Goal: Task Accomplishment & Management: Complete application form

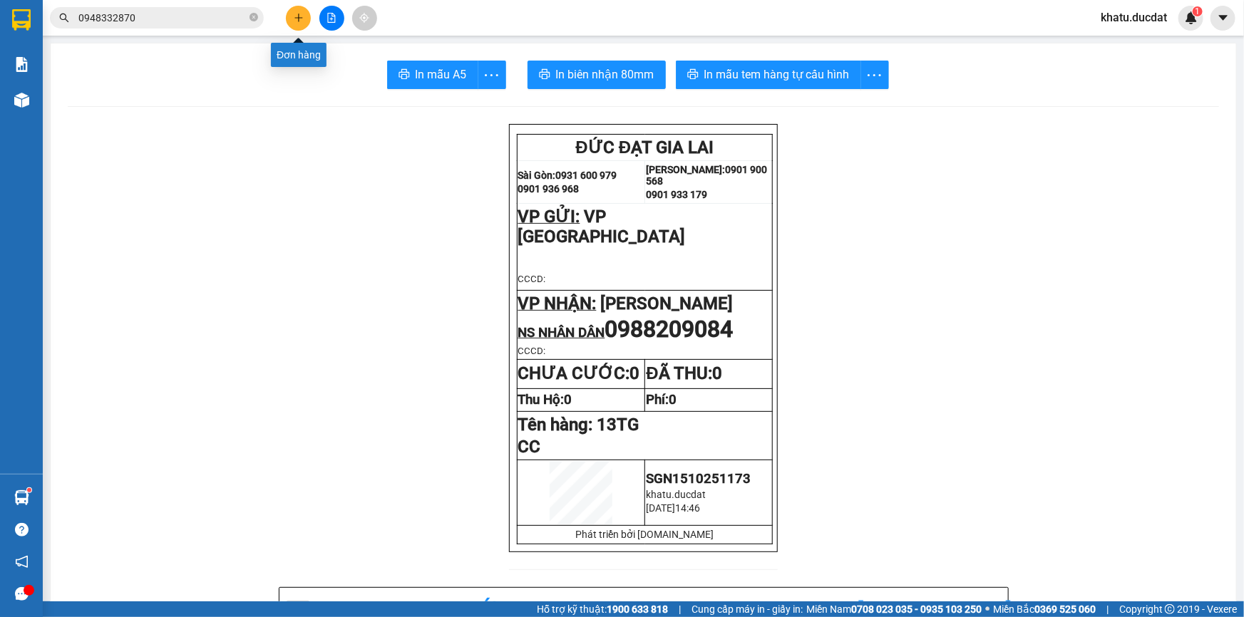
click at [292, 20] on button at bounding box center [298, 18] width 25 height 25
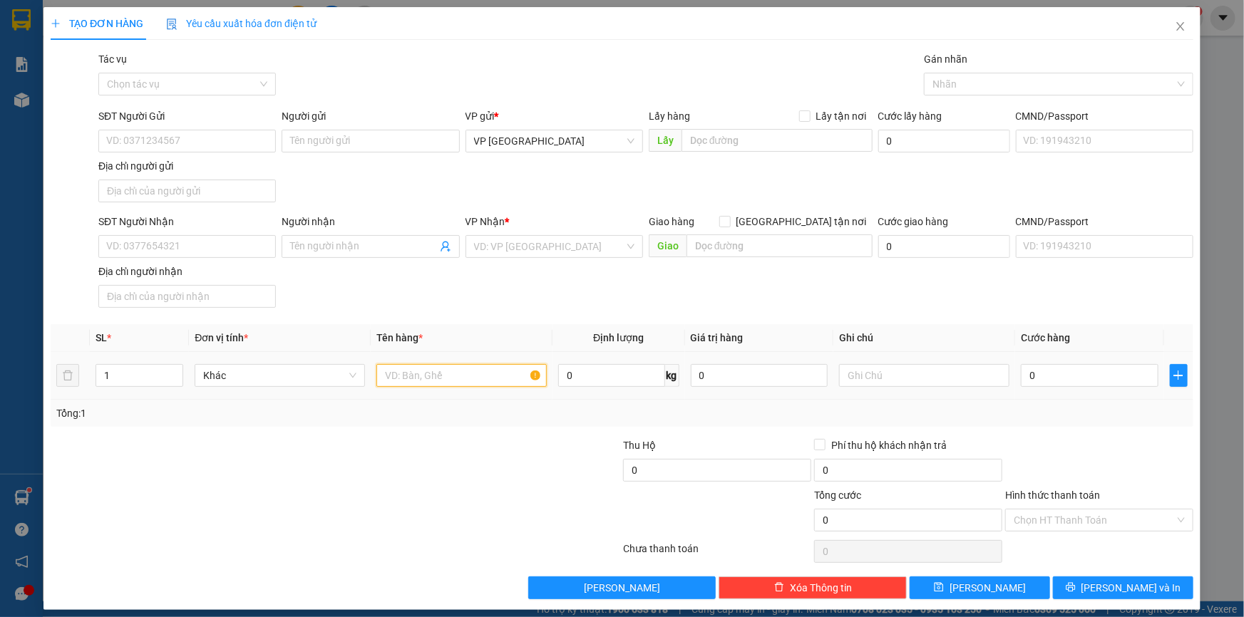
click at [398, 382] on input "text" at bounding box center [461, 375] width 170 height 23
type input "2 KIỆN TG + 1TG"
click at [230, 246] on input "SĐT Người Nhận" at bounding box center [186, 246] width 177 height 23
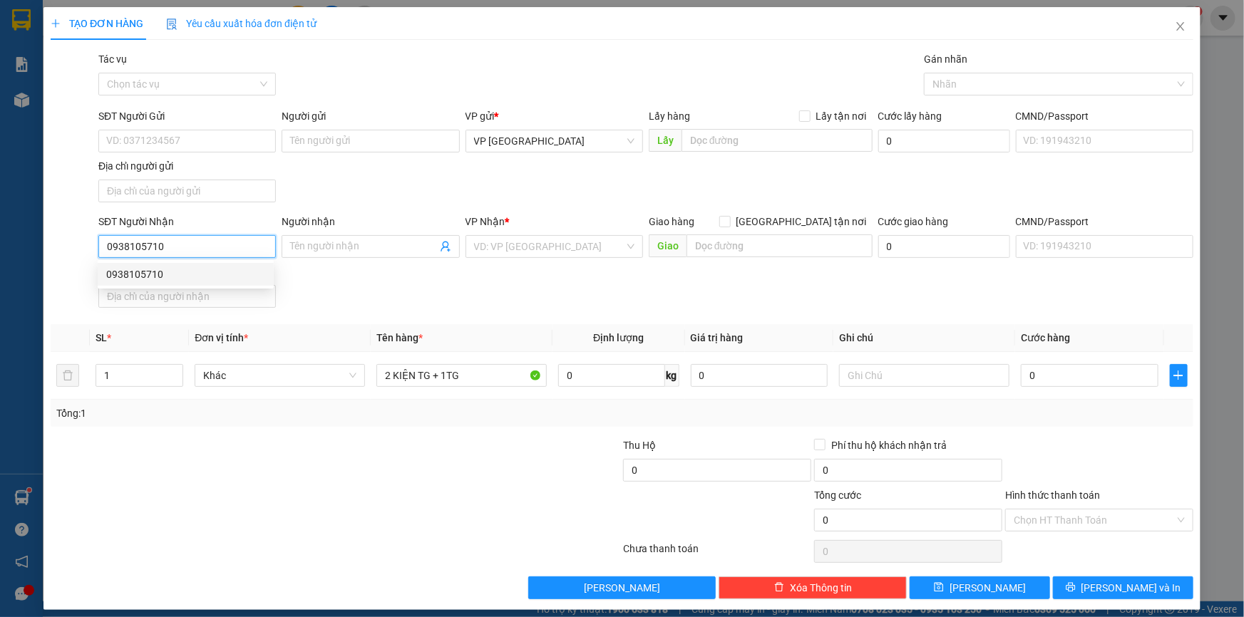
click at [200, 279] on div "0938105710" at bounding box center [185, 275] width 159 height 16
type input "0938105710"
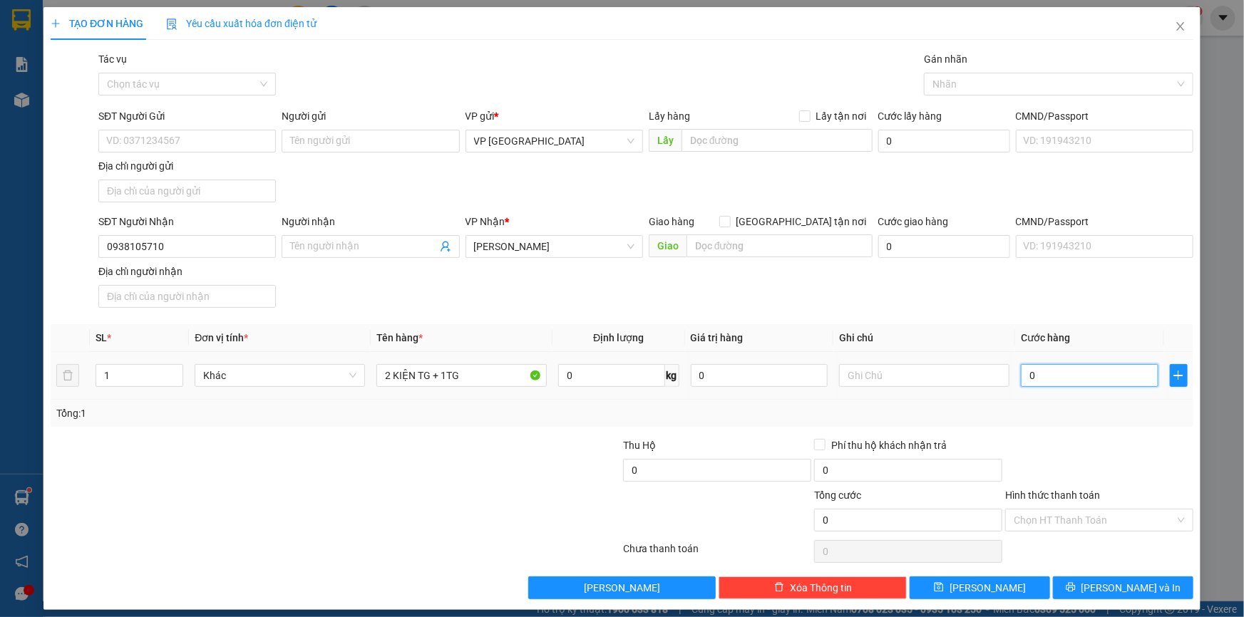
click at [1065, 370] on input "0" at bounding box center [1090, 375] width 138 height 23
type input "1"
type input "16"
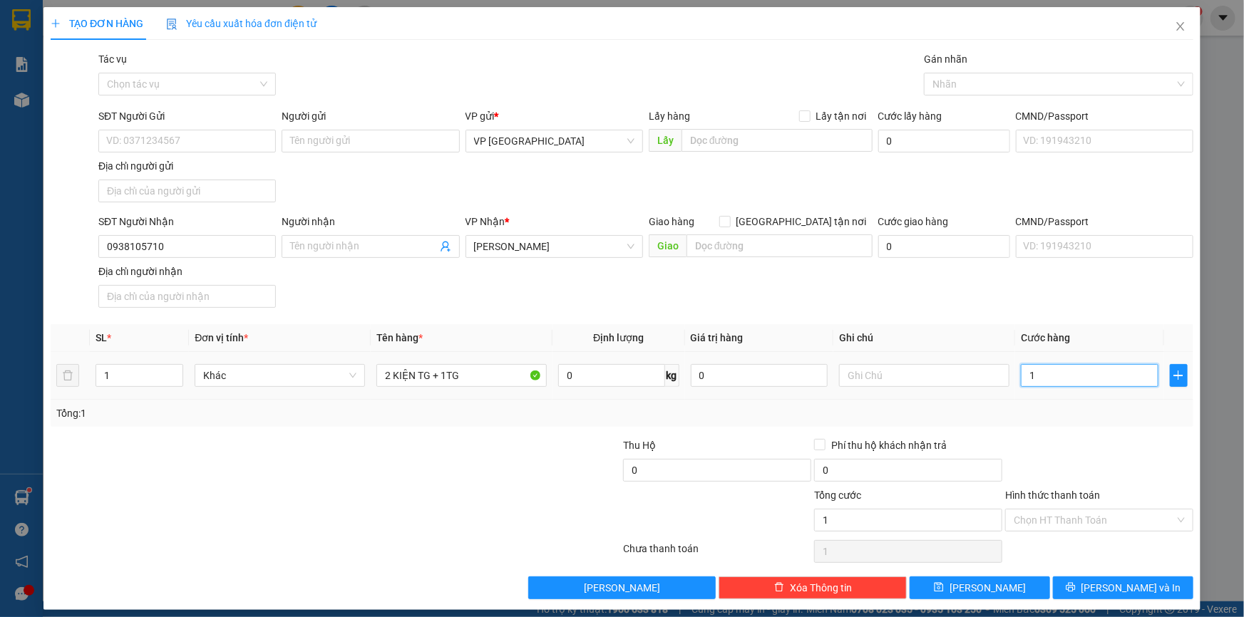
type input "16"
type input "160"
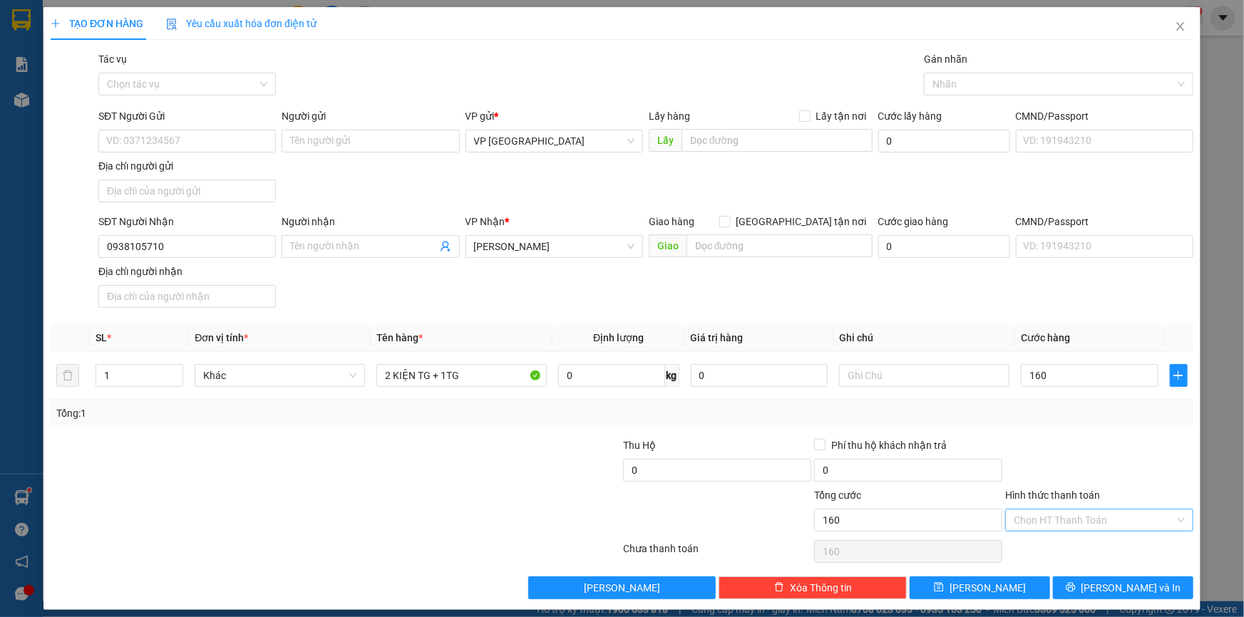
type input "160.000"
drag, startPoint x: 1121, startPoint y: 526, endPoint x: 993, endPoint y: 445, distance: 151.5
click at [1120, 525] on input "Hình thức thanh toán" at bounding box center [1093, 520] width 161 height 21
drag, startPoint x: 1011, startPoint y: 400, endPoint x: 1040, endPoint y: 440, distance: 49.0
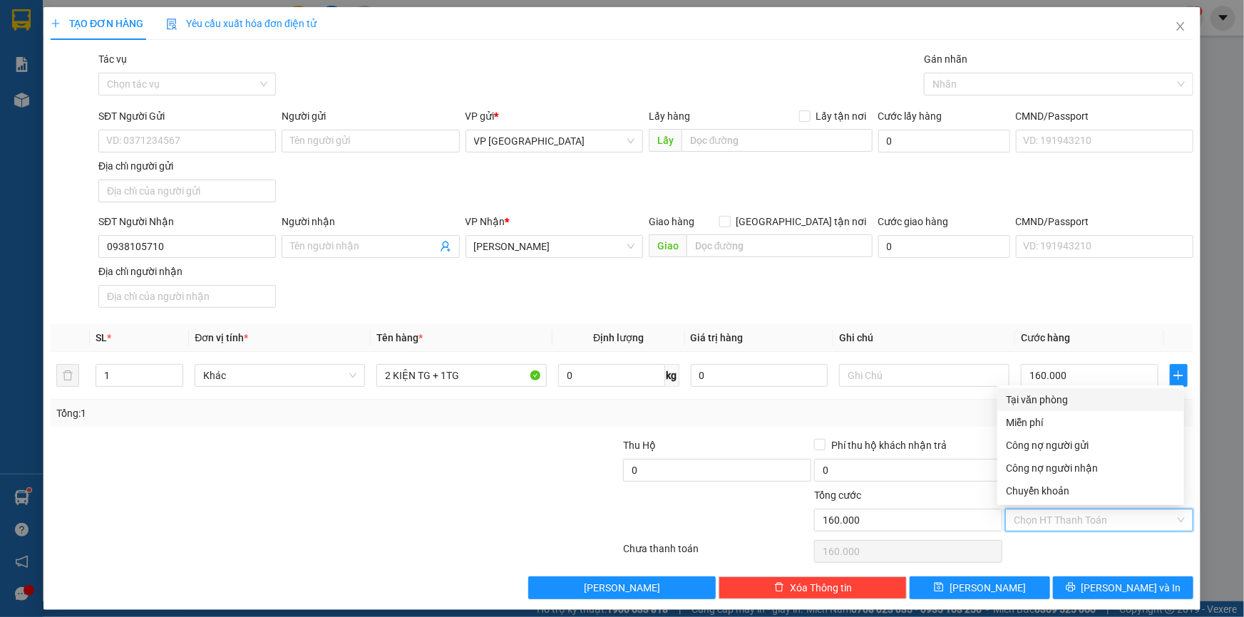
click at [1012, 400] on div "Tại văn phòng" at bounding box center [1091, 400] width 170 height 16
type input "0"
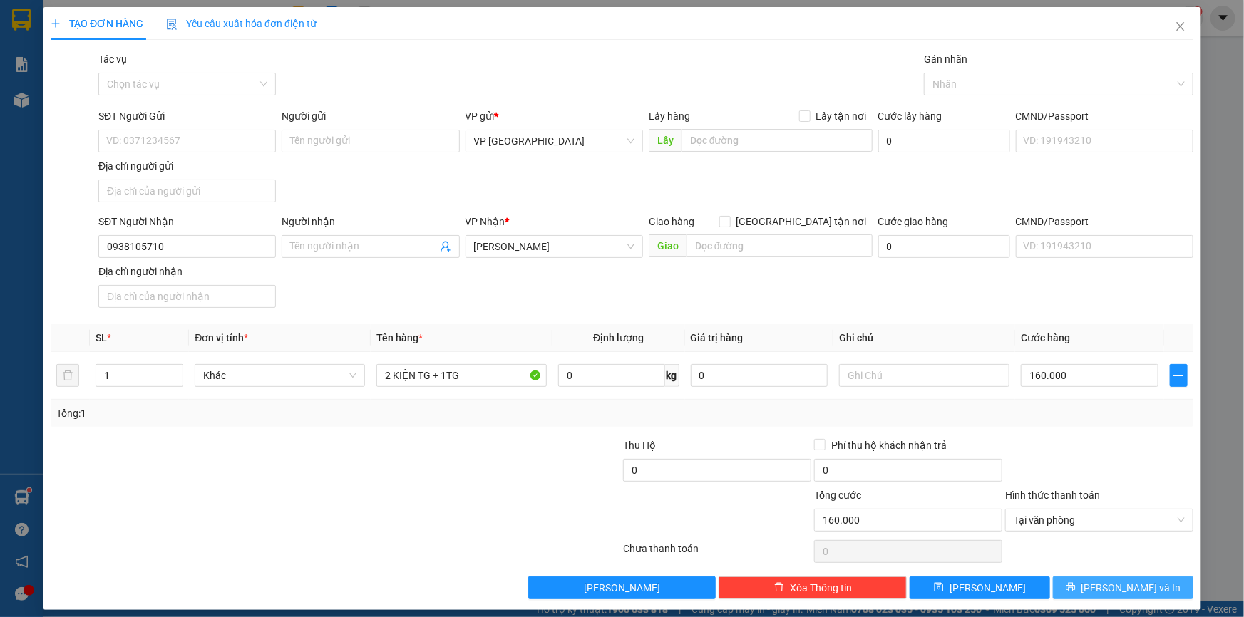
click at [1103, 578] on button "[PERSON_NAME] và In" at bounding box center [1123, 588] width 140 height 23
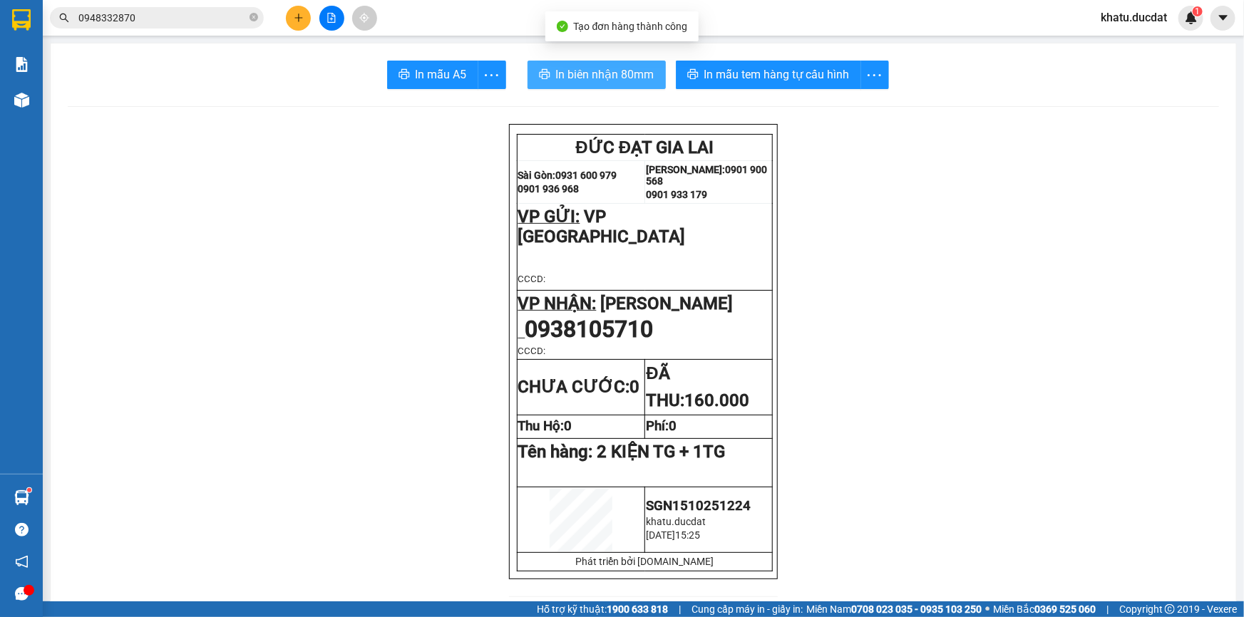
click at [546, 78] on button "In biên nhận 80mm" at bounding box center [596, 75] width 138 height 29
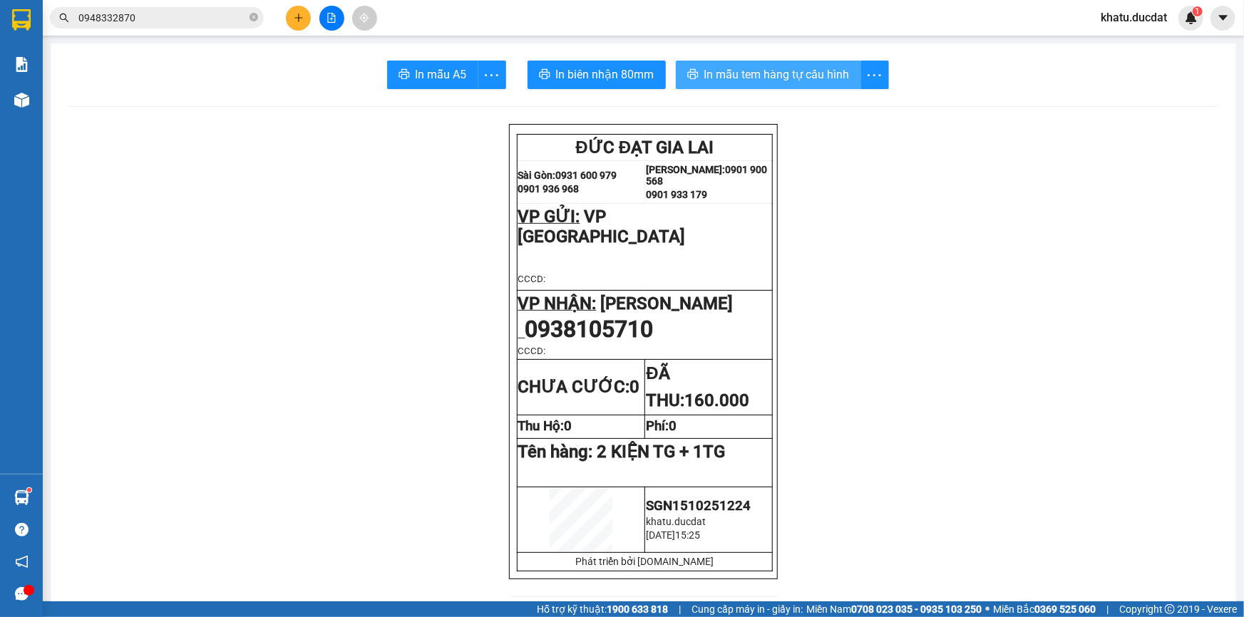
click at [801, 70] on span "In mẫu tem hàng tự cấu hình" at bounding box center [776, 75] width 145 height 18
click at [298, 15] on icon "plus" at bounding box center [298, 18] width 1 height 8
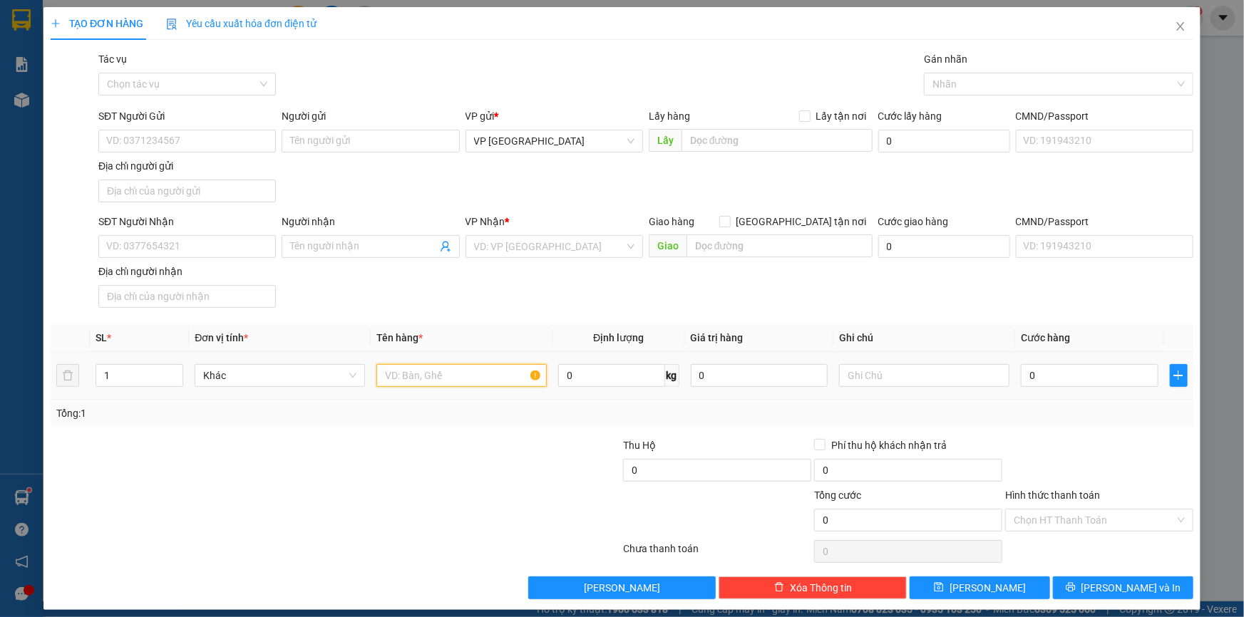
click at [501, 383] on input "text" at bounding box center [461, 375] width 170 height 23
click at [502, 386] on input "1TG" at bounding box center [461, 375] width 170 height 23
click at [462, 376] on input "1TG" at bounding box center [461, 375] width 170 height 23
type input "1TG"
click at [234, 247] on input "SĐT Người Nhận" at bounding box center [186, 246] width 177 height 23
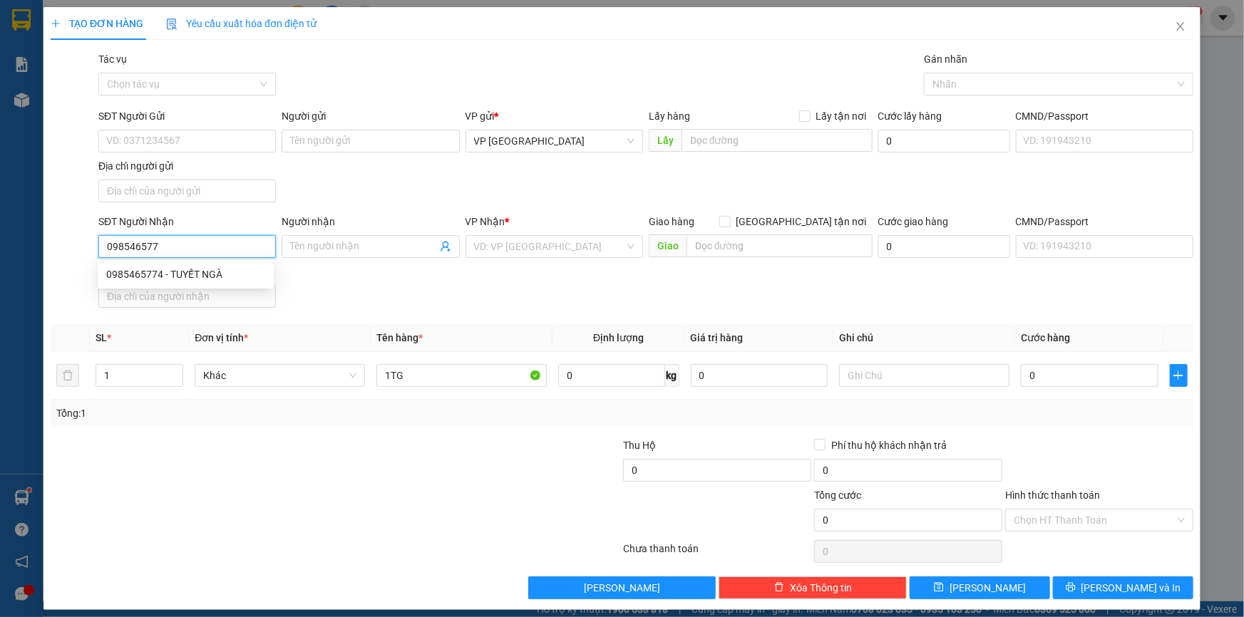
type input "0985465774"
click at [225, 278] on div "0985465774 - TUYẾT NGÀ" at bounding box center [185, 275] width 159 height 16
type input "TUYẾT NGÀ"
type input "0985465774"
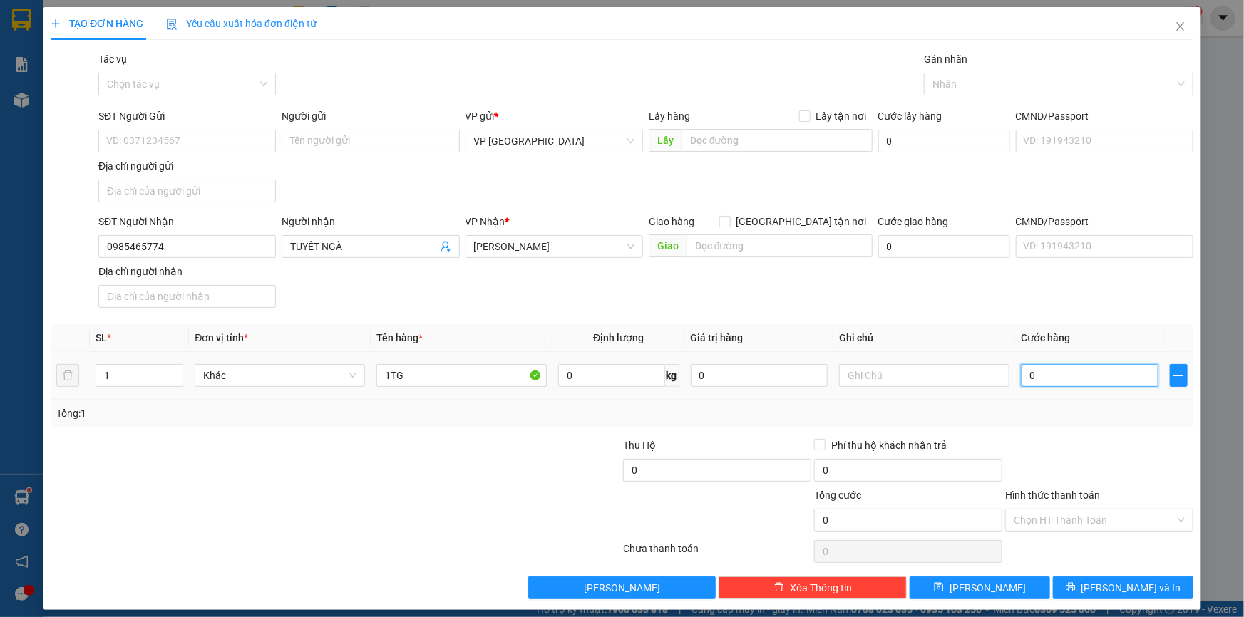
click at [1063, 383] on input "0" at bounding box center [1090, 375] width 138 height 23
type input "5"
type input "50"
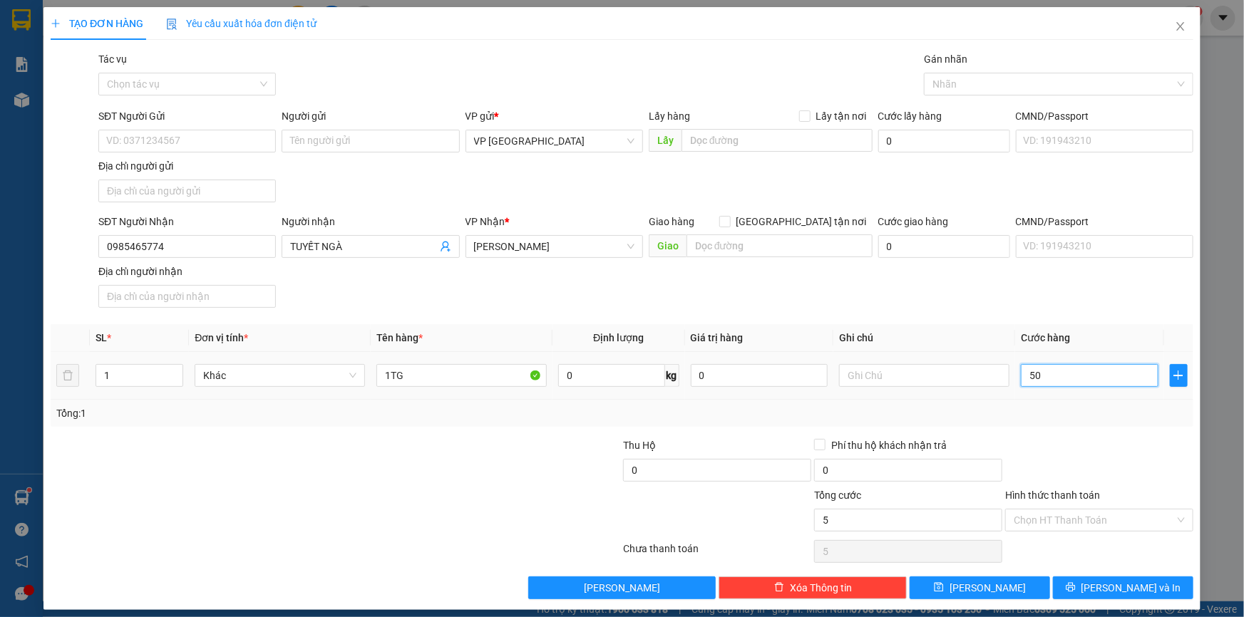
type input "50"
type input "50.000"
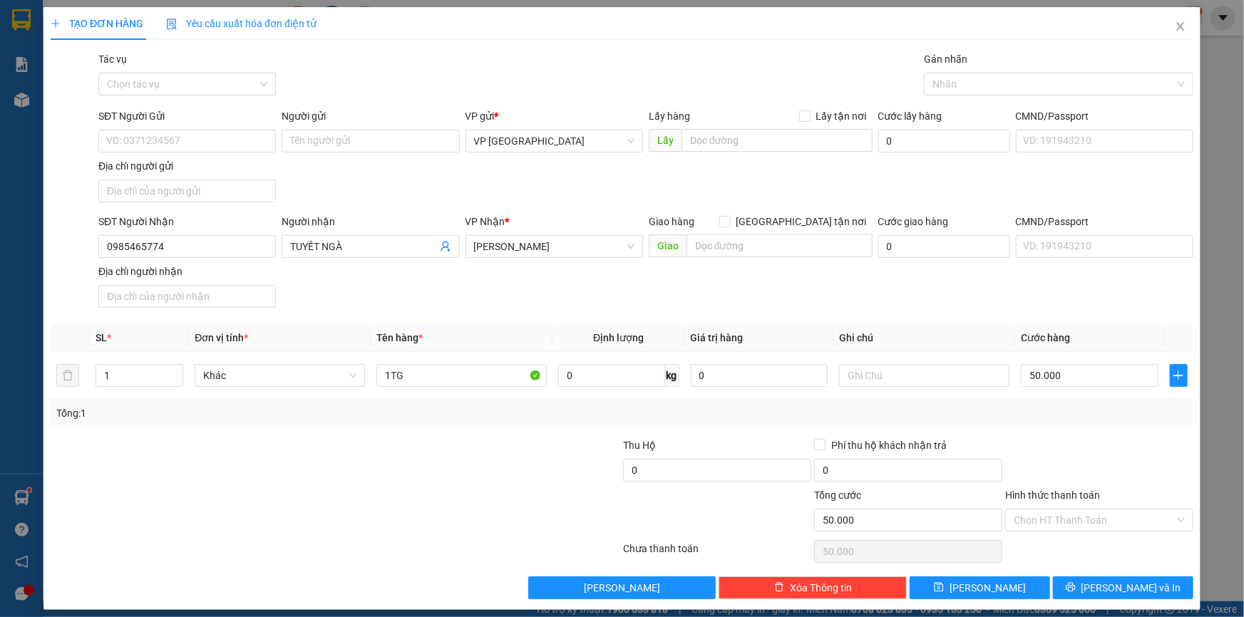
click at [1133, 604] on div "TẠO ĐƠN HÀNG Yêu cầu xuất hóa đơn điện tử Transit Pickup Surcharge Ids Transit …" at bounding box center [621, 308] width 1157 height 603
click at [1142, 588] on button "[PERSON_NAME] và In" at bounding box center [1123, 588] width 140 height 23
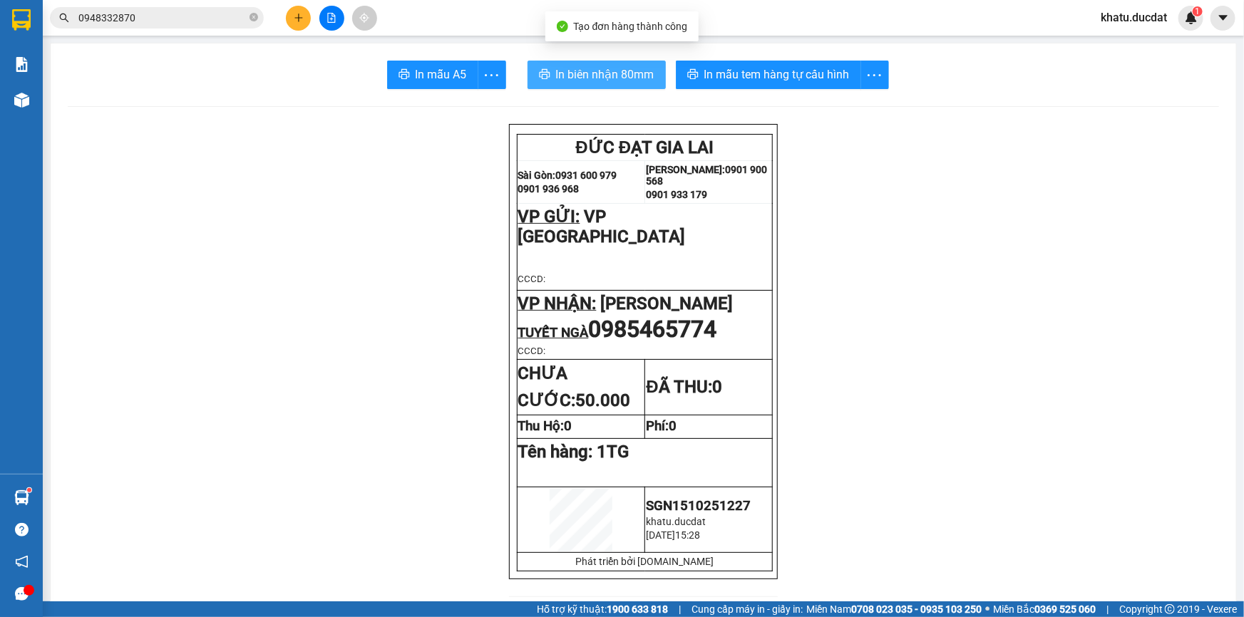
click at [646, 83] on span "In biên nhận 80mm" at bounding box center [605, 75] width 98 height 18
click at [644, 78] on span "In biên nhận 80mm" at bounding box center [605, 75] width 98 height 18
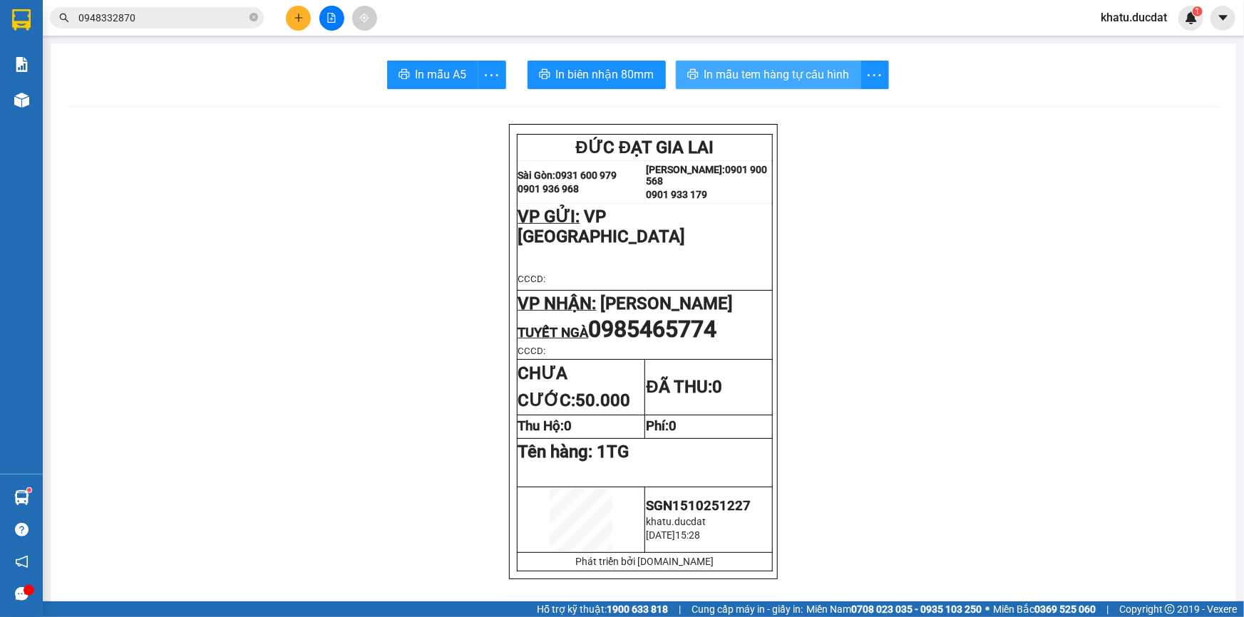
click at [813, 80] on span "In mẫu tem hàng tự cấu hình" at bounding box center [776, 75] width 145 height 18
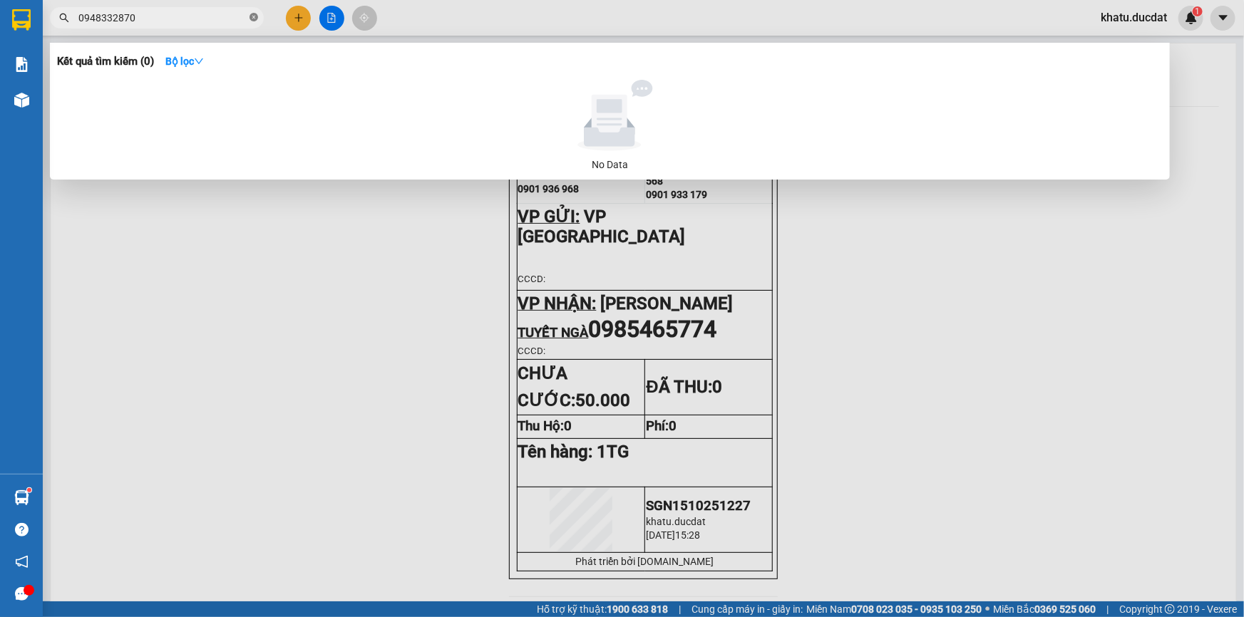
click at [252, 14] on icon "close-circle" at bounding box center [253, 17] width 9 height 9
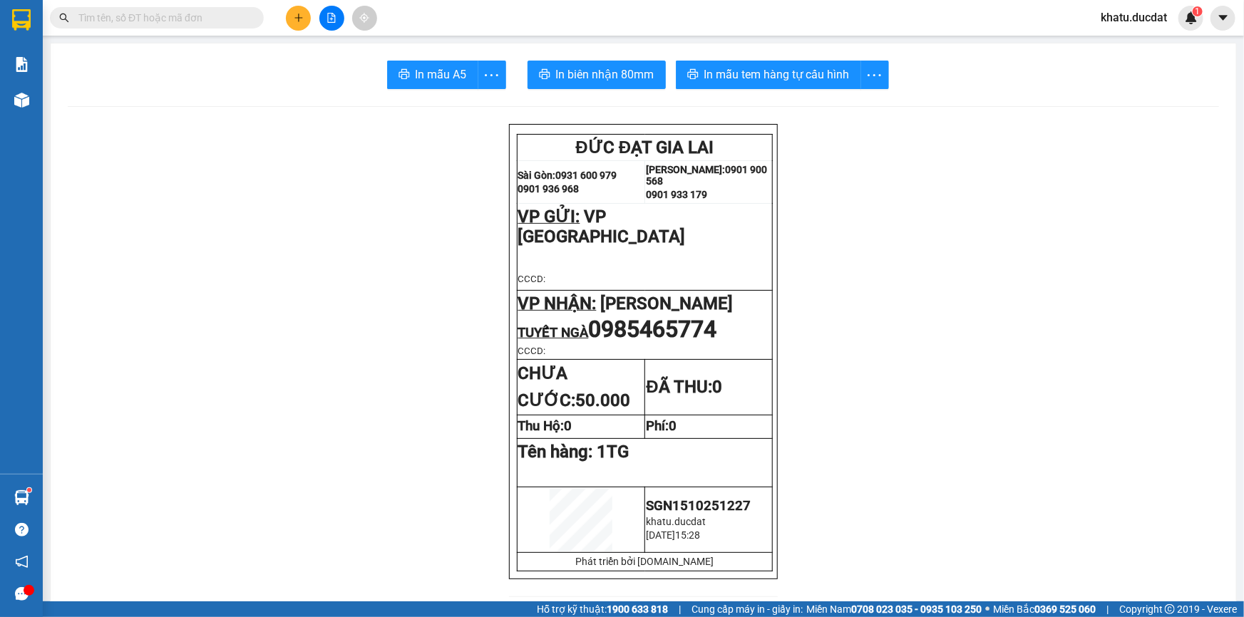
click at [295, 11] on button at bounding box center [298, 18] width 25 height 25
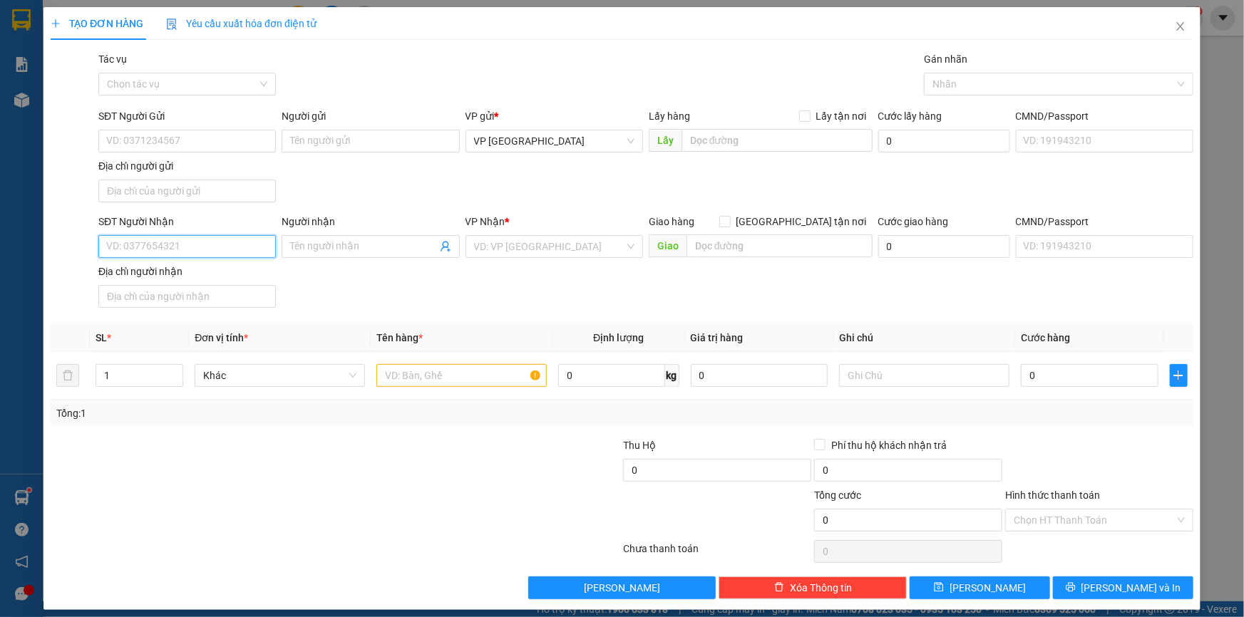
click at [248, 250] on input "SĐT Người Nhận" at bounding box center [186, 246] width 177 height 23
type input "0368999369"
click at [411, 401] on div "Tổng: 1" at bounding box center [622, 413] width 1142 height 27
click at [463, 379] on input "text" at bounding box center [461, 375] width 170 height 23
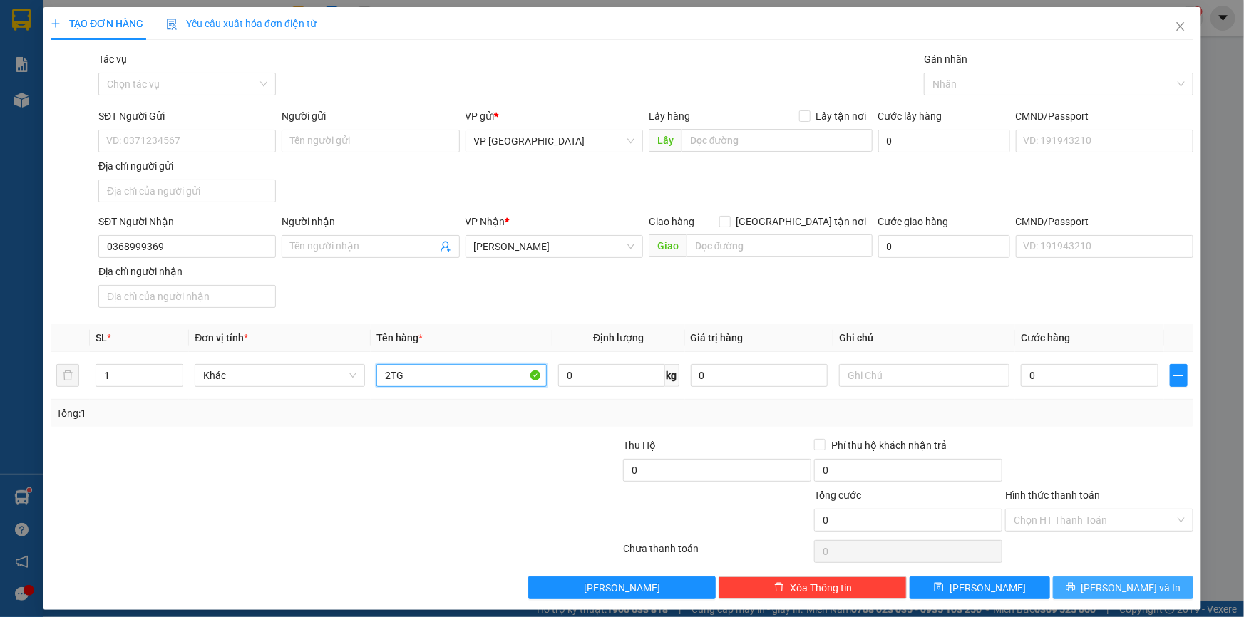
type input "2TG"
click at [1151, 584] on button "[PERSON_NAME] và In" at bounding box center [1123, 588] width 140 height 23
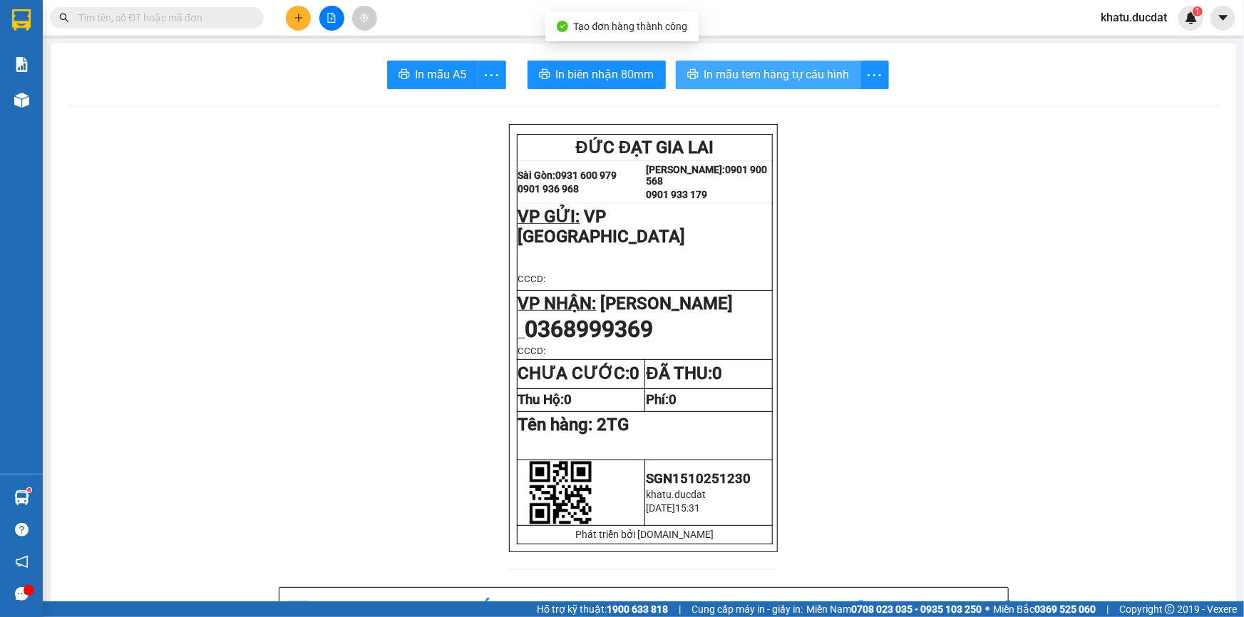
click at [805, 76] on span "In mẫu tem hàng tự cấu hình" at bounding box center [776, 75] width 145 height 18
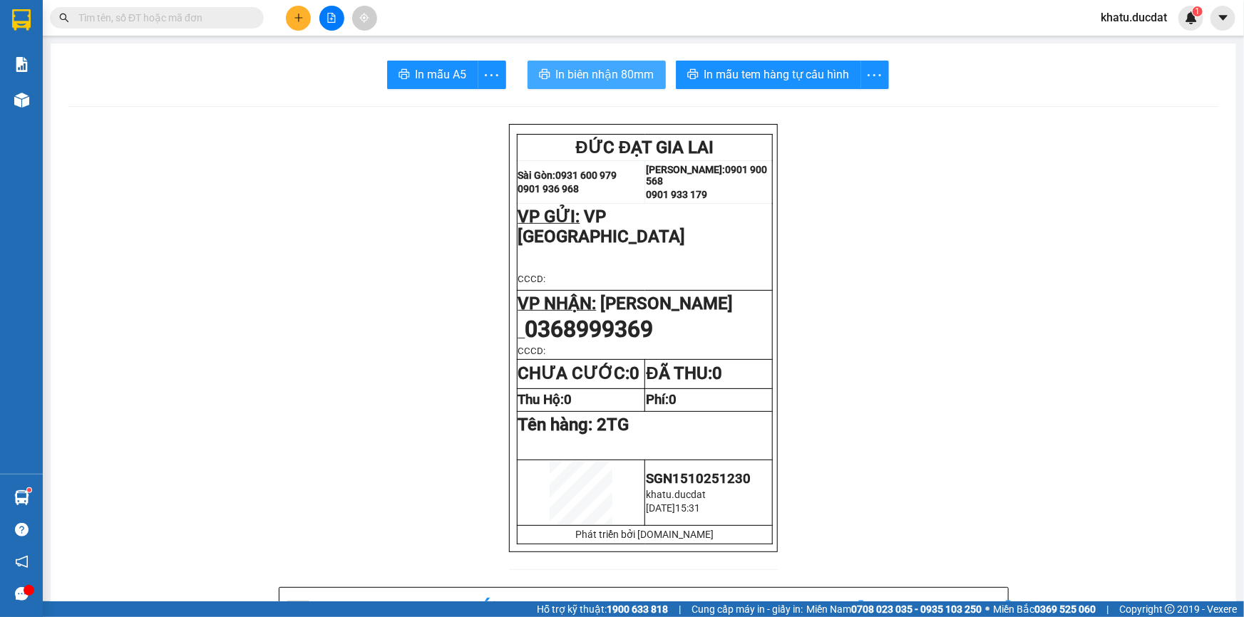
click at [620, 78] on span "In biên nhận 80mm" at bounding box center [605, 75] width 98 height 18
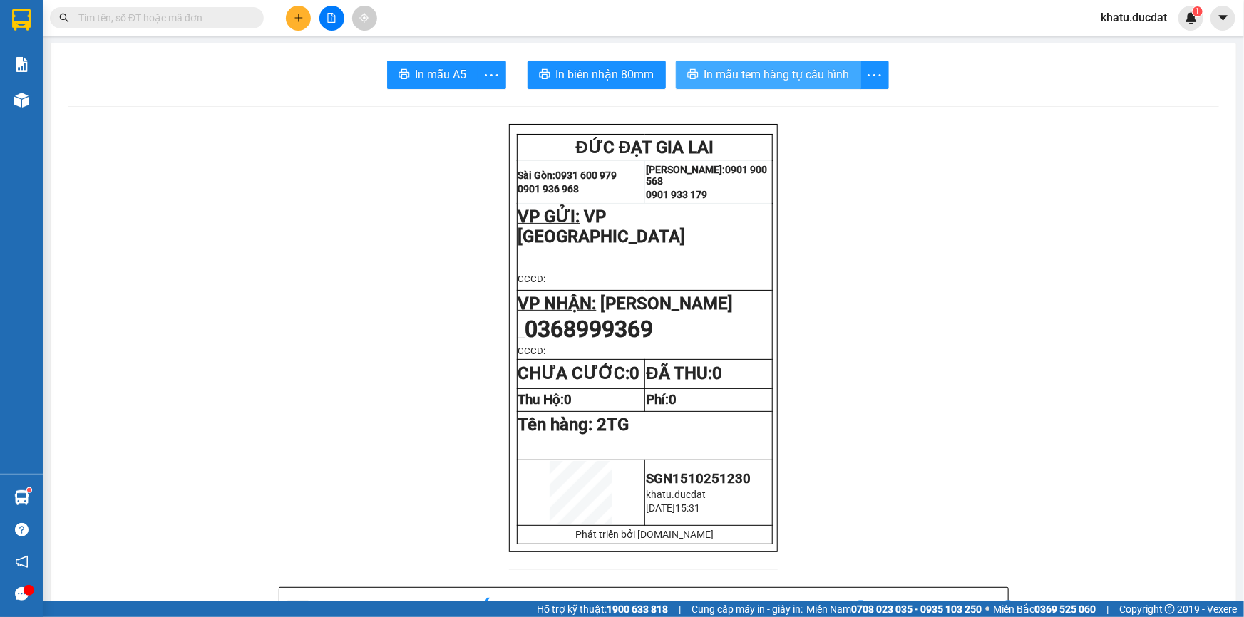
click at [765, 78] on span "In mẫu tem hàng tự cấu hình" at bounding box center [776, 75] width 145 height 18
click at [201, 1] on div "Kết quả tìm kiếm ( 0 ) Bộ lọc No Data khatu.ducdat 1" at bounding box center [622, 18] width 1244 height 36
click at [202, 21] on input "text" at bounding box center [162, 18] width 168 height 16
click at [222, 19] on input "text" at bounding box center [162, 18] width 168 height 16
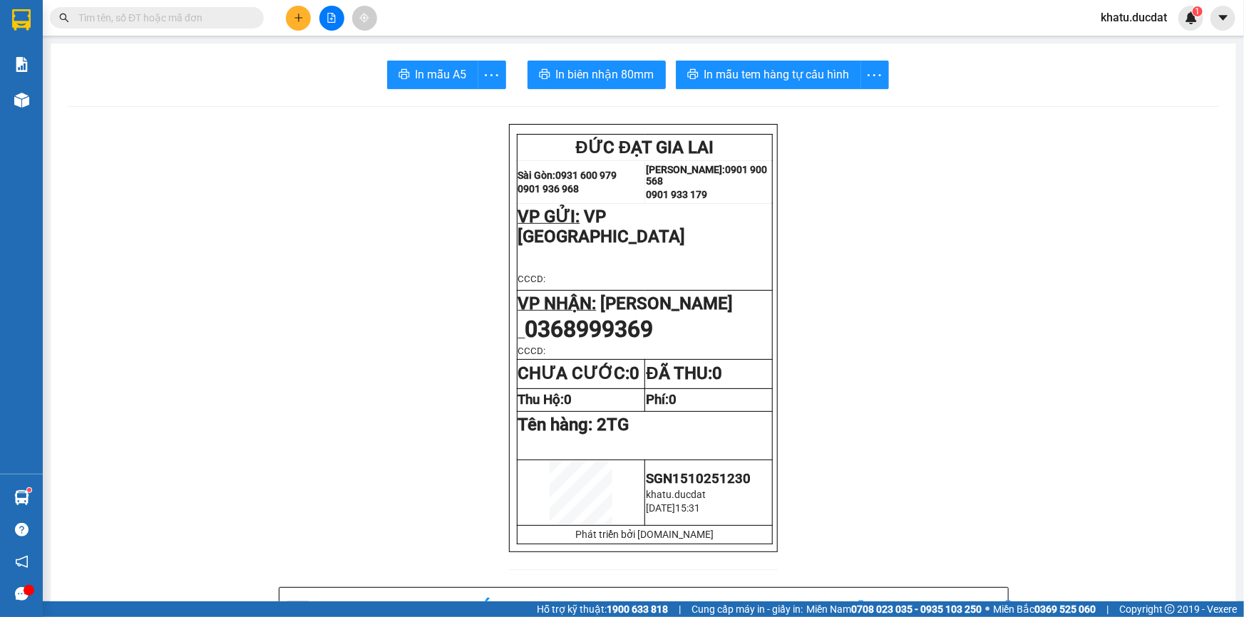
click at [208, 7] on span at bounding box center [157, 17] width 214 height 21
click at [211, 14] on input "text" at bounding box center [162, 18] width 168 height 16
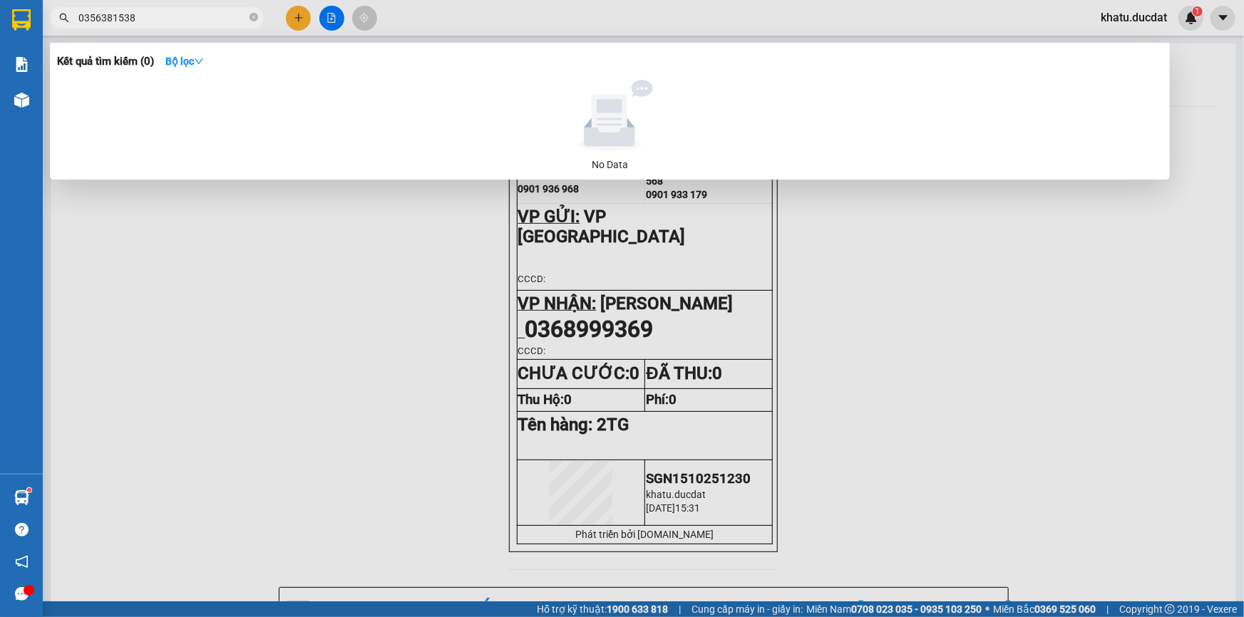
type input "0356381538"
click at [301, 16] on div at bounding box center [622, 308] width 1244 height 617
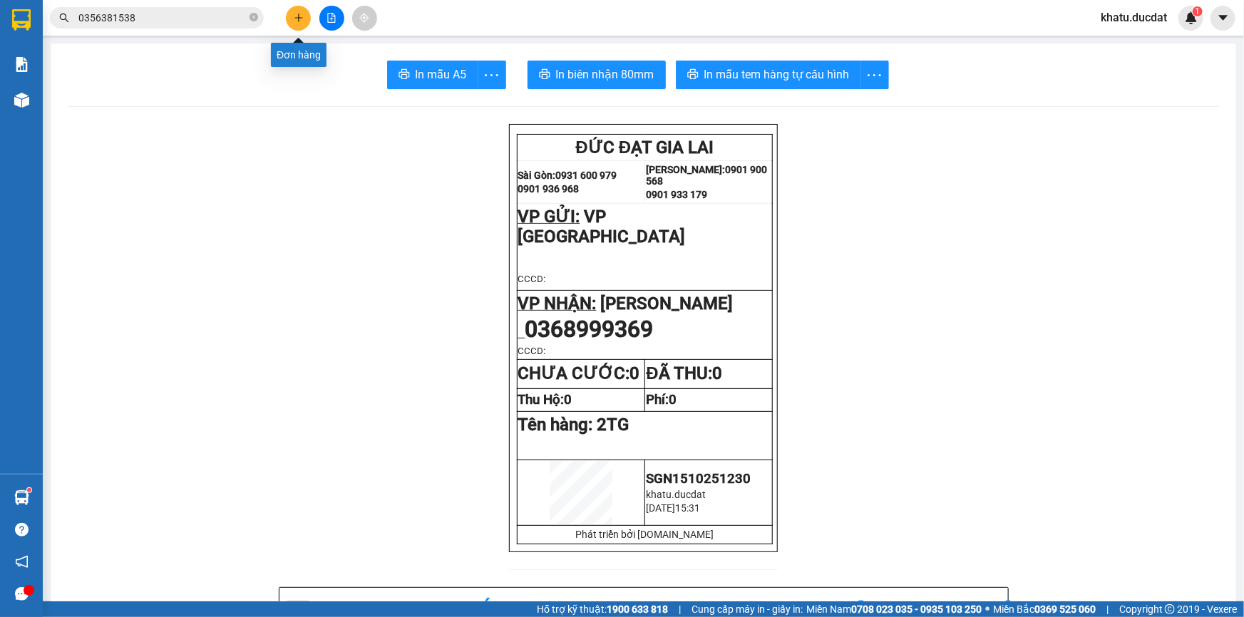
click at [301, 16] on icon "plus" at bounding box center [299, 18] width 10 height 10
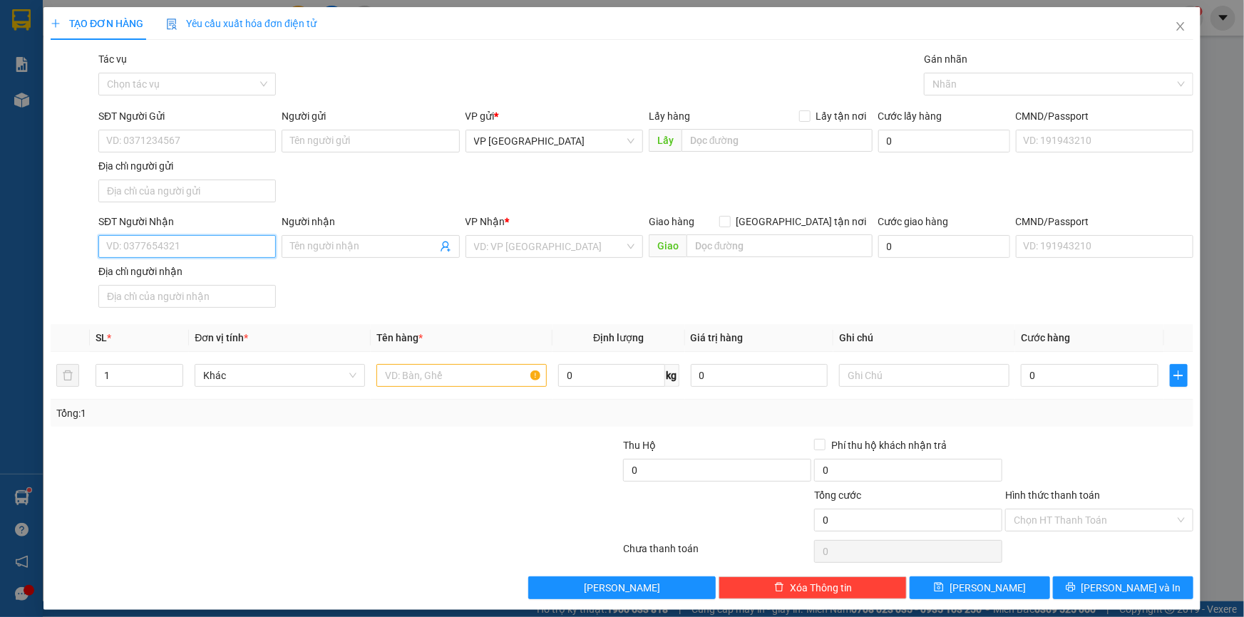
click at [192, 242] on input "SĐT Người Nhận" at bounding box center [186, 246] width 177 height 23
click at [207, 244] on input "SĐT Người Nhận" at bounding box center [186, 246] width 177 height 23
click at [212, 271] on div "0902741674 - Huy Vũ" at bounding box center [185, 275] width 159 height 16
type input "0902741674"
type input "[PERSON_NAME]"
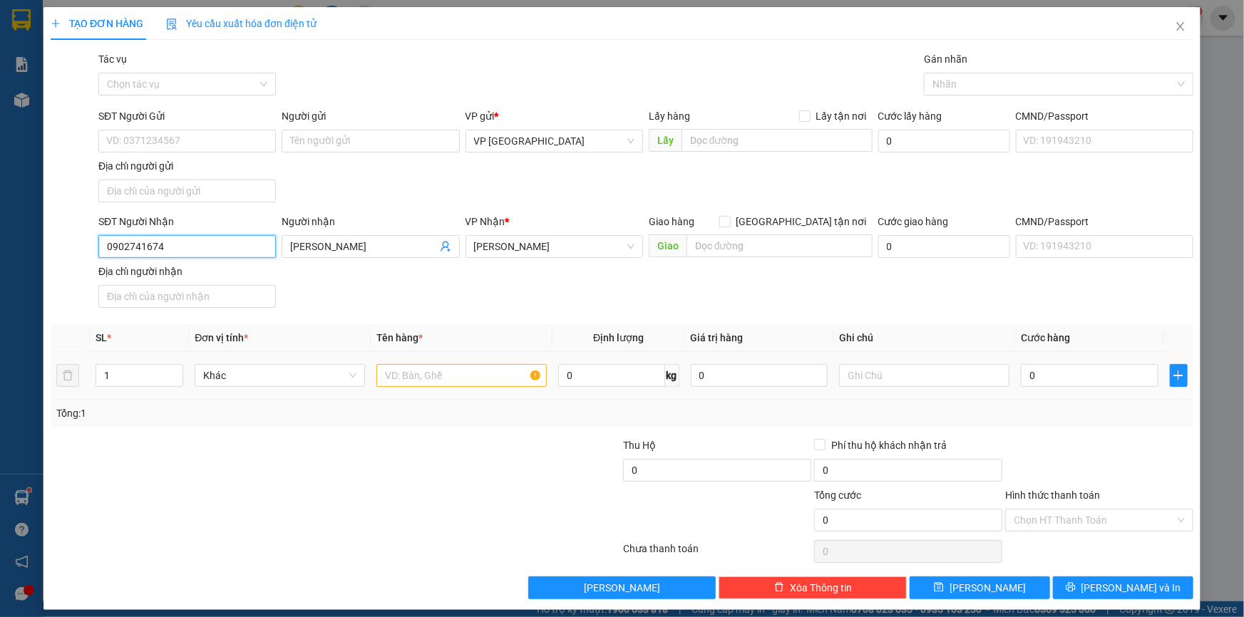
type input "0902741674"
click at [396, 373] on input "text" at bounding box center [461, 375] width 170 height 23
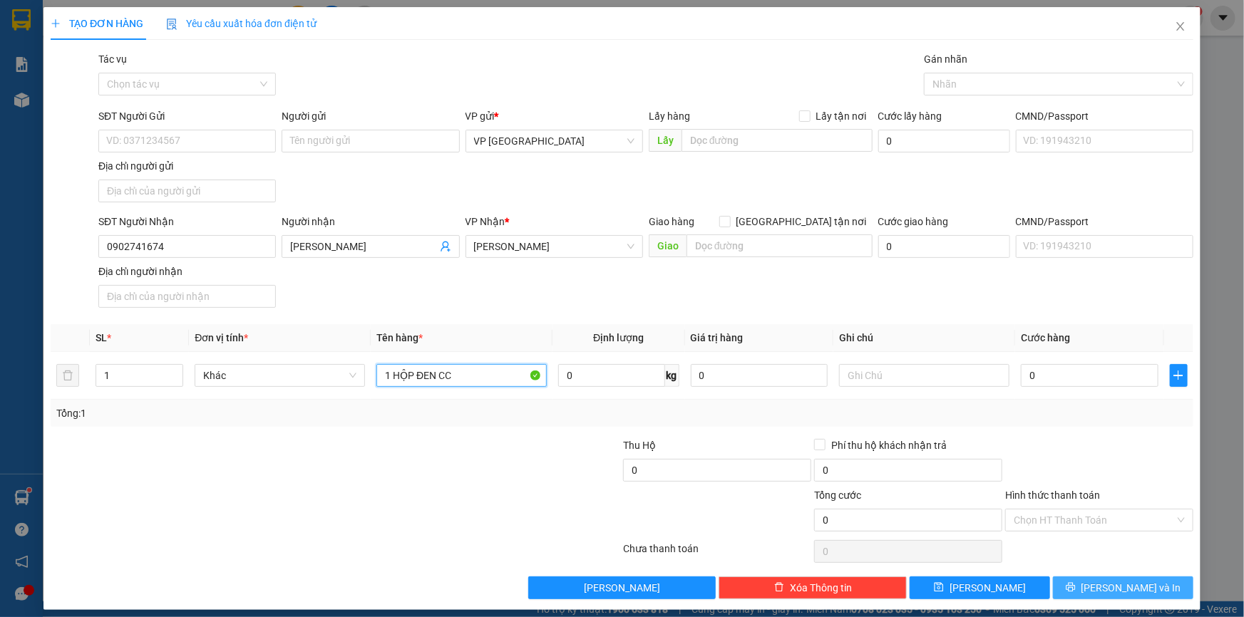
type input "1 HỘP ĐEN CC"
click at [1142, 596] on button "[PERSON_NAME] và In" at bounding box center [1123, 588] width 140 height 23
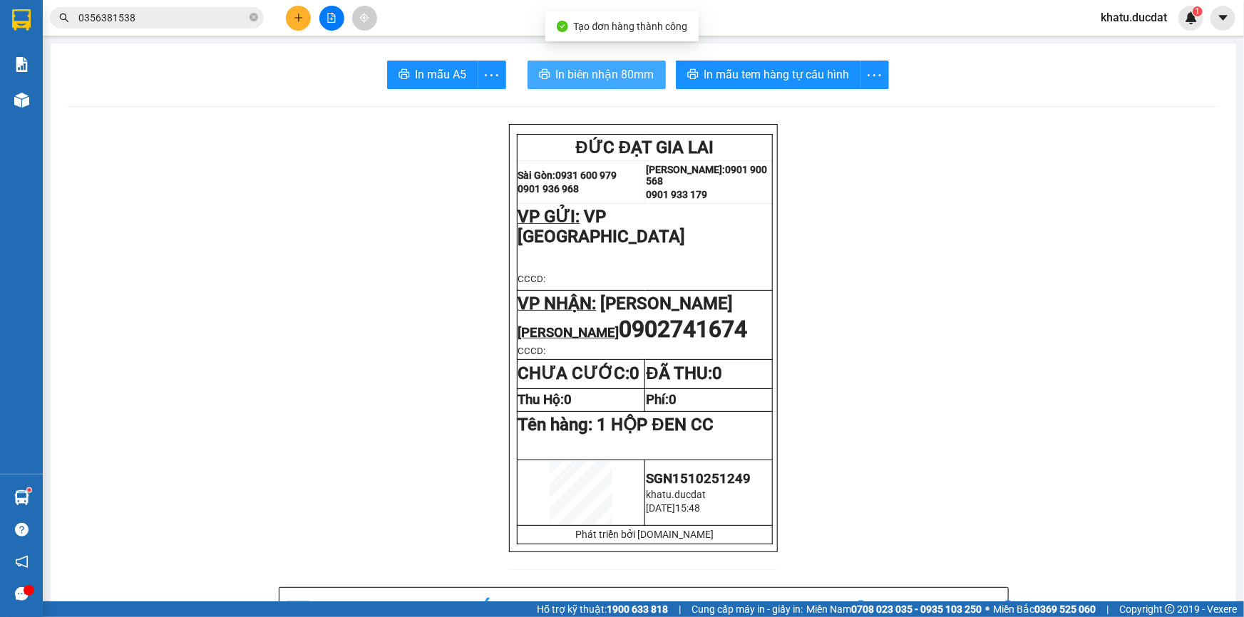
click at [646, 81] on span "In biên nhận 80mm" at bounding box center [605, 75] width 98 height 18
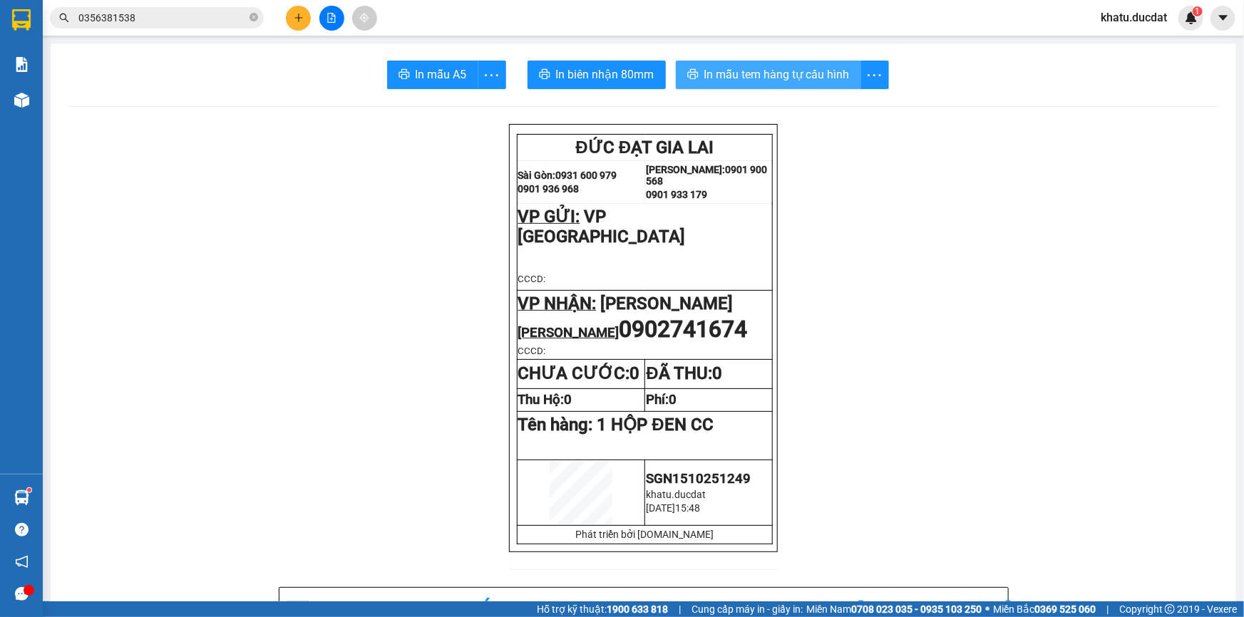
click at [836, 69] on span "In mẫu tem hàng tự cấu hình" at bounding box center [776, 75] width 145 height 18
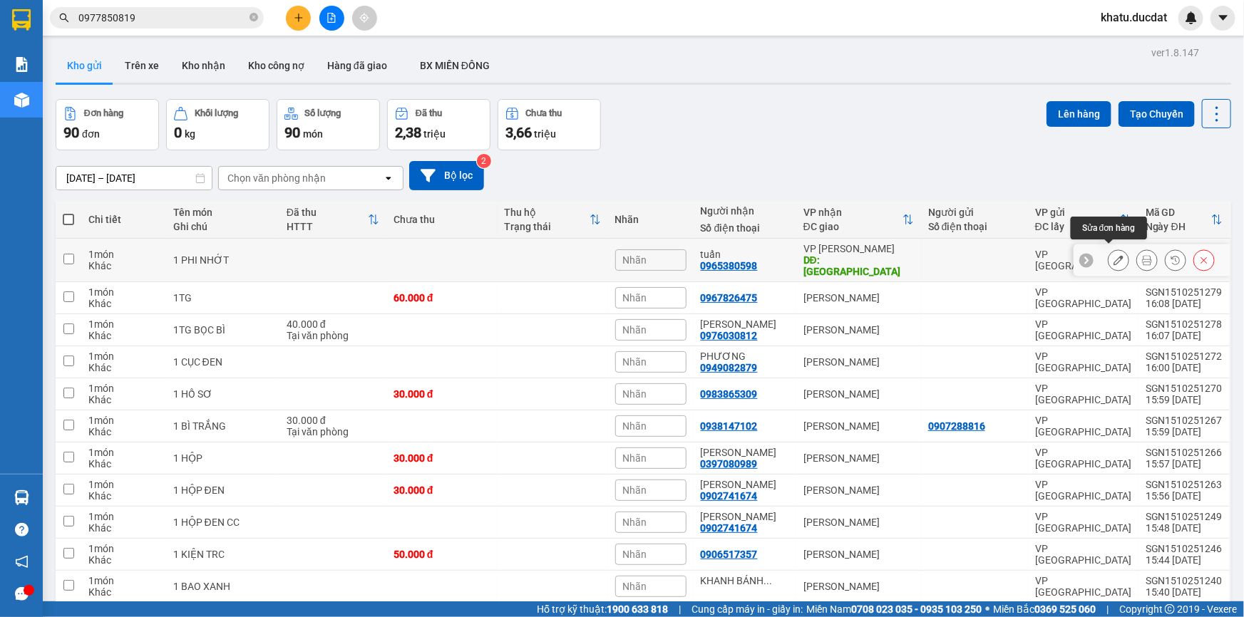
click at [1108, 263] on div at bounding box center [1118, 259] width 21 height 21
click at [1116, 259] on button at bounding box center [1118, 260] width 20 height 25
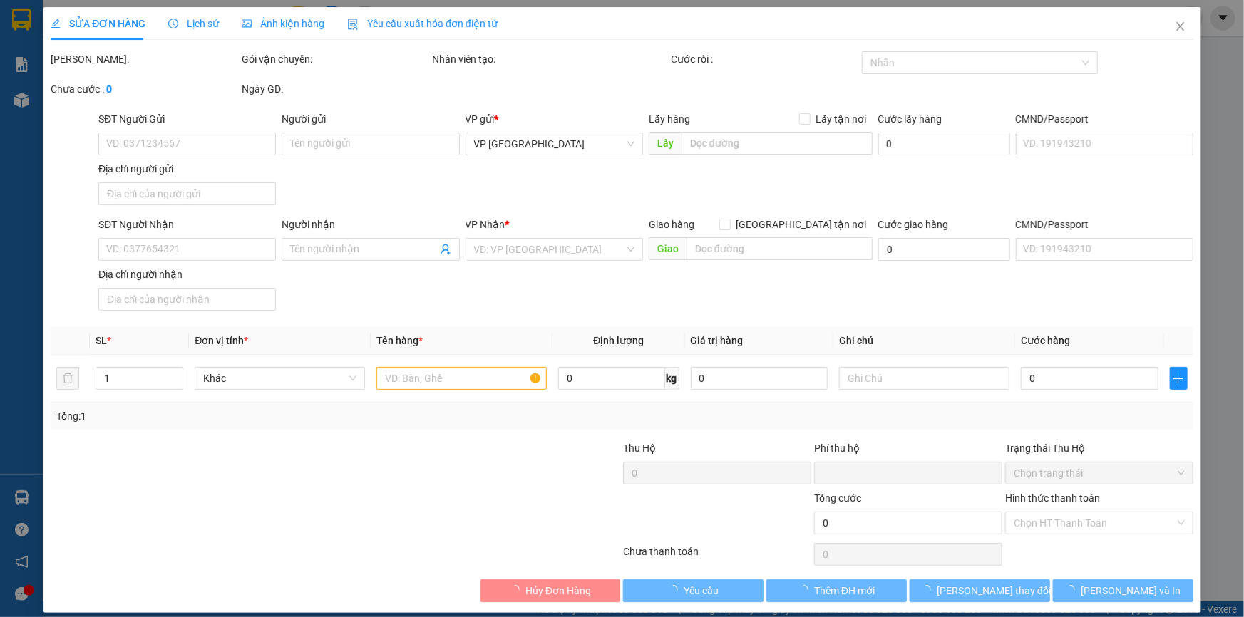
type input "0965380598"
type input "tuấn"
type input "NAMYANG"
type input "0"
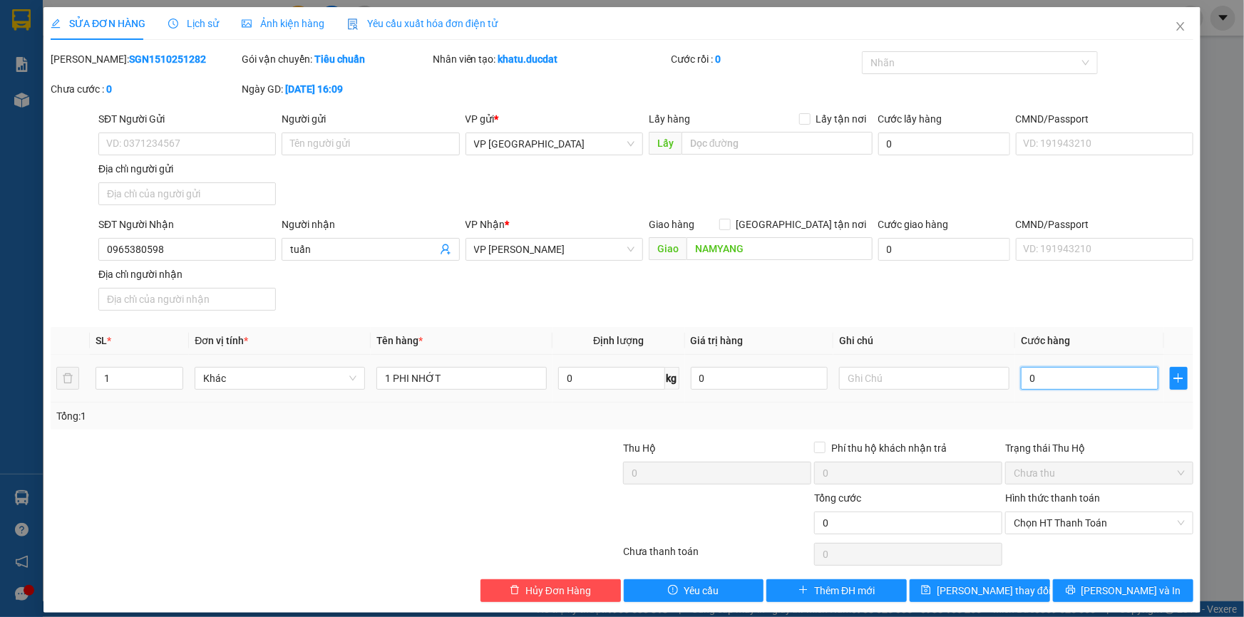
click at [1042, 379] on input "0" at bounding box center [1090, 378] width 138 height 23
type input "2"
type input "25"
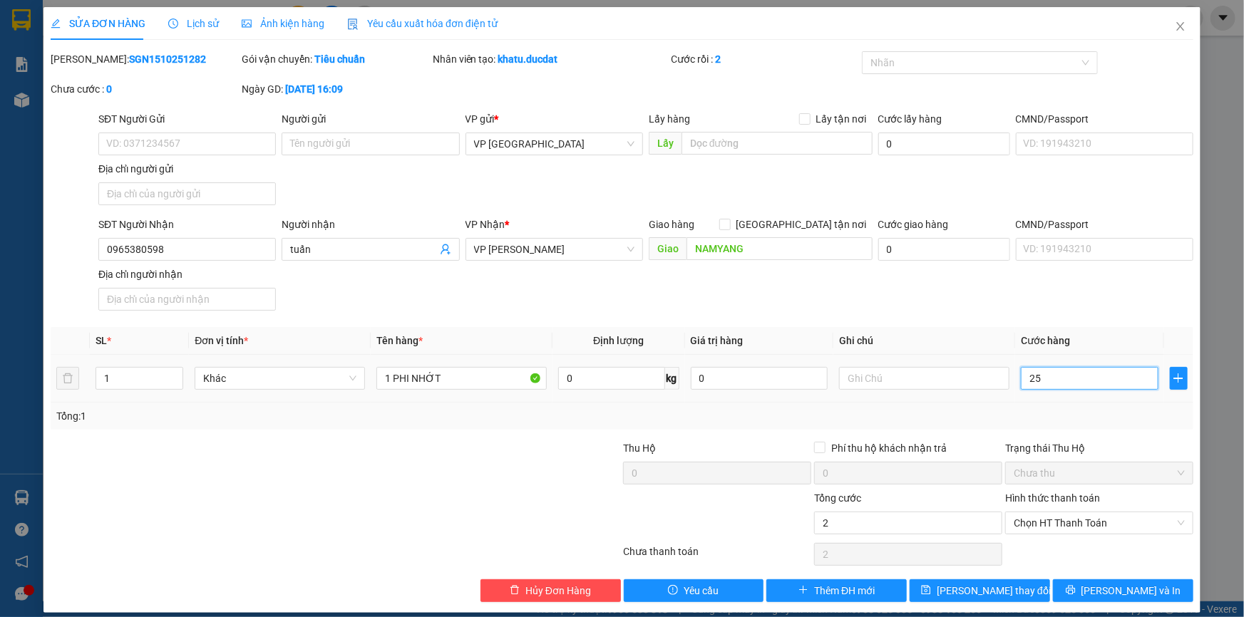
type input "25"
type input "250"
drag, startPoint x: 1046, startPoint y: 383, endPoint x: 892, endPoint y: 362, distance: 156.0
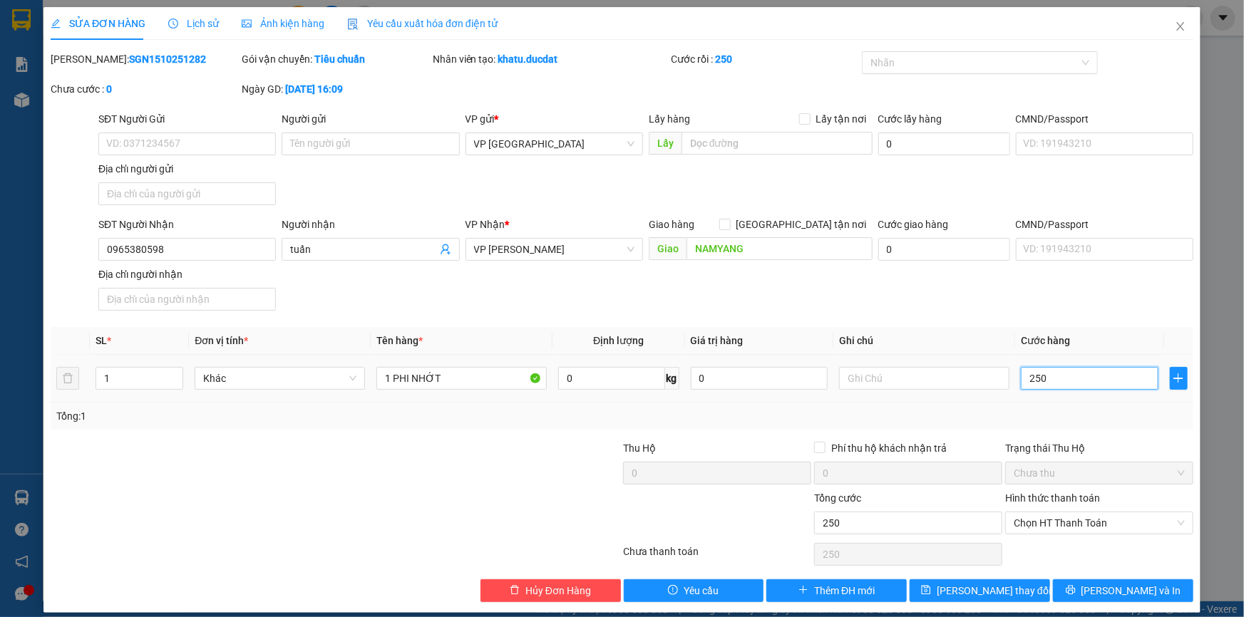
click at [892, 362] on tr "1 Khác 1 PHI NHỚT 0 kg 0 250" at bounding box center [622, 379] width 1142 height 48
type input "3"
type input "30"
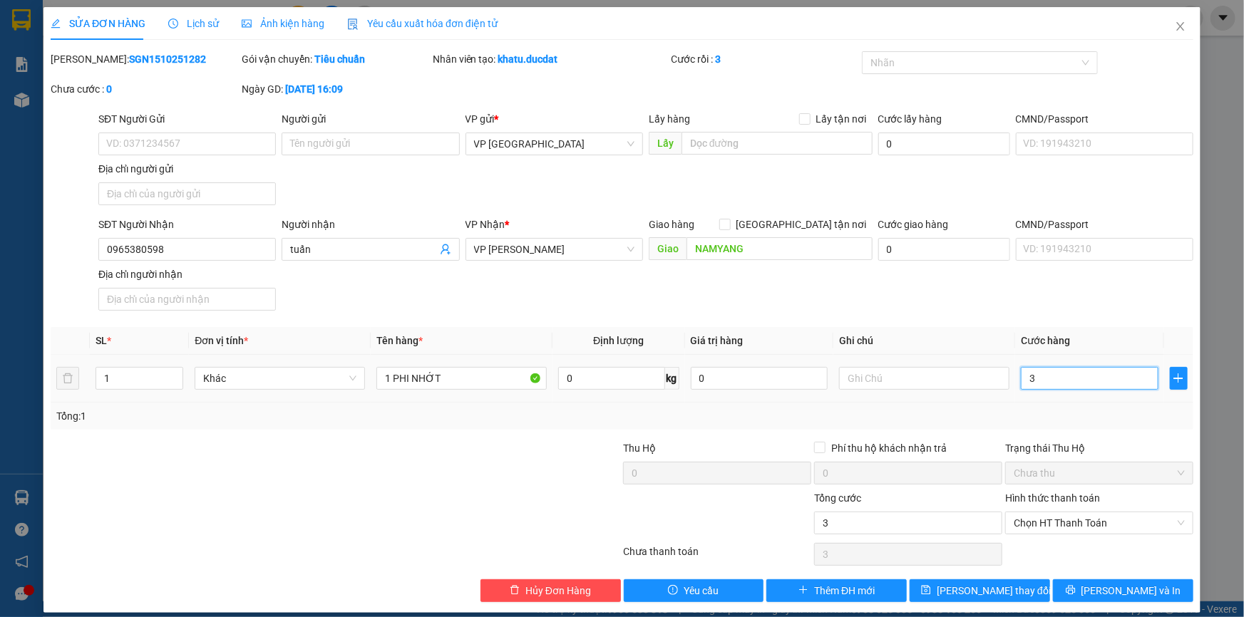
type input "30"
type input "300"
click at [1024, 532] on span "Chọn HT Thanh Toán" at bounding box center [1098, 522] width 171 height 21
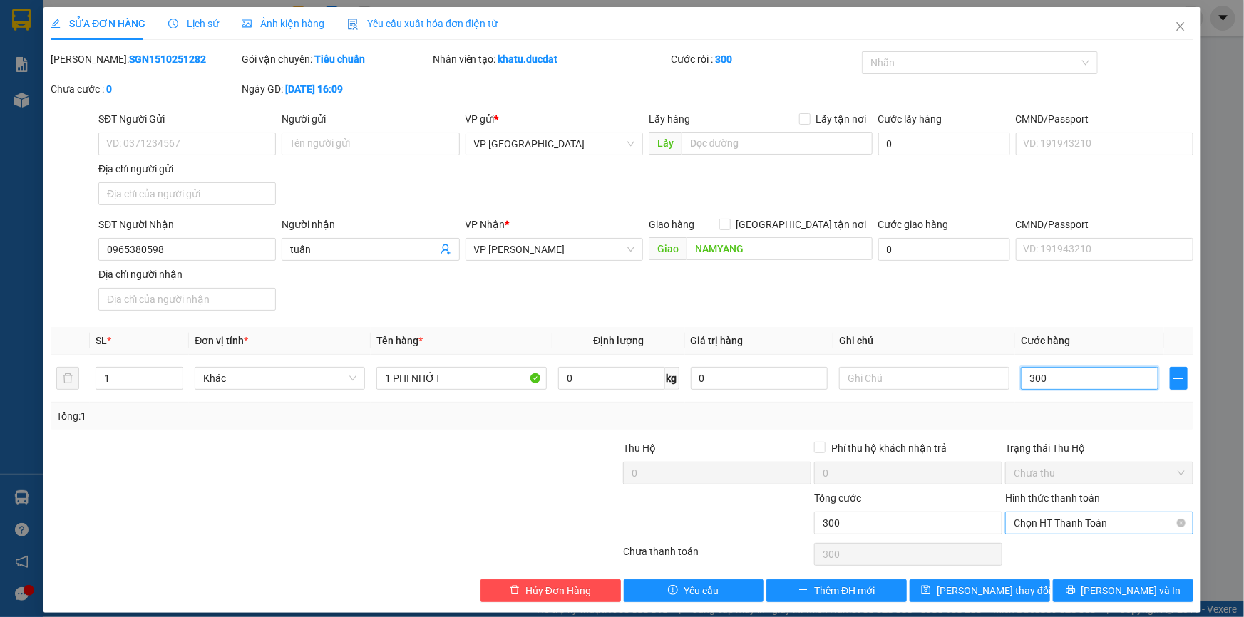
type input "300"
type input "300.000"
click at [1034, 406] on div "Tại văn phòng" at bounding box center [1091, 403] width 170 height 16
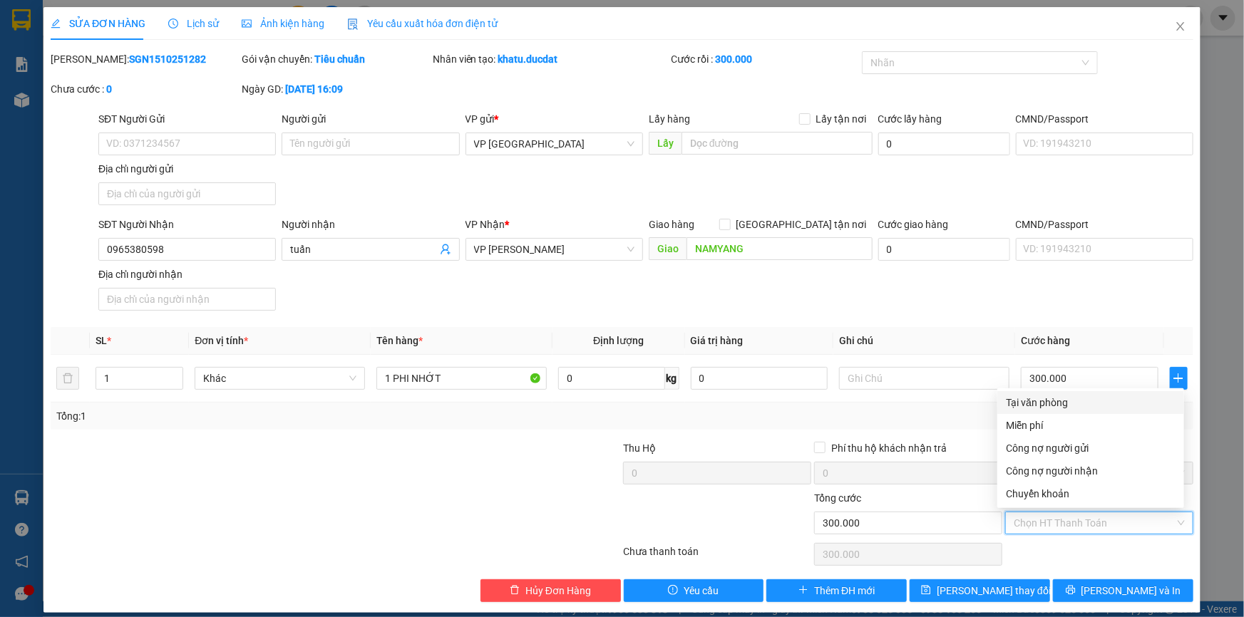
type input "0"
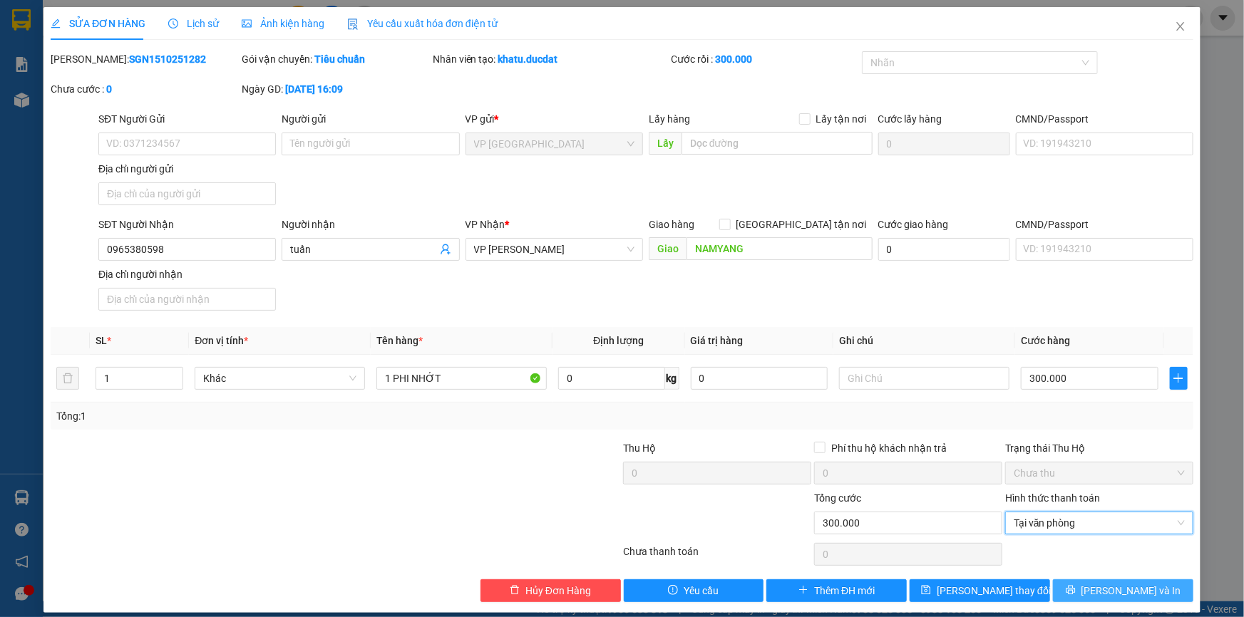
click at [1104, 592] on span "[PERSON_NAME] và In" at bounding box center [1131, 591] width 100 height 16
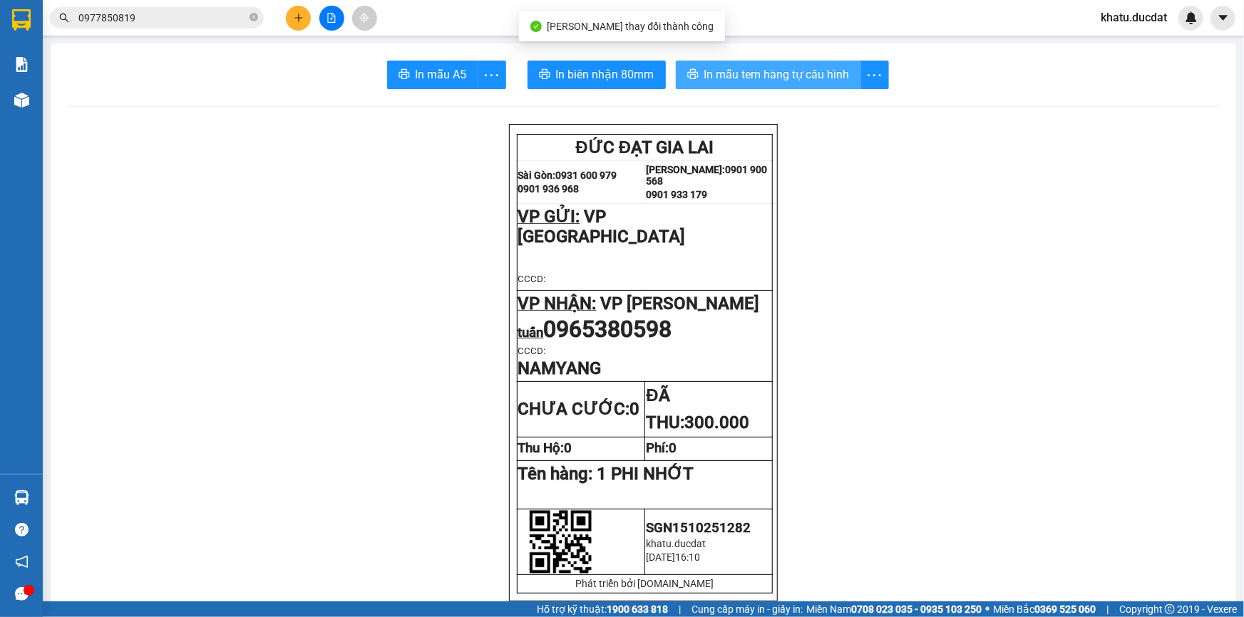
click at [713, 66] on span "In mẫu tem hàng tự cấu hình" at bounding box center [776, 75] width 145 height 18
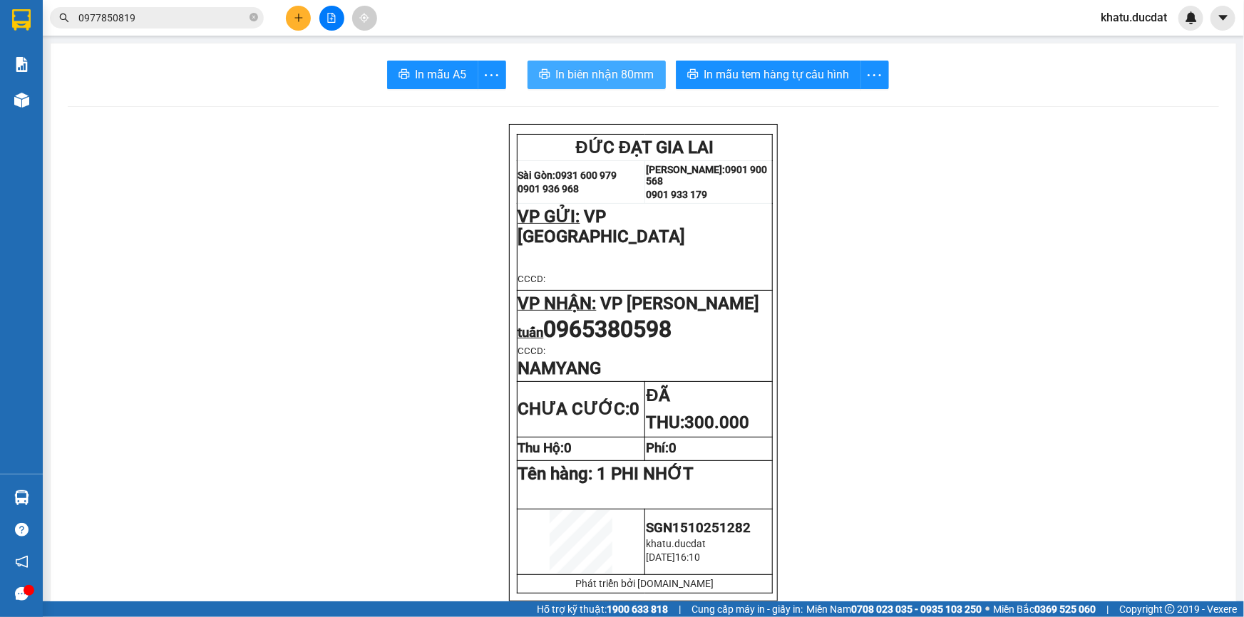
click at [606, 78] on span "In biên nhận 80mm" at bounding box center [605, 75] width 98 height 18
click at [296, 16] on icon "plus" at bounding box center [299, 18] width 10 height 10
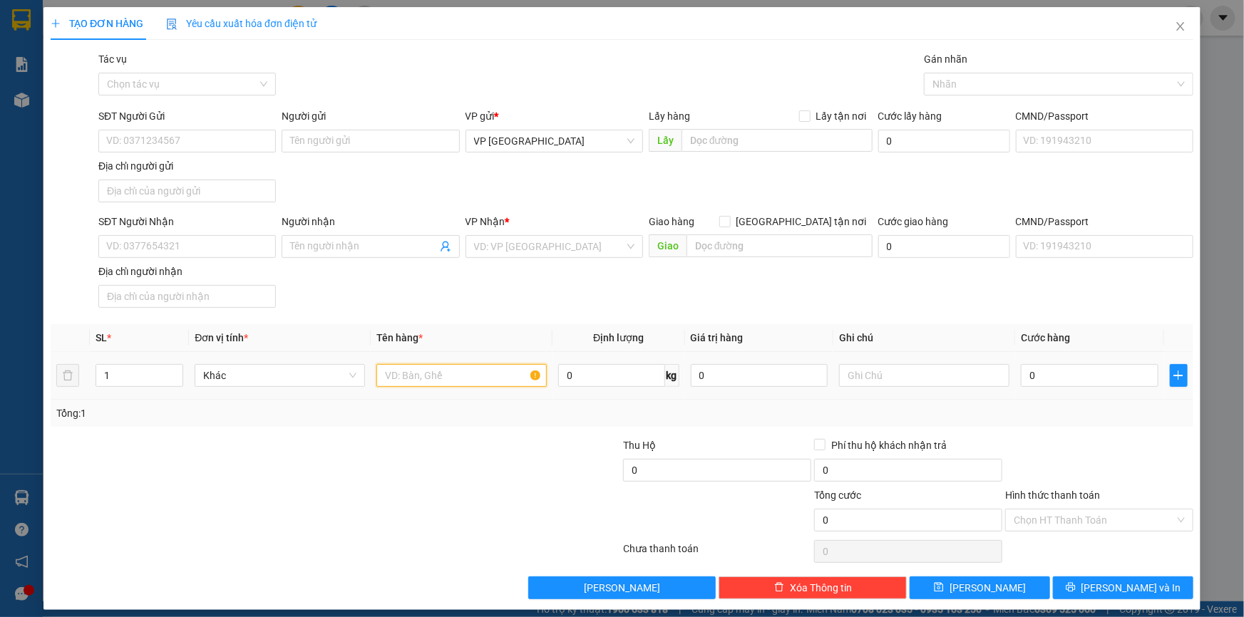
click at [391, 377] on input "text" at bounding box center [461, 375] width 170 height 23
type input "3TG NHỎ"
click at [115, 252] on input "SĐT Người Nhận" at bounding box center [186, 246] width 177 height 23
type input "0377601302"
drag, startPoint x: 145, startPoint y: 150, endPoint x: 150, endPoint y: 138, distance: 13.1
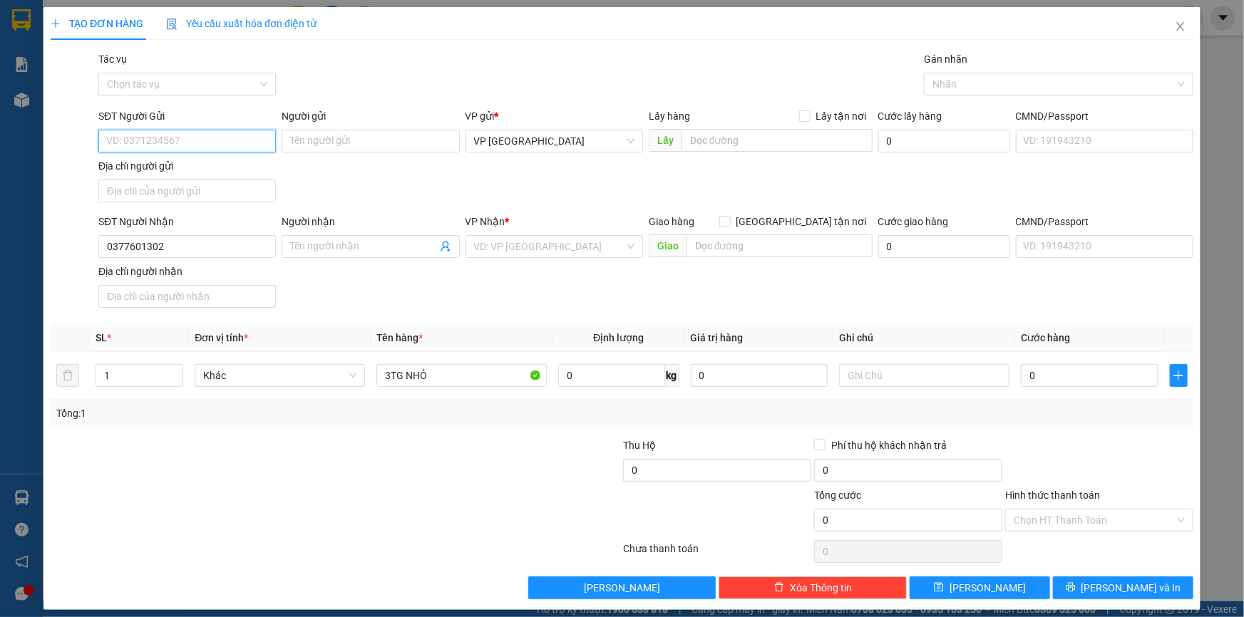
click at [148, 141] on input "SĐT Người Gửi" at bounding box center [186, 141] width 177 height 23
click at [150, 138] on input "SĐT Người Gửi" at bounding box center [186, 141] width 177 height 23
type input "0369094218"
click at [499, 249] on input "search" at bounding box center [549, 246] width 150 height 21
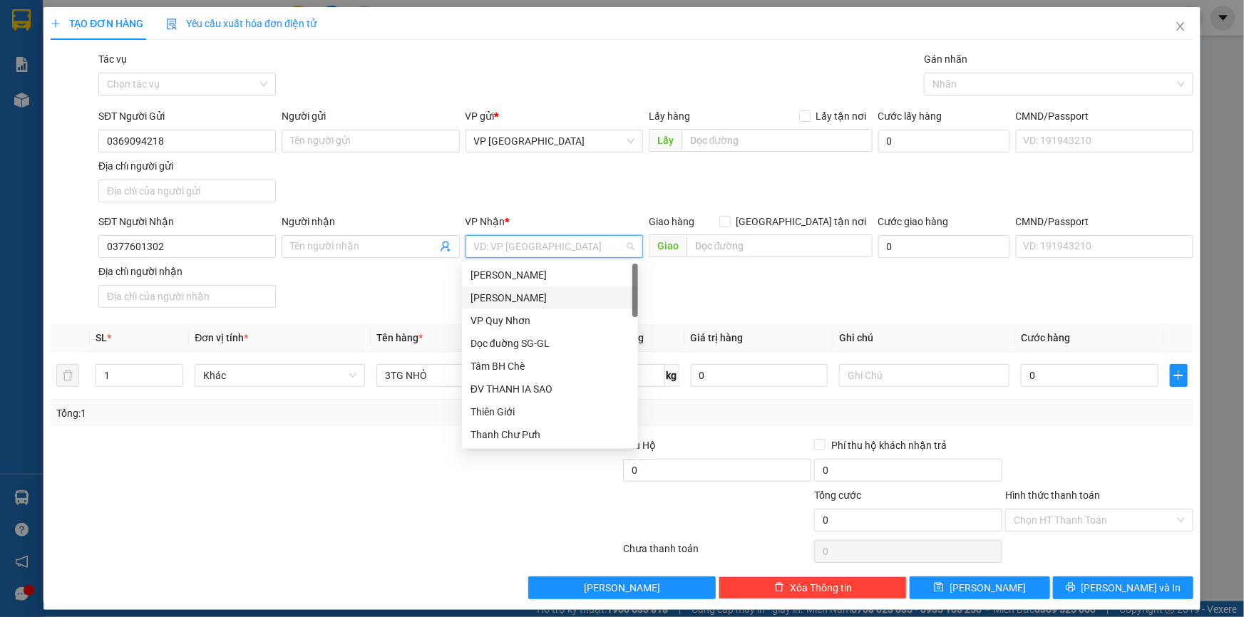
click at [520, 301] on div "[PERSON_NAME] Đình [PERSON_NAME]" at bounding box center [549, 298] width 159 height 16
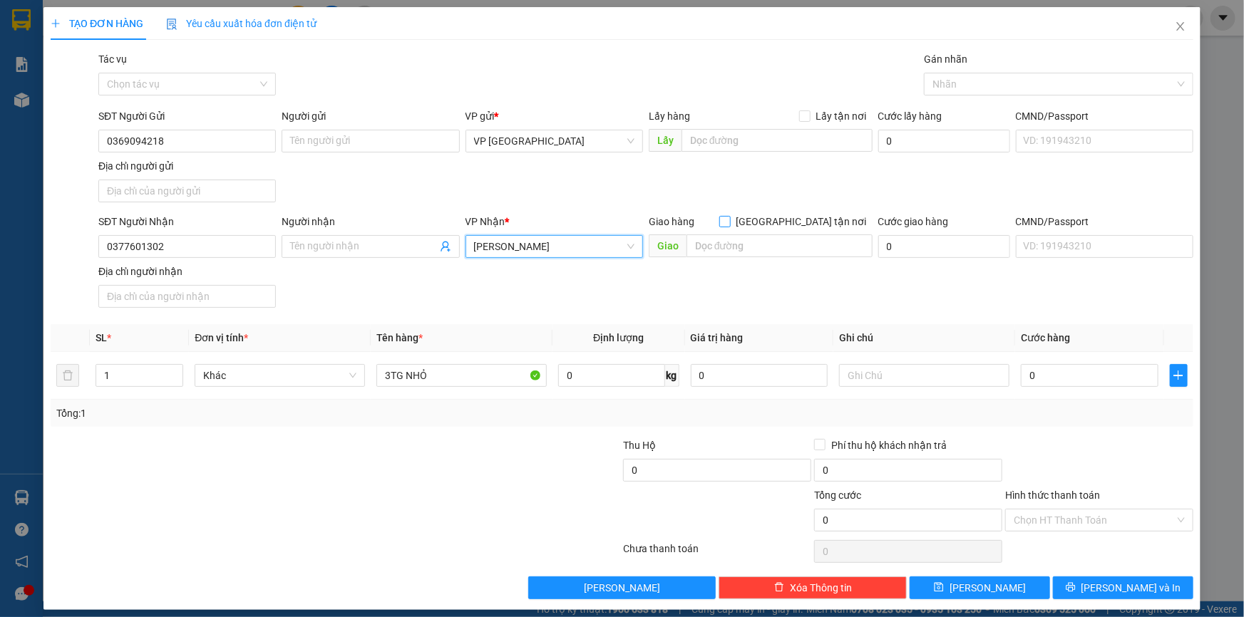
click at [731, 221] on span at bounding box center [724, 221] width 11 height 11
click at [729, 221] on input "[GEOGRAPHIC_DATA][PERSON_NAME] nơi" at bounding box center [724, 221] width 10 height 10
checkbox input "true"
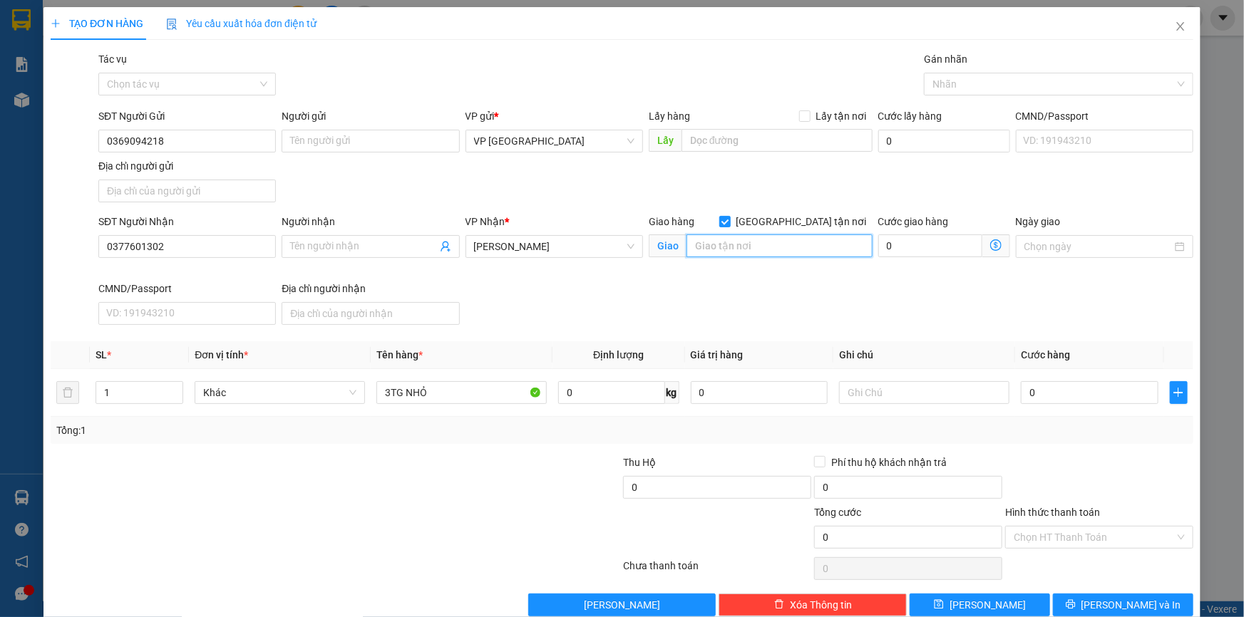
click at [773, 238] on input "text" at bounding box center [779, 245] width 186 height 23
click at [726, 249] on input "126 NGUỄN LƯƠNG BẰNG" at bounding box center [779, 245] width 186 height 23
click at [733, 249] on input "126 NGUỄN LƯƠNG BẰNG" at bounding box center [779, 245] width 186 height 23
click at [728, 249] on input "126 NGUỄN LƯƠNG BẰNG" at bounding box center [779, 245] width 186 height 23
type input "126 NGUỄN LƯƠNG BẰNG"
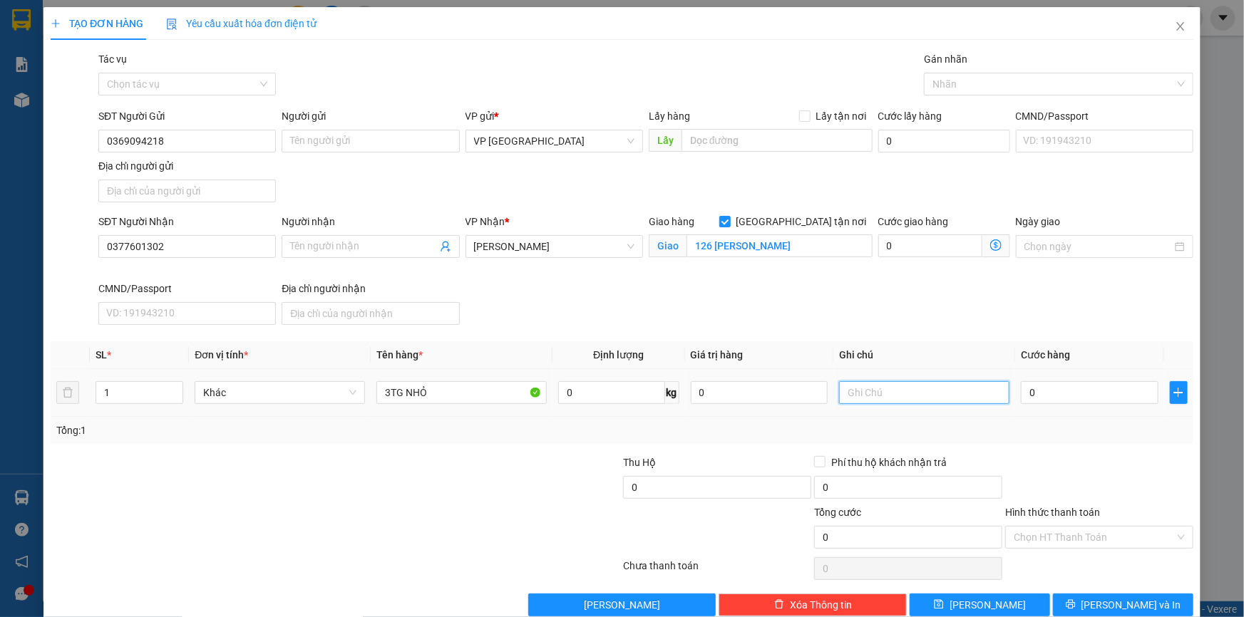
click at [857, 393] on input "text" at bounding box center [924, 392] width 170 height 23
type input "GTN CC"
click at [1112, 592] on div "Transit Pickup Surcharge Ids Transit Deliver Surcharge Ids Transit Deliver Surc…" at bounding box center [622, 333] width 1142 height 565
click at [1112, 597] on span "[PERSON_NAME] và In" at bounding box center [1131, 605] width 100 height 16
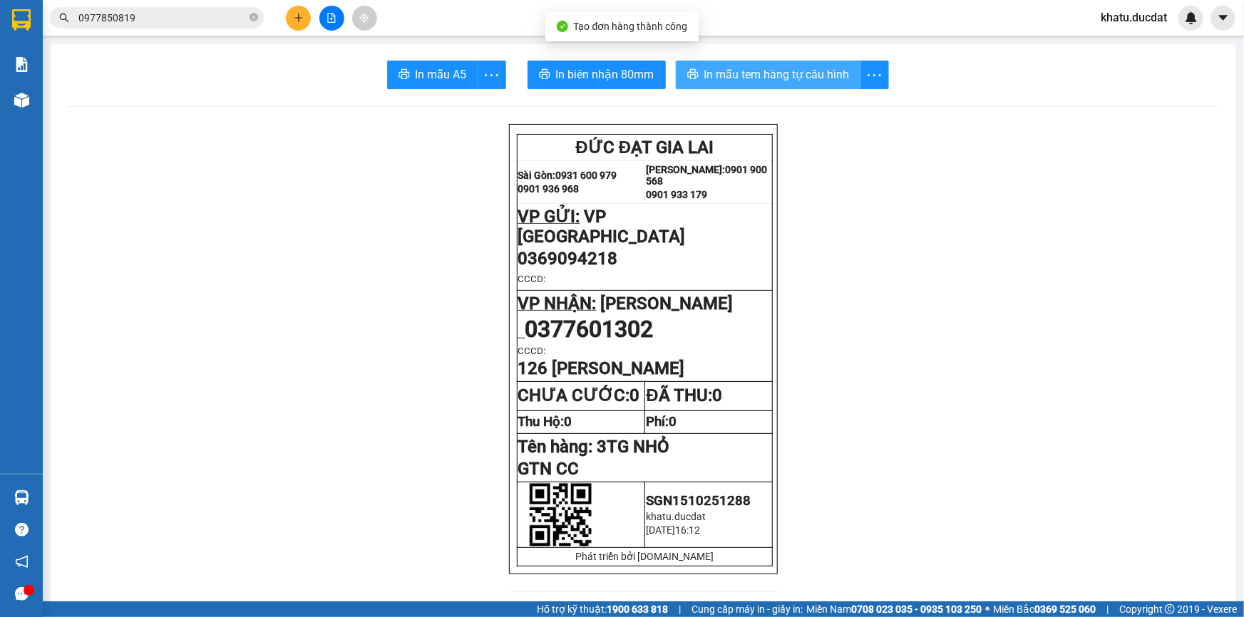
click at [816, 71] on span "In mẫu tem hàng tự cấu hình" at bounding box center [776, 75] width 145 height 18
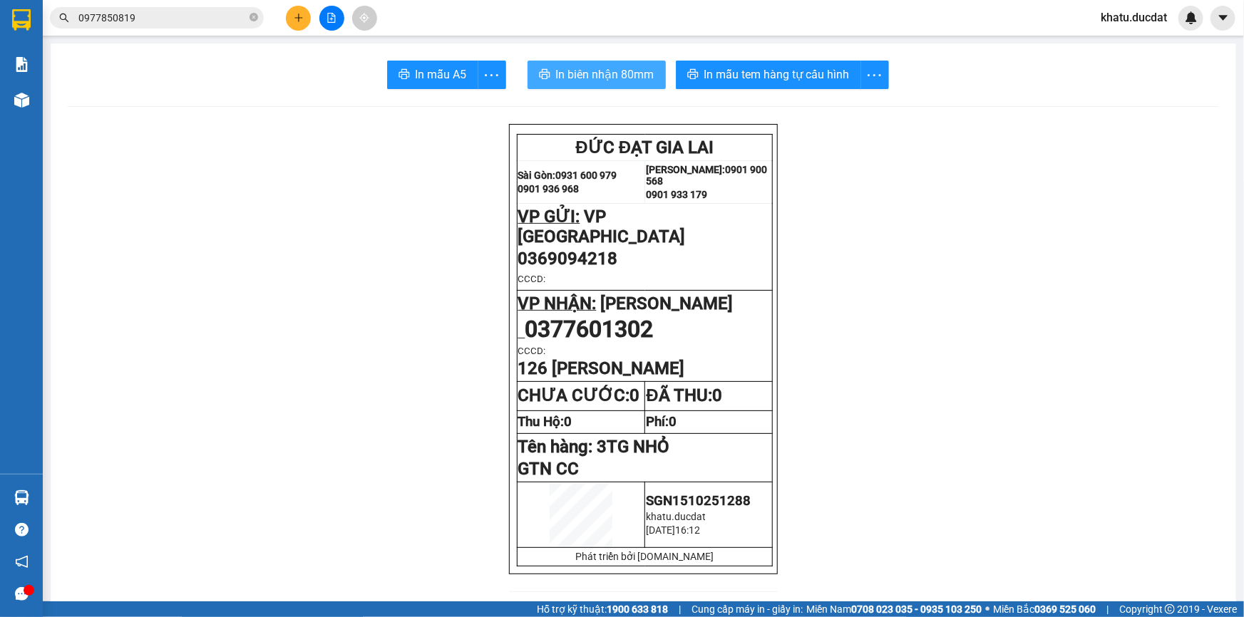
click at [645, 76] on span "In biên nhận 80mm" at bounding box center [605, 75] width 98 height 18
click at [223, 7] on span "0977850819" at bounding box center [157, 17] width 214 height 21
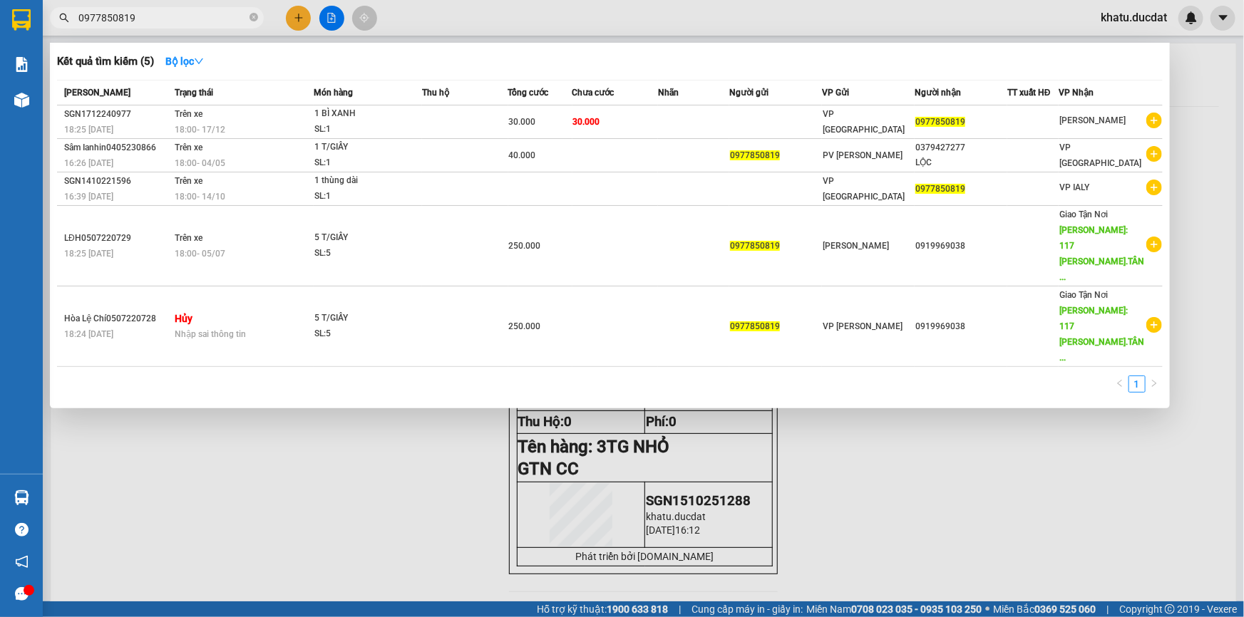
click at [221, 10] on input "0977850819" at bounding box center [162, 18] width 168 height 16
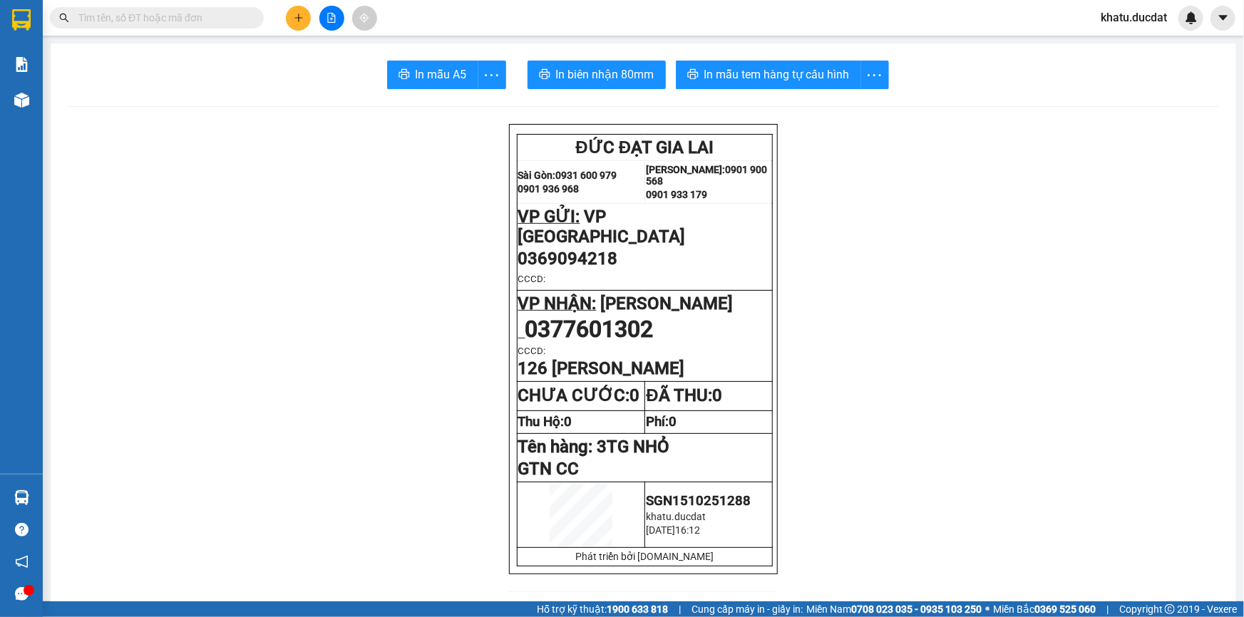
click at [292, 16] on button at bounding box center [298, 18] width 25 height 25
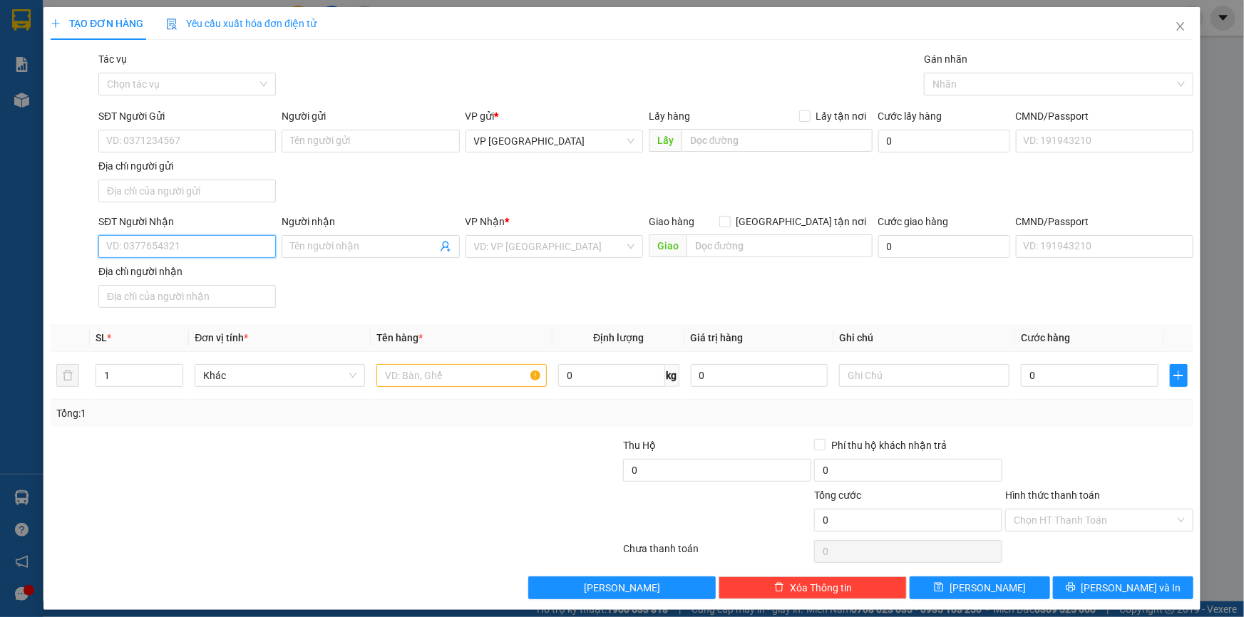
click at [188, 242] on input "SĐT Người Nhận" at bounding box center [186, 246] width 177 height 23
click at [177, 276] on div "0335237777 - TÂM NGUYỄN" at bounding box center [185, 275] width 159 height 16
type input "0335237777"
type input "TÂM NGUYỄN"
drag, startPoint x: 167, startPoint y: 248, endPoint x: 0, endPoint y: 233, distance: 167.4
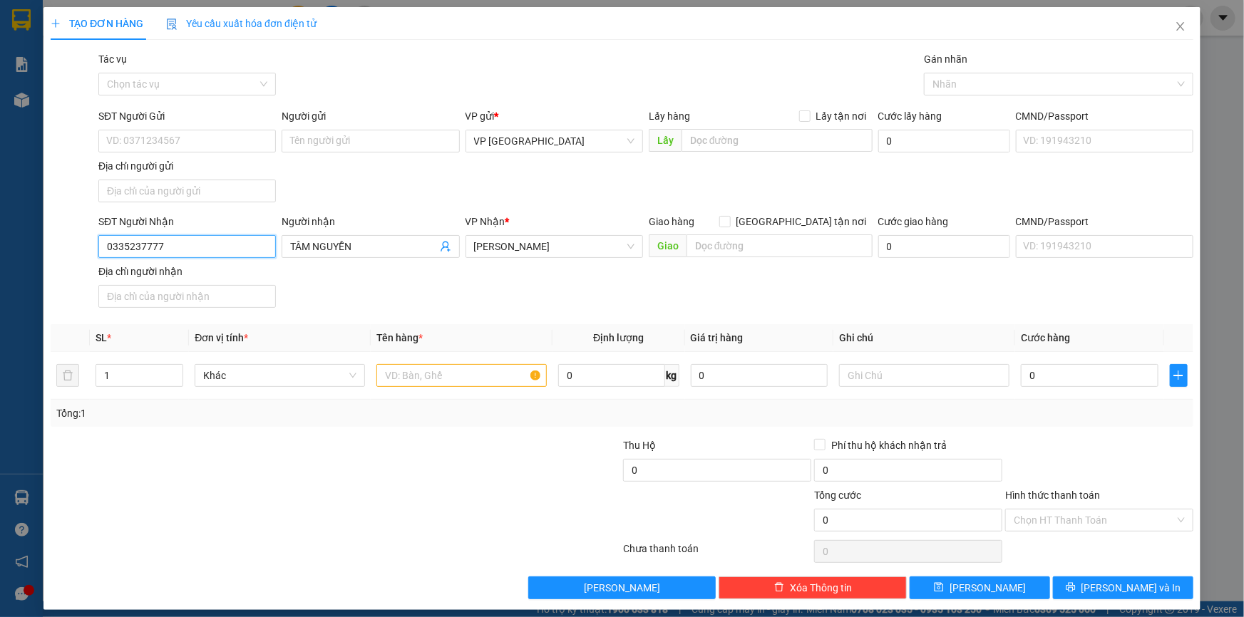
click at [0, 233] on div "TẠO ĐƠN HÀNG Yêu cầu xuất hóa đơn điện tử Transit Pickup Surcharge Ids Transit …" at bounding box center [622, 308] width 1244 height 617
click at [150, 279] on div "0979573777 - TÙNG" at bounding box center [185, 275] width 159 height 16
type input "0979573777"
type input "TÙNG"
type input "0979573777"
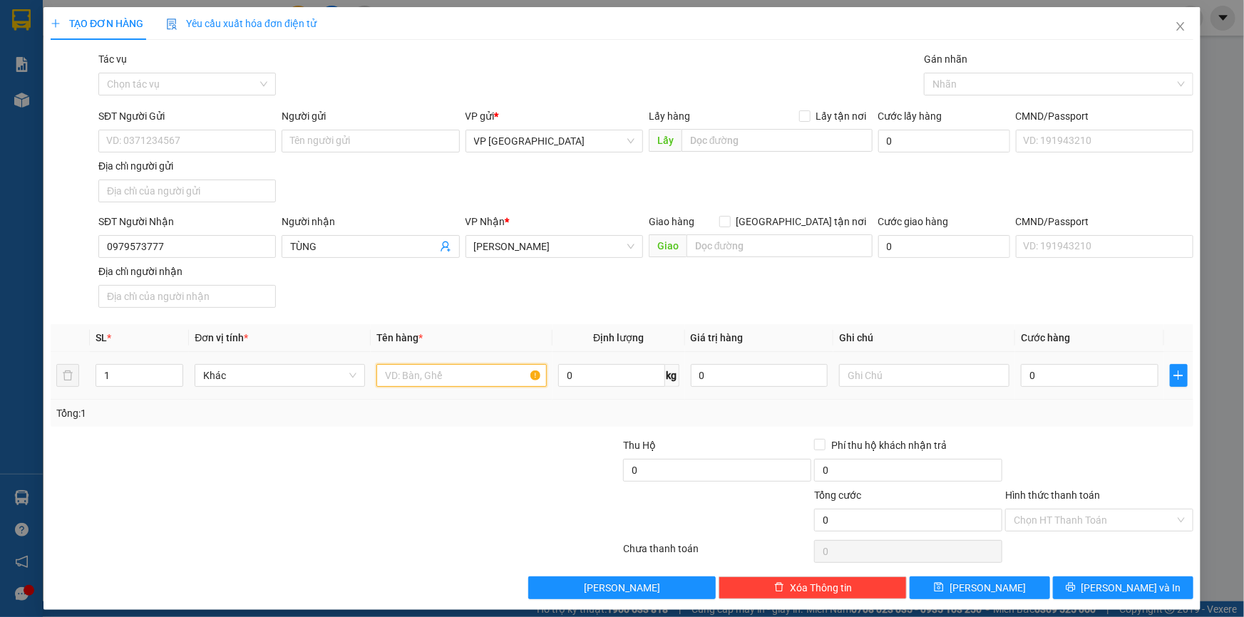
click at [383, 368] on input "text" at bounding box center [461, 375] width 170 height 23
type input "6TG BẾP"
click at [952, 382] on input "text" at bounding box center [924, 375] width 170 height 23
type input "CC"
click at [1139, 585] on span "[PERSON_NAME] và In" at bounding box center [1131, 588] width 100 height 16
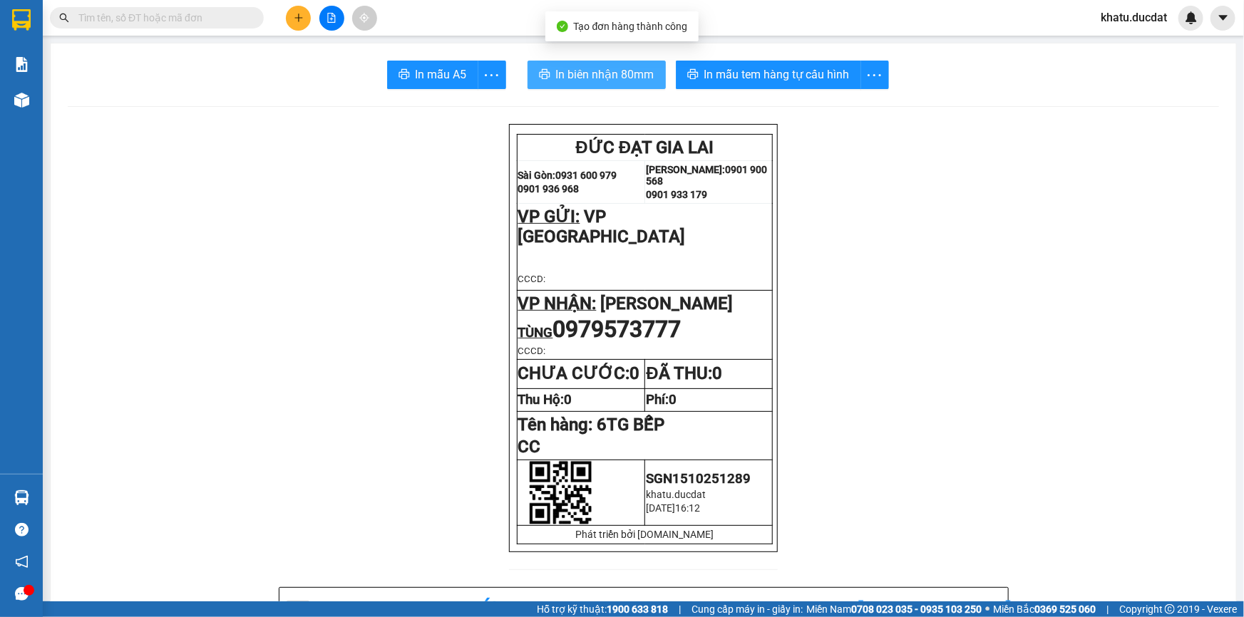
click at [579, 76] on span "In biên nhận 80mm" at bounding box center [605, 75] width 98 height 18
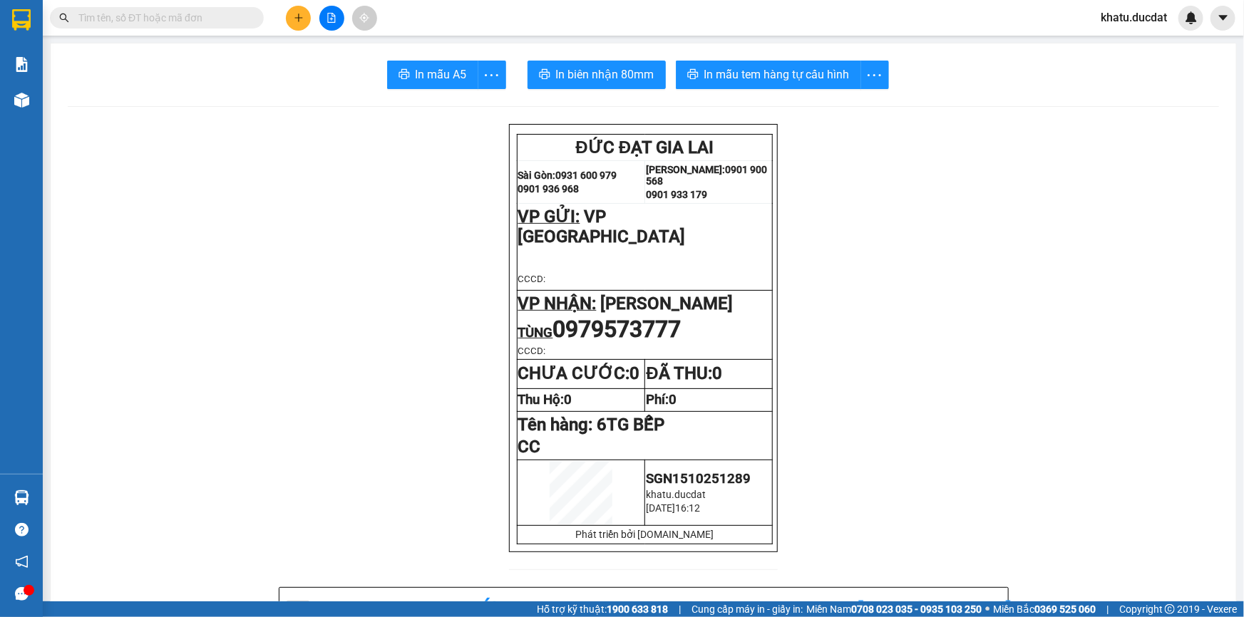
click at [299, 16] on icon "plus" at bounding box center [299, 18] width 10 height 10
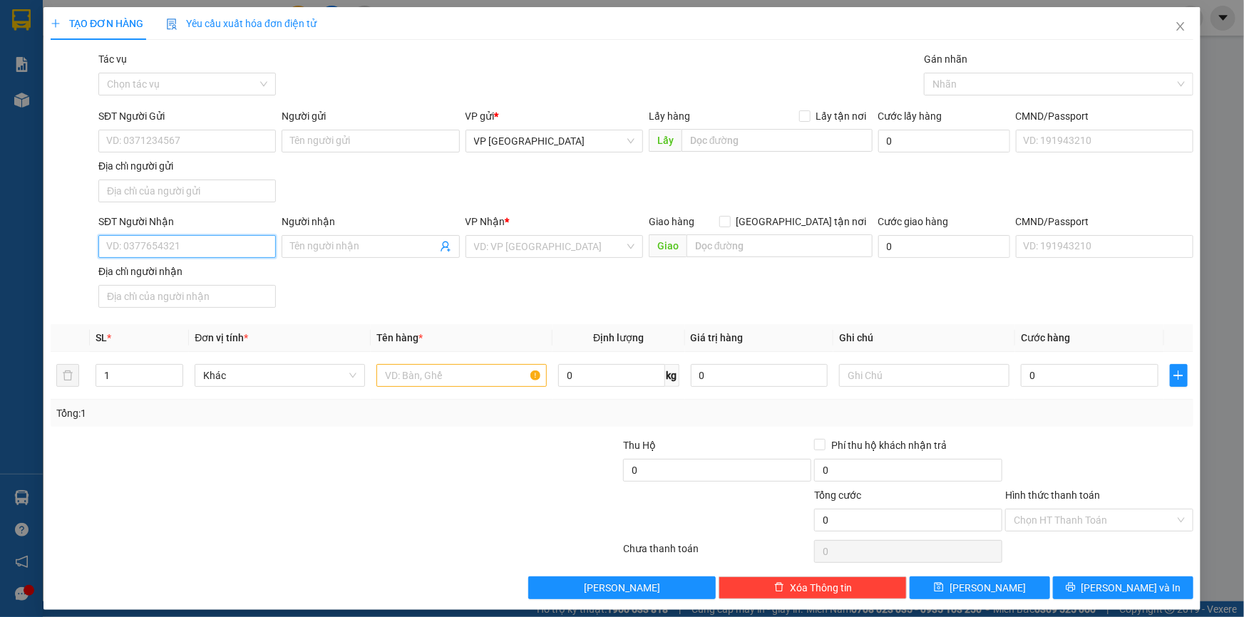
click at [247, 235] on input "SĐT Người Nhận" at bounding box center [186, 246] width 177 height 23
click at [192, 277] on div "0782512751" at bounding box center [185, 275] width 159 height 16
type input "0782512751"
click at [454, 380] on input "text" at bounding box center [461, 375] width 170 height 23
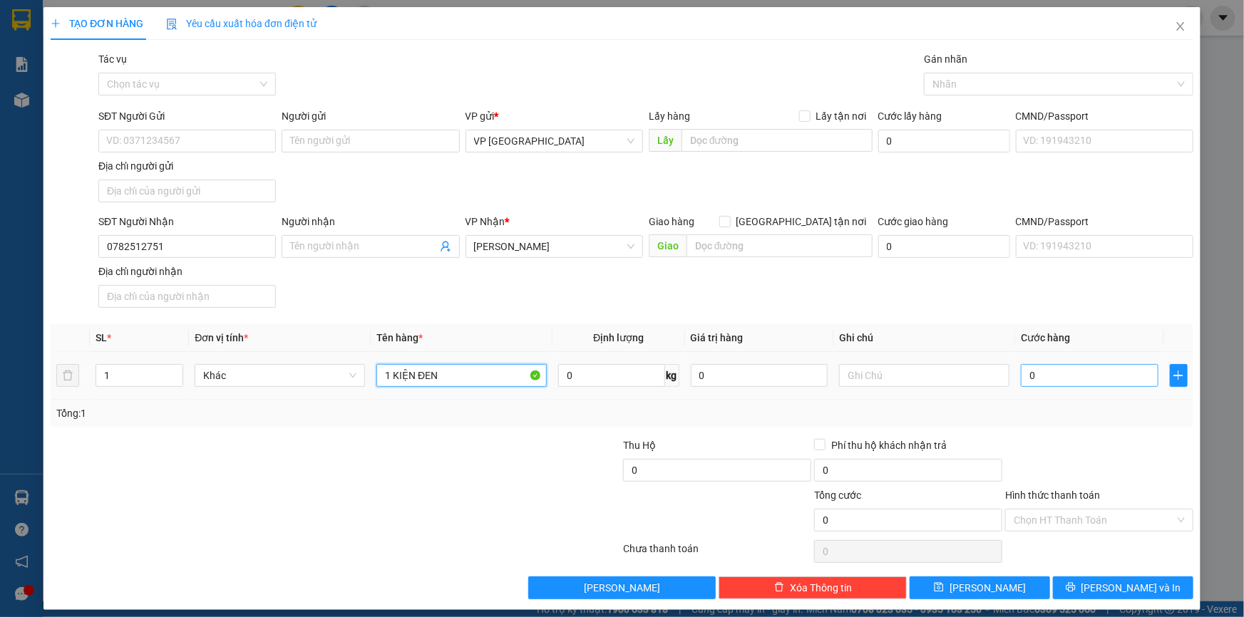
type input "1 KIỆN ĐEN"
click at [1095, 378] on input "0" at bounding box center [1090, 375] width 138 height 23
type input "4"
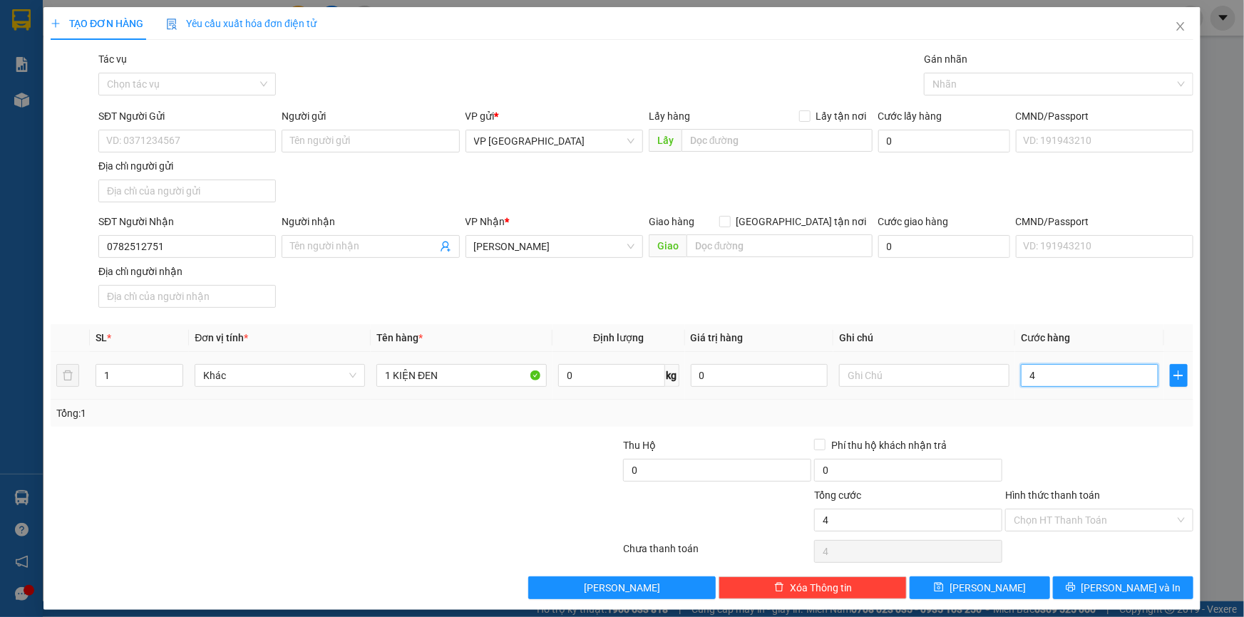
type input "40"
type input "40.000"
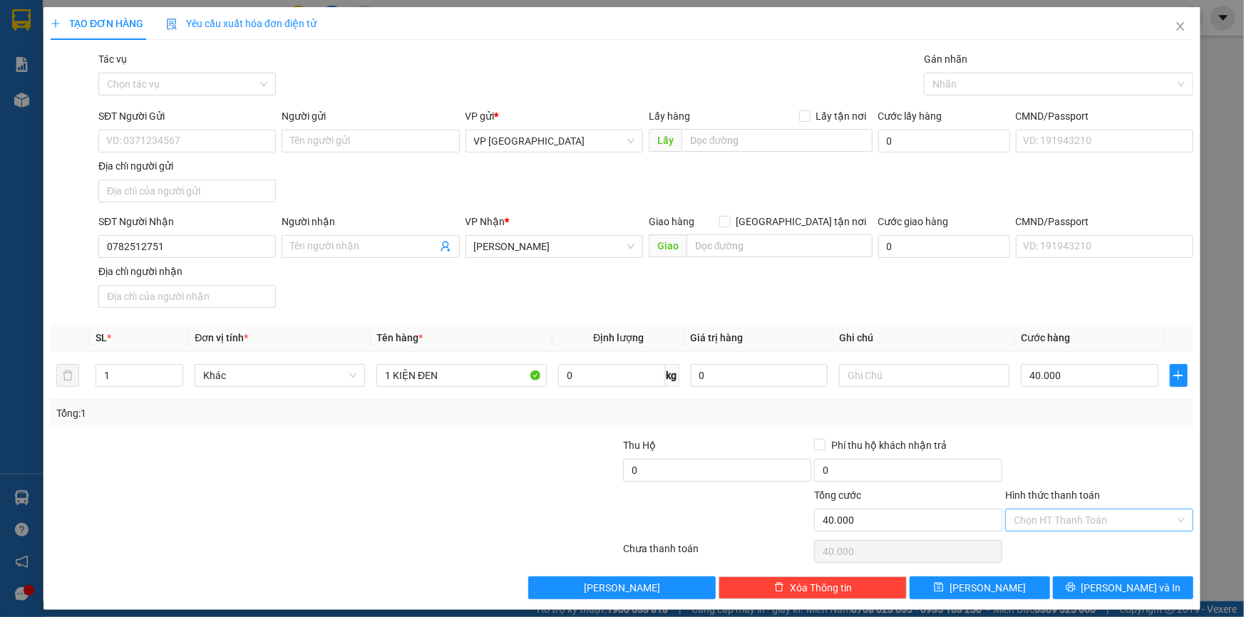
drag, startPoint x: 1099, startPoint y: 497, endPoint x: 1097, endPoint y: 507, distance: 10.9
click at [1097, 507] on div "Hình thức thanh toán Chọn HT Thanh Toán" at bounding box center [1099, 512] width 188 height 50
click at [1096, 510] on input "Hình thức thanh toán" at bounding box center [1093, 520] width 161 height 21
click at [1083, 402] on div "Tại văn phòng" at bounding box center [1091, 400] width 170 height 16
type input "0"
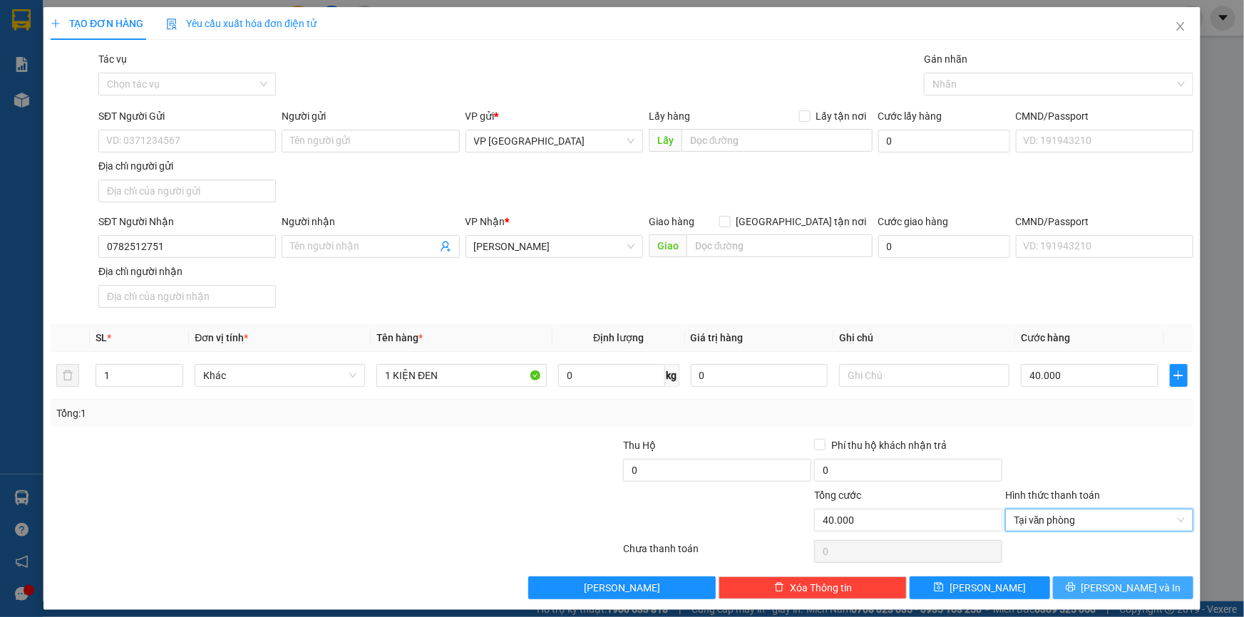
click at [1075, 589] on icon "printer" at bounding box center [1071, 587] width 10 height 10
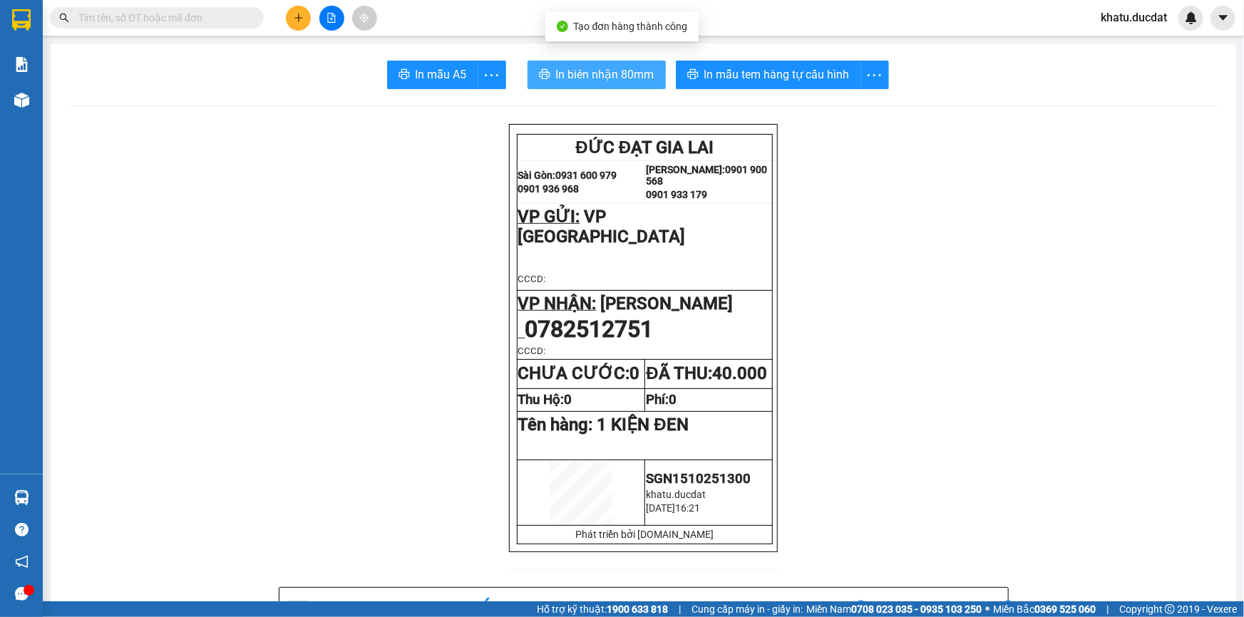
click at [626, 71] on span "In biên nhận 80mm" at bounding box center [605, 75] width 98 height 18
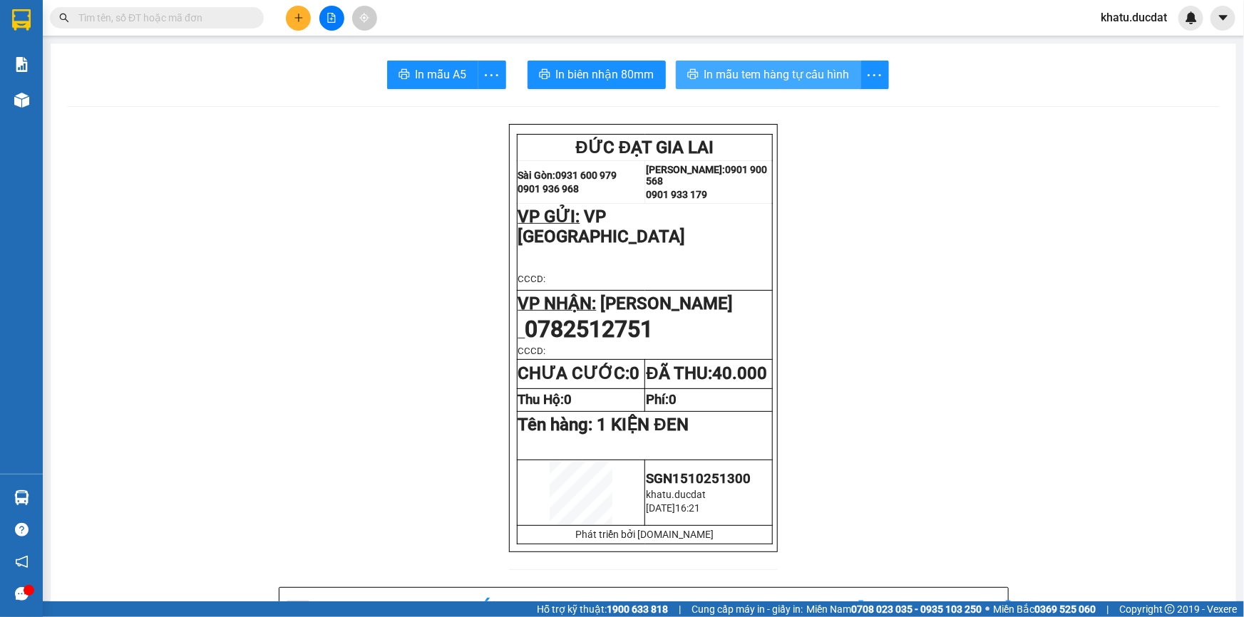
click at [790, 78] on span "In mẫu tem hàng tự cấu hình" at bounding box center [776, 75] width 145 height 18
click at [299, 21] on icon "plus" at bounding box center [299, 18] width 10 height 10
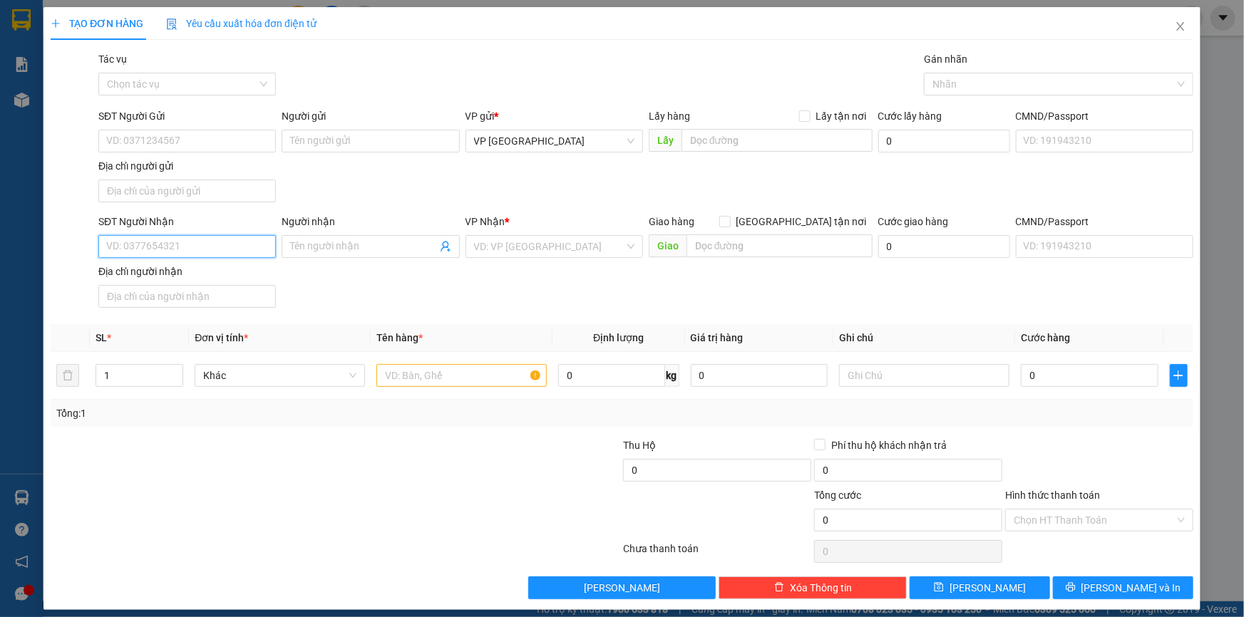
click at [244, 242] on input "SĐT Người Nhận" at bounding box center [186, 246] width 177 height 23
click at [240, 276] on div "0337355672 - THƠM ĐỒ CHAY" at bounding box center [185, 275] width 159 height 16
type input "0337355672"
type input "THƠM ĐỒ CHAY"
type input "0337355672"
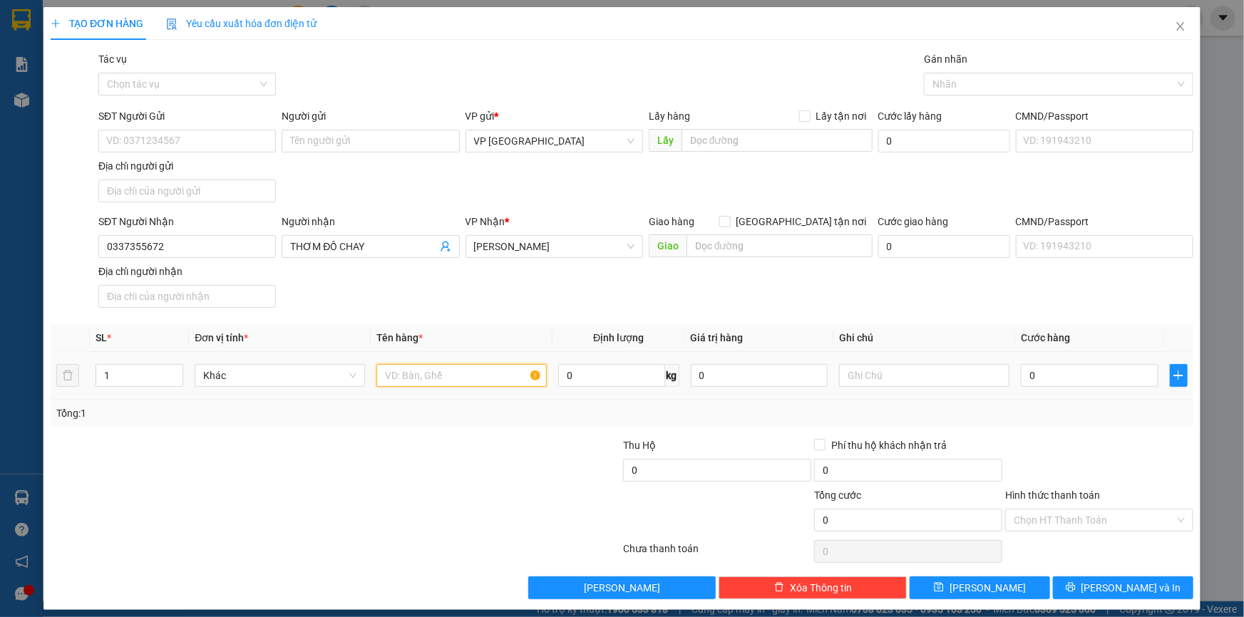
click at [438, 381] on input "text" at bounding box center [461, 375] width 170 height 23
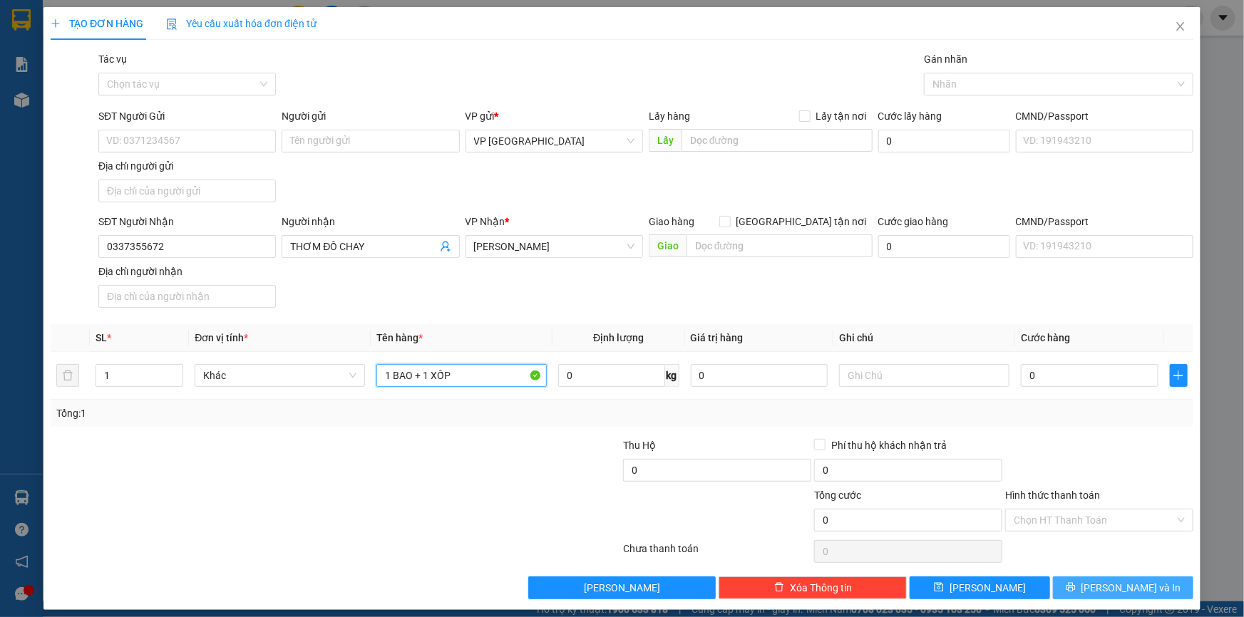
type input "1 BAO + 1 XỐP"
click at [1107, 581] on span "[PERSON_NAME] và In" at bounding box center [1131, 588] width 100 height 16
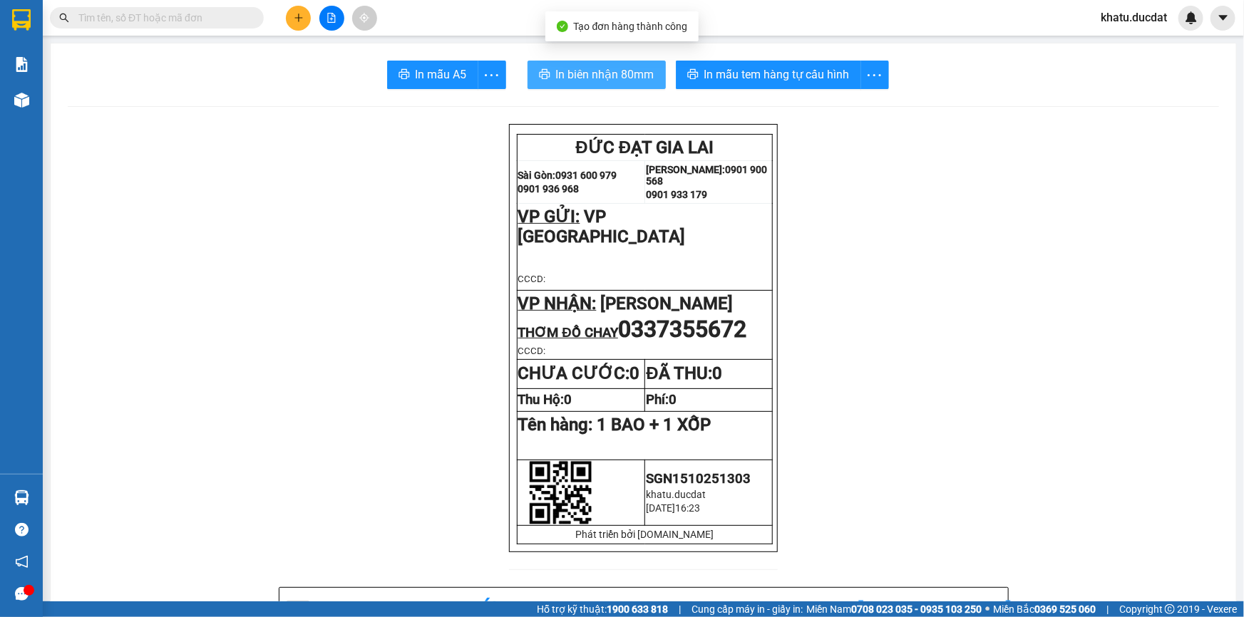
click at [640, 62] on button "In biên nhận 80mm" at bounding box center [596, 75] width 138 height 29
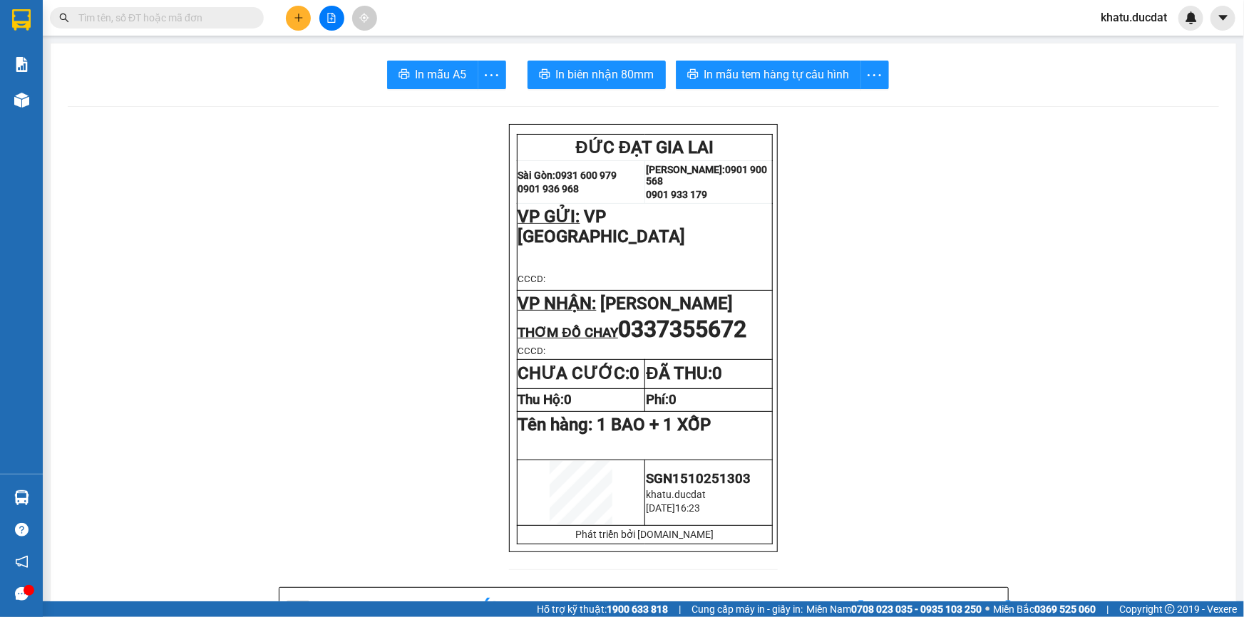
click at [213, 24] on input "text" at bounding box center [162, 18] width 168 height 16
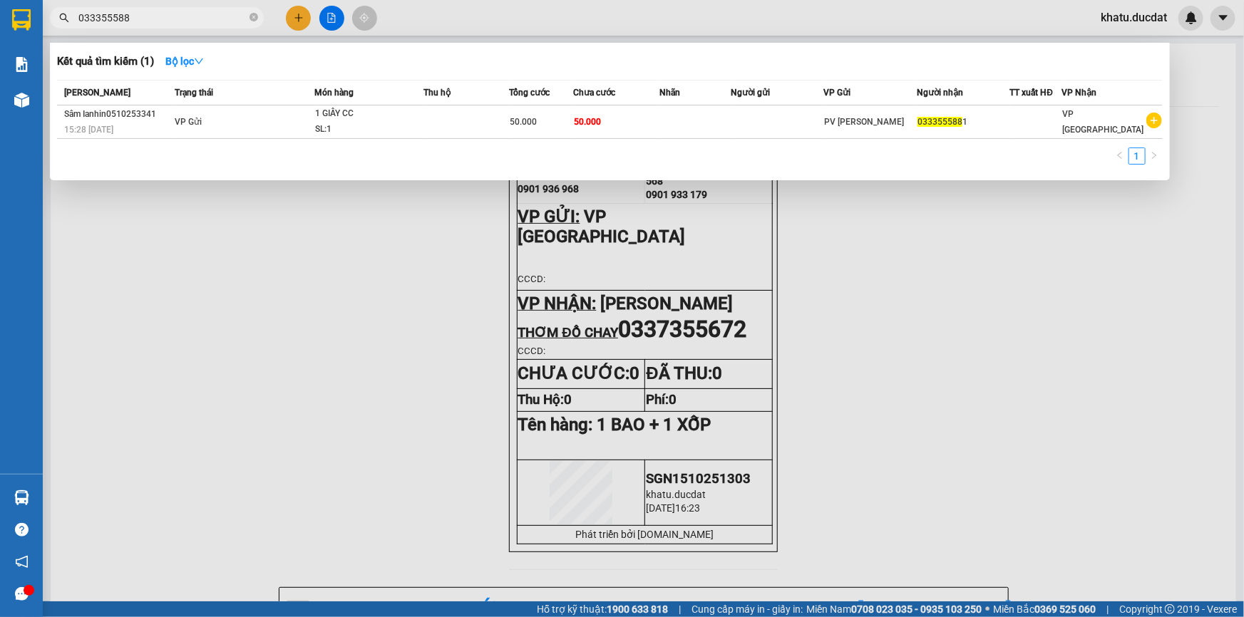
type input "033355588"
click at [303, 14] on div at bounding box center [622, 308] width 1244 height 617
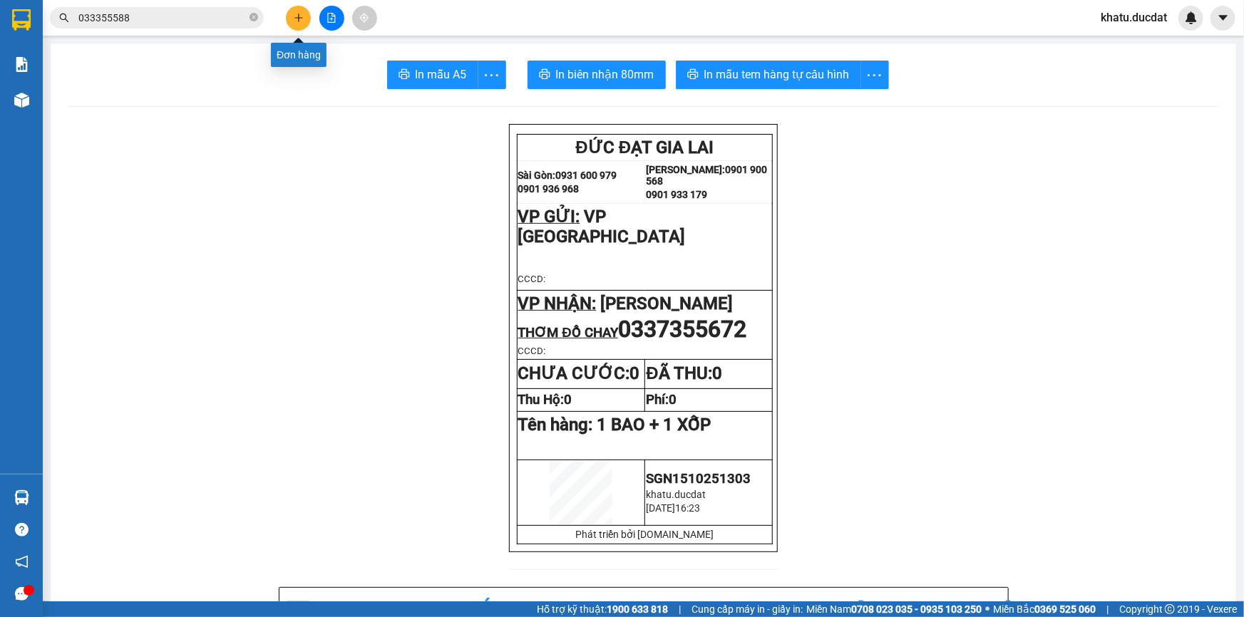
click at [294, 27] on button at bounding box center [298, 18] width 25 height 25
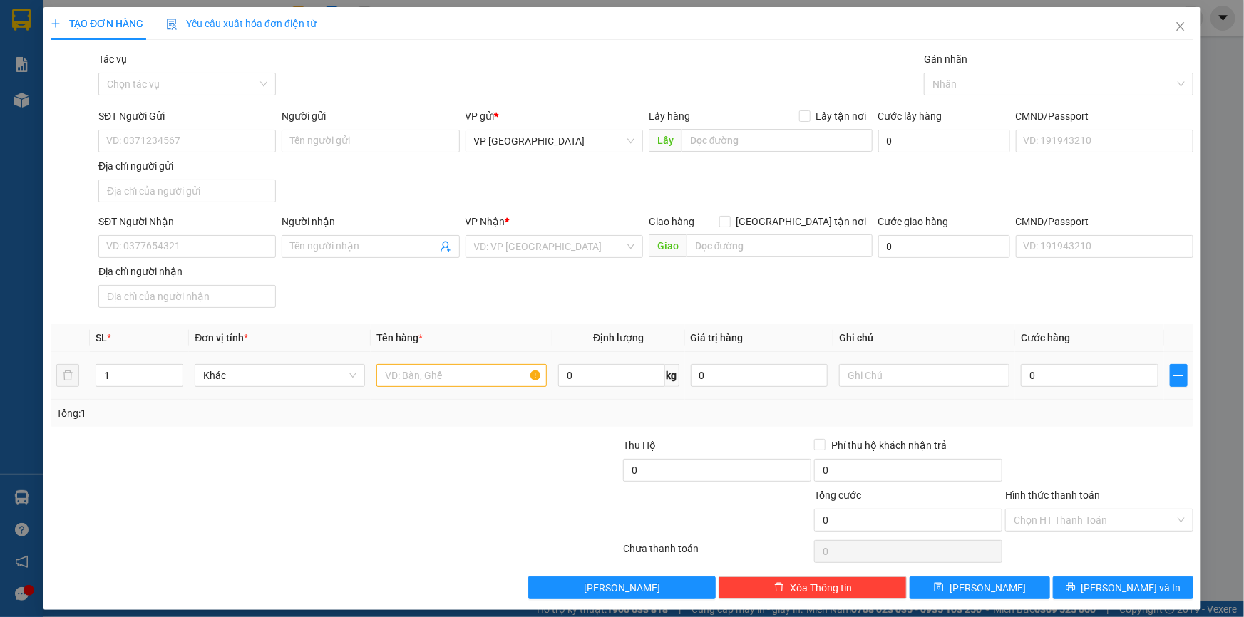
click at [390, 358] on td at bounding box center [462, 376] width 182 height 48
click at [386, 377] on input "text" at bounding box center [461, 375] width 170 height 23
type input "1 HỘP BỌC BÌ"
click at [190, 242] on input "SĐT Người Nhận" at bounding box center [186, 246] width 177 height 23
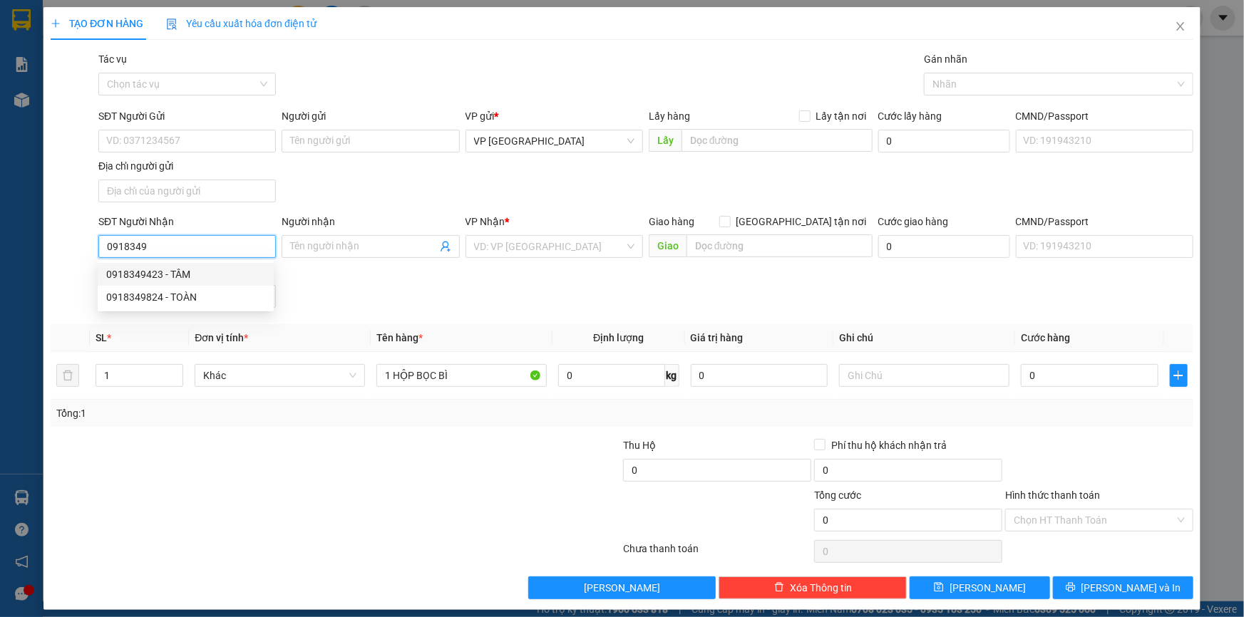
click at [177, 276] on div "0918349423 - TÂM" at bounding box center [185, 275] width 159 height 16
type input "0918349423"
type input "TÂM"
type input "0918349423"
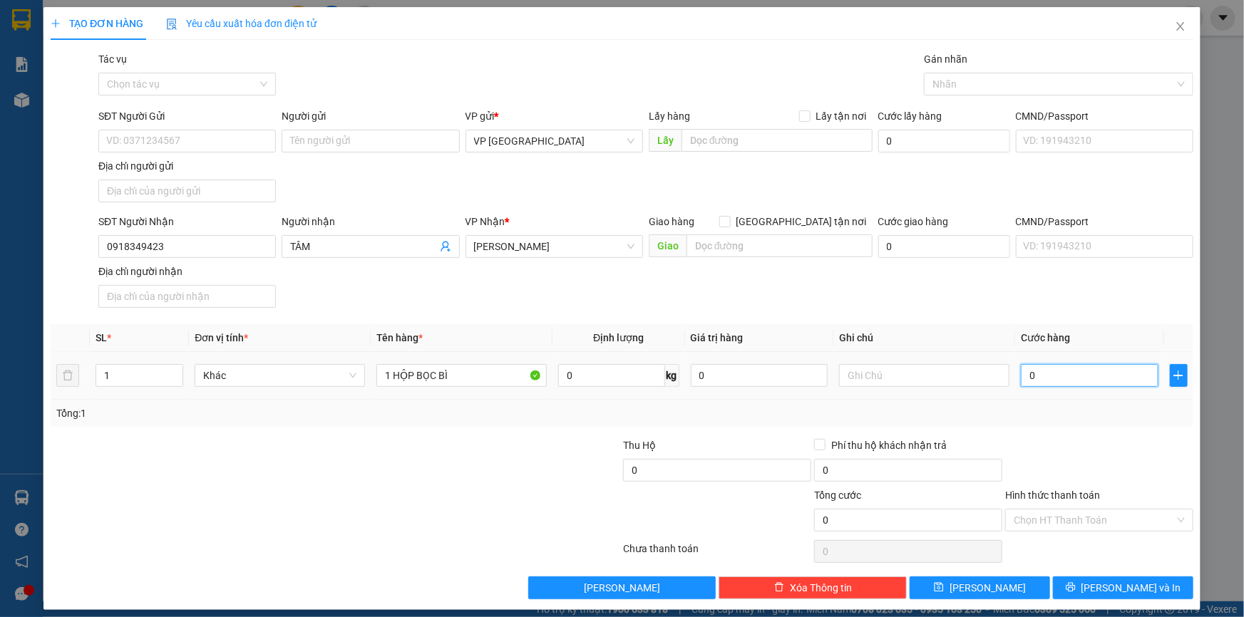
click at [1026, 369] on input "0" at bounding box center [1090, 375] width 138 height 23
type input "3"
type input "30"
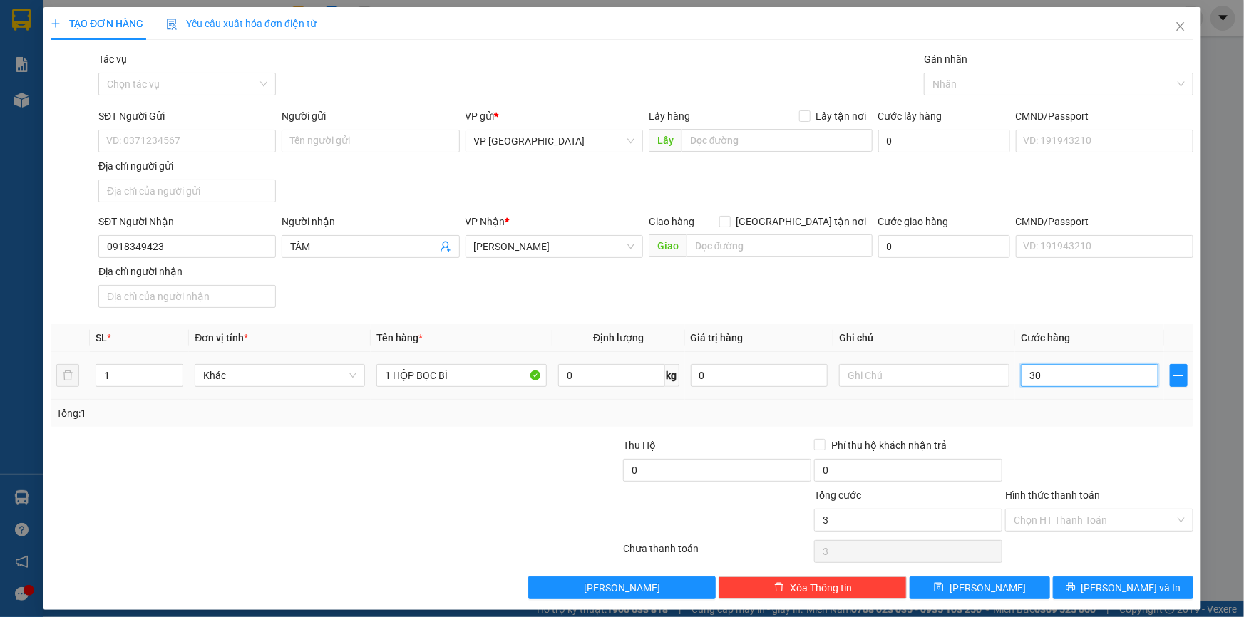
type input "30"
type input "30.000"
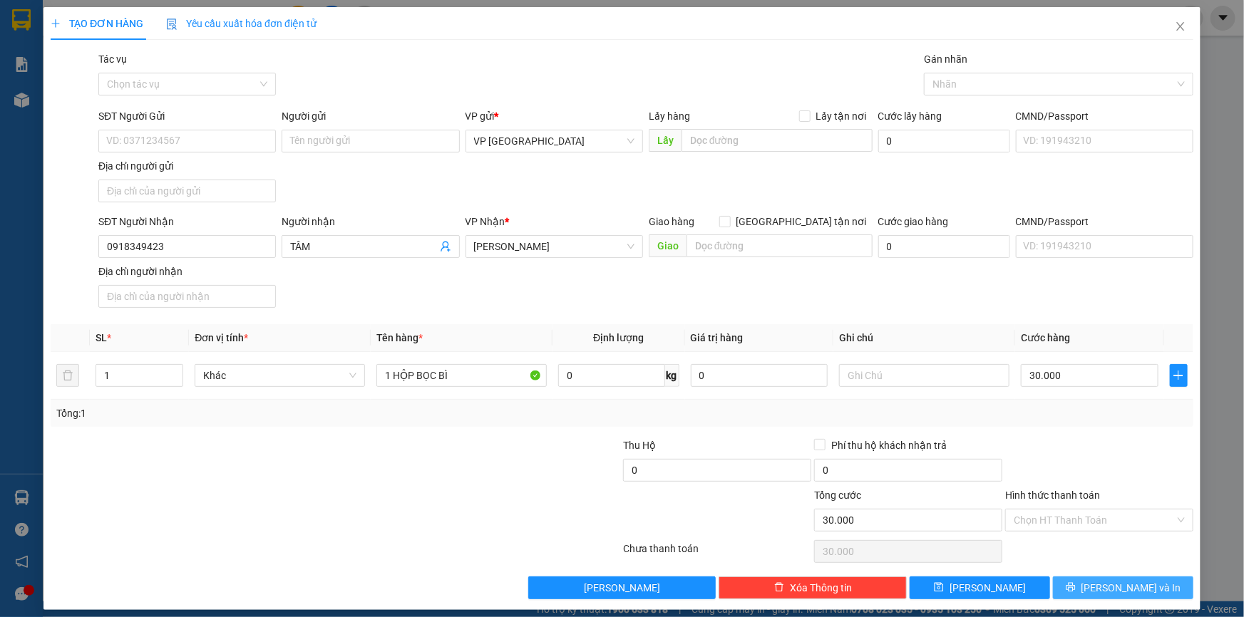
click at [1075, 584] on icon "printer" at bounding box center [1070, 587] width 9 height 9
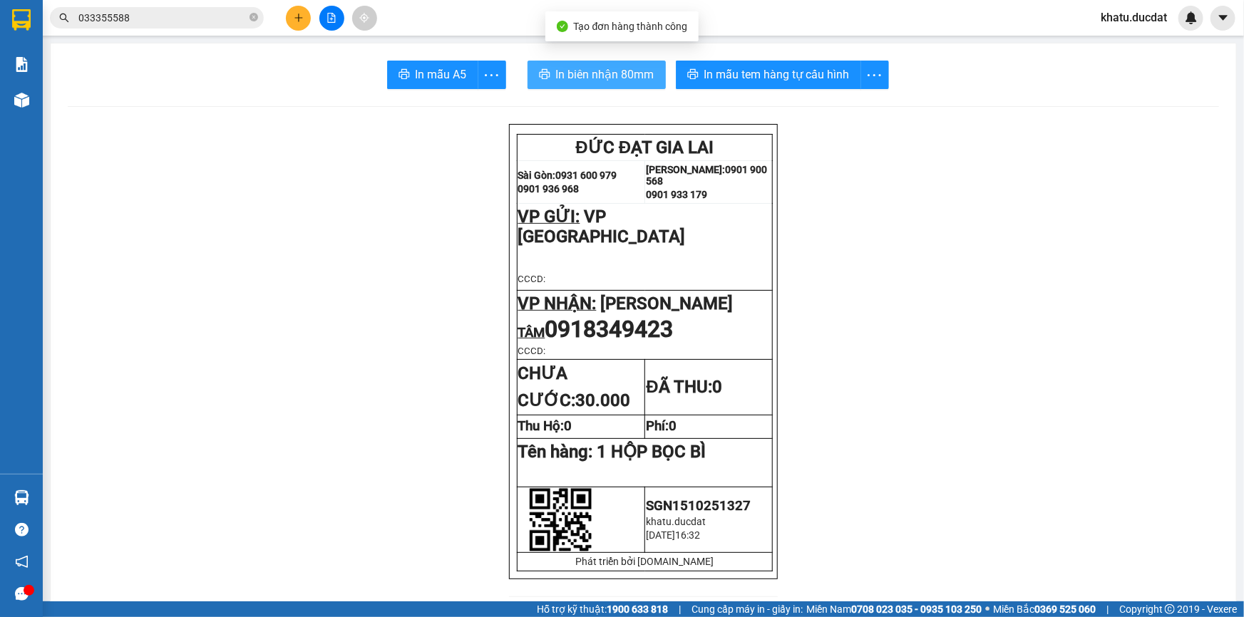
click at [625, 86] on button "In biên nhận 80mm" at bounding box center [596, 75] width 138 height 29
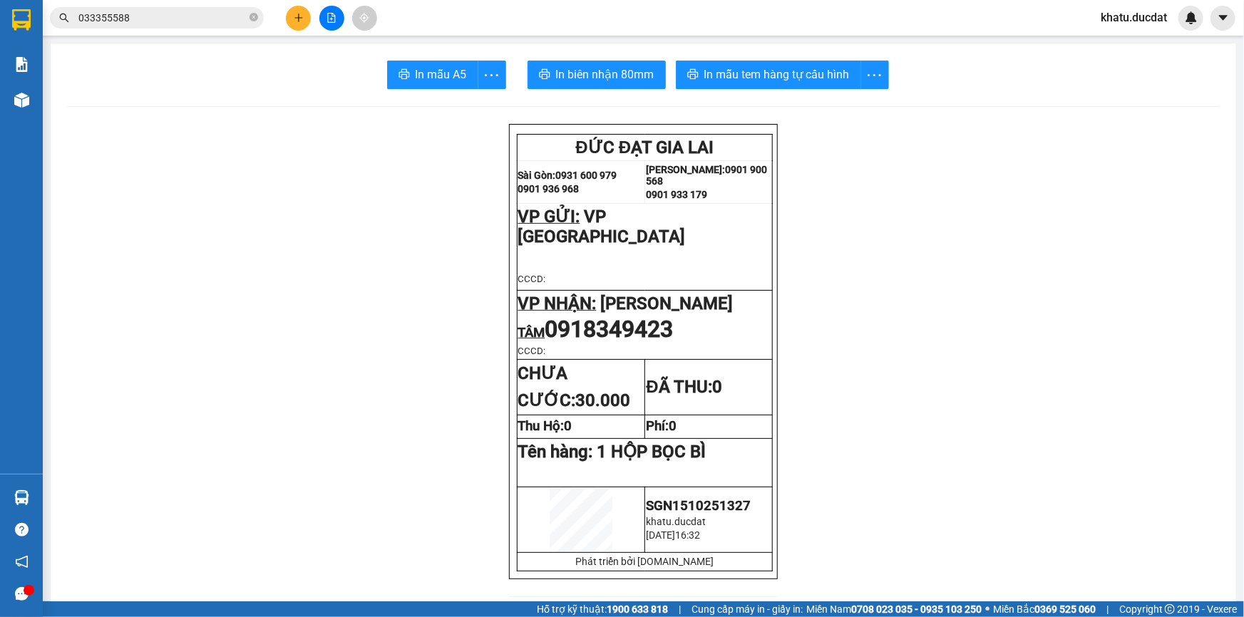
click at [810, 68] on span "In mẫu tem hàng tự cấu hình" at bounding box center [776, 75] width 145 height 18
click at [301, 22] on icon "plus" at bounding box center [299, 18] width 10 height 10
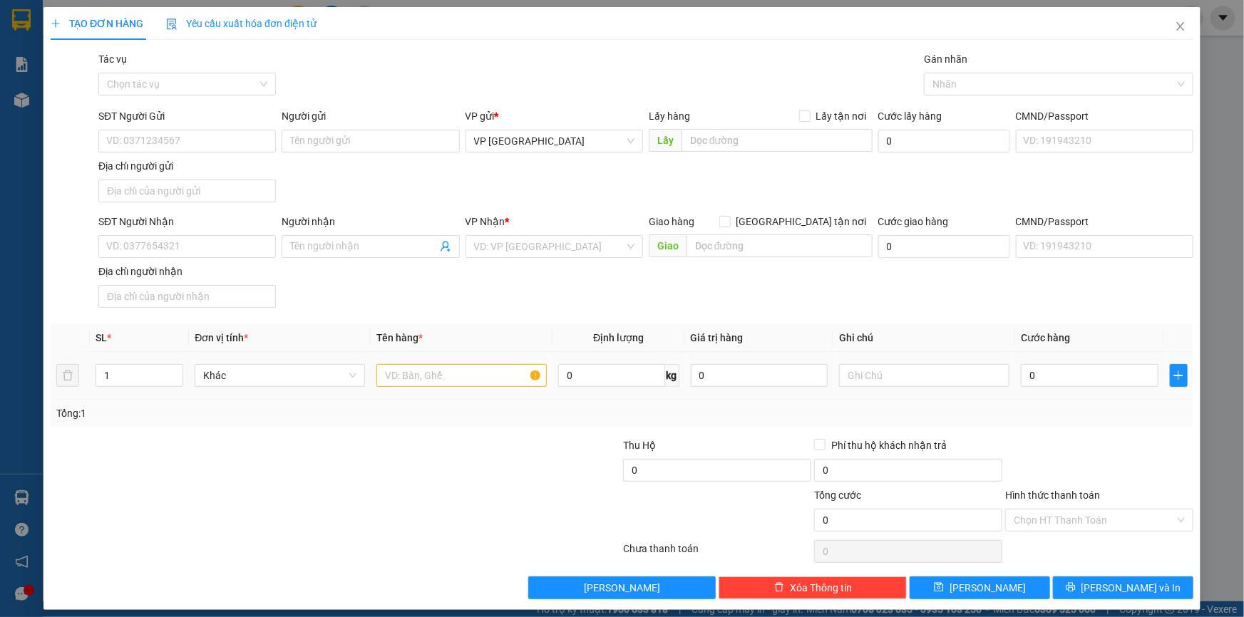
click at [416, 353] on td at bounding box center [462, 376] width 182 height 48
click at [417, 373] on input "text" at bounding box center [461, 375] width 170 height 23
type input "1 HỘP VÀNG"
click at [259, 267] on div "Địa chỉ người nhận" at bounding box center [186, 272] width 177 height 16
click at [259, 285] on input "Địa chỉ người nhận" at bounding box center [186, 296] width 177 height 23
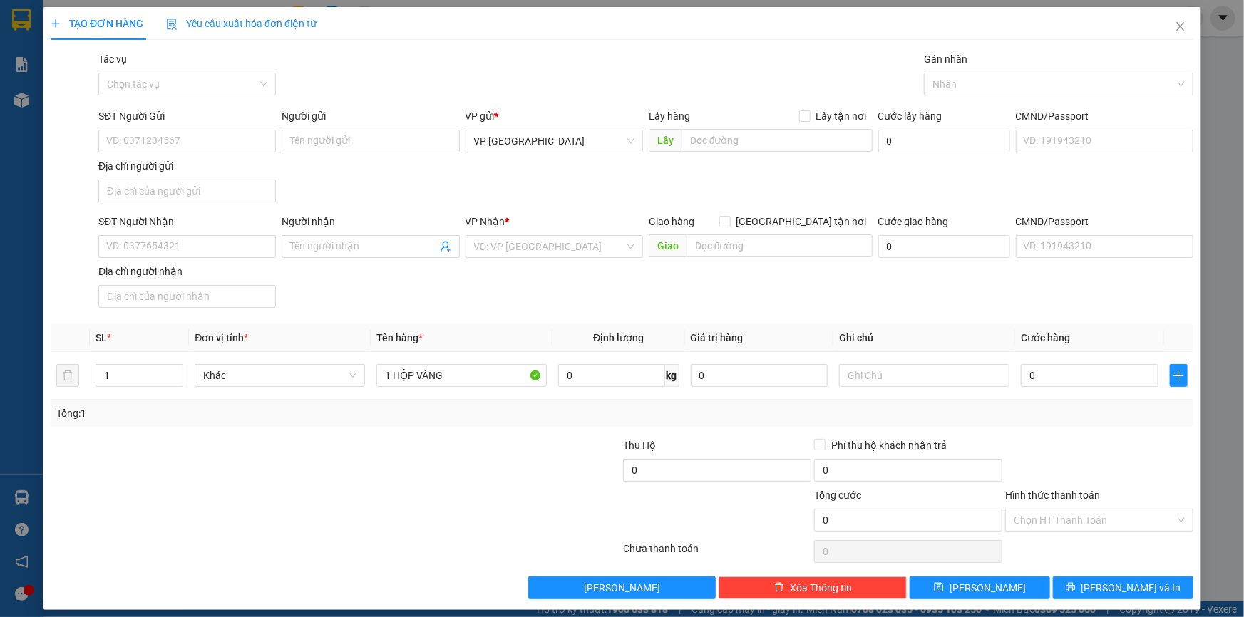
click at [234, 233] on div "SĐT Người Nhận" at bounding box center [186, 224] width 177 height 21
click at [228, 262] on div "SĐT Người Nhận VD: 0377654321" at bounding box center [186, 239] width 177 height 50
click at [229, 249] on input "SĐT Người Nhận" at bounding box center [186, 246] width 177 height 23
click at [173, 284] on div "0903570007 - HẠNH Q.TẾ" at bounding box center [186, 274] width 176 height 23
type input "0903570007"
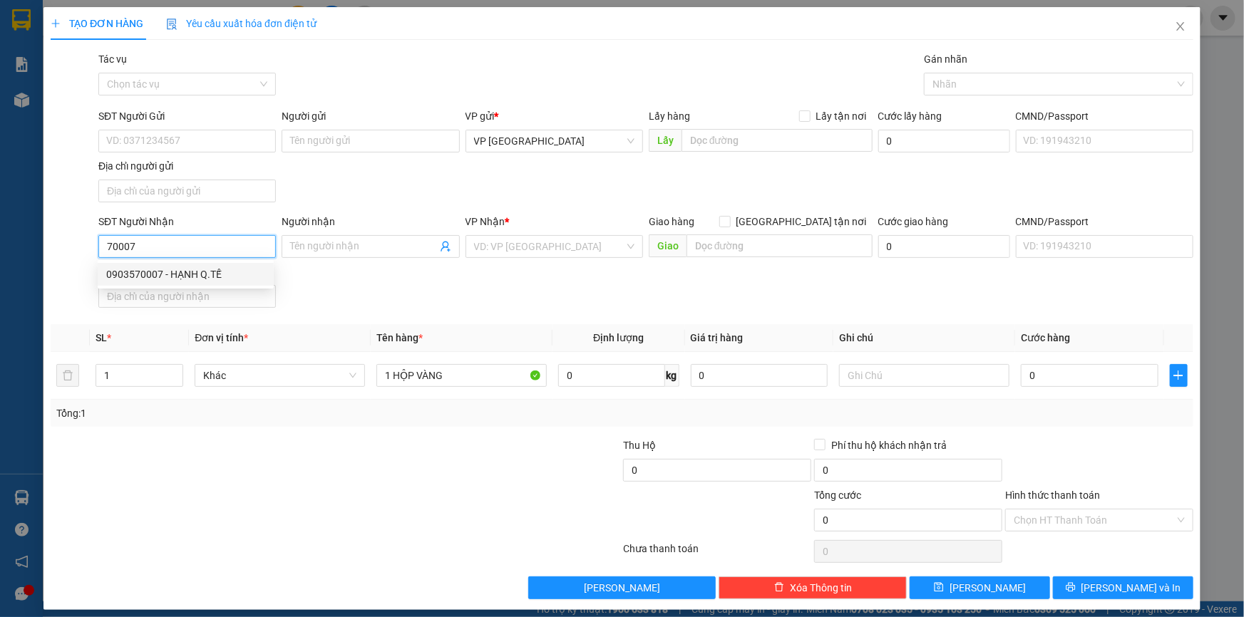
type input "HẠNH Q.TẾ"
type input "0903570007"
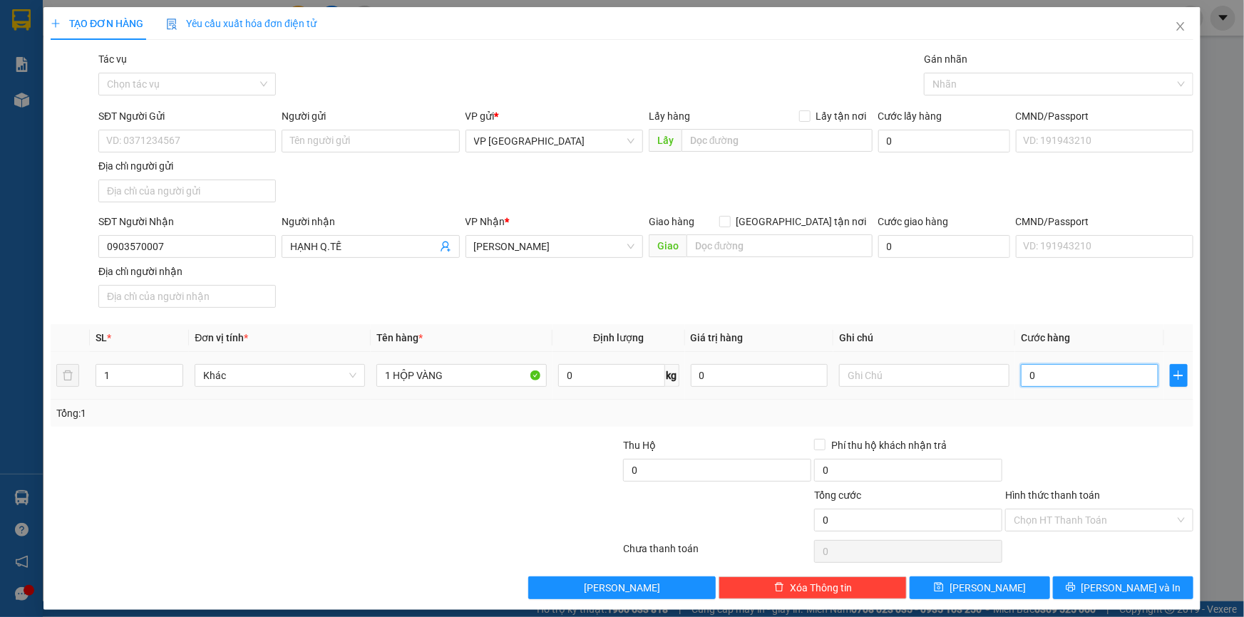
click at [1063, 378] on input "0" at bounding box center [1090, 375] width 138 height 23
type input "50"
type input "50.000"
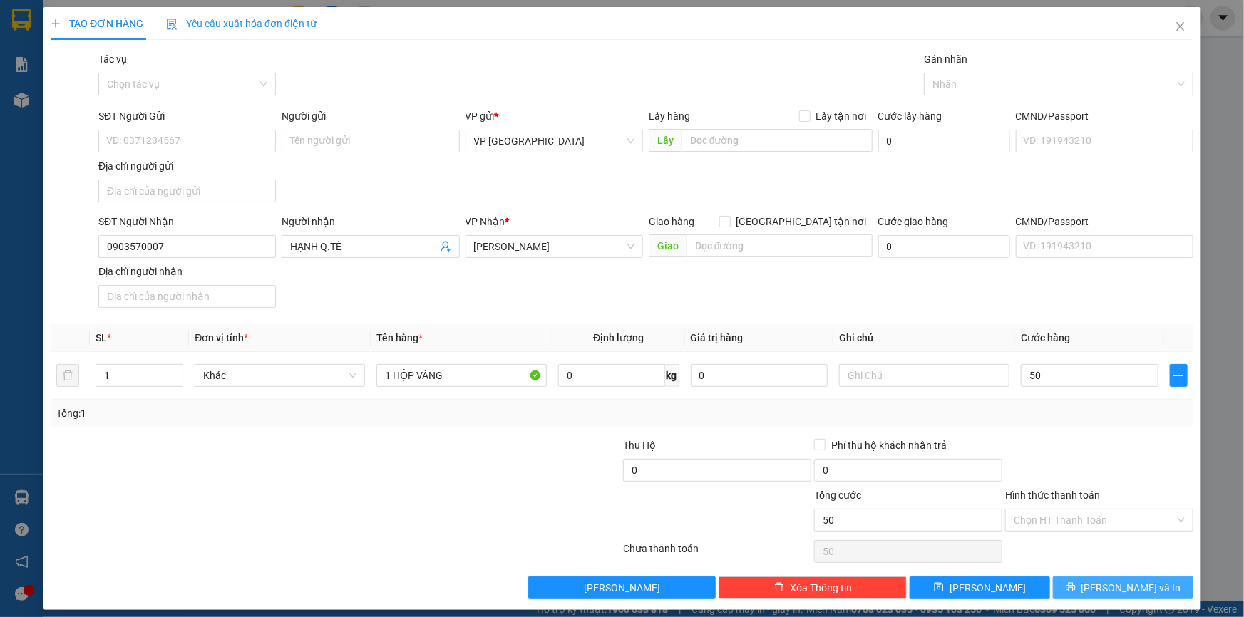
type input "50.000"
drag, startPoint x: 1112, startPoint y: 589, endPoint x: 1110, endPoint y: 576, distance: 12.9
click at [1113, 589] on span "[PERSON_NAME] và In" at bounding box center [1131, 588] width 100 height 16
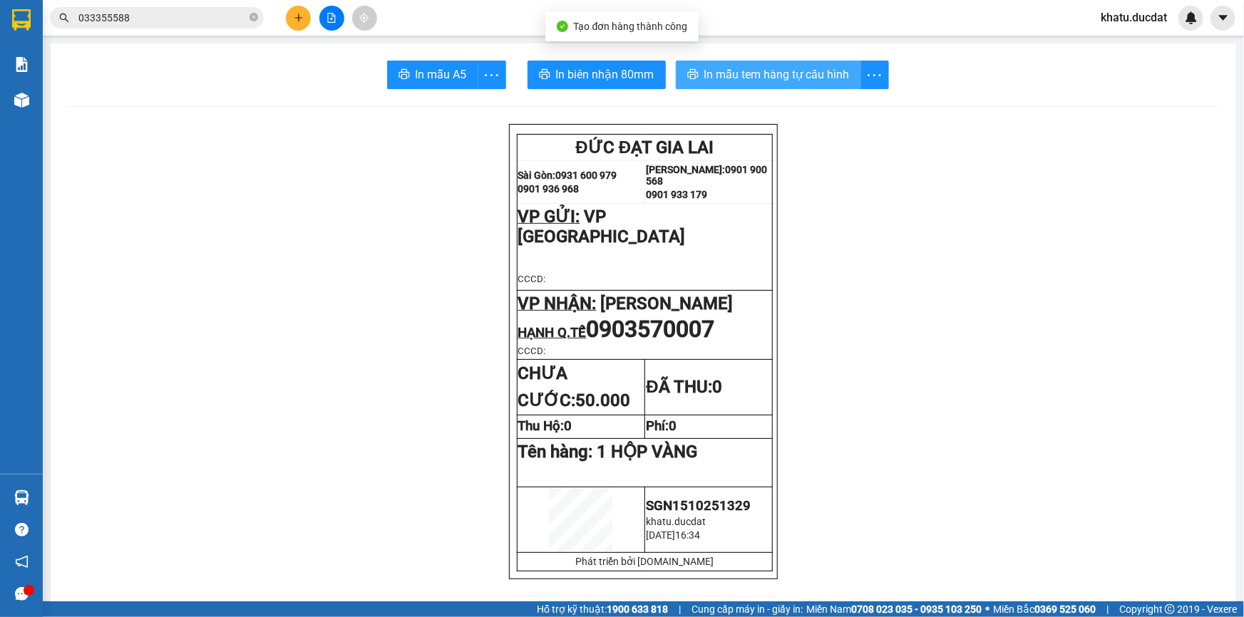
click at [777, 87] on button "In mẫu tem hàng tự cấu hình" at bounding box center [768, 75] width 185 height 29
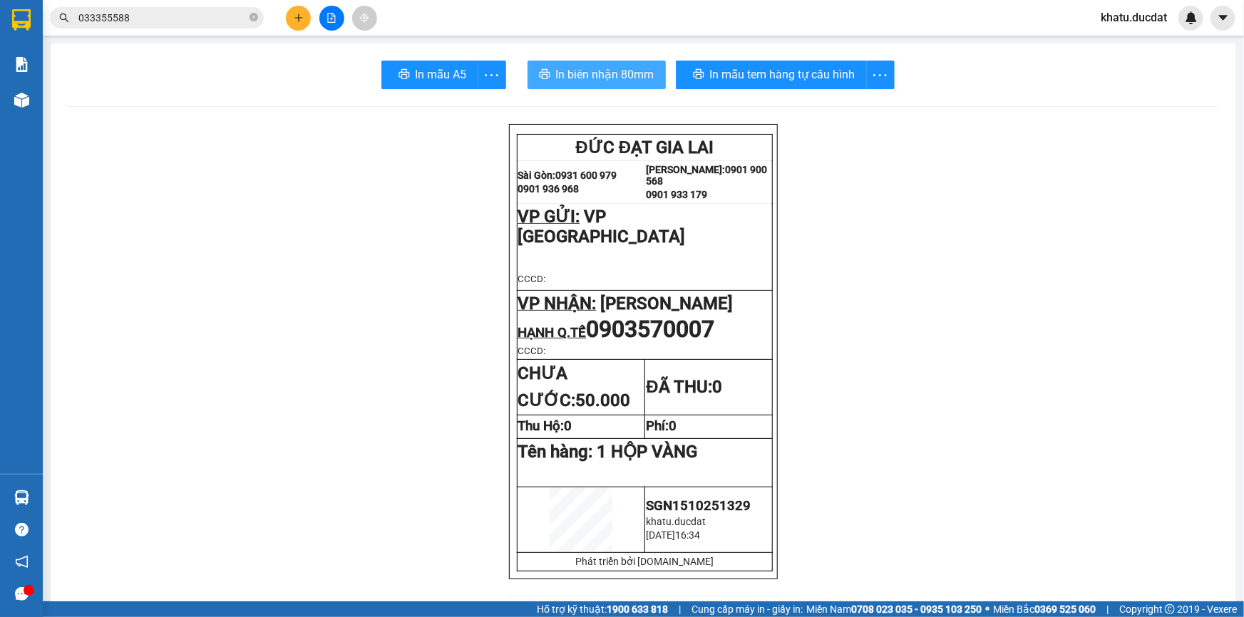
click at [612, 74] on span "In biên nhận 80mm" at bounding box center [605, 75] width 98 height 18
click at [640, 84] on button "In biên nhận 80mm" at bounding box center [596, 75] width 138 height 29
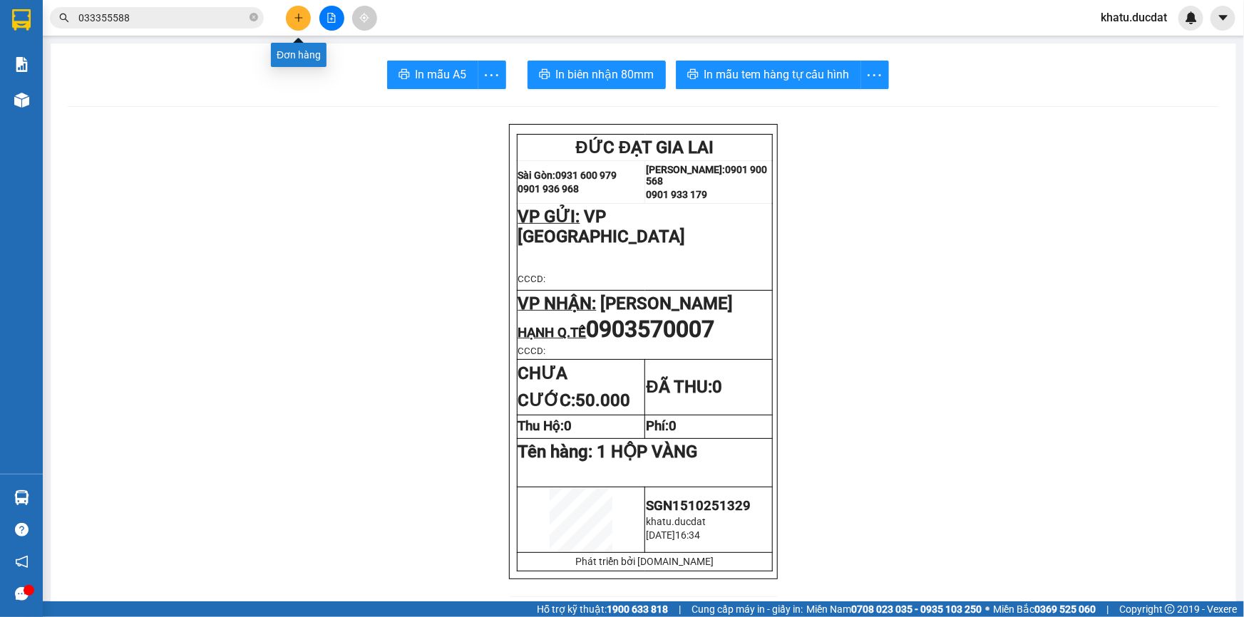
click at [303, 19] on icon "plus" at bounding box center [299, 18] width 10 height 10
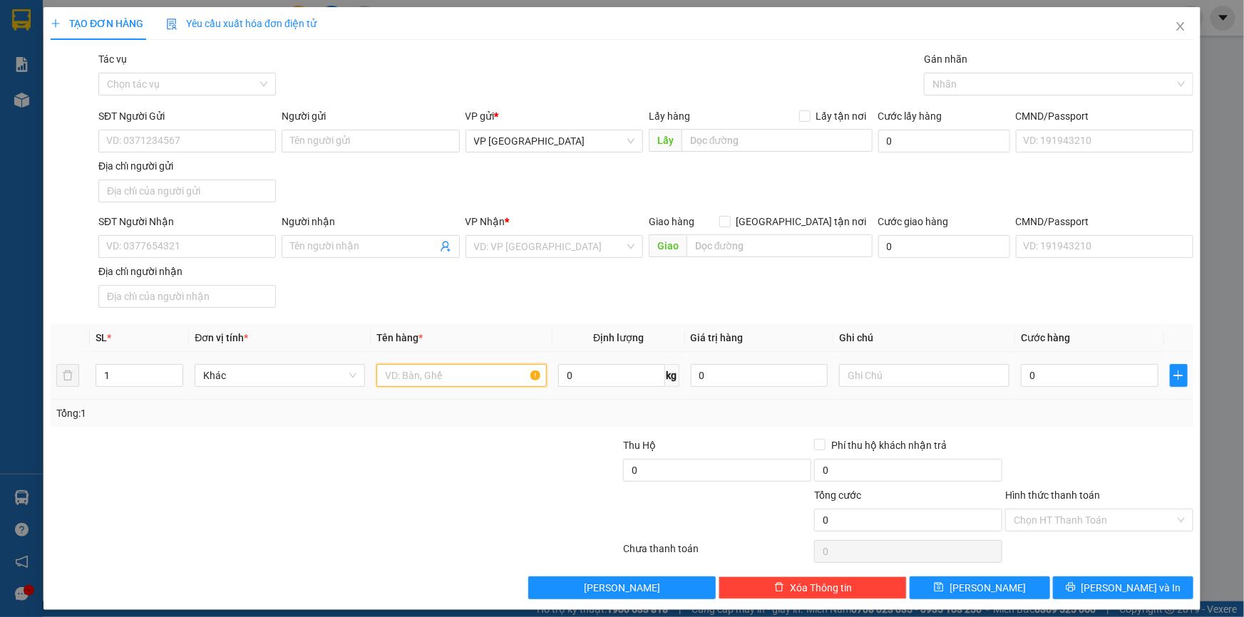
click at [449, 378] on input "text" at bounding box center [461, 375] width 170 height 23
type input "1 HỘP"
click at [206, 249] on input "SĐT Người Nhận" at bounding box center [186, 246] width 177 height 23
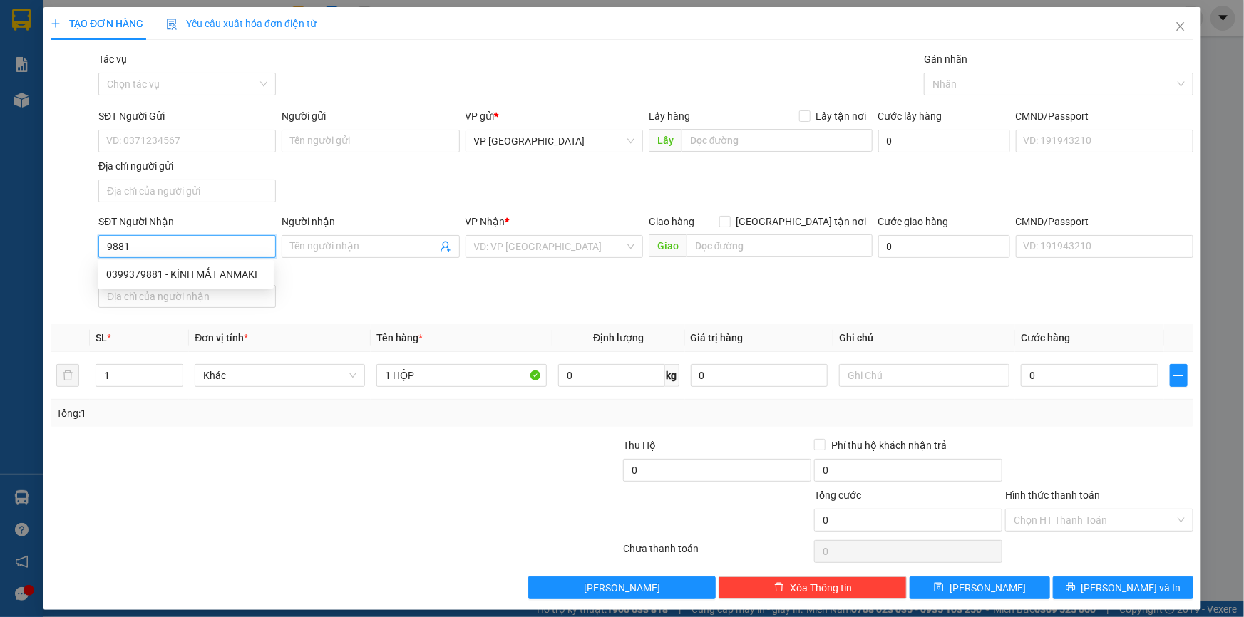
click at [192, 244] on input "9881" at bounding box center [186, 246] width 177 height 23
click at [185, 278] on div "0399379881 - KÍNH MẮT ANMAKI" at bounding box center [185, 275] width 159 height 16
type input "0399379881"
type input "KÍNH MẮT ANMAKI"
type input "0399379881"
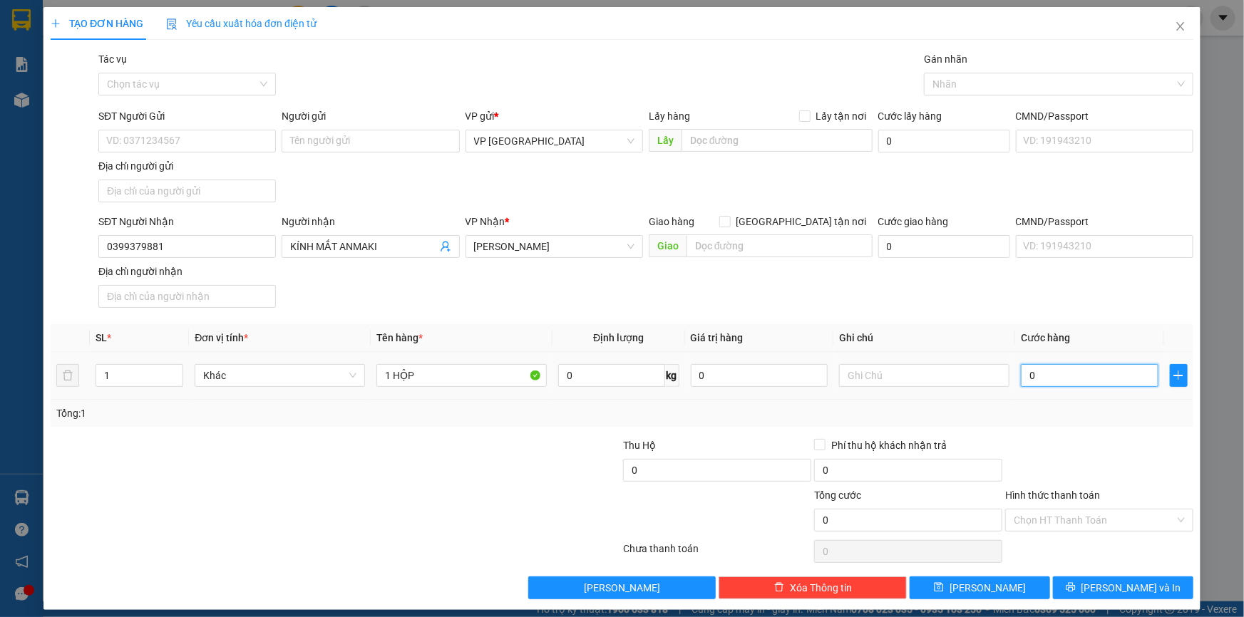
click at [1026, 368] on input "0" at bounding box center [1090, 375] width 138 height 23
type input "3"
type input "30"
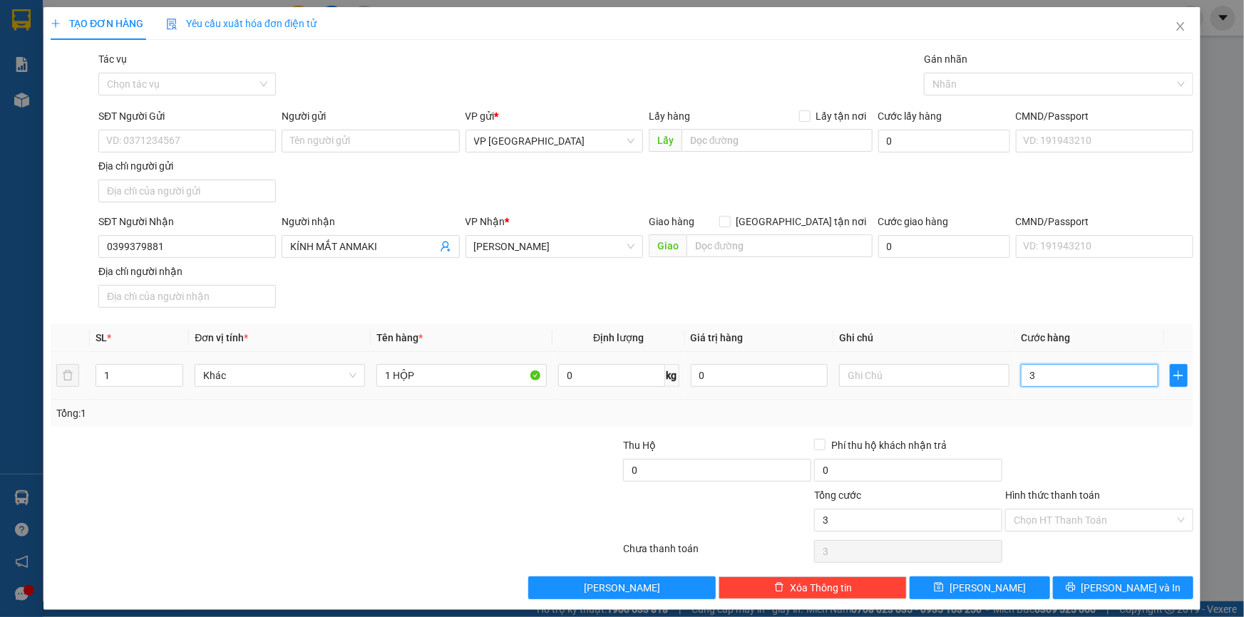
type input "30"
type input "30.000"
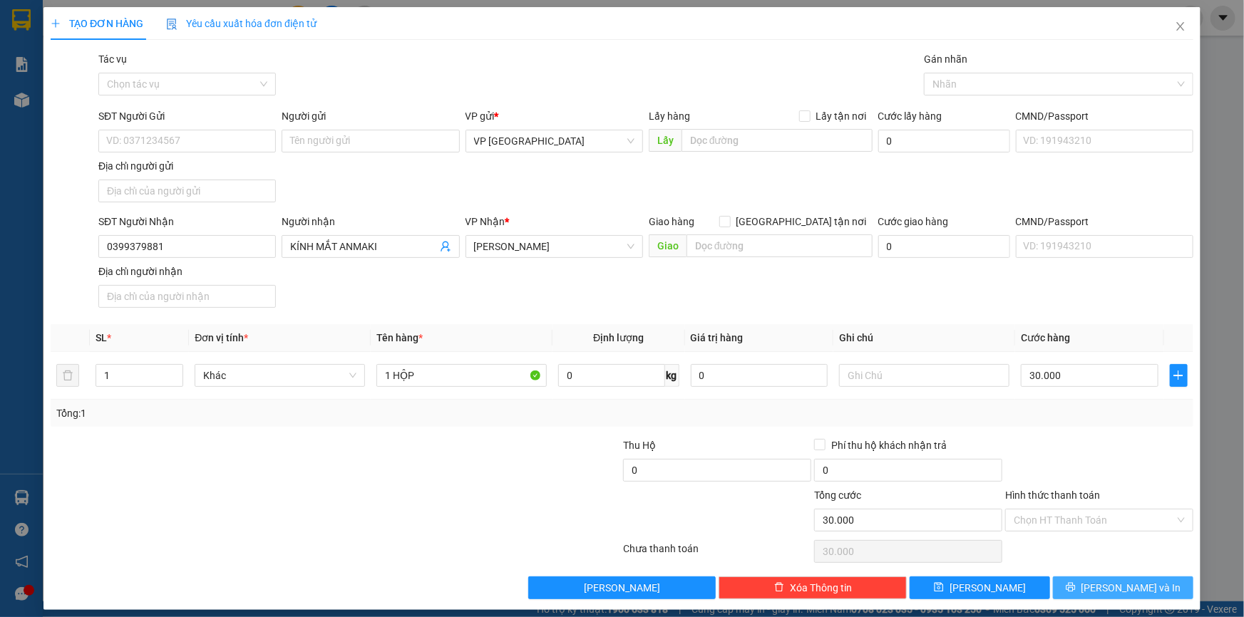
click at [1132, 587] on span "[PERSON_NAME] và In" at bounding box center [1131, 588] width 100 height 16
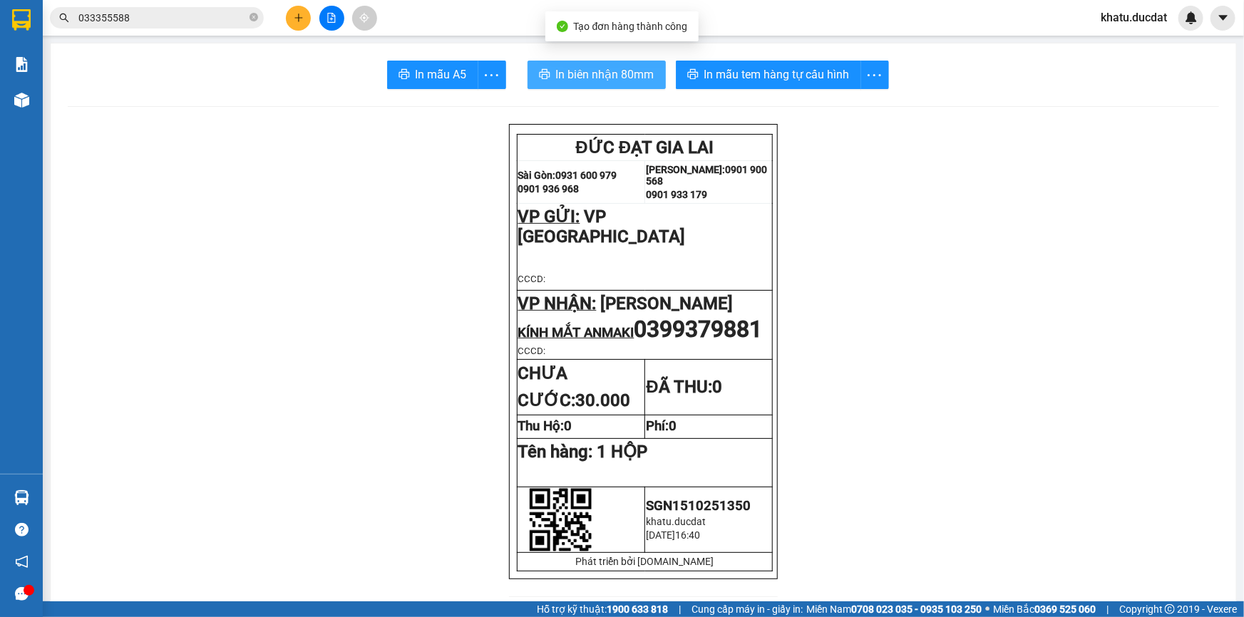
click at [584, 62] on button "In biên nhận 80mm" at bounding box center [596, 75] width 138 height 29
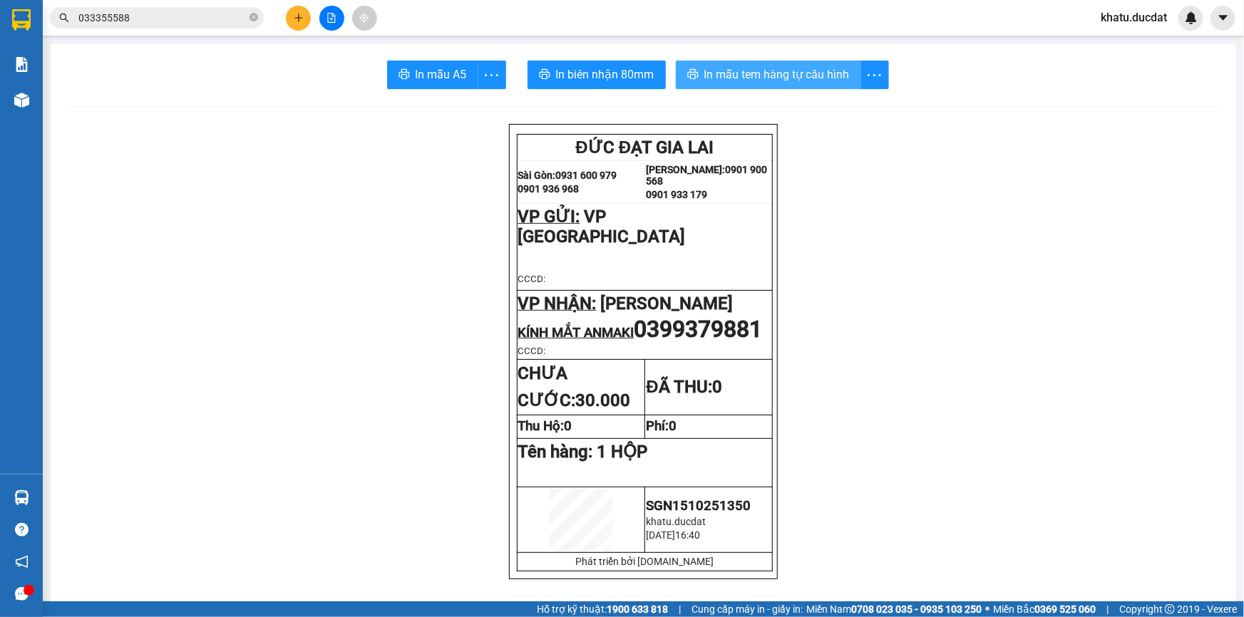
click at [781, 79] on span "In mẫu tem hàng tự cấu hình" at bounding box center [776, 75] width 145 height 18
click at [301, 19] on button at bounding box center [298, 18] width 25 height 25
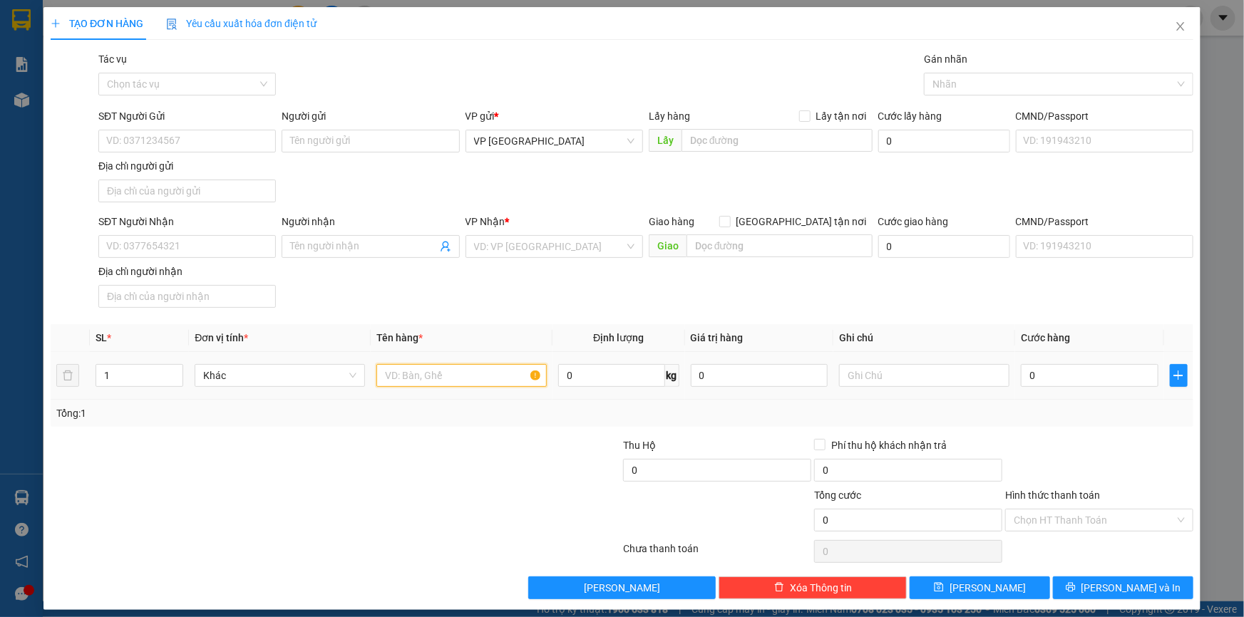
click at [433, 381] on input "text" at bounding box center [461, 375] width 170 height 23
type input "1 CỤC XỐP BỌC BÌ"
drag, startPoint x: 176, startPoint y: 225, endPoint x: 175, endPoint y: 256, distance: 31.4
click at [175, 228] on div "SĐT Người Nhận" at bounding box center [186, 222] width 177 height 16
click at [175, 235] on input "SĐT Người Nhận" at bounding box center [186, 246] width 177 height 23
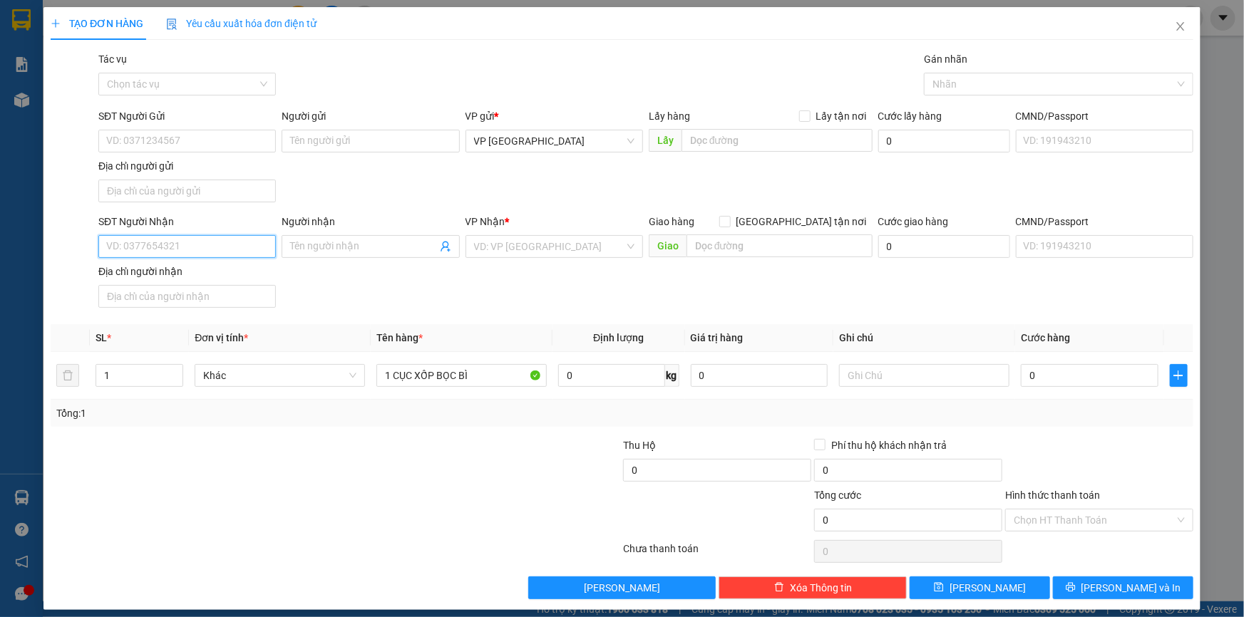
click at [176, 256] on input "SĐT Người Nhận" at bounding box center [186, 246] width 177 height 23
type input "0984348088"
click at [236, 272] on div "0984348088 - TRÂM" at bounding box center [185, 275] width 159 height 16
type input "TRÂM"
type input "0984348088"
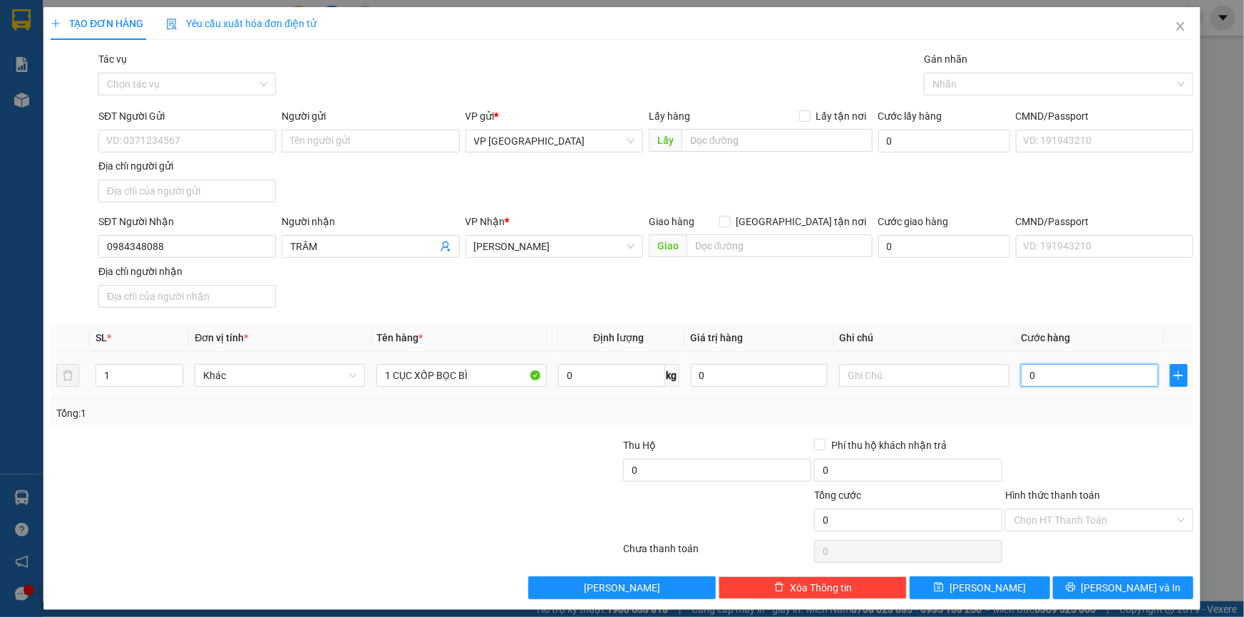
click at [1069, 383] on input "0" at bounding box center [1090, 375] width 138 height 23
click at [1108, 585] on span "[PERSON_NAME] và In" at bounding box center [1131, 588] width 100 height 16
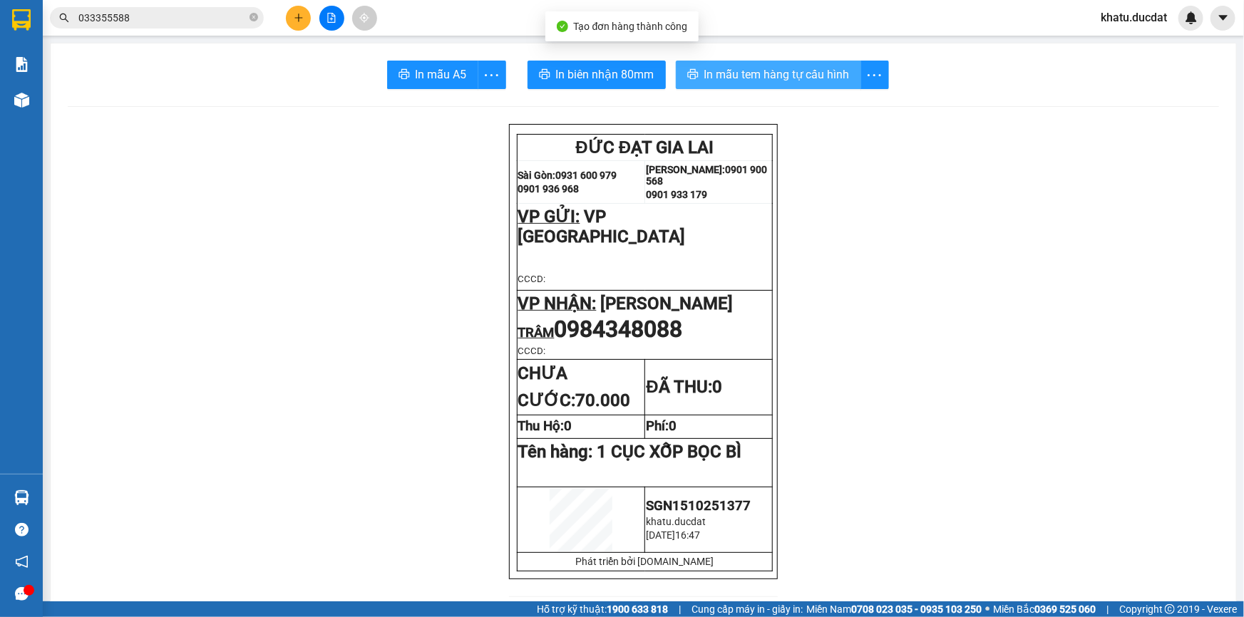
click at [796, 74] on span "In mẫu tem hàng tự cấu hình" at bounding box center [776, 75] width 145 height 18
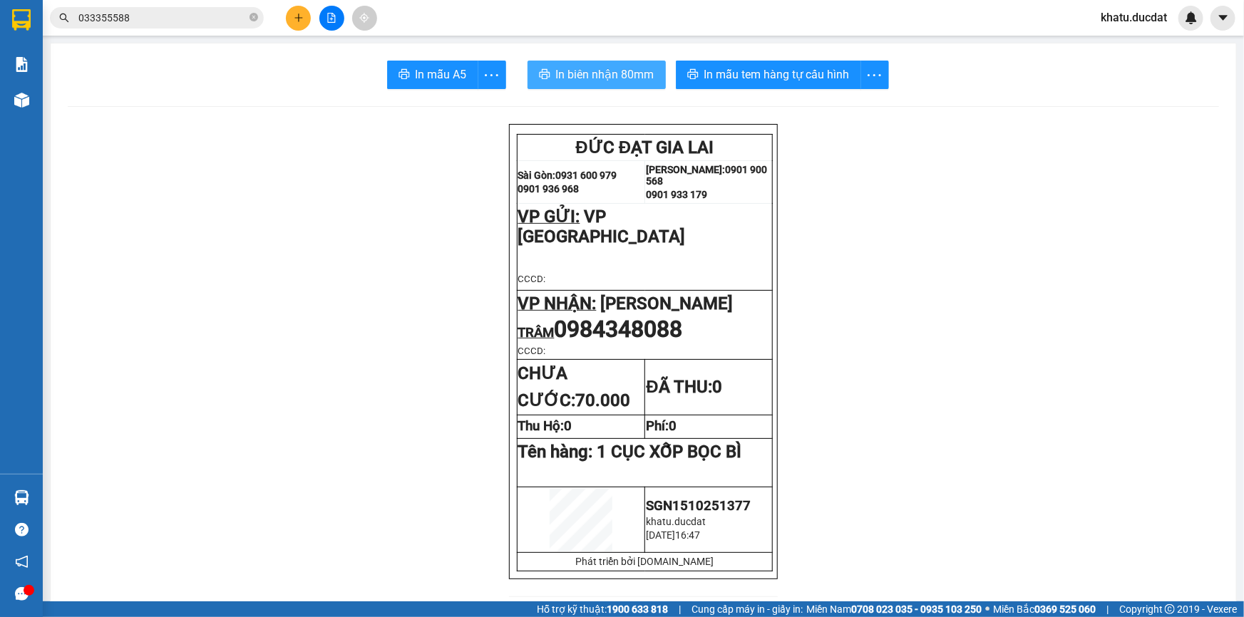
click at [635, 62] on button "In biên nhận 80mm" at bounding box center [596, 75] width 138 height 29
click at [635, 66] on span "In biên nhận 80mm" at bounding box center [605, 75] width 98 height 18
click at [296, 19] on icon "plus" at bounding box center [299, 18] width 10 height 10
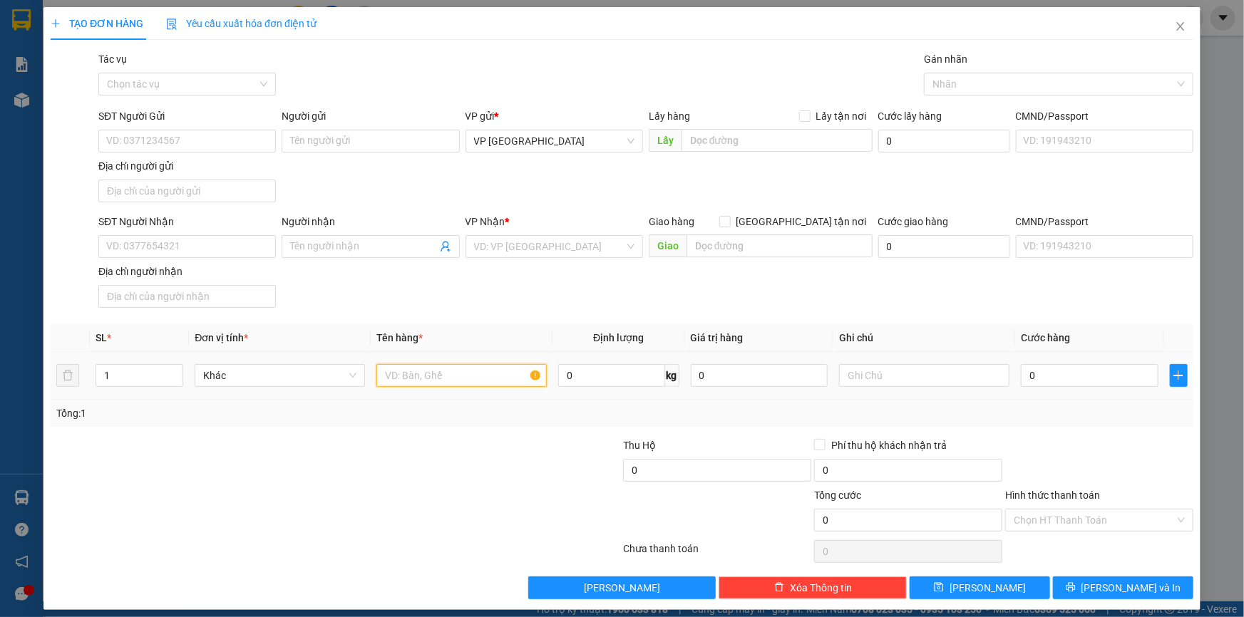
click at [395, 374] on input "text" at bounding box center [461, 375] width 170 height 23
type input "1 CỤC G"
click at [235, 252] on input "SĐT Người Nhận" at bounding box center [186, 246] width 177 height 23
type input "0926050"
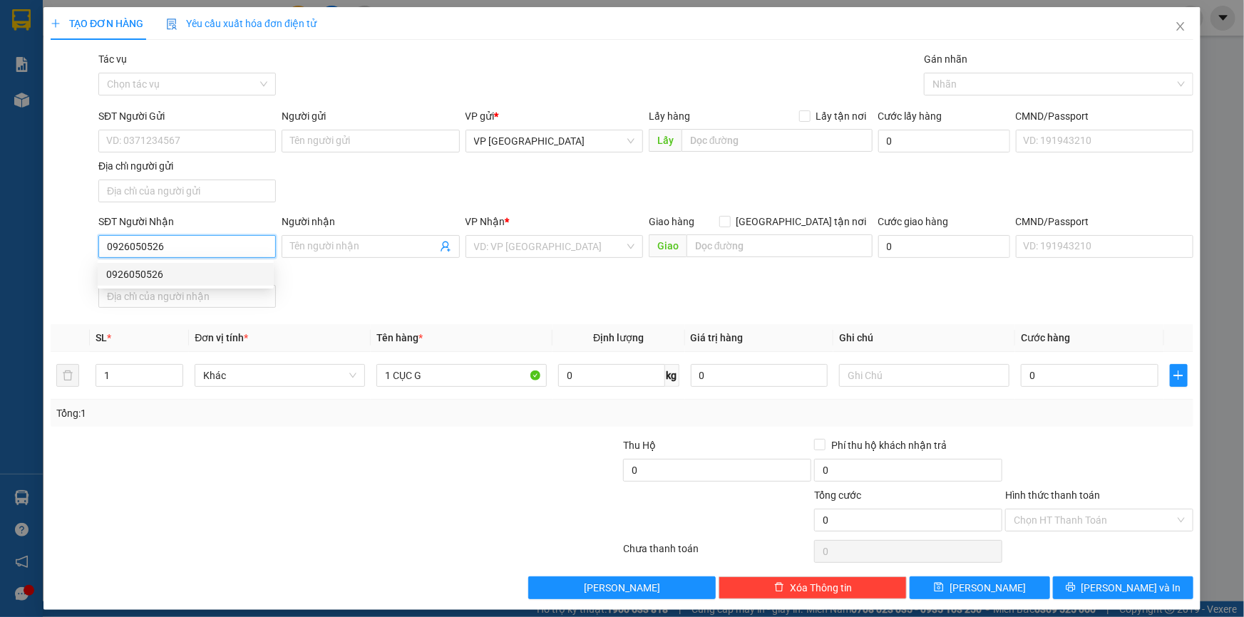
click at [257, 274] on div "0926050526" at bounding box center [185, 275] width 159 height 16
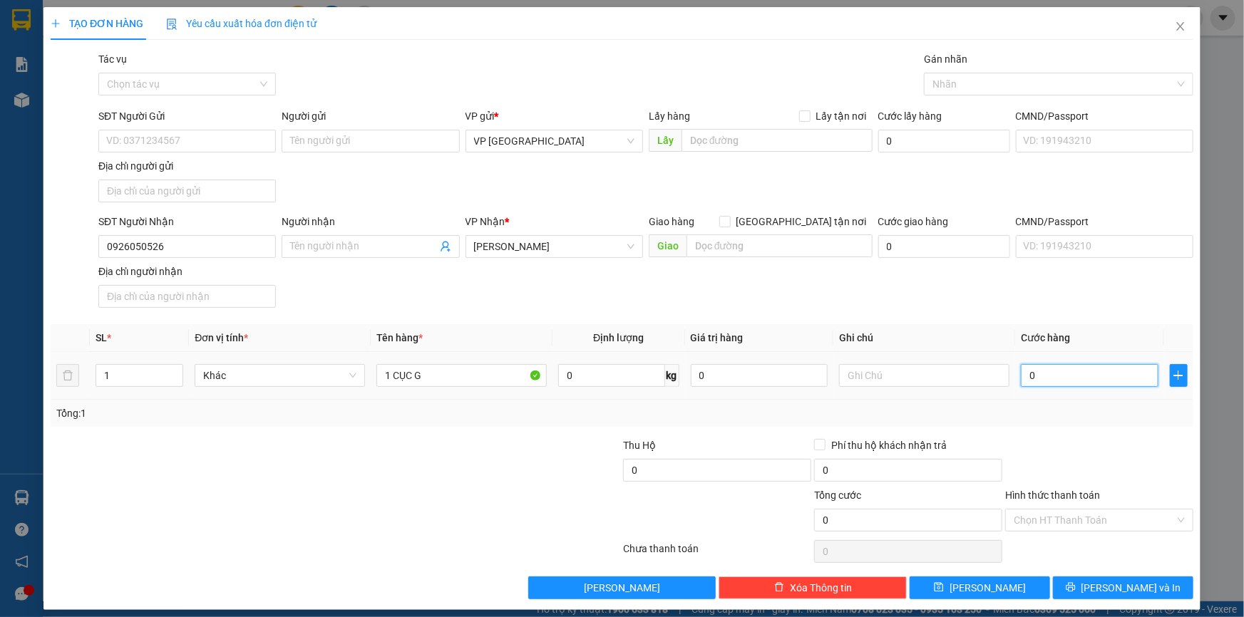
click at [1083, 367] on input "0" at bounding box center [1090, 375] width 138 height 23
click at [1090, 594] on button "[PERSON_NAME] và In" at bounding box center [1123, 588] width 140 height 23
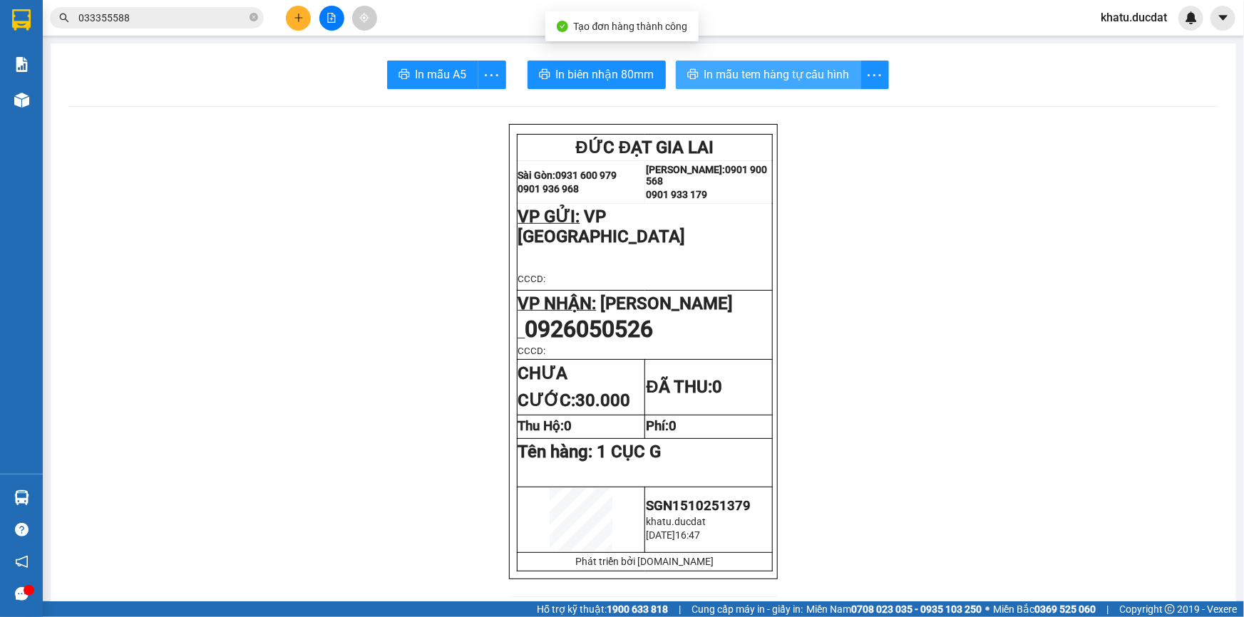
click at [718, 76] on span "In mẫu tem hàng tự cấu hình" at bounding box center [776, 75] width 145 height 18
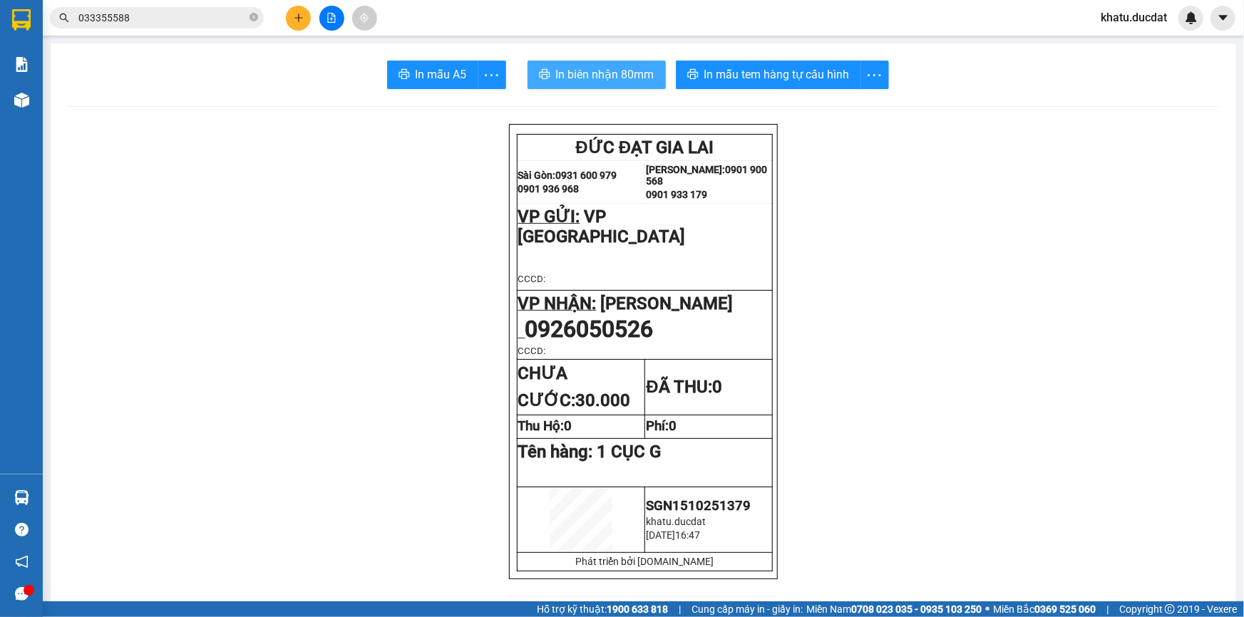
click at [634, 69] on span "In biên nhận 80mm" at bounding box center [605, 75] width 98 height 18
click at [299, 19] on icon "plus" at bounding box center [298, 18] width 1 height 8
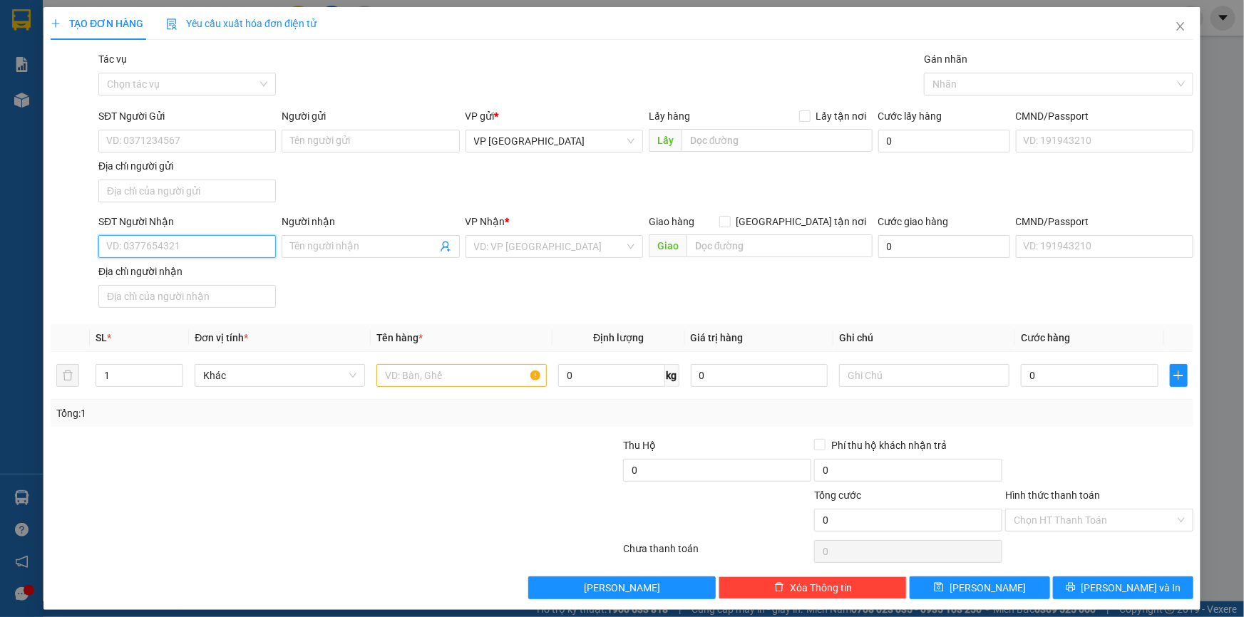
click at [238, 244] on input "SĐT Người Nhận" at bounding box center [186, 246] width 177 height 23
click at [120, 269] on div "0926279999" at bounding box center [185, 275] width 159 height 16
type input "0926279999"
click at [433, 378] on input "text" at bounding box center [461, 375] width 170 height 23
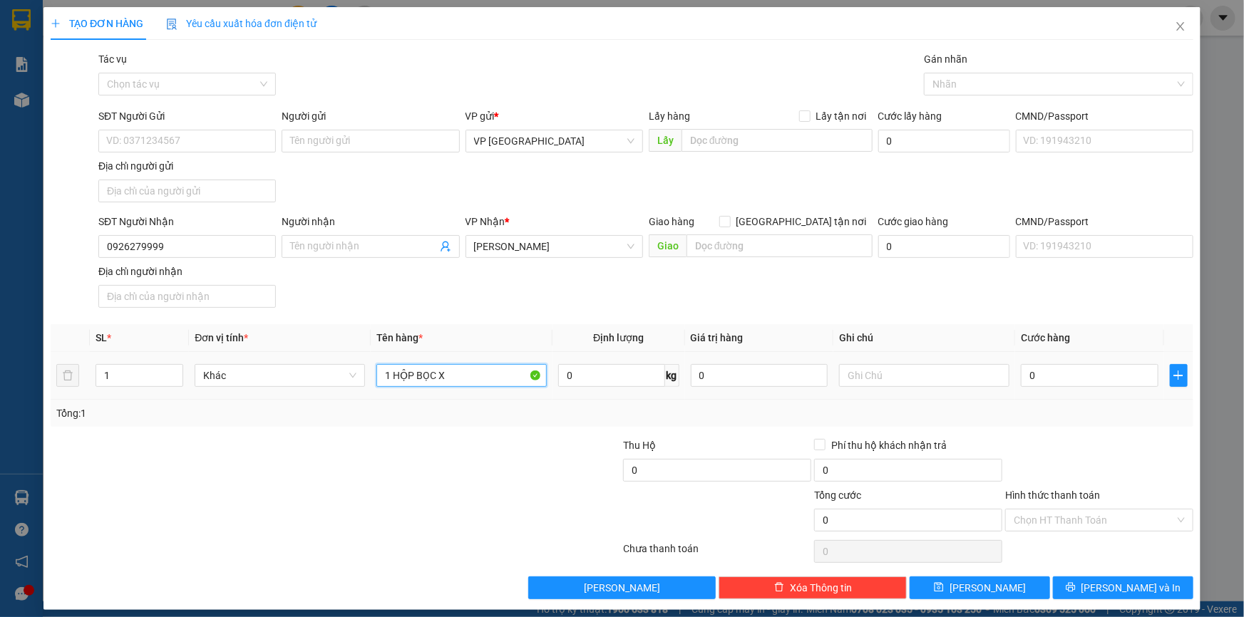
type input "1 HỘP BỌC XÔ"
click at [1076, 376] on input "0" at bounding box center [1090, 375] width 138 height 23
click at [1072, 612] on div "TẠO ĐƠN HÀNG Yêu cầu xuất hóa đơn điện tử Transit Pickup Surcharge Ids Transit …" at bounding box center [622, 308] width 1244 height 617
click at [1090, 593] on button "[PERSON_NAME] và In" at bounding box center [1123, 588] width 140 height 23
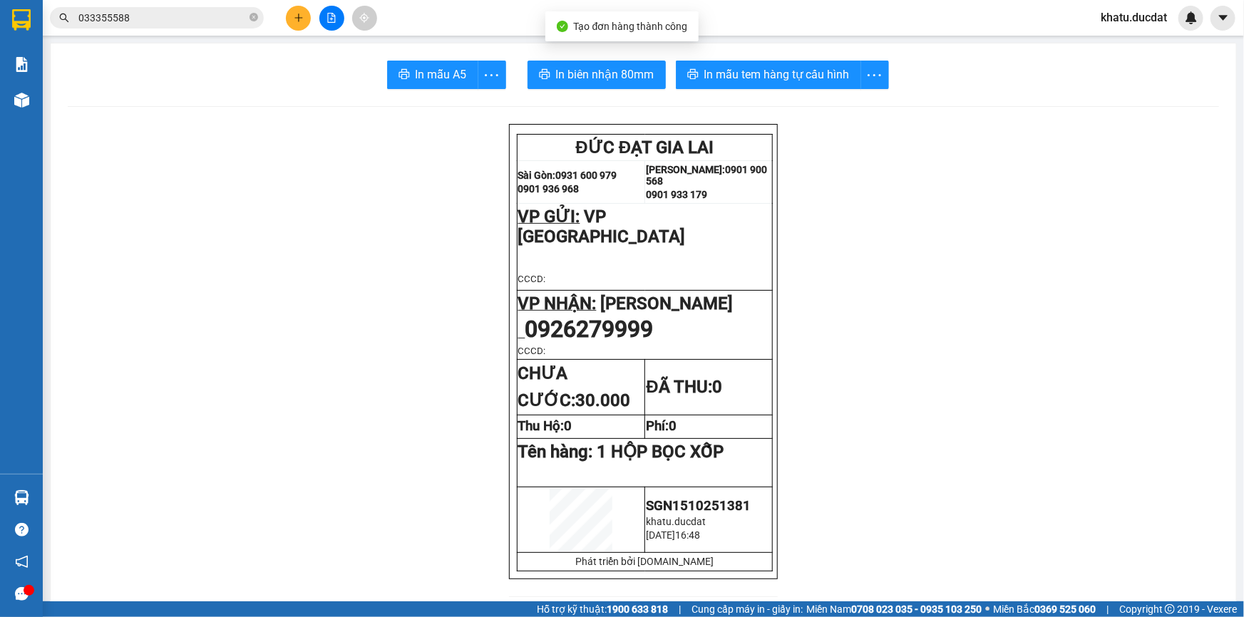
click at [626, 78] on span "In biên nhận 80mm" at bounding box center [605, 75] width 98 height 18
click at [797, 61] on button "In mẫu tem hàng tự cấu hình" at bounding box center [768, 75] width 185 height 29
click at [794, 70] on span "In mẫu tem hàng tự cấu hình" at bounding box center [776, 75] width 145 height 18
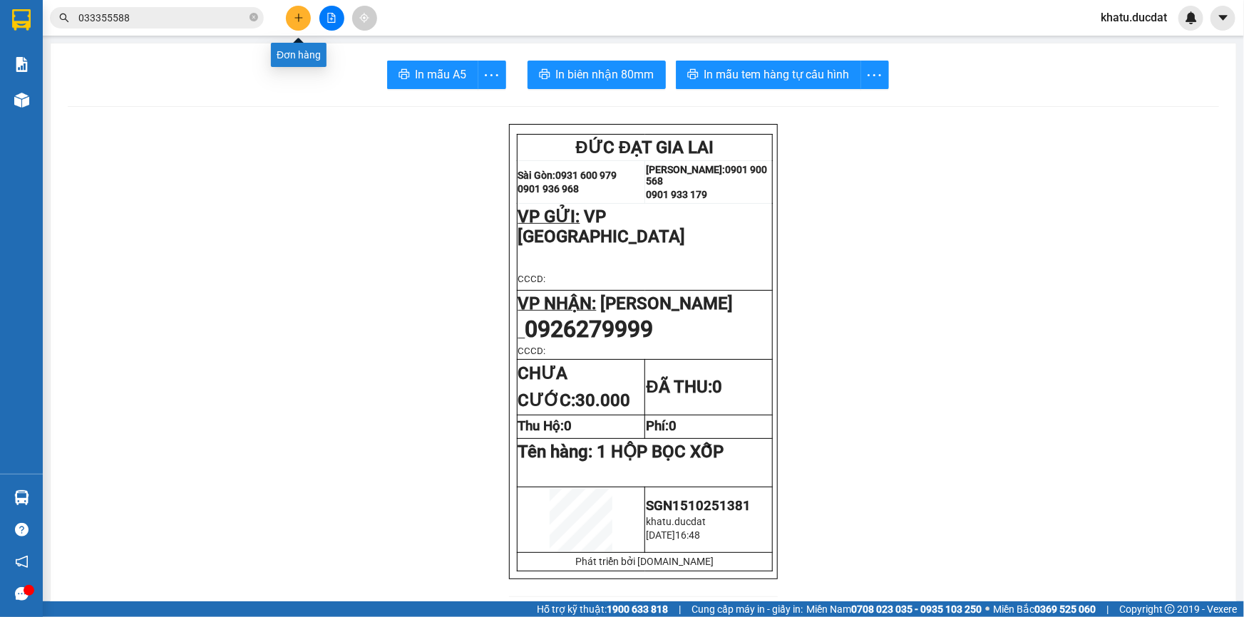
click at [302, 23] on button at bounding box center [298, 18] width 25 height 25
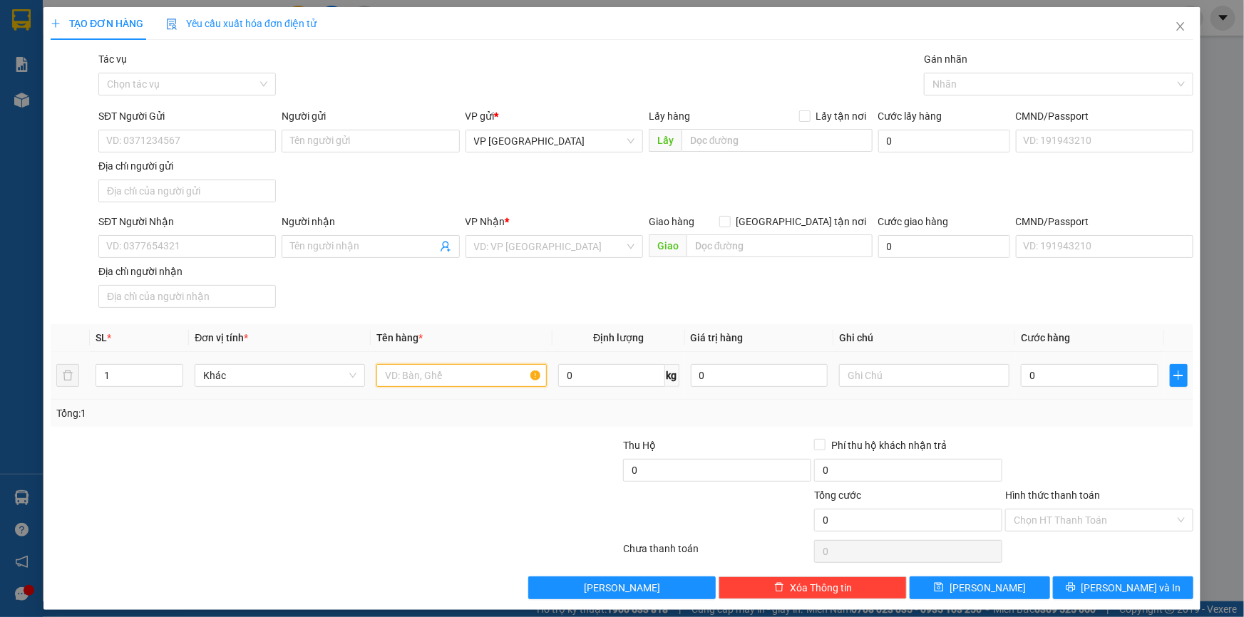
click at [406, 381] on input "text" at bounding box center [461, 375] width 170 height 23
type input "1 HỘP"
click at [125, 252] on input "SĐT Người Nhận" at bounding box center [186, 246] width 177 height 23
type input "0906474527"
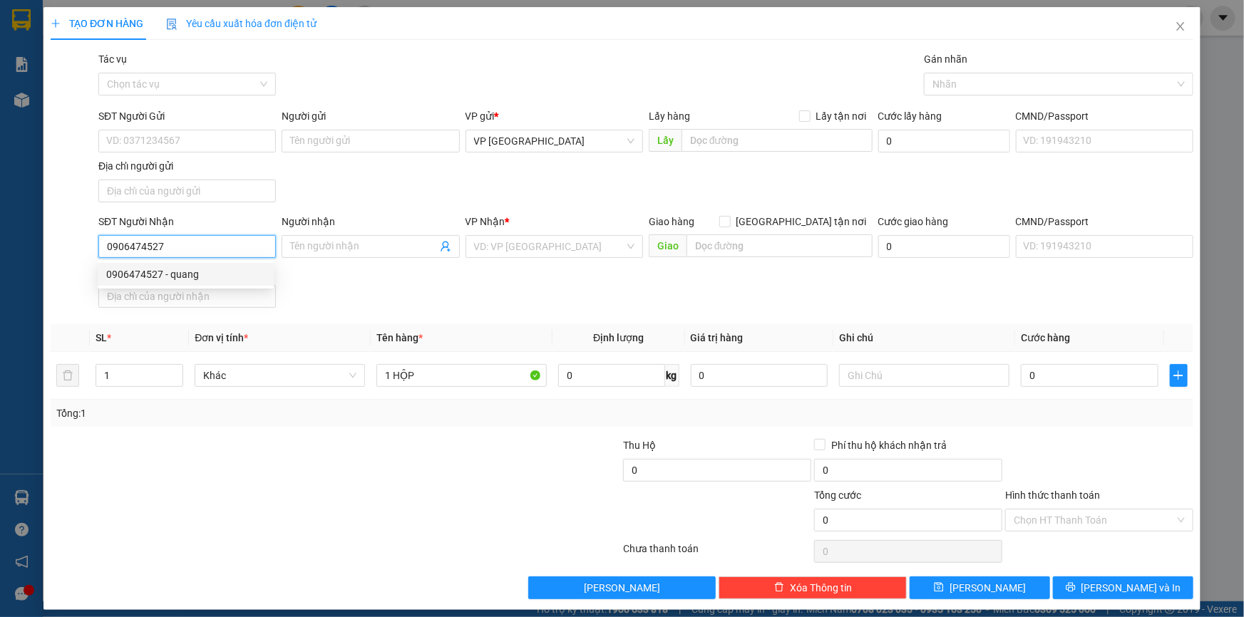
click at [205, 277] on div "0906474527 - quang" at bounding box center [185, 275] width 159 height 16
type input "quang"
type input "0906474527"
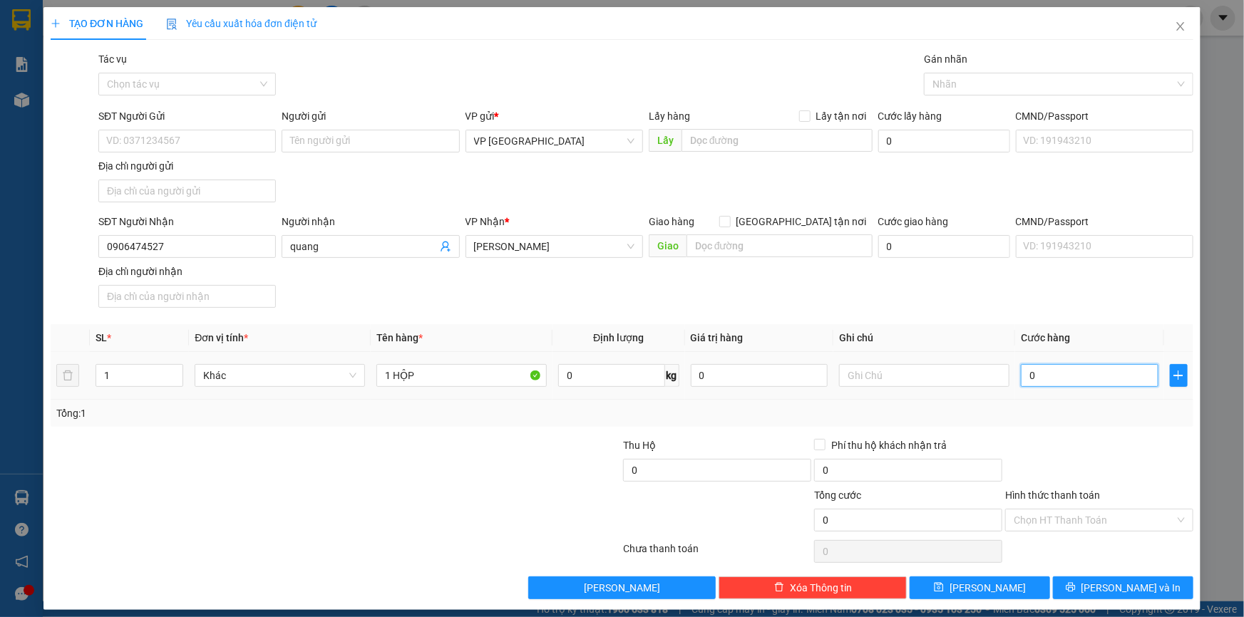
click at [1048, 370] on input "0" at bounding box center [1090, 375] width 138 height 23
type input "3"
type input "30"
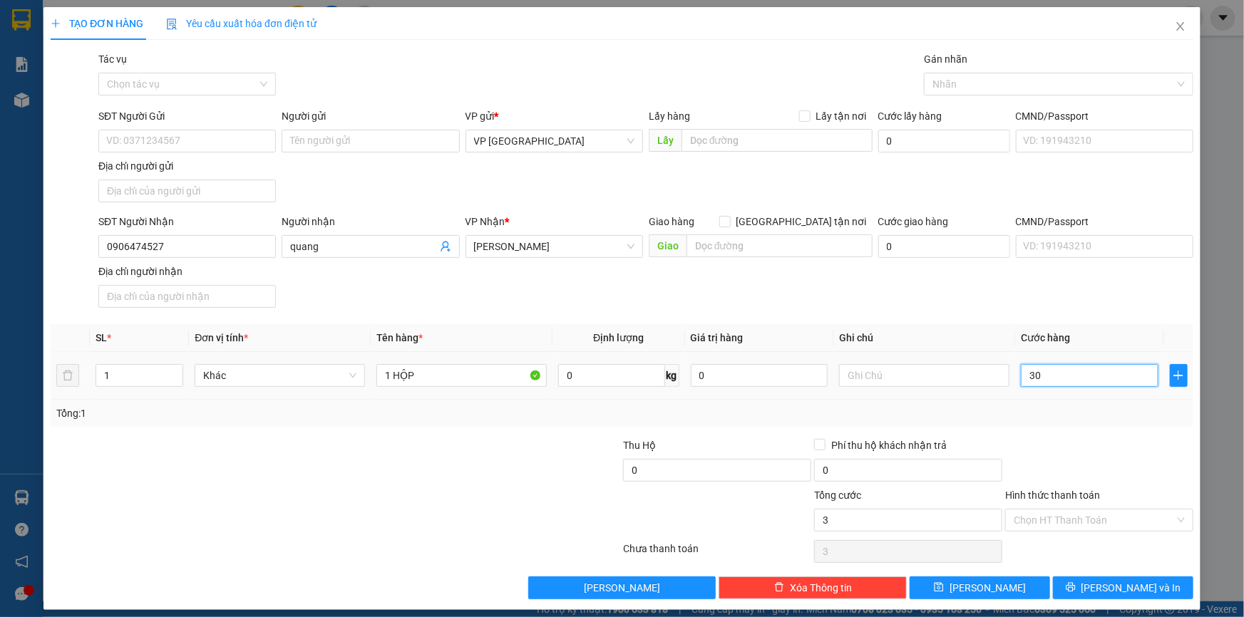
type input "30"
click at [1083, 588] on button "[PERSON_NAME] và In" at bounding box center [1123, 588] width 140 height 23
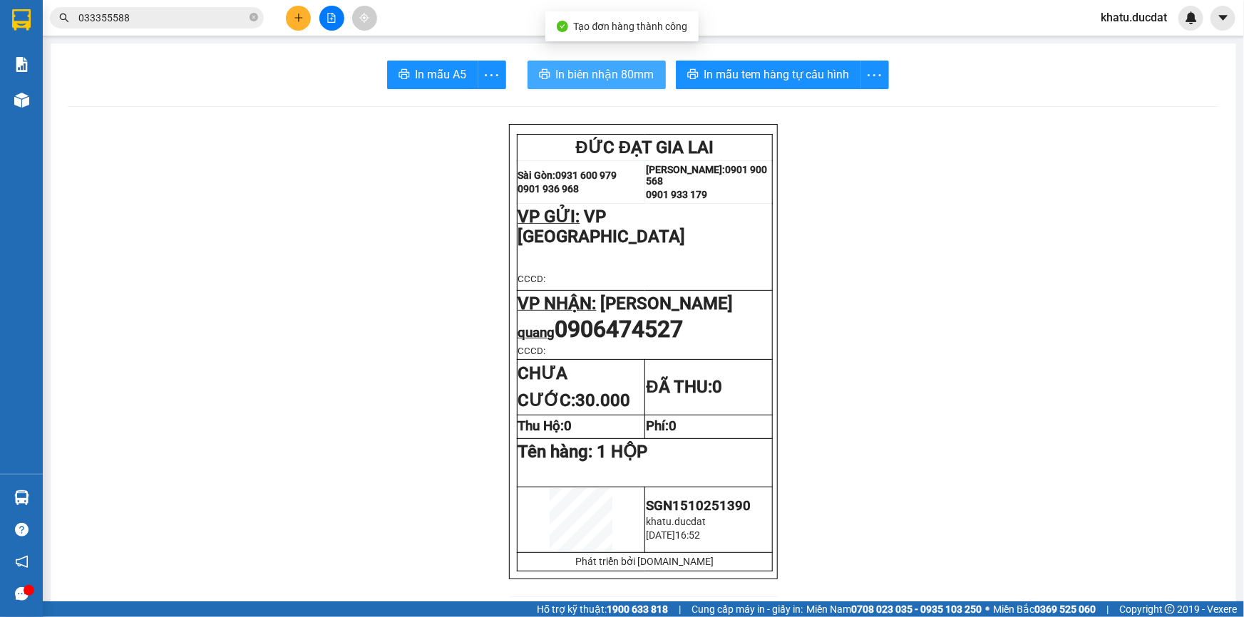
click at [607, 74] on span "In biên nhận 80mm" at bounding box center [605, 75] width 98 height 18
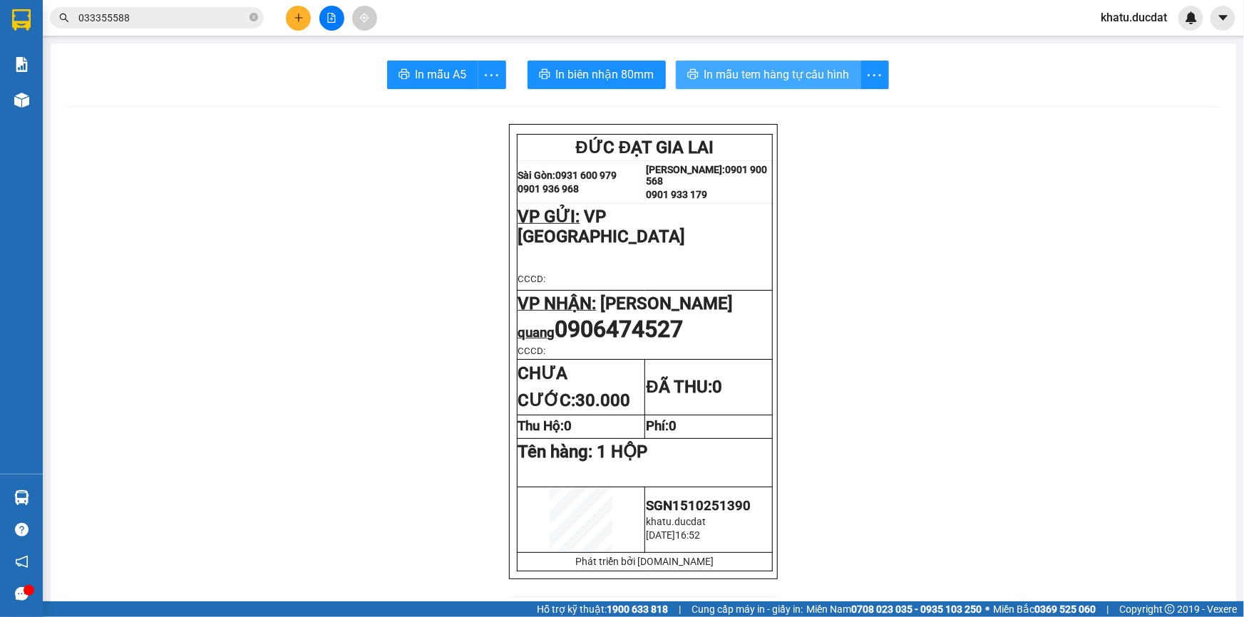
click at [780, 80] on span "In mẫu tem hàng tự cấu hình" at bounding box center [776, 75] width 145 height 18
click at [301, 9] on button at bounding box center [298, 18] width 25 height 25
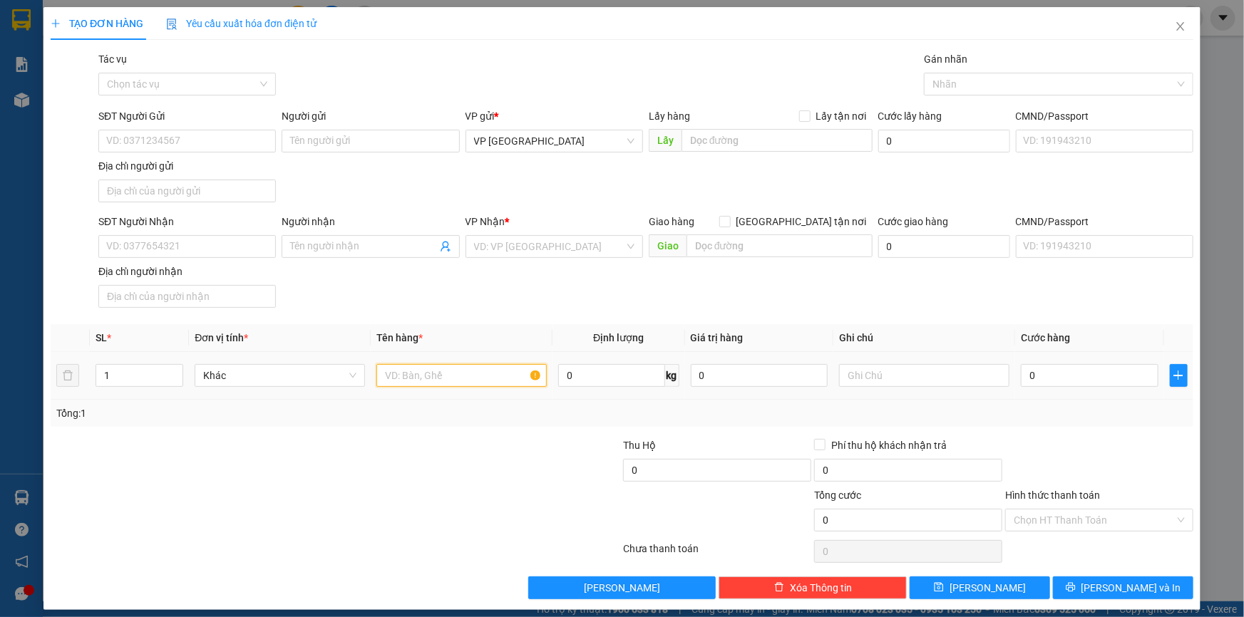
click at [440, 385] on input "text" at bounding box center [461, 375] width 170 height 23
click at [440, 380] on input "1TG ( MÁ HÚ BỤI" at bounding box center [461, 375] width 170 height 23
click at [420, 370] on input "1TG ( MÁ HÚT BỤI" at bounding box center [461, 375] width 170 height 23
click at [423, 371] on input "1TG ( MÁ HÚT BỤI" at bounding box center [461, 375] width 170 height 23
click at [470, 375] on input "1TG ( MÁI HÚT BỤI" at bounding box center [461, 375] width 170 height 23
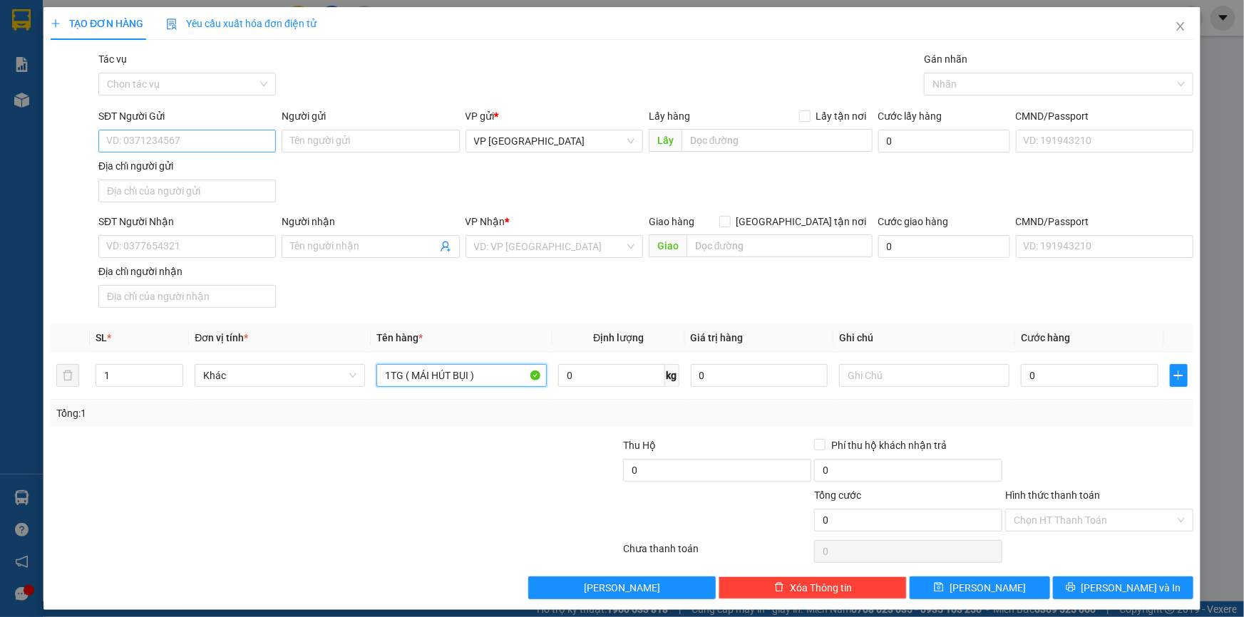
type input "1TG ( MÁI HÚT BỤI )"
click at [165, 141] on input "SĐT Người Gửi" at bounding box center [186, 141] width 177 height 23
type input "0969960963"
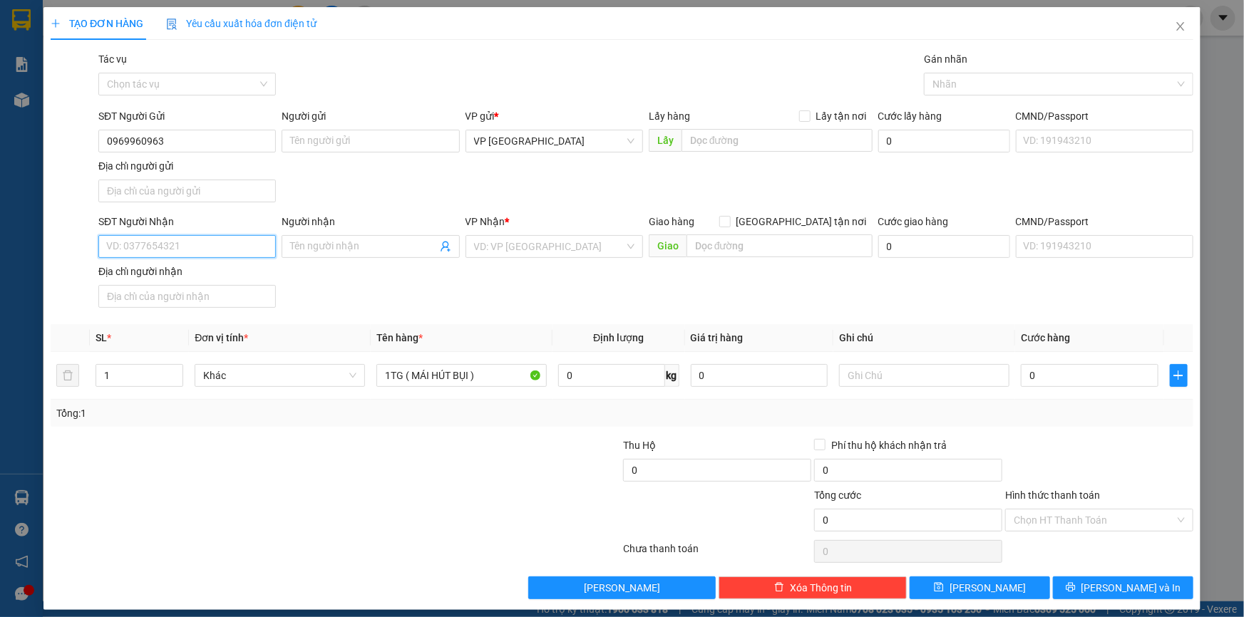
click at [162, 248] on input "SĐT Người Nhận" at bounding box center [186, 246] width 177 height 23
type input "0911027779"
type input "GIA KHANG"
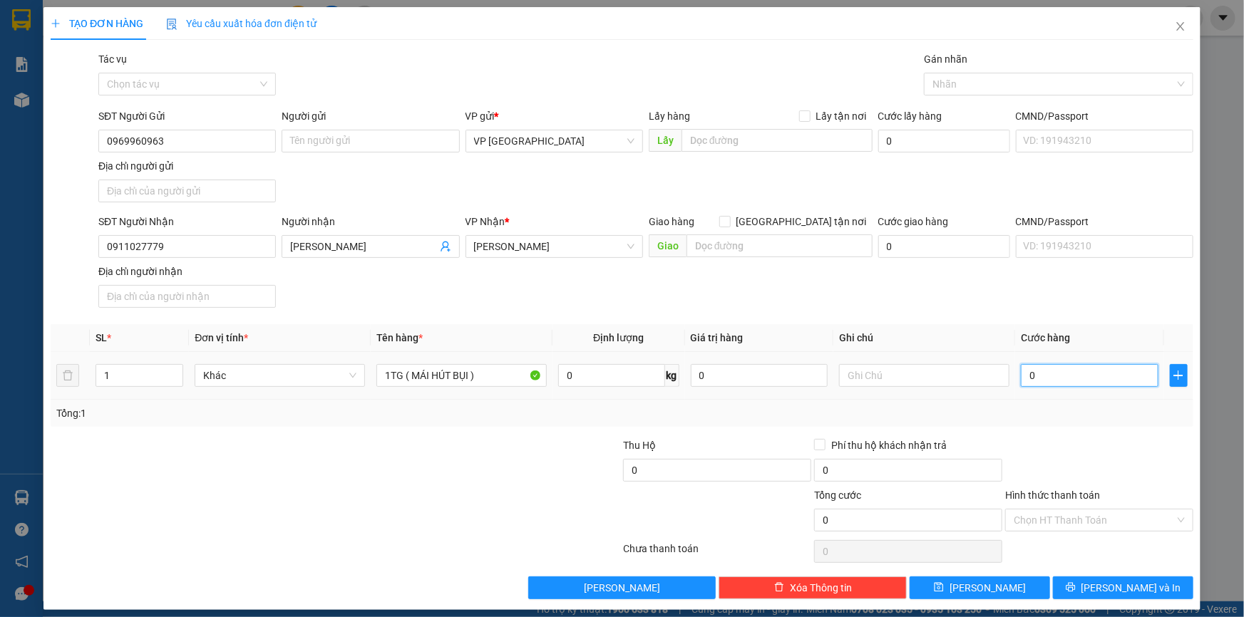
click at [1092, 386] on input "0" at bounding box center [1090, 375] width 138 height 23
click at [1086, 577] on button "[PERSON_NAME] và In" at bounding box center [1123, 588] width 140 height 23
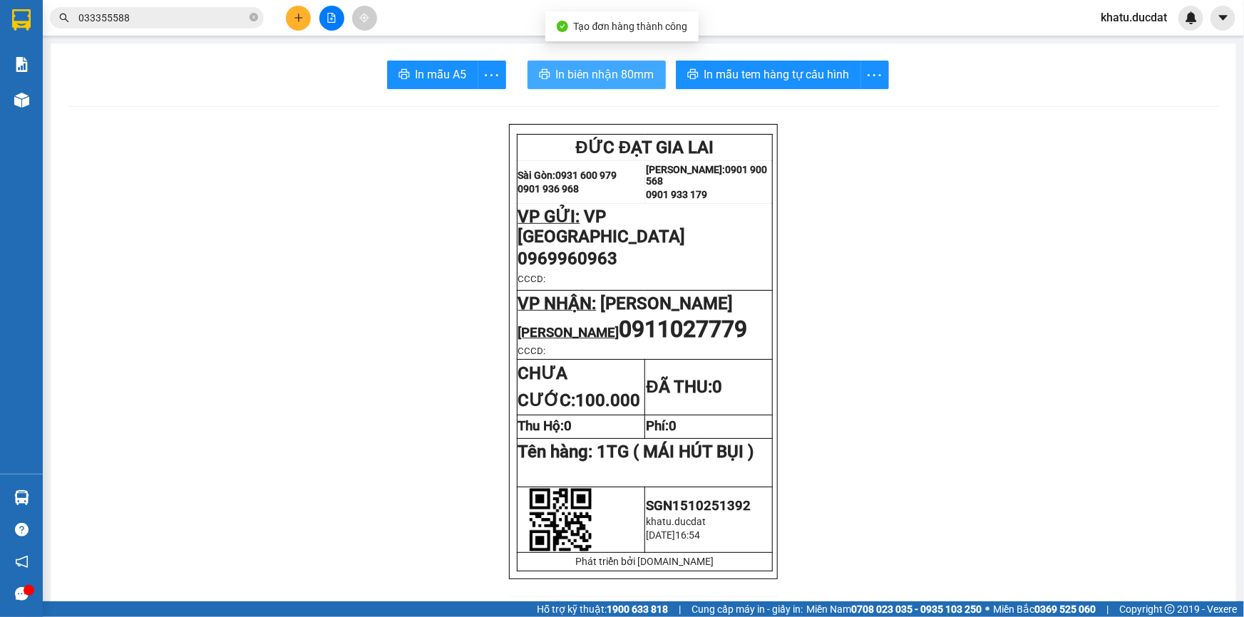
click at [649, 67] on button "In biên nhận 80mm" at bounding box center [596, 75] width 138 height 29
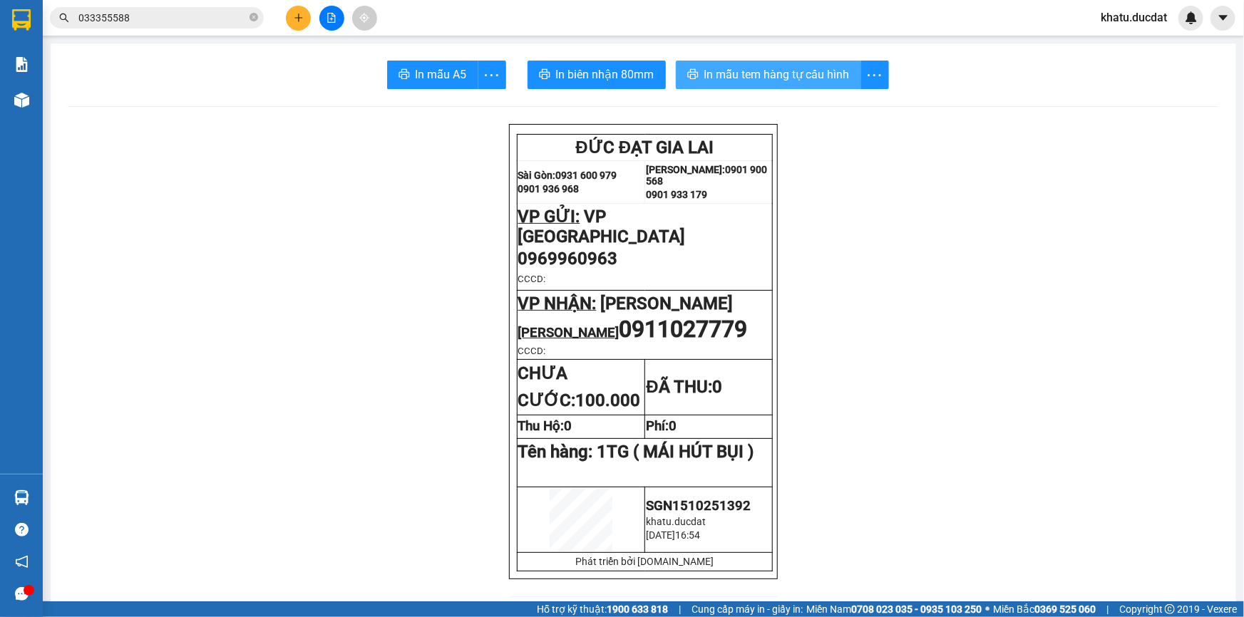
click at [729, 82] on span "In mẫu tem hàng tự cấu hình" at bounding box center [776, 75] width 145 height 18
click at [299, 16] on icon "plus" at bounding box center [299, 18] width 10 height 10
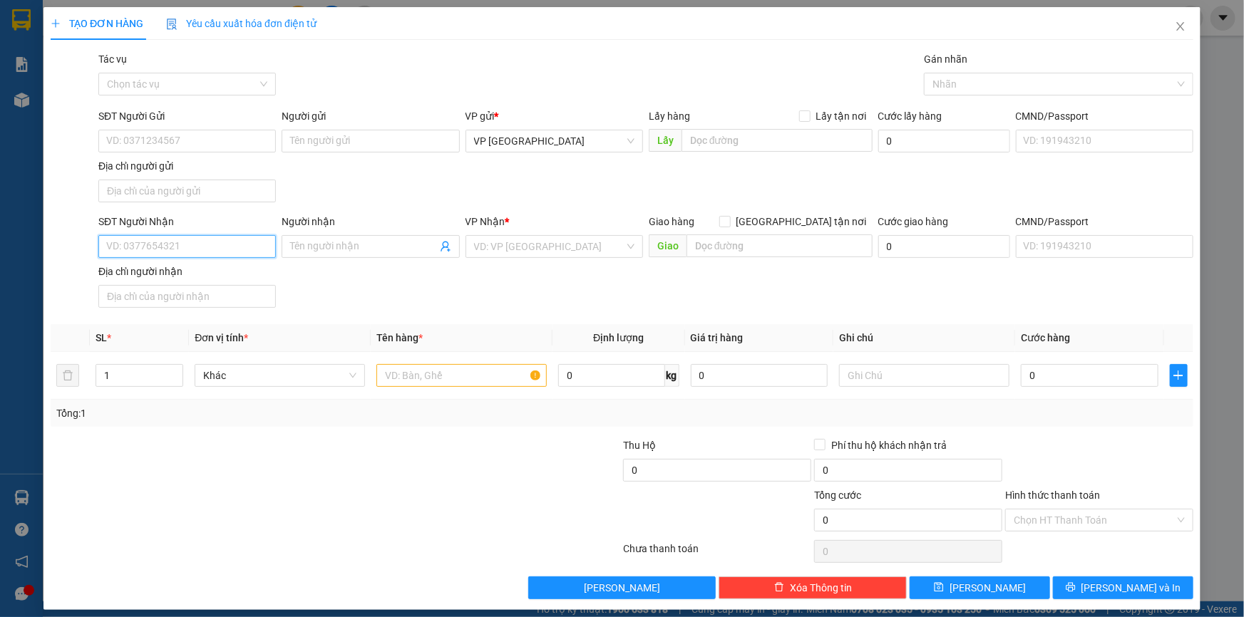
click at [260, 246] on input "SĐT Người Nhận" at bounding box center [186, 246] width 177 height 23
type input "0904123779"
click at [189, 247] on input "0904123779" at bounding box center [186, 246] width 177 height 23
click at [312, 242] on input "Người nhận" at bounding box center [363, 247] width 146 height 16
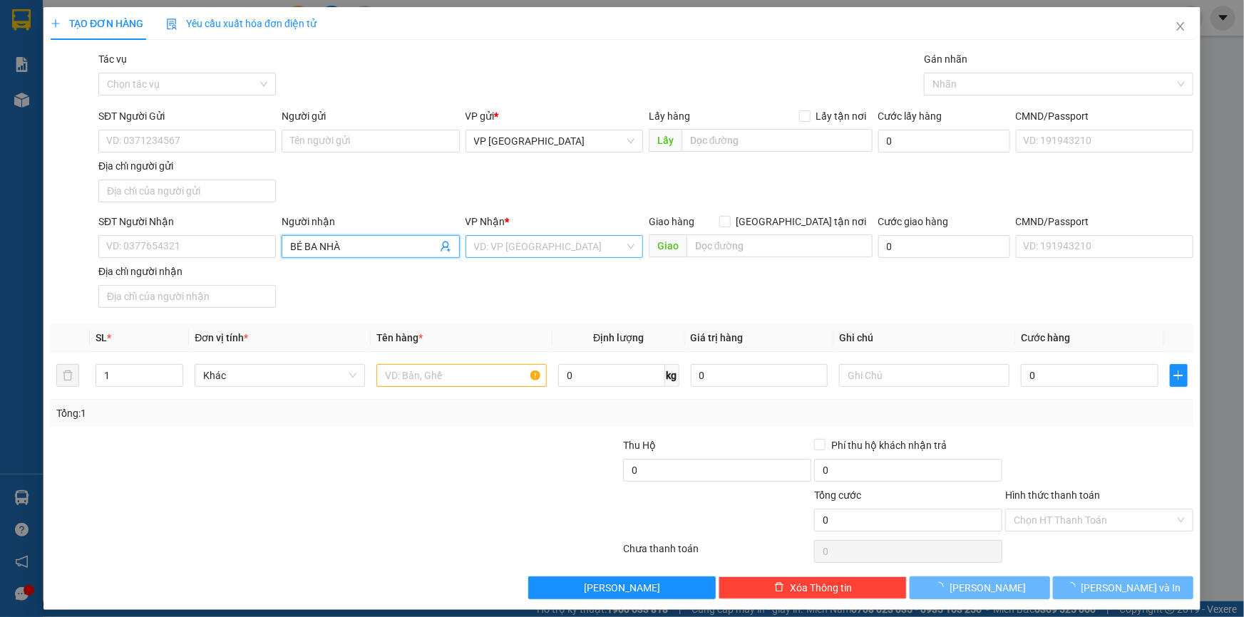
type input "BÉ BA NHÀ"
click at [517, 249] on input "search" at bounding box center [549, 246] width 150 height 21
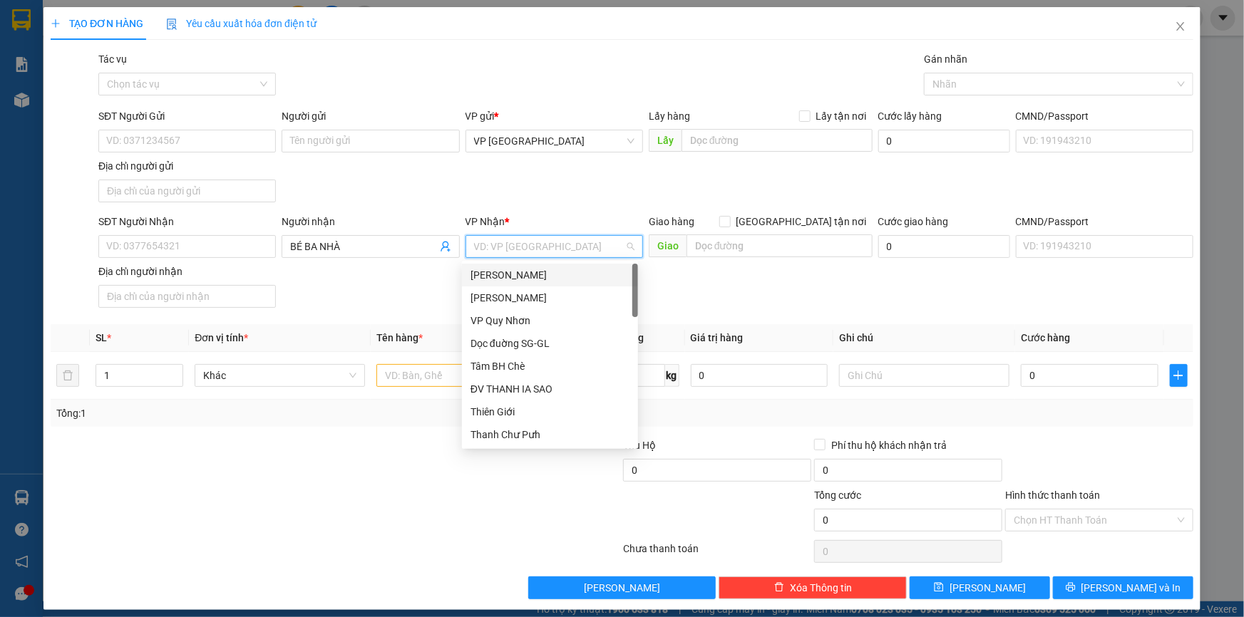
click at [522, 269] on div "[PERSON_NAME]" at bounding box center [549, 275] width 159 height 16
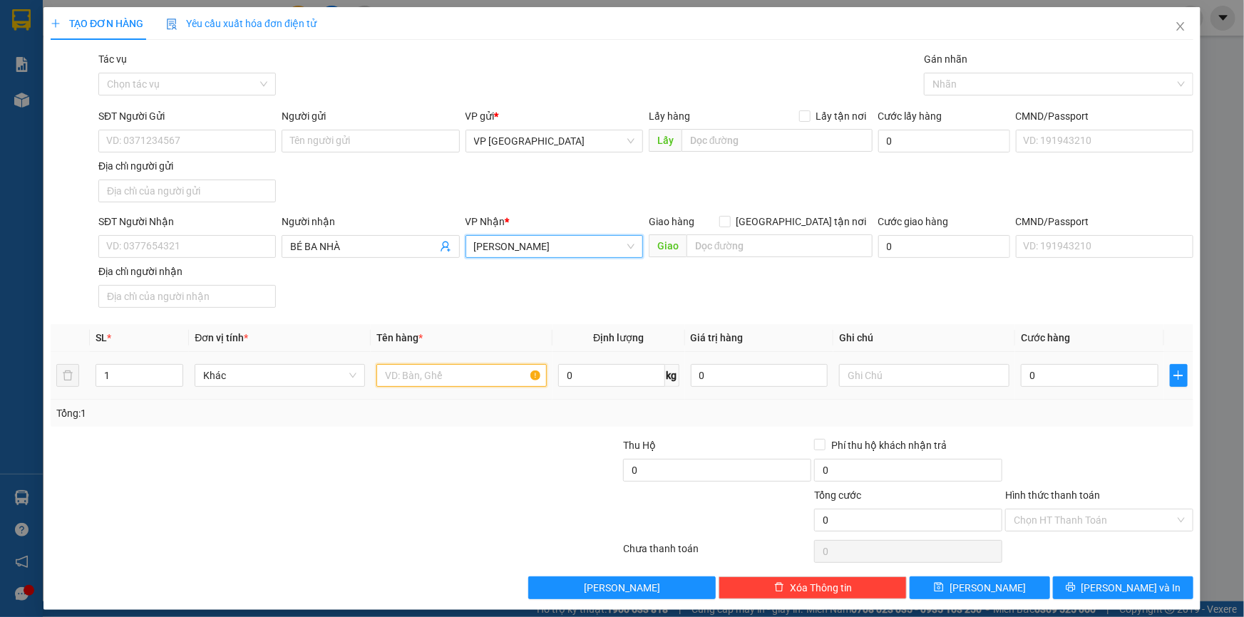
click at [428, 369] on input "text" at bounding box center [461, 375] width 170 height 23
type input "1 XỐP"
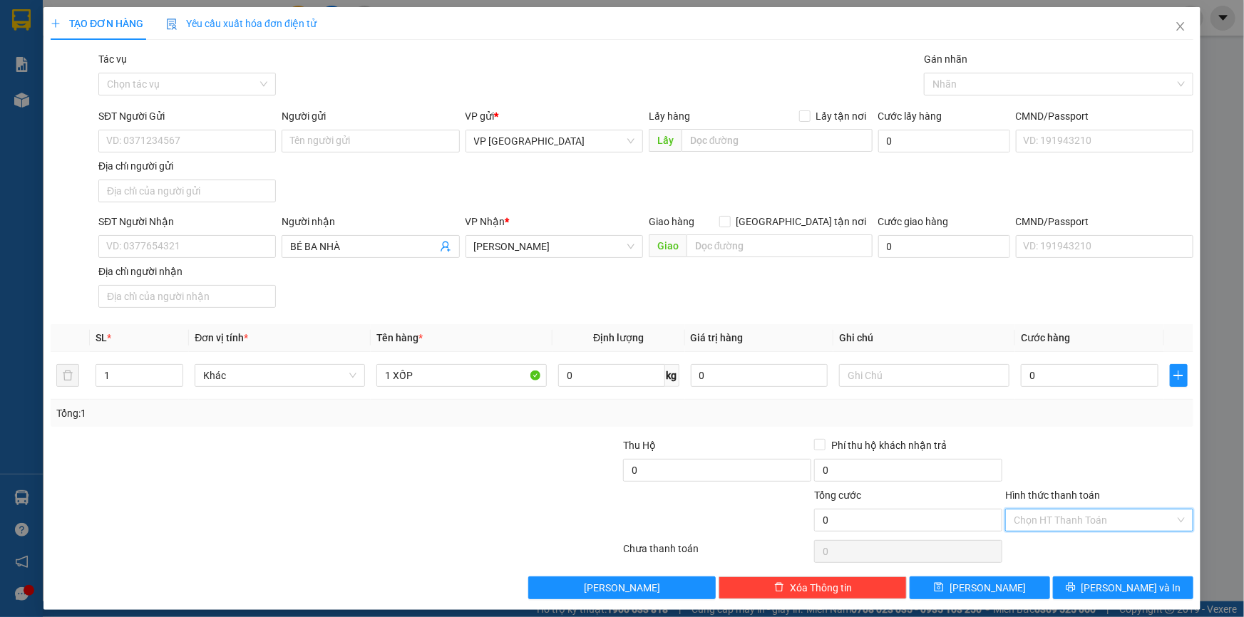
click at [1077, 517] on input "Hình thức thanh toán" at bounding box center [1093, 520] width 161 height 21
click at [1048, 415] on div "Miễn phí" at bounding box center [1091, 423] width 170 height 16
click at [1098, 583] on div "Transit Pickup Surcharge Ids Transit Deliver Surcharge Ids Transit Deliver Surc…" at bounding box center [622, 325] width 1142 height 548
click at [1078, 587] on button "[PERSON_NAME] và In" at bounding box center [1123, 588] width 140 height 23
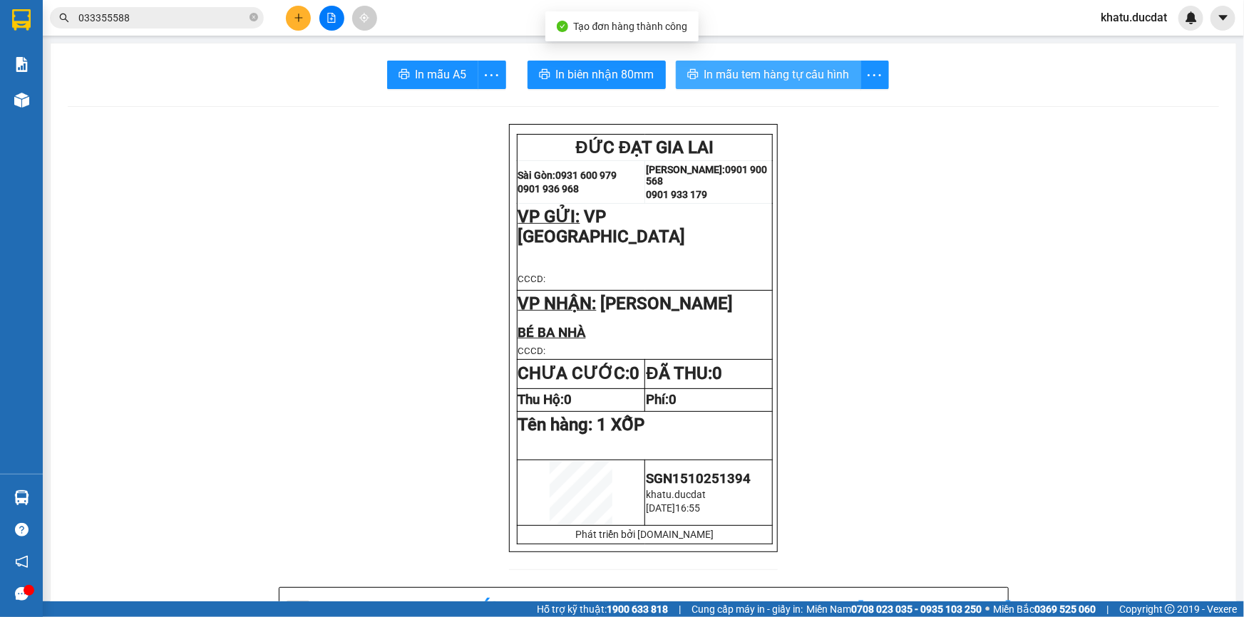
click at [745, 74] on span "In mẫu tem hàng tự cấu hình" at bounding box center [776, 75] width 145 height 18
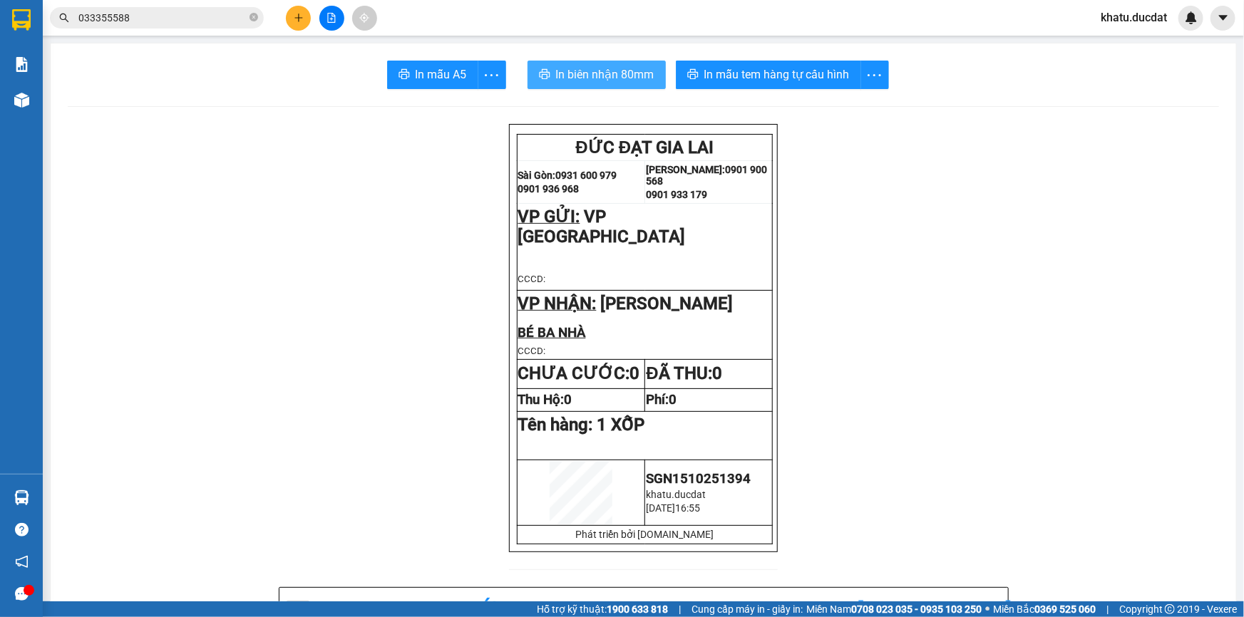
click at [641, 71] on span "In biên nhận 80mm" at bounding box center [605, 75] width 98 height 18
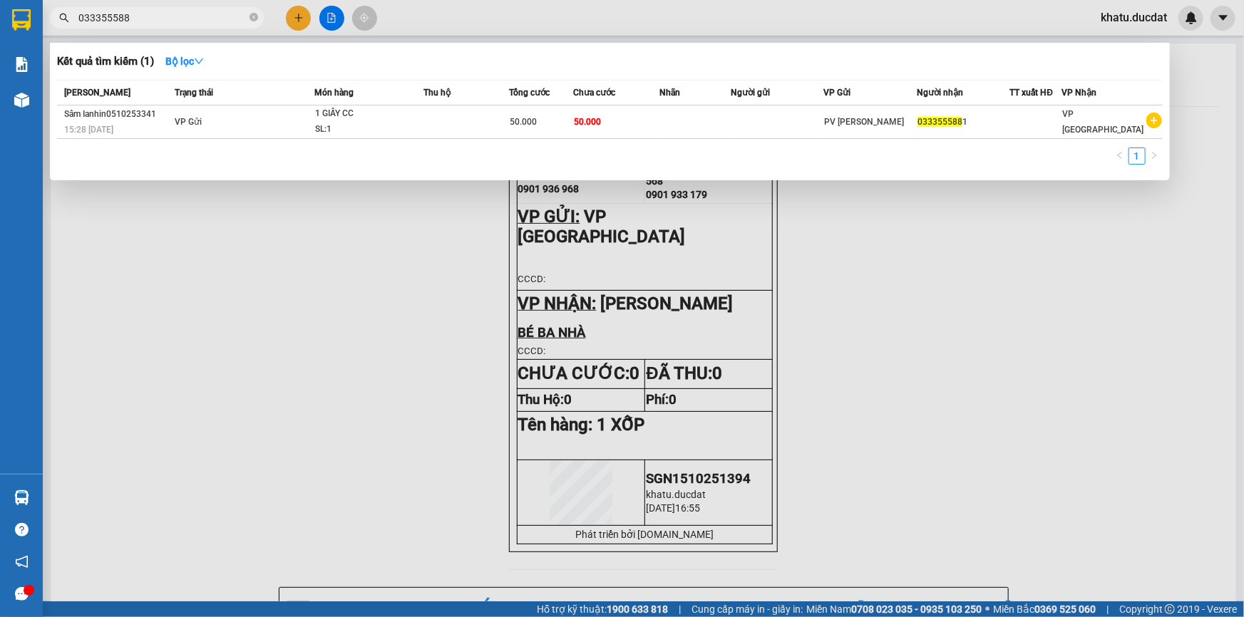
click at [204, 14] on input "033355588" at bounding box center [162, 18] width 168 height 16
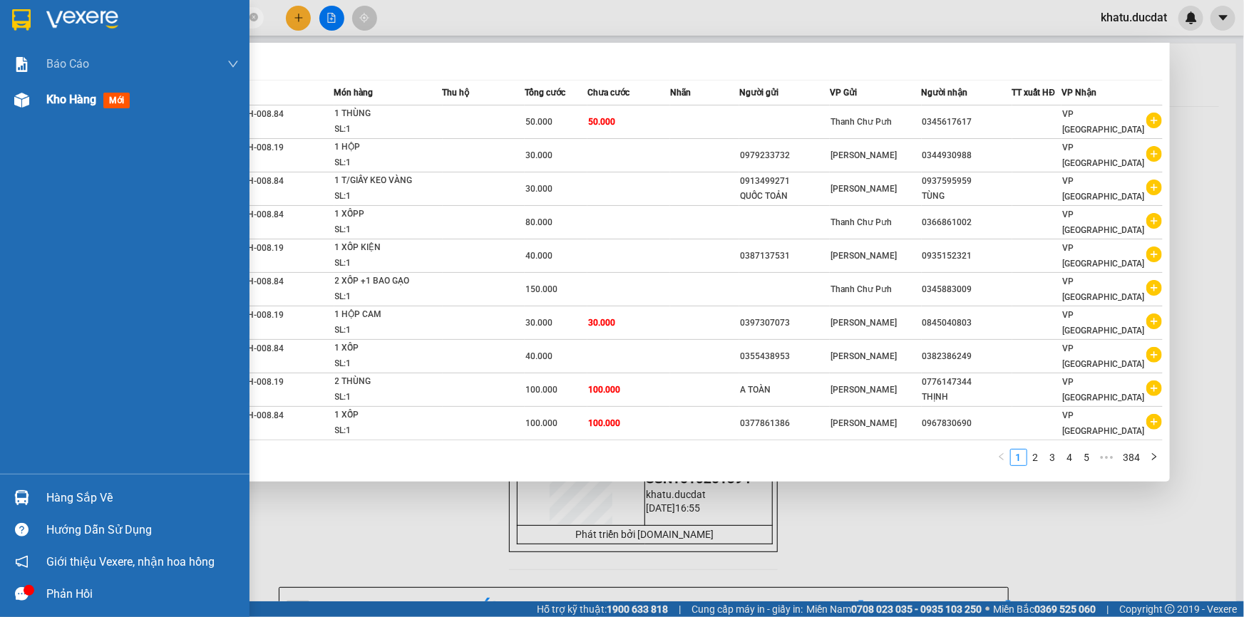
type input "DU"
click at [22, 105] on img at bounding box center [21, 100] width 15 height 15
click at [333, 542] on div at bounding box center [622, 308] width 1244 height 617
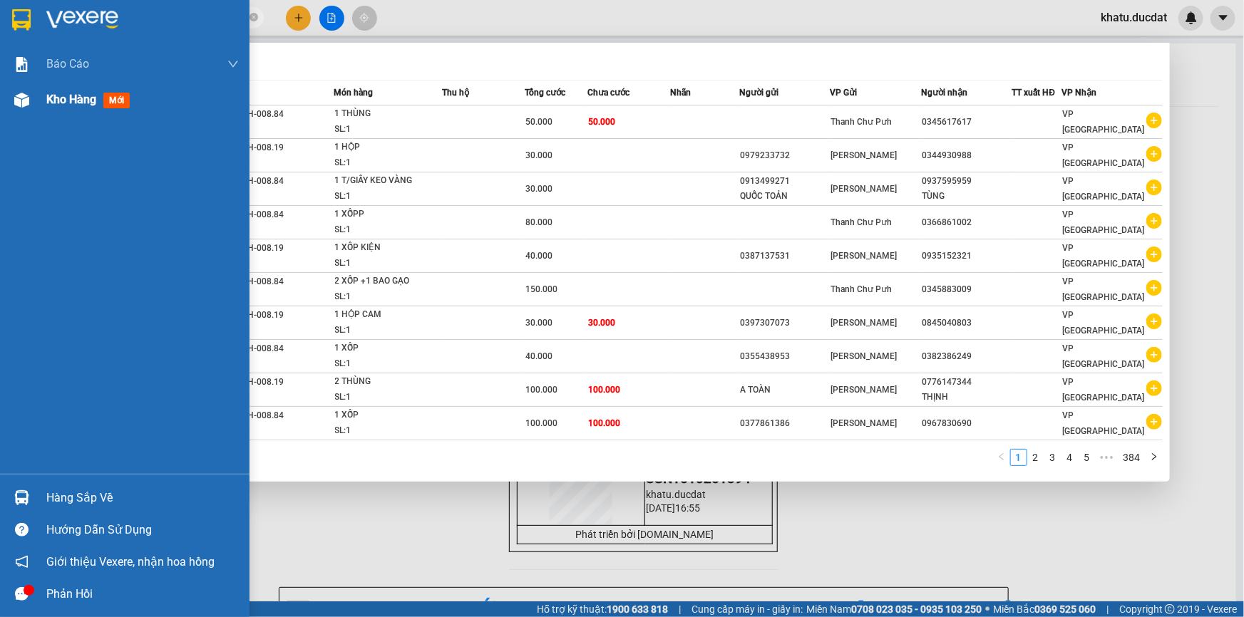
click at [121, 105] on span "mới" at bounding box center [116, 101] width 26 height 16
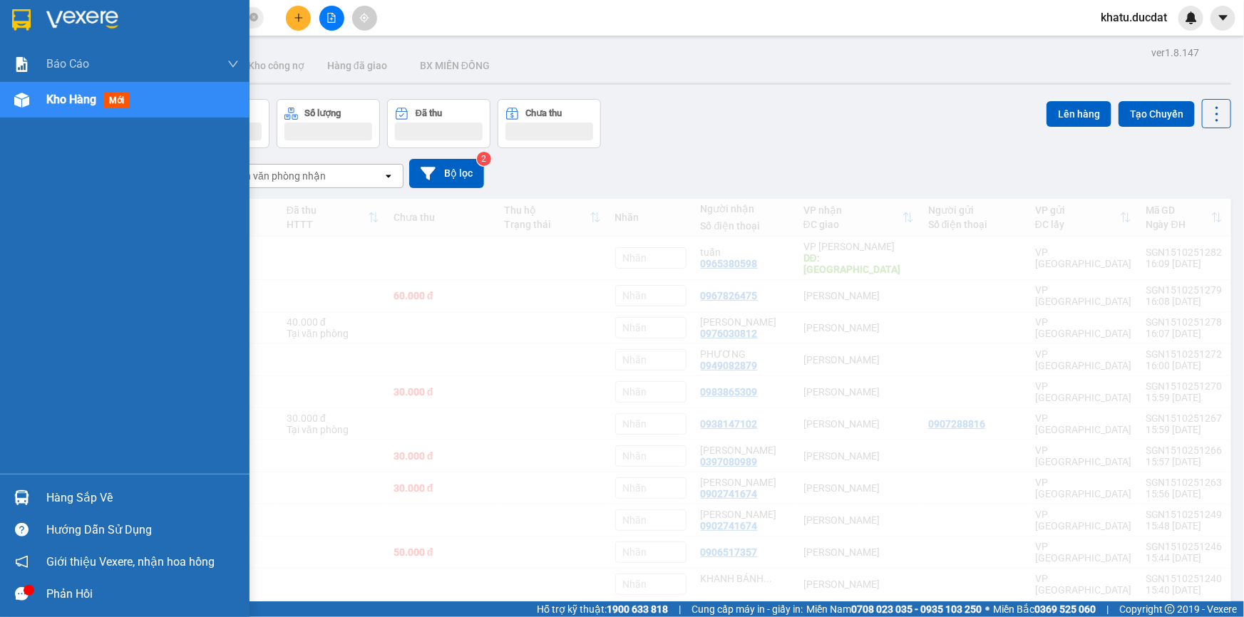
click at [121, 105] on span "mới" at bounding box center [116, 101] width 26 height 16
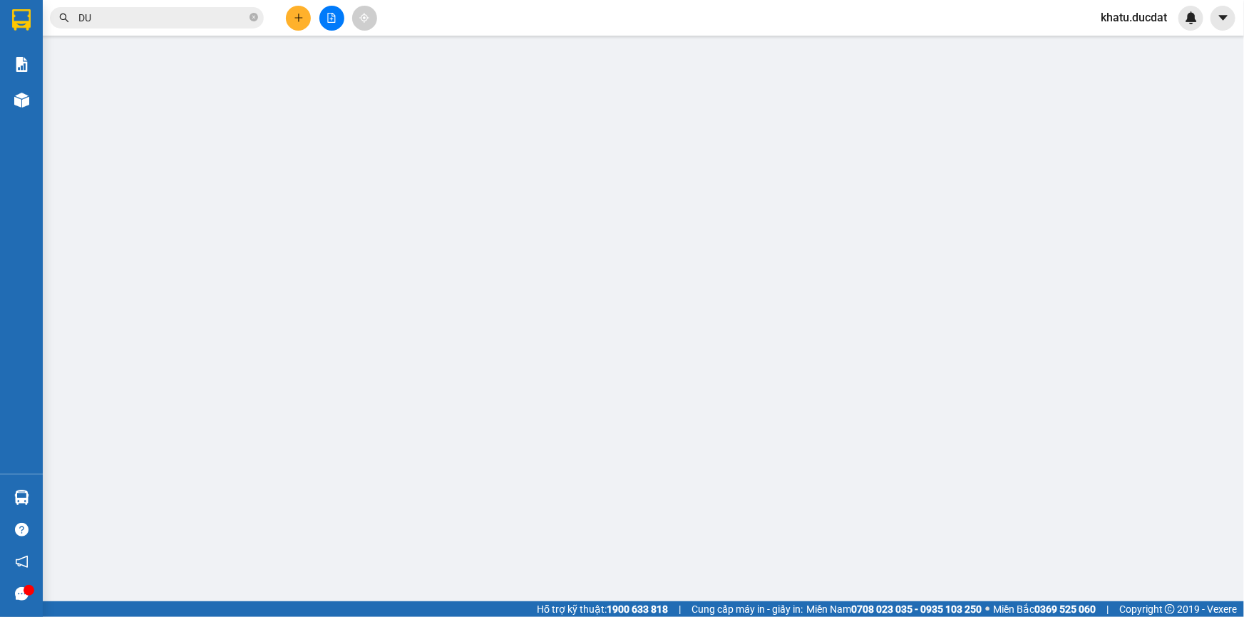
type input "0908061088"
type input "NHẬT BẢO"
type input "0"
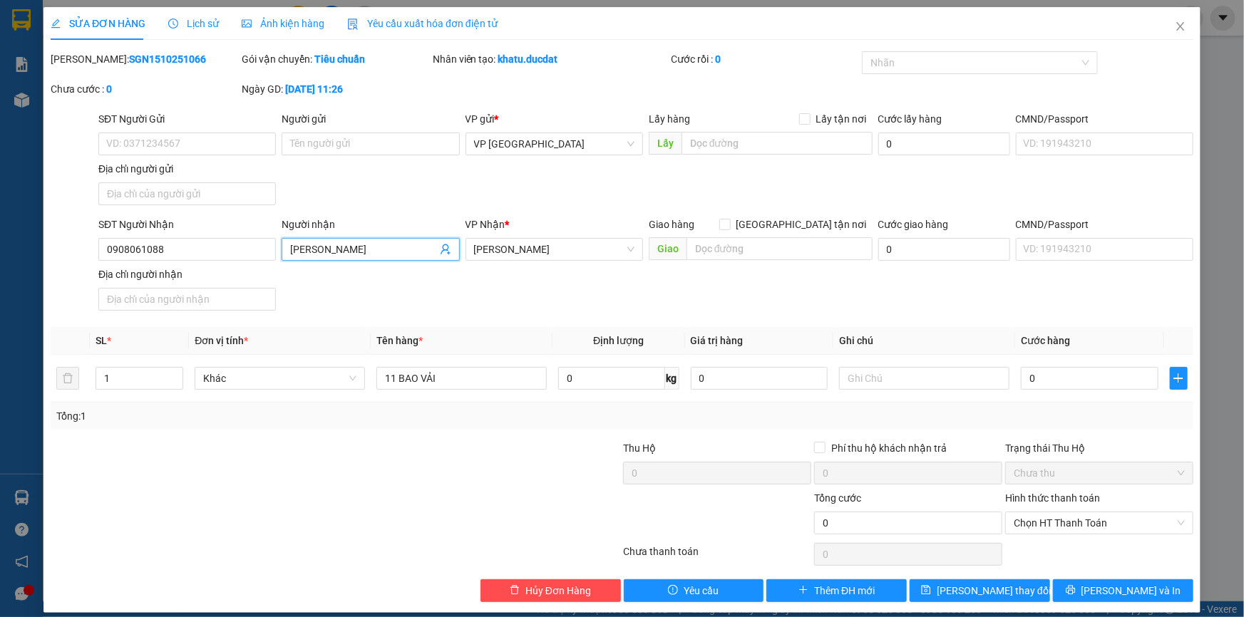
click at [362, 259] on span "NHẬT BẢO" at bounding box center [370, 249] width 177 height 23
click at [363, 253] on input "NHẬT BẢO" at bounding box center [363, 250] width 146 height 16
click at [301, 251] on input "DU ĐÔNG" at bounding box center [363, 250] width 146 height 16
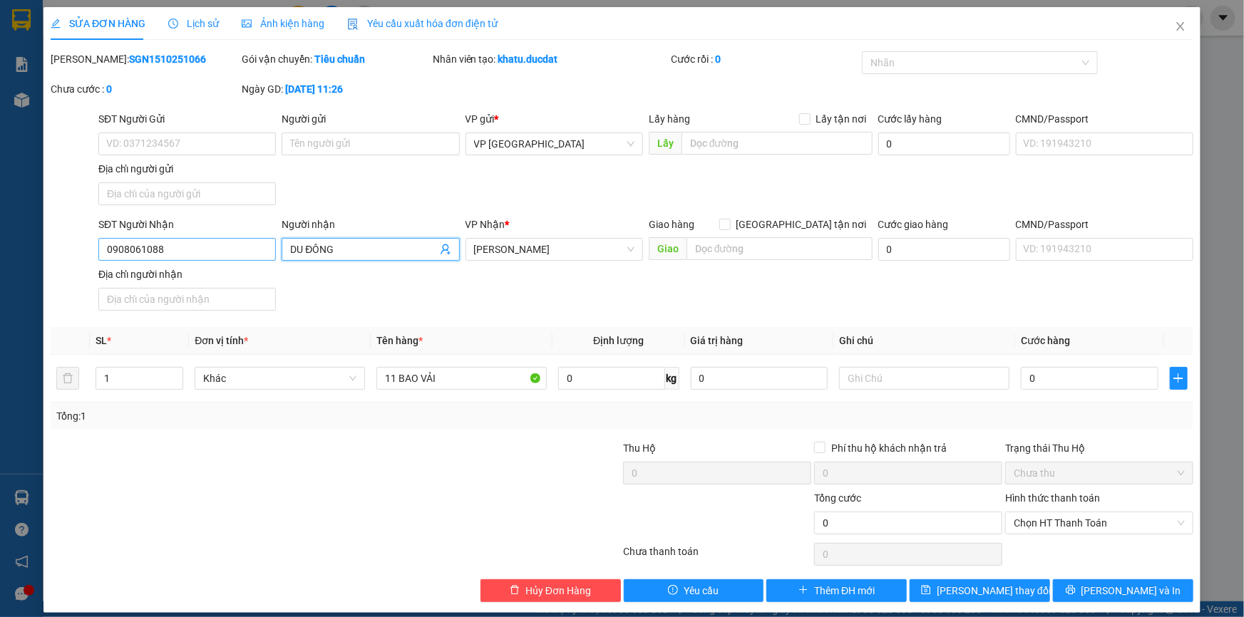
type input "DU ĐÔNG"
click at [232, 249] on input "0908061088" at bounding box center [186, 249] width 177 height 23
click at [360, 254] on input "DU ĐÔNG" at bounding box center [363, 250] width 146 height 16
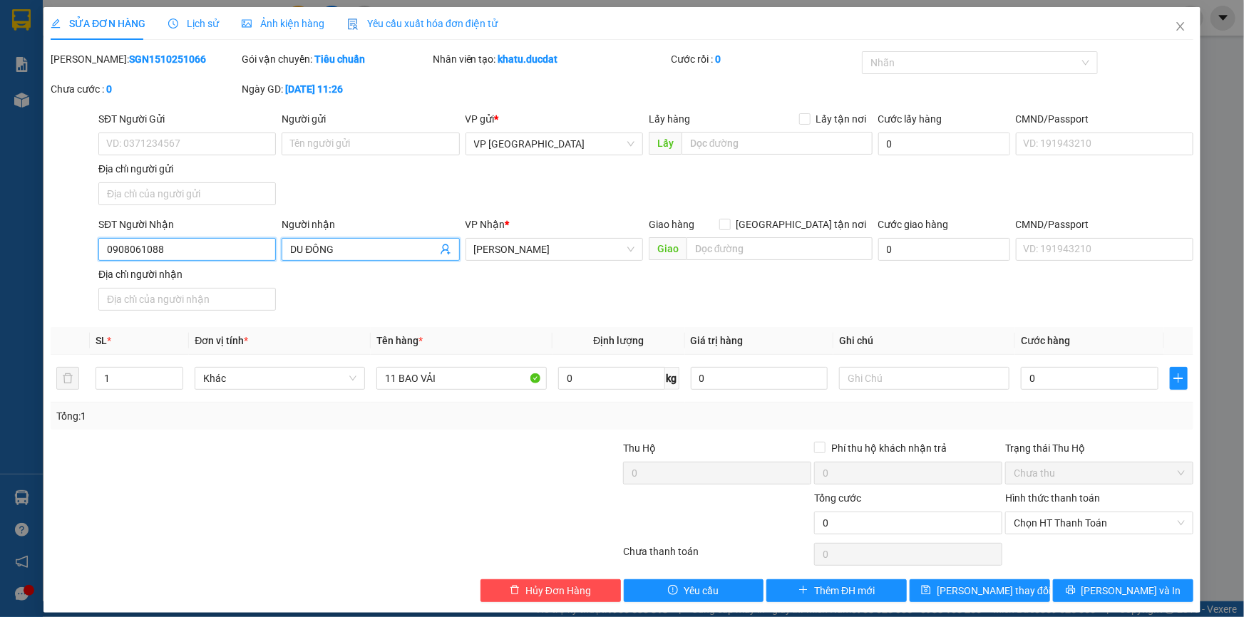
click at [224, 244] on input "0908061088" at bounding box center [186, 249] width 177 height 23
type input "0905081988"
click at [301, 249] on input "DU ĐÔNG" at bounding box center [363, 250] width 146 height 16
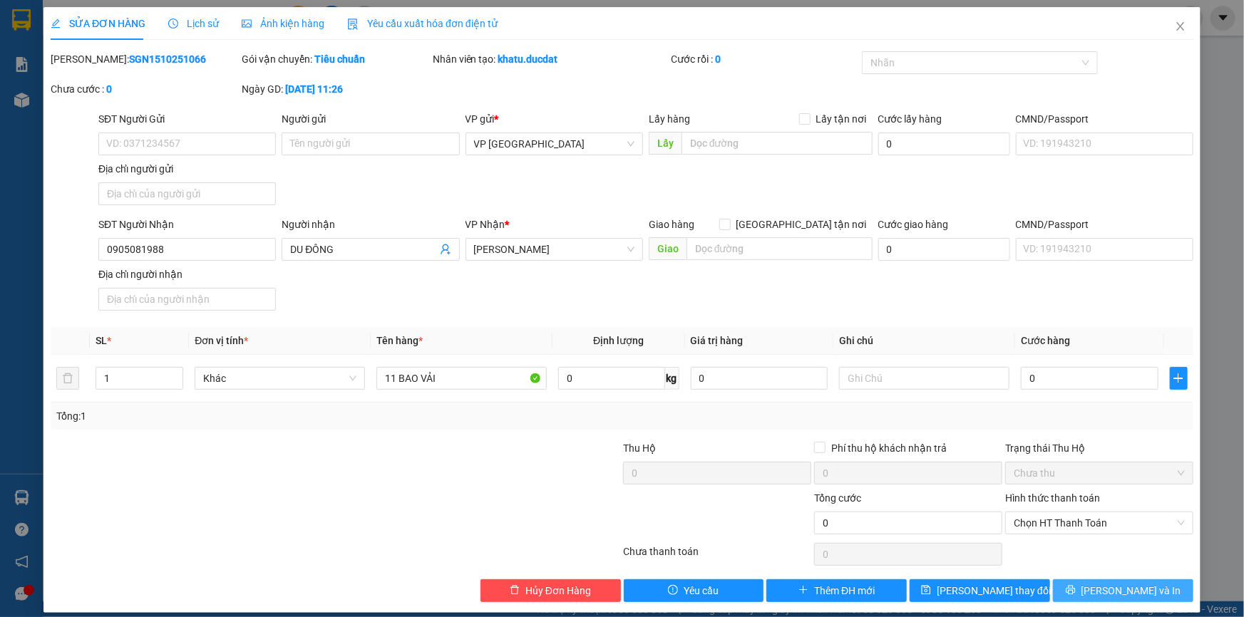
click at [1075, 594] on icon "printer" at bounding box center [1071, 590] width 10 height 10
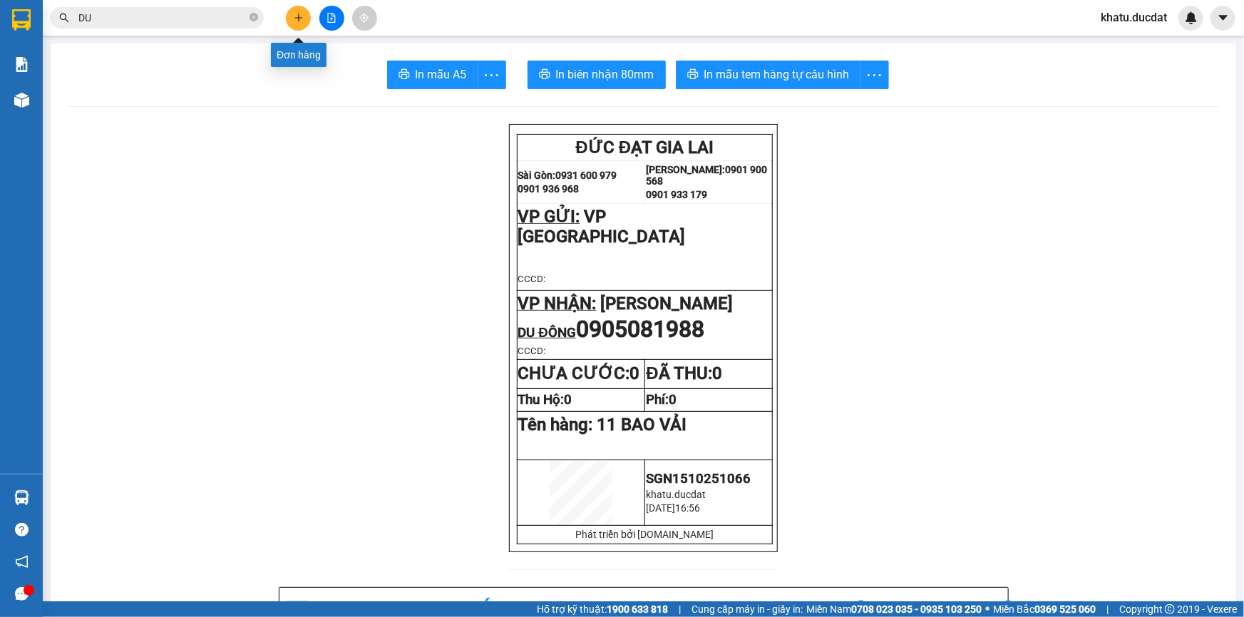
click at [289, 20] on button at bounding box center [298, 18] width 25 height 25
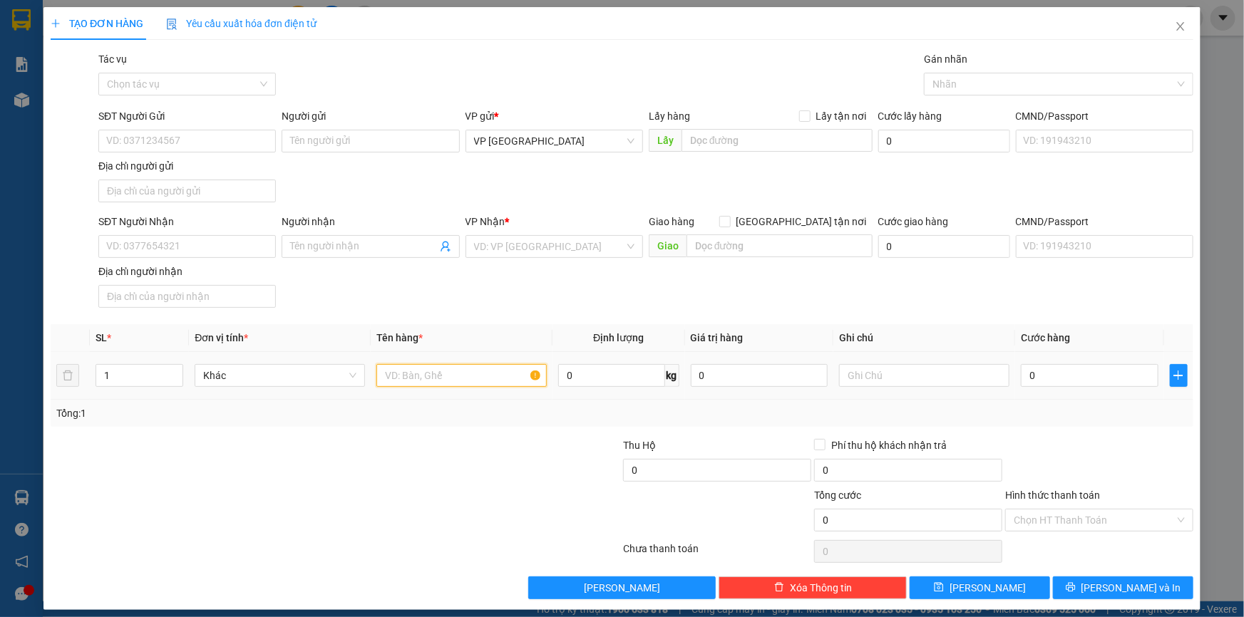
click at [416, 374] on input "text" at bounding box center [461, 375] width 170 height 23
type input "1 THÙNG ĐEN"
click at [256, 250] on input "SĐT Người Nhận" at bounding box center [186, 246] width 177 height 23
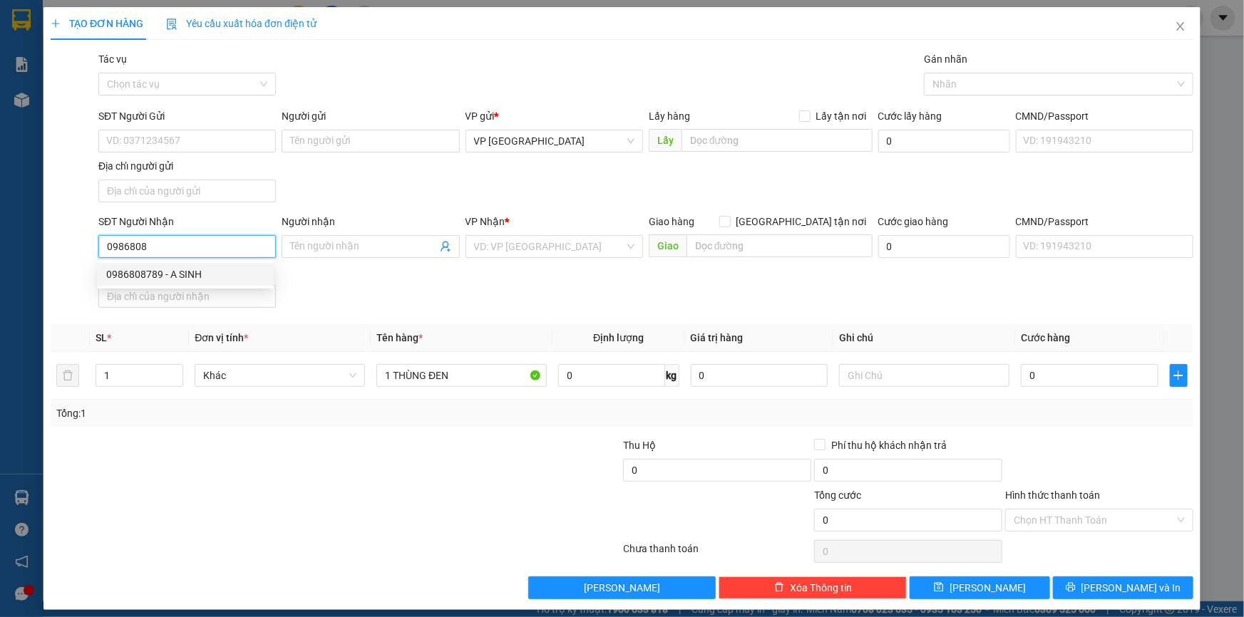
click at [265, 276] on div "0986808789 - A SINH" at bounding box center [186, 274] width 176 height 23
type input "0986808789"
type input "A SINH"
type input "0986808789"
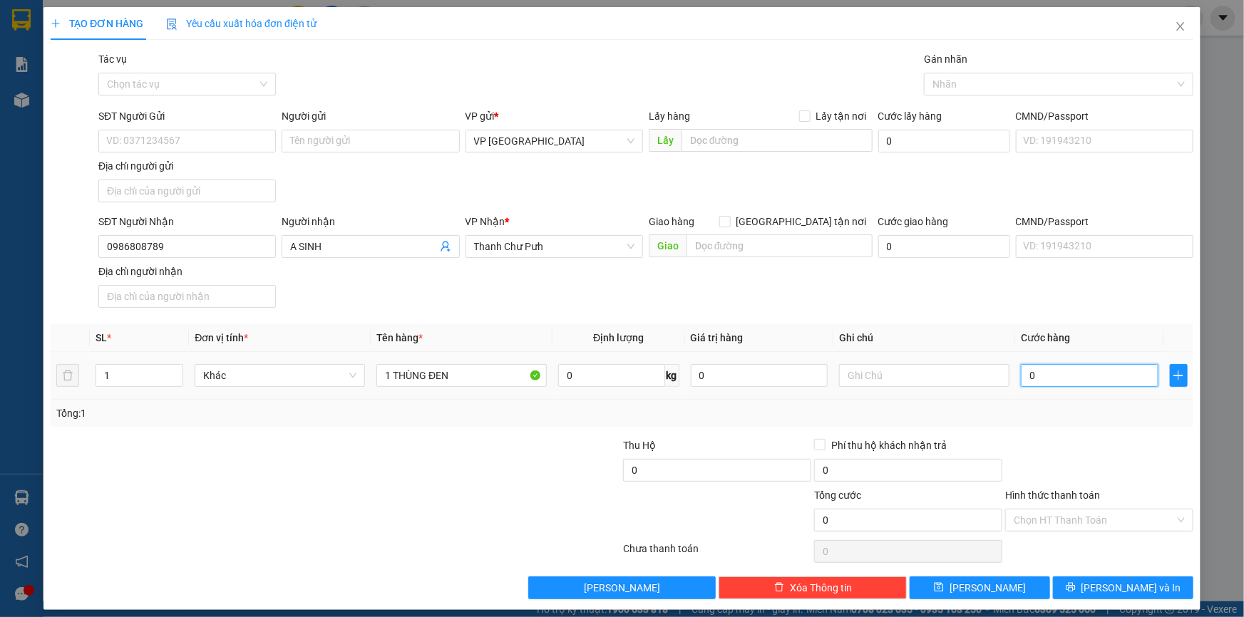
click at [1098, 385] on input "0" at bounding box center [1090, 375] width 138 height 23
click at [1130, 591] on span "[PERSON_NAME] và In" at bounding box center [1131, 588] width 100 height 16
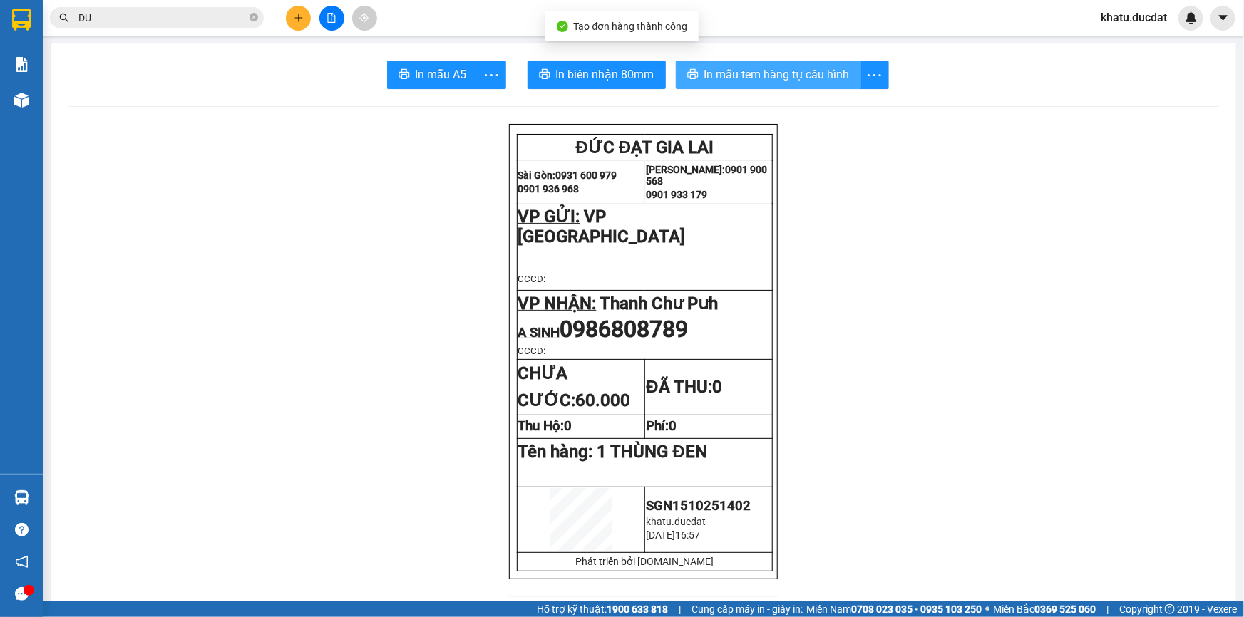
click at [763, 78] on span "In mẫu tem hàng tự cấu hình" at bounding box center [776, 75] width 145 height 18
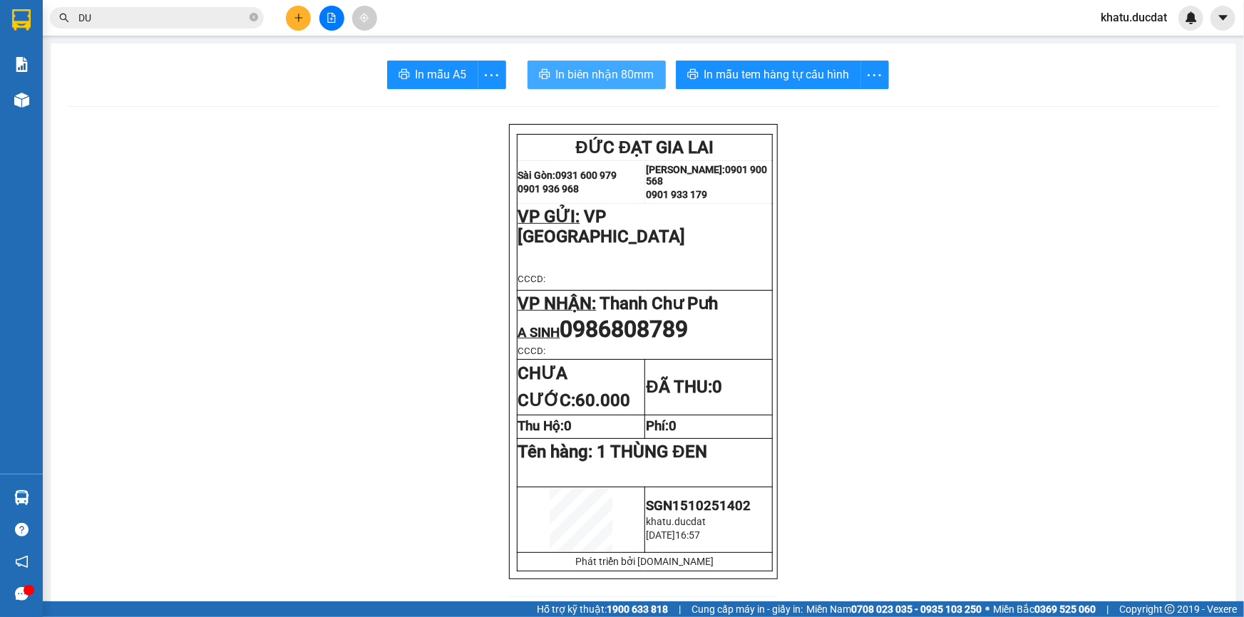
click at [594, 78] on span "In biên nhận 80mm" at bounding box center [605, 75] width 98 height 18
click at [287, 16] on button at bounding box center [298, 18] width 25 height 25
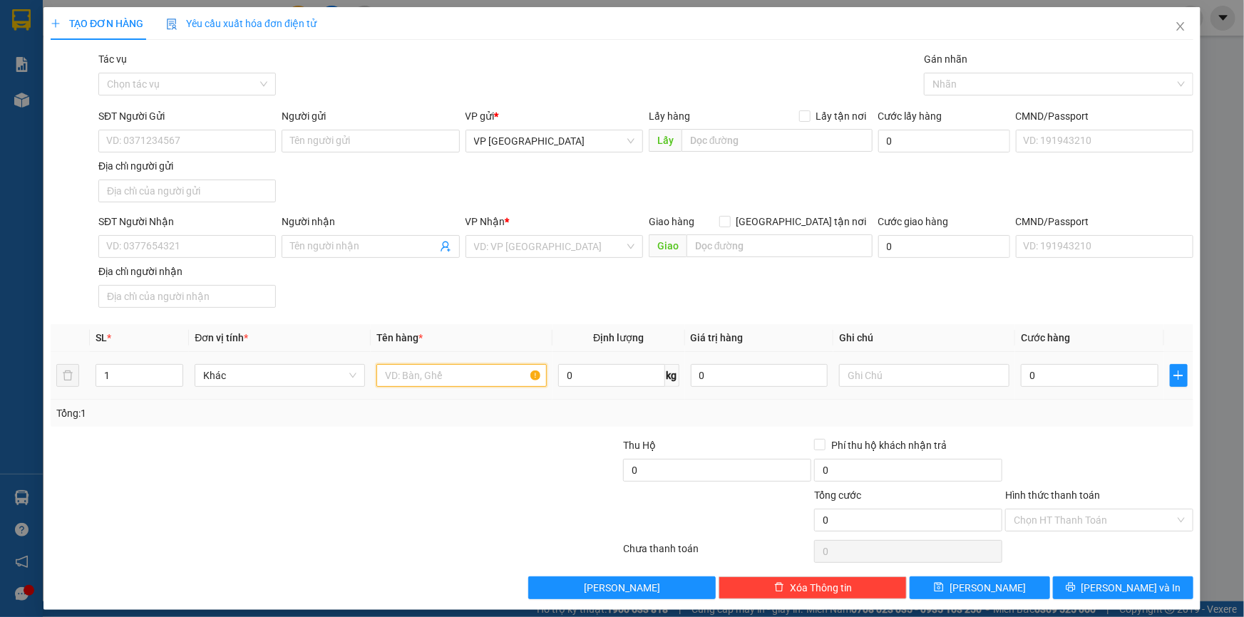
click at [495, 371] on input "text" at bounding box center [461, 375] width 170 height 23
click at [155, 256] on input "SĐT Người Nhận" at bounding box center [186, 246] width 177 height 23
drag, startPoint x: 405, startPoint y: 380, endPoint x: 376, endPoint y: 376, distance: 28.7
click at [376, 376] on input "1TG" at bounding box center [461, 375] width 170 height 23
type input "2TG"
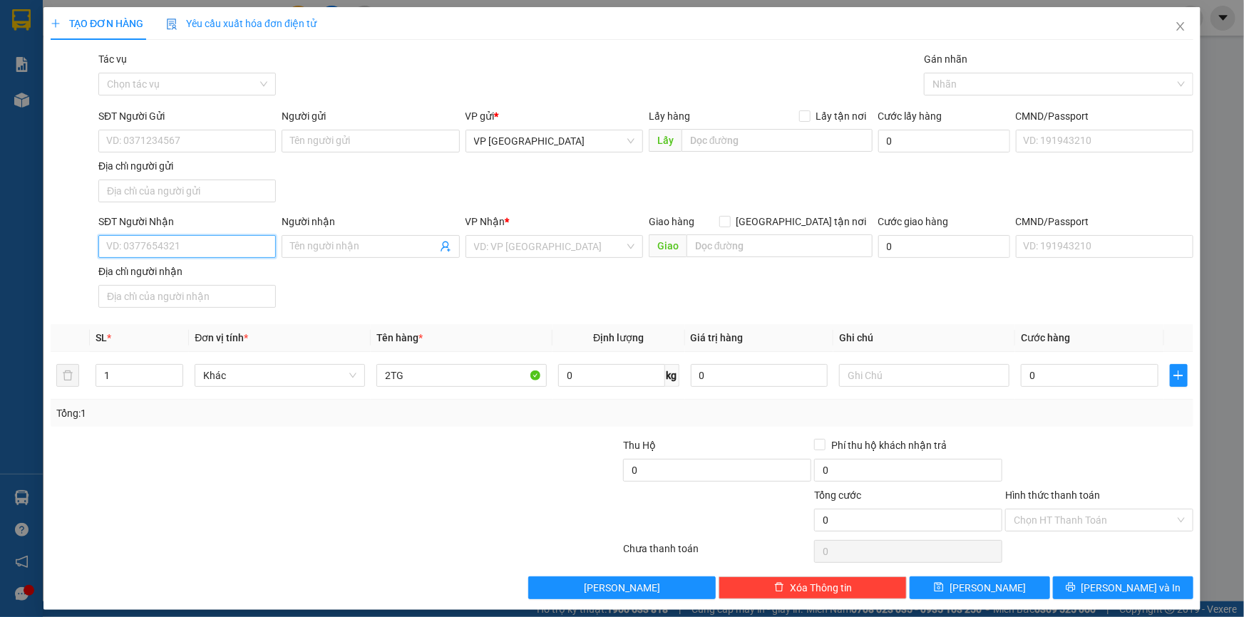
click at [227, 235] on input "SĐT Người Nhận" at bounding box center [186, 246] width 177 height 23
type input "0972245367"
type input "THU"
click at [1041, 385] on input "0" at bounding box center [1090, 375] width 138 height 23
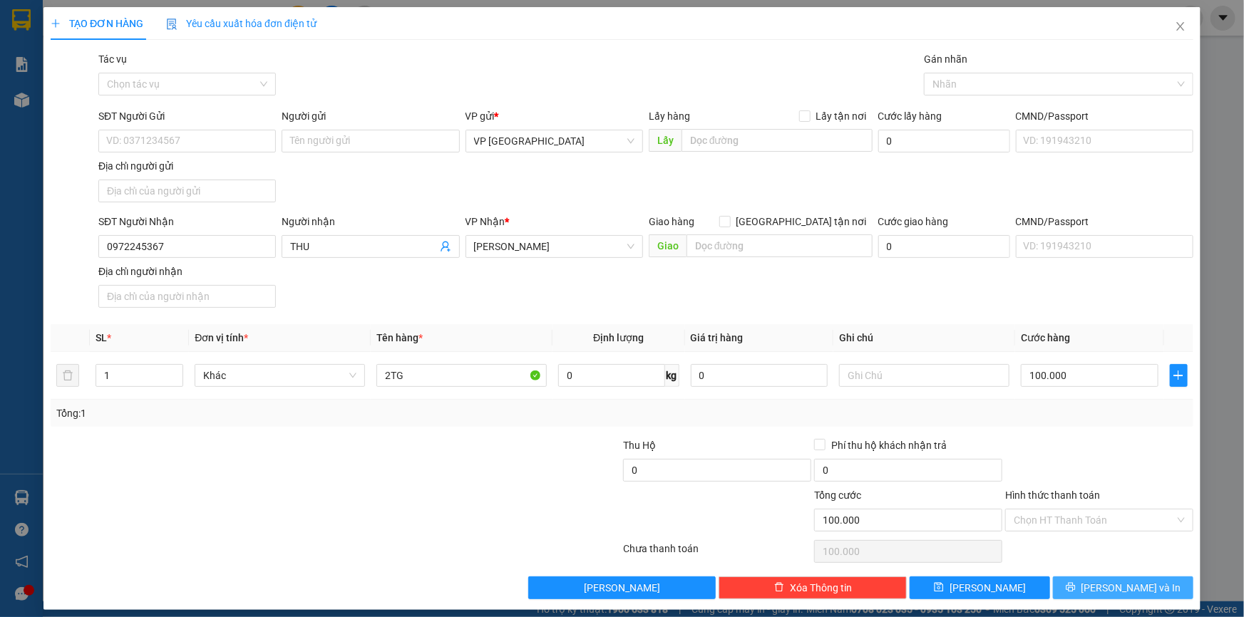
click at [1125, 593] on span "[PERSON_NAME] và In" at bounding box center [1131, 588] width 100 height 16
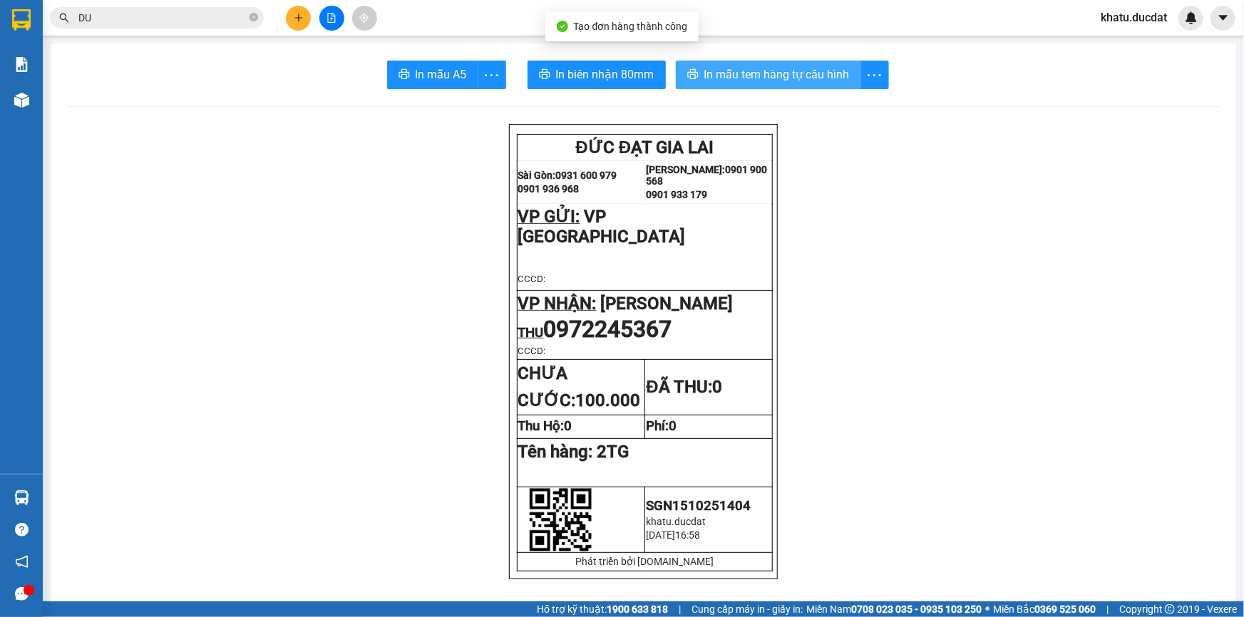
click at [781, 78] on span "In mẫu tem hàng tự cấu hình" at bounding box center [776, 75] width 145 height 18
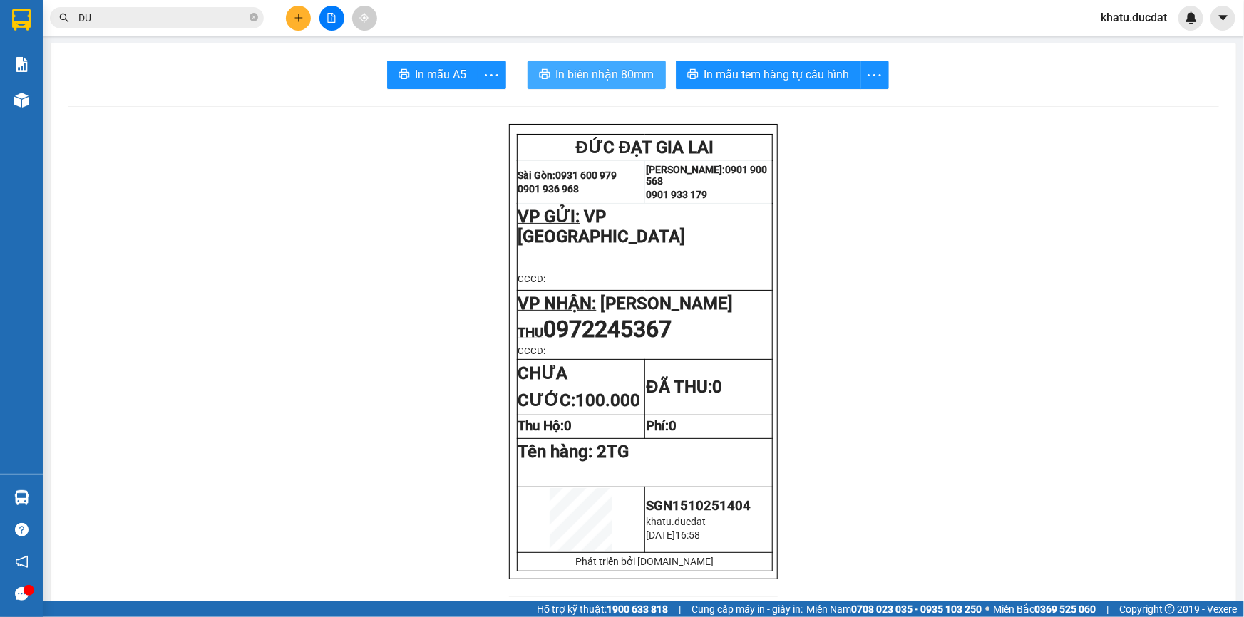
click at [614, 76] on span "In biên nhận 80mm" at bounding box center [605, 75] width 98 height 18
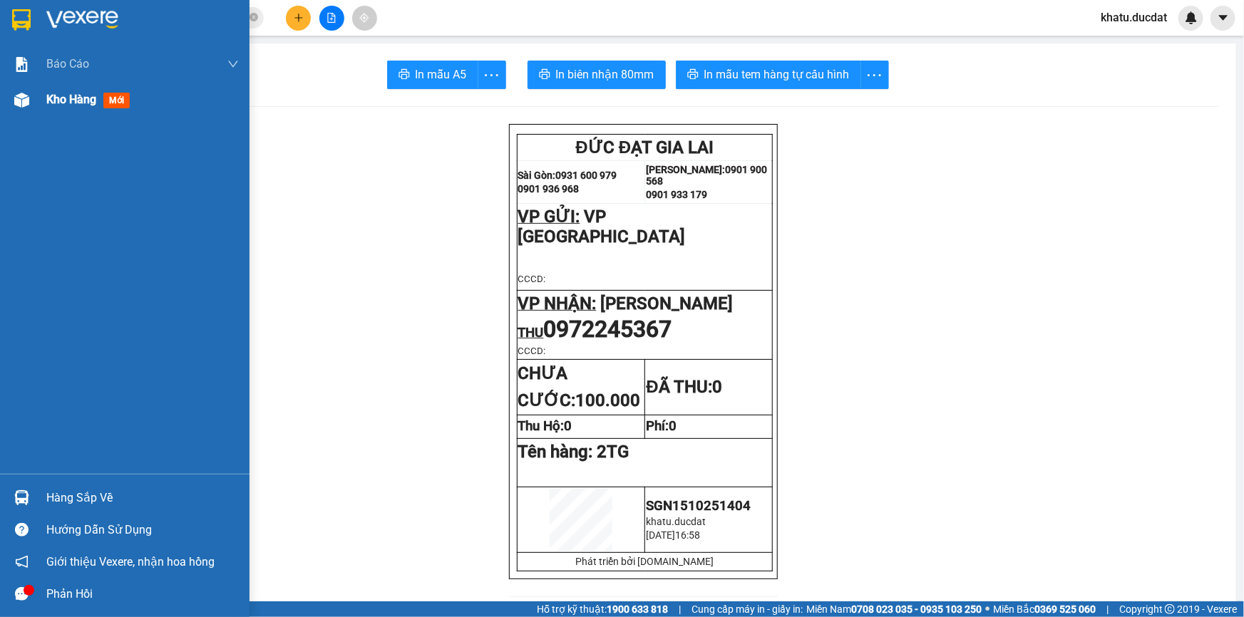
click at [88, 100] on span "Kho hàng" at bounding box center [71, 100] width 50 height 14
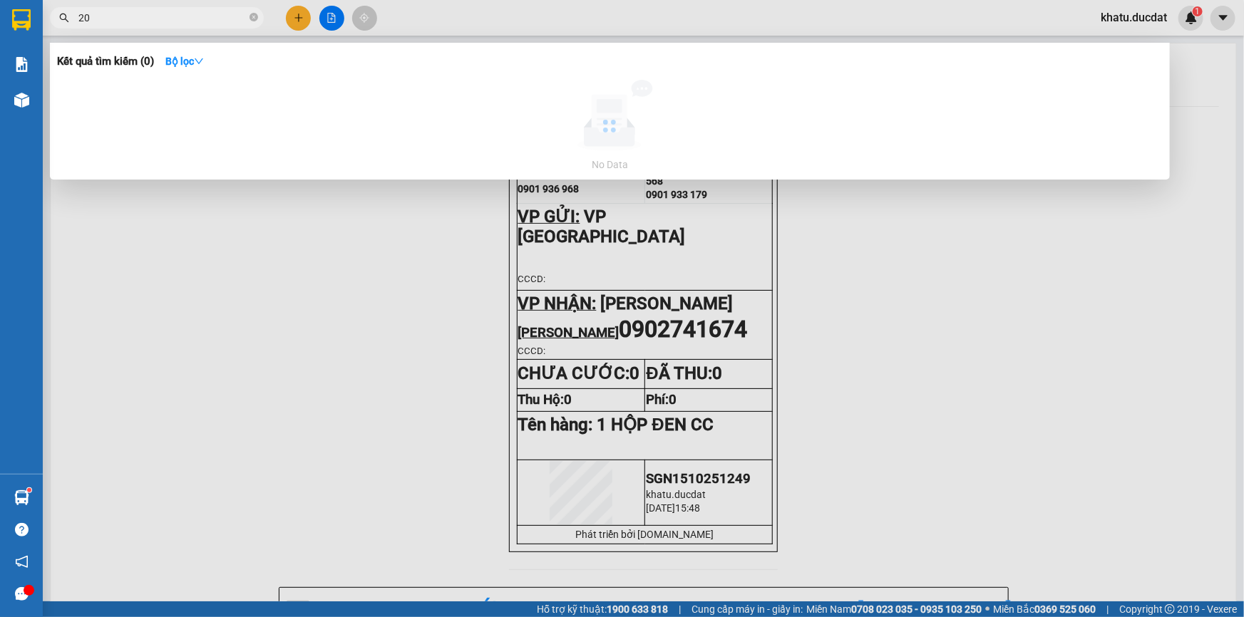
type input "2"
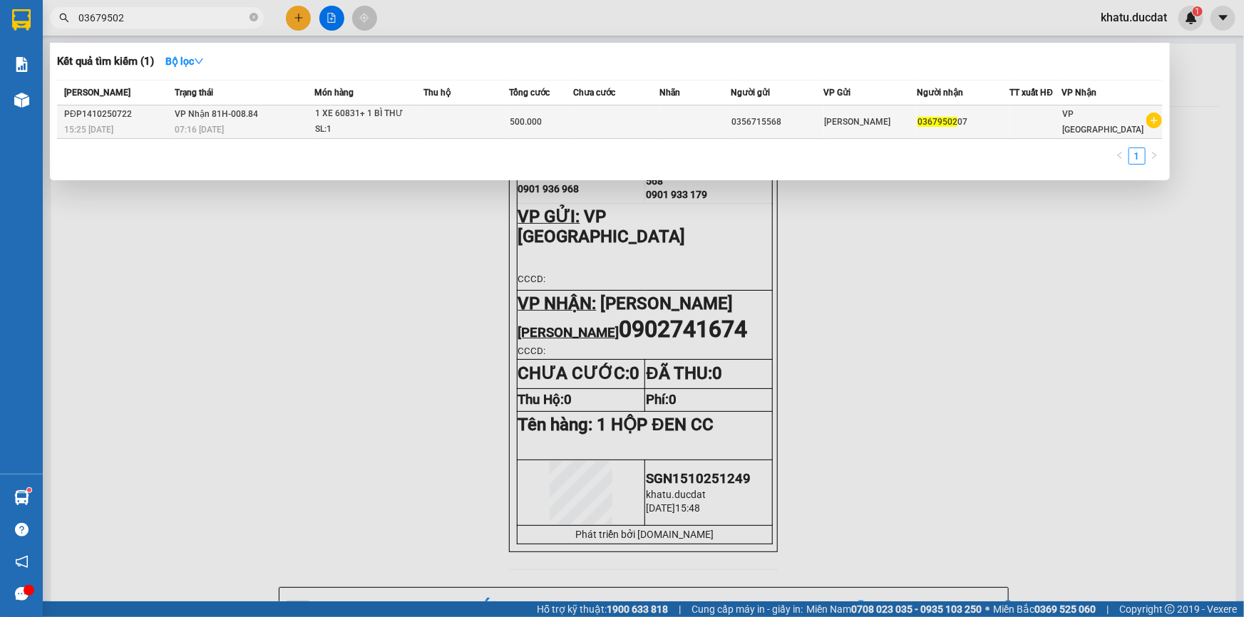
type input "03679502"
click at [457, 123] on td at bounding box center [466, 121] width 86 height 33
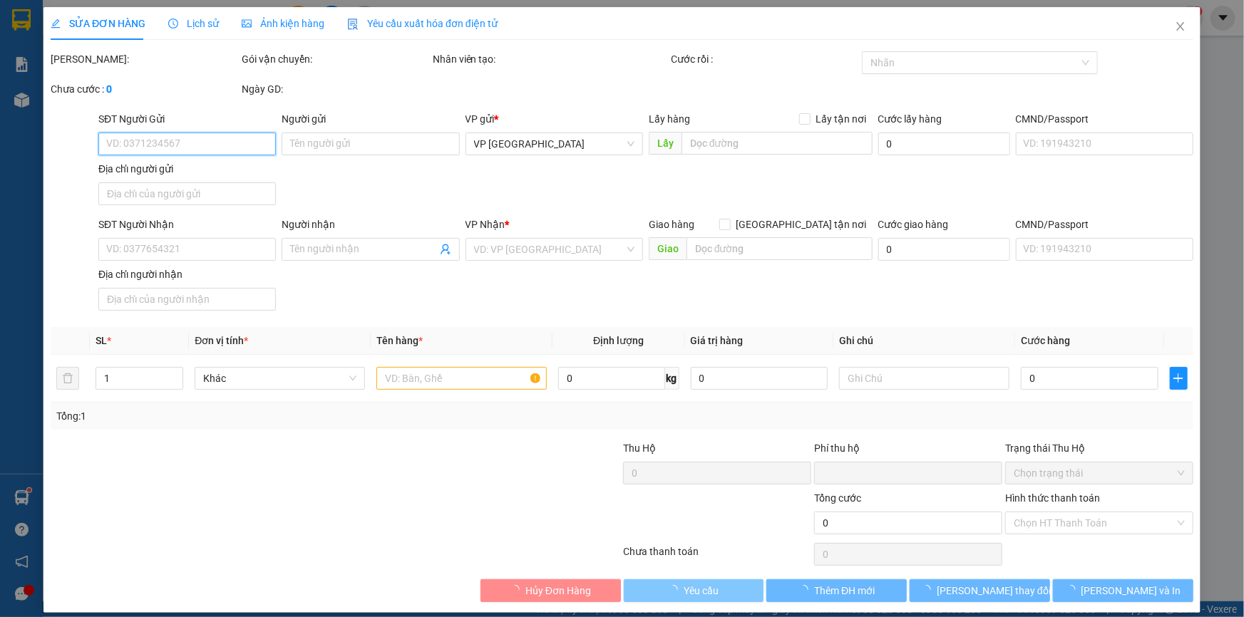
type input "0356715568"
type input "0367950207"
type input "0"
type input "500.000"
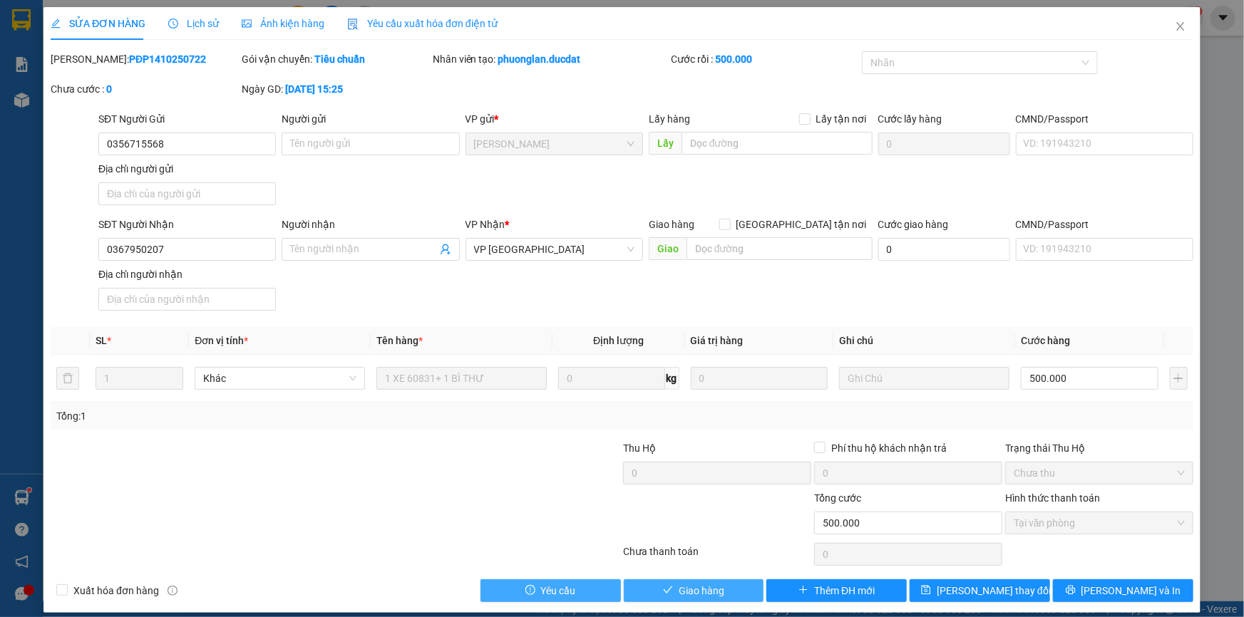
click at [687, 594] on span "Giao hàng" at bounding box center [702, 591] width 46 height 16
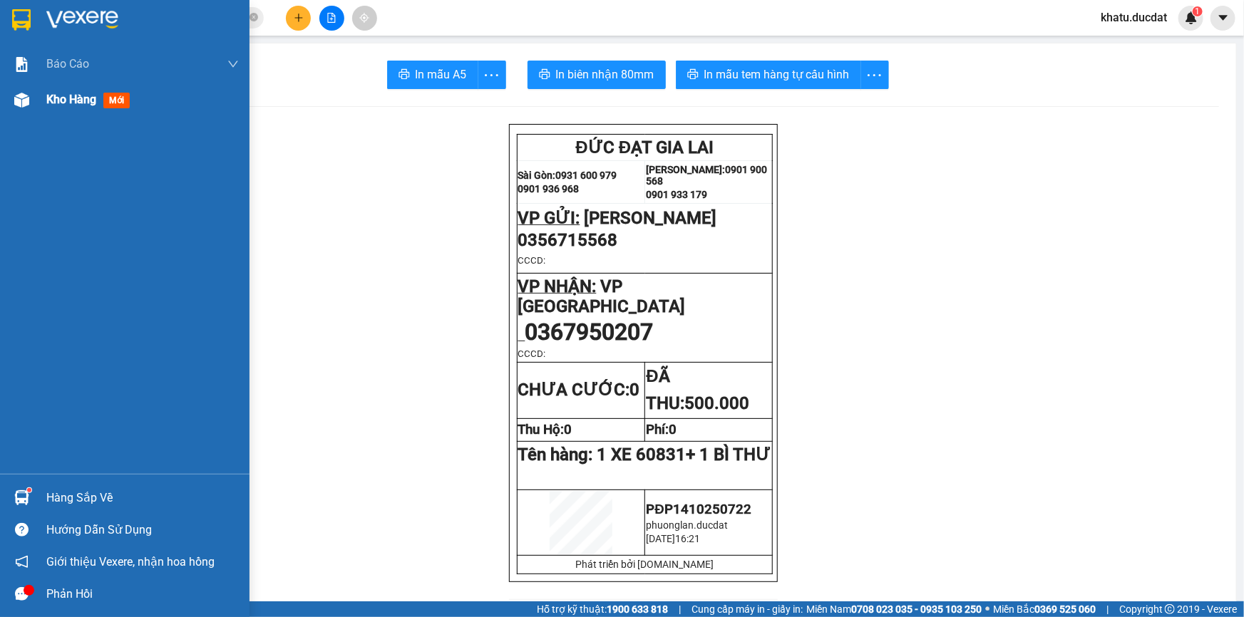
click at [28, 110] on div at bounding box center [21, 100] width 25 height 25
click at [28, 108] on div at bounding box center [21, 100] width 25 height 25
click at [57, 103] on span "Kho hàng" at bounding box center [71, 100] width 50 height 14
click at [106, 98] on span "mới" at bounding box center [116, 101] width 26 height 16
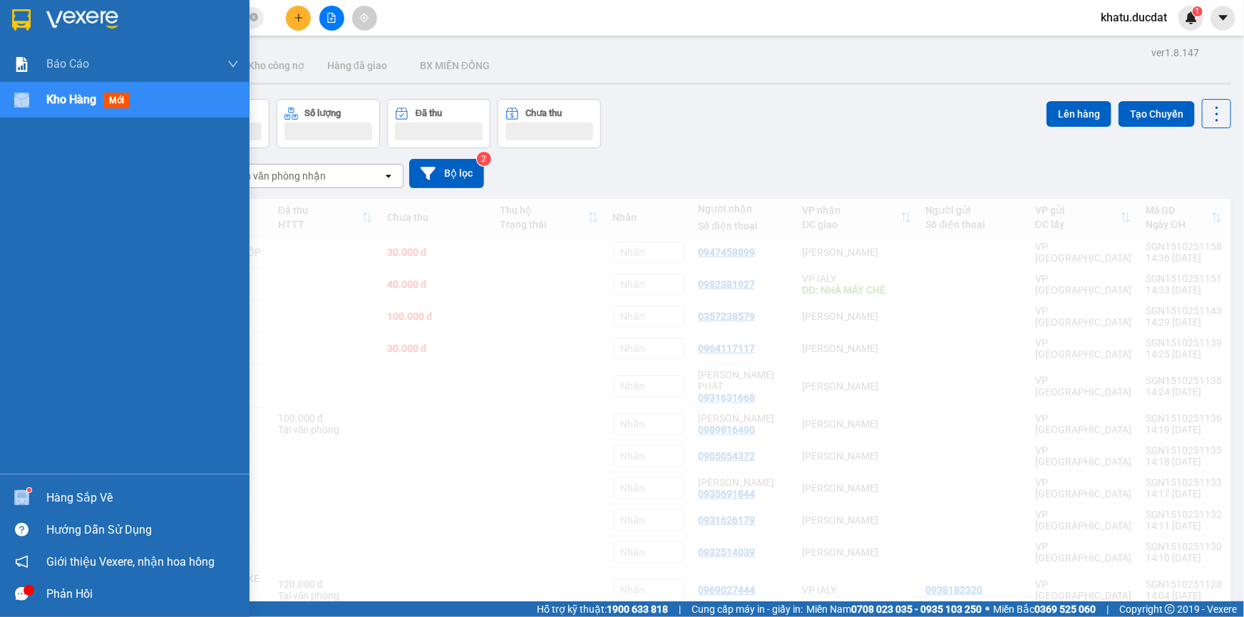
click at [106, 98] on span "mới" at bounding box center [116, 101] width 26 height 16
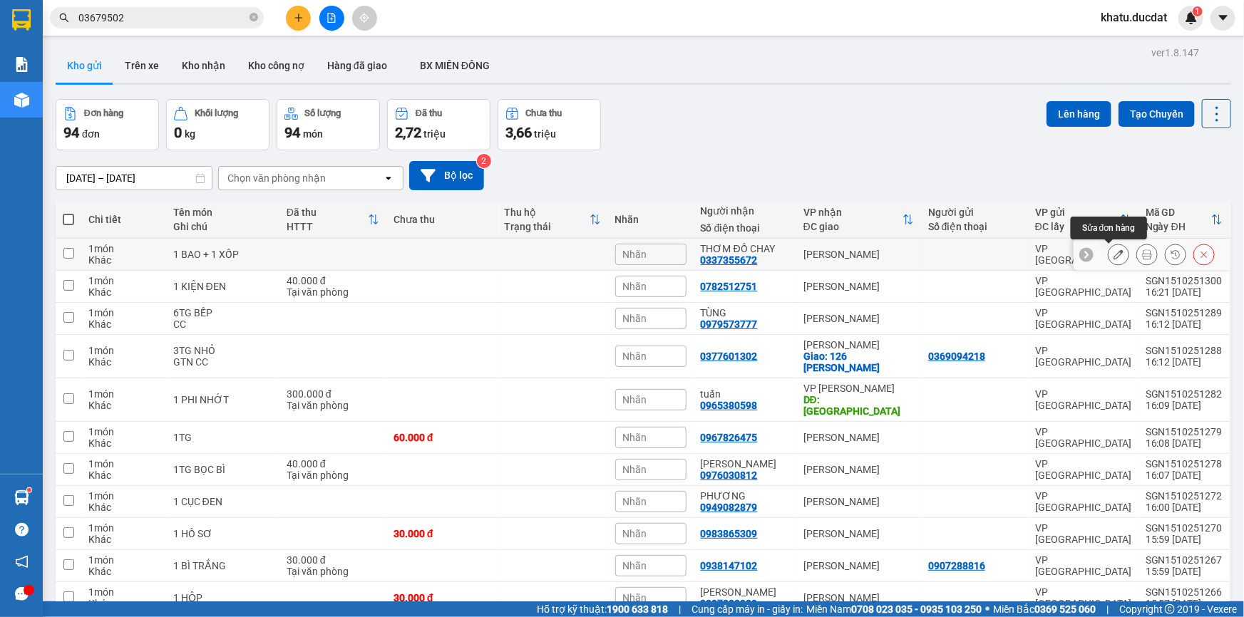
click at [1108, 249] on button at bounding box center [1118, 254] width 20 height 25
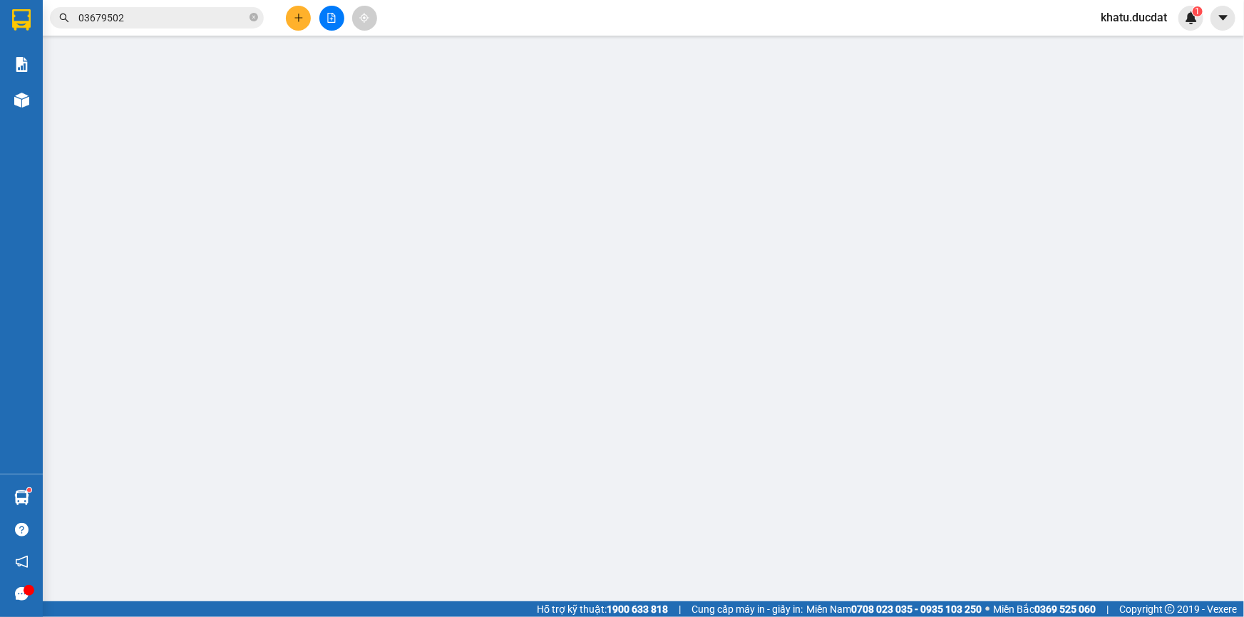
type input "0337355672"
type input "THƠM ĐỒ CHAY"
type input "0"
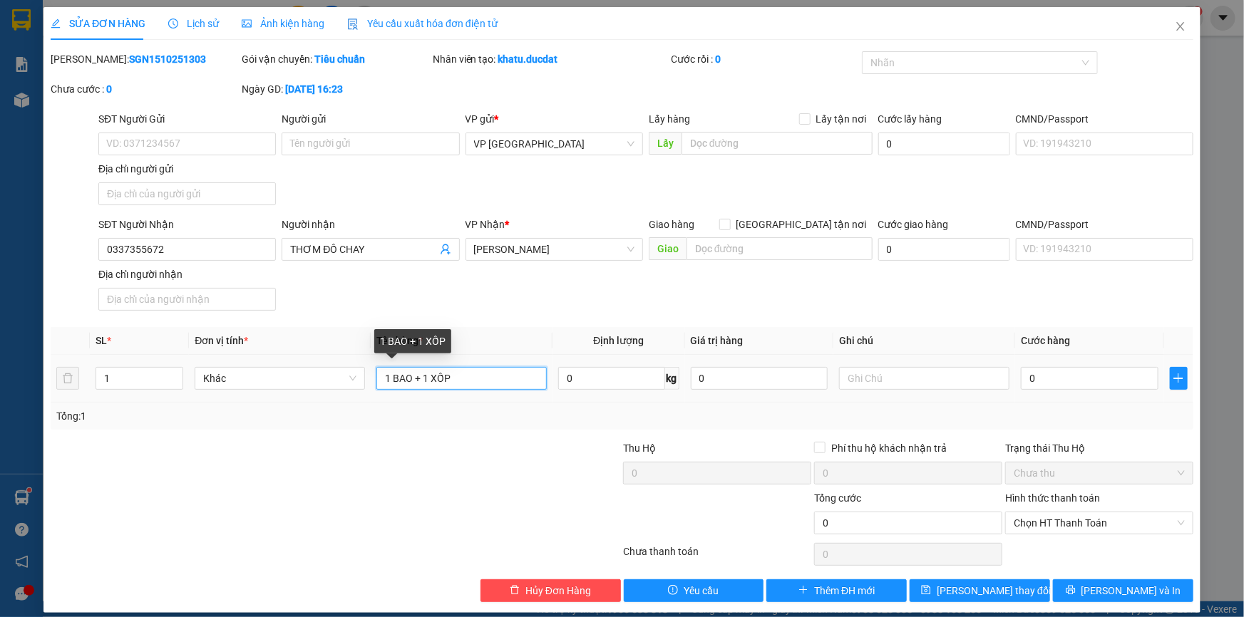
drag, startPoint x: 427, startPoint y: 382, endPoint x: 455, endPoint y: 378, distance: 28.8
click at [455, 378] on input "1 BAO + 1 XỐP" at bounding box center [461, 378] width 170 height 23
type input "1 BAO + 1TG"
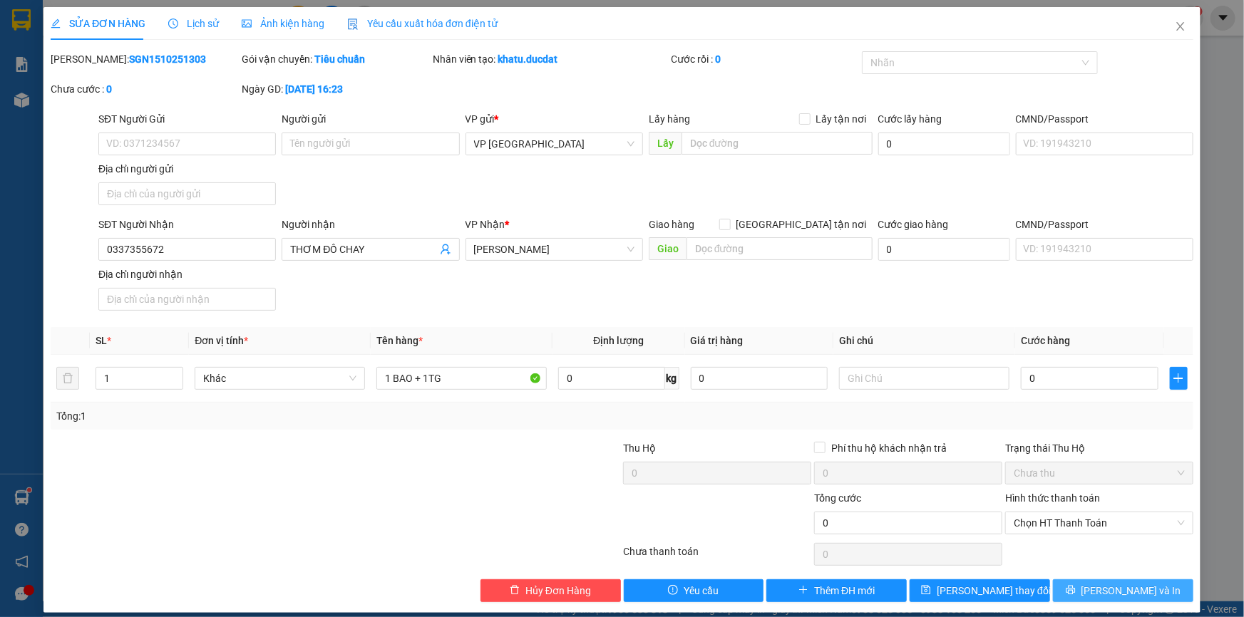
click at [1114, 596] on span "[PERSON_NAME] và In" at bounding box center [1131, 591] width 100 height 16
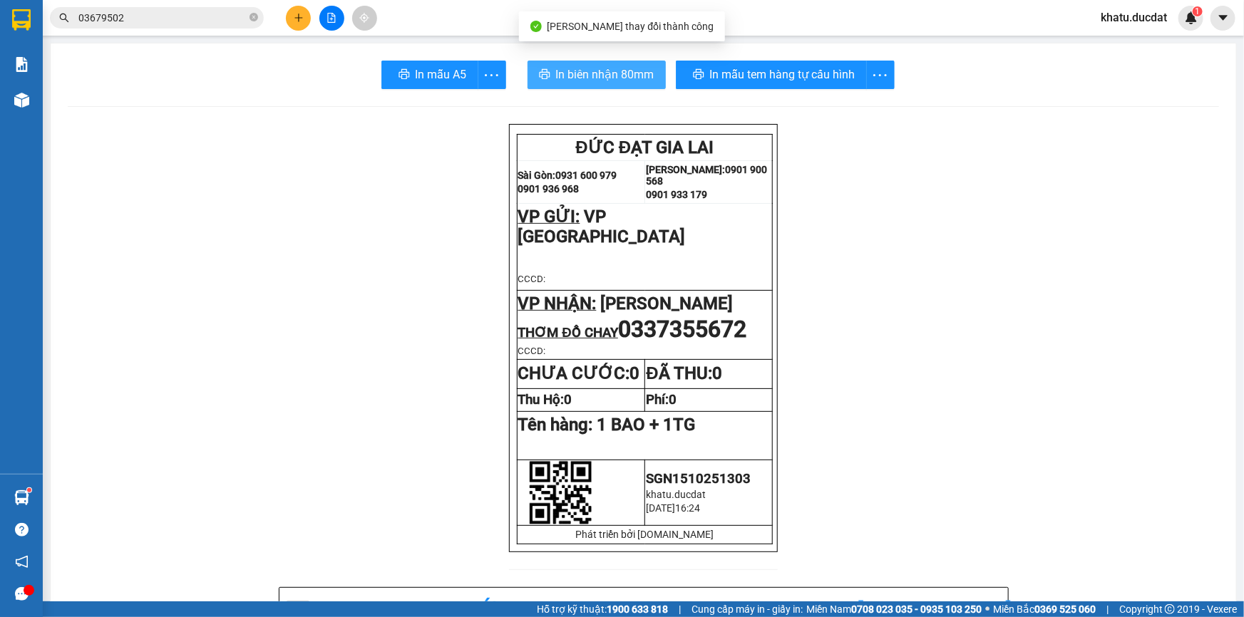
click at [622, 74] on span "In biên nhận 80mm" at bounding box center [605, 75] width 98 height 18
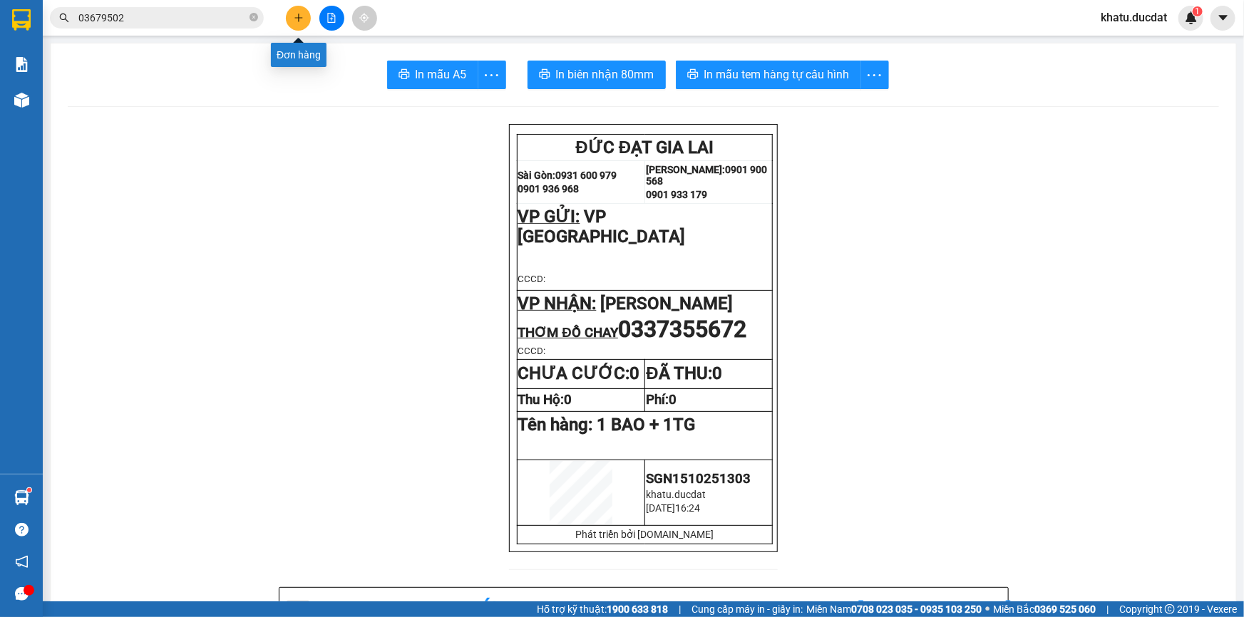
click at [298, 16] on icon "plus" at bounding box center [298, 18] width 1 height 8
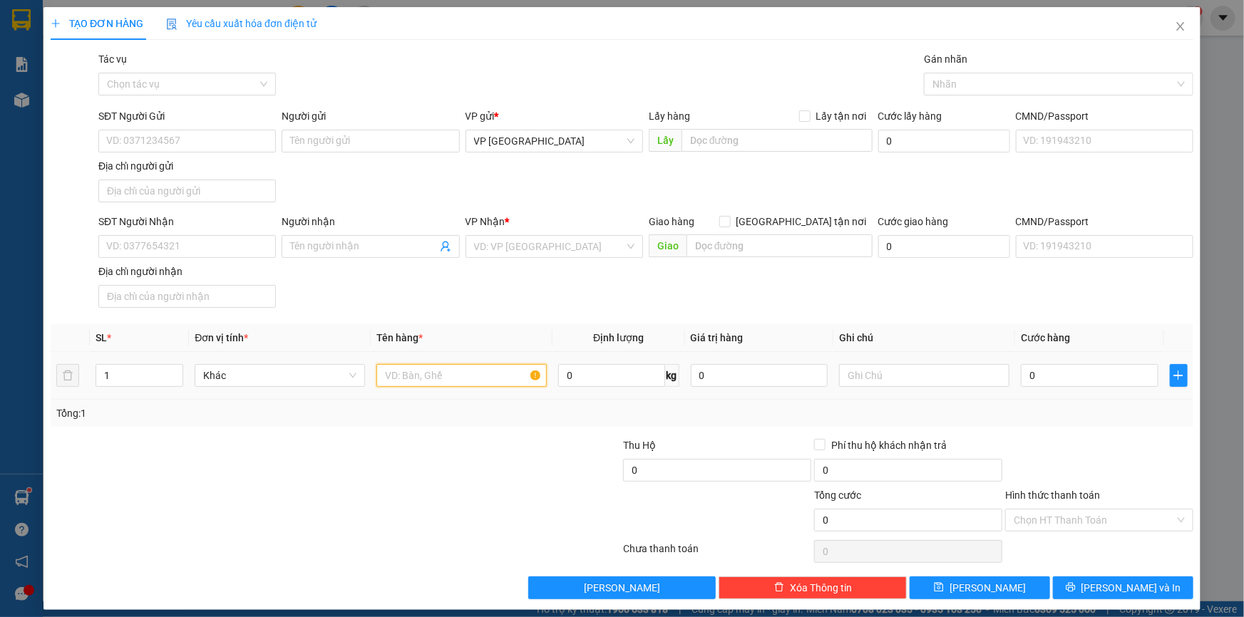
click at [435, 376] on input "text" at bounding box center [461, 375] width 170 height 23
type input "1TG BỌC NILON"
click at [159, 238] on input "SĐT Người Nhận" at bounding box center [186, 246] width 177 height 23
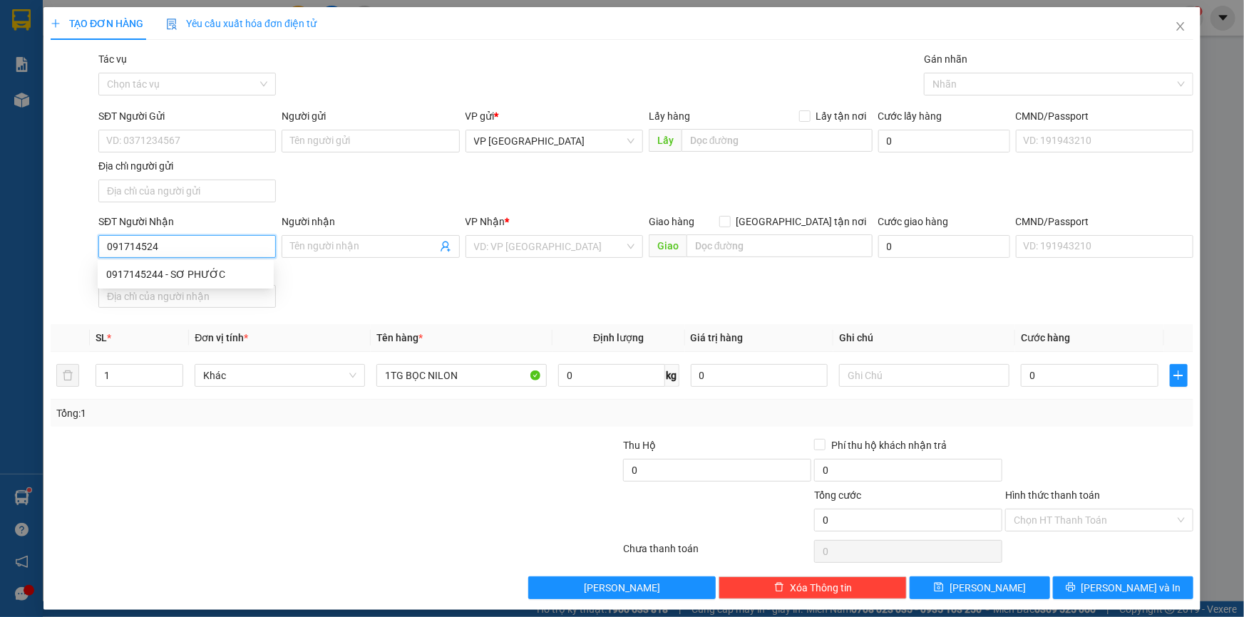
type input "0917145244"
click at [237, 279] on div "0917145244 - SƠ PHƯỚC" at bounding box center [185, 275] width 159 height 16
type input "SƠ PHƯỚC"
type input "0917145244"
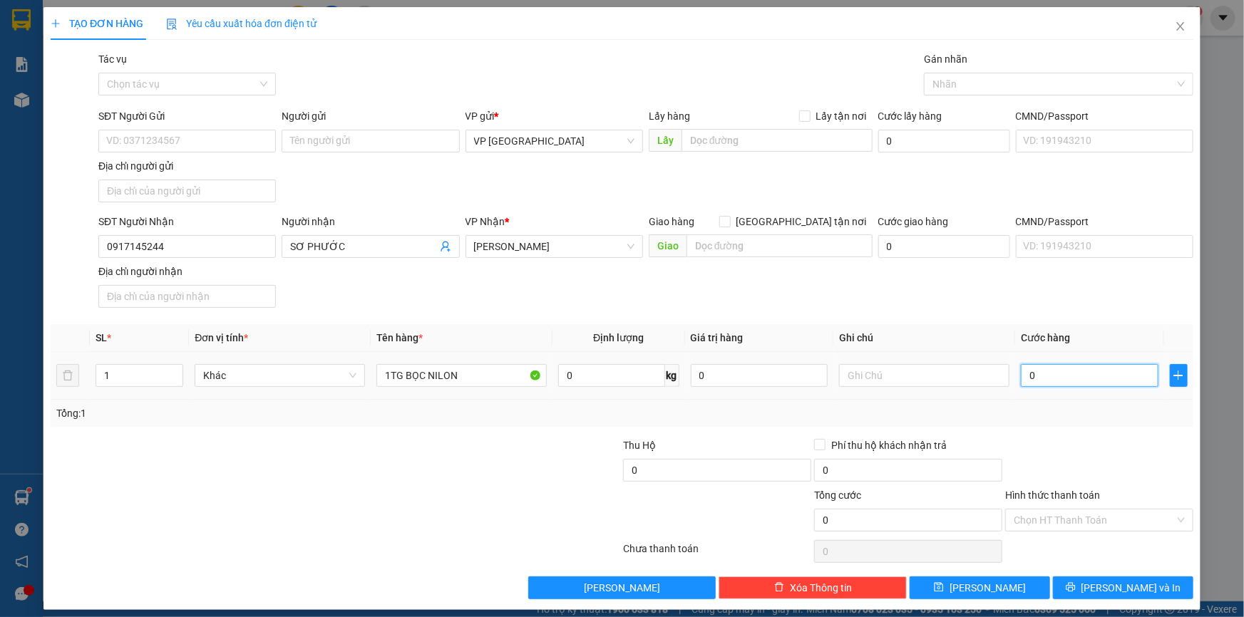
click at [1088, 376] on input "0" at bounding box center [1090, 375] width 138 height 23
type input "5"
type input "50"
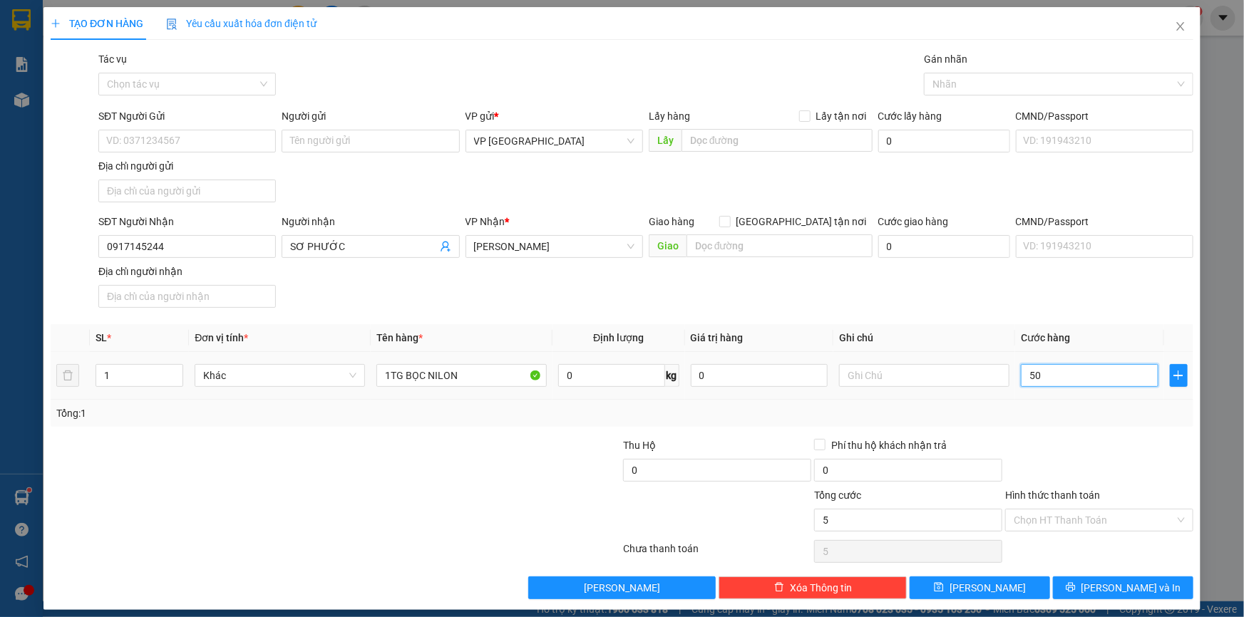
type input "50"
type input "50.000"
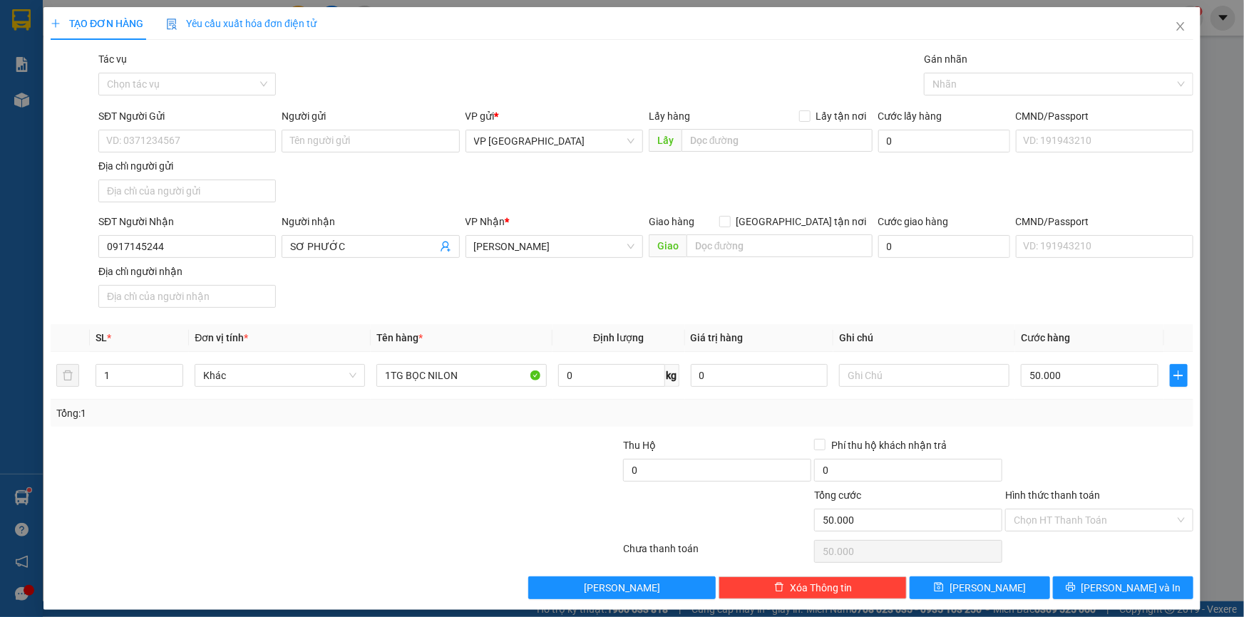
click at [1113, 599] on div "TẠO ĐƠN HÀNG Yêu cầu xuất hóa đơn điện tử Transit Pickup Surcharge Ids Transit …" at bounding box center [621, 308] width 1157 height 603
click at [1143, 567] on div "Transit Pickup Surcharge Ids Transit Deliver Surcharge Ids Transit Deliver Surc…" at bounding box center [622, 325] width 1142 height 548
click at [1142, 577] on button "[PERSON_NAME] và In" at bounding box center [1123, 588] width 140 height 23
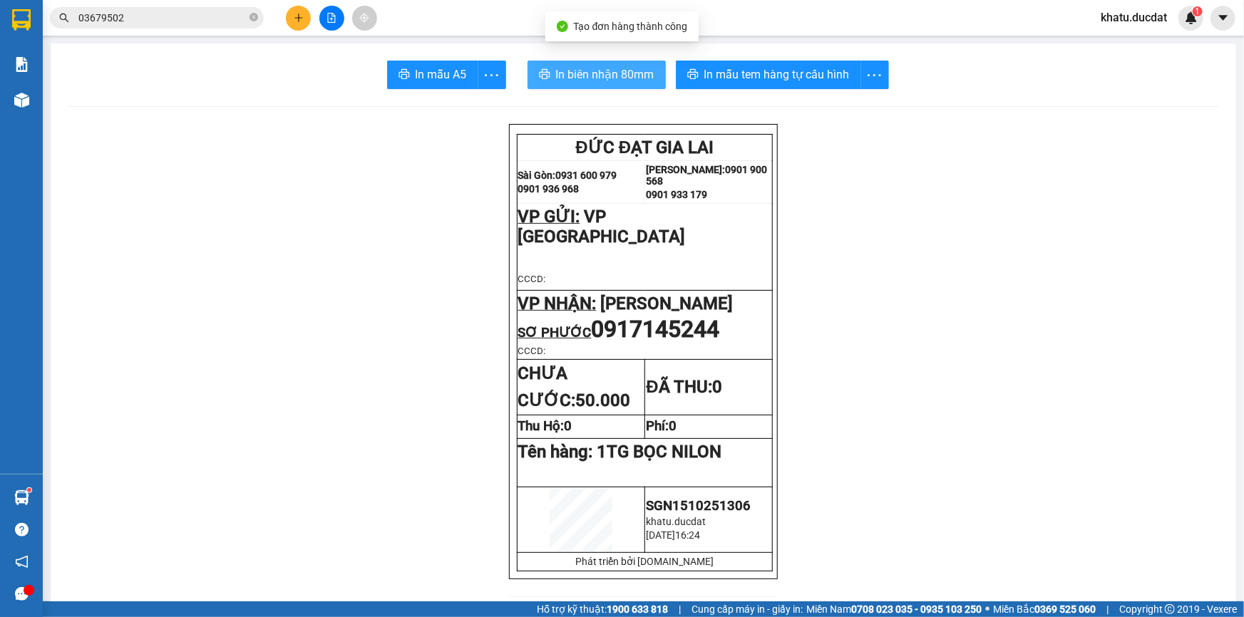
click at [614, 66] on span "In biên nhận 80mm" at bounding box center [605, 75] width 98 height 18
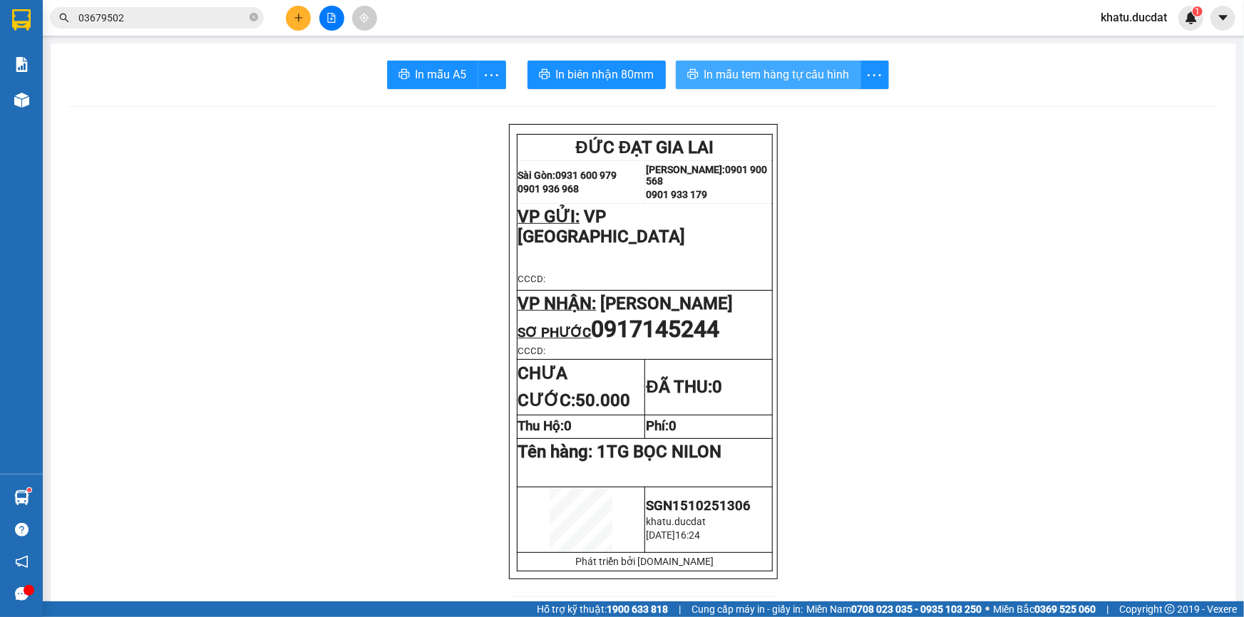
click at [837, 71] on span "In mẫu tem hàng tự cấu hình" at bounding box center [776, 75] width 145 height 18
click at [222, 20] on input "03679502" at bounding box center [162, 18] width 168 height 16
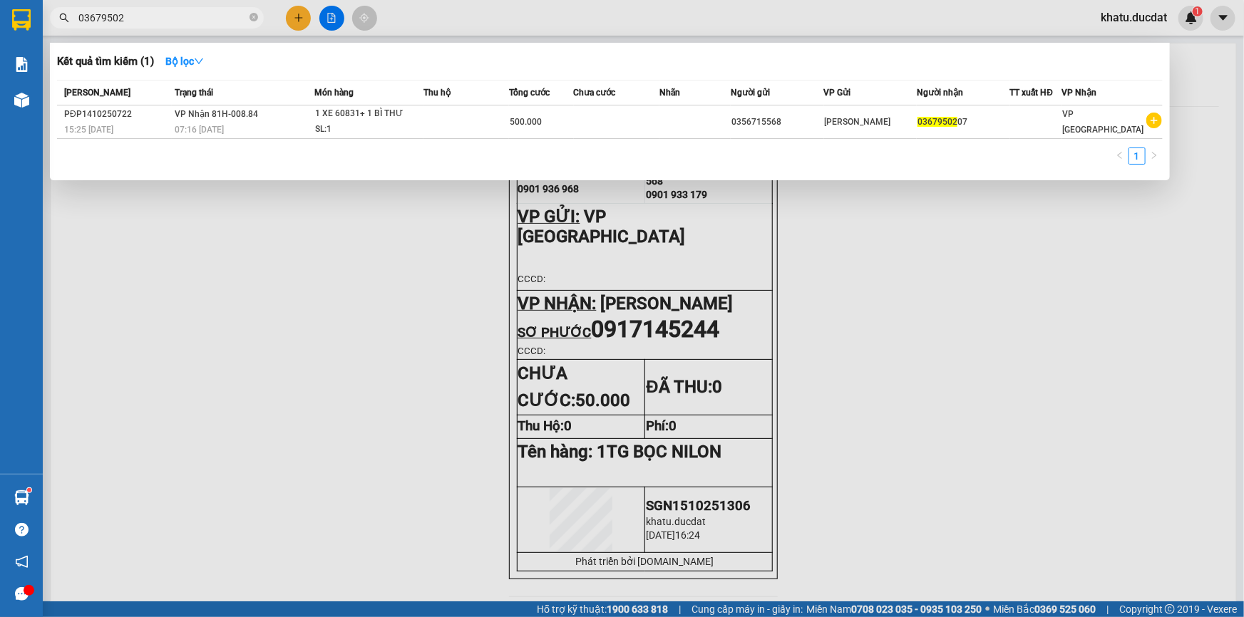
click at [222, 20] on input "03679502" at bounding box center [162, 18] width 168 height 16
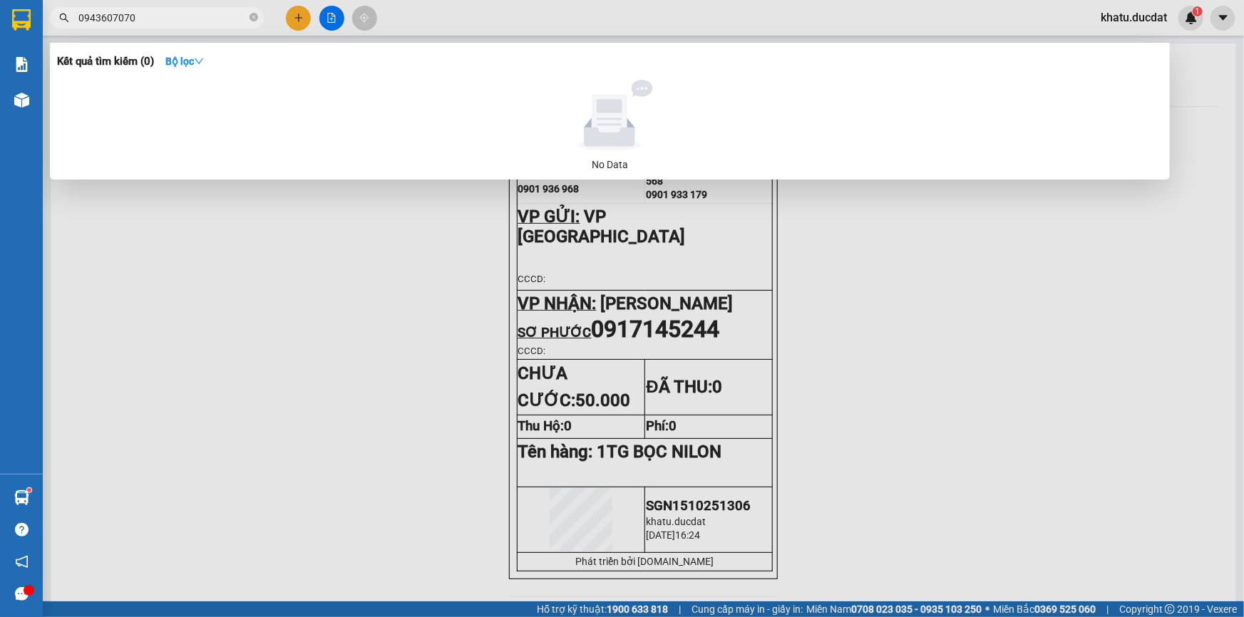
click at [214, 20] on input "0943607070" at bounding box center [162, 18] width 168 height 16
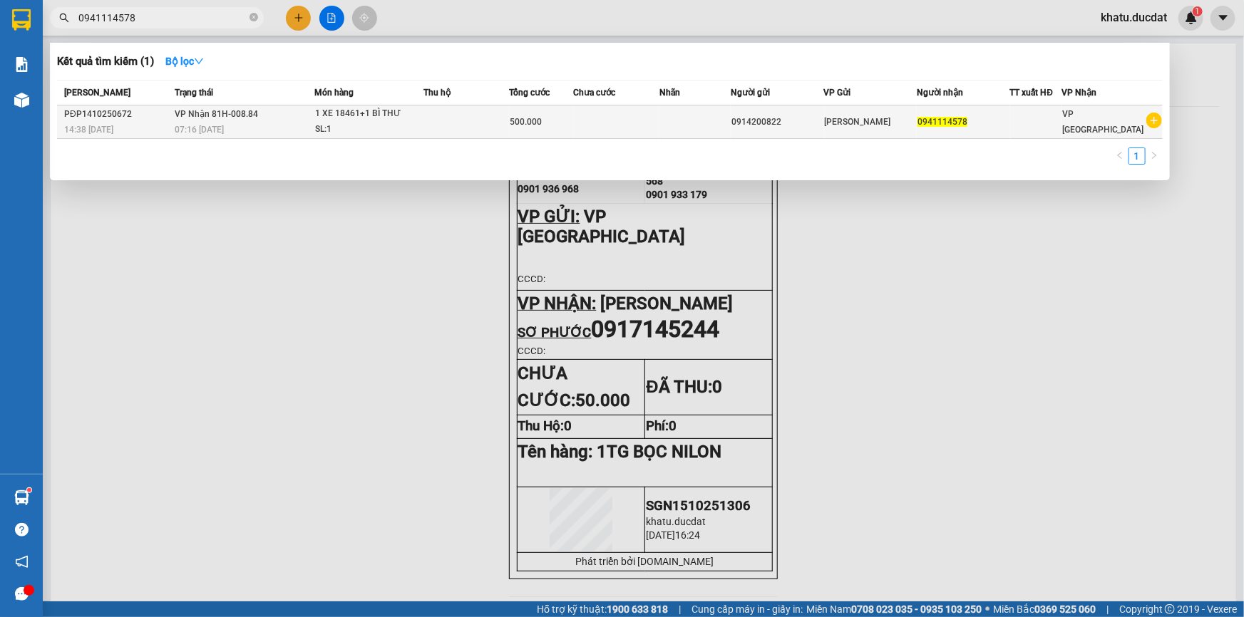
type input "0941114578"
click at [909, 114] on div "[PERSON_NAME] Đình [PERSON_NAME]" at bounding box center [870, 122] width 91 height 16
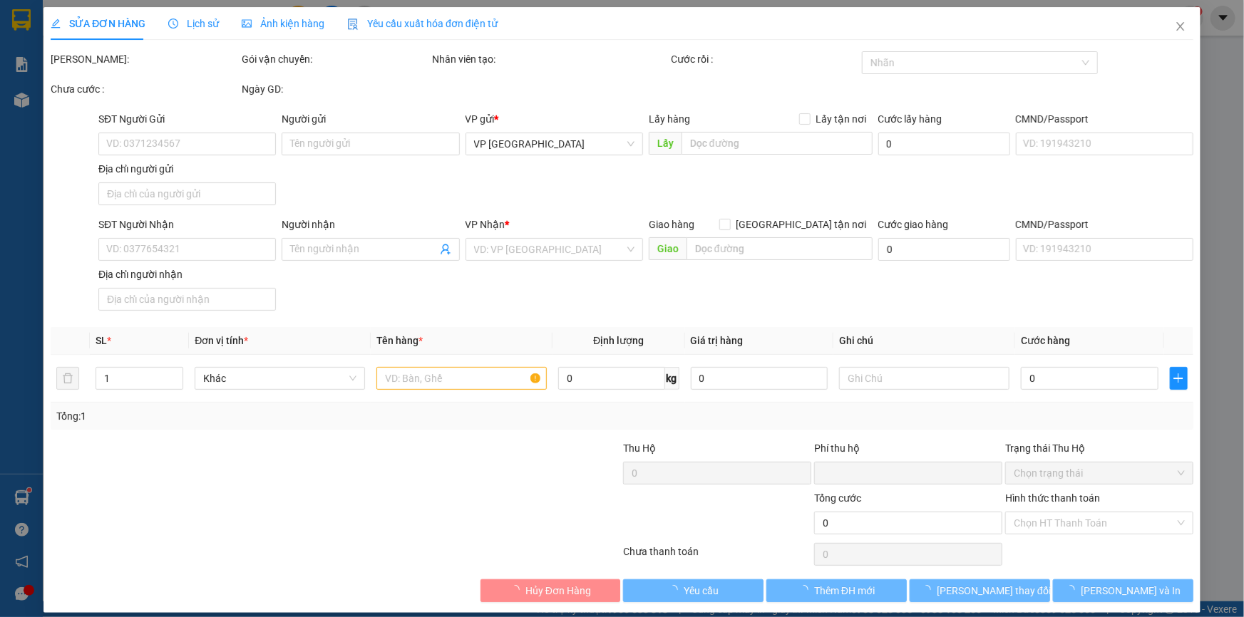
type input "0914200822"
type input "0941114578"
type input "0"
type input "500.000"
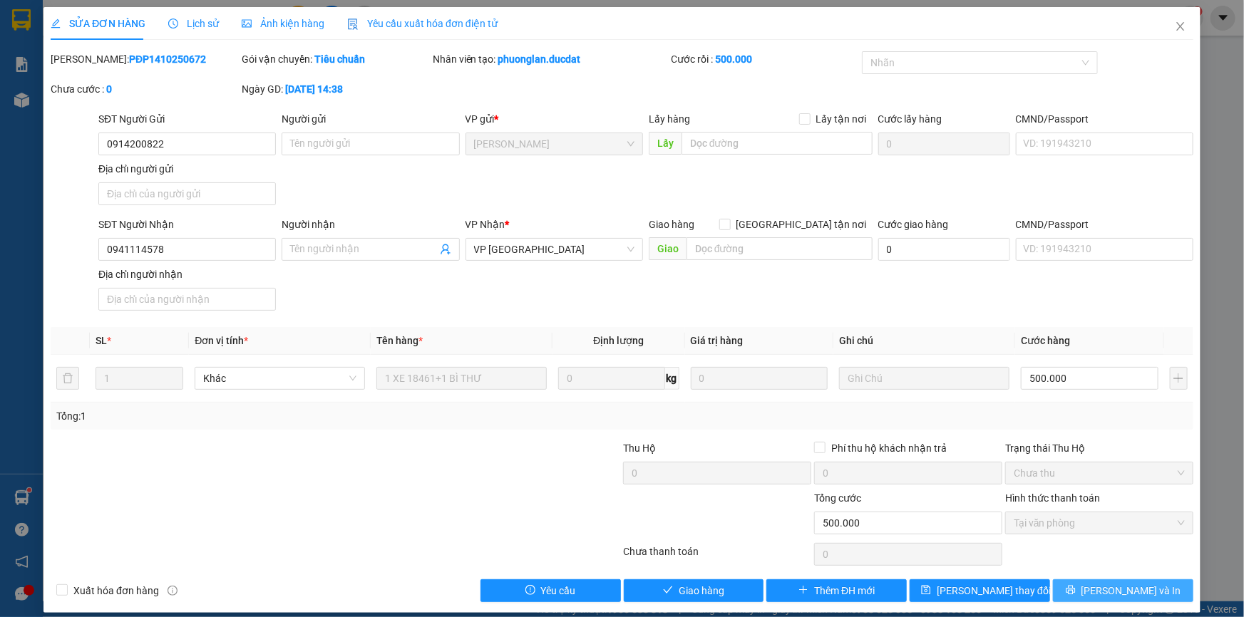
click at [1156, 585] on button "[PERSON_NAME] và In" at bounding box center [1123, 590] width 140 height 23
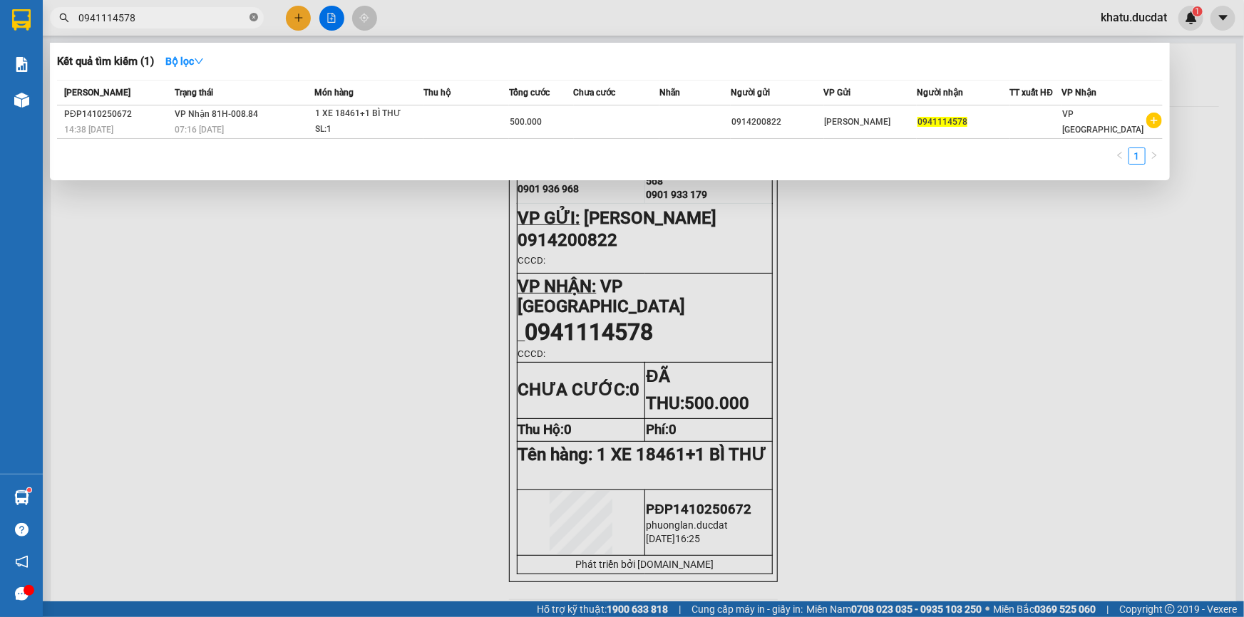
click at [254, 16] on icon "close-circle" at bounding box center [253, 17] width 9 height 9
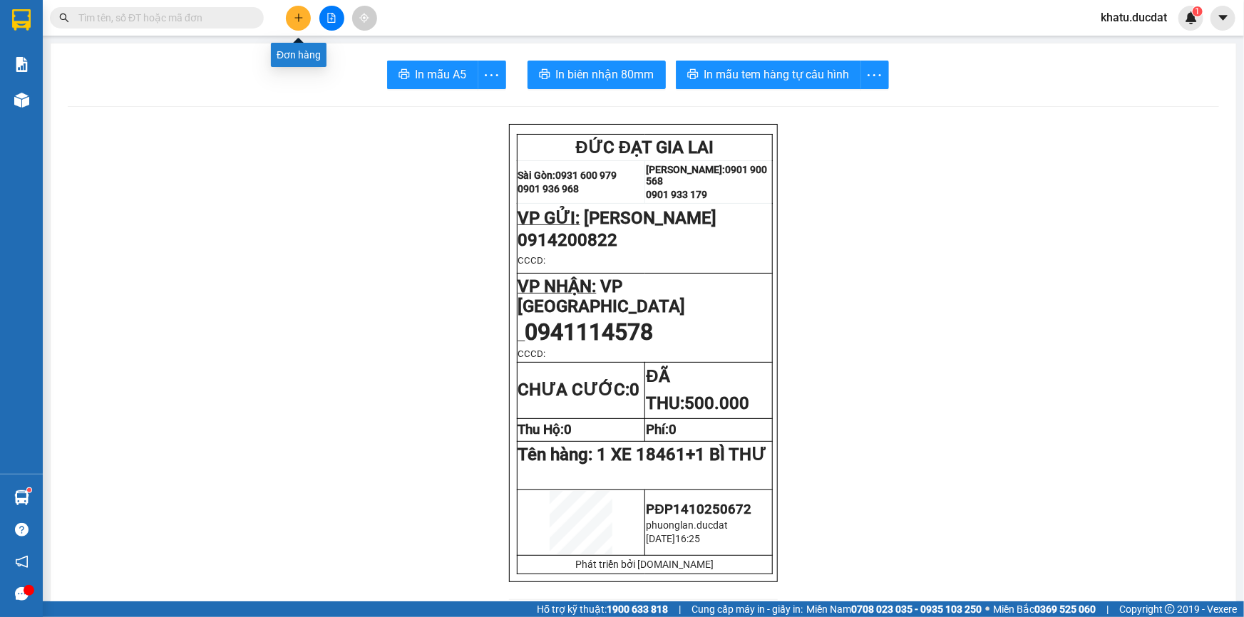
click at [296, 17] on icon "plus" at bounding box center [298, 17] width 8 height 1
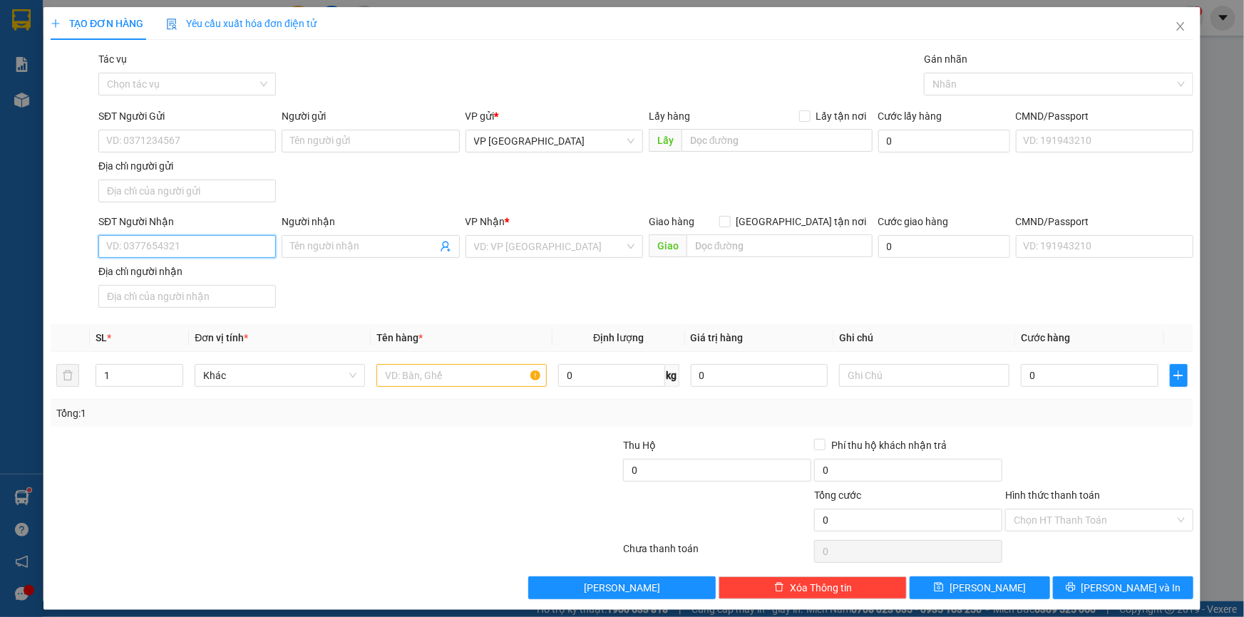
click at [251, 250] on input "SĐT Người Nhận" at bounding box center [186, 246] width 177 height 23
type input "0976703465"
type input "a. phong"
type input "0976703465"
click at [465, 374] on input "text" at bounding box center [461, 375] width 170 height 23
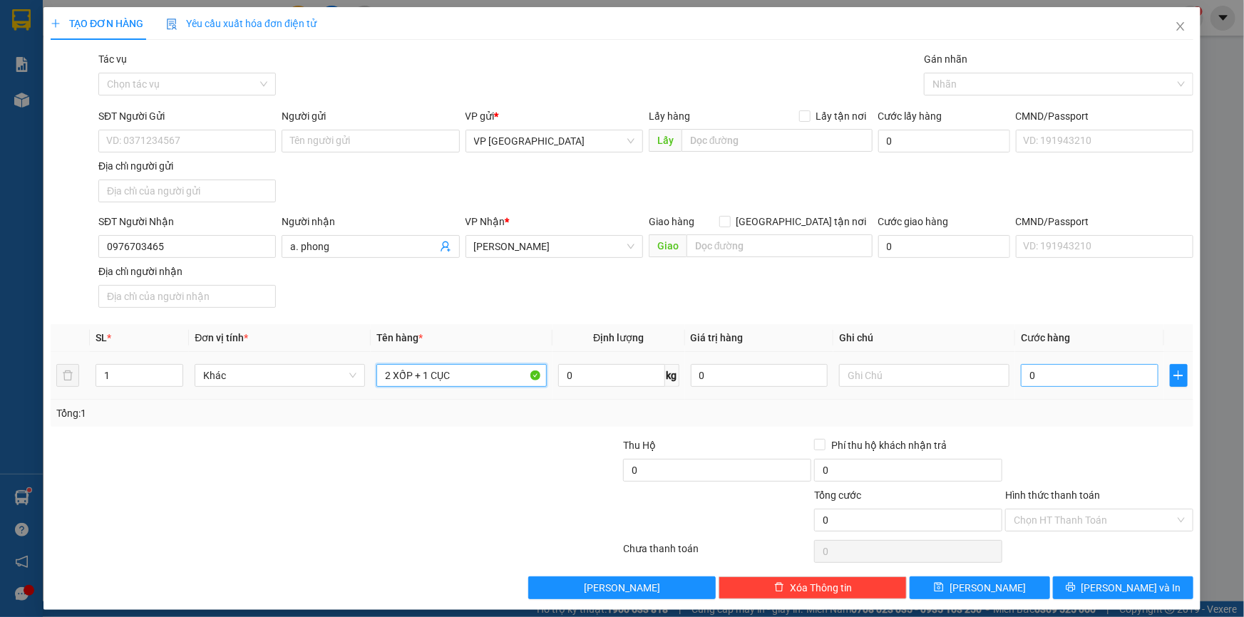
type input "2 XỐP + 1 CỤC"
click at [1055, 376] on input "0" at bounding box center [1090, 375] width 138 height 23
type input "2"
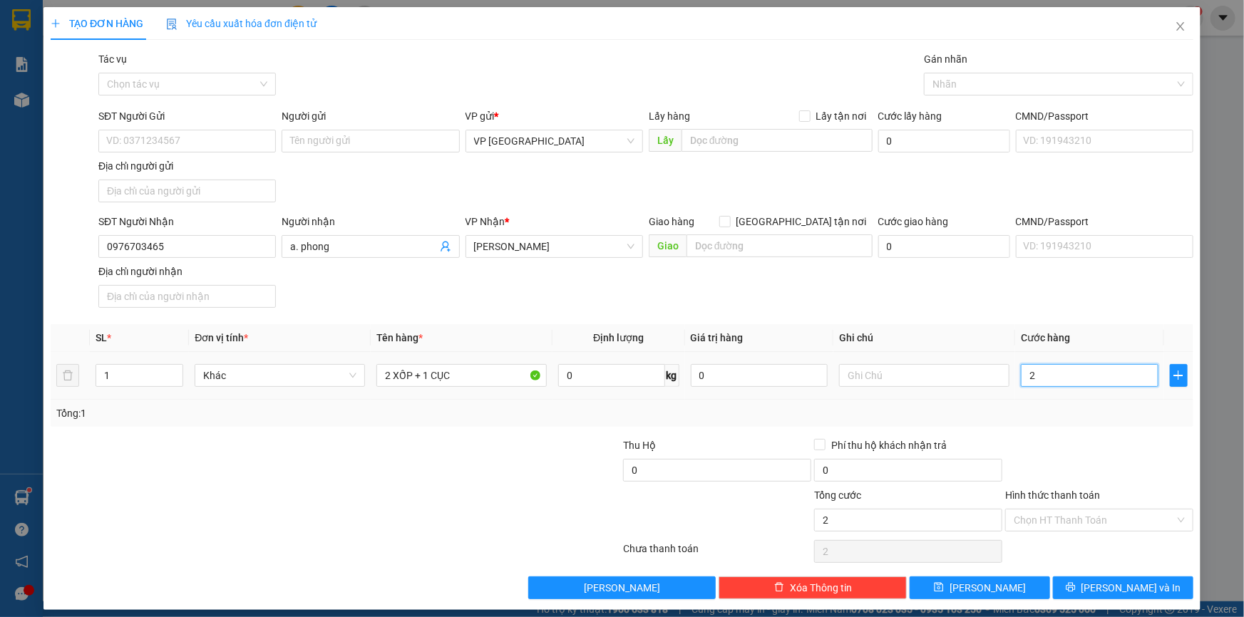
type input "24"
type input "240"
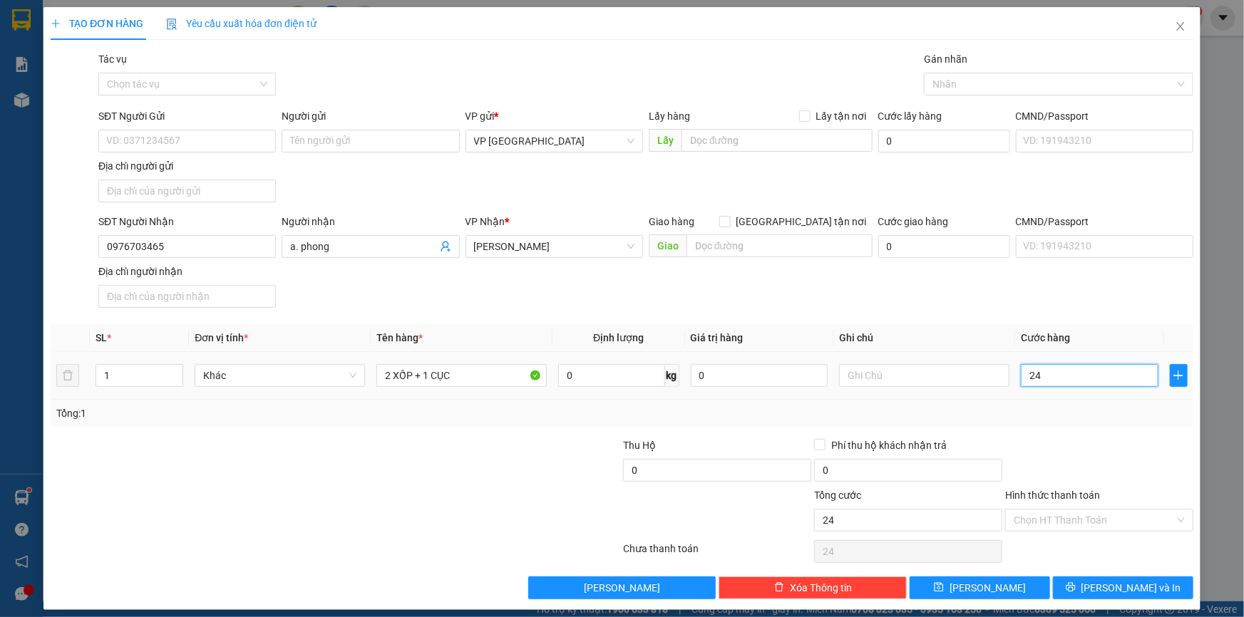
type input "240"
type input "240.000"
drag, startPoint x: 1123, startPoint y: 577, endPoint x: 1128, endPoint y: 550, distance: 28.2
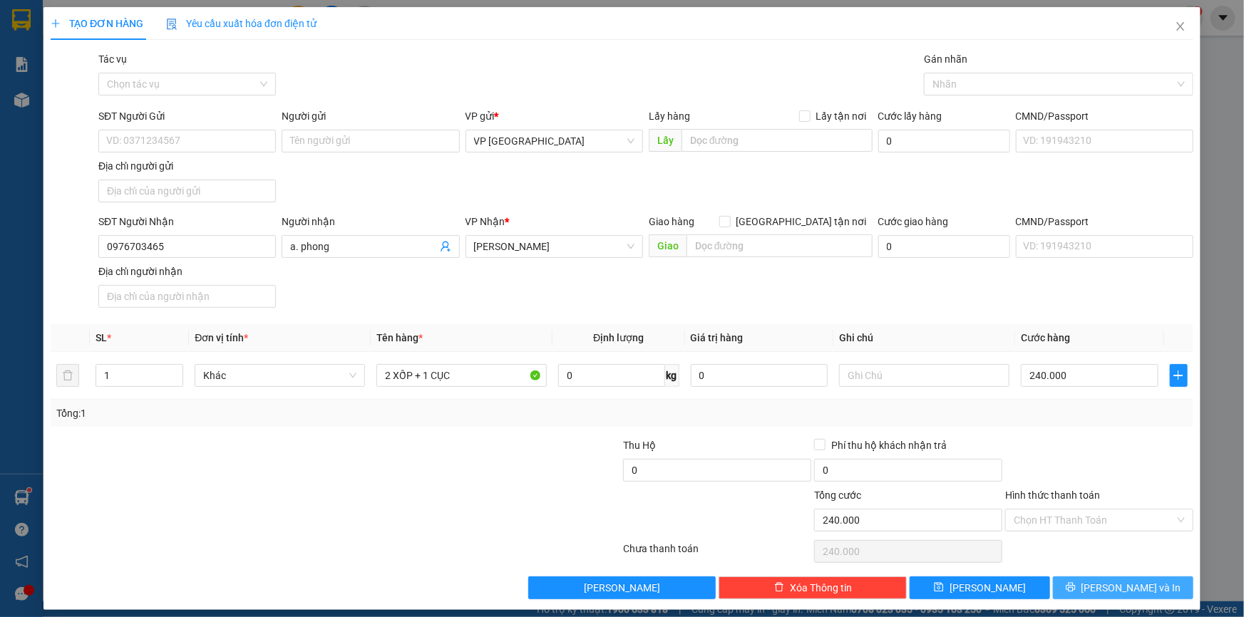
click at [1129, 549] on div "Transit Pickup Surcharge Ids Transit Deliver Surcharge Ids Transit Deliver Surc…" at bounding box center [622, 325] width 1142 height 548
click at [1119, 586] on span "[PERSON_NAME] và In" at bounding box center [1131, 588] width 100 height 16
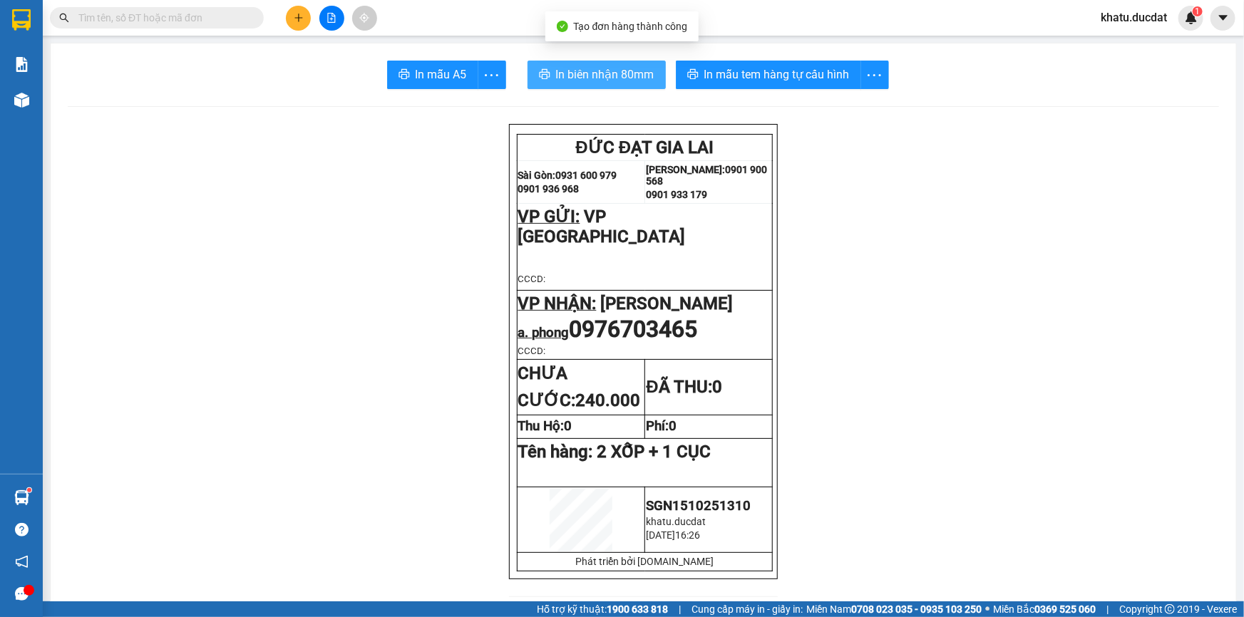
click at [653, 64] on button "In biên nhận 80mm" at bounding box center [596, 75] width 138 height 29
click at [638, 86] on button "In biên nhận 80mm" at bounding box center [596, 75] width 138 height 29
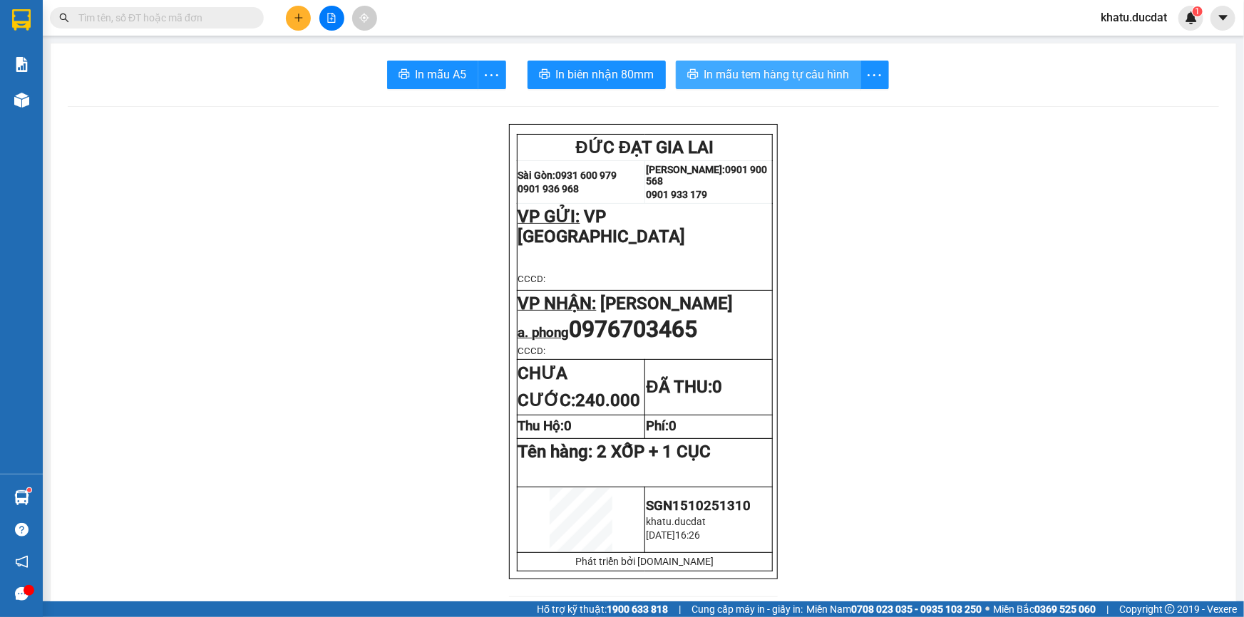
click at [736, 84] on button "In mẫu tem hàng tự cấu hình" at bounding box center [768, 75] width 185 height 29
click at [302, 29] on button at bounding box center [298, 18] width 25 height 25
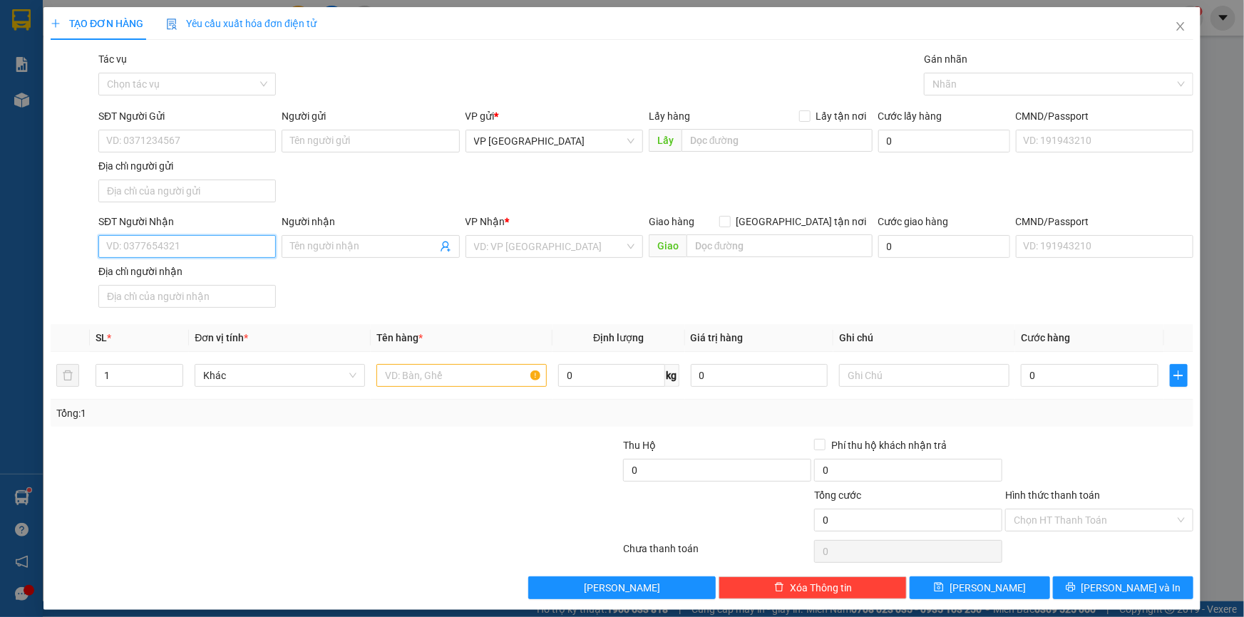
click at [226, 242] on input "SĐT Người Nhận" at bounding box center [186, 246] width 177 height 23
click at [201, 283] on div "0967826475" at bounding box center [186, 274] width 176 height 23
type input "0967826475"
click at [409, 373] on input "text" at bounding box center [461, 375] width 170 height 23
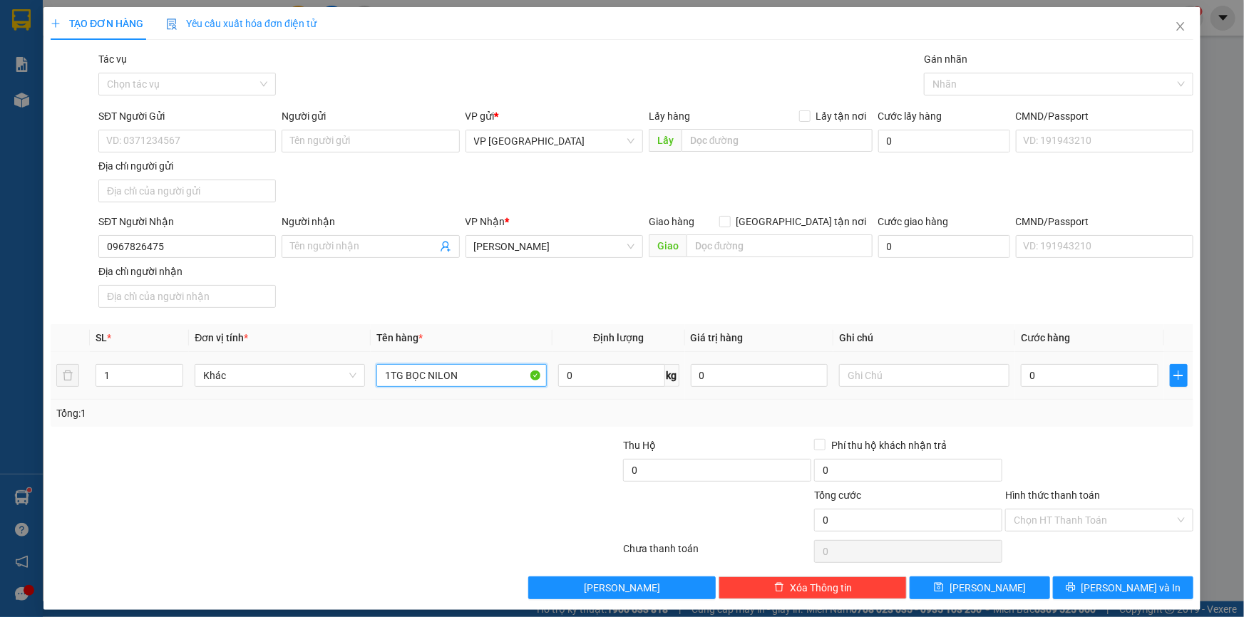
type input "1TG BỌC NILON"
click at [1108, 389] on div "0" at bounding box center [1090, 375] width 138 height 29
click at [1113, 366] on input "0" at bounding box center [1090, 375] width 138 height 23
type input "7"
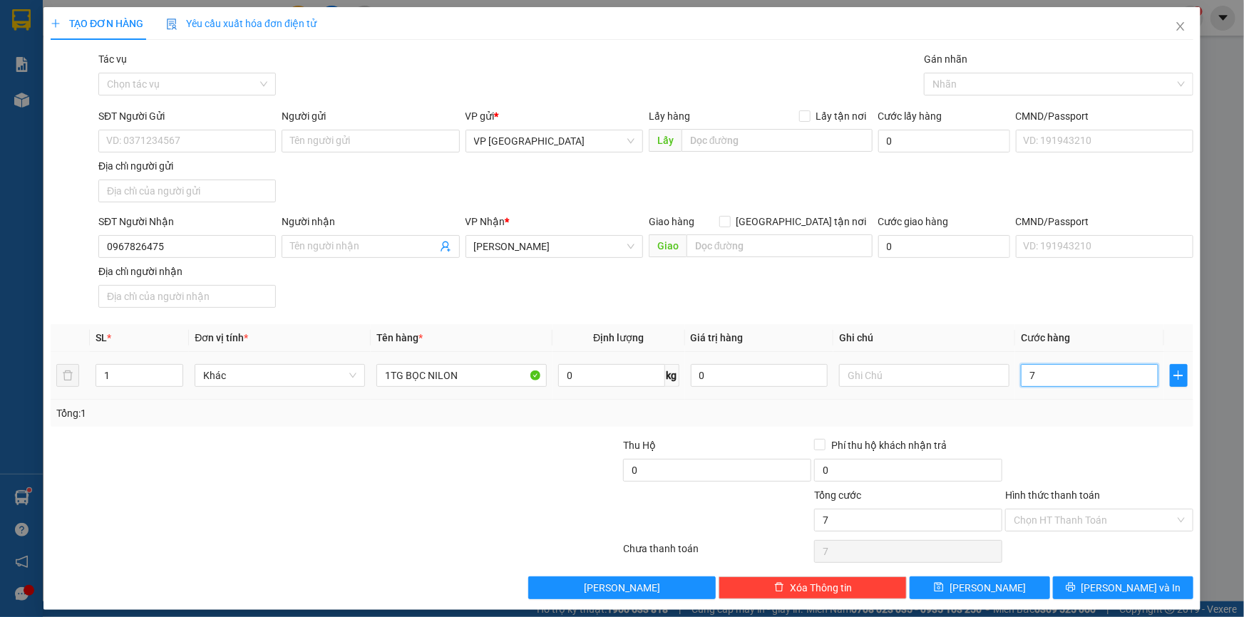
type input "7"
type input "70"
type input "70.000"
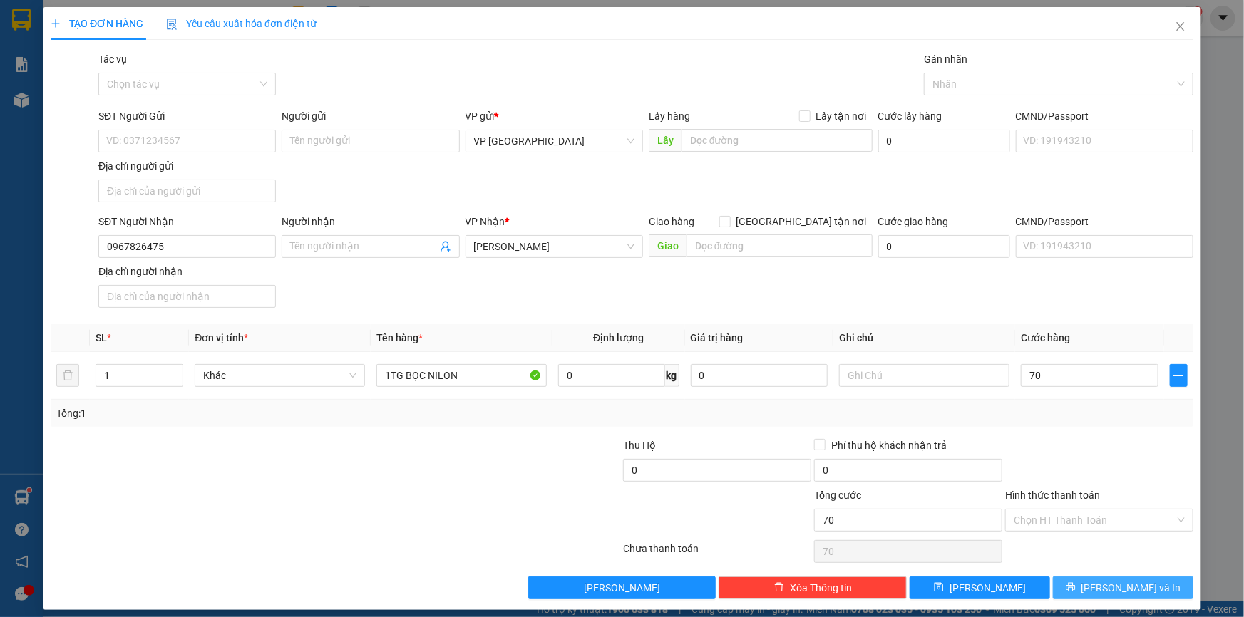
type input "70.000"
click at [1117, 587] on span "[PERSON_NAME] và In" at bounding box center [1131, 588] width 100 height 16
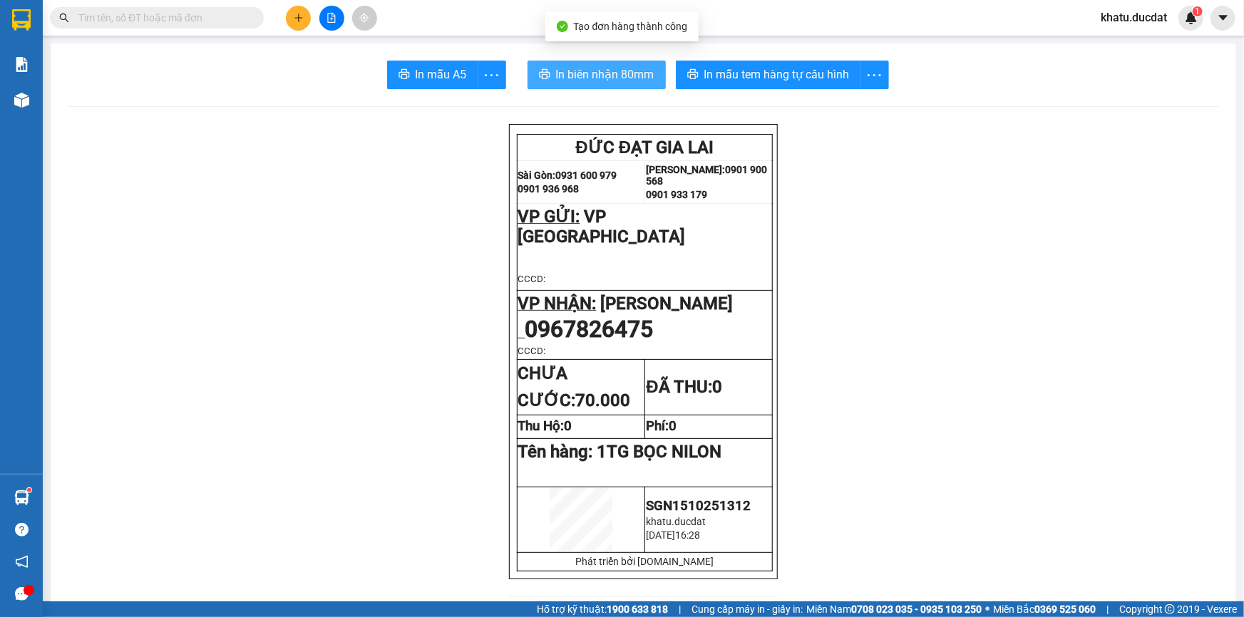
click at [616, 86] on button "In biên nhận 80mm" at bounding box center [596, 75] width 138 height 29
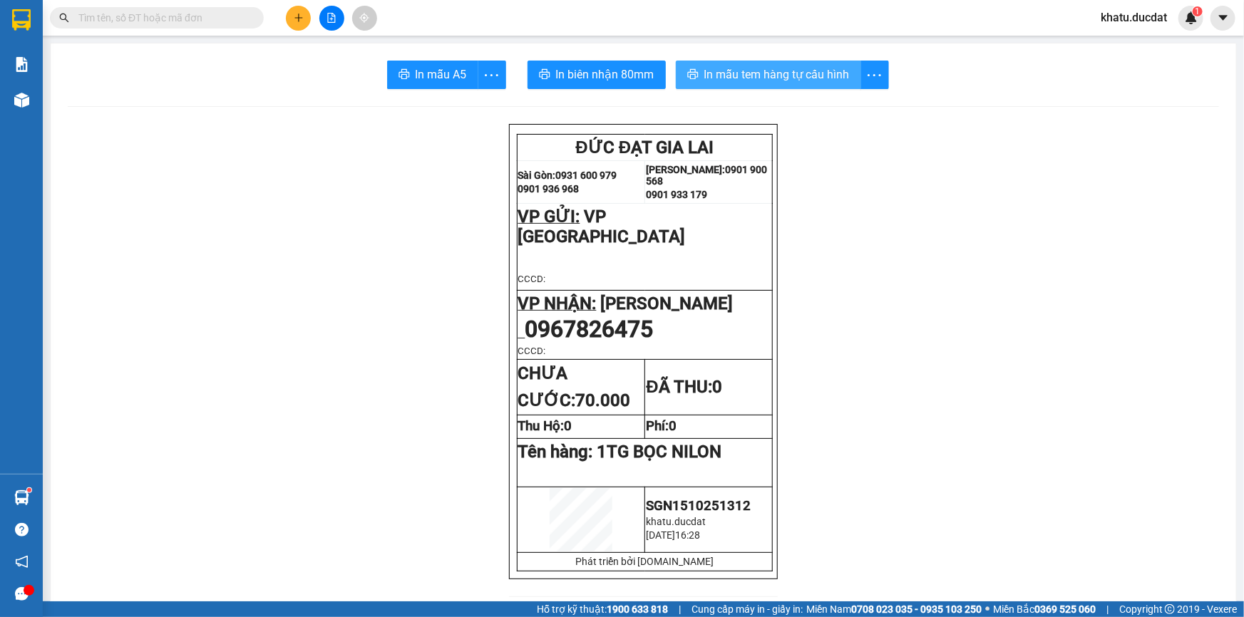
click at [785, 78] on span "In mẫu tem hàng tự cấu hình" at bounding box center [776, 75] width 145 height 18
click at [299, 21] on icon "plus" at bounding box center [299, 18] width 10 height 10
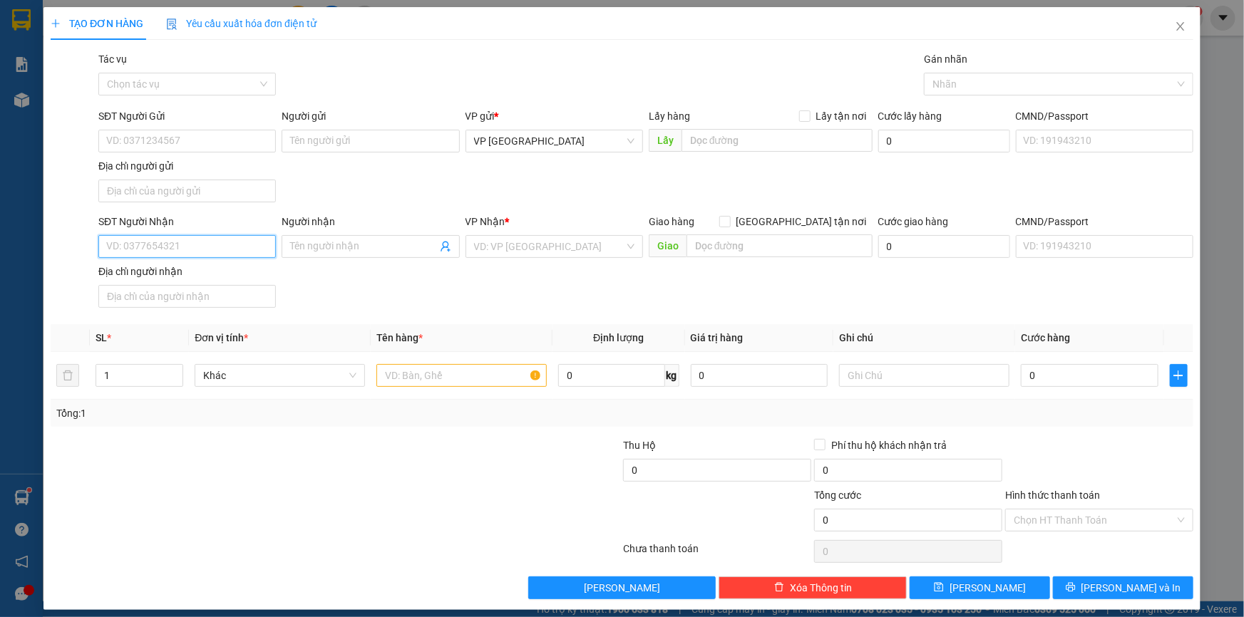
click at [242, 257] on input "SĐT Người Nhận" at bounding box center [186, 246] width 177 height 23
type input "6"
drag, startPoint x: 242, startPoint y: 268, endPoint x: 468, endPoint y: 385, distance: 255.0
click at [241, 269] on div "0978828179" at bounding box center [185, 275] width 159 height 16
type input "0978828179"
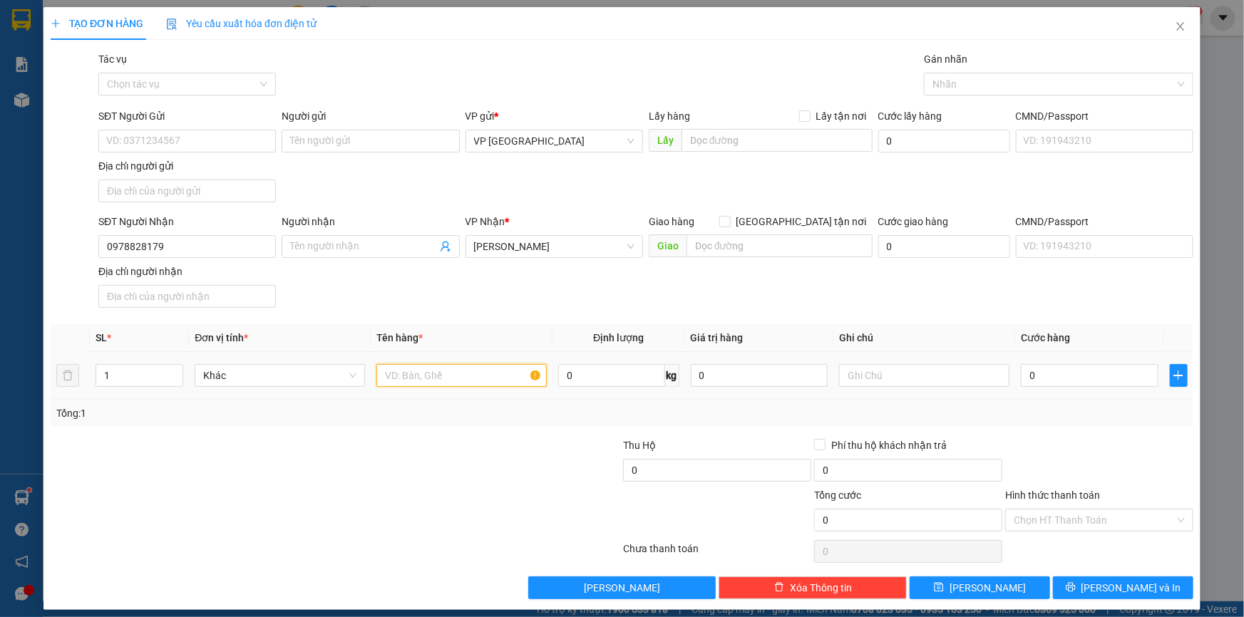
click at [468, 382] on input "text" at bounding box center [461, 375] width 170 height 23
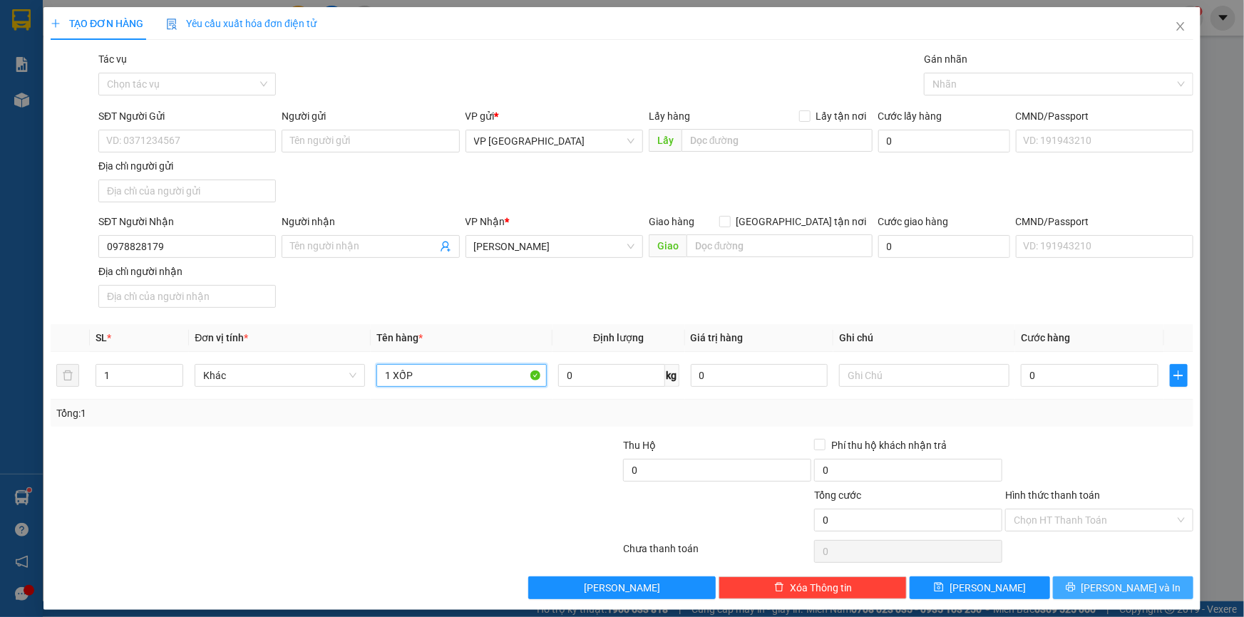
type input "1 XỐP"
click at [1174, 585] on button "[PERSON_NAME] và In" at bounding box center [1123, 588] width 140 height 23
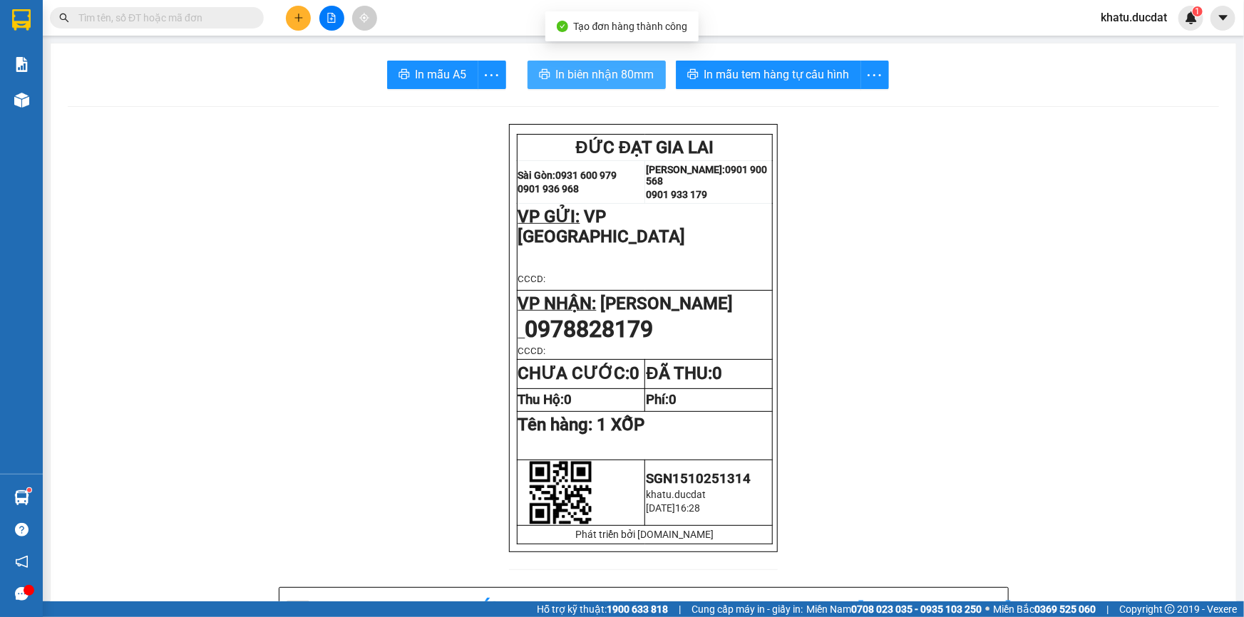
click at [544, 78] on icon "printer" at bounding box center [544, 74] width 11 height 10
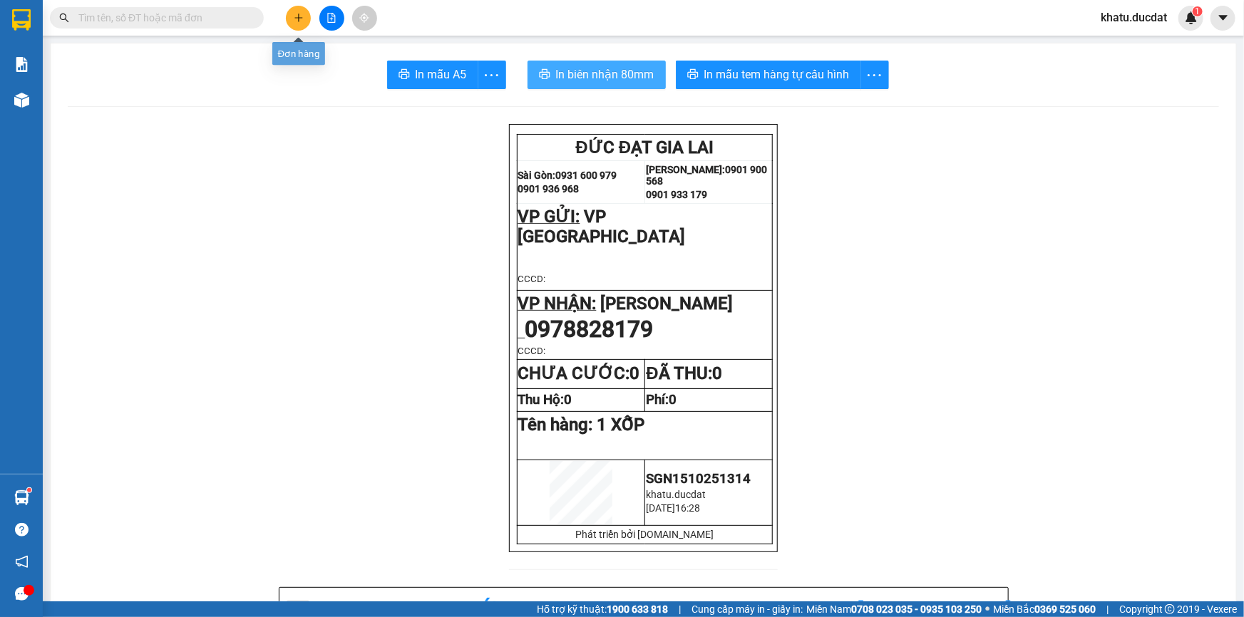
click at [302, 11] on button at bounding box center [298, 18] width 25 height 25
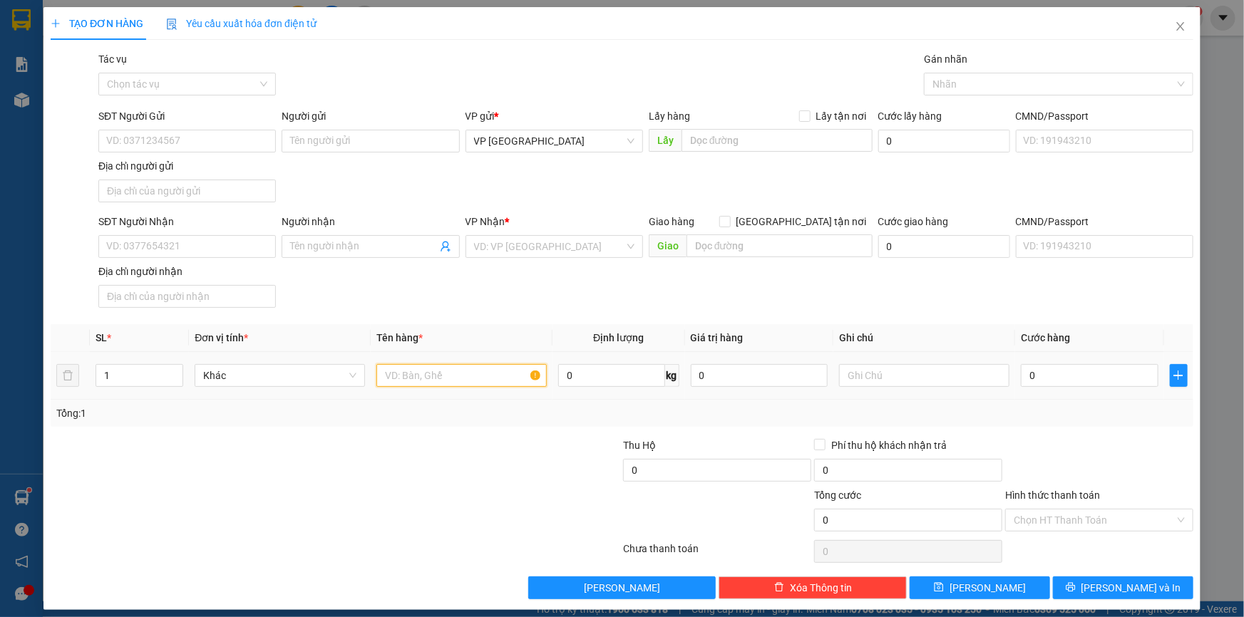
click at [413, 375] on input "text" at bounding box center [461, 375] width 170 height 23
click at [939, 385] on input "text" at bounding box center [924, 375] width 170 height 23
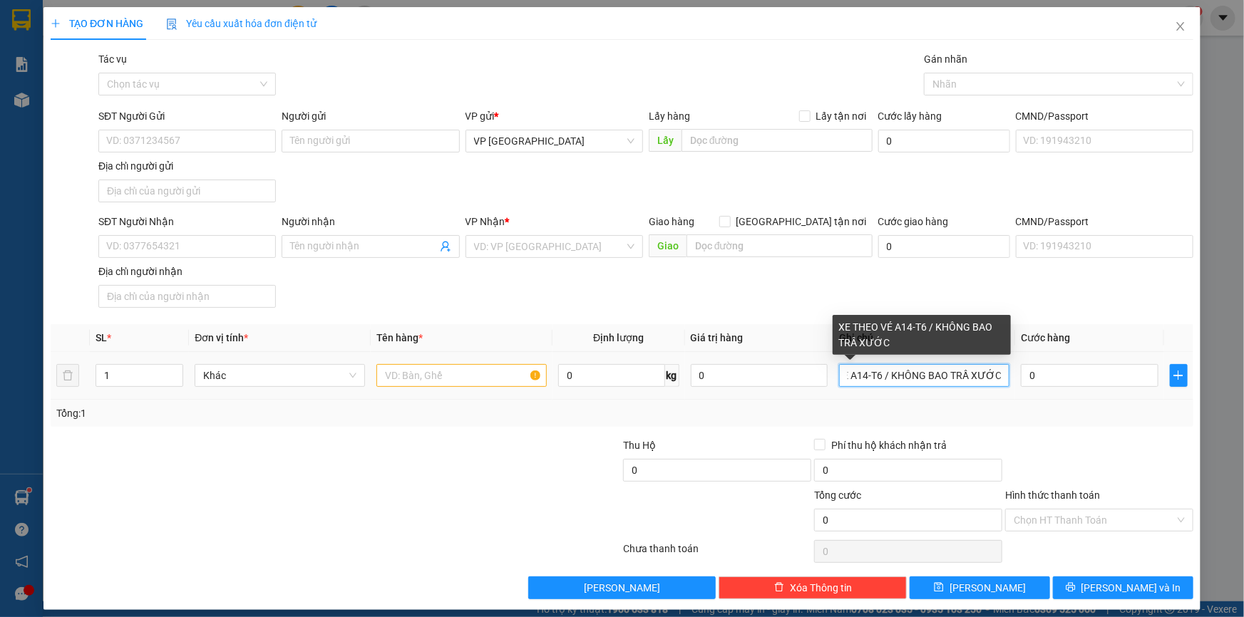
click at [960, 380] on input "XE THEO VÉ A14-T6 / KHÔNG BAO TRẦ XƯỚC" at bounding box center [924, 375] width 170 height 23
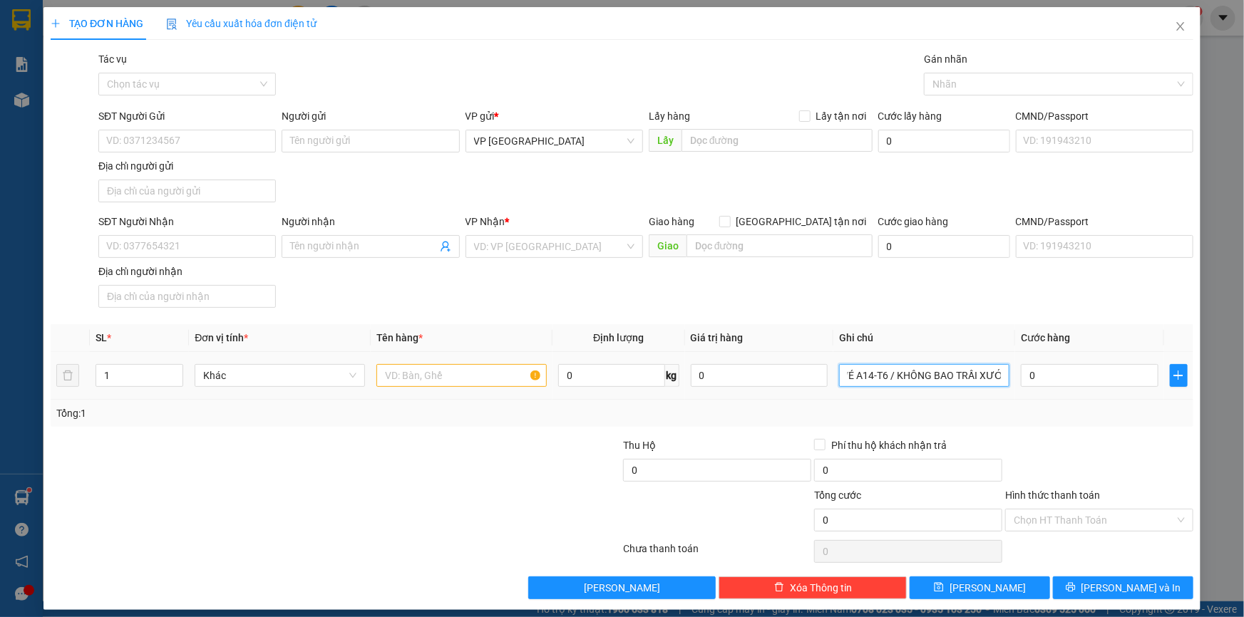
type input "XE THEO VÉ A14-T6 / KHÔNG BAO TRẦI XƯỚC"
click at [429, 378] on input "text" at bounding box center [461, 375] width 170 height 23
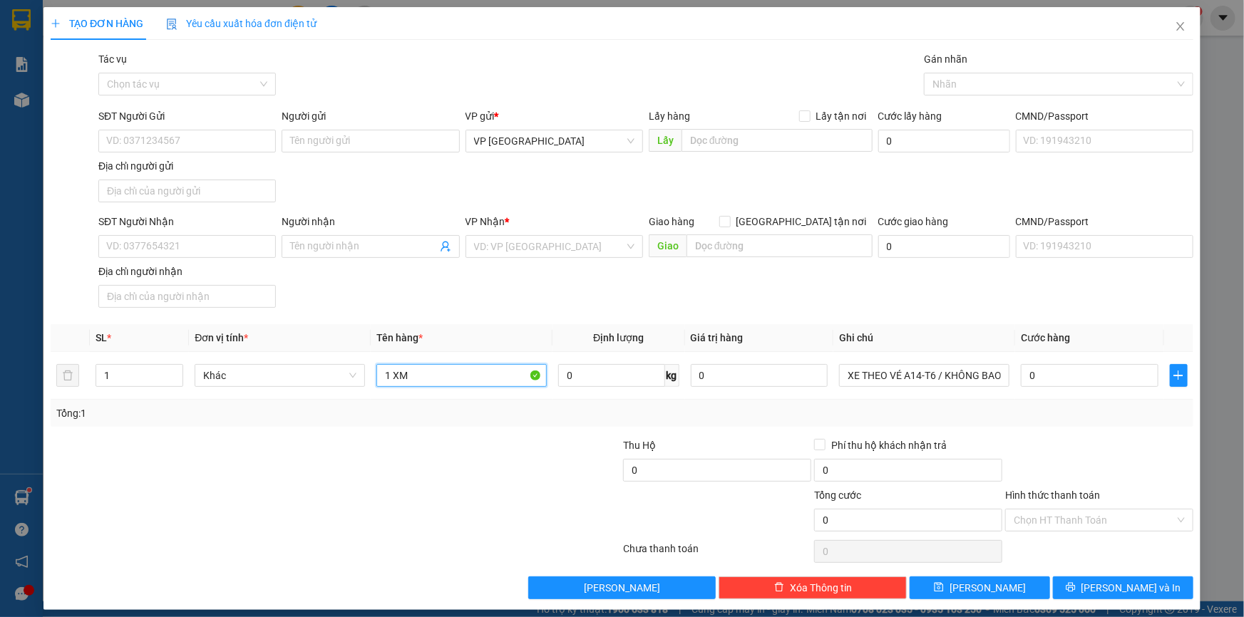
type input "1 XM"
click at [456, 378] on input "1 XM" at bounding box center [461, 375] width 170 height 23
click at [169, 251] on input "SĐT Người Nhận" at bounding box center [186, 246] width 177 height 23
paste input "0352877932"
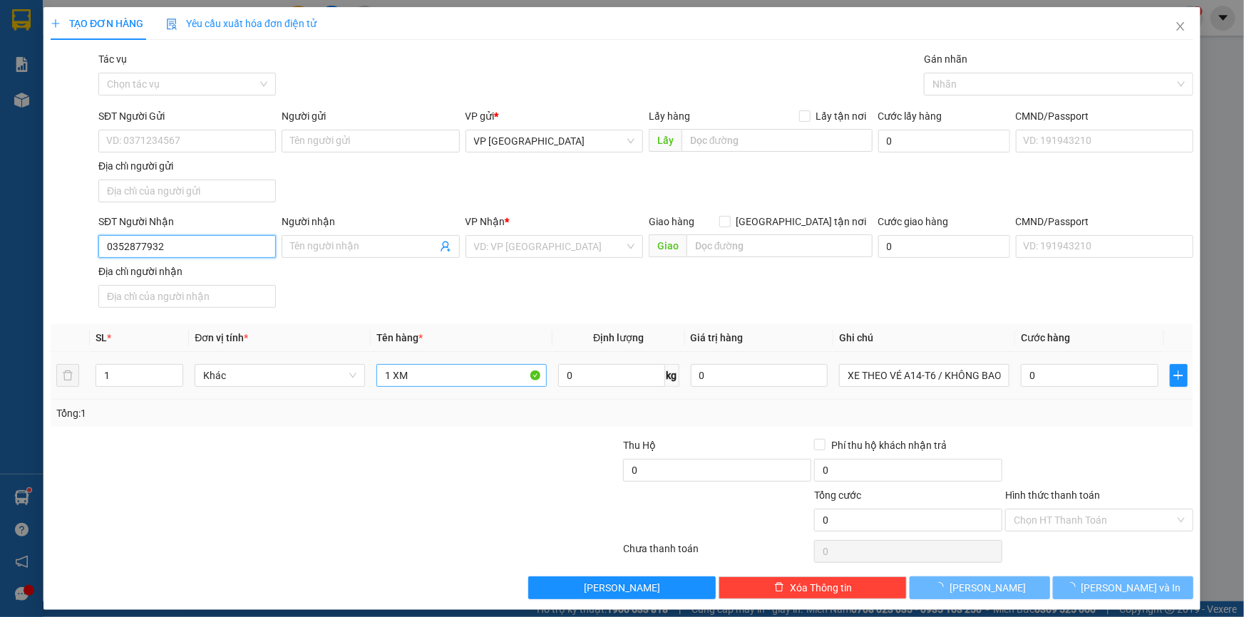
type input "0352877932"
click at [449, 367] on input "1 XM" at bounding box center [461, 375] width 170 height 23
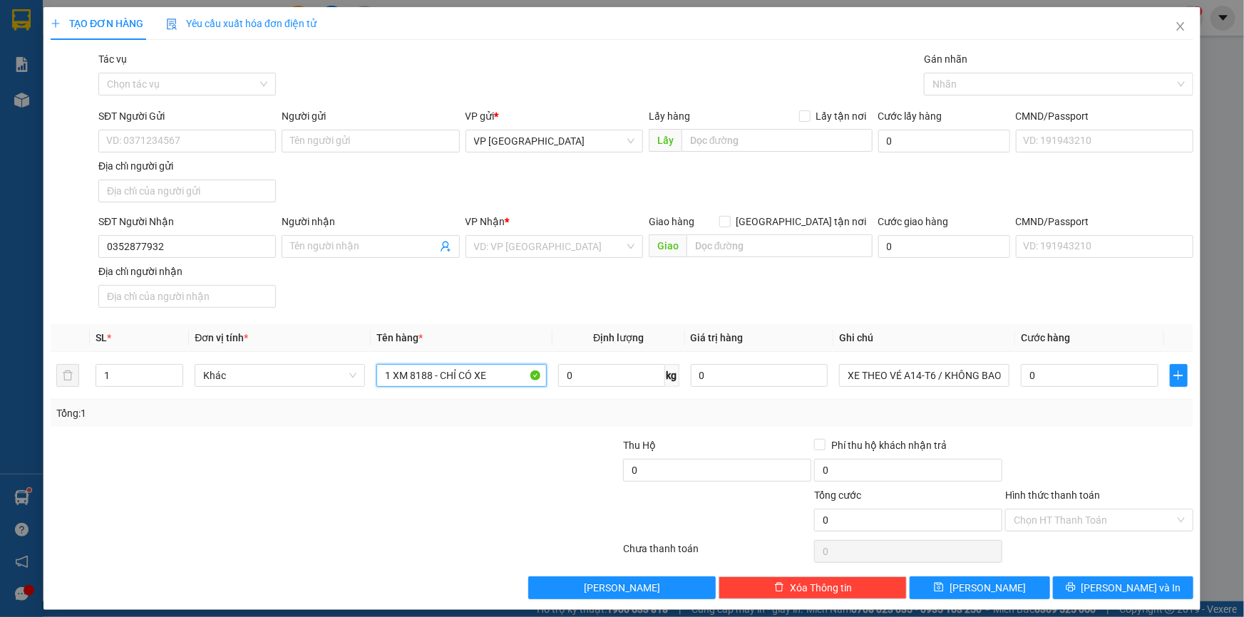
type input "1 XM 8188 - CHỈ CÓ XE"
click at [465, 259] on div "VP Nhận * VD: VP Sài Gòn" at bounding box center [553, 239] width 177 height 50
click at [490, 239] on input "search" at bounding box center [549, 246] width 150 height 21
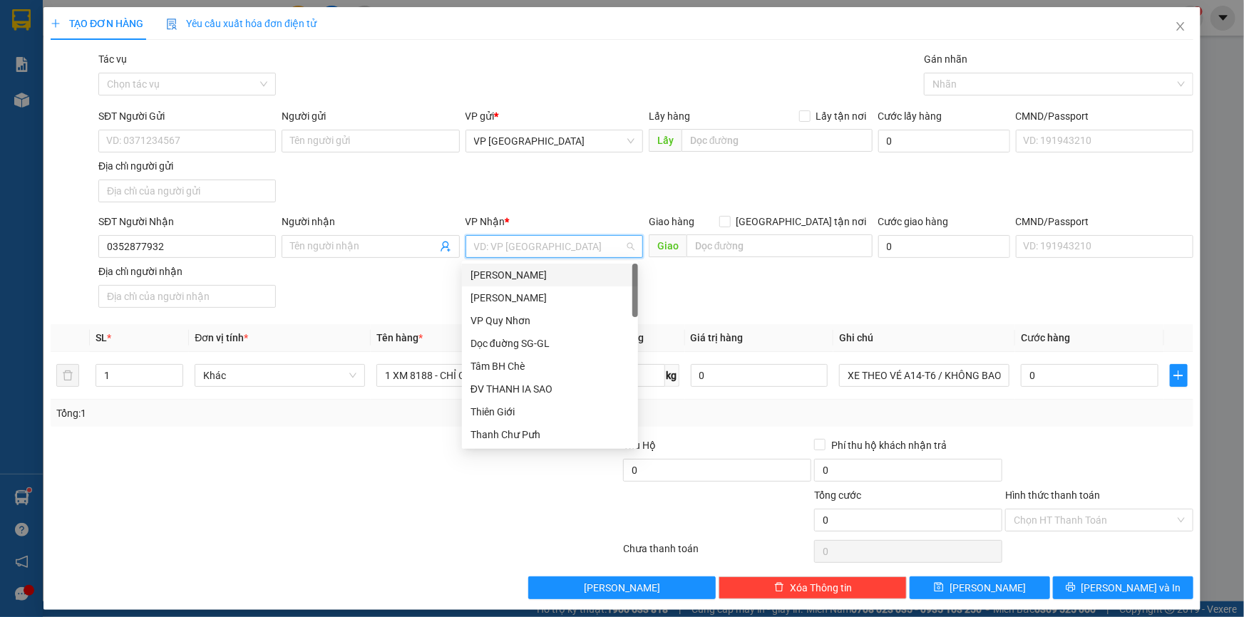
click at [500, 282] on div "[PERSON_NAME]" at bounding box center [549, 275] width 159 height 16
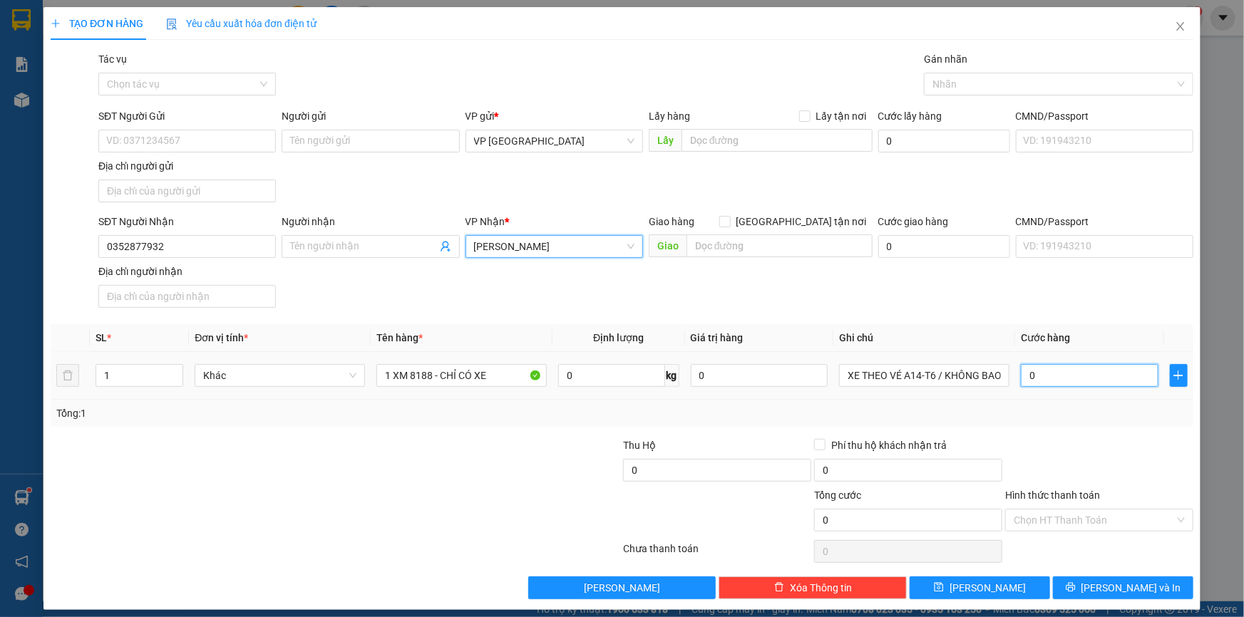
click at [1034, 371] on input "0" at bounding box center [1090, 375] width 138 height 23
click at [1105, 376] on input "0" at bounding box center [1090, 375] width 138 height 23
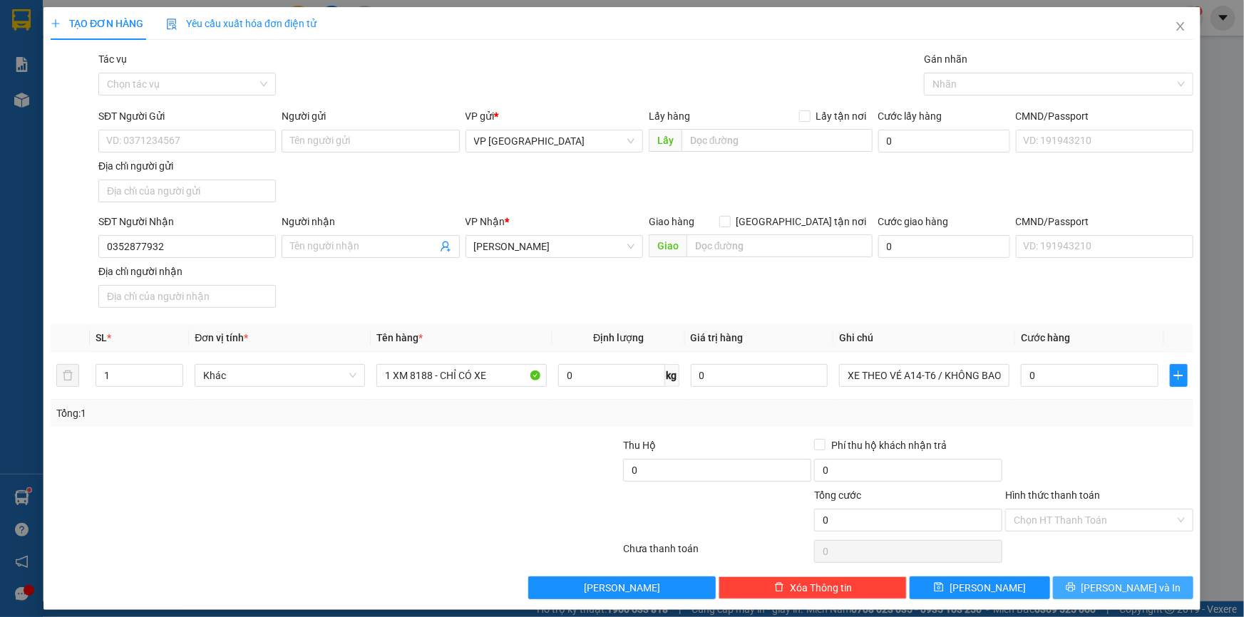
click at [1105, 594] on button "[PERSON_NAME] và In" at bounding box center [1123, 588] width 140 height 23
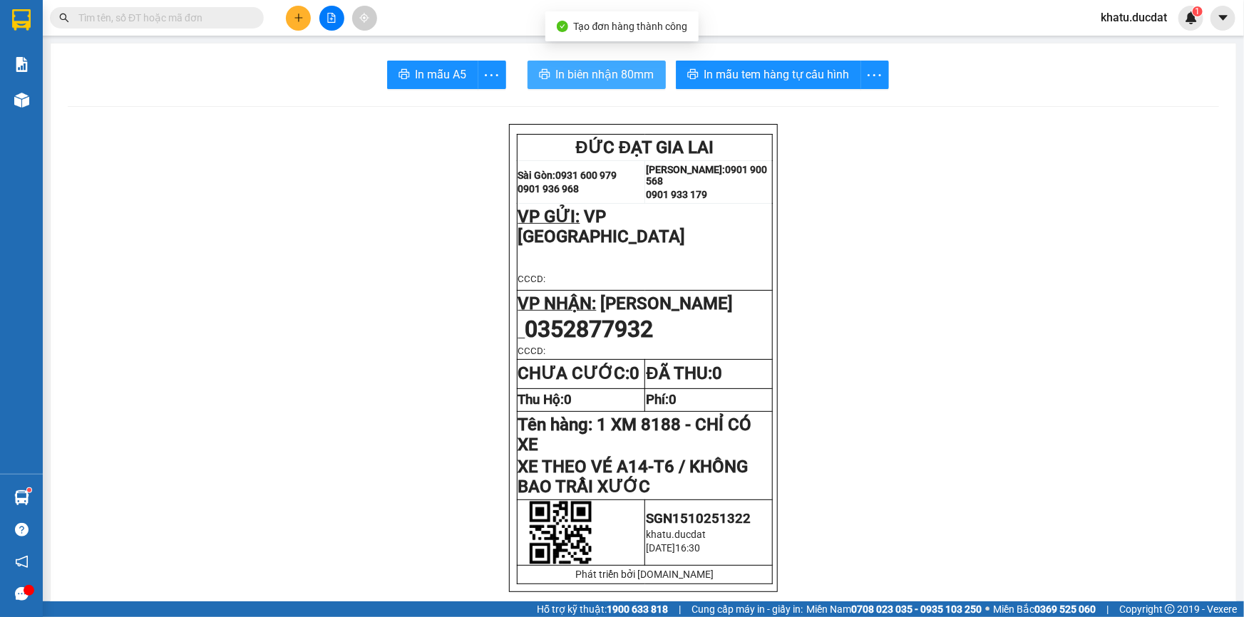
click at [587, 66] on span "In biên nhận 80mm" at bounding box center [605, 75] width 98 height 18
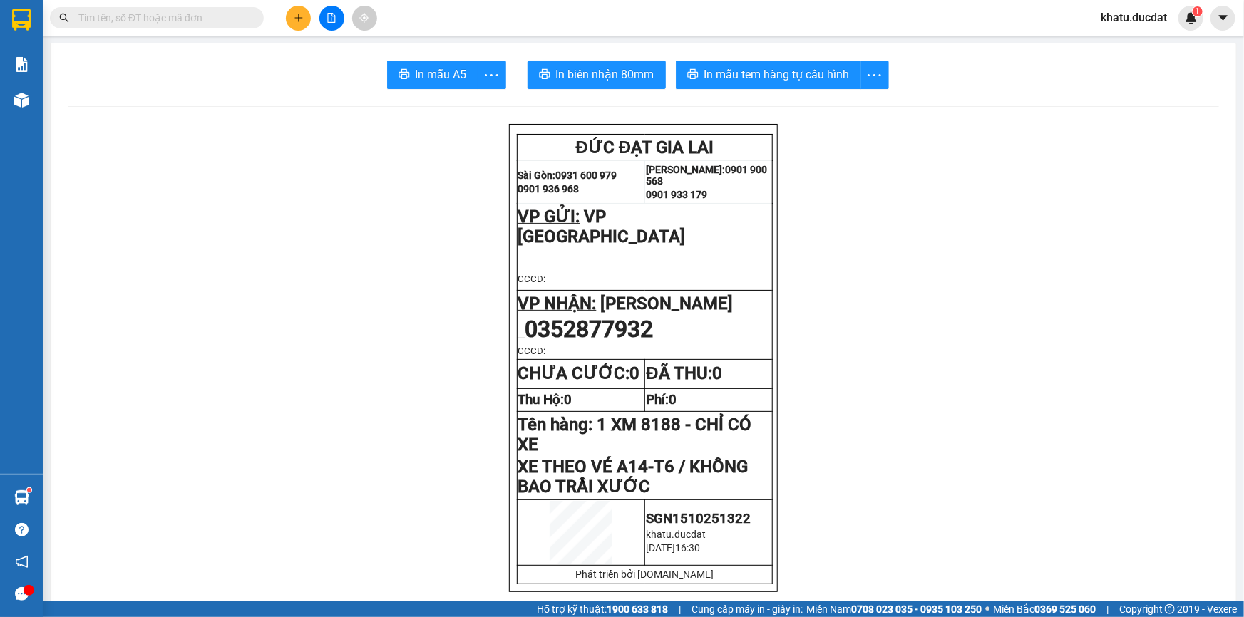
click at [812, 71] on span "In mẫu tem hàng tự cấu hình" at bounding box center [776, 75] width 145 height 18
click at [222, 29] on div "Kết quả tìm kiếm ( 1 ) Bộ lọc Mã ĐH Trạng thái Món hàng Thu hộ Tổng cước Chưa c…" at bounding box center [139, 18] width 278 height 25
click at [225, 14] on input "text" at bounding box center [162, 18] width 168 height 16
click at [301, 20] on icon "plus" at bounding box center [299, 18] width 10 height 10
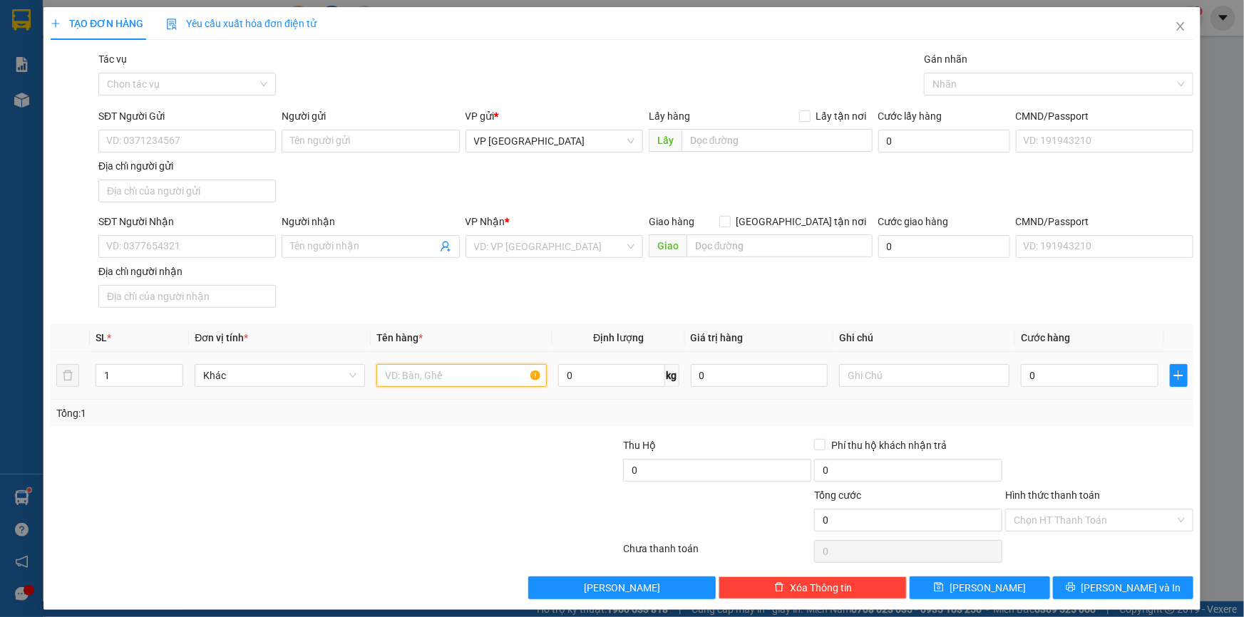
click at [446, 378] on input "text" at bounding box center [461, 375] width 170 height 23
type input "1 CỤC BỌC BÌ"
click at [248, 243] on input "SĐT Người Nhận" at bounding box center [186, 246] width 177 height 23
type input "0984287021"
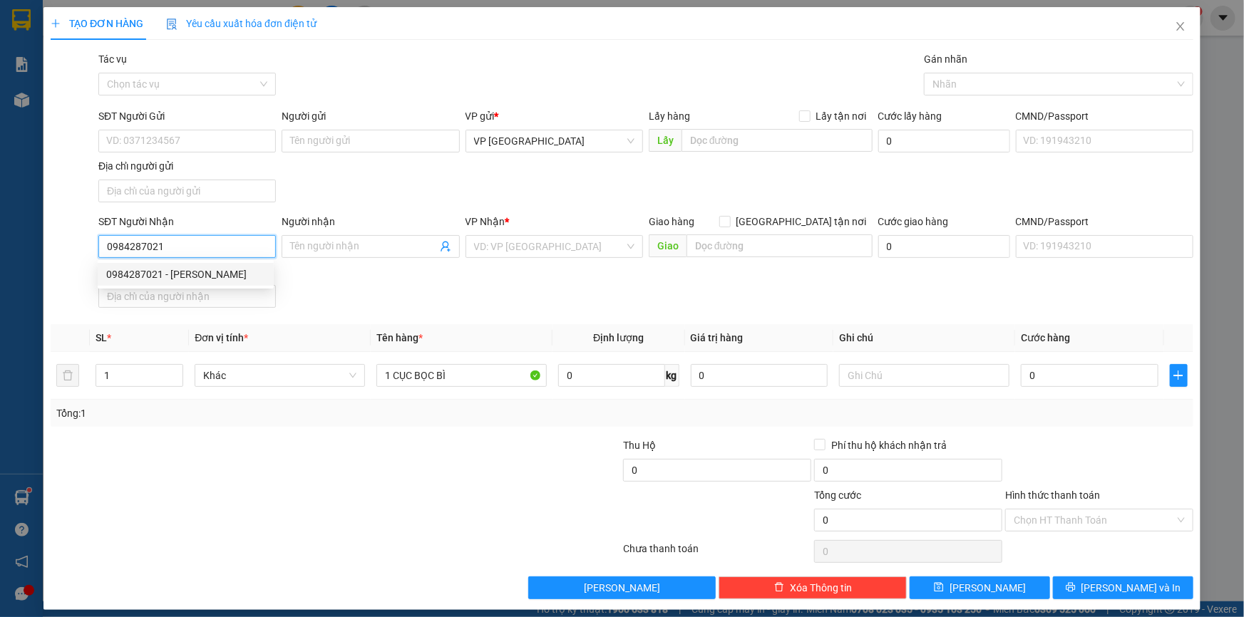
click at [205, 272] on div "0984287021 - MAI PHƯƠNG THUÝ" at bounding box center [185, 275] width 159 height 16
type input "MAI PHƯƠNG THUÝ"
type input "0984287021"
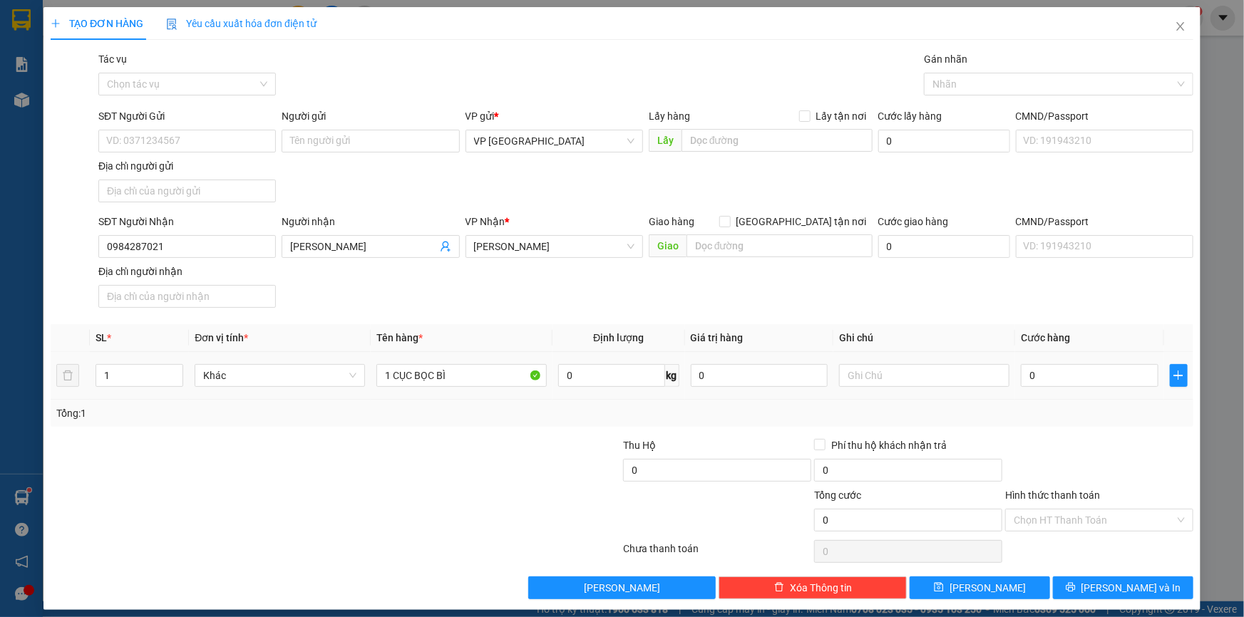
click at [1091, 389] on div "0" at bounding box center [1090, 375] width 138 height 29
click at [1092, 386] on input "0" at bounding box center [1090, 375] width 138 height 23
type input "40"
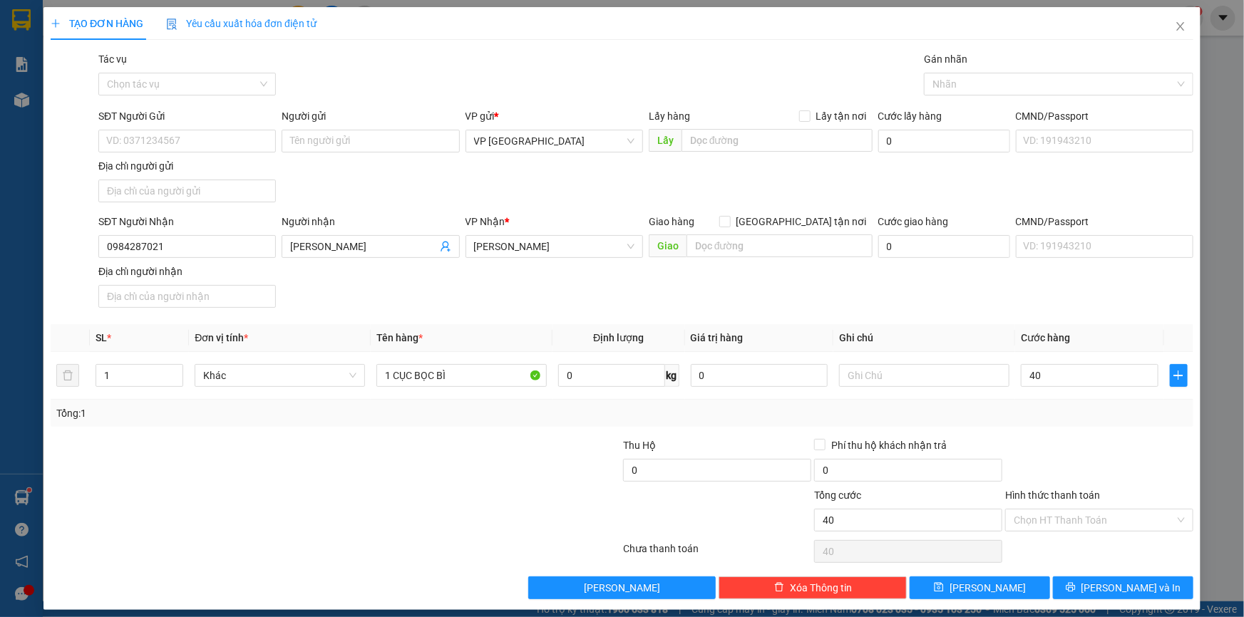
type input "40.000"
click at [1112, 599] on div "TẠO ĐƠN HÀNG Yêu cầu xuất hóa đơn điện tử Transit Pickup Surcharge Ids Transit …" at bounding box center [621, 308] width 1157 height 603
click at [1113, 594] on button "[PERSON_NAME] và In" at bounding box center [1123, 588] width 140 height 23
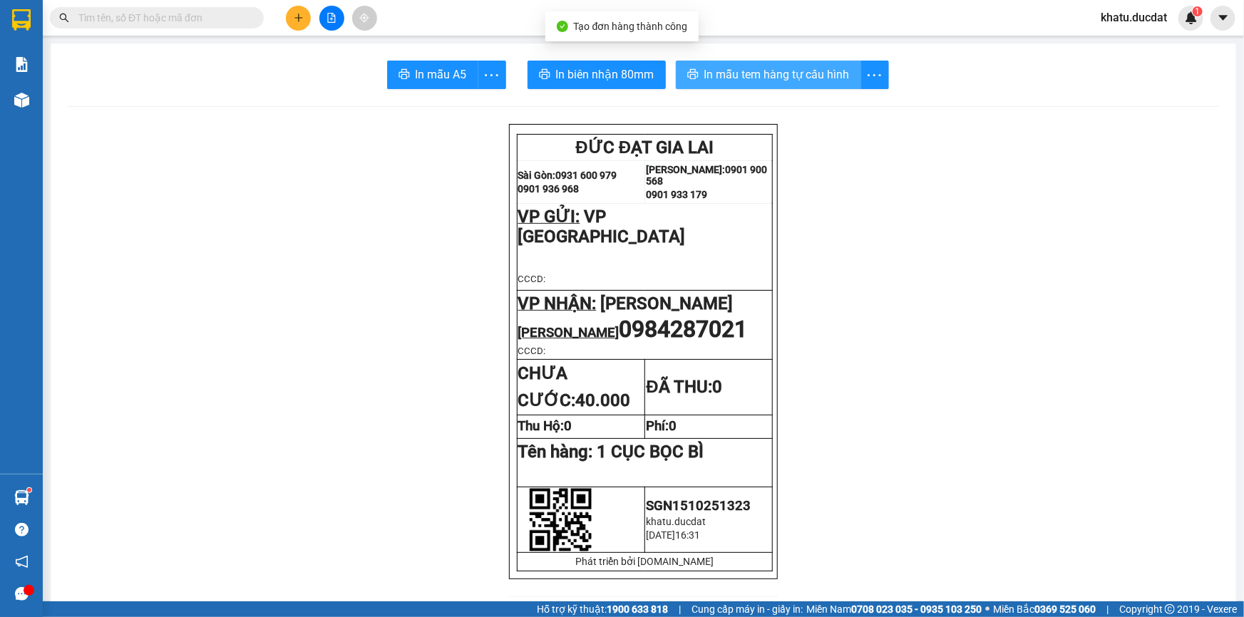
click at [785, 83] on span "In mẫu tem hàng tự cấu hình" at bounding box center [776, 75] width 145 height 18
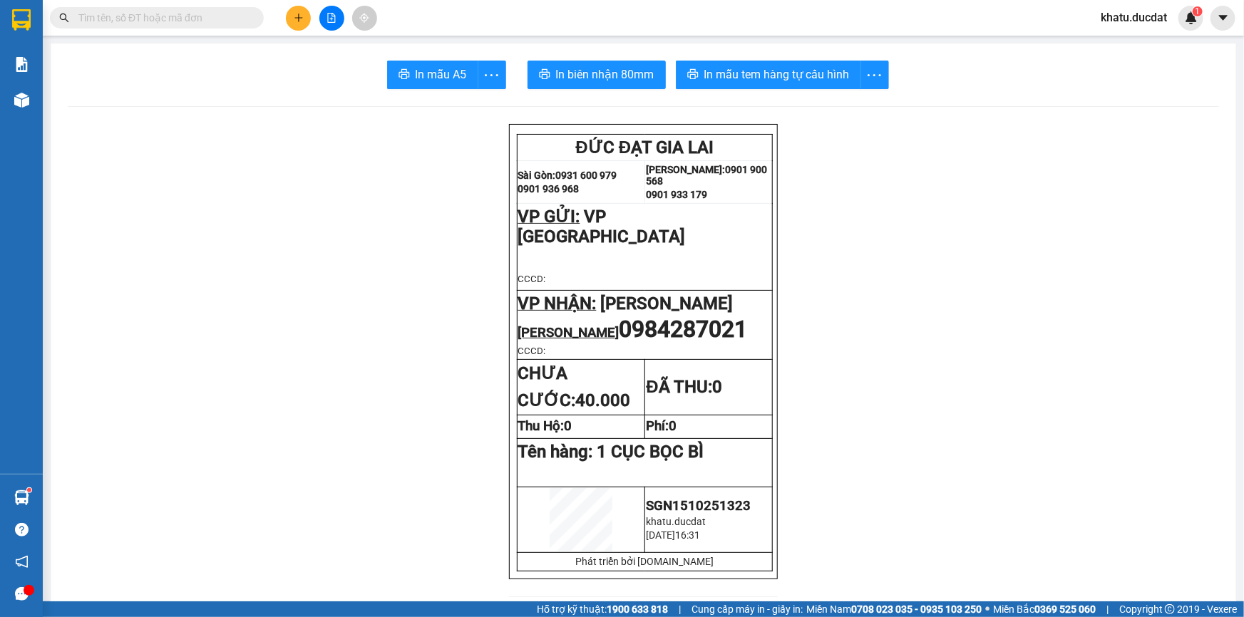
click at [599, 78] on span "In biên nhận 80mm" at bounding box center [605, 75] width 98 height 18
click at [302, 15] on icon "plus" at bounding box center [299, 18] width 10 height 10
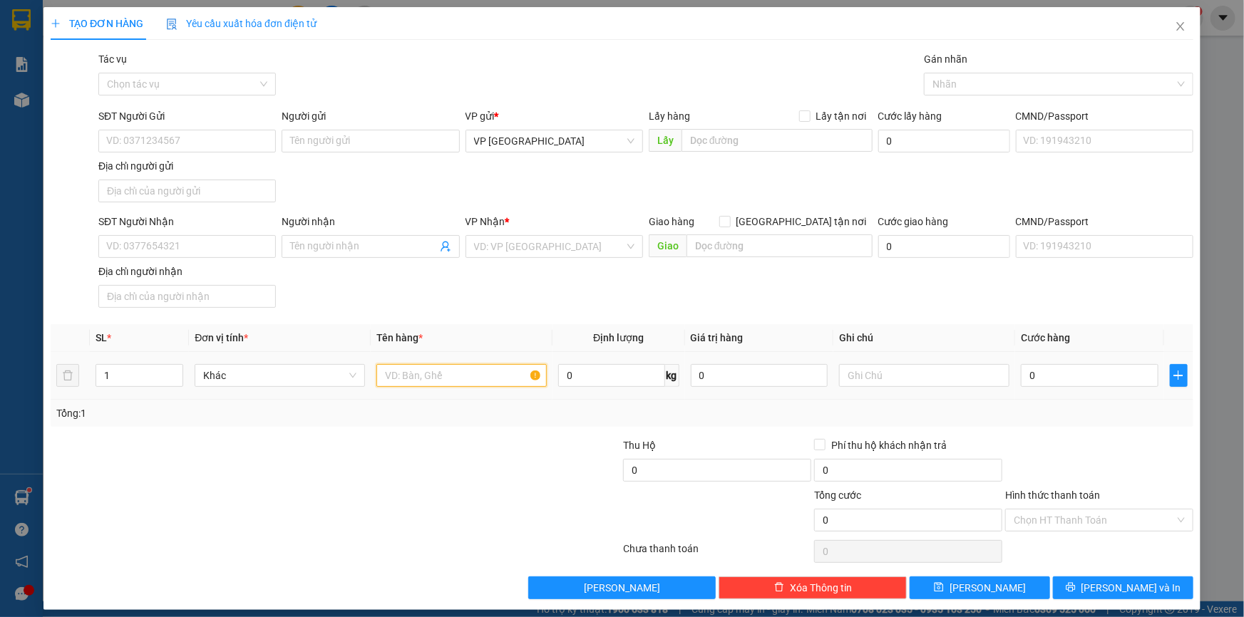
click at [505, 371] on input "text" at bounding box center [461, 375] width 170 height 23
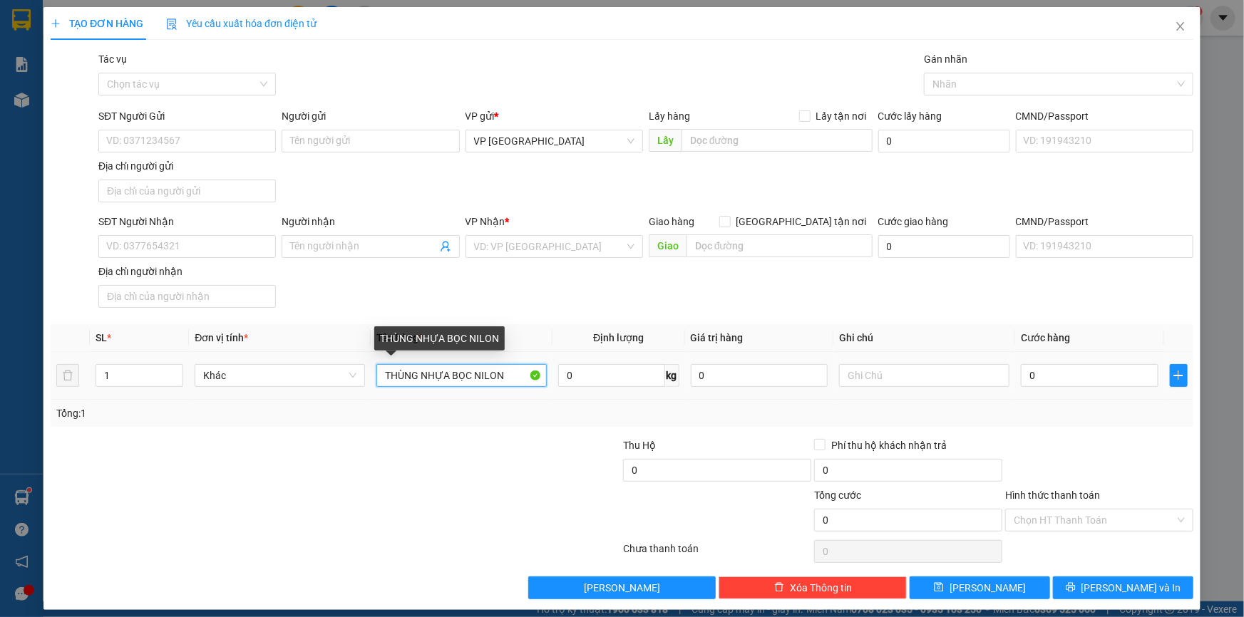
click at [385, 372] on input "THÙNG NHỰA BỌC NILON" at bounding box center [461, 375] width 170 height 23
click at [455, 369] on input "1 THÙNG NHỰA BỌC NILON" at bounding box center [461, 375] width 170 height 23
click at [442, 370] on input "1 THÙNG NHỰA BỌC NILON" at bounding box center [461, 375] width 170 height 23
type input "1 THÙNG NHÔM BỌC NILON"
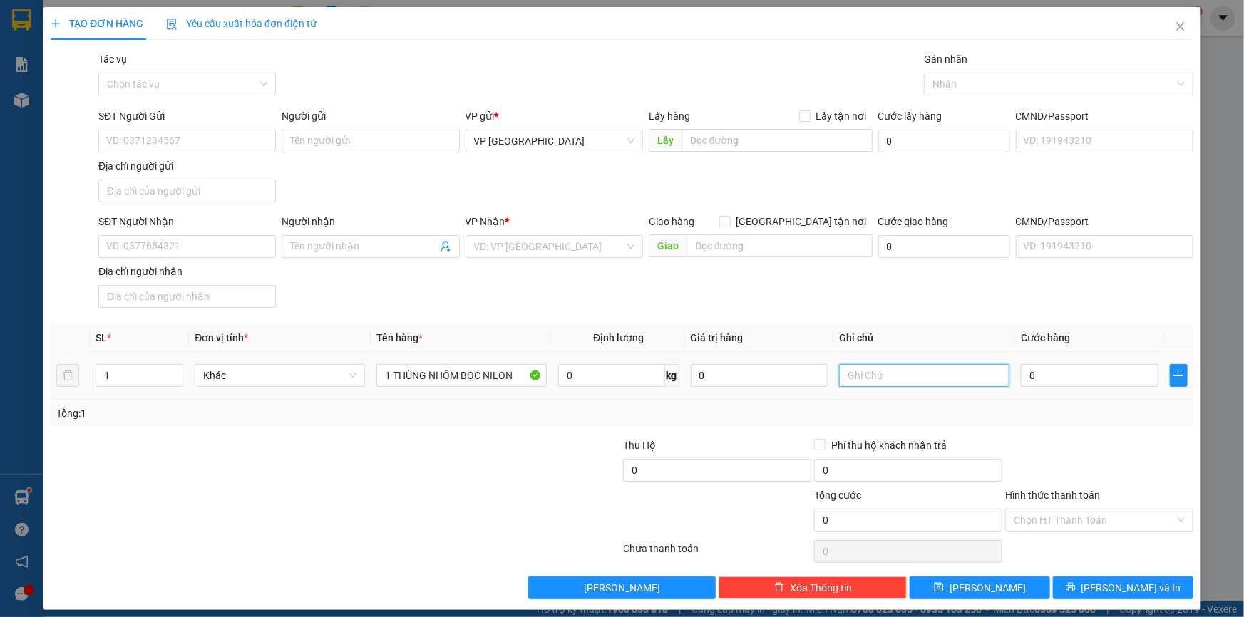
click at [868, 370] on input "text" at bounding box center [924, 375] width 170 height 23
type input "CC"
click at [179, 239] on input "SĐT Người Nhận" at bounding box center [186, 246] width 177 height 23
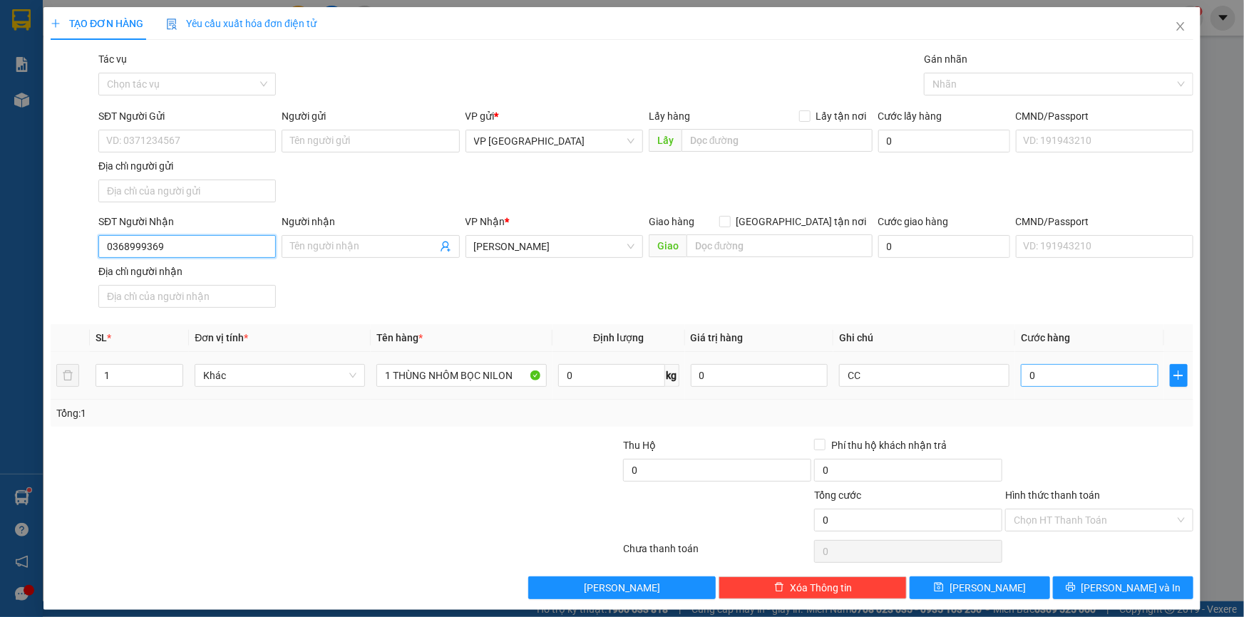
type input "0368999369"
click at [1086, 382] on input "0" at bounding box center [1090, 375] width 138 height 23
type input "60"
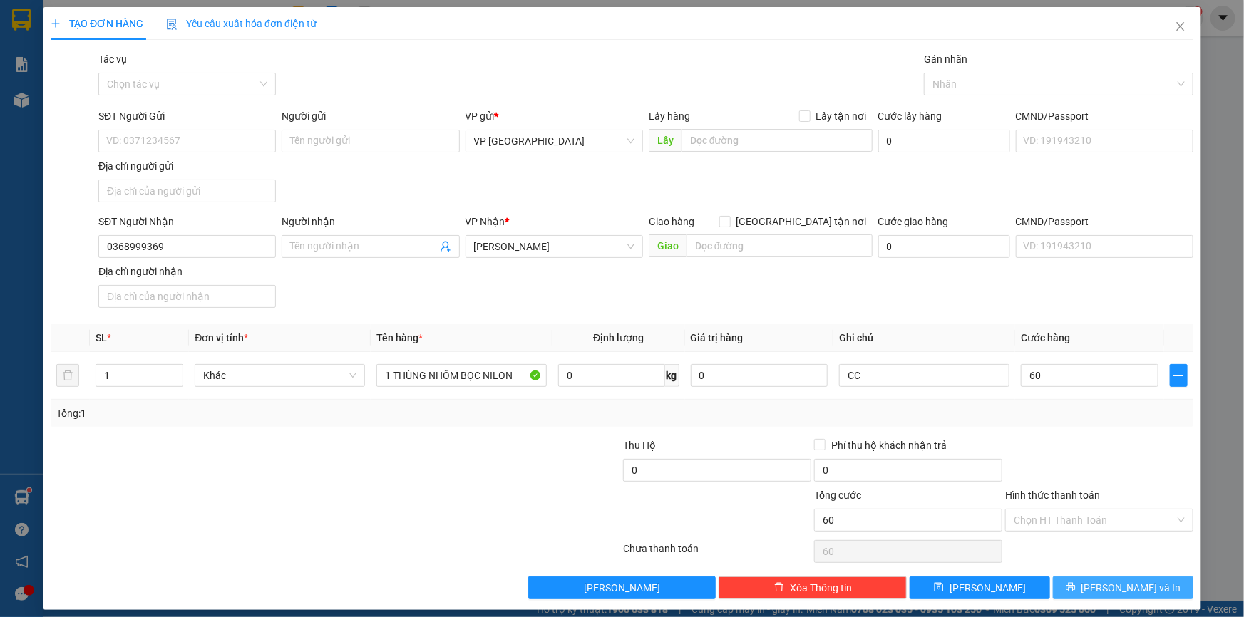
type input "60.000"
click at [1085, 586] on button "[PERSON_NAME] và In" at bounding box center [1123, 588] width 140 height 23
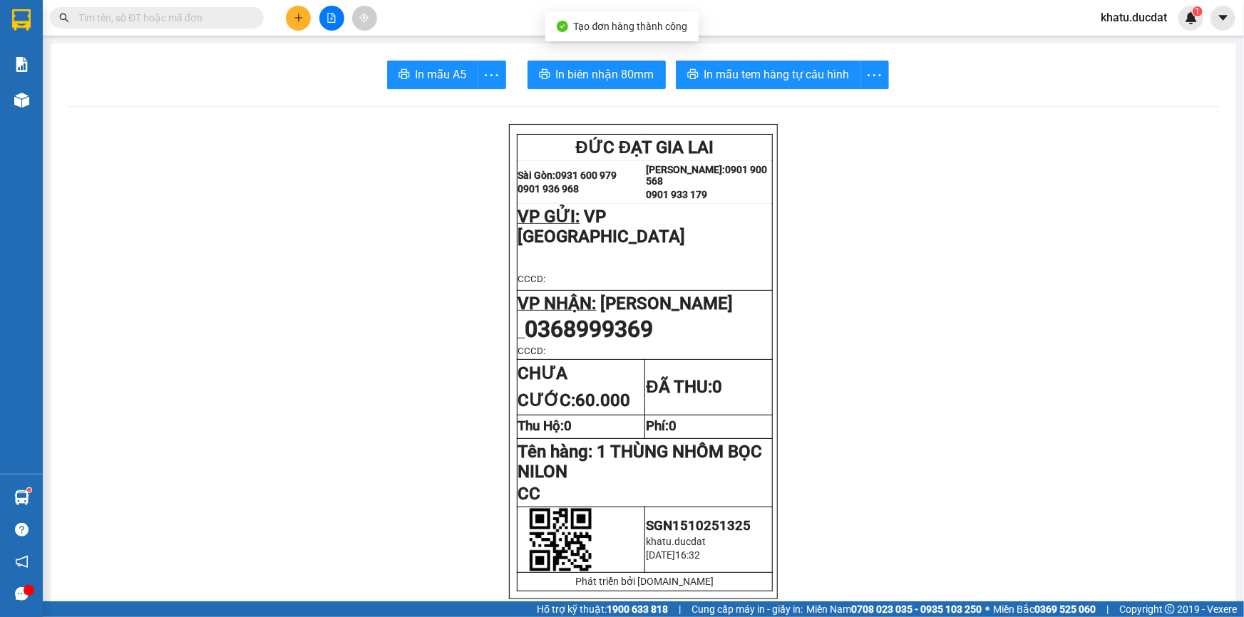
click at [724, 63] on button "In mẫu tem hàng tự cấu hình" at bounding box center [768, 75] width 185 height 29
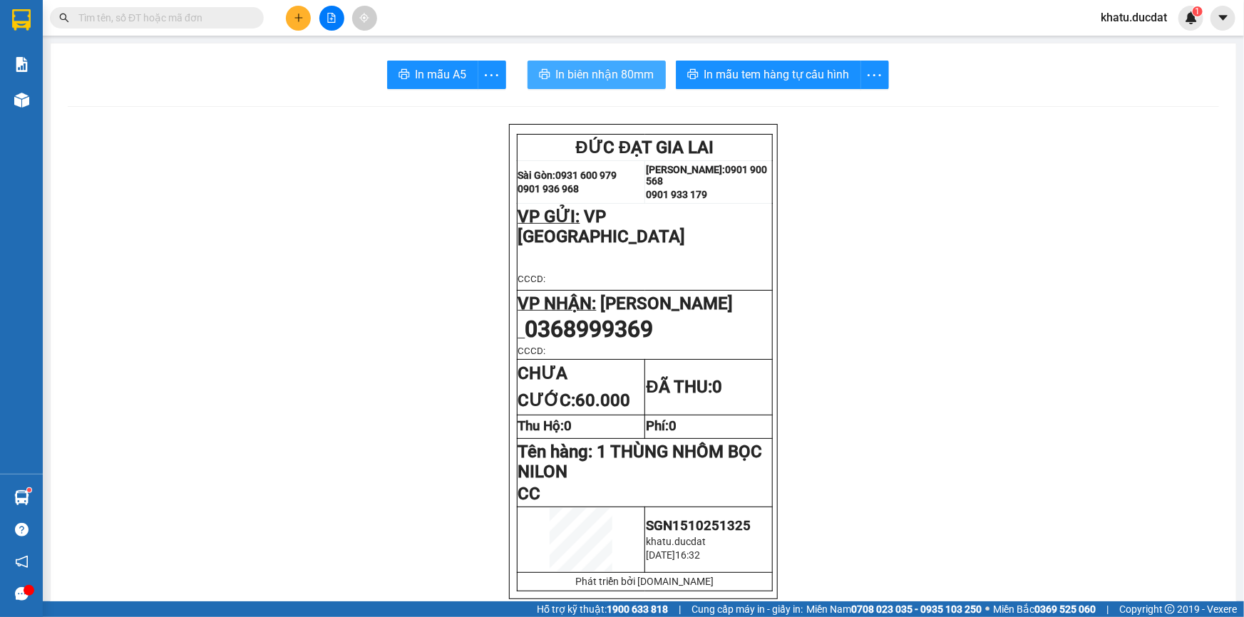
click at [599, 75] on span "In biên nhận 80mm" at bounding box center [605, 75] width 98 height 18
click at [626, 81] on span "In biên nhận 80mm" at bounding box center [605, 75] width 98 height 18
click at [290, 13] on button at bounding box center [298, 18] width 25 height 25
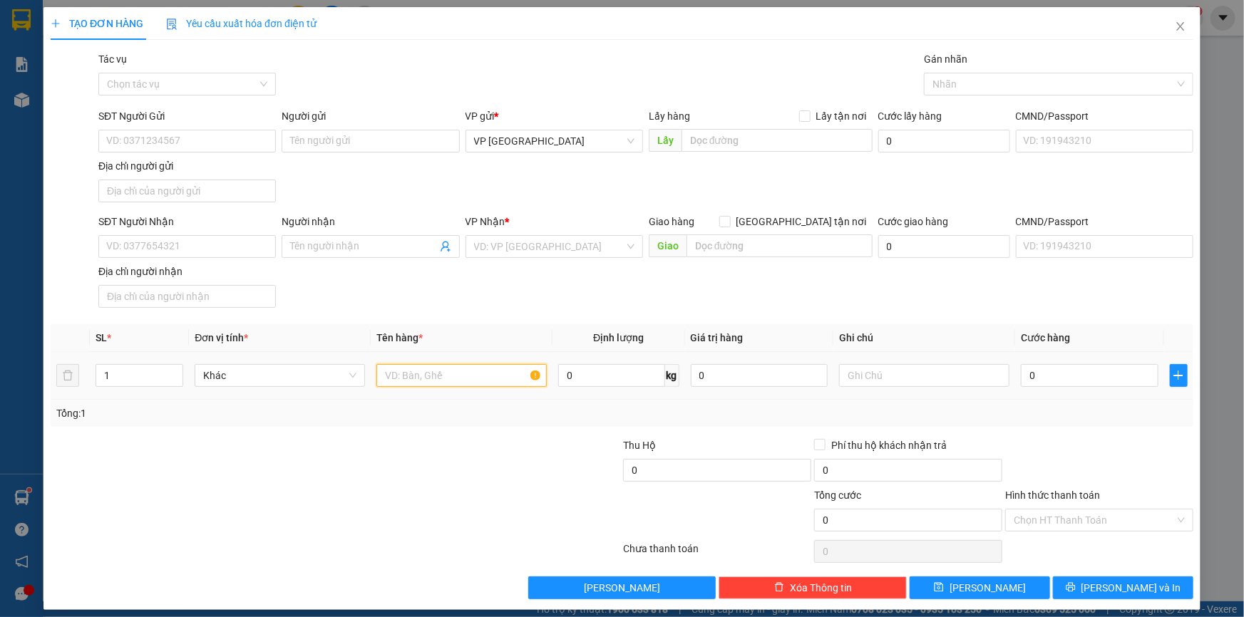
click at [431, 377] on input "text" at bounding box center [461, 375] width 170 height 23
type input "1 KIỆN"
click at [249, 258] on div "SĐT Người Nhận VD: 0377654321" at bounding box center [186, 239] width 177 height 50
click at [1115, 388] on div "0" at bounding box center [1090, 375] width 138 height 29
click at [1118, 371] on input "0" at bounding box center [1090, 375] width 138 height 23
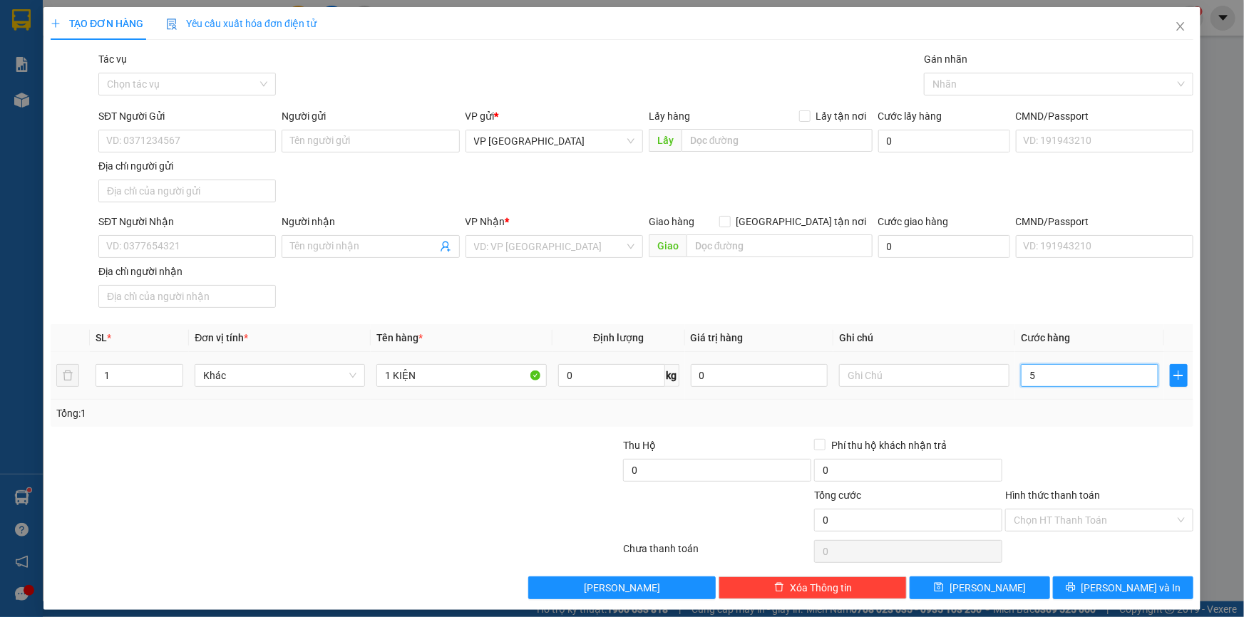
type input "50"
type input "50.000"
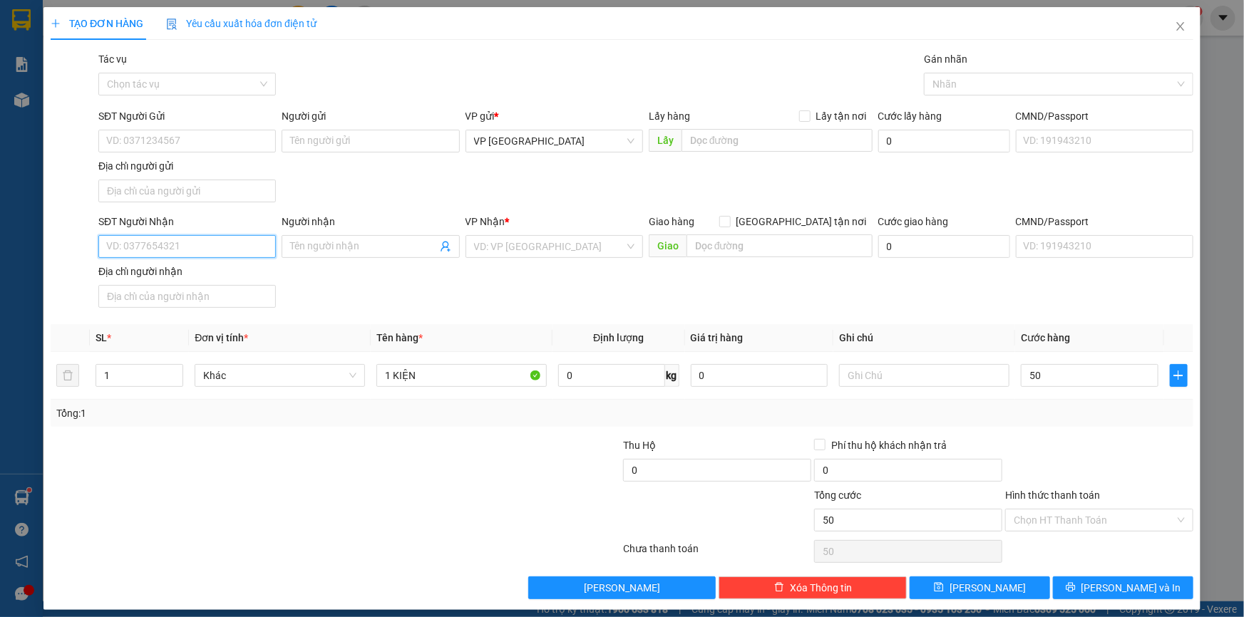
type input "50.000"
click at [121, 252] on input "SĐT Người Nhận" at bounding box center [186, 246] width 177 height 23
type input "0939118639"
click at [489, 254] on input "search" at bounding box center [549, 246] width 150 height 21
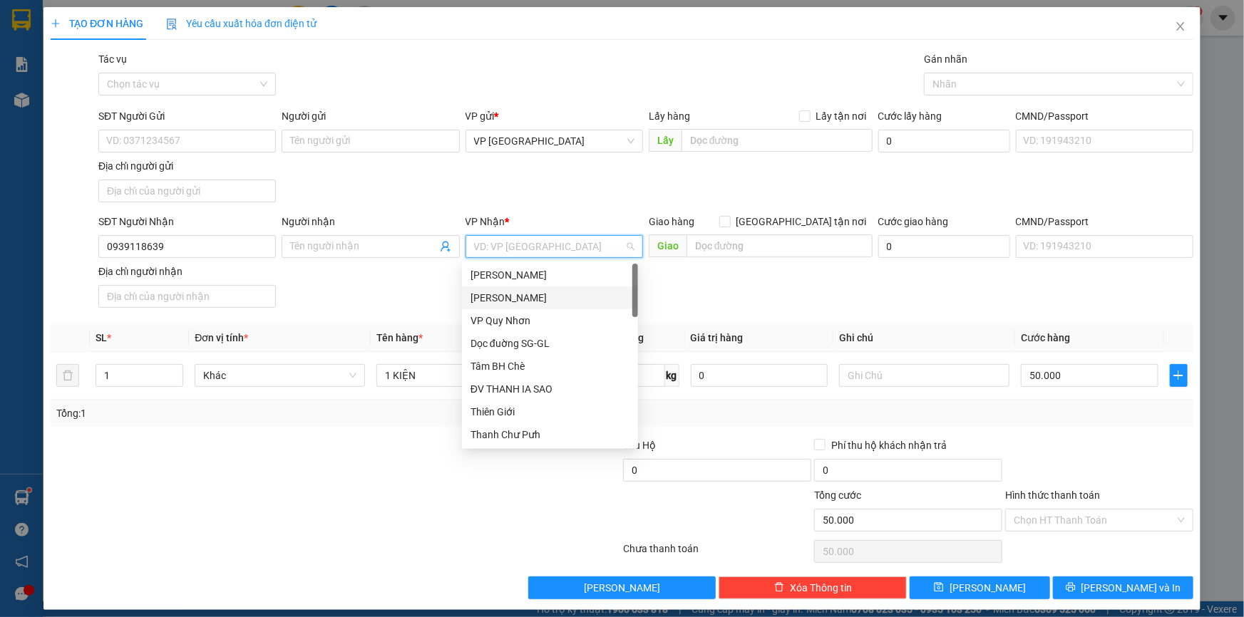
click at [525, 300] on div "[PERSON_NAME]" at bounding box center [549, 298] width 159 height 16
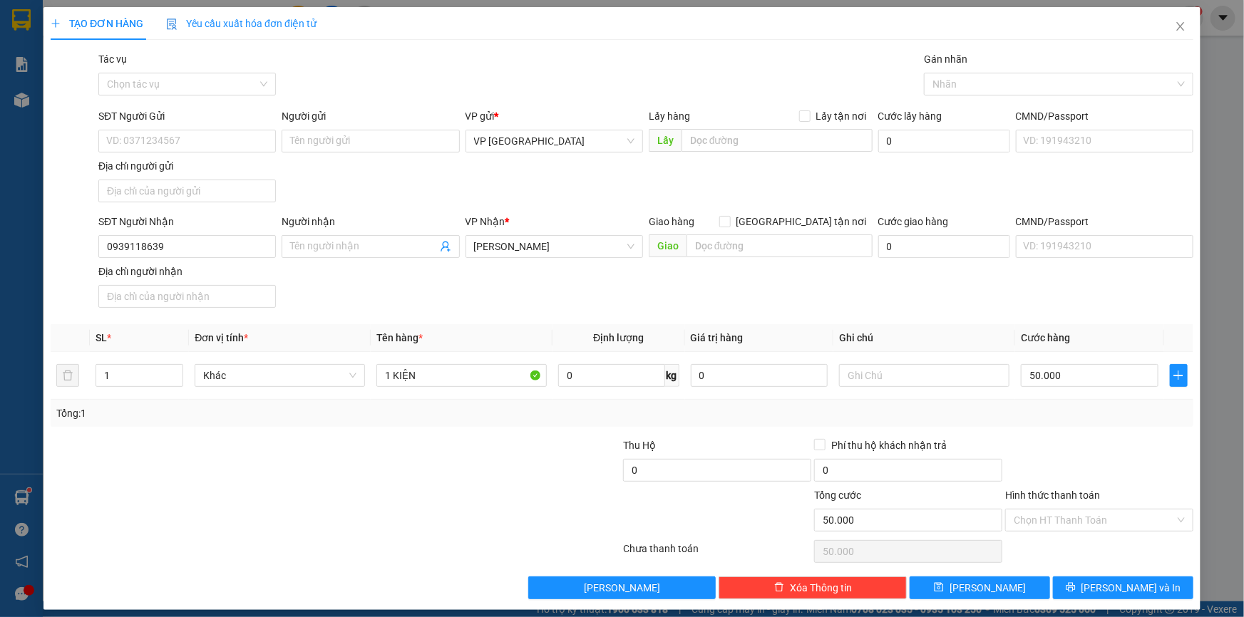
click at [525, 300] on div "SĐT Người Nhận 0939118639 Người nhận Tên người nhận VP Nhận * Phan Đình Phùng G…" at bounding box center [646, 264] width 1100 height 100
click at [527, 243] on span "[PERSON_NAME]" at bounding box center [554, 246] width 160 height 21
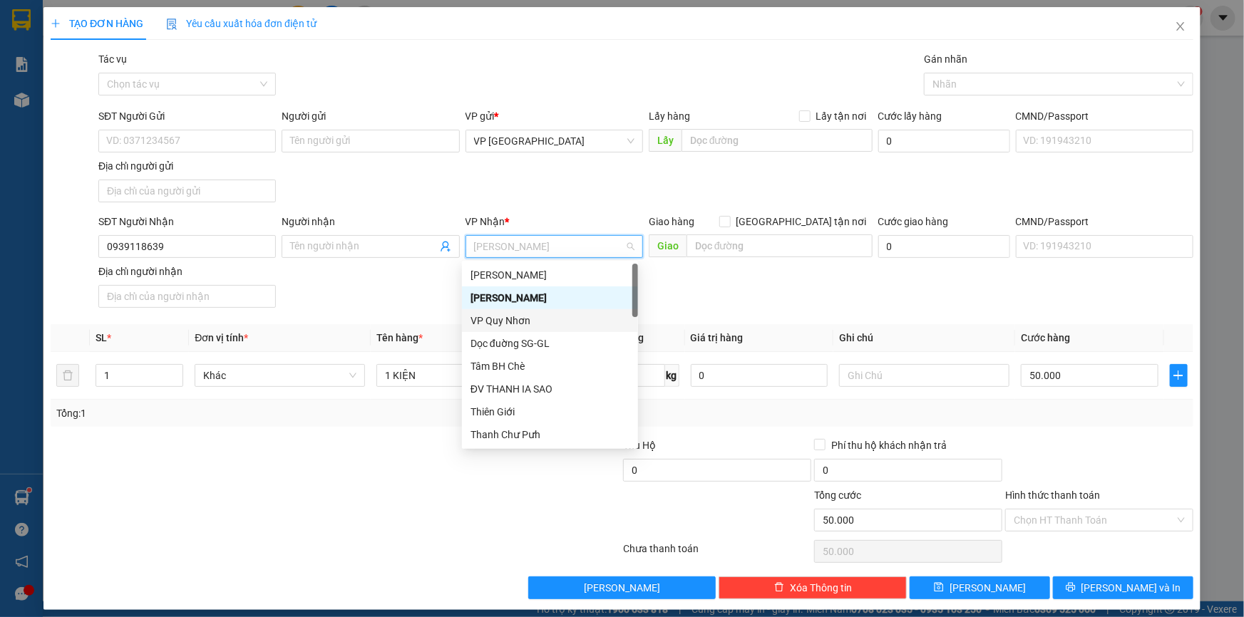
click at [535, 309] on div "Lê Đại Hành Phan Đình Phùng VP Quy Nhơn Dọc đuờng SG-GL Tâm BH Chè ĐV THANH IA …" at bounding box center [550, 378] width 176 height 228
click at [549, 272] on div "[PERSON_NAME]" at bounding box center [549, 275] width 159 height 16
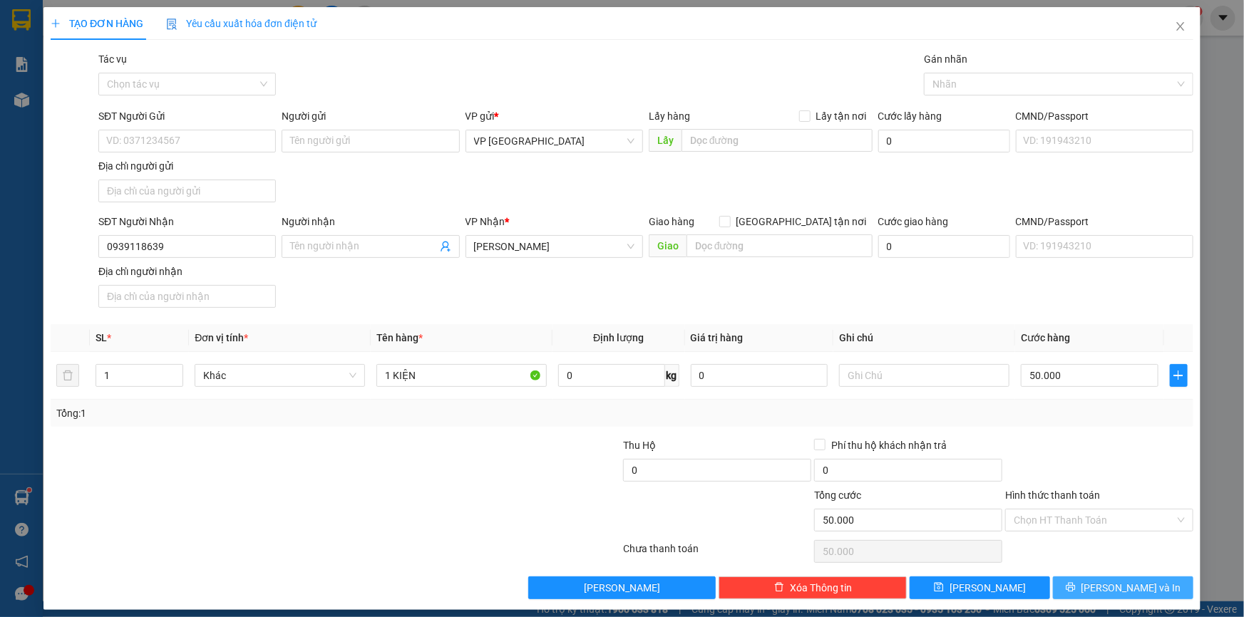
click at [1120, 580] on span "[PERSON_NAME] và In" at bounding box center [1131, 588] width 100 height 16
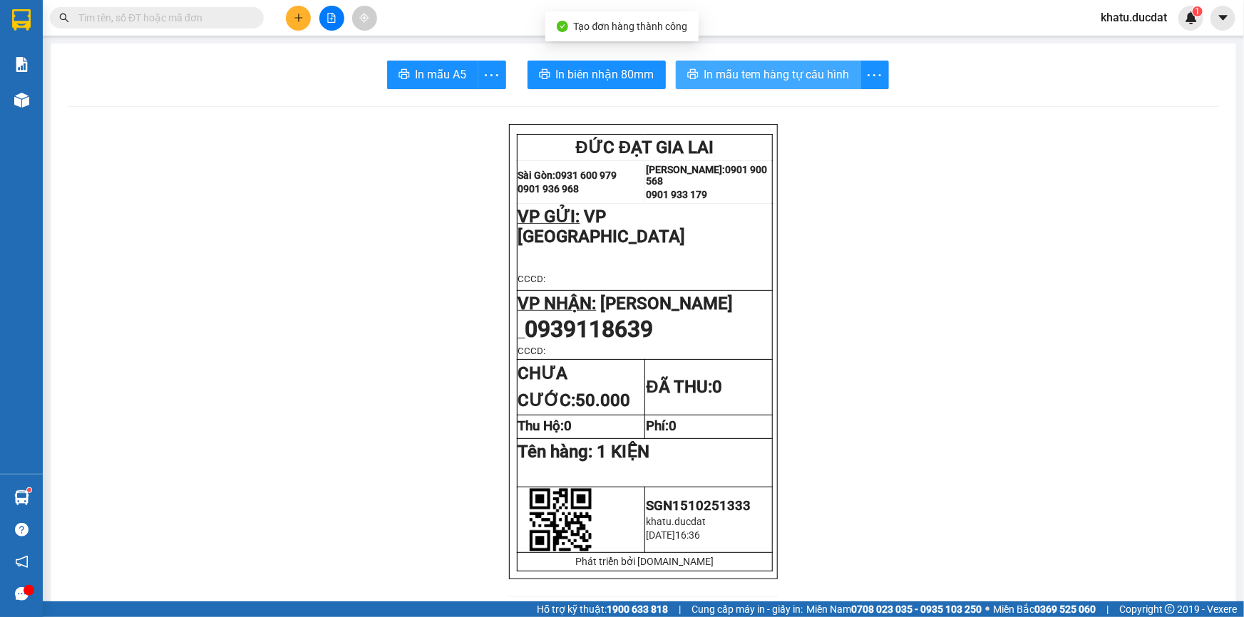
click at [770, 67] on span "In mẫu tem hàng tự cấu hình" at bounding box center [776, 75] width 145 height 18
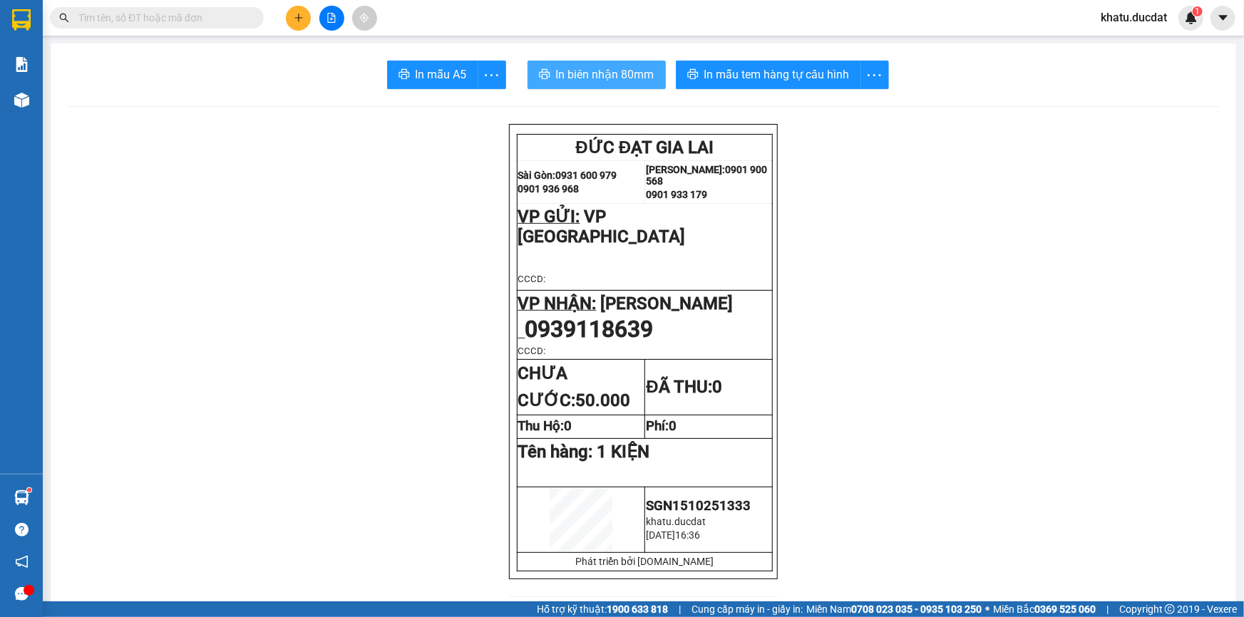
click at [647, 74] on span "In biên nhận 80mm" at bounding box center [605, 75] width 98 height 18
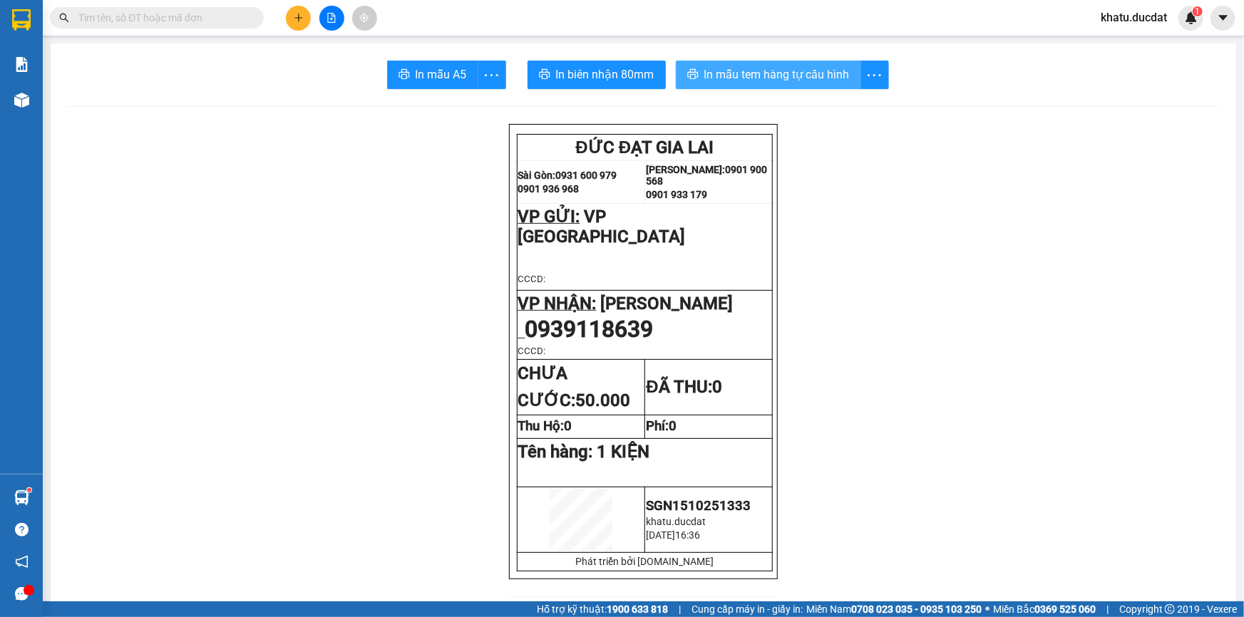
click at [780, 79] on span "In mẫu tem hàng tự cấu hình" at bounding box center [776, 75] width 145 height 18
click at [314, 21] on div at bounding box center [331, 18] width 107 height 25
click at [299, 16] on icon "plus" at bounding box center [298, 18] width 1 height 8
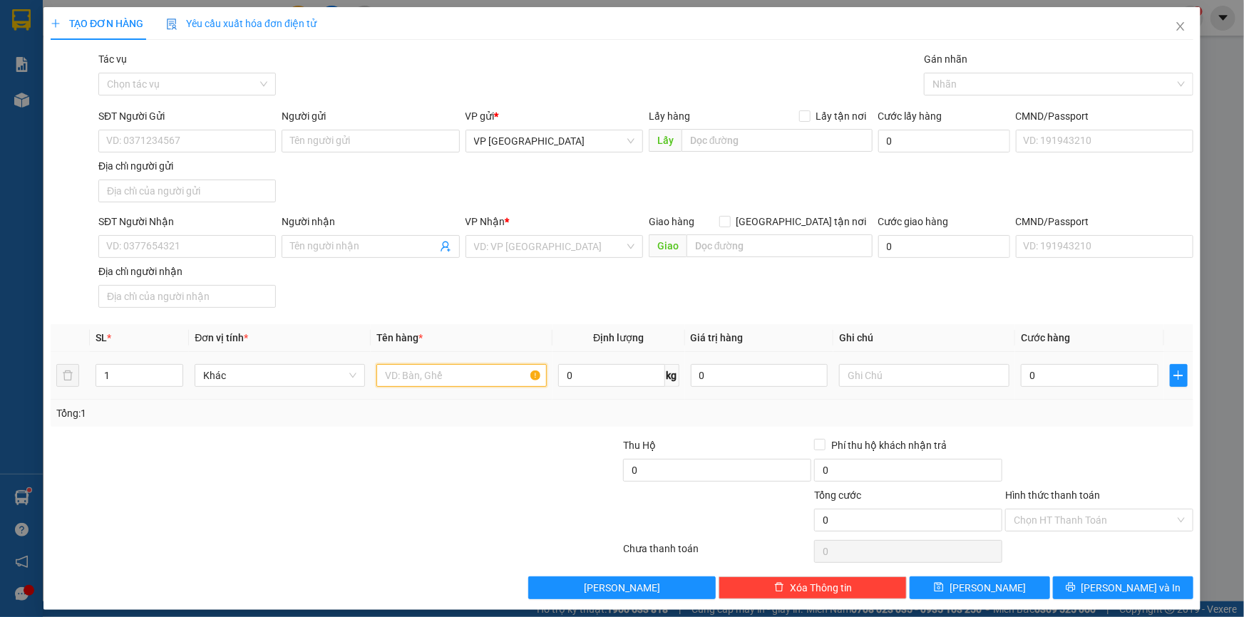
click at [415, 376] on input "text" at bounding box center [461, 375] width 170 height 23
type input "1 HỘP ĐEN"
click at [212, 254] on input "SĐT Người Nhận" at bounding box center [186, 246] width 177 height 23
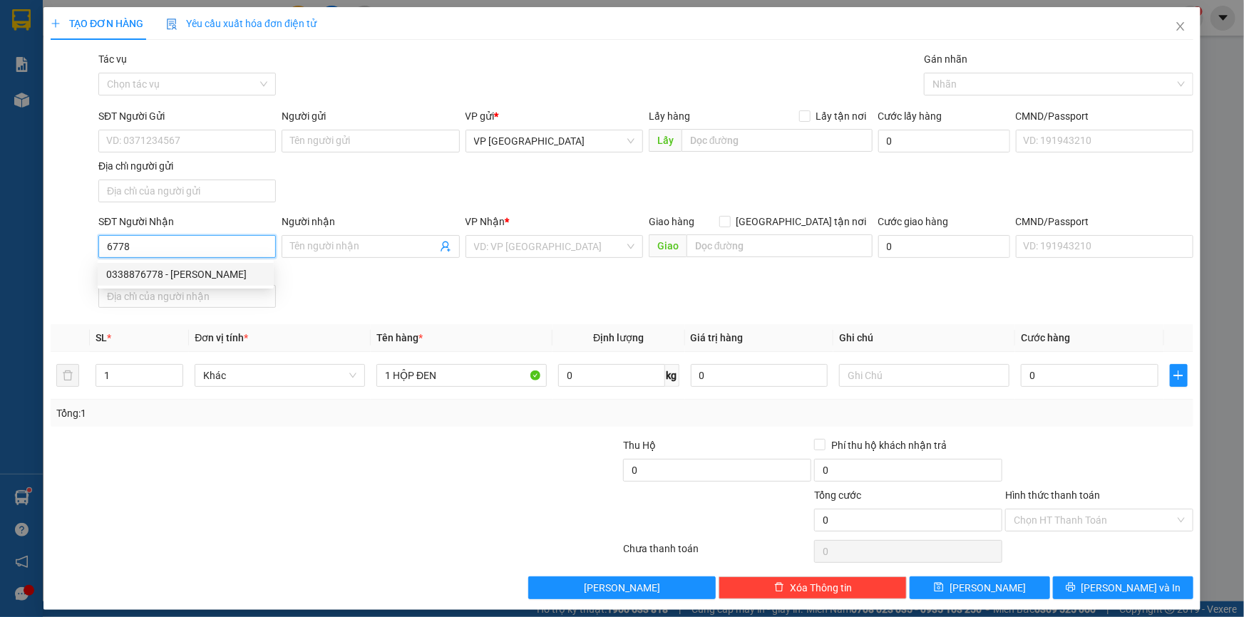
click at [172, 273] on div "0338876778 - VŨ CƯỜNG" at bounding box center [185, 275] width 159 height 16
type input "0338876778"
type input "[PERSON_NAME]"
type input "0338876778"
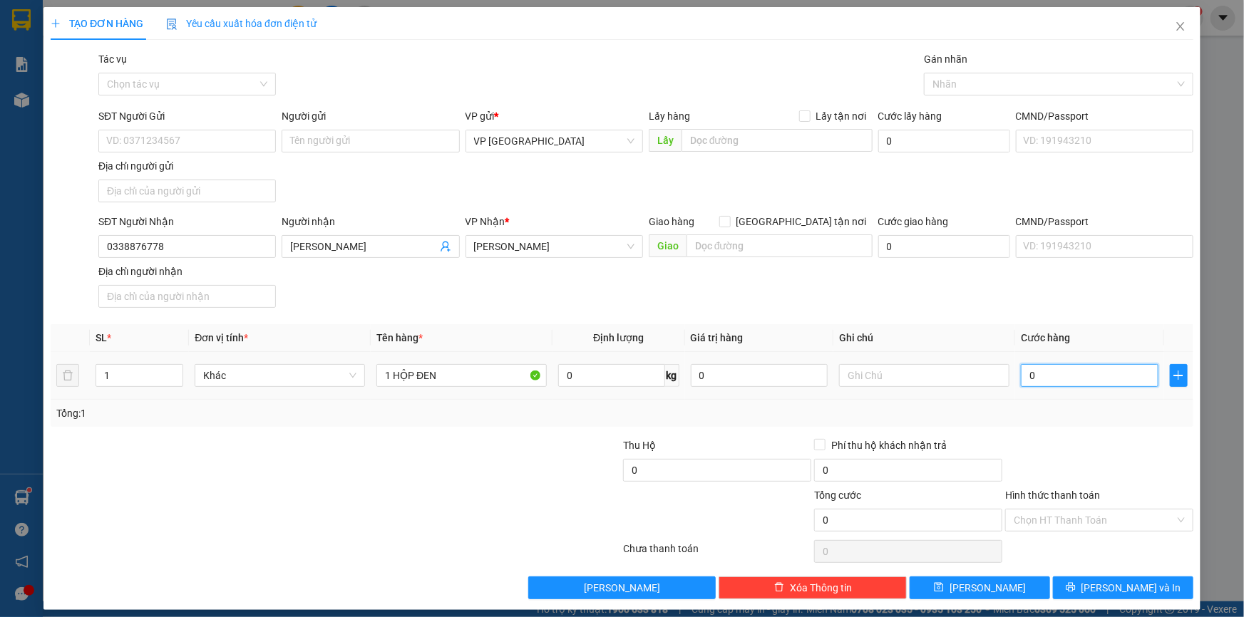
click at [1042, 373] on input "0" at bounding box center [1090, 375] width 138 height 23
type input "4"
type input "40"
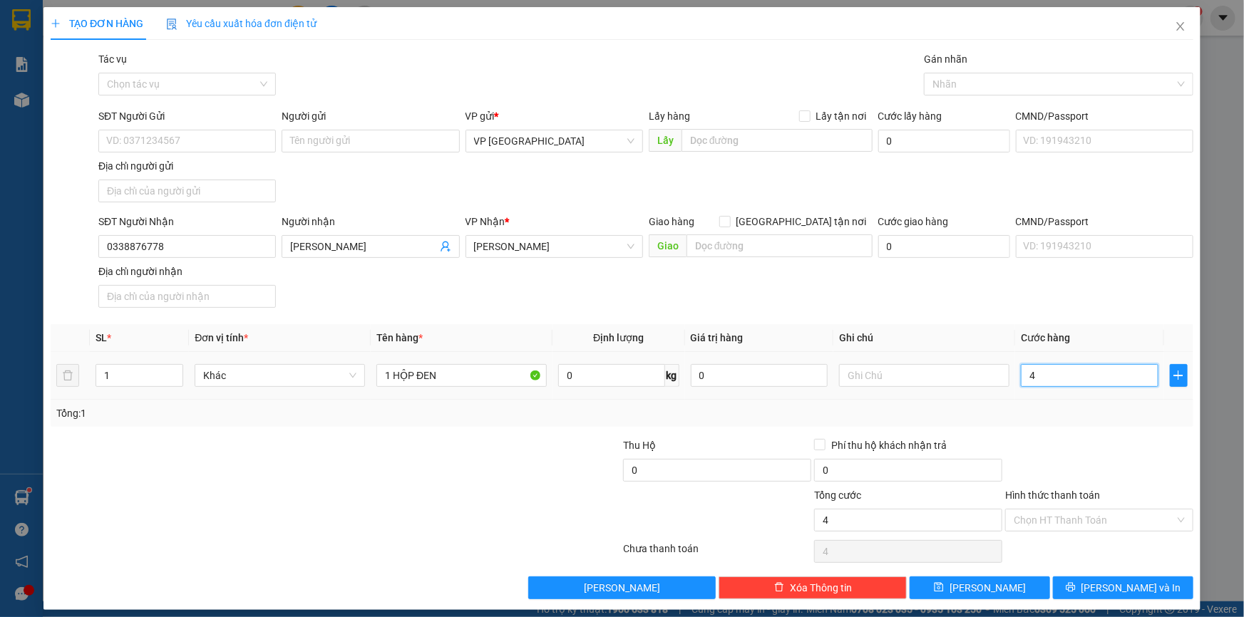
type input "40"
click at [1079, 577] on button "[PERSON_NAME] và In" at bounding box center [1123, 588] width 140 height 23
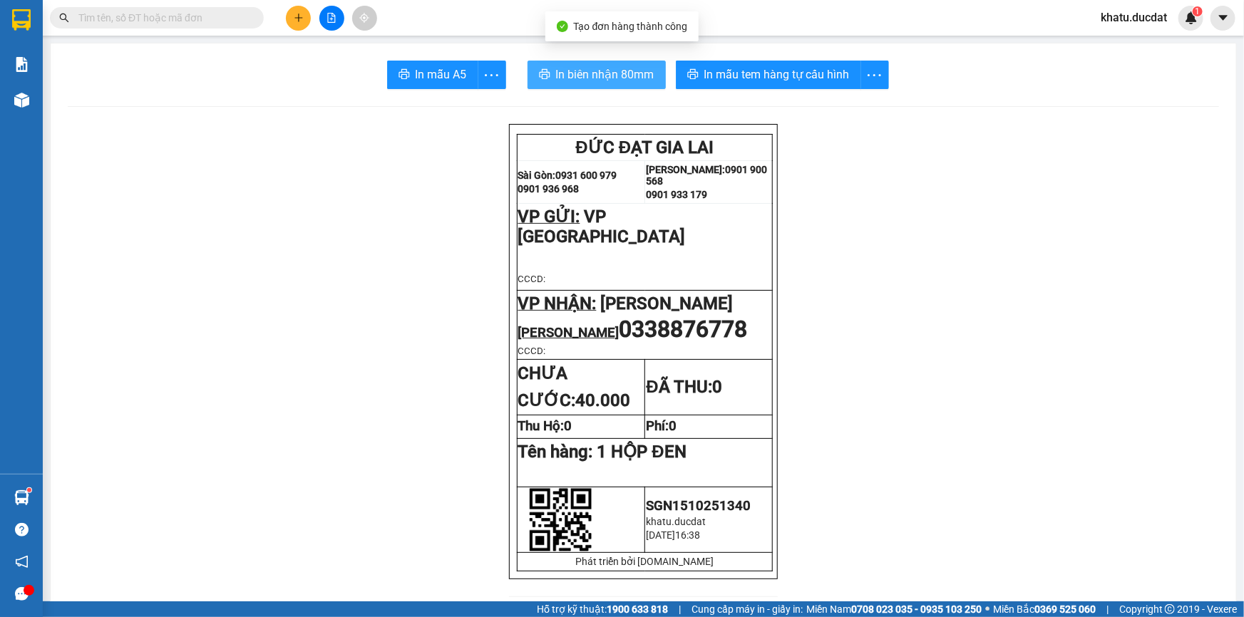
click at [619, 63] on button "In biên nhận 80mm" at bounding box center [596, 75] width 138 height 29
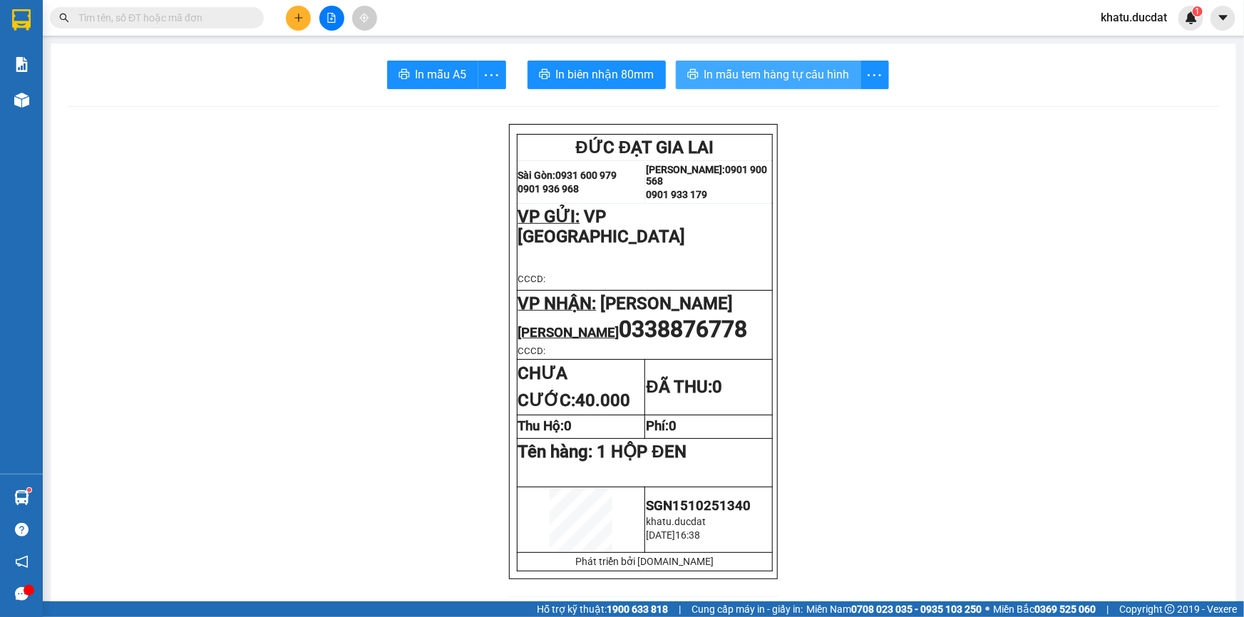
click at [798, 69] on span "In mẫu tem hàng tự cấu hình" at bounding box center [776, 75] width 145 height 18
click at [295, 16] on icon "plus" at bounding box center [299, 18] width 10 height 10
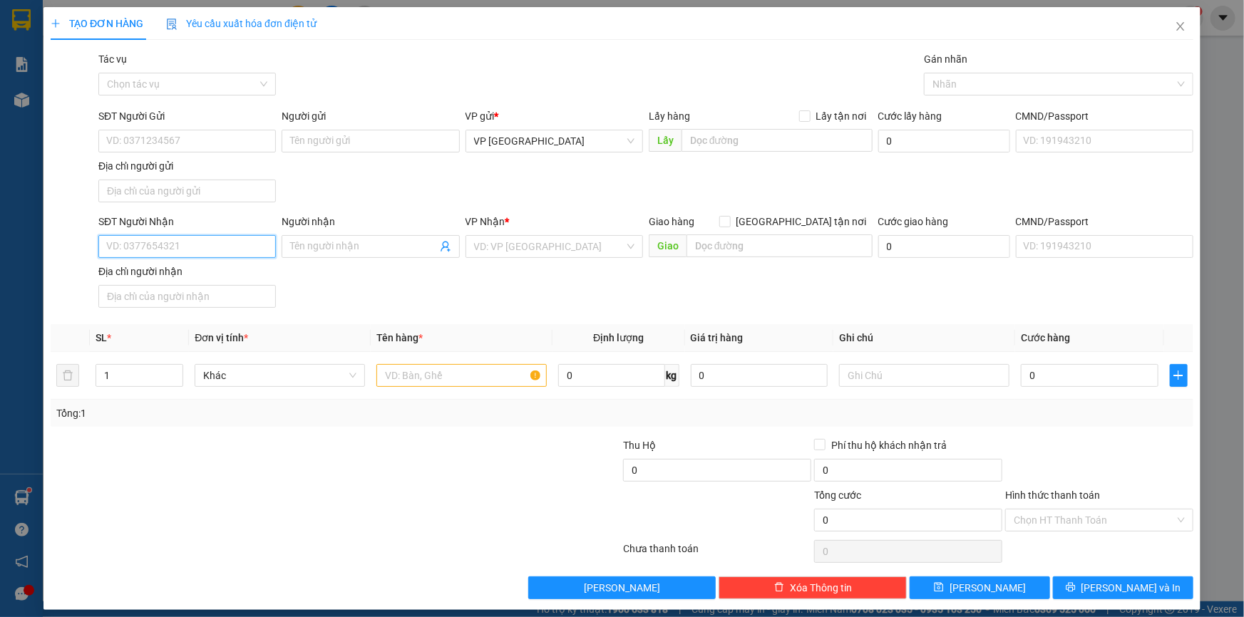
click at [226, 242] on input "SĐT Người Nhận" at bounding box center [186, 246] width 177 height 23
drag, startPoint x: 198, startPoint y: 254, endPoint x: 0, endPoint y: 251, distance: 198.2
click at [0, 251] on div "TẠO ĐƠN HÀNG Yêu cầu xuất hóa đơn điện tử Transit Pickup Surcharge Ids Transit …" at bounding box center [622, 308] width 1244 height 617
type input "267"
click at [187, 246] on input "267" at bounding box center [186, 246] width 177 height 23
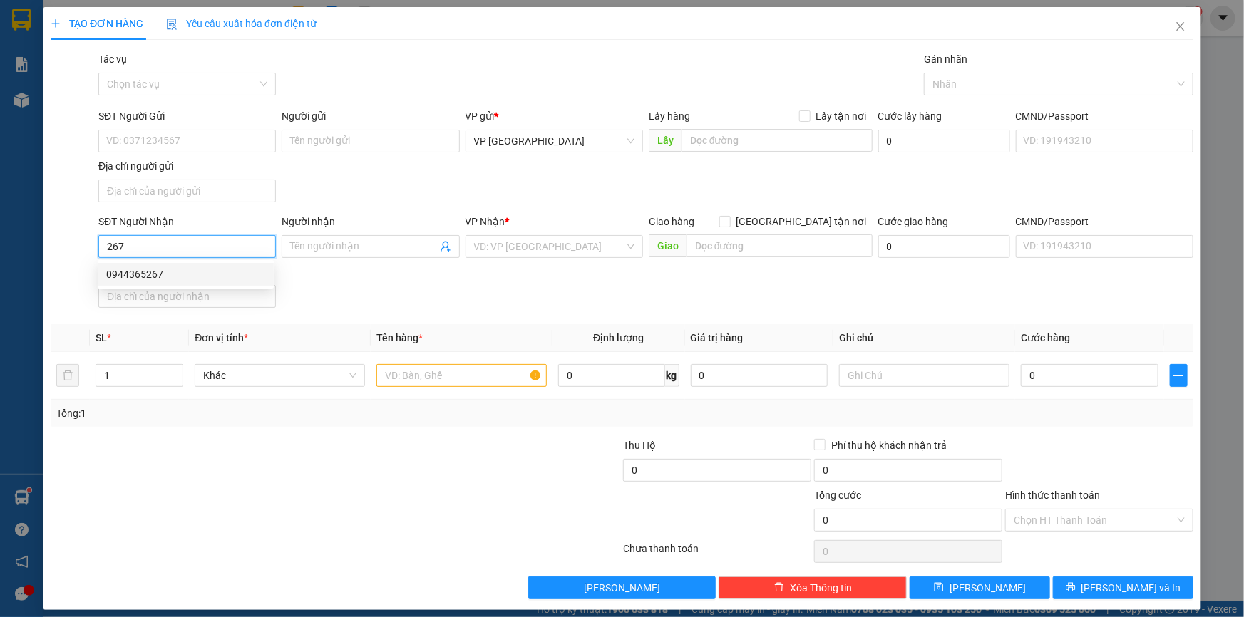
click at [187, 246] on input "267" at bounding box center [186, 246] width 177 height 23
drag, startPoint x: 202, startPoint y: 265, endPoint x: 449, endPoint y: 366, distance: 267.2
click at [204, 265] on div "0963048726 - C LỆ" at bounding box center [186, 274] width 176 height 23
type input "0963048726"
type input "C LỆ"
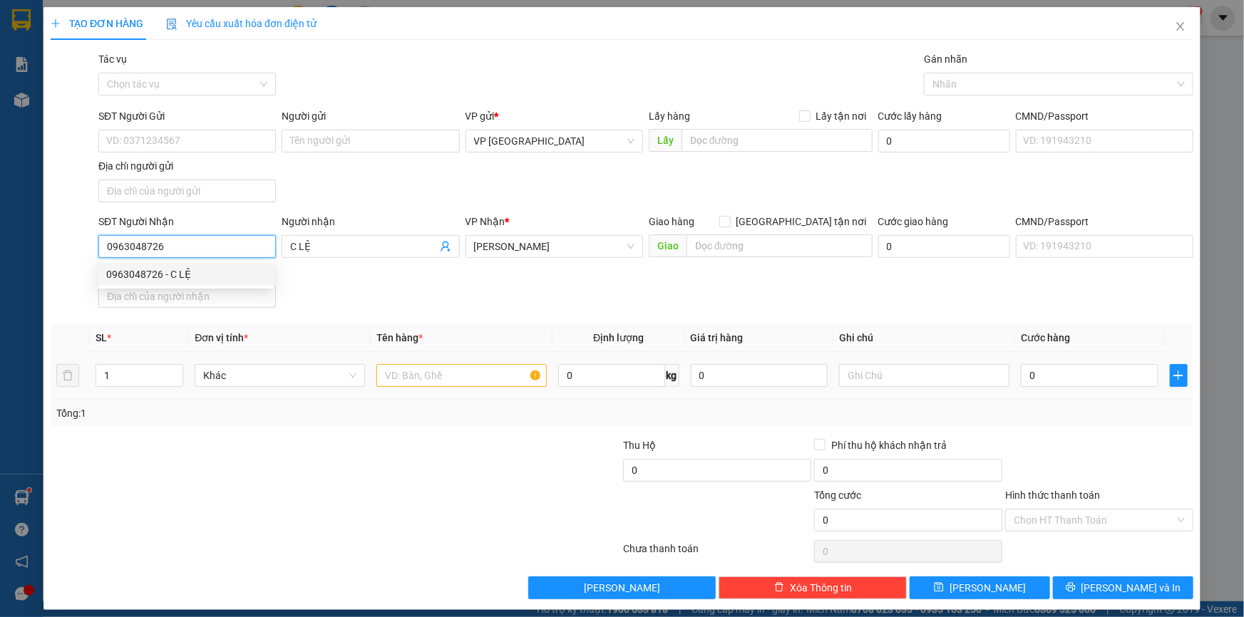
type input "0963048726"
click at [450, 367] on input "text" at bounding box center [461, 375] width 170 height 23
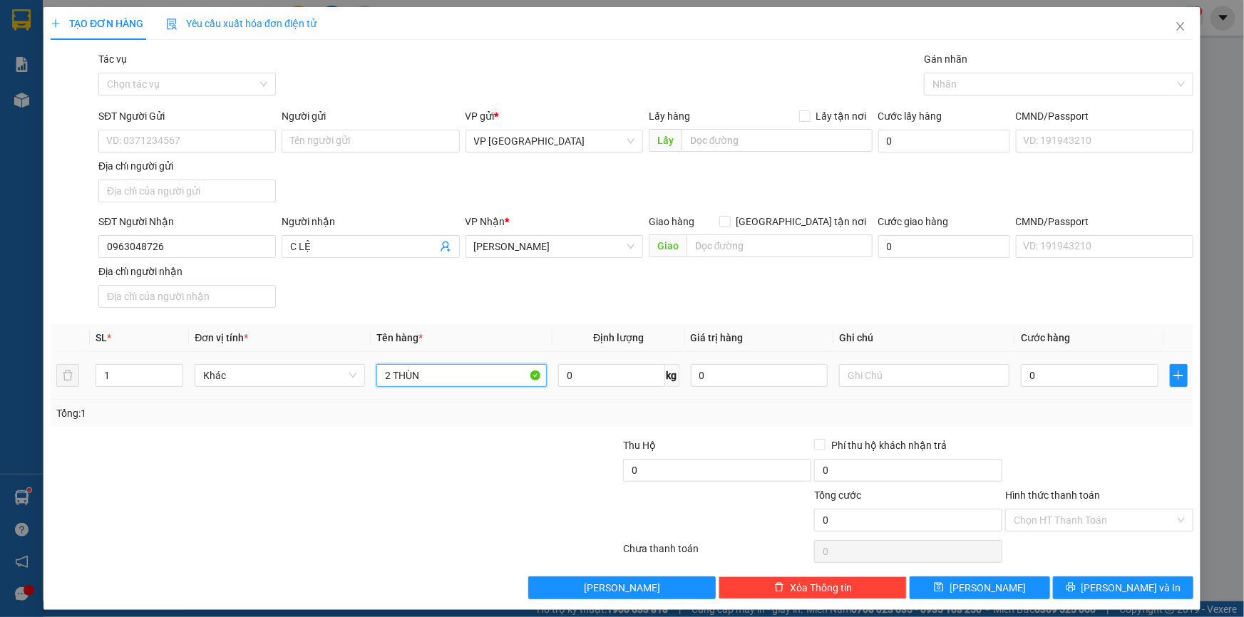
type input "2 THÙNG"
click at [1068, 376] on input "0" at bounding box center [1090, 375] width 138 height 23
click at [1129, 584] on span "[PERSON_NAME] và In" at bounding box center [1131, 588] width 100 height 16
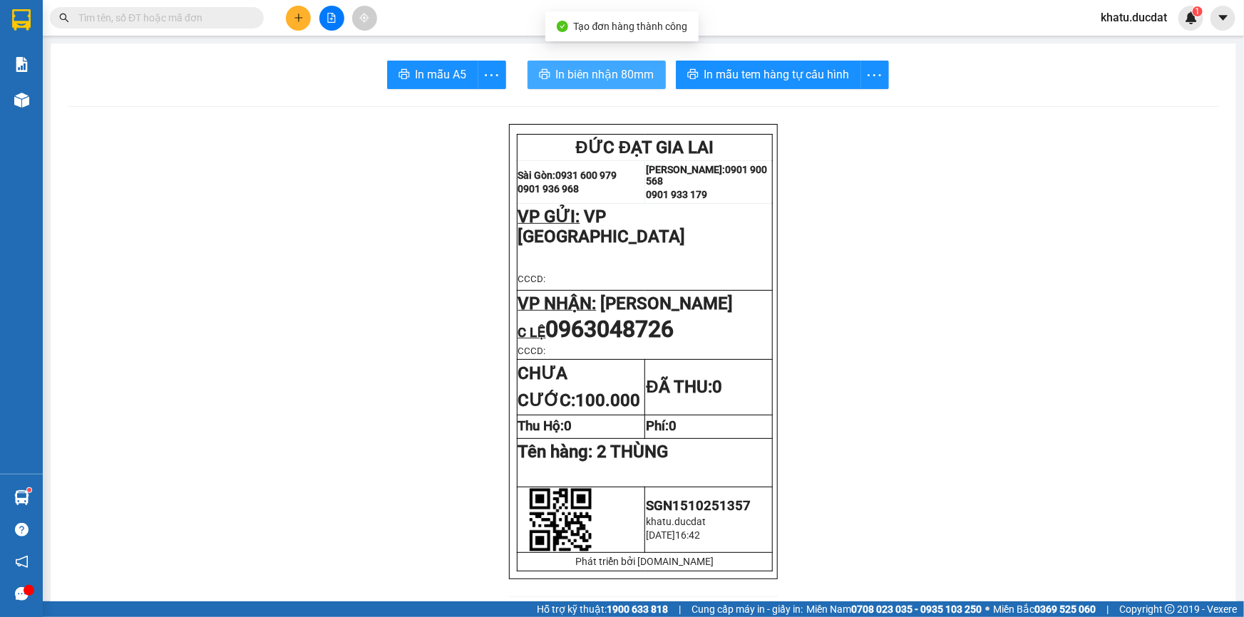
click at [556, 71] on span "In biên nhận 80mm" at bounding box center [605, 75] width 98 height 18
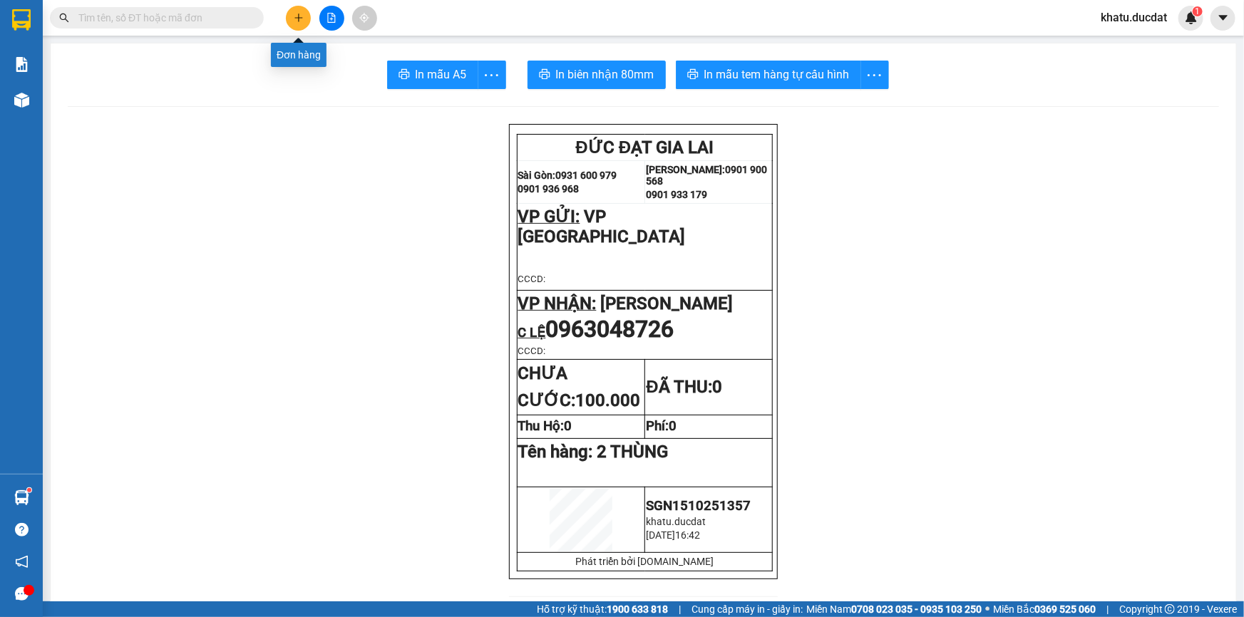
click at [299, 29] on button at bounding box center [298, 18] width 25 height 25
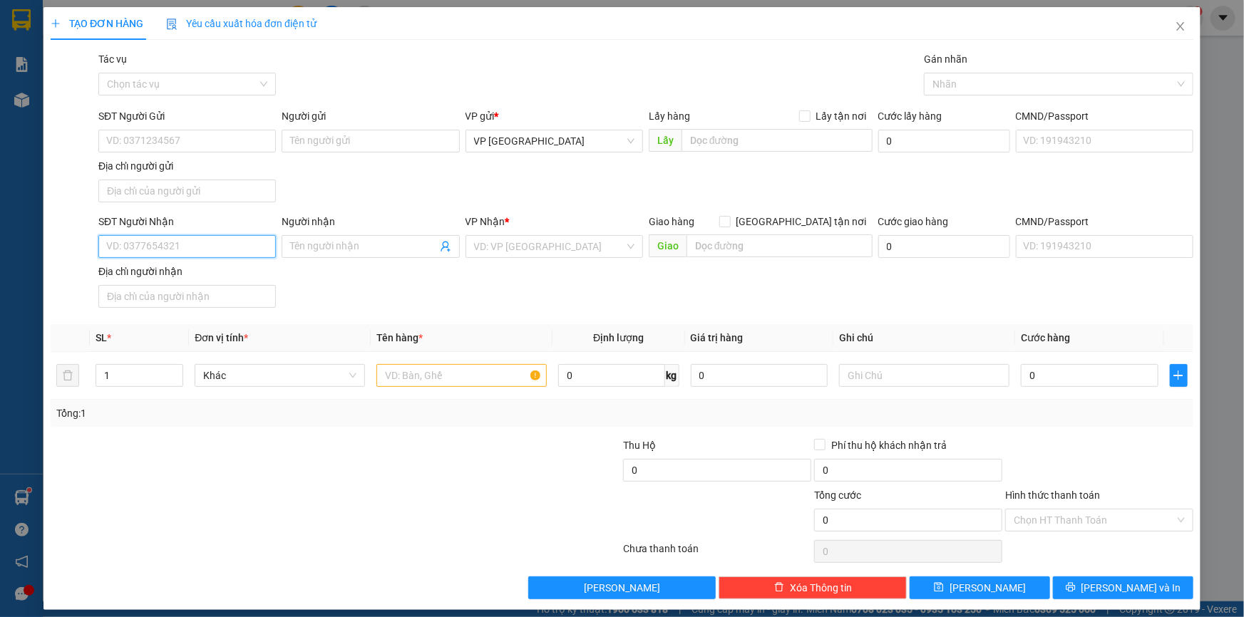
click at [219, 257] on input "SĐT Người Nhận" at bounding box center [186, 246] width 177 height 23
click at [109, 249] on input "82339" at bounding box center [186, 246] width 177 height 23
type input "2339"
click at [188, 251] on input "2339" at bounding box center [186, 246] width 177 height 23
click at [187, 250] on input "2339" at bounding box center [186, 246] width 177 height 23
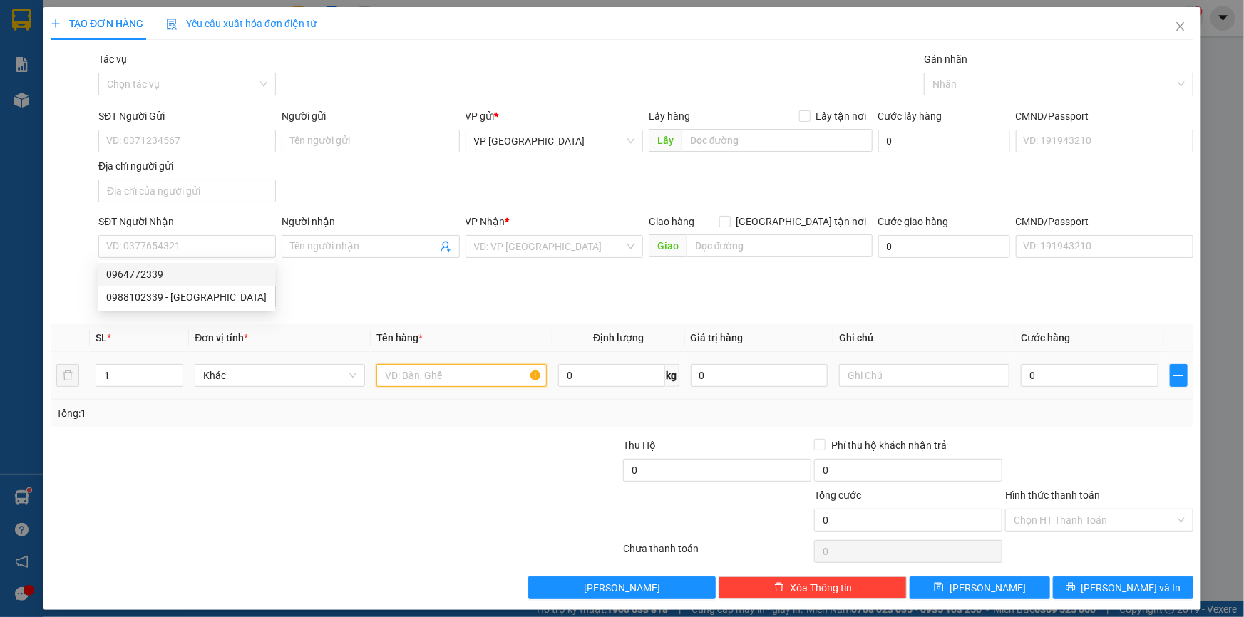
click at [406, 376] on input "text" at bounding box center [461, 375] width 170 height 23
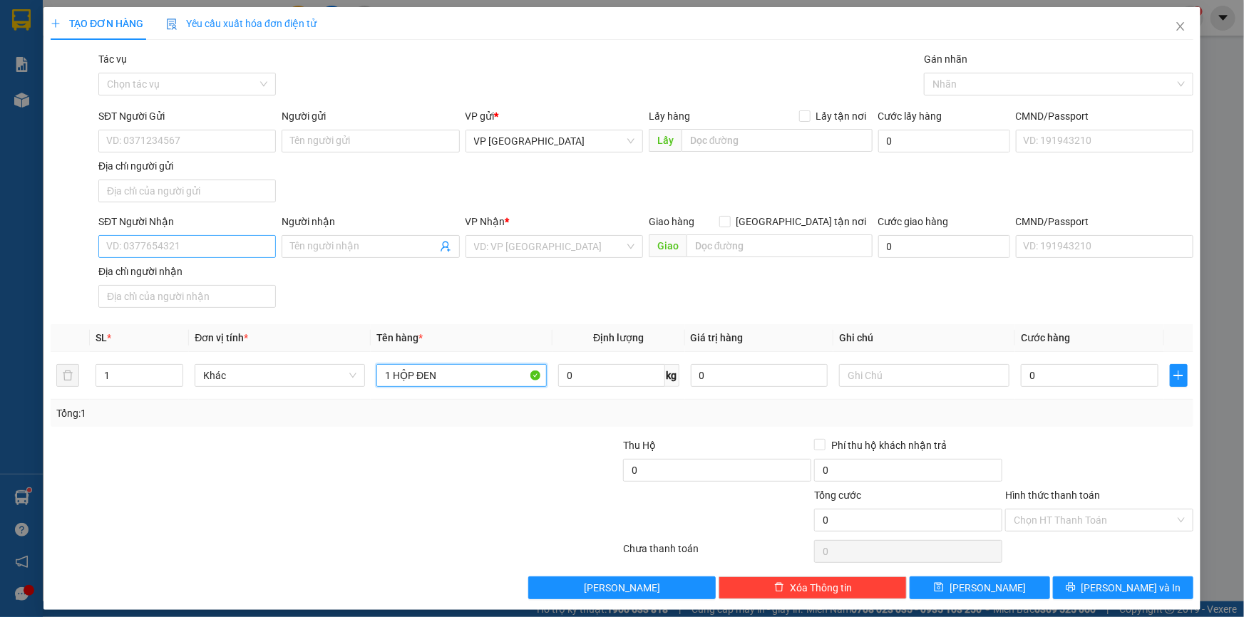
type input "1 HỘP ĐEN"
click at [168, 244] on input "SĐT Người Nhận" at bounding box center [186, 246] width 177 height 23
click at [170, 245] on input "7881" at bounding box center [186, 246] width 177 height 23
click at [168, 269] on div "0399379881 - KÍNH MẮT ANMAKI" at bounding box center [185, 275] width 159 height 16
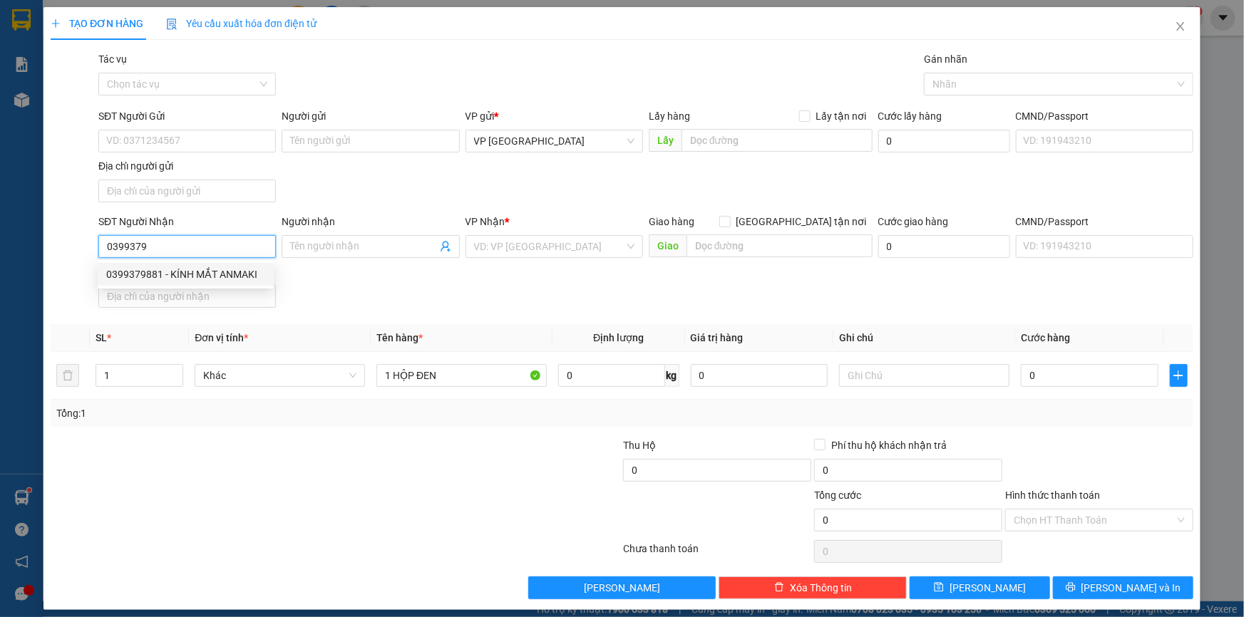
type input "0399379881"
type input "KÍNH MẮT ANMAKI"
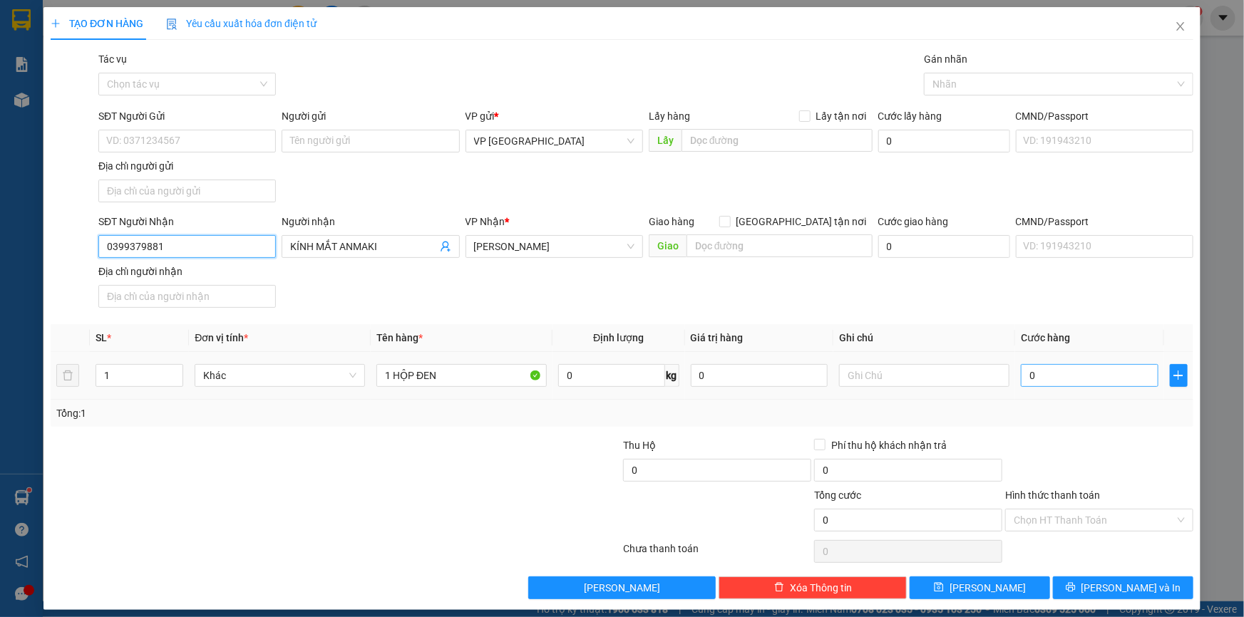
type input "0399379881"
click at [1036, 377] on input "0" at bounding box center [1090, 375] width 138 height 23
type input "3"
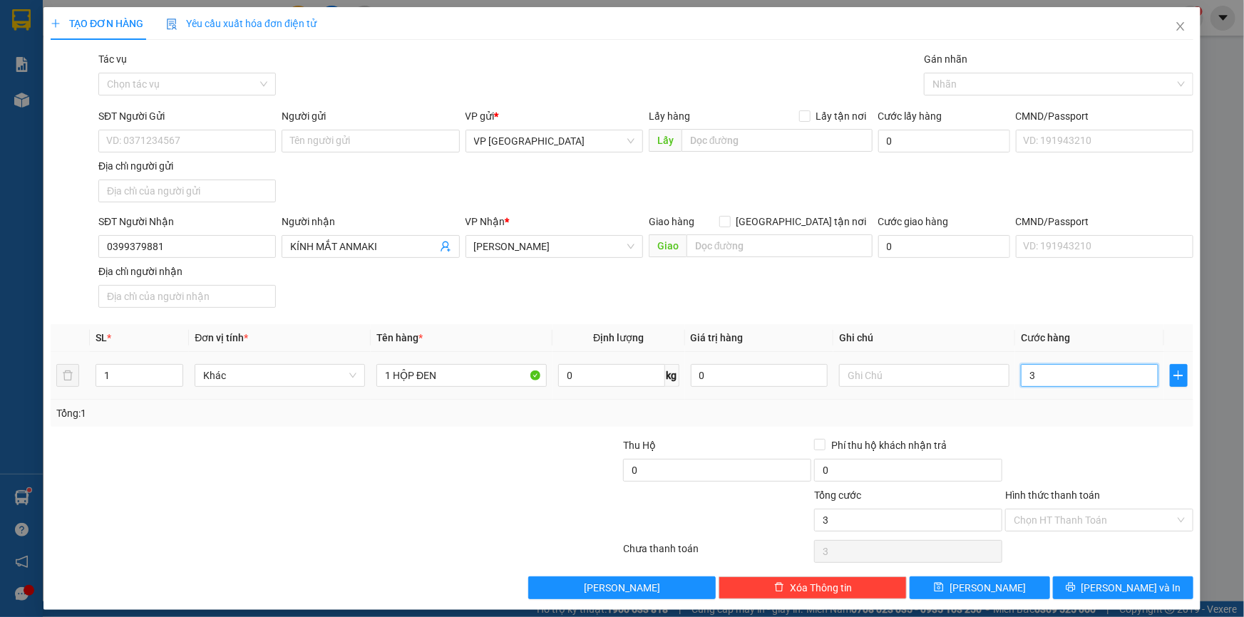
type input "30"
click at [1108, 584] on span "[PERSON_NAME] và In" at bounding box center [1131, 588] width 100 height 16
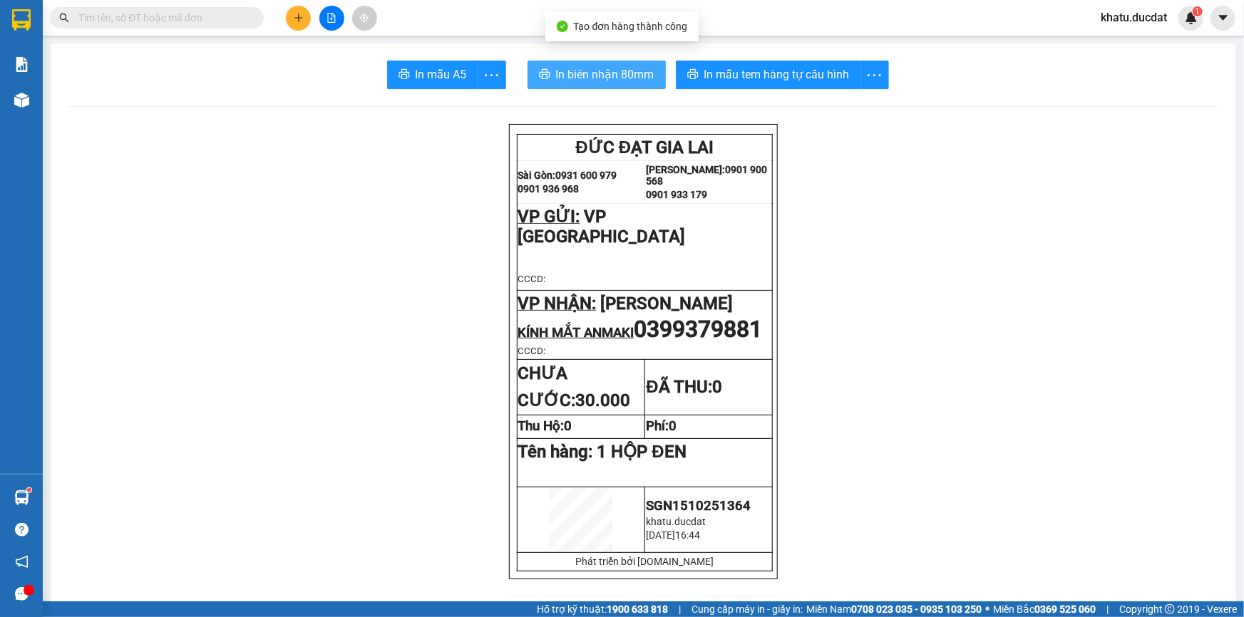
click at [648, 78] on span "In biên nhận 80mm" at bounding box center [605, 75] width 98 height 18
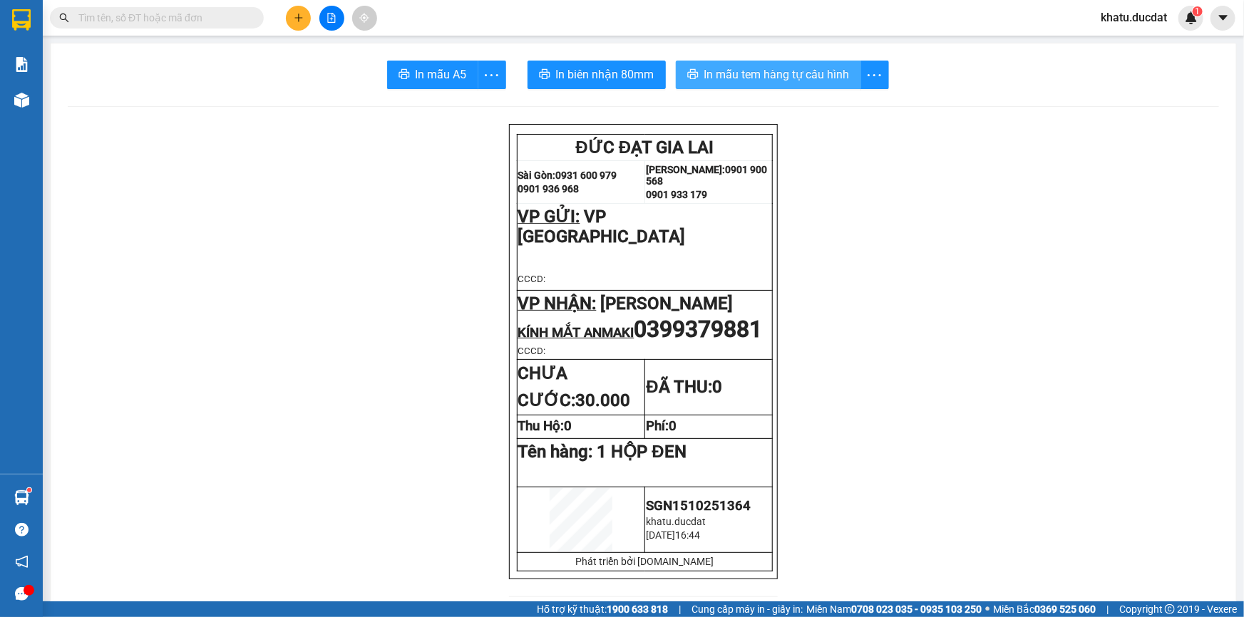
click at [819, 78] on span "In mẫu tem hàng tự cấu hình" at bounding box center [776, 75] width 145 height 18
click at [177, 29] on div "Kết quả tìm kiếm ( 1 ) Bộ lọc Mã ĐH Trạng thái Món hàng Thu hộ Tổng cước Chưa c…" at bounding box center [139, 18] width 278 height 25
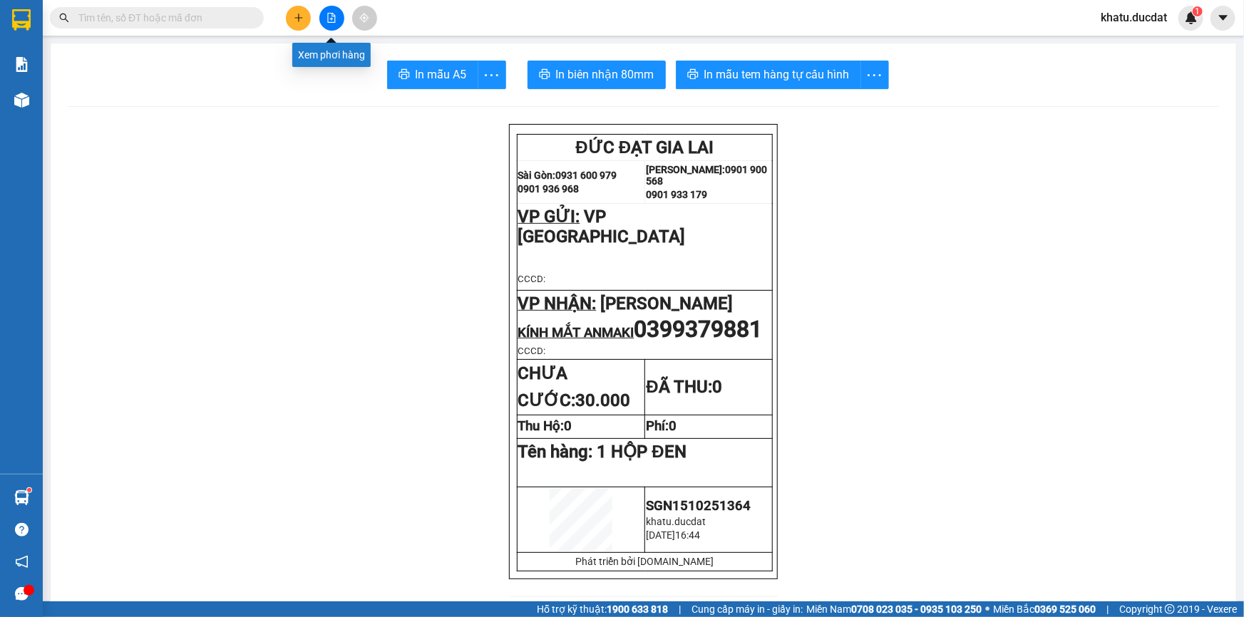
click at [298, 10] on button at bounding box center [298, 18] width 25 height 25
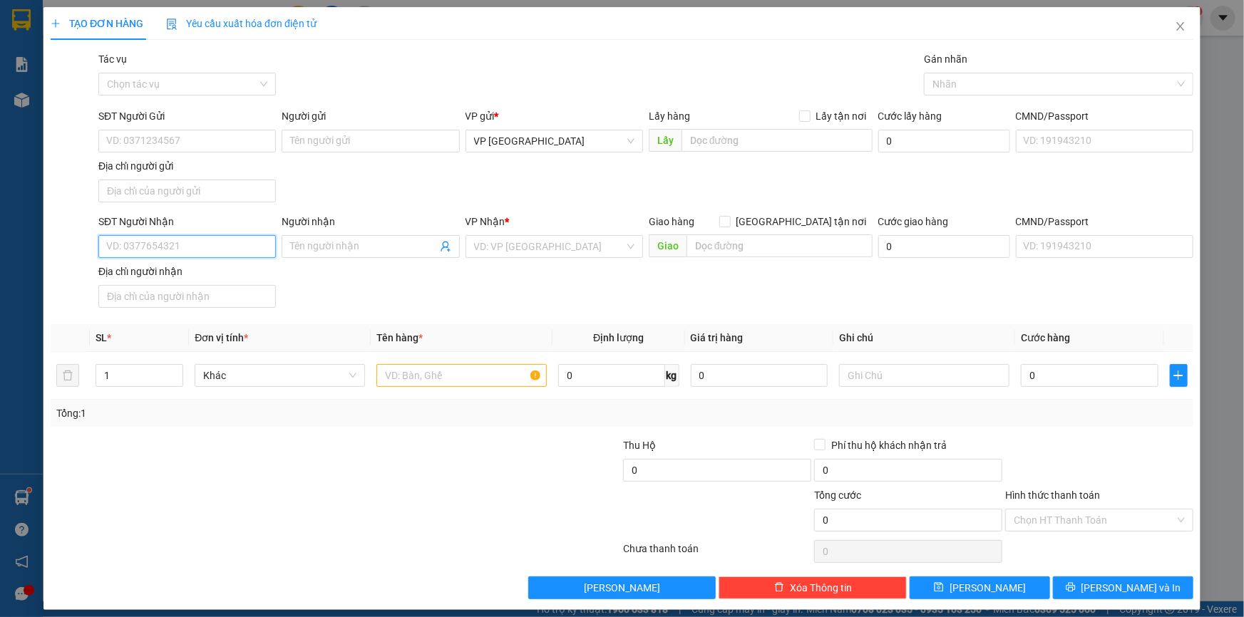
click at [198, 249] on input "SĐT Người Nhận" at bounding box center [186, 246] width 177 height 23
type input "0336782339"
click at [562, 249] on input "search" at bounding box center [549, 246] width 150 height 21
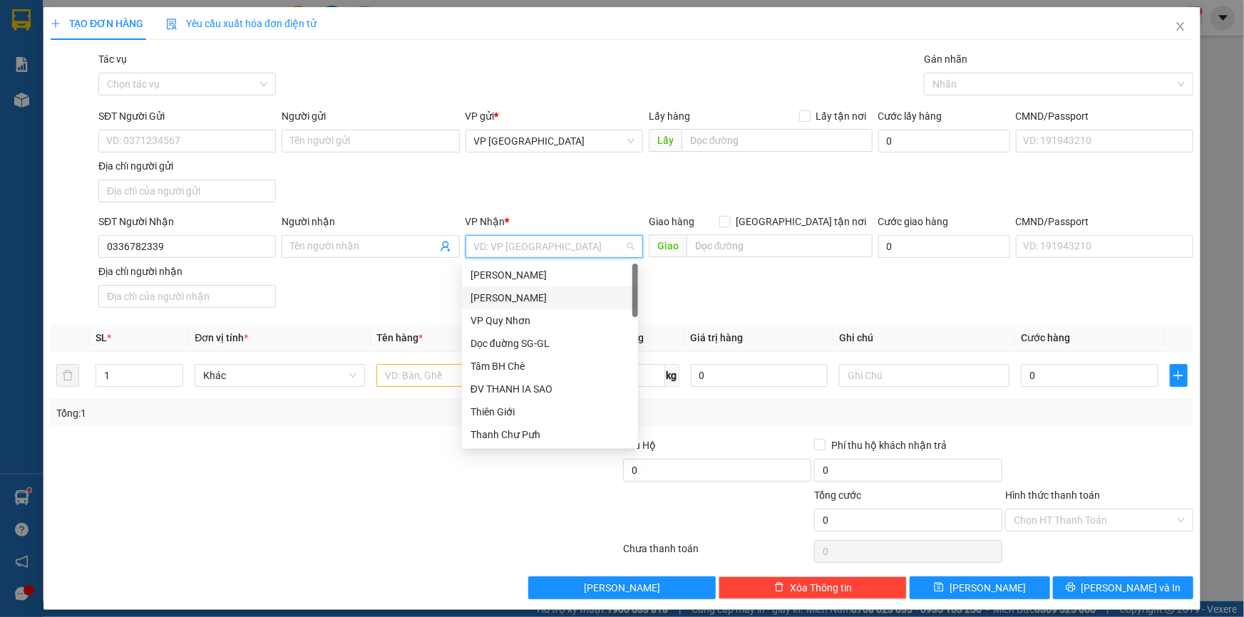
click at [535, 292] on div "[PERSON_NAME]" at bounding box center [549, 298] width 159 height 16
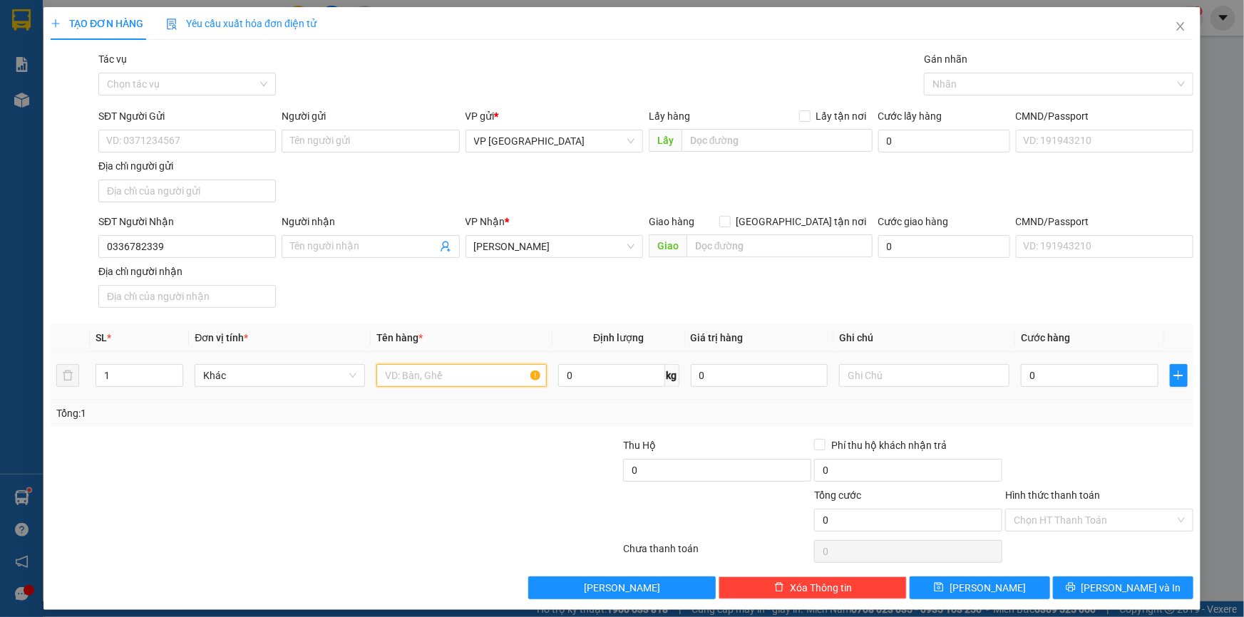
click at [473, 377] on input "text" at bounding box center [461, 375] width 170 height 23
type input "1TG"
click at [1091, 379] on input "0" at bounding box center [1090, 375] width 138 height 23
type input "6"
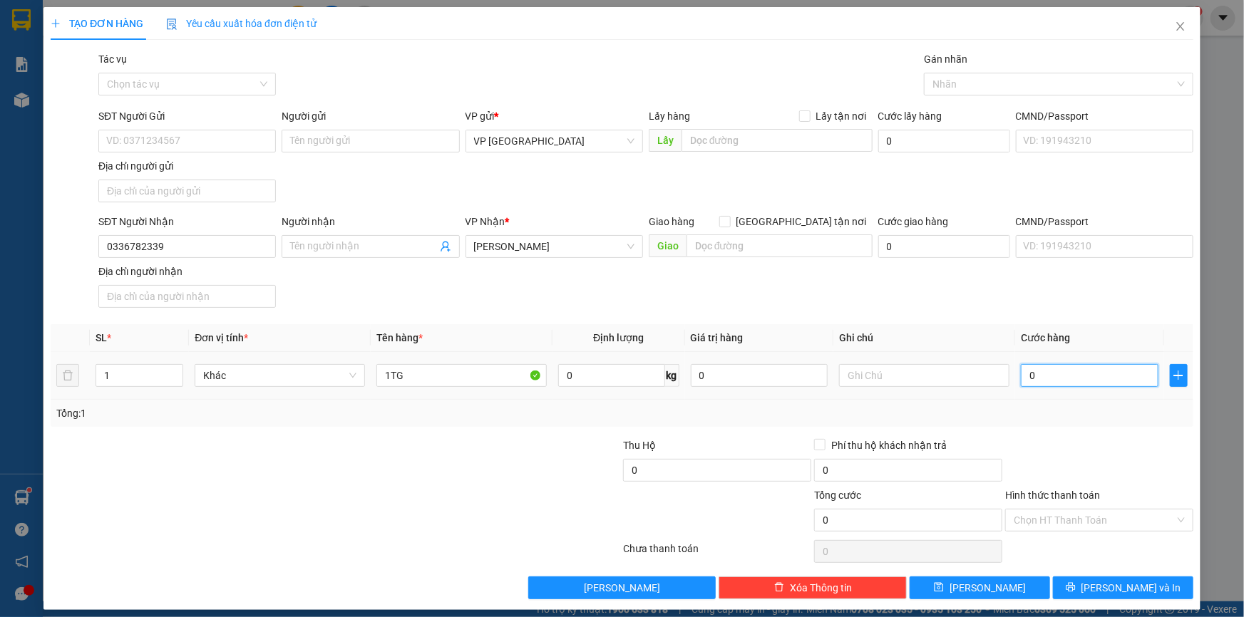
type input "6"
type input "60"
click at [1123, 597] on button "[PERSON_NAME] và In" at bounding box center [1123, 588] width 140 height 23
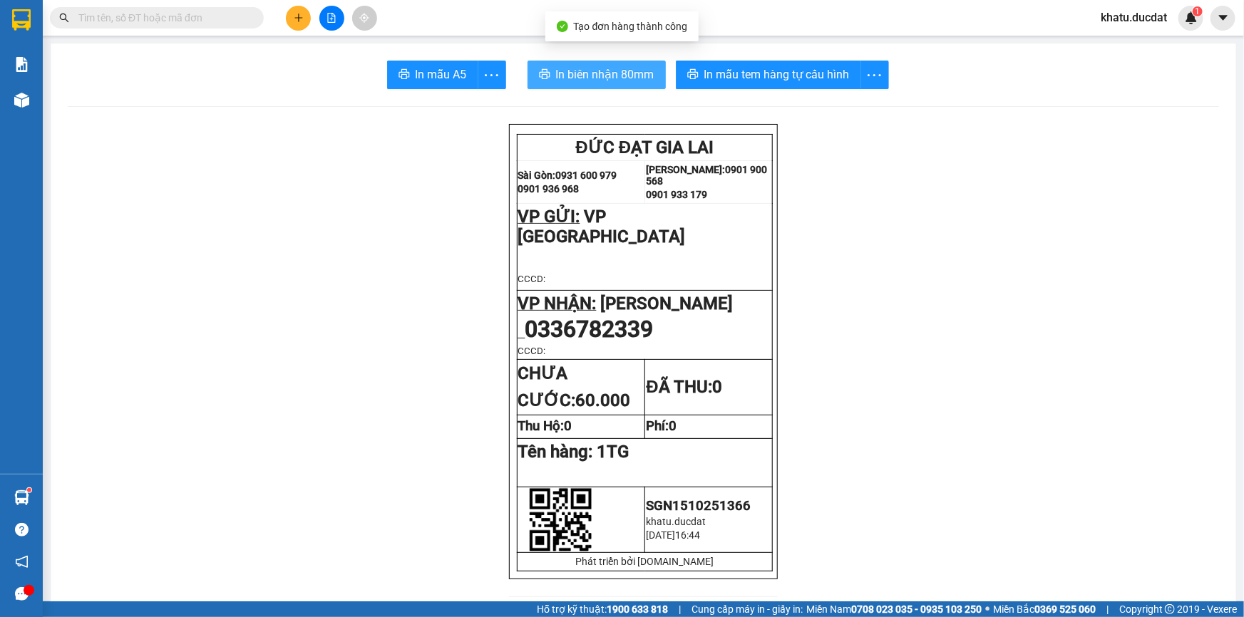
click at [581, 73] on span "In biên nhận 80mm" at bounding box center [605, 75] width 98 height 18
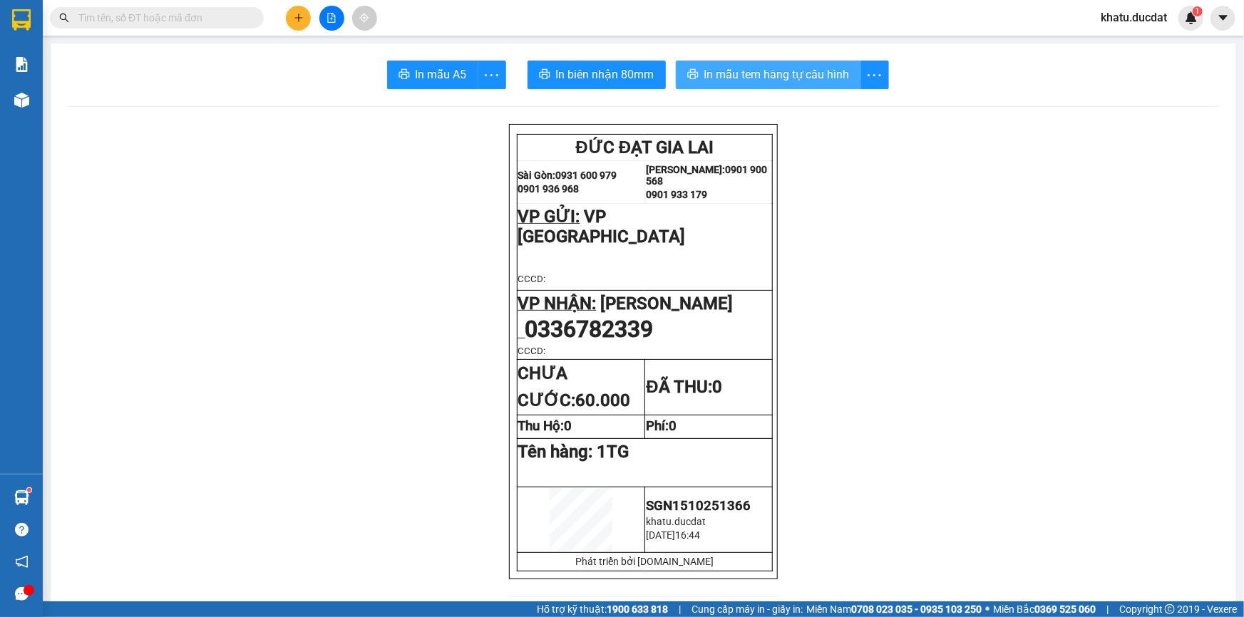
click at [781, 66] on span "In mẫu tem hàng tự cấu hình" at bounding box center [776, 75] width 145 height 18
click at [296, 22] on icon "plus" at bounding box center [299, 18] width 10 height 10
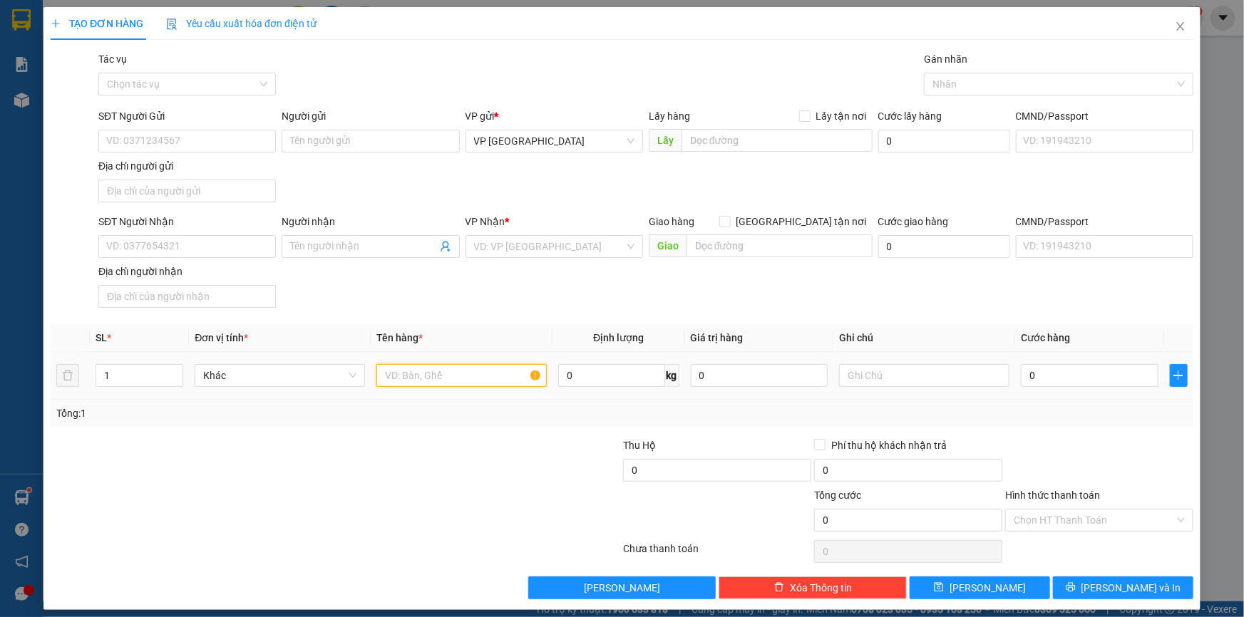
click at [442, 383] on input "text" at bounding box center [461, 375] width 170 height 23
type input "1TG"
click at [214, 237] on input "SĐT Người Nhận" at bounding box center [186, 246] width 177 height 23
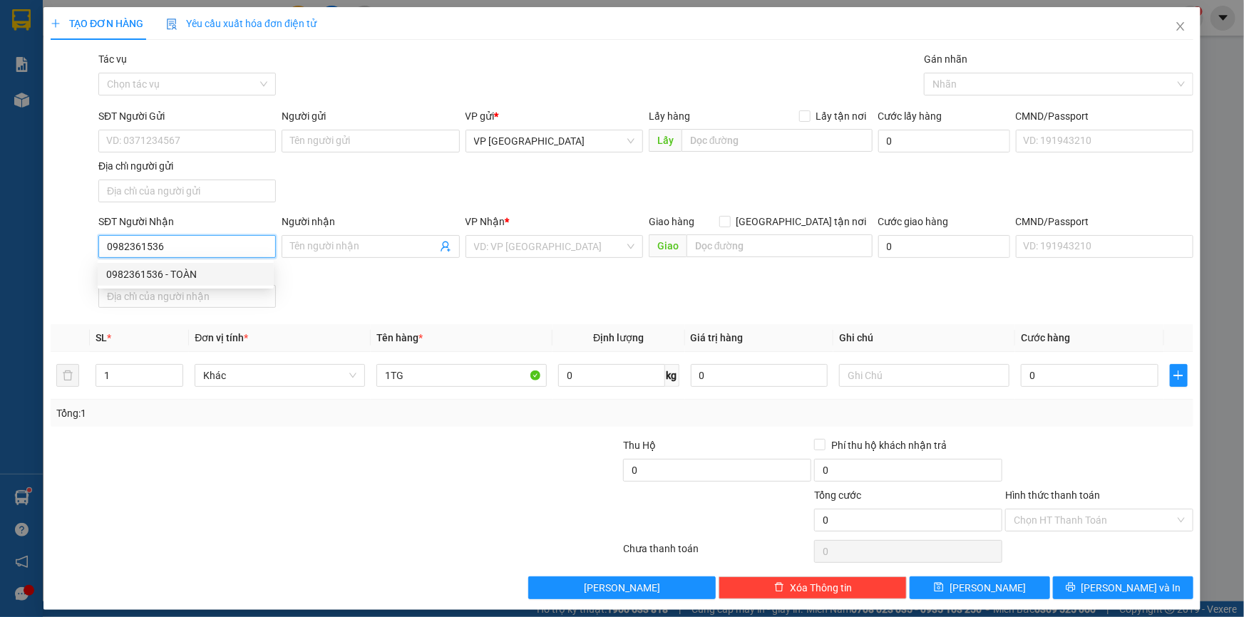
type input "0982361536"
click at [225, 287] on div "0982361536 0982361536 - TOÀN" at bounding box center [186, 274] width 176 height 29
click at [239, 249] on input "0982361536" at bounding box center [186, 246] width 177 height 23
click at [242, 269] on div "0982361536 - TOÀN" at bounding box center [185, 275] width 159 height 16
type input "TOÀN"
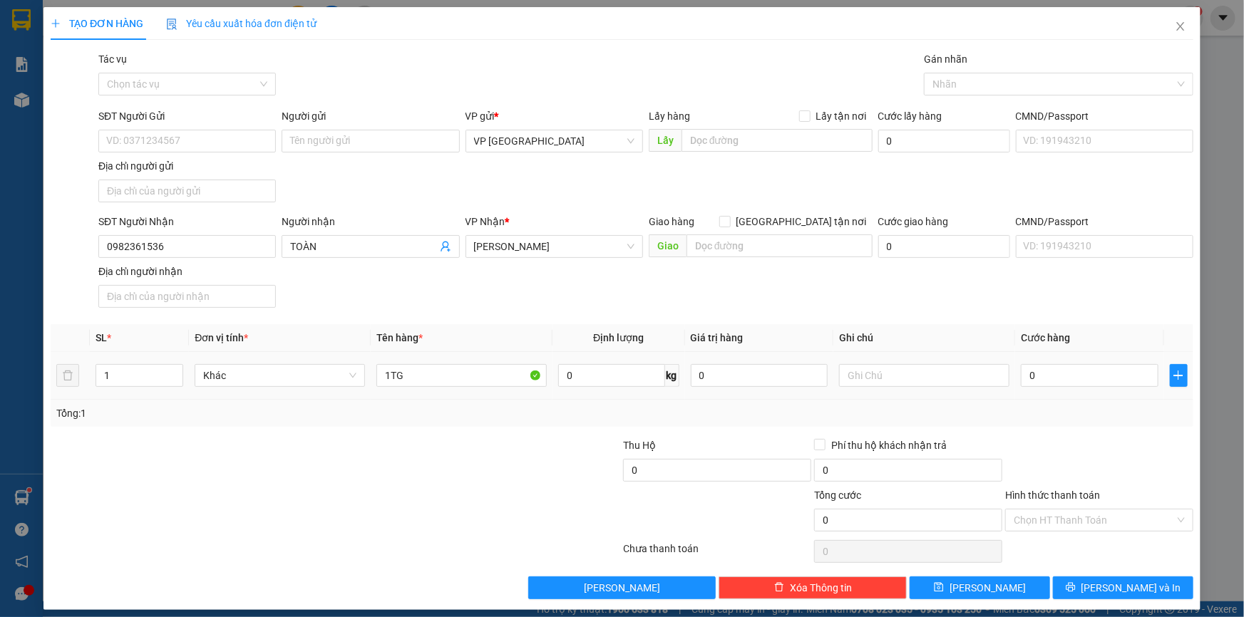
click at [1076, 389] on div "0" at bounding box center [1090, 375] width 138 height 29
click at [1076, 374] on input "0" at bounding box center [1090, 375] width 138 height 23
click at [1098, 590] on button "[PERSON_NAME] và In" at bounding box center [1123, 588] width 140 height 23
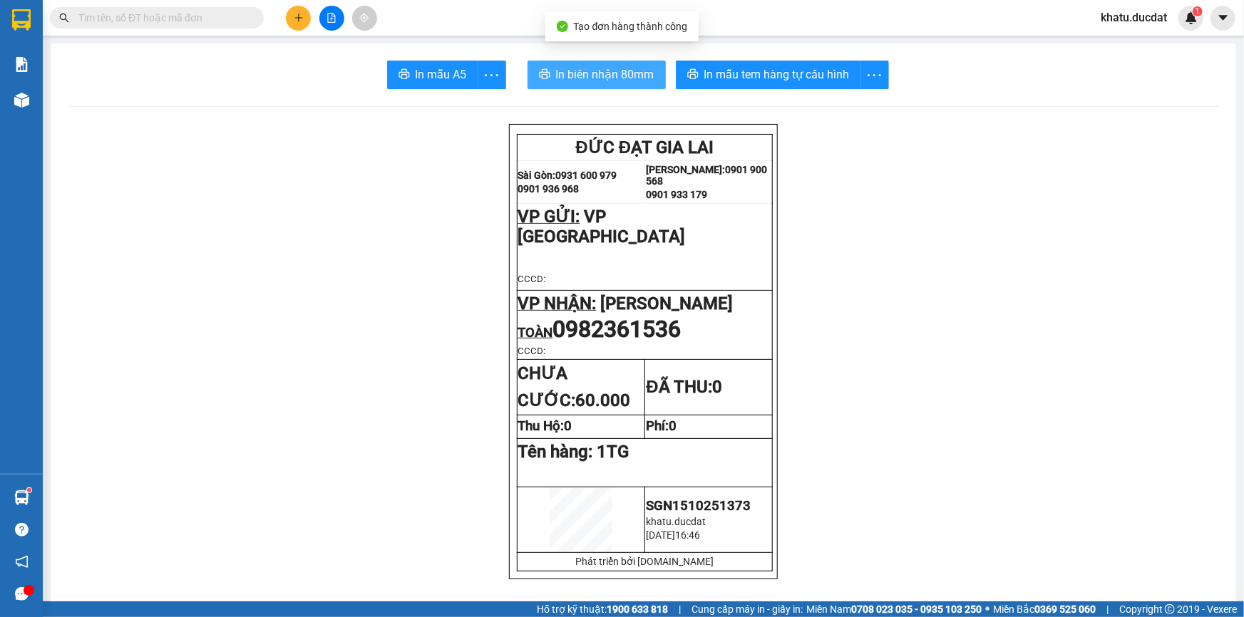
click at [599, 66] on span "In biên nhận 80mm" at bounding box center [605, 75] width 98 height 18
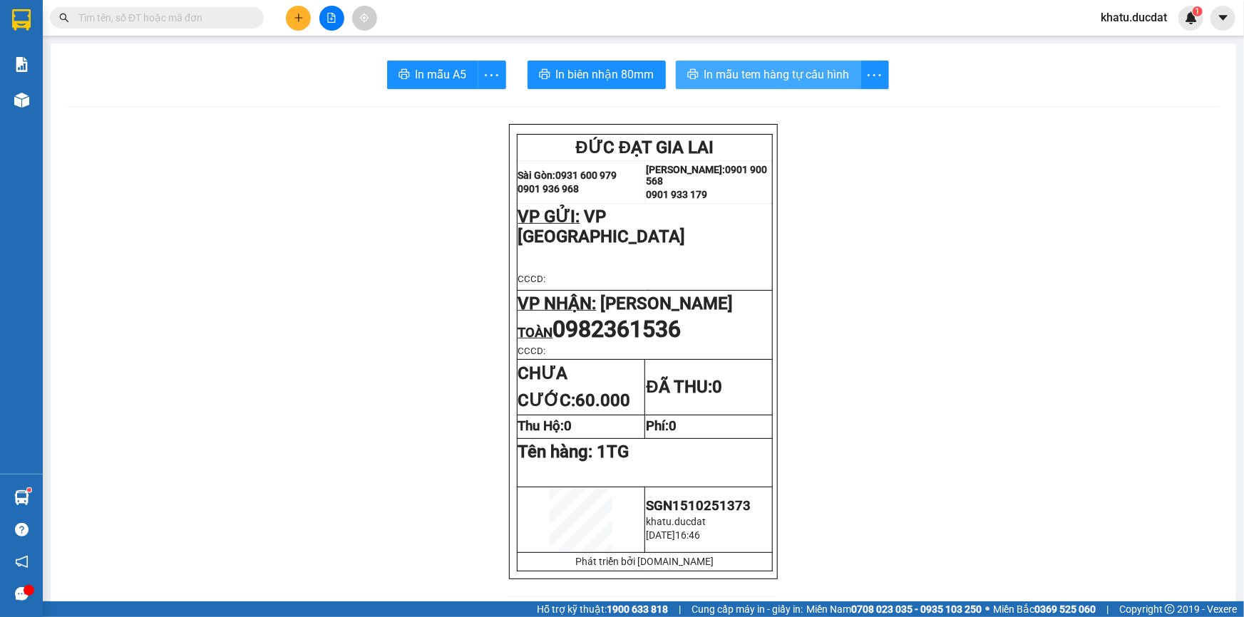
click at [800, 78] on span "In mẫu tem hàng tự cấu hình" at bounding box center [776, 75] width 145 height 18
click at [306, 11] on button at bounding box center [298, 18] width 25 height 25
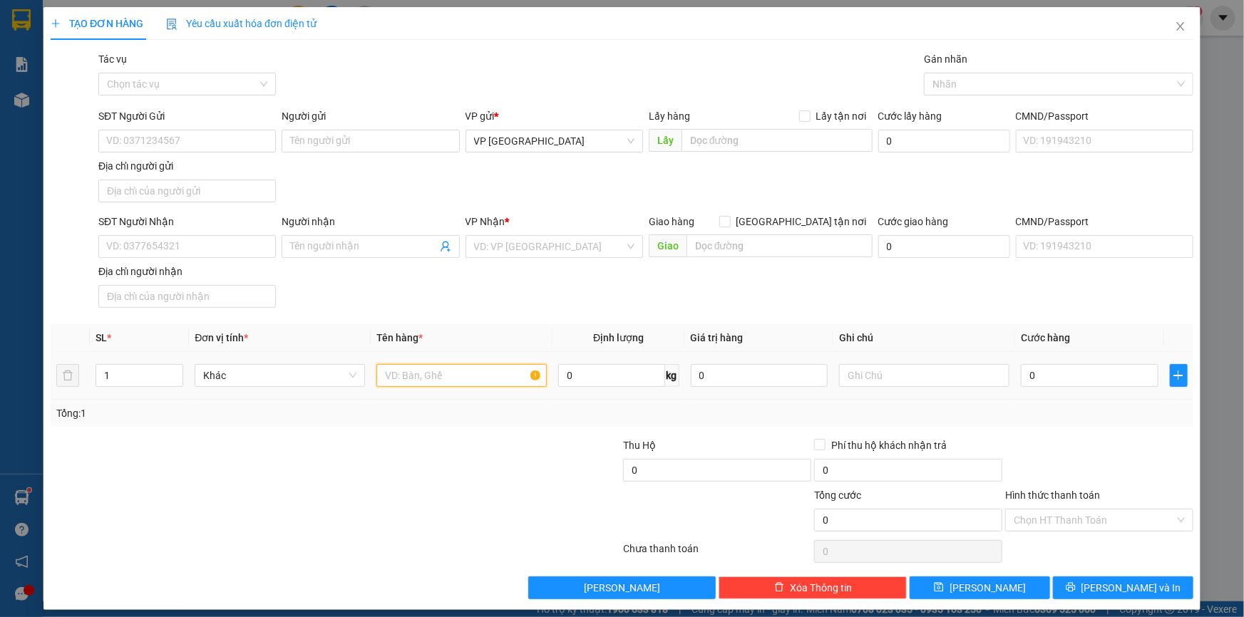
click at [424, 364] on input "text" at bounding box center [461, 375] width 170 height 23
type input "1 THÙ"
click at [1163, 22] on span "Close" at bounding box center [1180, 27] width 40 height 40
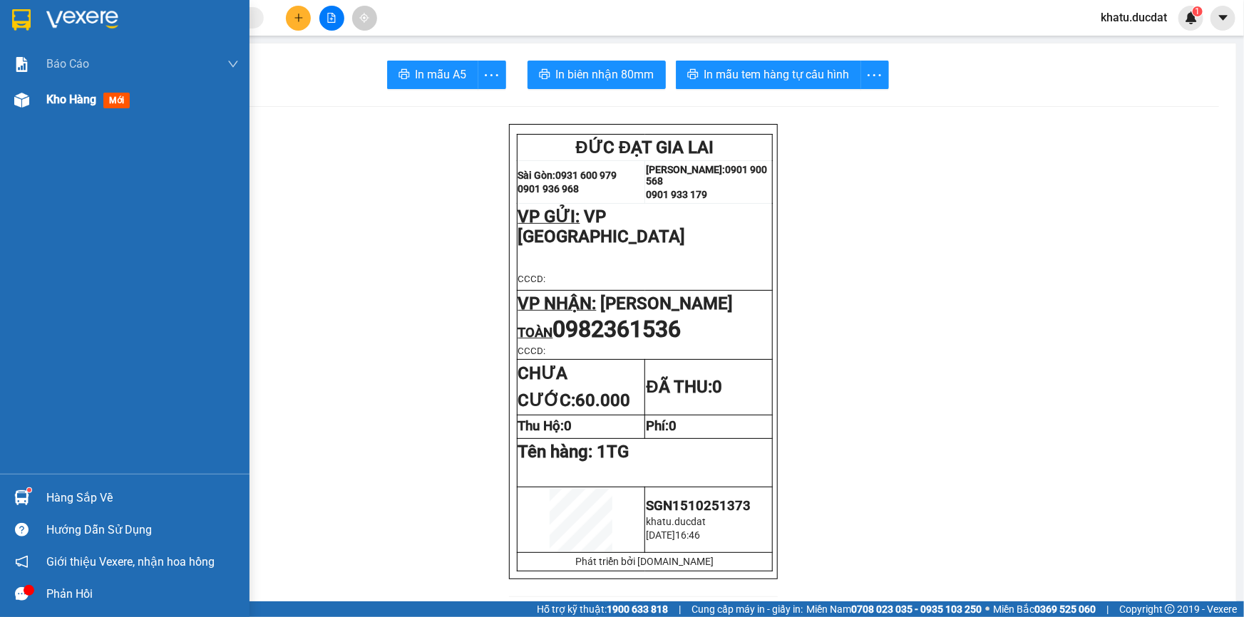
click at [35, 114] on div "Kho hàng mới" at bounding box center [124, 100] width 249 height 36
click at [38, 92] on div "Kho hàng mới" at bounding box center [124, 100] width 249 height 36
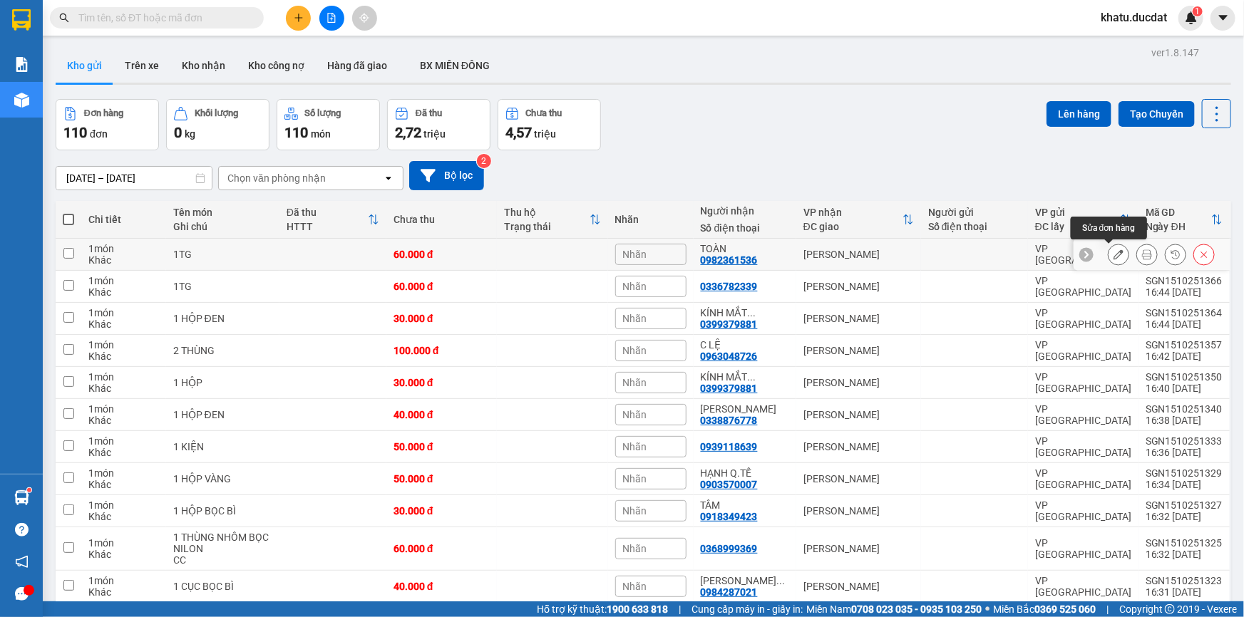
click at [1108, 259] on button at bounding box center [1118, 254] width 20 height 25
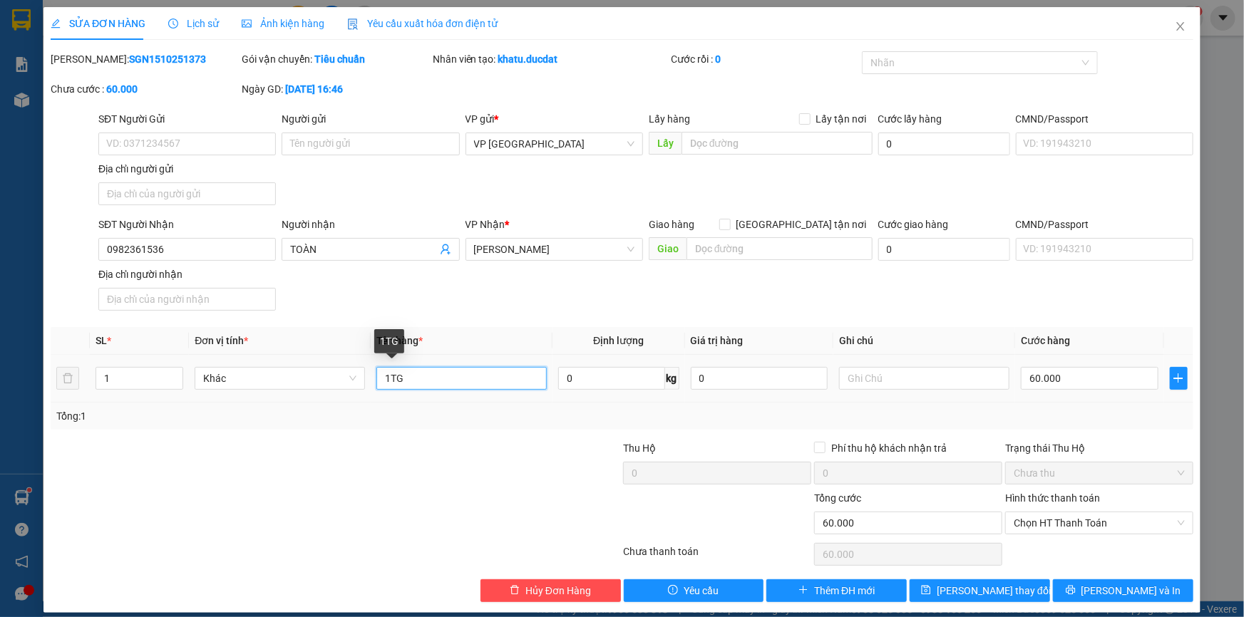
drag, startPoint x: 391, startPoint y: 375, endPoint x: 373, endPoint y: 385, distance: 21.0
click at [373, 385] on td "1TG" at bounding box center [462, 379] width 182 height 48
click at [1098, 380] on input "60.000" at bounding box center [1090, 378] width 138 height 23
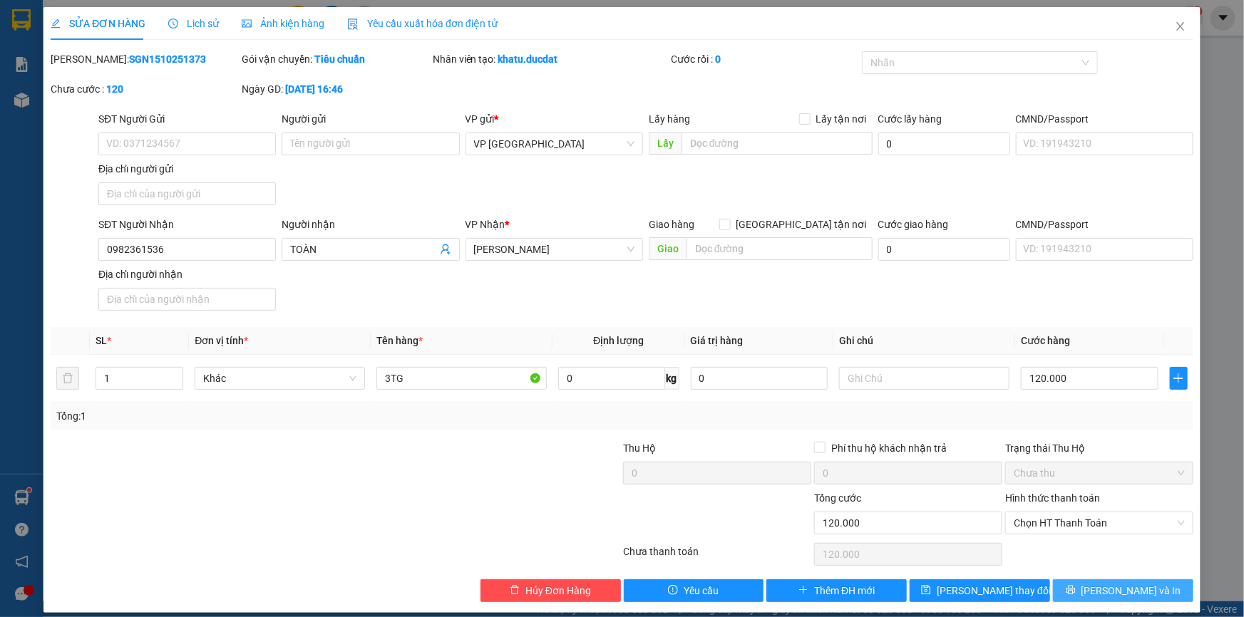
click at [1121, 587] on span "[PERSON_NAME] và In" at bounding box center [1131, 591] width 100 height 16
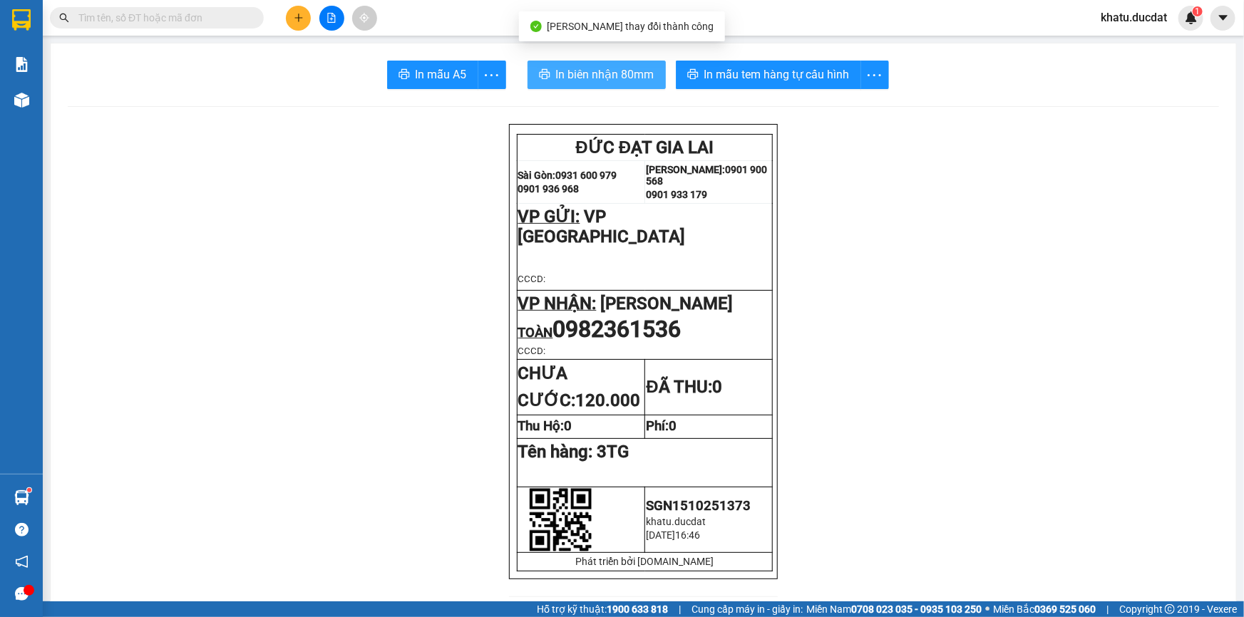
click at [604, 61] on button "In biên nhận 80mm" at bounding box center [596, 75] width 138 height 29
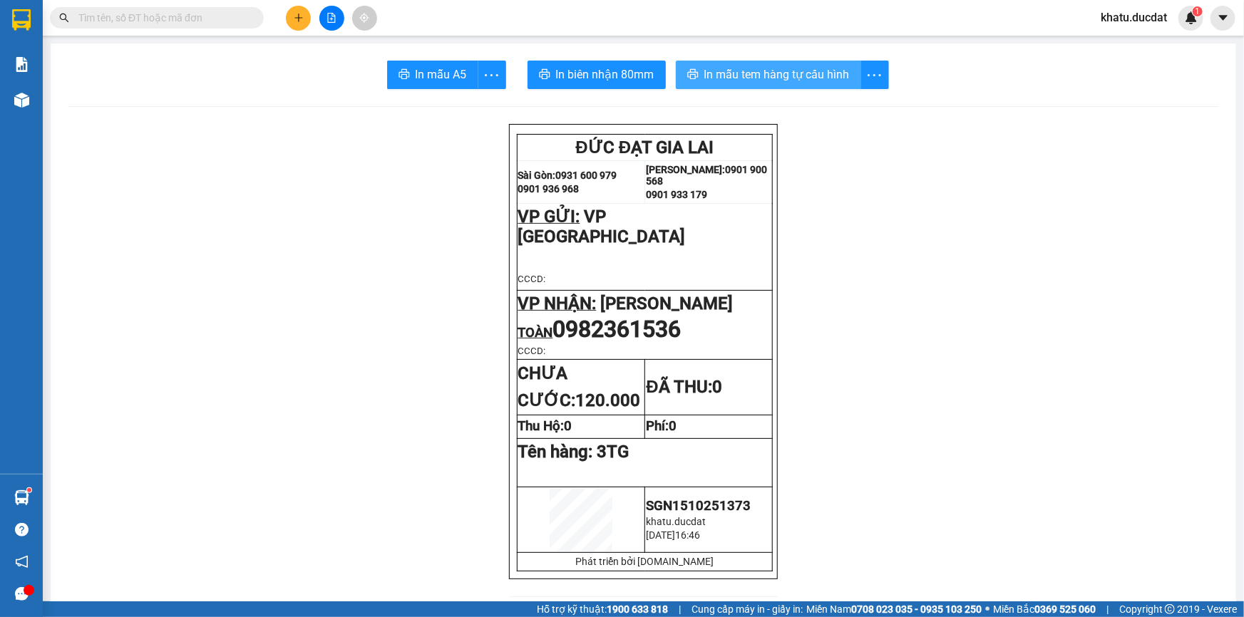
click at [819, 81] on span "In mẫu tem hàng tự cấu hình" at bounding box center [776, 75] width 145 height 18
click at [312, 20] on div at bounding box center [331, 18] width 107 height 25
click at [299, 14] on icon "plus" at bounding box center [299, 18] width 10 height 10
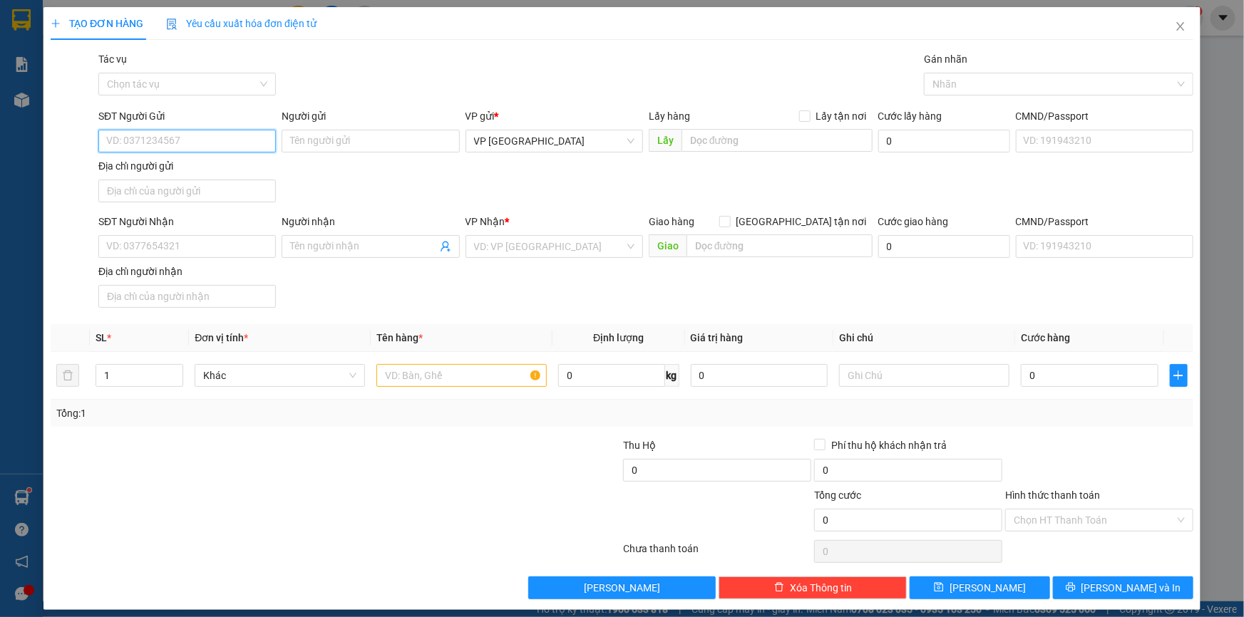
click at [215, 143] on input "SĐT Người Gửi" at bounding box center [186, 141] width 177 height 23
type input "0335918998"
type input "0973117978"
type input "TRANG"
type input "0335918998"
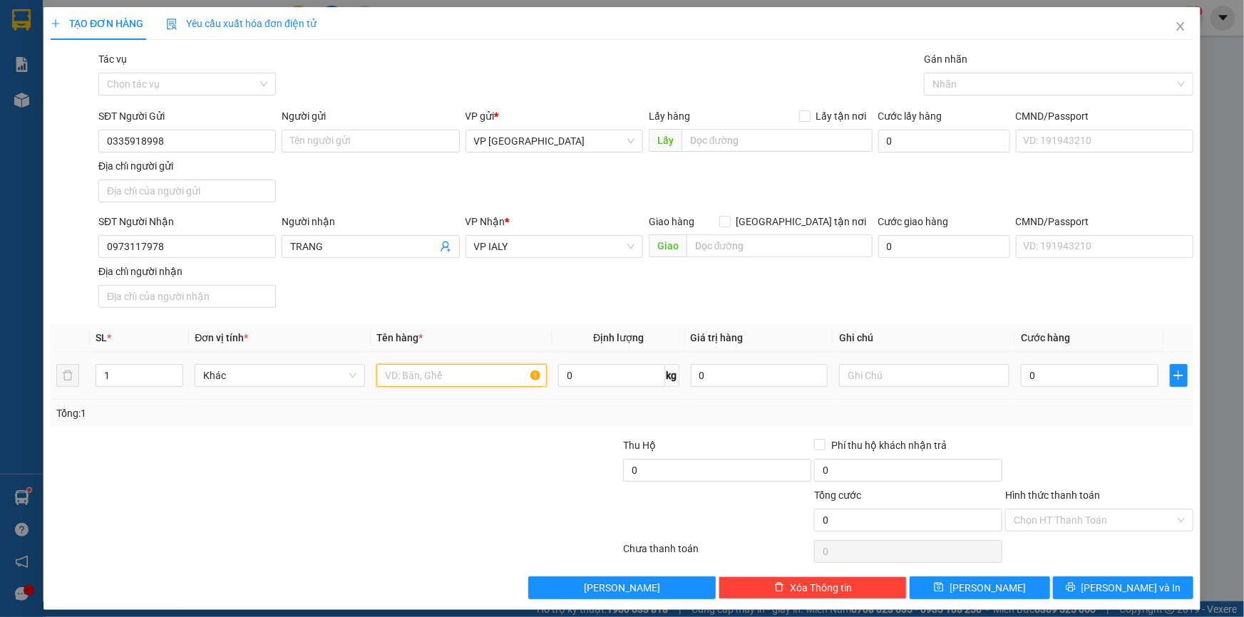
click at [455, 374] on input "text" at bounding box center [461, 375] width 170 height 23
type input "1TG"
click at [1073, 376] on input "0" at bounding box center [1090, 375] width 138 height 23
type input "5"
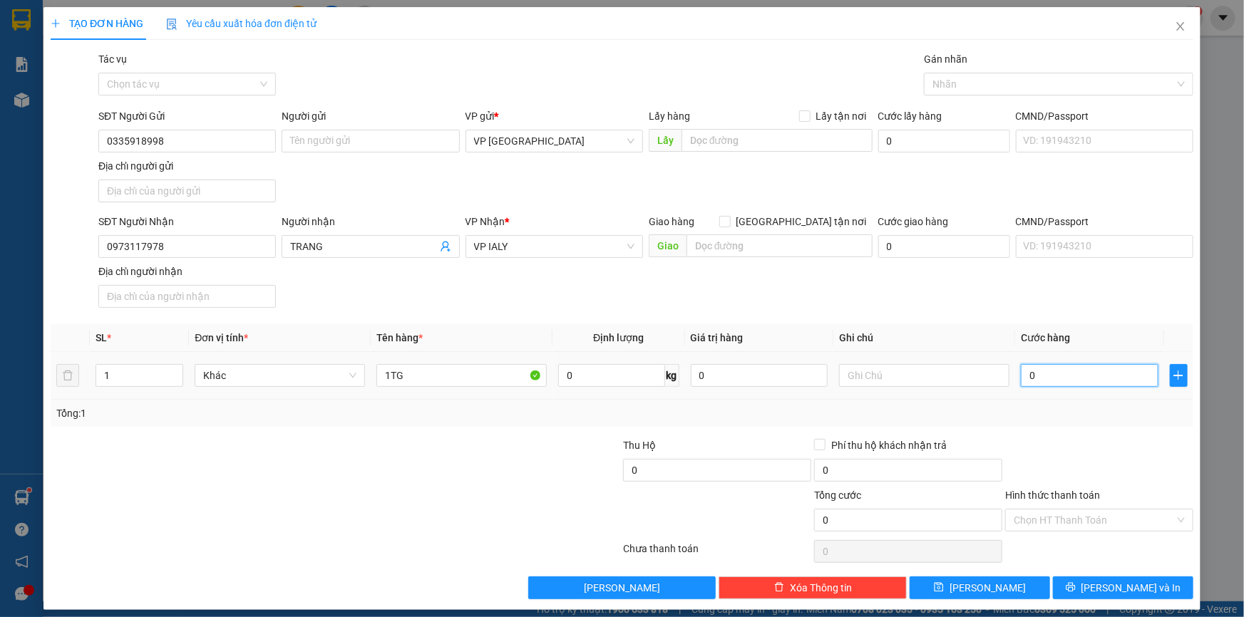
type input "5"
type input "50"
type input "50.000"
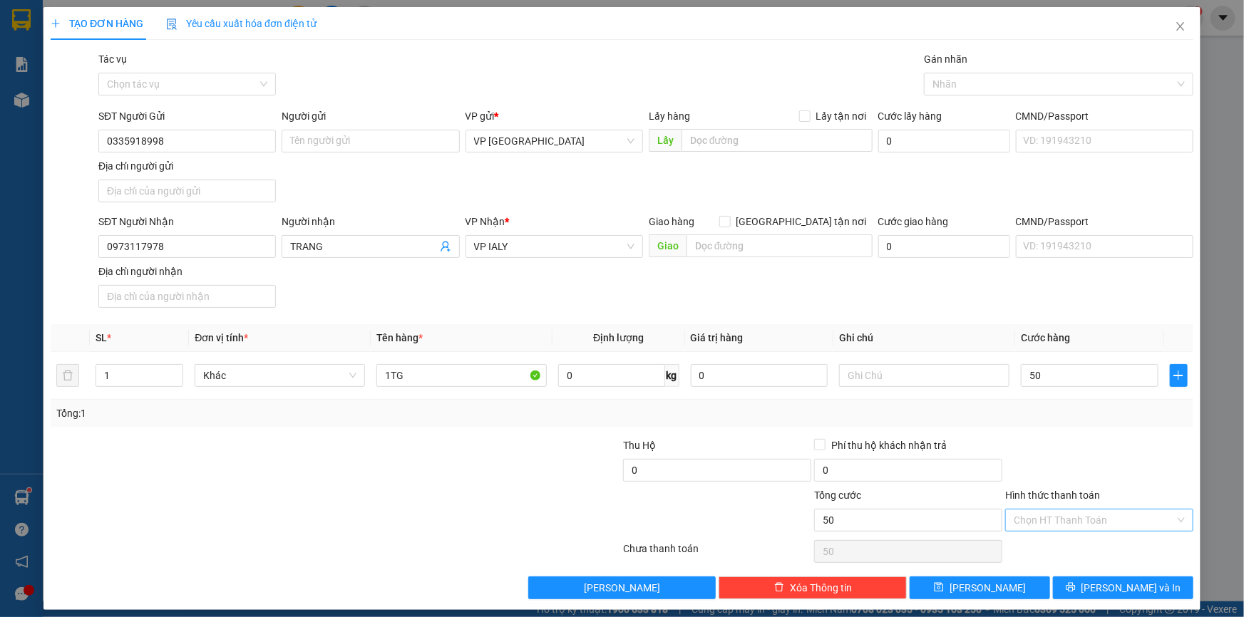
type input "50.000"
click at [1080, 510] on input "Hình thức thanh toán" at bounding box center [1093, 520] width 161 height 21
click at [1035, 401] on div "Tại văn phòng" at bounding box center [1091, 400] width 170 height 16
click at [1132, 588] on span "[PERSON_NAME] và In" at bounding box center [1131, 588] width 100 height 16
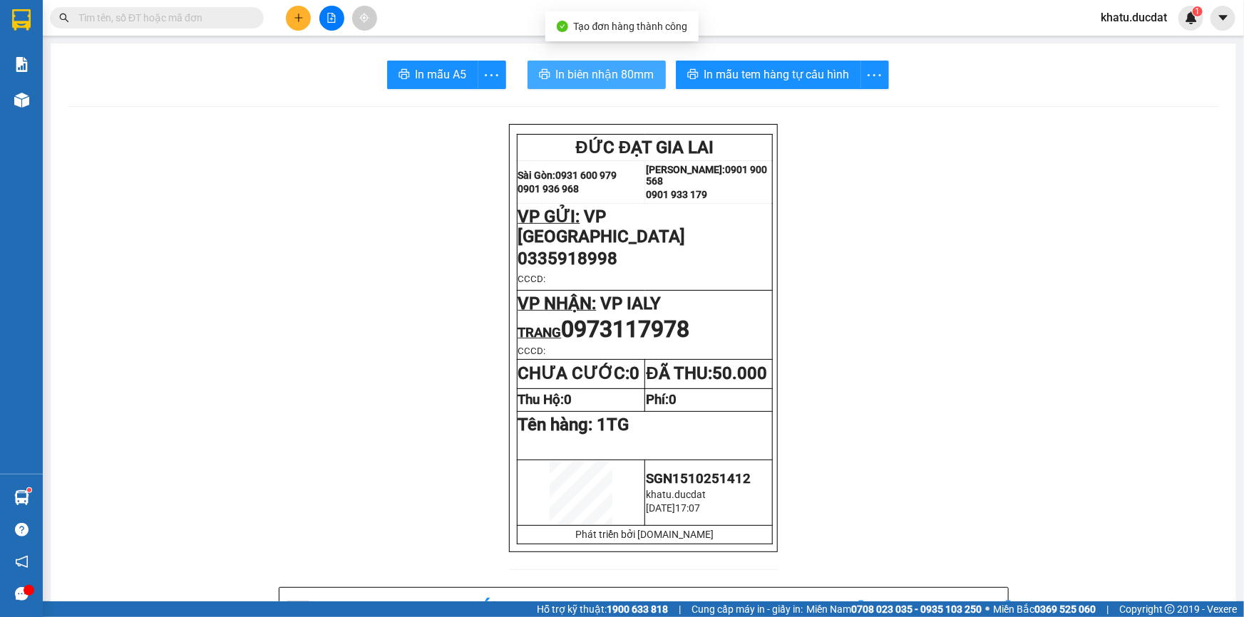
click at [616, 83] on span "In biên nhận 80mm" at bounding box center [605, 75] width 98 height 18
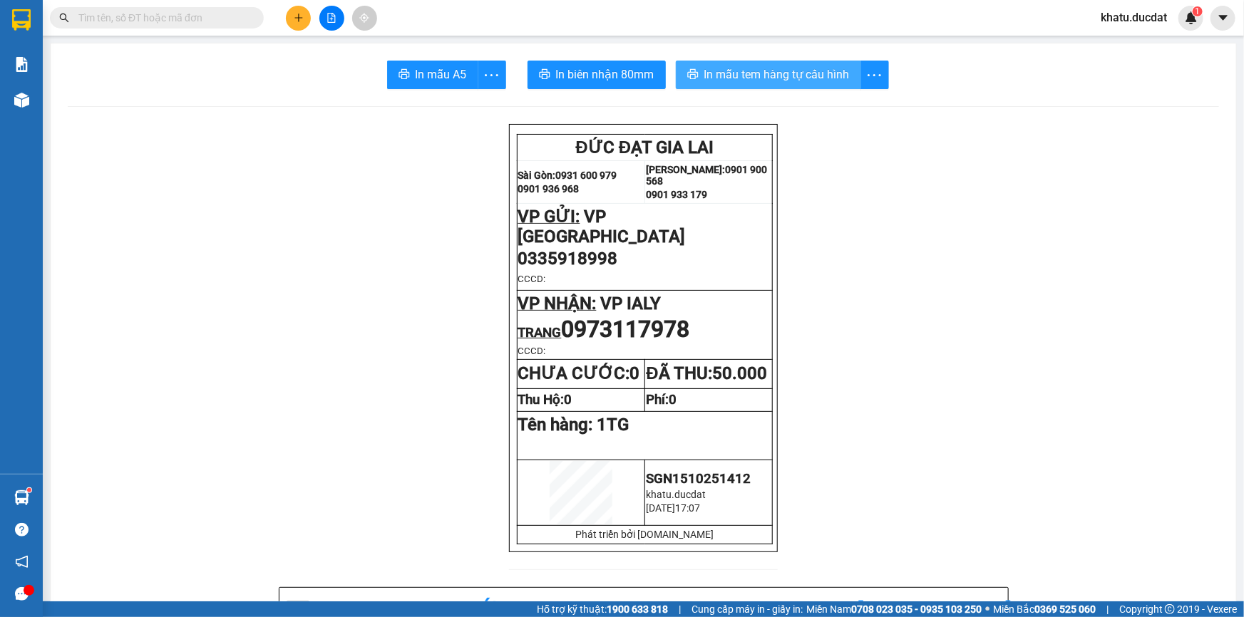
click at [765, 76] on span "In mẫu tem hàng tự cấu hình" at bounding box center [776, 75] width 145 height 18
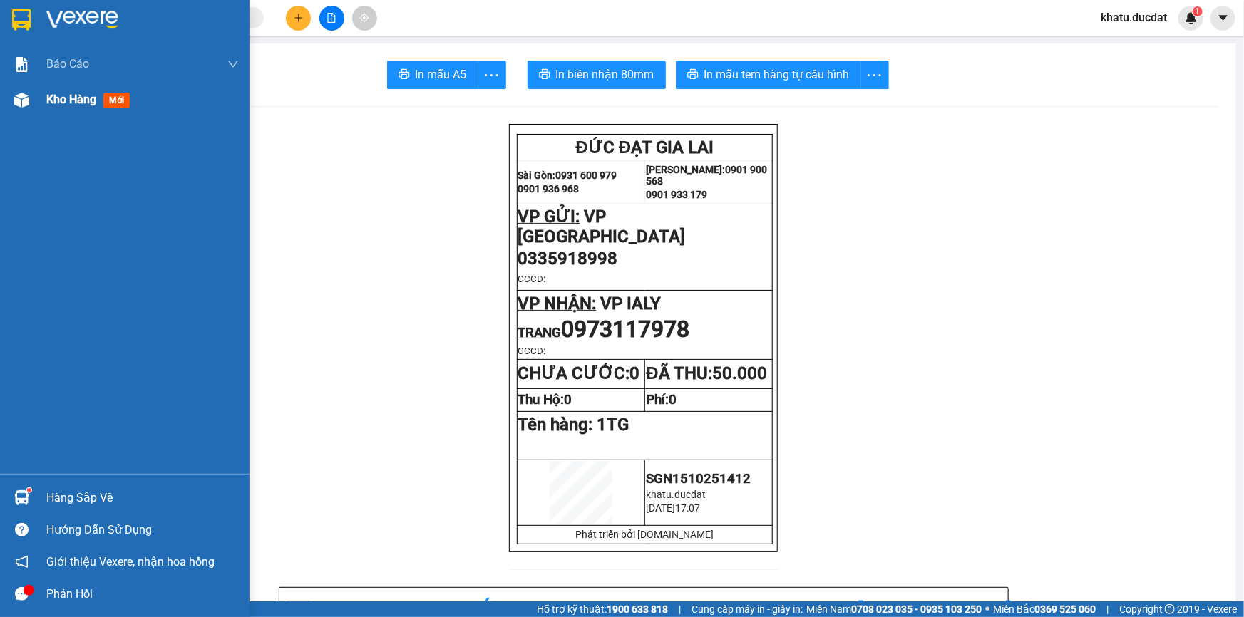
click at [46, 95] on span "Kho hàng" at bounding box center [71, 100] width 50 height 14
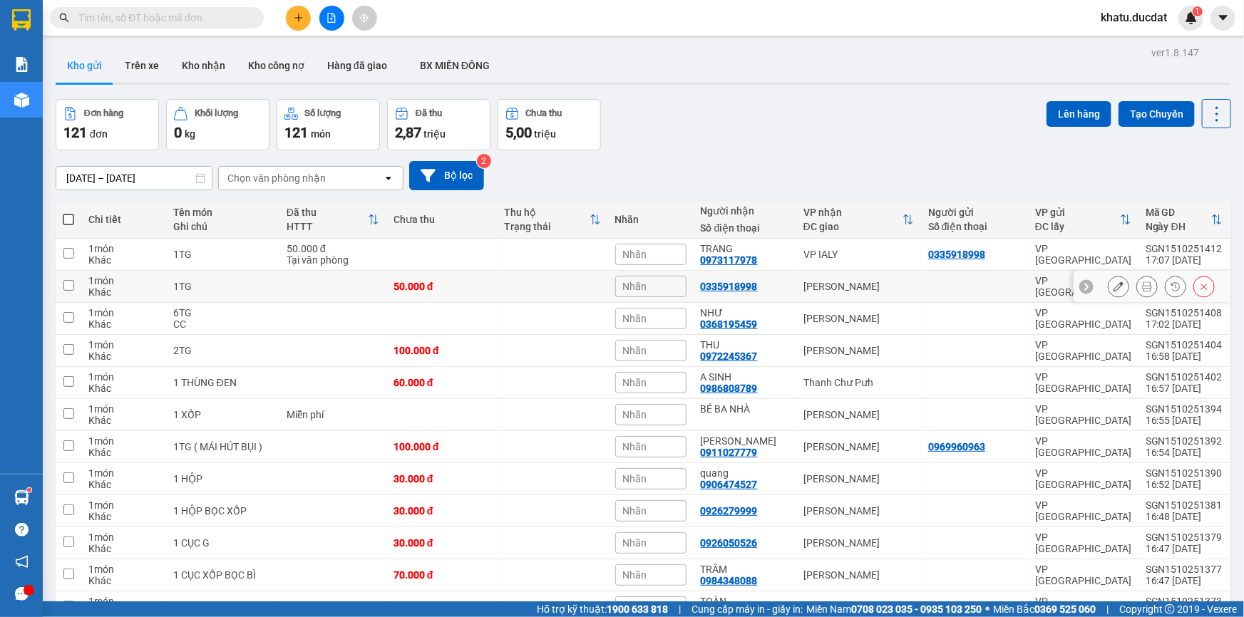
click at [1199, 282] on icon at bounding box center [1204, 287] width 10 height 10
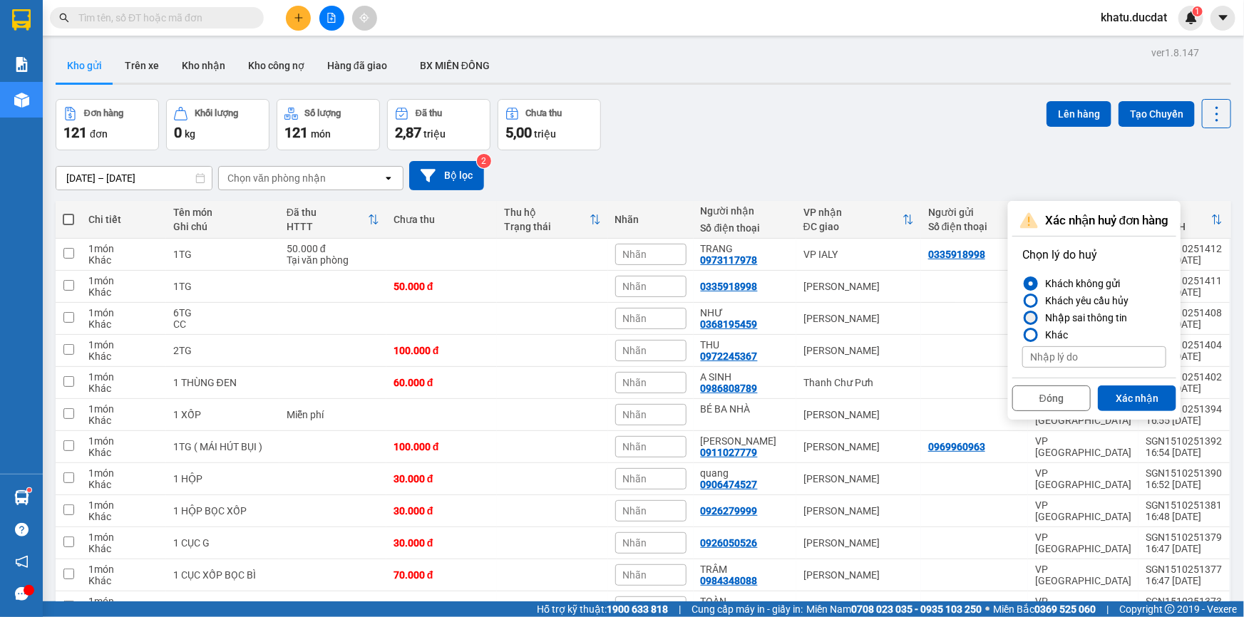
drag, startPoint x: 1088, startPoint y: 313, endPoint x: 1123, endPoint y: 384, distance: 79.4
click at [1089, 313] on div "Nhập sai thông tin" at bounding box center [1083, 317] width 88 height 17
click at [1022, 318] on input "Nhập sai thông tin" at bounding box center [1022, 318] width 0 height 0
click at [1140, 408] on button "Xác nhận" at bounding box center [1137, 399] width 78 height 26
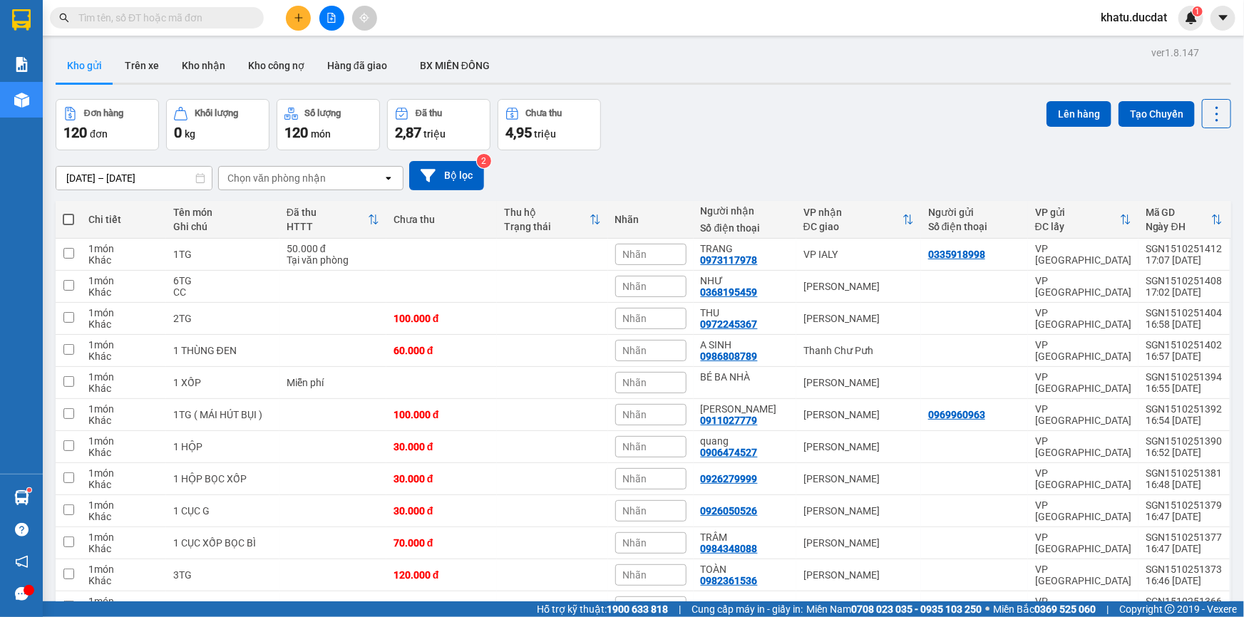
click at [304, 19] on button at bounding box center [298, 18] width 25 height 25
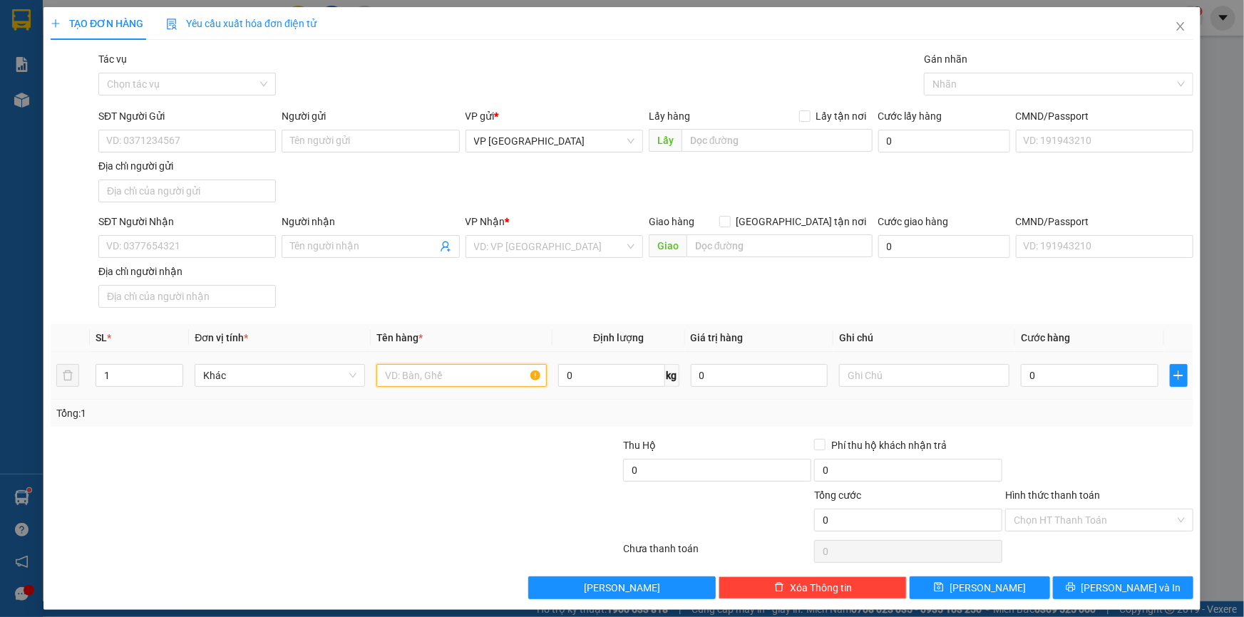
click at [404, 381] on input "text" at bounding box center [461, 375] width 170 height 23
type input "1TG"
click at [242, 230] on div "SĐT Người Nhận" at bounding box center [186, 224] width 177 height 21
drag, startPoint x: 235, startPoint y: 261, endPoint x: 229, endPoint y: 250, distance: 12.5
click at [234, 261] on div "SĐT Người Nhận VD: 0377654321" at bounding box center [186, 239] width 177 height 50
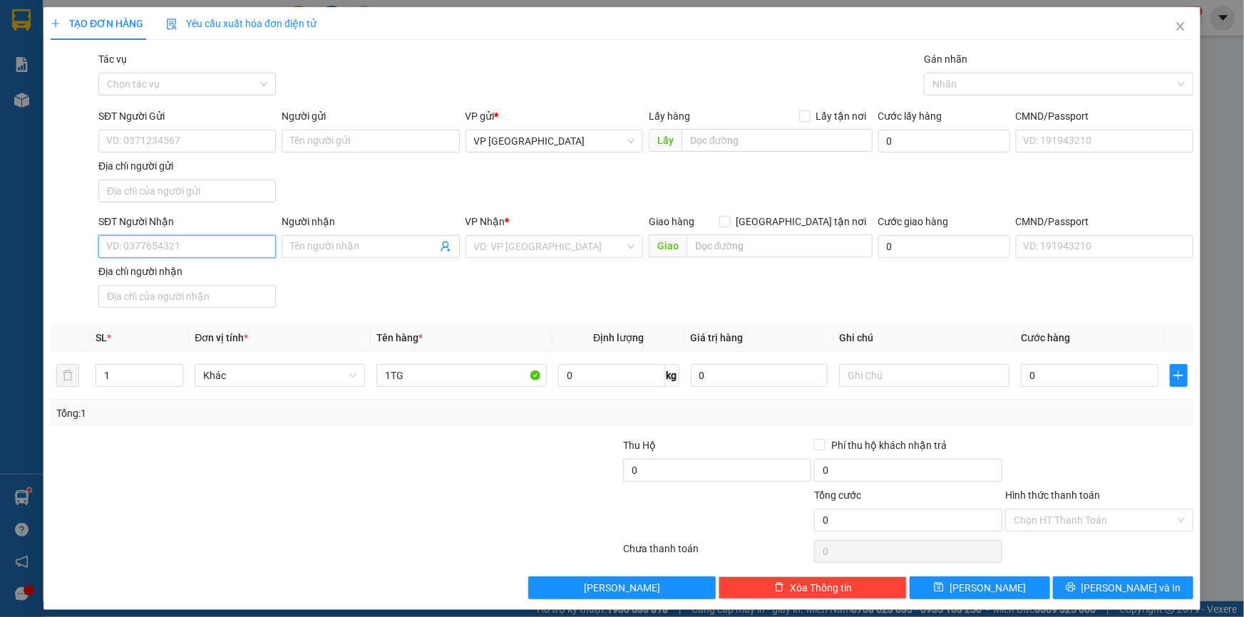
click at [229, 250] on input "SĐT Người Nhận" at bounding box center [186, 246] width 177 height 23
click at [201, 272] on div "0919195500 - TÂY SƠN" at bounding box center [186, 275] width 160 height 16
type input "0919195500"
type input "TÂY SƠN"
type input "0919195500"
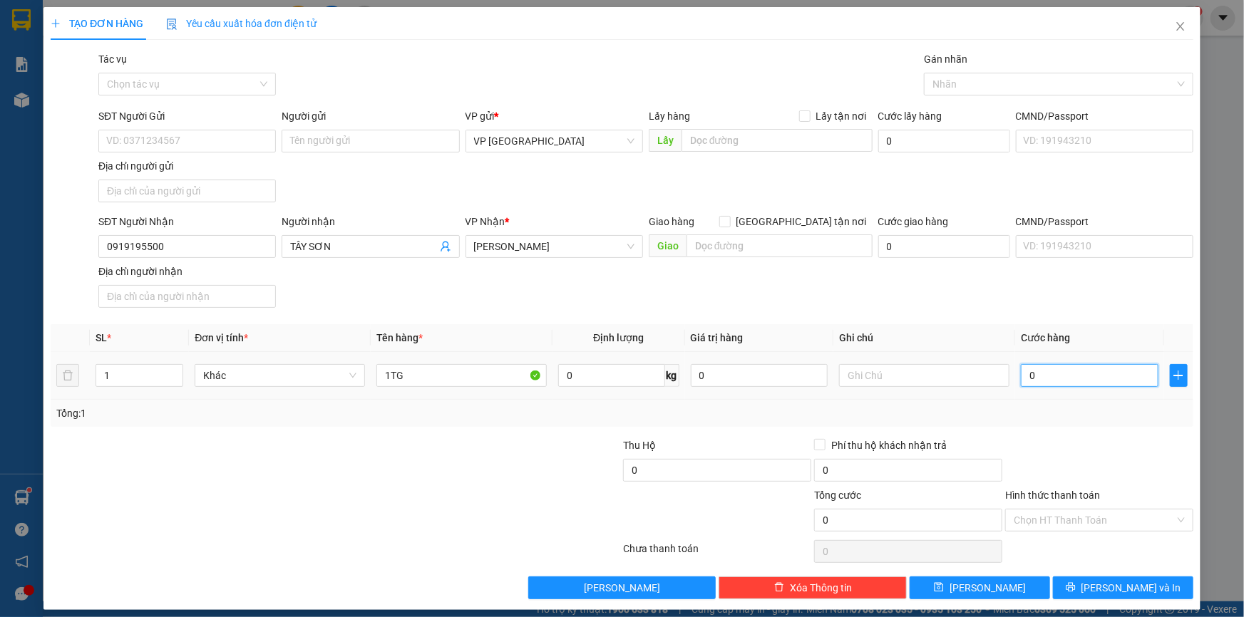
click at [1068, 368] on input "0" at bounding box center [1090, 375] width 138 height 23
type input "6"
type input "60"
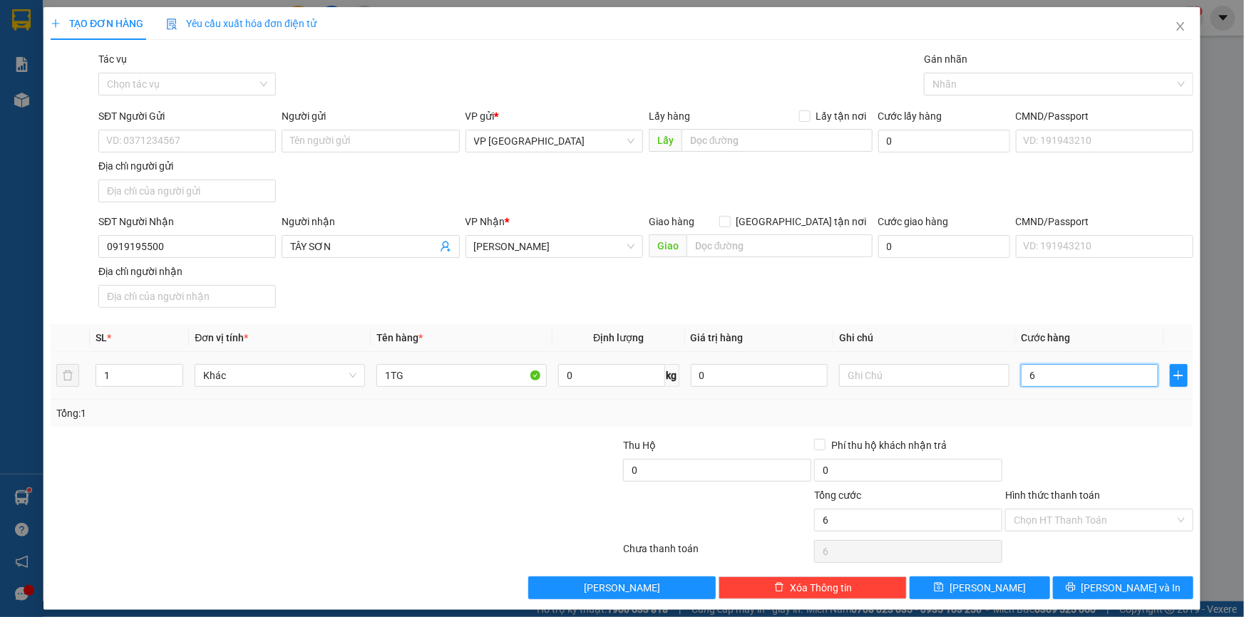
type input "60"
type input "60.000"
click at [1065, 520] on input "Hình thức thanh toán" at bounding box center [1093, 520] width 161 height 21
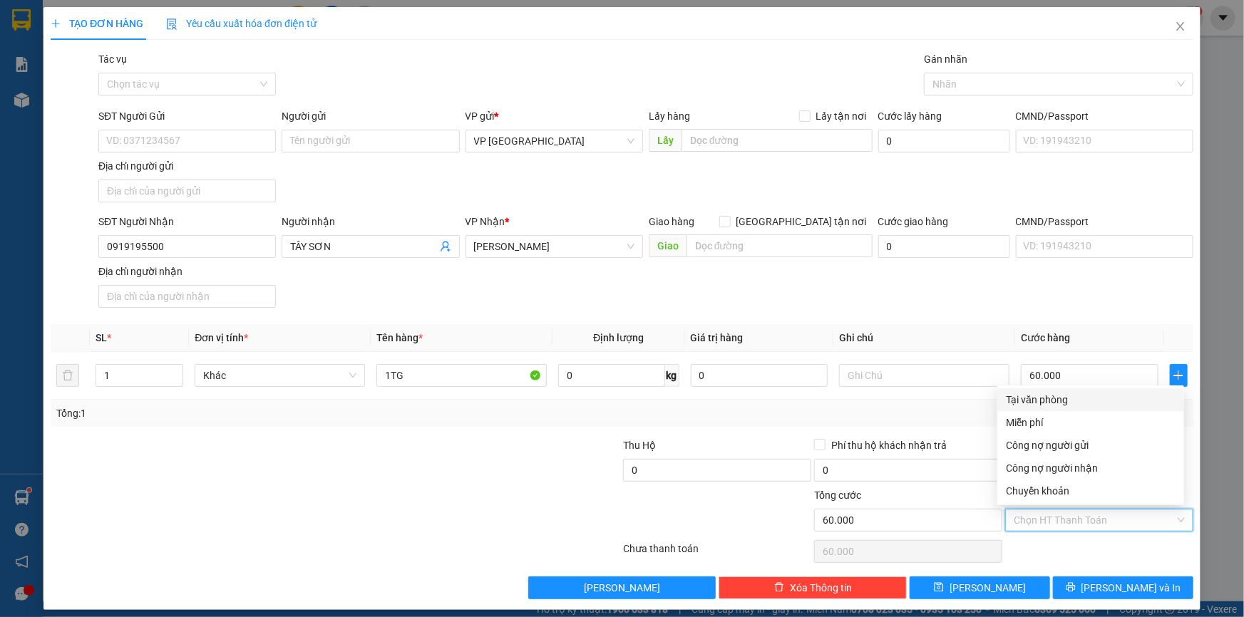
click at [1080, 401] on div "Tại văn phòng" at bounding box center [1091, 400] width 170 height 16
type input "0"
click at [1082, 400] on div "Tổng: 1" at bounding box center [622, 413] width 1142 height 27
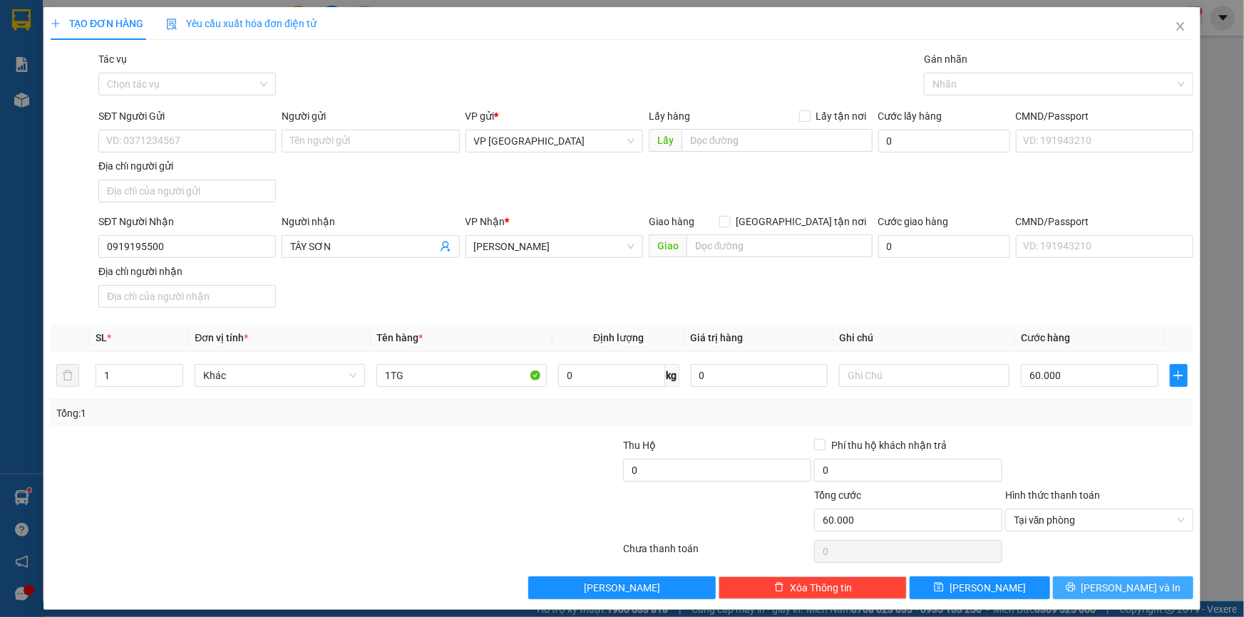
click at [1085, 584] on button "[PERSON_NAME] và In" at bounding box center [1123, 588] width 140 height 23
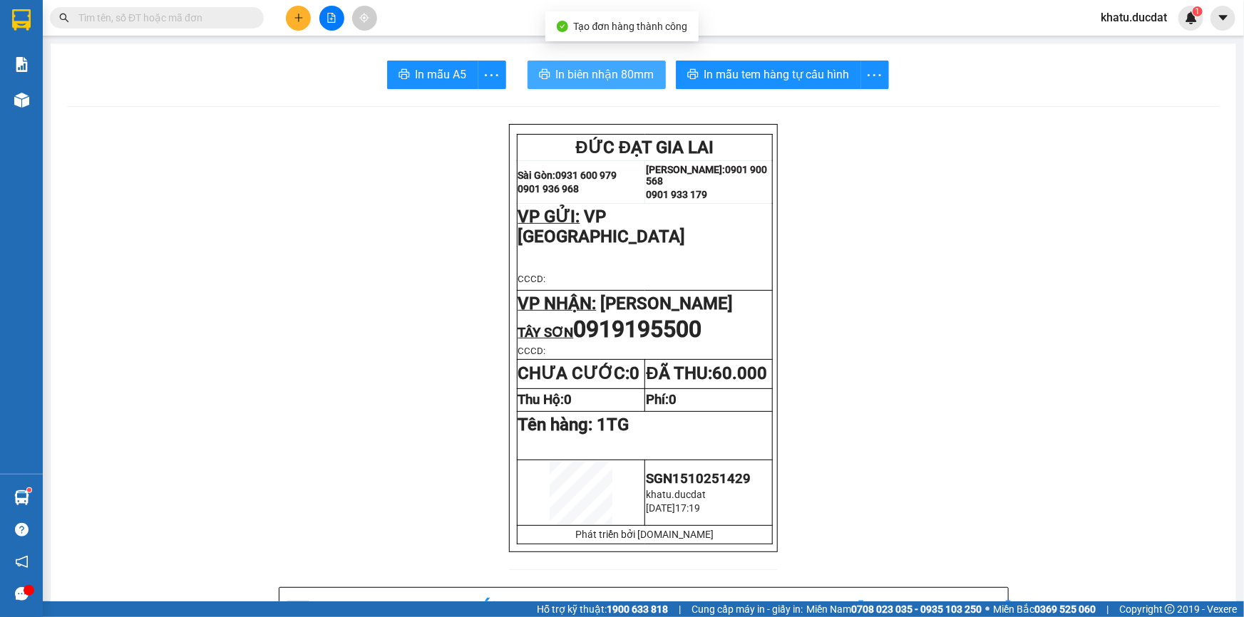
click at [624, 63] on button "In biên nhận 80mm" at bounding box center [596, 75] width 138 height 29
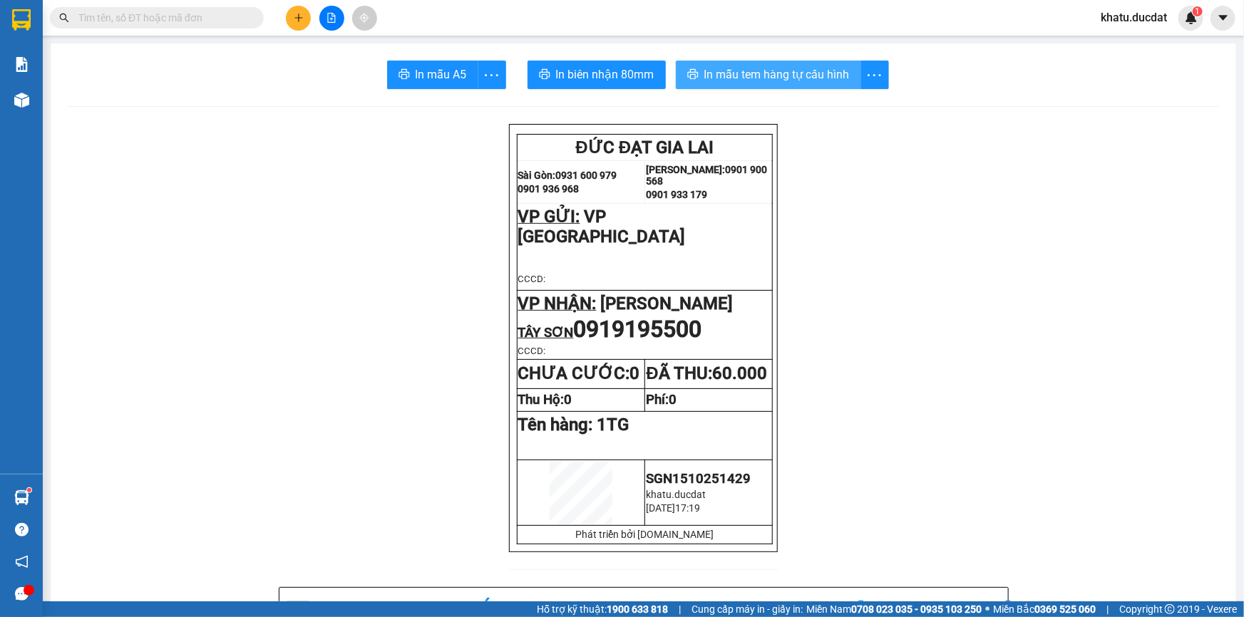
click at [781, 76] on span "In mẫu tem hàng tự cấu hình" at bounding box center [776, 75] width 145 height 18
click at [294, 15] on icon "plus" at bounding box center [299, 18] width 10 height 10
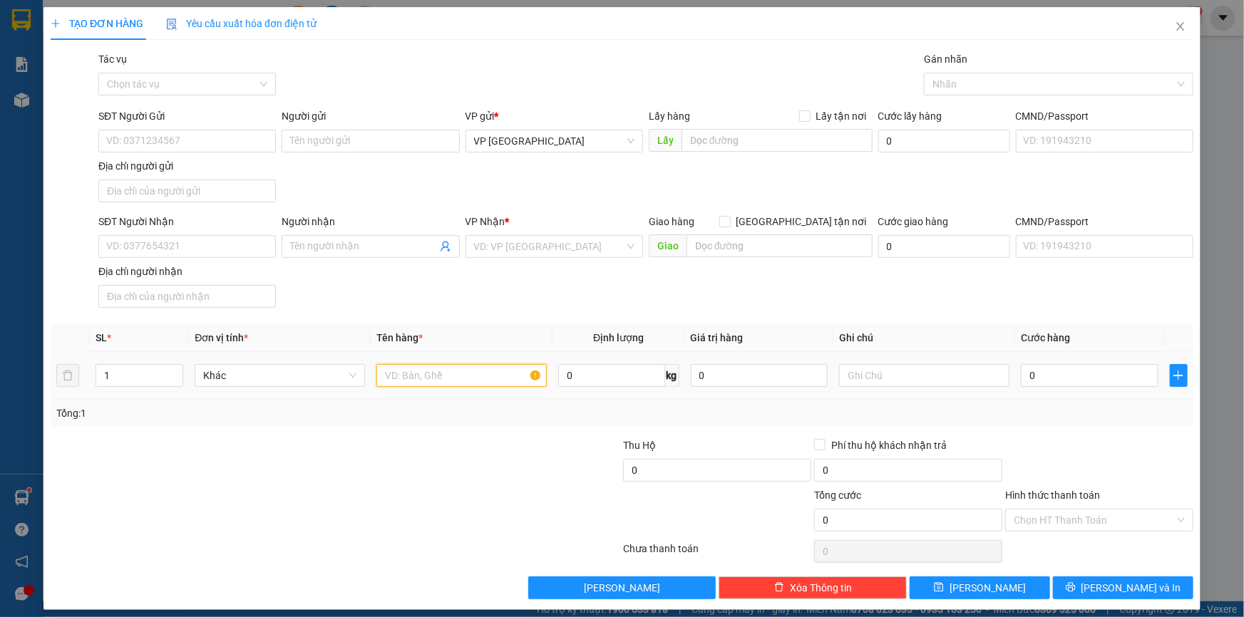
click at [403, 369] on input "text" at bounding box center [461, 375] width 170 height 23
type input "1 XỐP"
click at [128, 244] on input "SĐT Người Nhận" at bounding box center [186, 246] width 177 height 23
type input "0378452124"
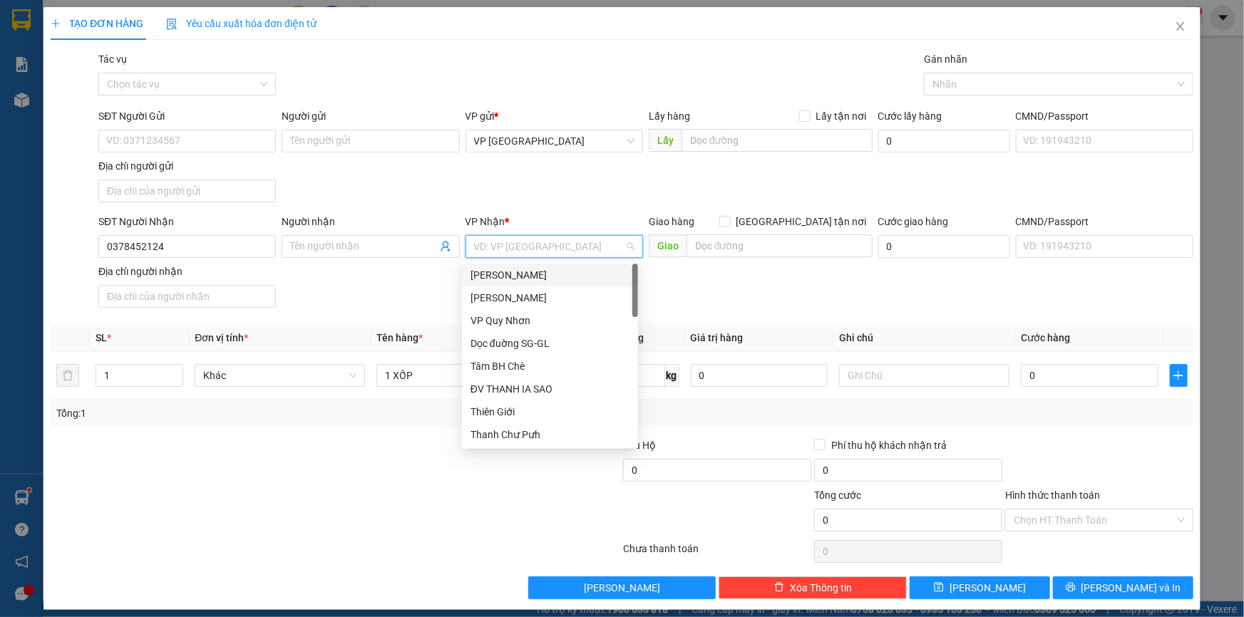
click at [530, 257] on input "search" at bounding box center [549, 246] width 150 height 21
type input "IAL"
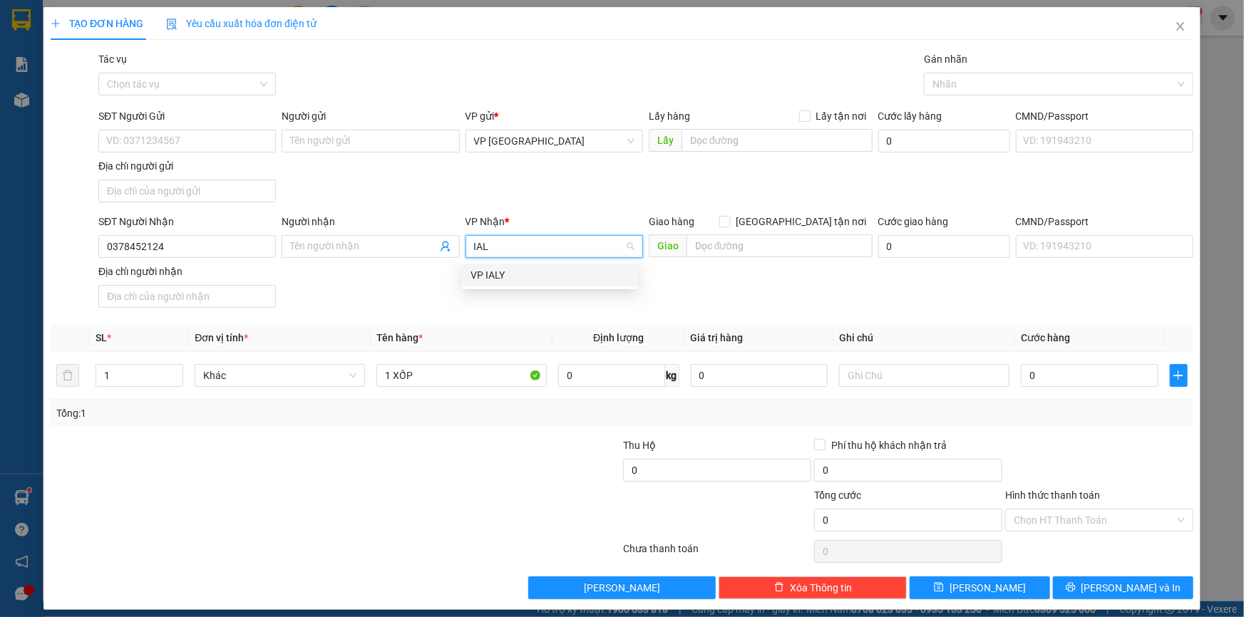
drag, startPoint x: 528, startPoint y: 281, endPoint x: 592, endPoint y: 276, distance: 63.6
click at [530, 280] on div "VP IALY" at bounding box center [549, 275] width 159 height 16
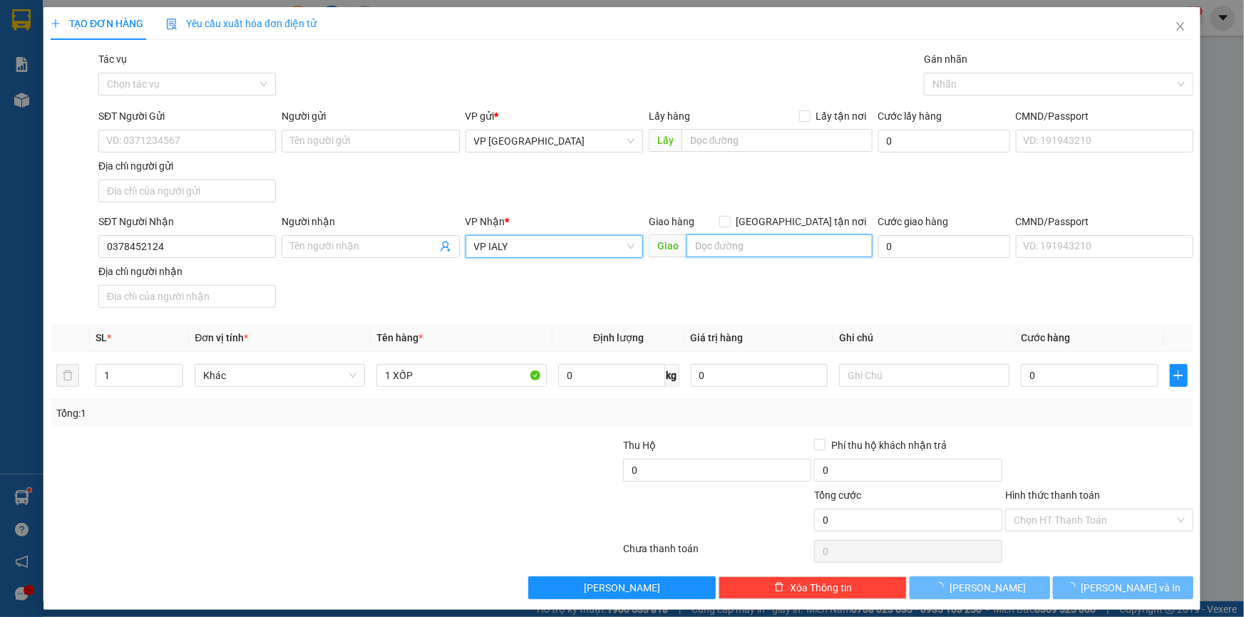
click at [716, 248] on input "text" at bounding box center [779, 245] width 186 height 23
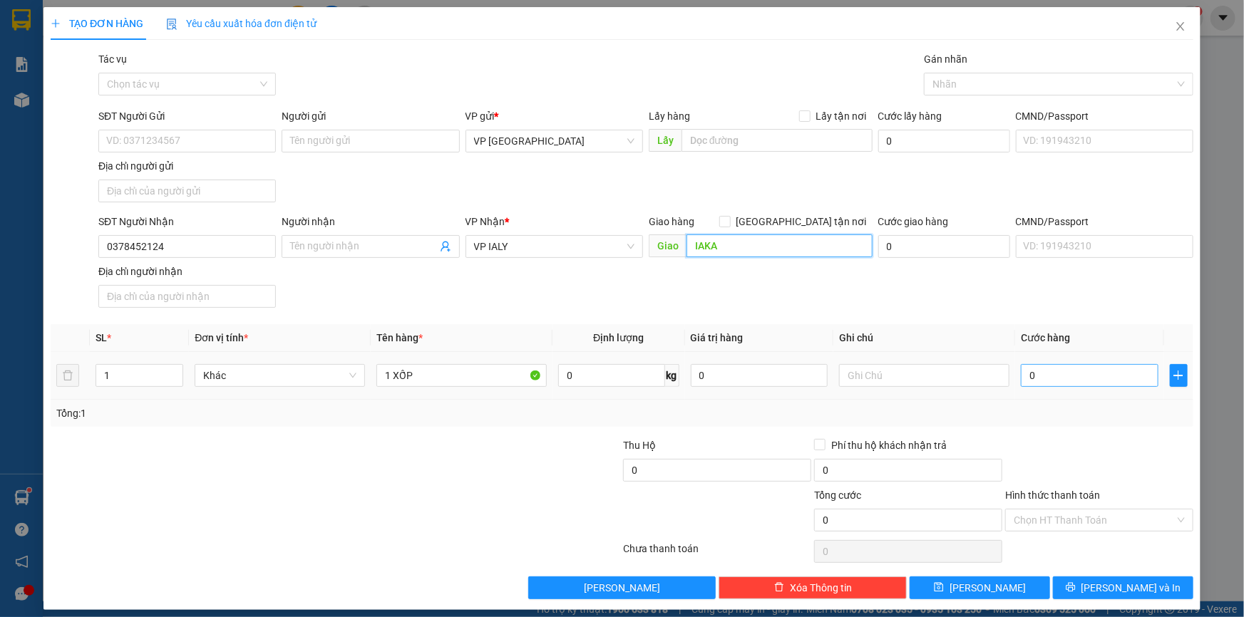
type input "IAKA"
click at [1038, 369] on input "0" at bounding box center [1090, 375] width 138 height 23
type input "5"
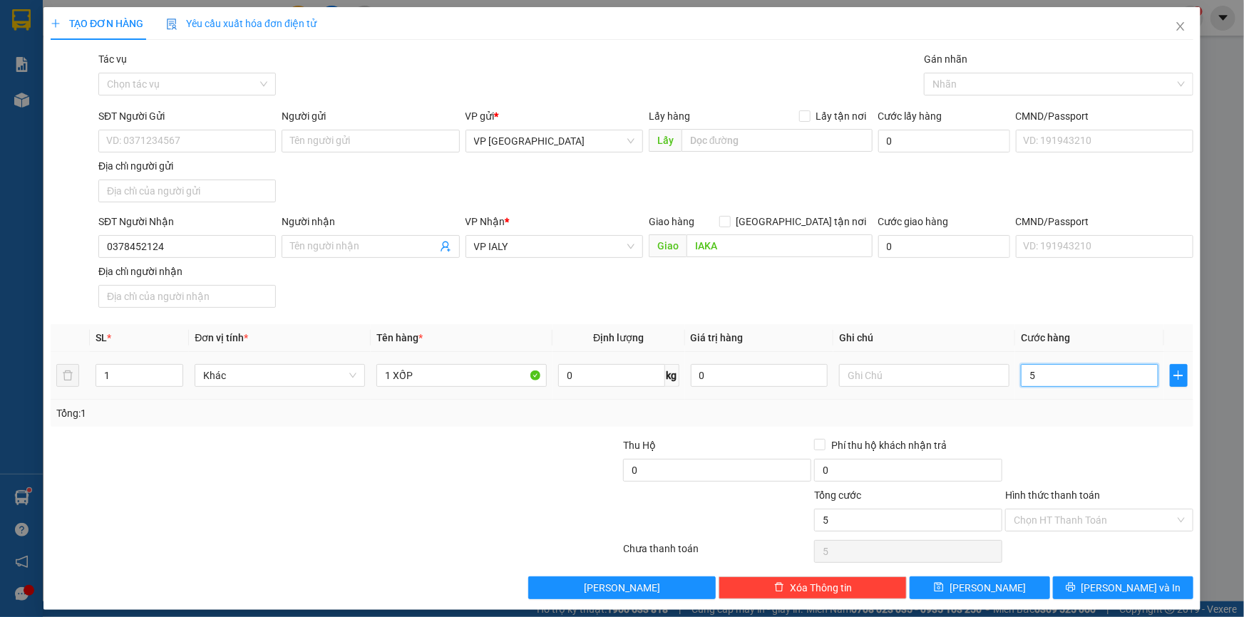
type input "50"
click at [1136, 584] on span "[PERSON_NAME] và In" at bounding box center [1131, 588] width 100 height 16
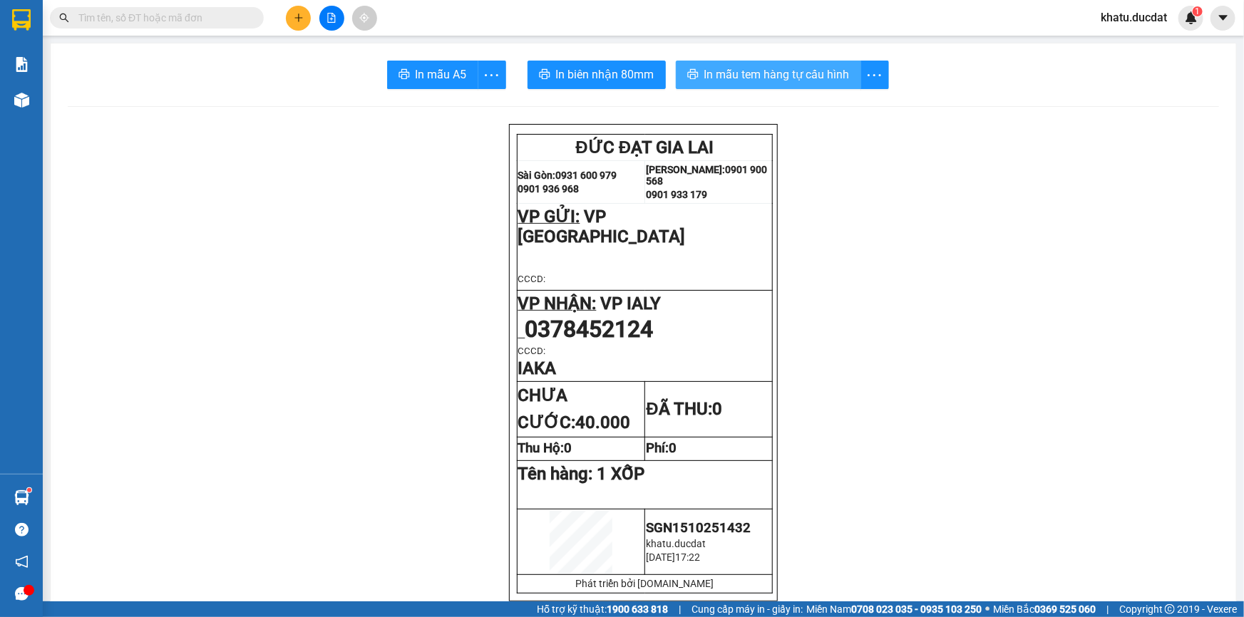
click at [835, 77] on span "In mẫu tem hàng tự cấu hình" at bounding box center [776, 75] width 145 height 18
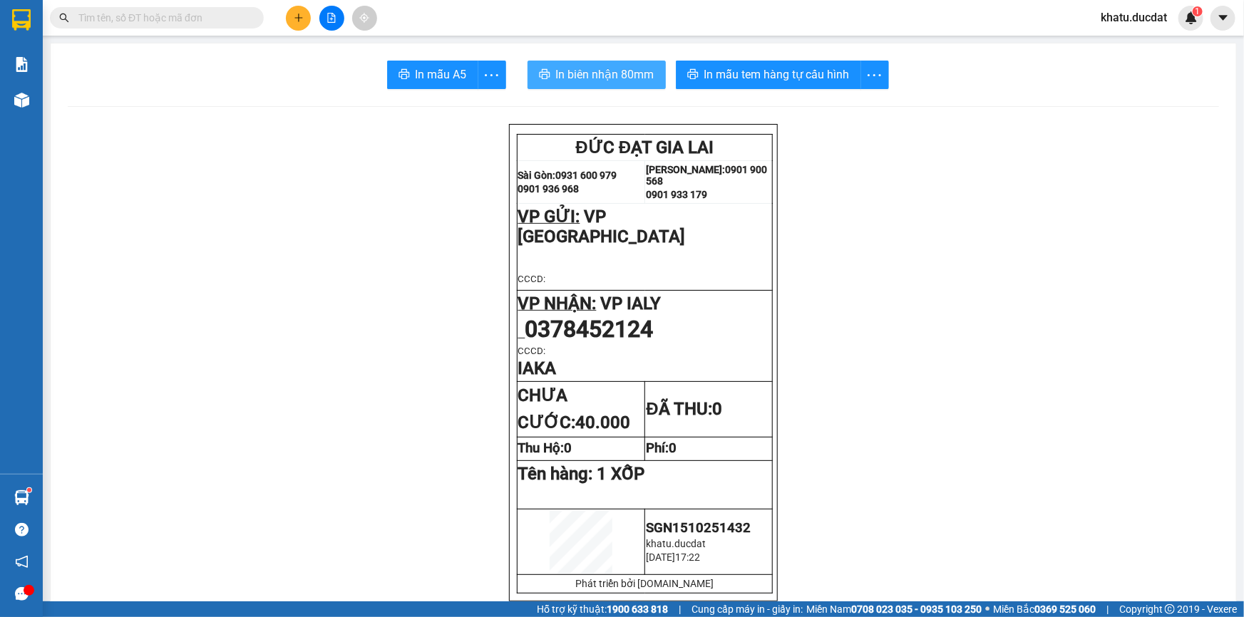
click at [599, 74] on span "In biên nhận 80mm" at bounding box center [605, 75] width 98 height 18
click at [290, 23] on button at bounding box center [298, 18] width 25 height 25
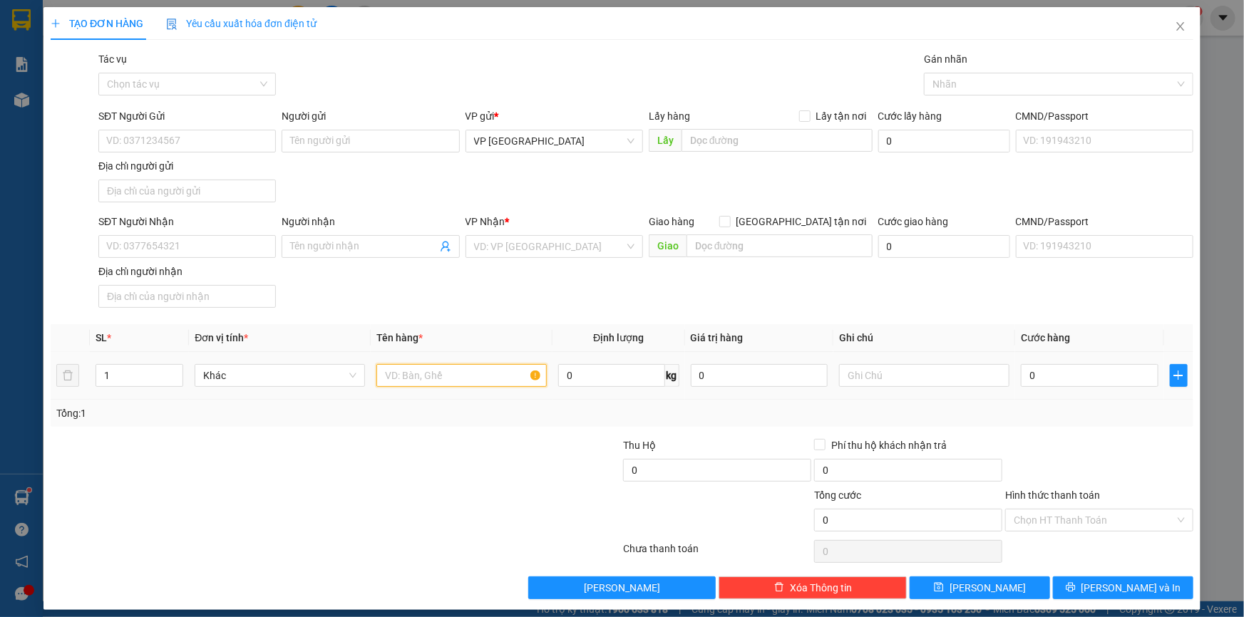
drag, startPoint x: 383, startPoint y: 376, endPoint x: 391, endPoint y: 371, distance: 9.3
click at [385, 376] on input "text" at bounding box center [461, 375] width 170 height 23
type input "1TG BỌC BÌ"
click at [146, 242] on input "SĐT Người Nhận" at bounding box center [186, 246] width 177 height 23
type input "0973134558"
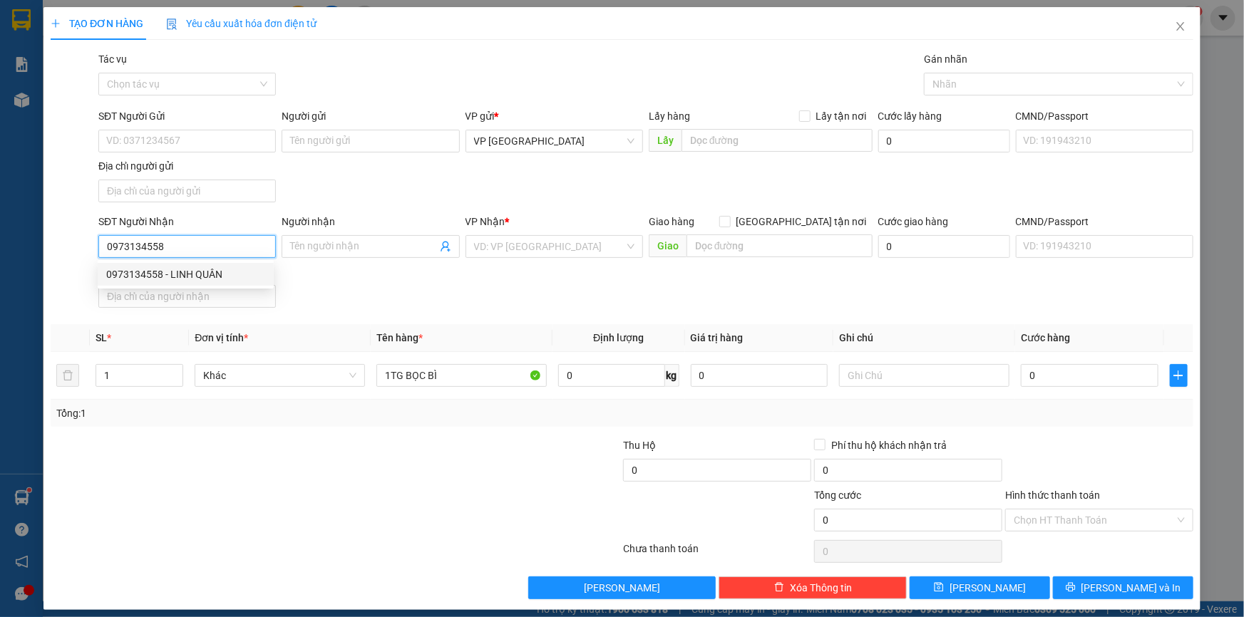
click at [168, 273] on div "0973134558 - LINH QUÂN" at bounding box center [185, 275] width 159 height 16
type input "LINH QUÂN"
type input "0973134558"
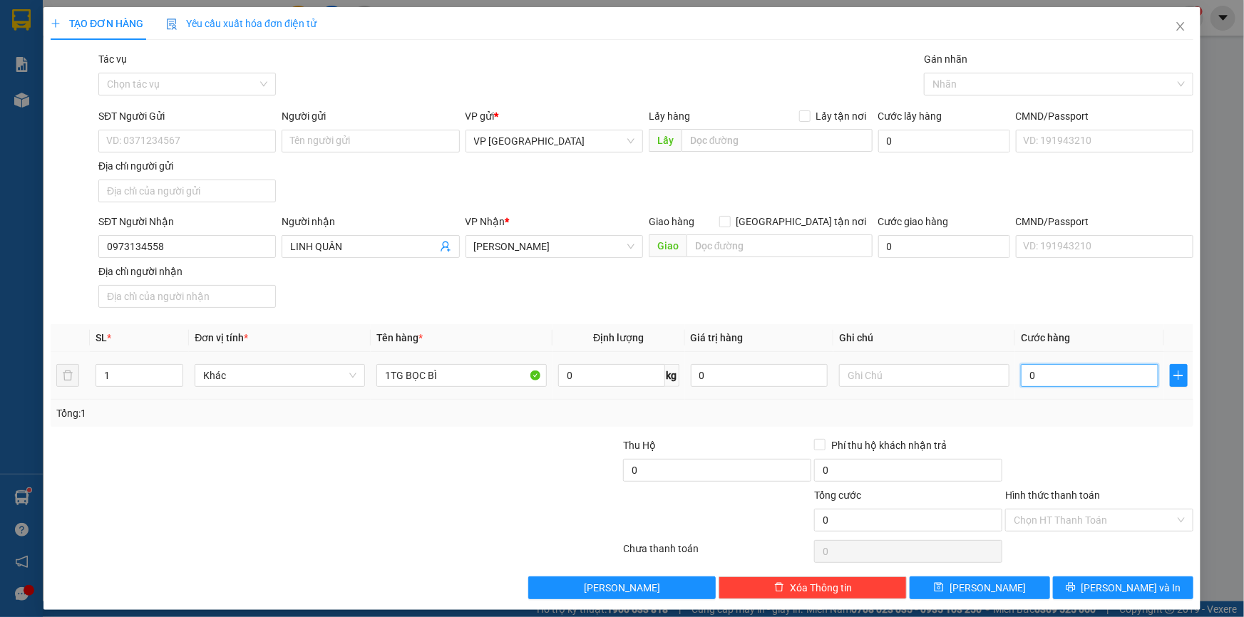
click at [1055, 364] on input "0" at bounding box center [1090, 375] width 138 height 23
type input "5"
type input "50"
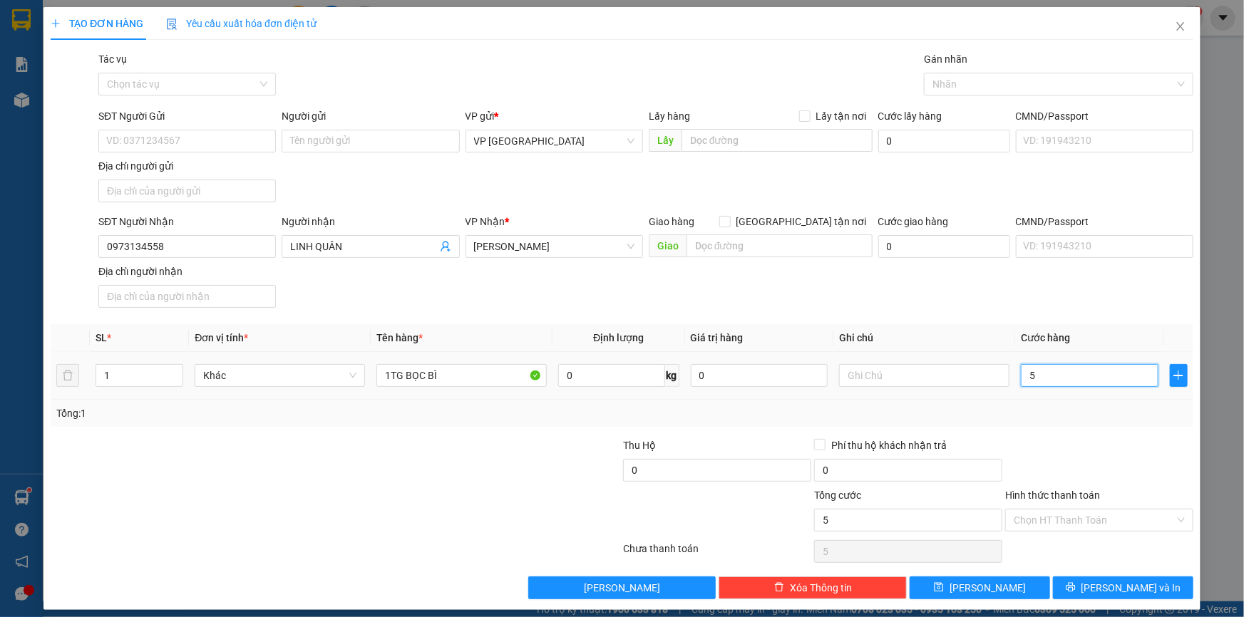
type input "50"
click at [1075, 586] on icon "printer" at bounding box center [1071, 587] width 10 height 10
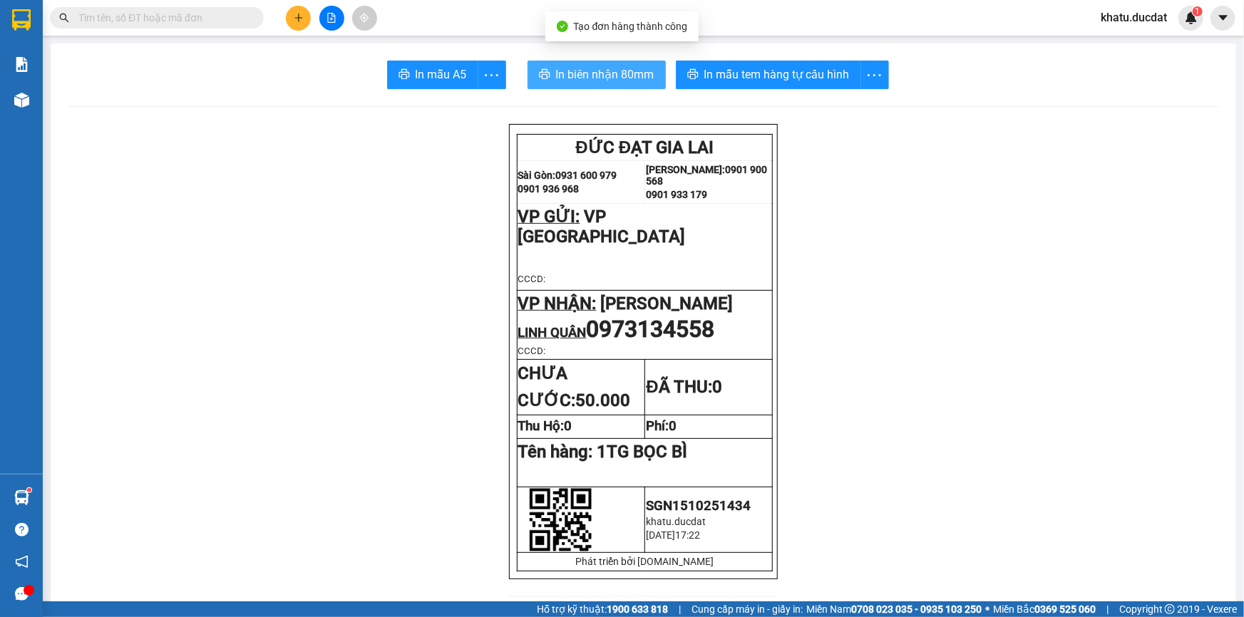
click at [623, 68] on span "In biên nhận 80mm" at bounding box center [605, 75] width 98 height 18
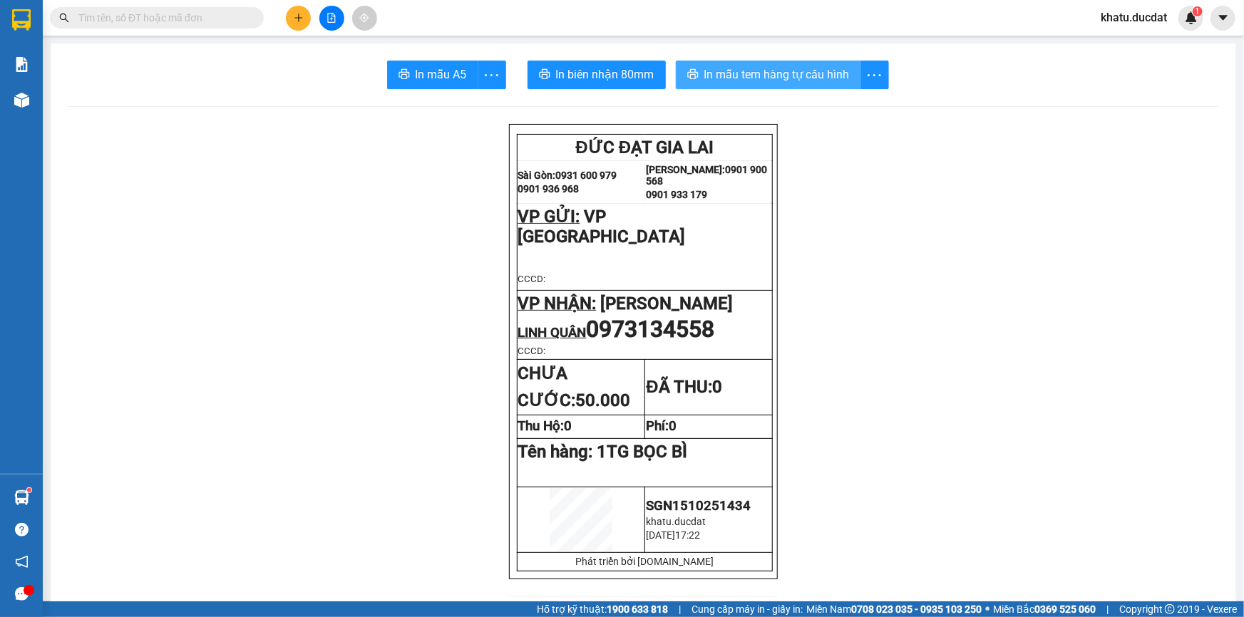
click at [783, 61] on button "In mẫu tem hàng tự cấu hình" at bounding box center [768, 75] width 185 height 29
click at [310, 19] on button at bounding box center [298, 18] width 25 height 25
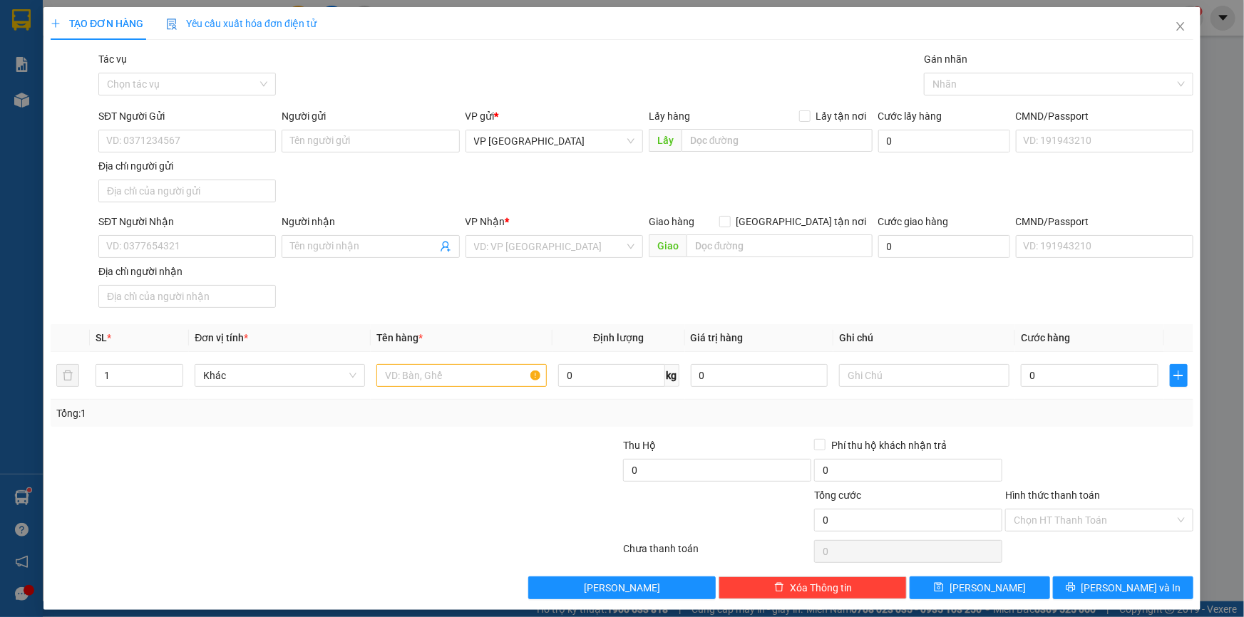
click at [310, 232] on div "Người nhận" at bounding box center [370, 224] width 177 height 21
click at [312, 242] on input "Người nhận" at bounding box center [363, 247] width 146 height 16
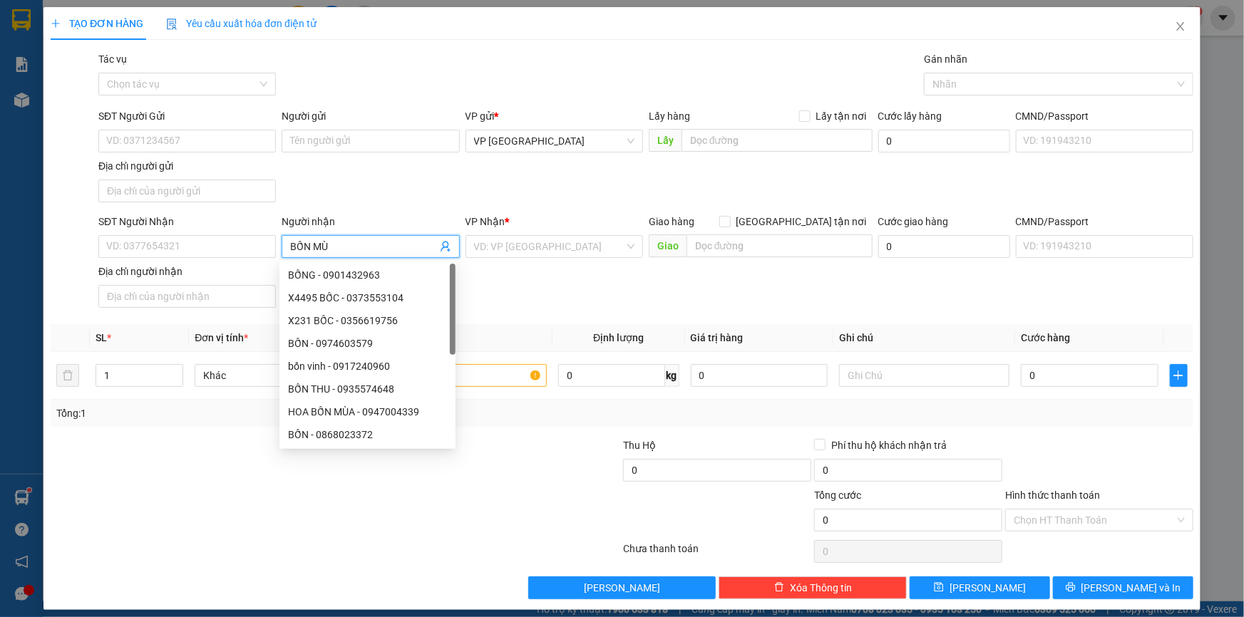
type input "BỐN MÙA"
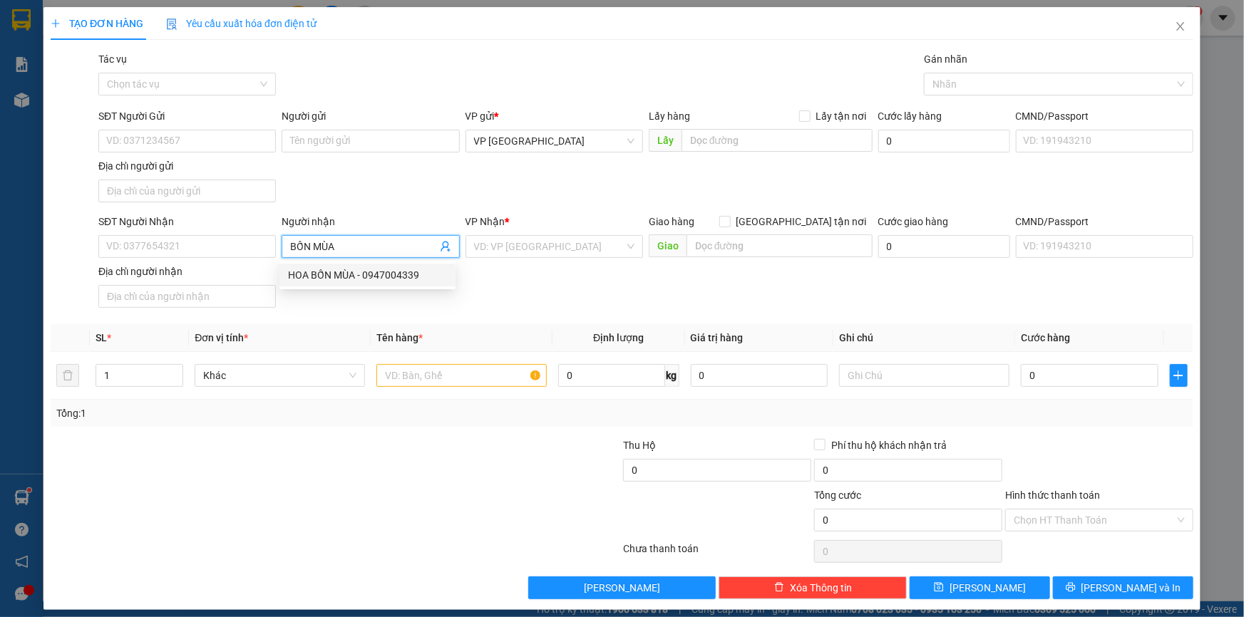
click at [360, 266] on div "HOA BỐN MÙA - 0947004339" at bounding box center [367, 275] width 176 height 23
type input "0947004339"
type input "HOA BỐN MÙA"
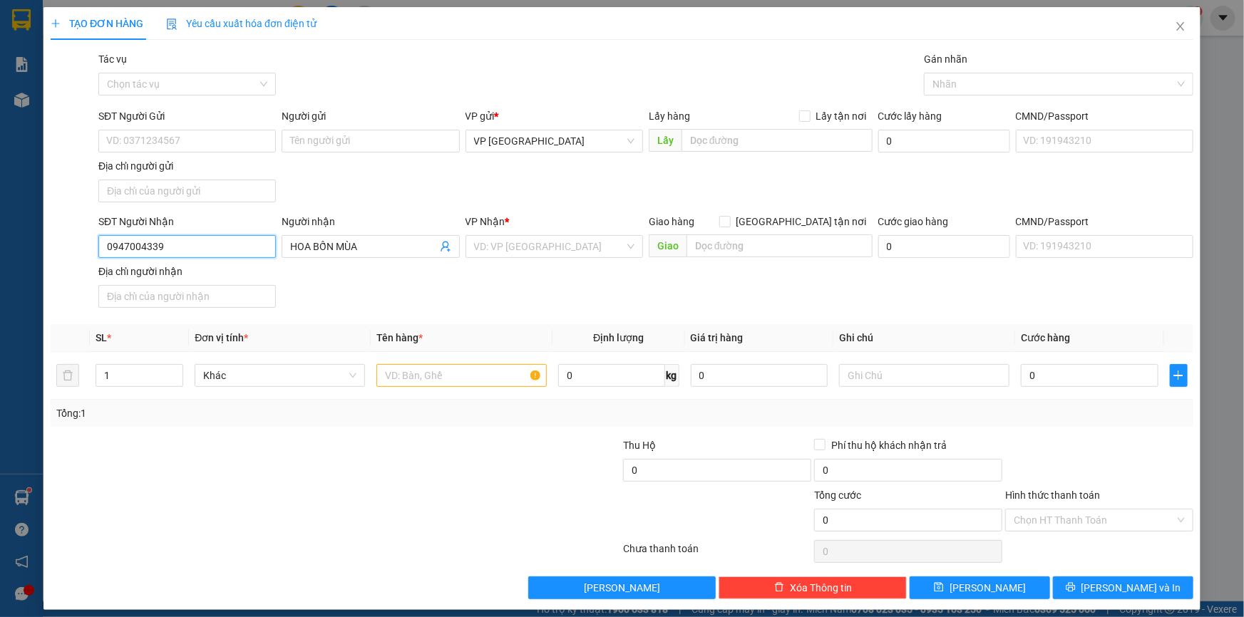
click at [207, 241] on input "0947004339" at bounding box center [186, 246] width 177 height 23
click at [213, 272] on div "0947004339 - HOA BỐN MÙA" at bounding box center [185, 275] width 159 height 16
type input "0947004339"
drag, startPoint x: 366, startPoint y: 377, endPoint x: 377, endPoint y: 378, distance: 11.4
click at [372, 378] on tr "1 Khác 0 kg 0 0" at bounding box center [622, 376] width 1142 height 48
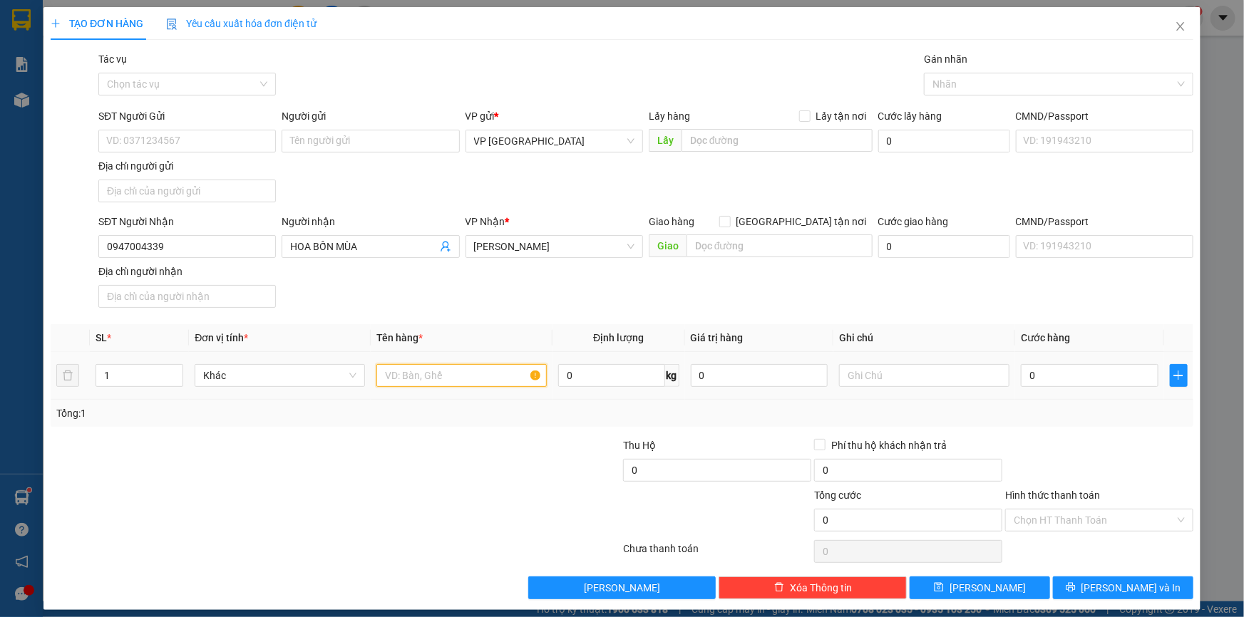
click at [377, 378] on input "text" at bounding box center [461, 375] width 170 height 23
type input "1 THÙNG HOA"
click at [1038, 378] on input "0" at bounding box center [1090, 375] width 138 height 23
type input "6"
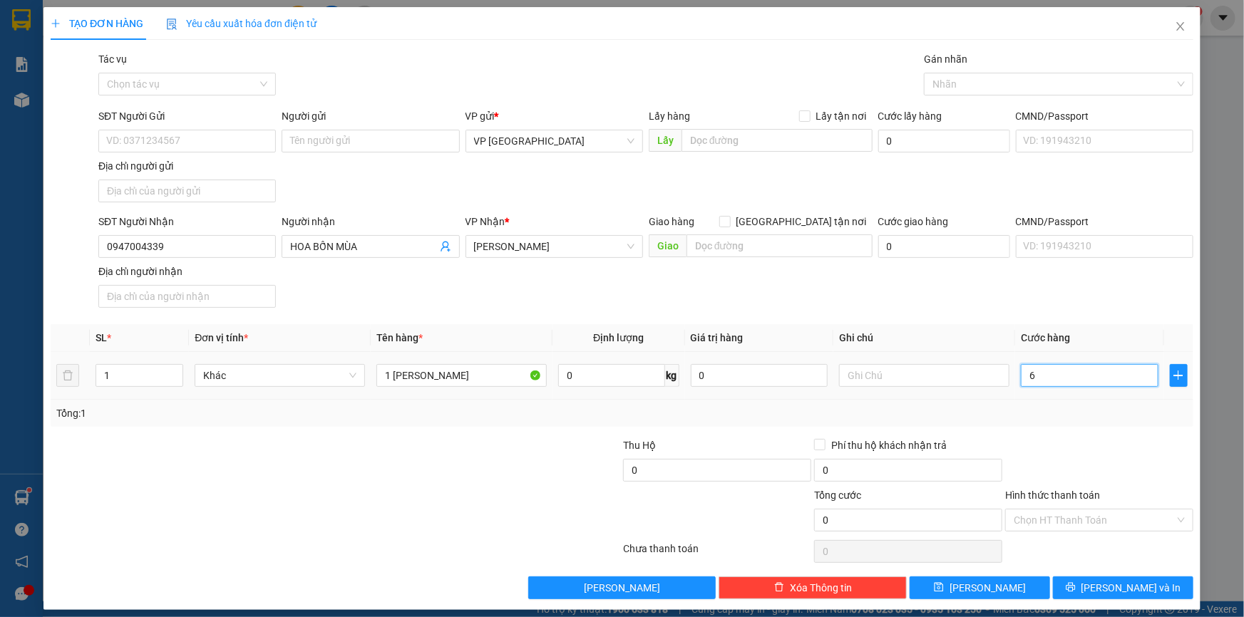
type input "6"
type input "60"
type input "60.000"
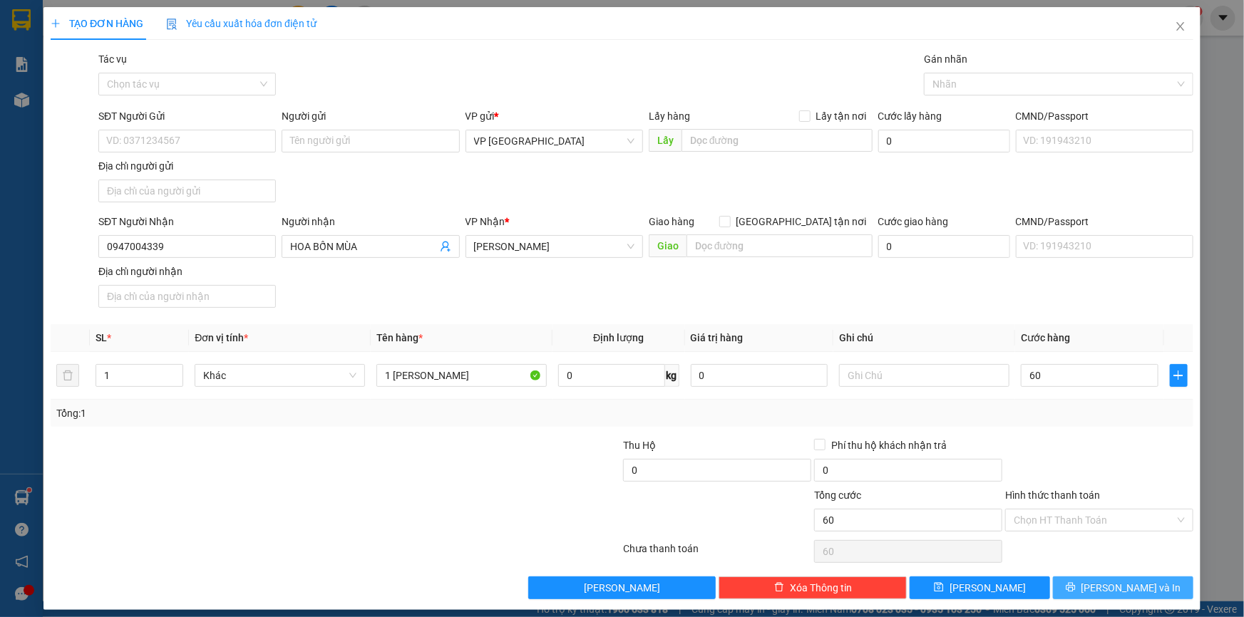
type input "60.000"
click at [1103, 581] on span "[PERSON_NAME] và In" at bounding box center [1131, 588] width 100 height 16
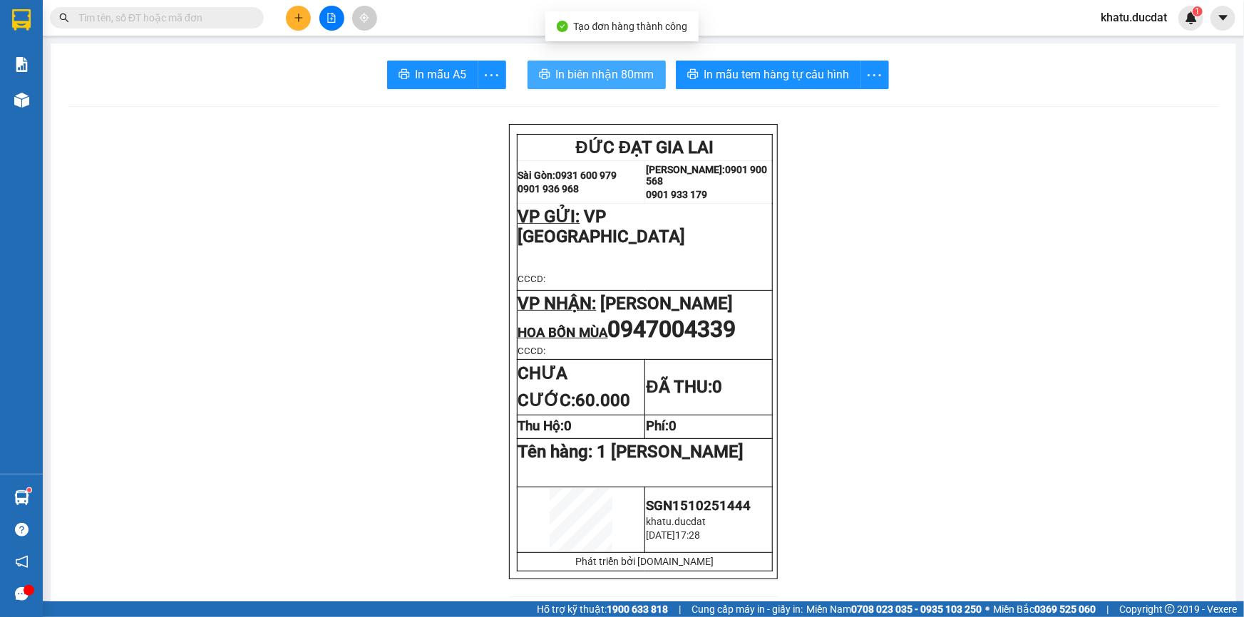
click at [646, 61] on button "In biên nhận 80mm" at bounding box center [596, 75] width 138 height 29
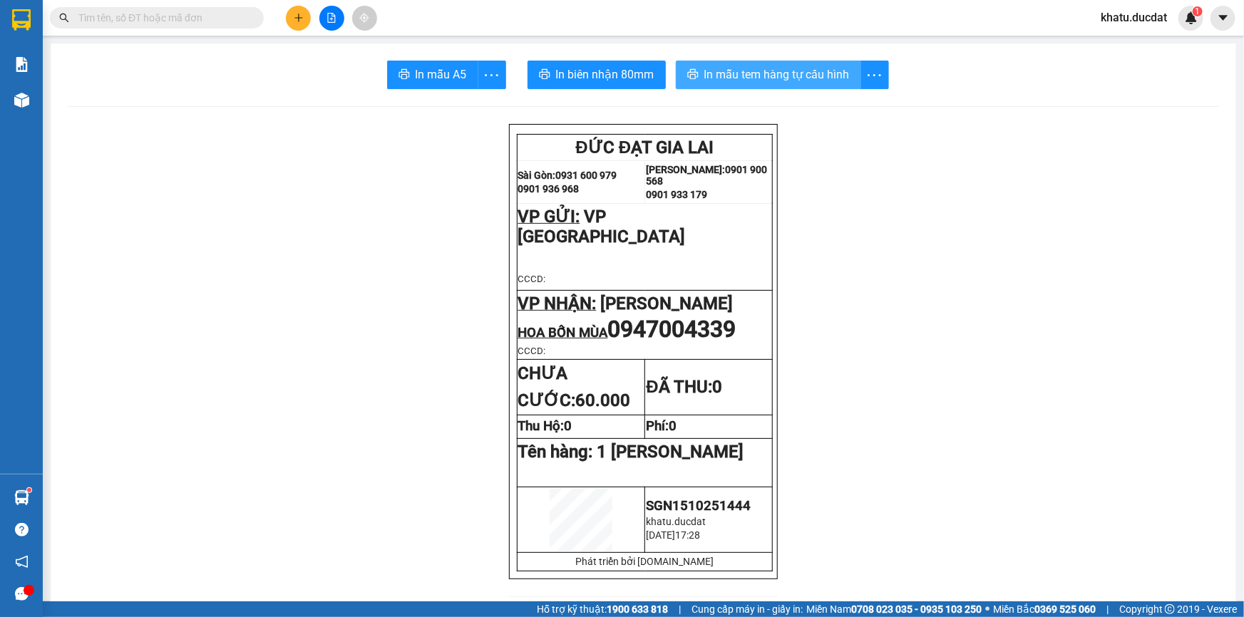
click at [803, 76] on span "In mẫu tem hàng tự cấu hình" at bounding box center [776, 75] width 145 height 18
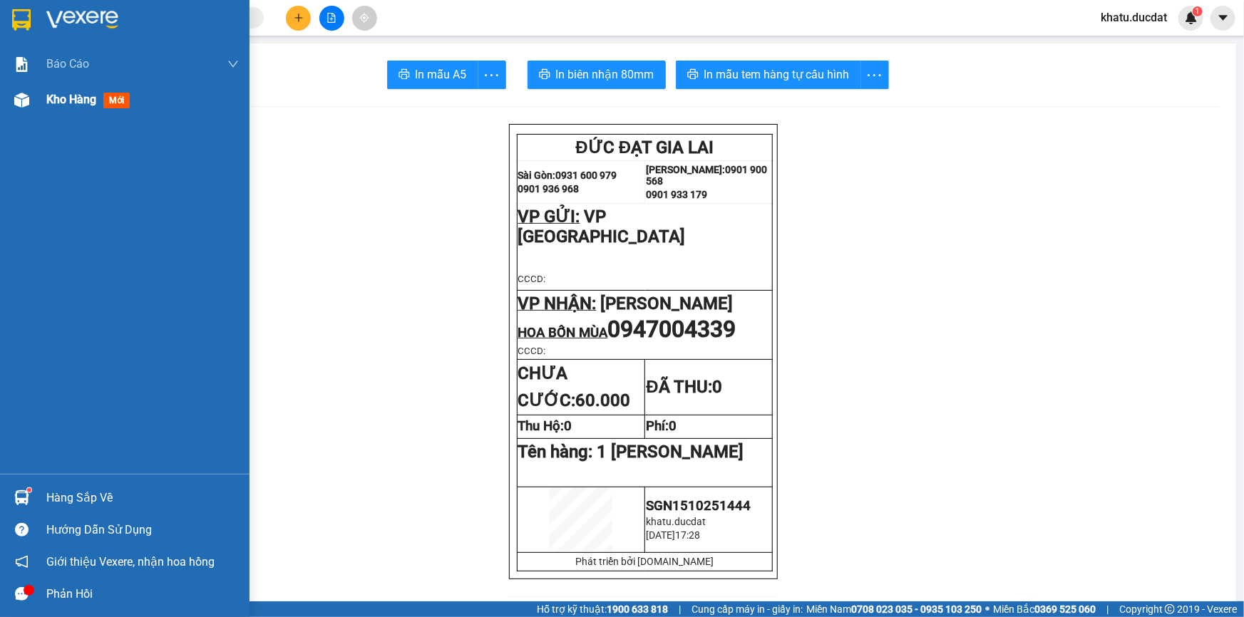
click at [105, 100] on span "mới" at bounding box center [116, 101] width 26 height 16
drag, startPoint x: 105, startPoint y: 100, endPoint x: 117, endPoint y: 100, distance: 11.4
click at [107, 99] on span "mới" at bounding box center [116, 101] width 26 height 16
click at [115, 107] on span "mới" at bounding box center [116, 101] width 26 height 16
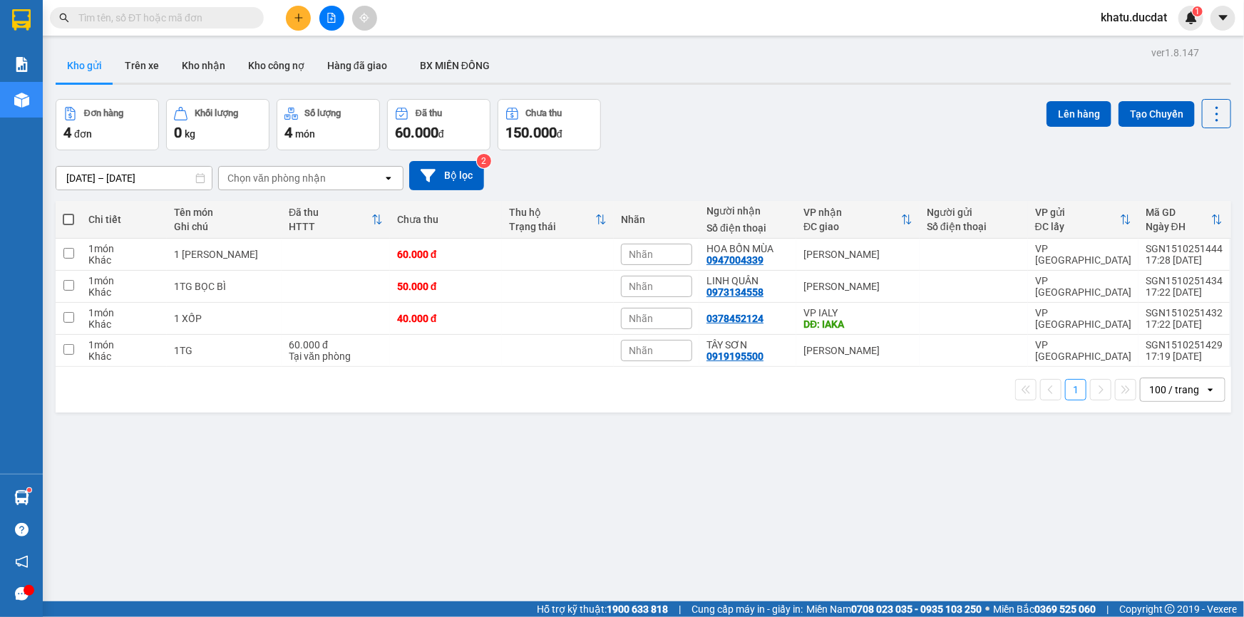
click at [68, 215] on span at bounding box center [68, 219] width 11 height 11
click at [68, 212] on input "checkbox" at bounding box center [68, 212] width 0 height 0
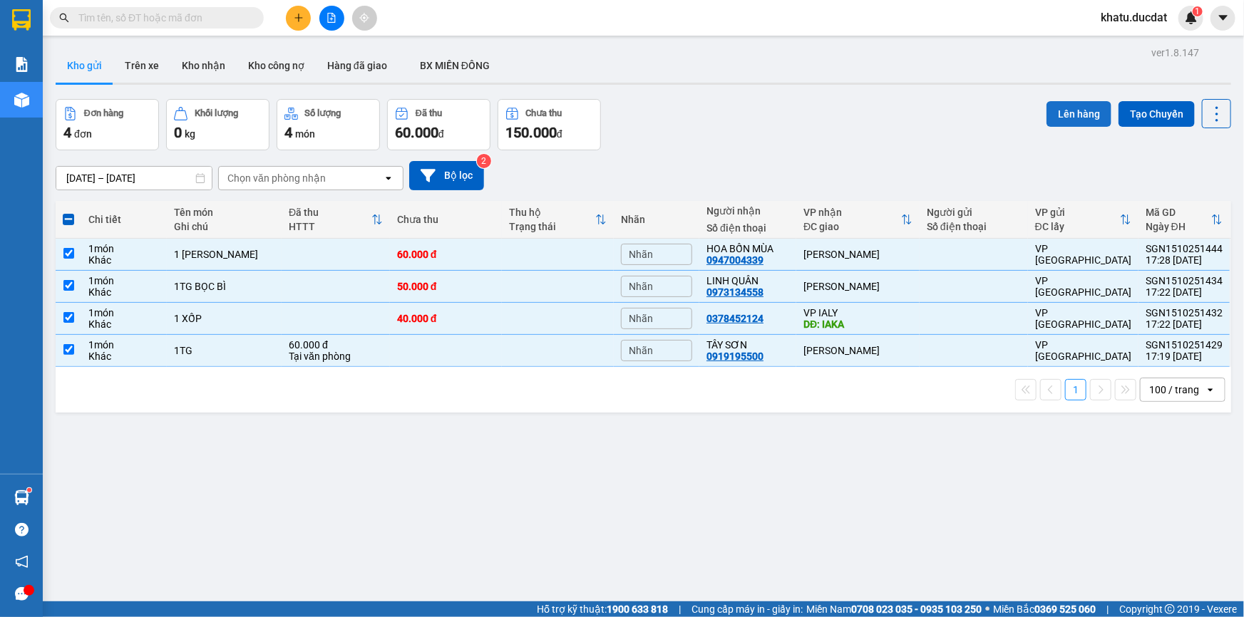
click at [1090, 117] on button "Lên hàng" at bounding box center [1078, 114] width 65 height 26
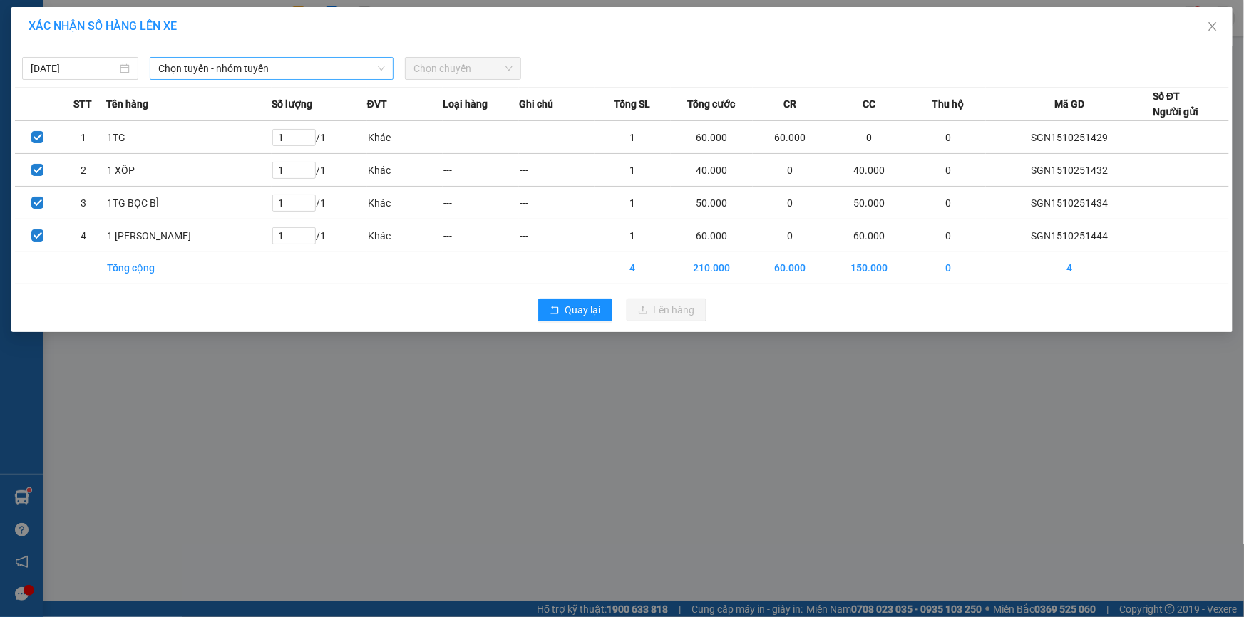
click at [227, 73] on span "Chọn tuyến - nhóm tuyến" at bounding box center [271, 68] width 227 height 21
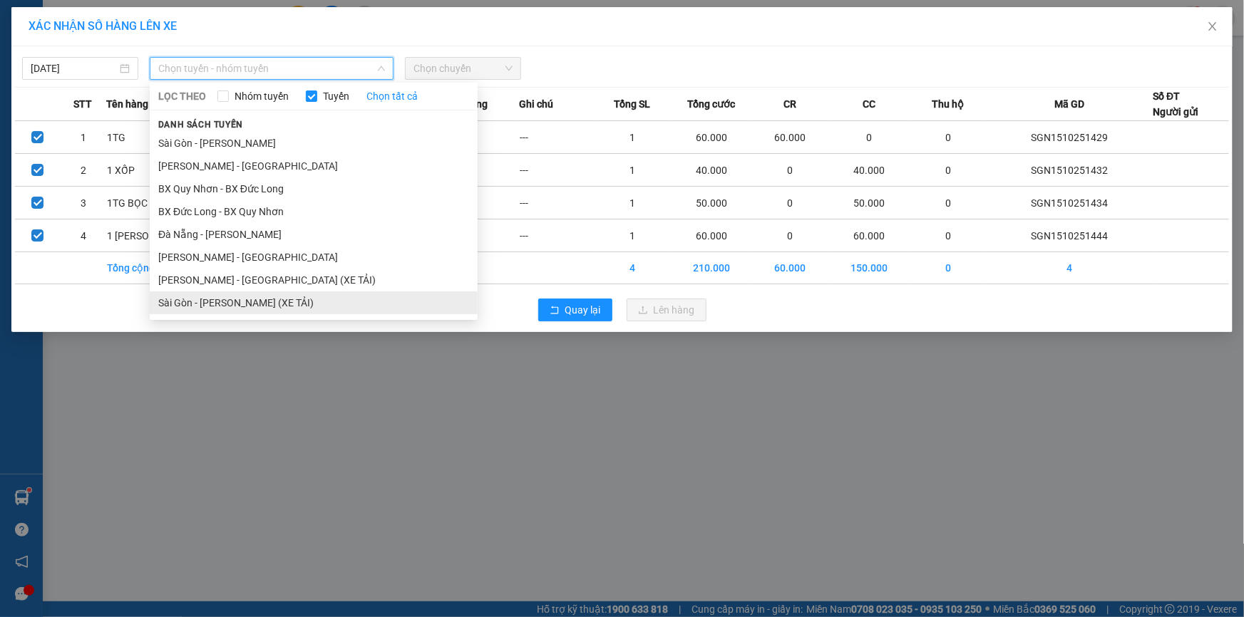
click at [376, 292] on li "Sài Gòn - [PERSON_NAME] (XE TẢI)" at bounding box center [314, 303] width 328 height 23
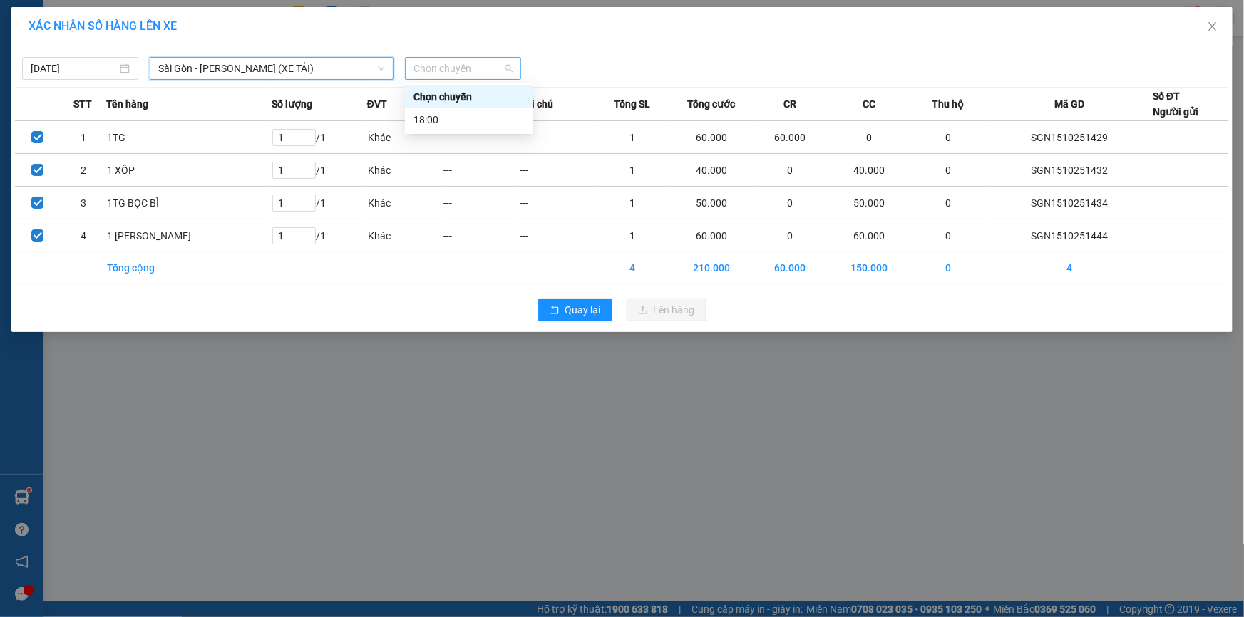
click at [485, 70] on span "Chọn chuyến" at bounding box center [462, 68] width 99 height 21
click at [492, 125] on div "18:00" at bounding box center [468, 120] width 111 height 16
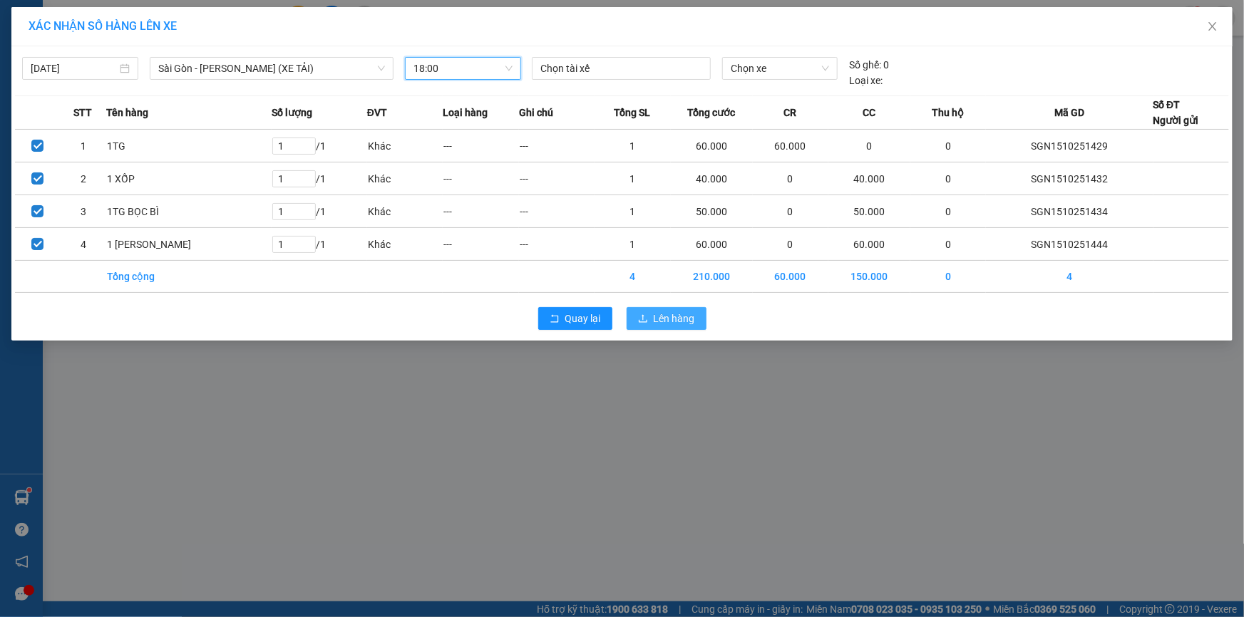
click at [690, 322] on span "Lên hàng" at bounding box center [674, 319] width 41 height 16
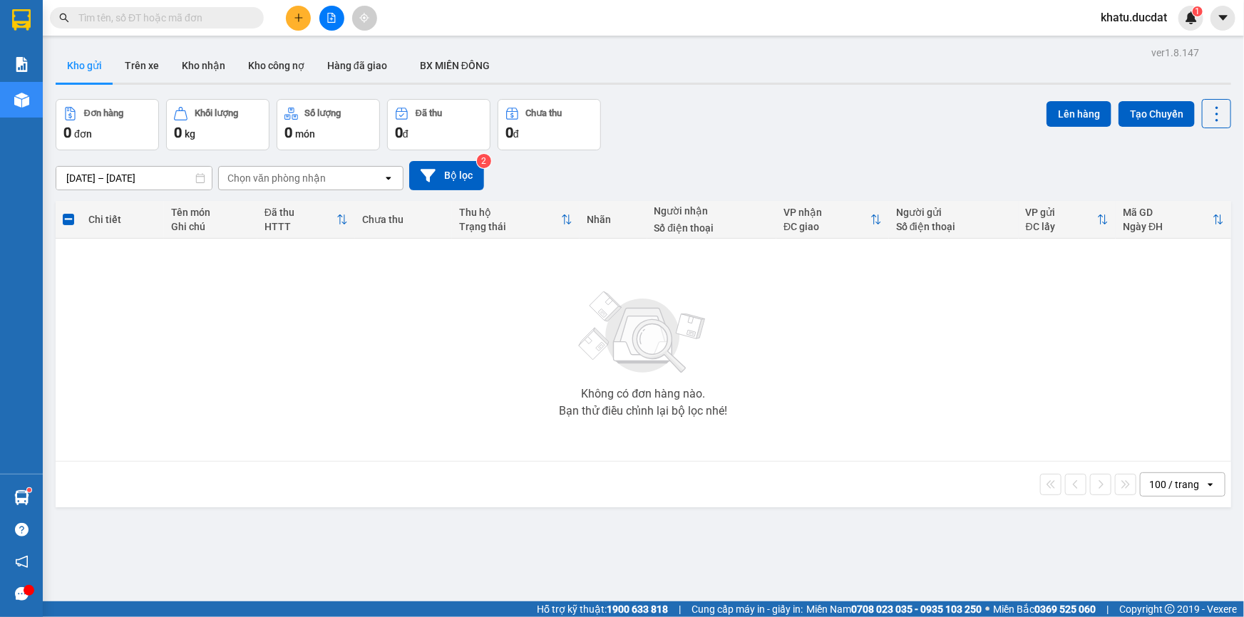
click at [296, 21] on icon "plus" at bounding box center [299, 18] width 10 height 10
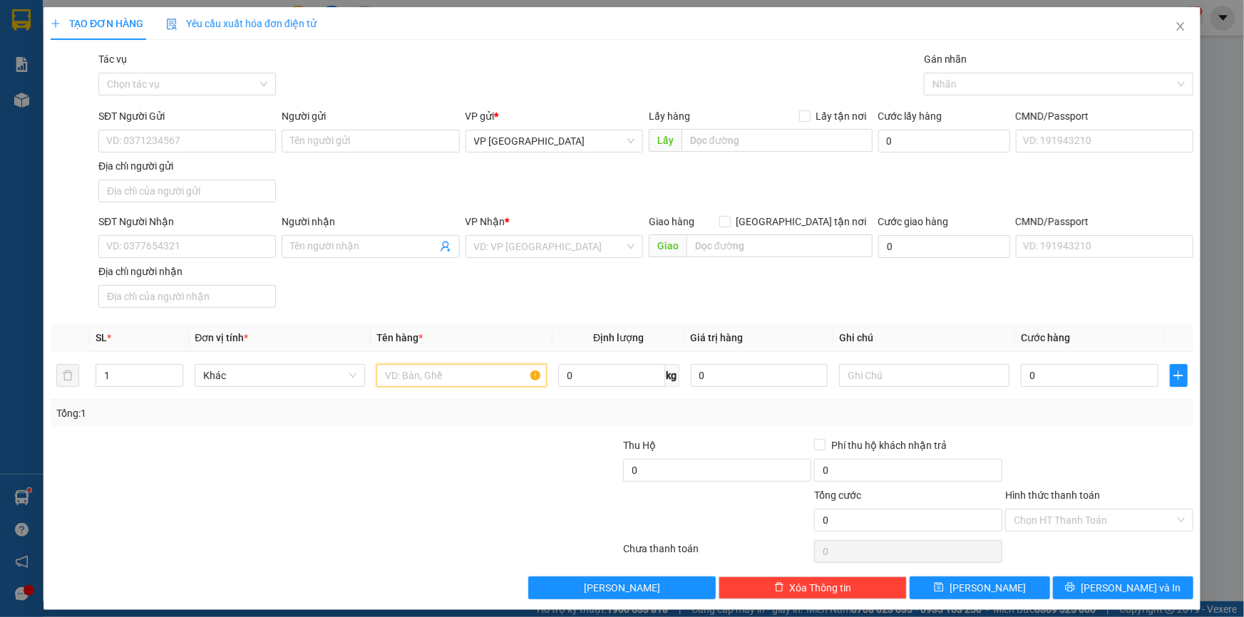
click at [478, 371] on input "text" at bounding box center [461, 375] width 170 height 23
type input "1 HỘP"
click at [249, 251] on input "SĐT Người Nhận" at bounding box center [186, 246] width 177 height 23
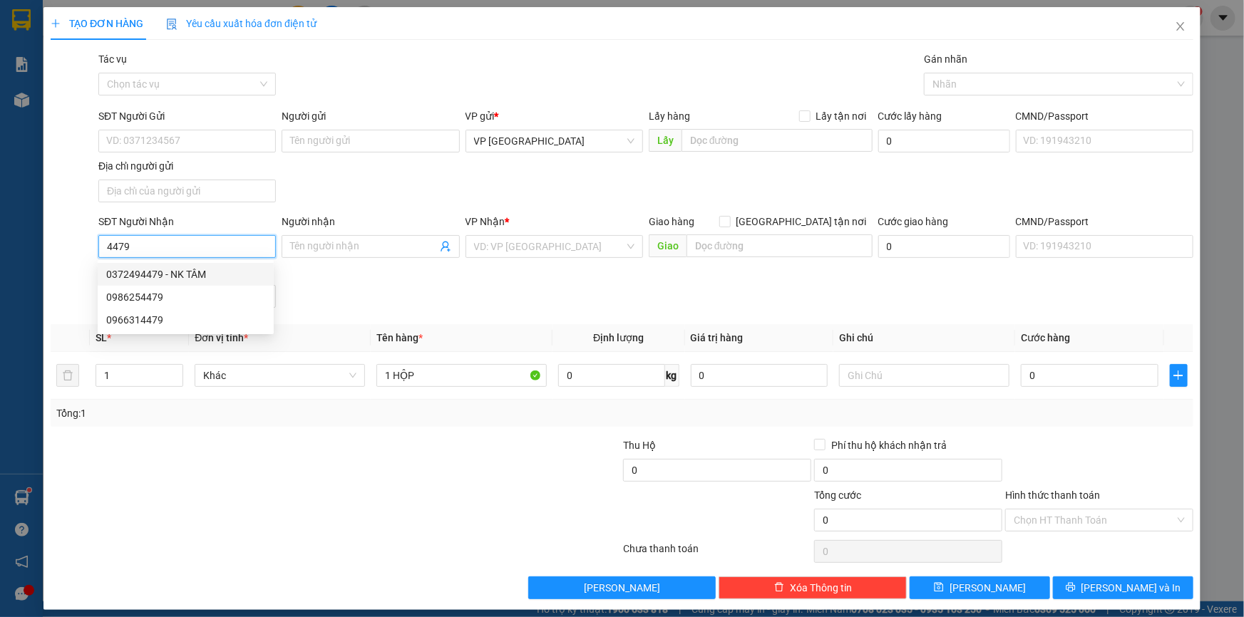
click at [216, 280] on div "0372494479 - NK TÂM" at bounding box center [185, 275] width 159 height 16
type input "0372494479"
type input "NK TÂM"
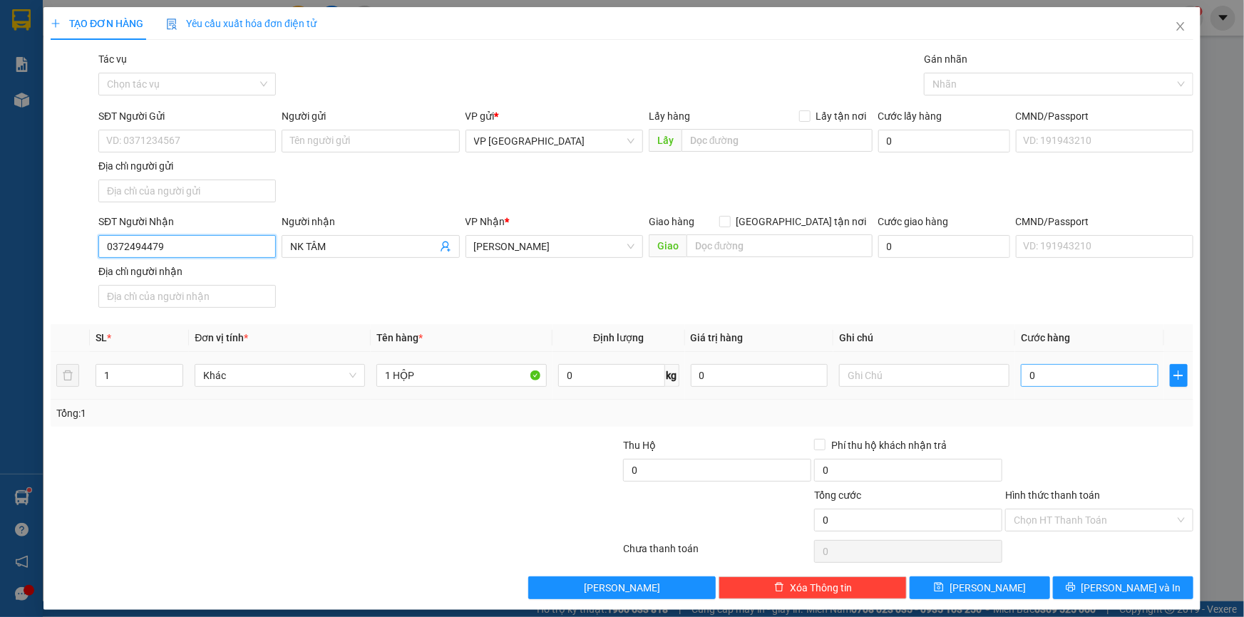
type input "0372494479"
click at [1055, 378] on input "0" at bounding box center [1090, 375] width 138 height 23
type input "3"
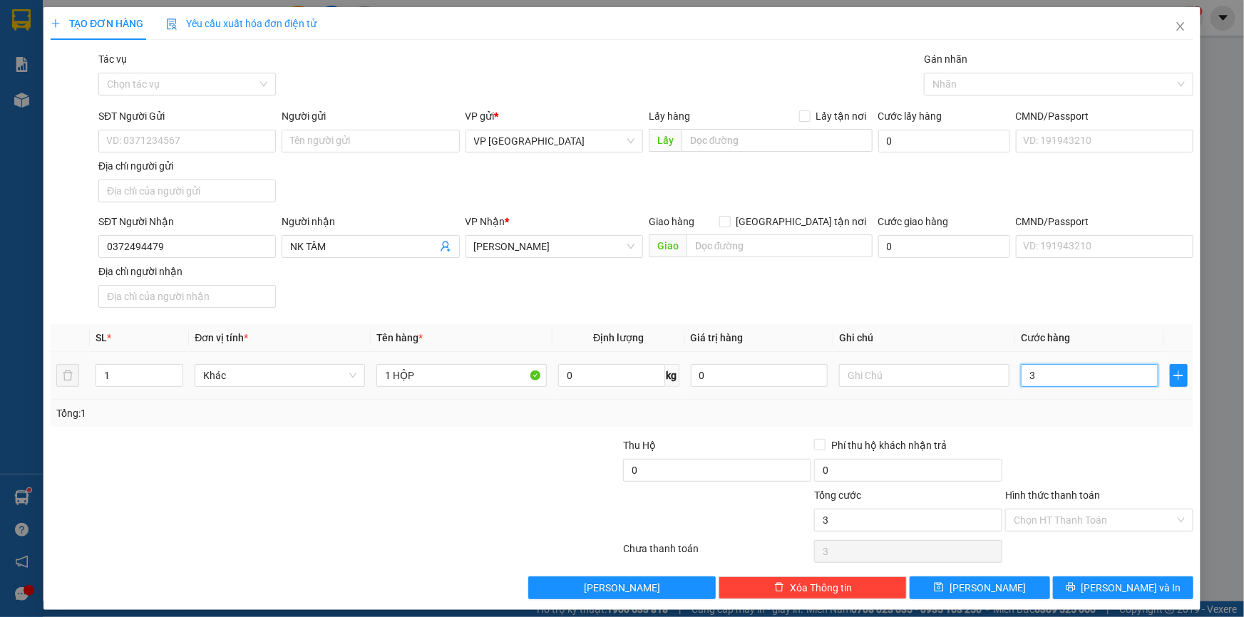
type input "30"
click at [1087, 515] on input "Hình thức thanh toán" at bounding box center [1093, 520] width 161 height 21
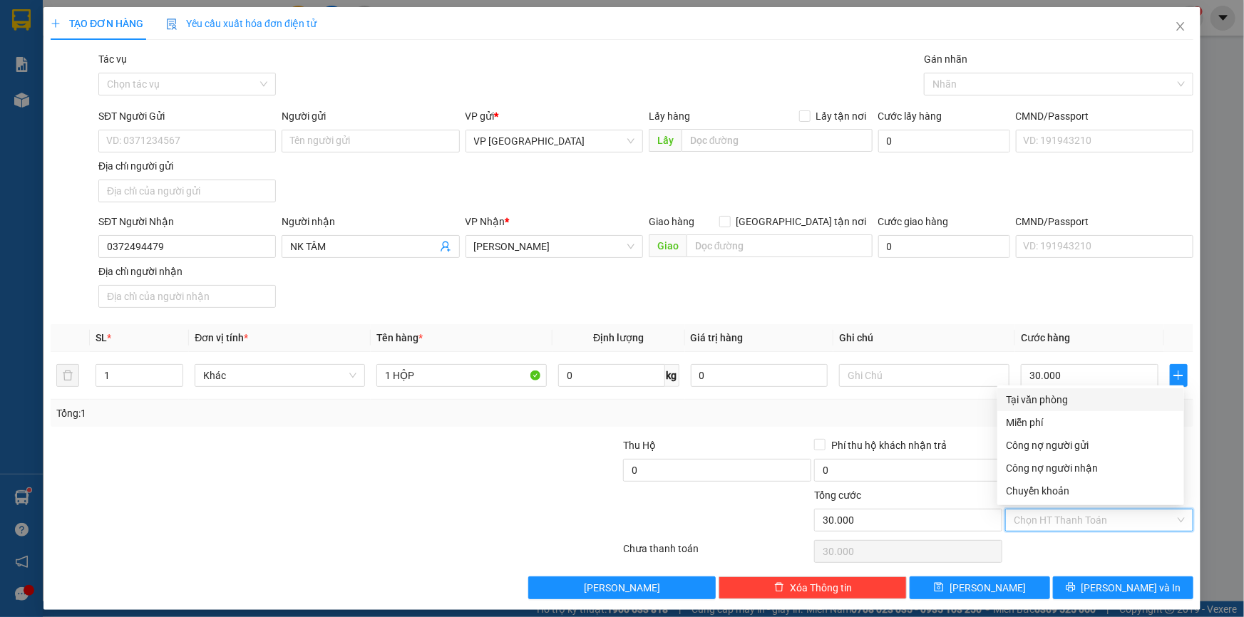
click at [1066, 398] on div "Tại văn phòng" at bounding box center [1091, 400] width 170 height 16
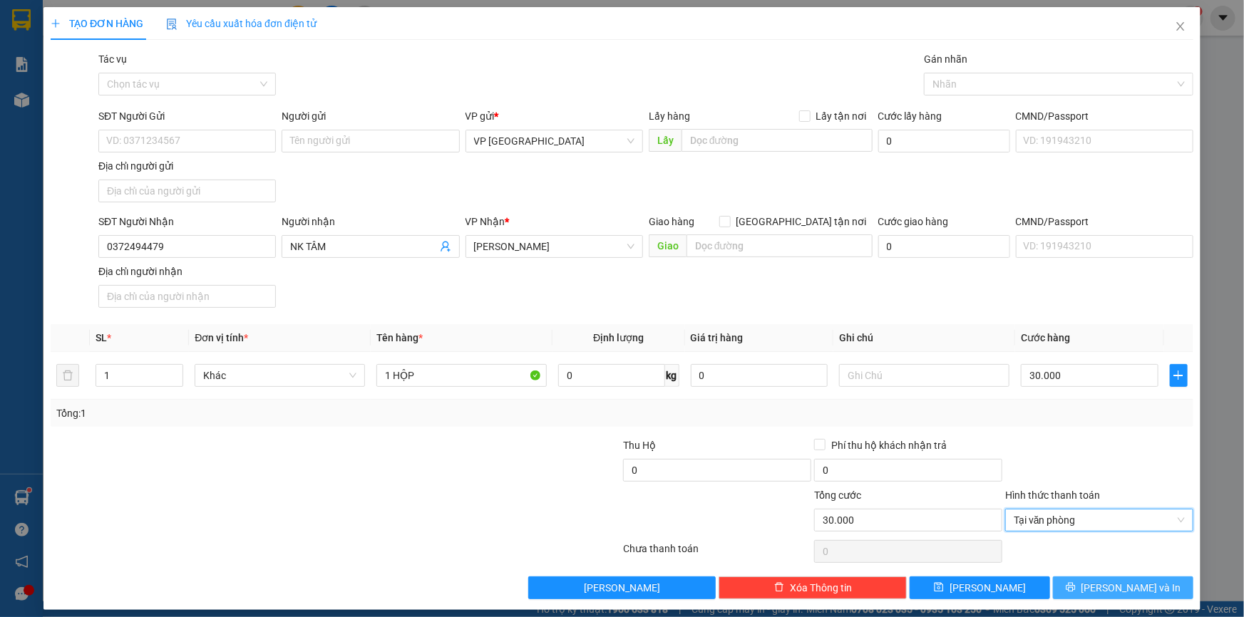
click at [1117, 582] on span "[PERSON_NAME] và In" at bounding box center [1131, 588] width 100 height 16
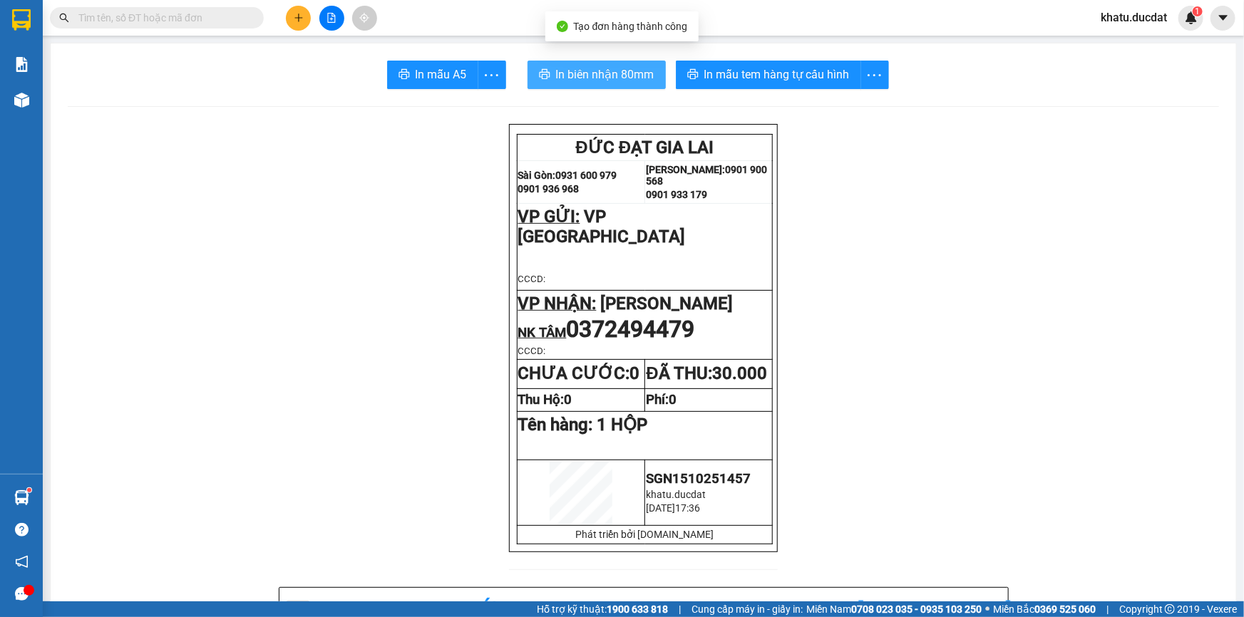
click at [602, 82] on span "In biên nhận 80mm" at bounding box center [605, 75] width 98 height 18
click at [136, 20] on input "text" at bounding box center [162, 18] width 168 height 16
click at [624, 326] on span "0372494479" at bounding box center [631, 329] width 128 height 27
click at [242, 7] on span at bounding box center [157, 17] width 214 height 21
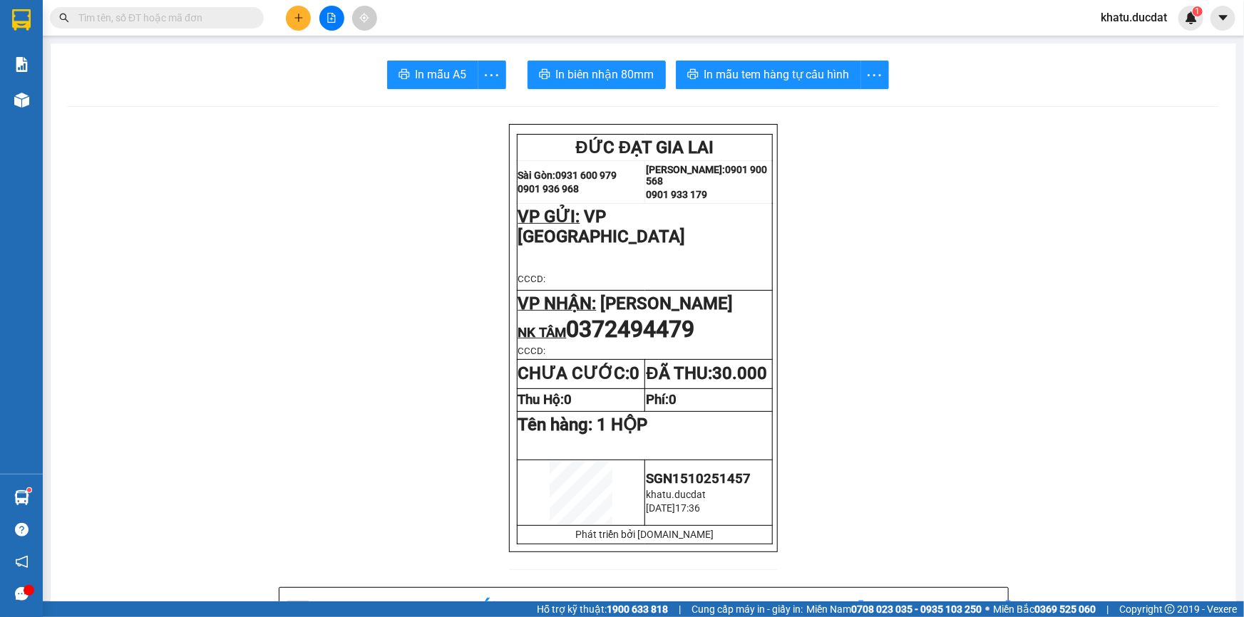
click at [238, 13] on input "text" at bounding box center [162, 18] width 168 height 16
paste input "0372494479"
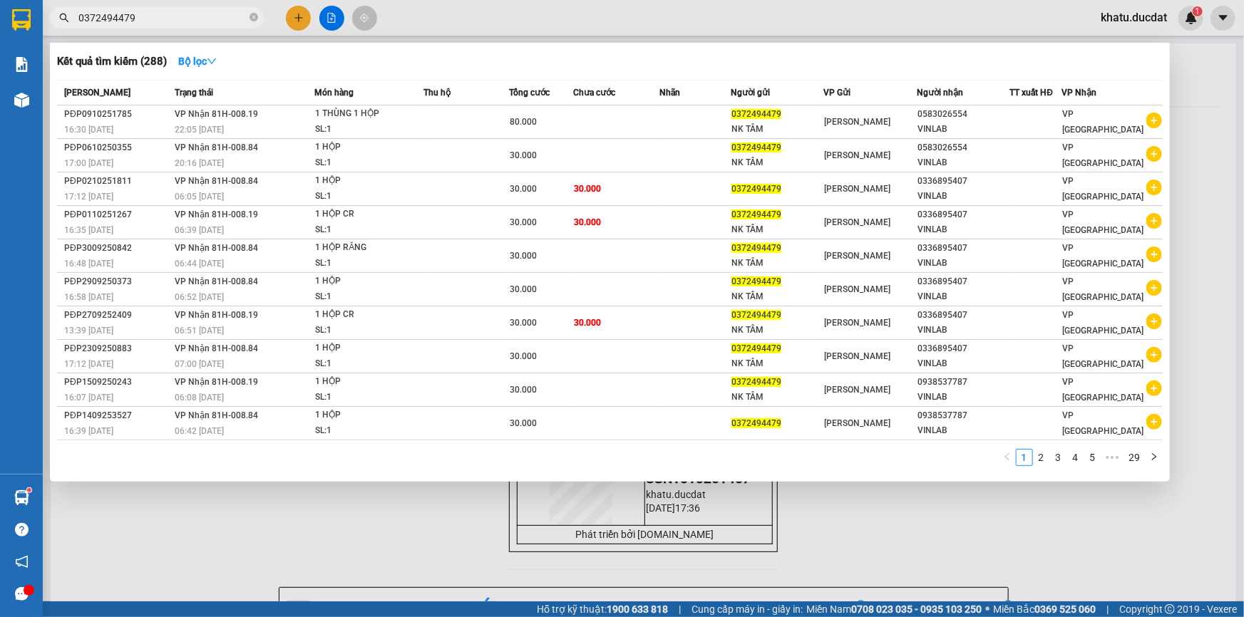
click at [403, 559] on div at bounding box center [622, 308] width 1244 height 617
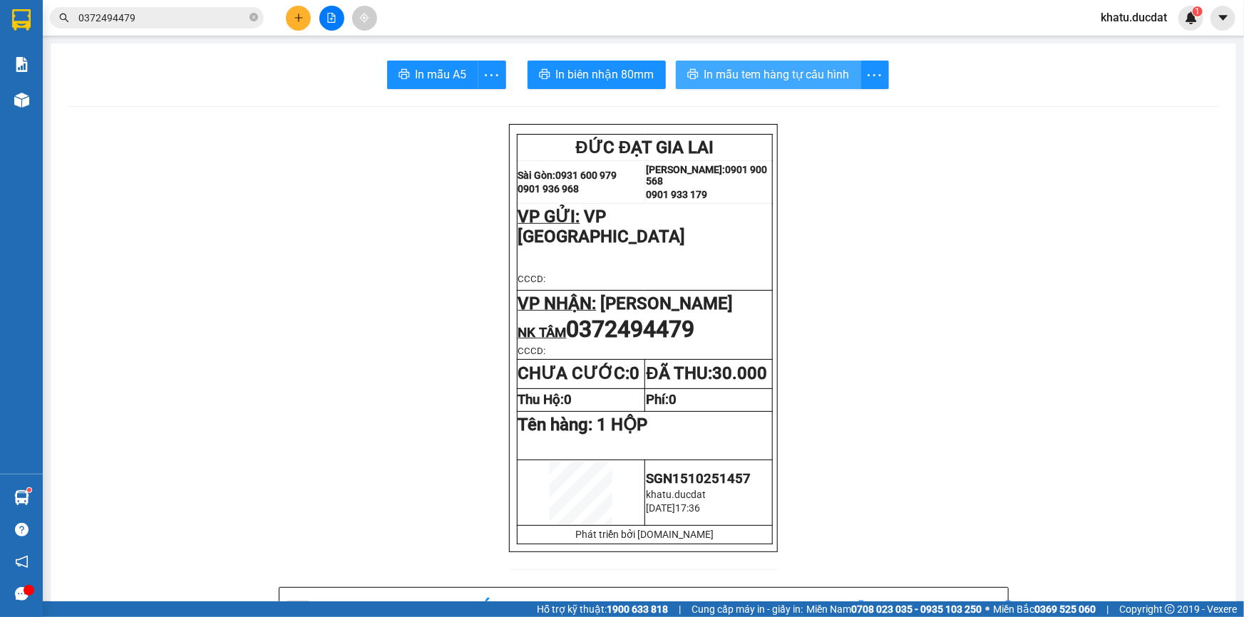
click at [734, 87] on button "In mẫu tem hàng tự cấu hình" at bounding box center [768, 75] width 185 height 29
click at [303, 27] on button at bounding box center [298, 18] width 25 height 25
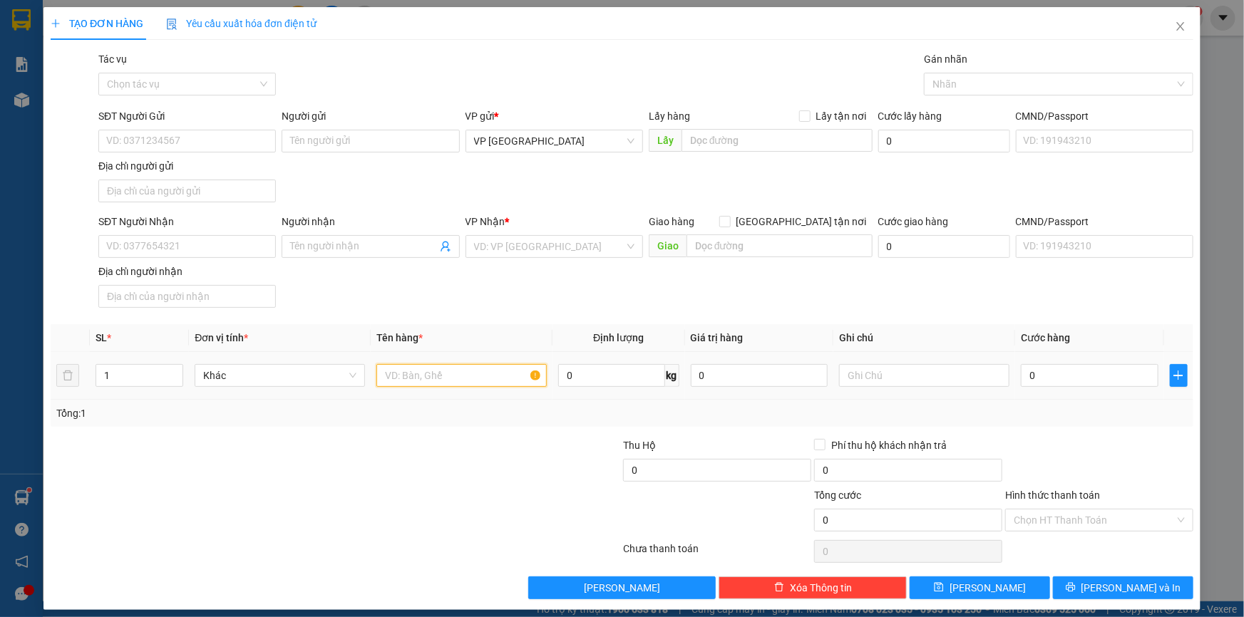
click at [416, 385] on input "text" at bounding box center [461, 375] width 170 height 23
click at [192, 249] on input "SĐT Người Nhận" at bounding box center [186, 246] width 177 height 23
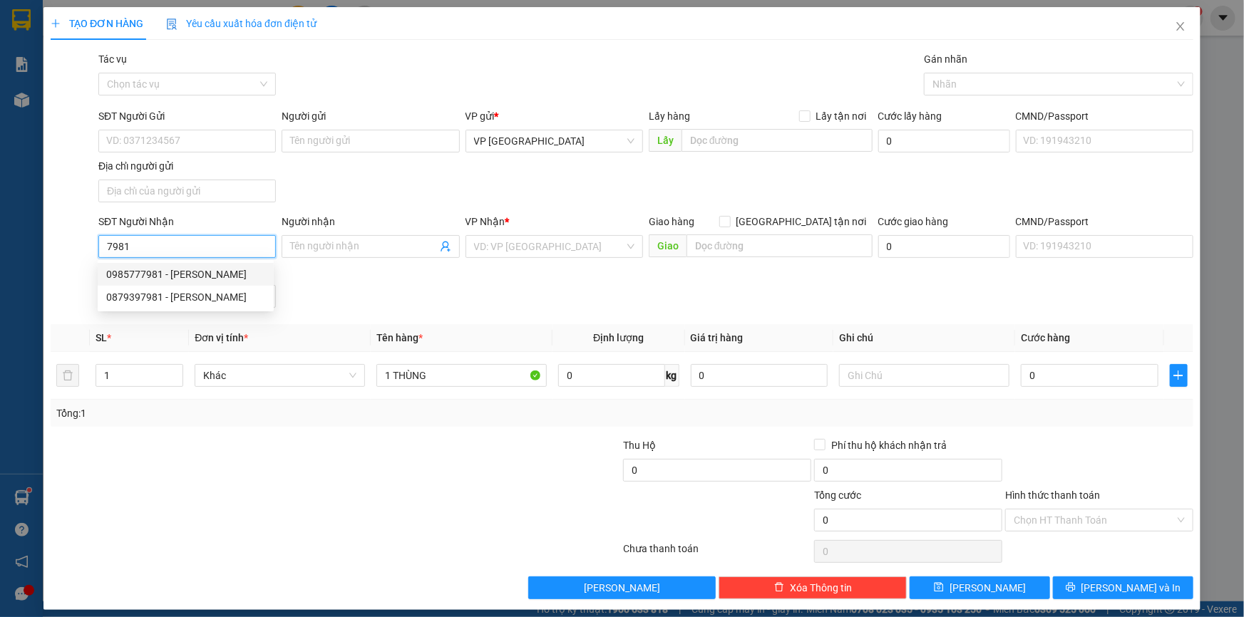
click at [200, 274] on div "0985777981 - HUỲNH MI" at bounding box center [185, 275] width 159 height 16
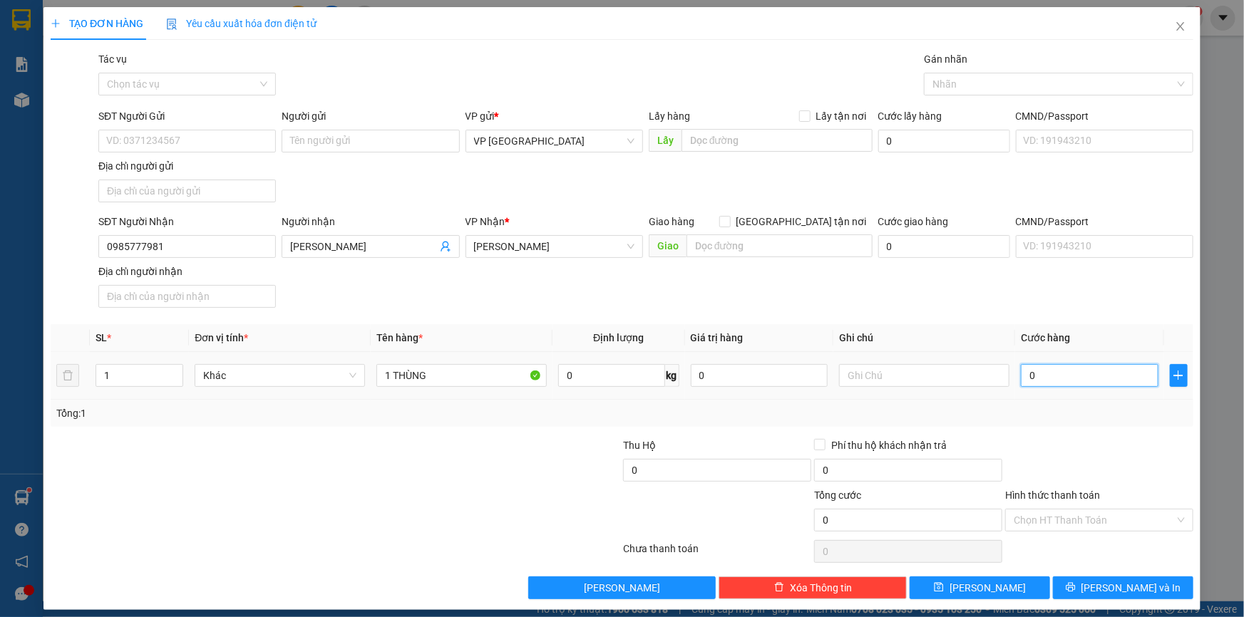
click at [1044, 370] on input "0" at bounding box center [1090, 375] width 138 height 23
click at [1114, 573] on div "Transit Pickup Surcharge Ids Transit Deliver Surcharge Ids Transit Deliver Surc…" at bounding box center [622, 325] width 1142 height 548
click at [1113, 577] on button "[PERSON_NAME] và In" at bounding box center [1123, 588] width 140 height 23
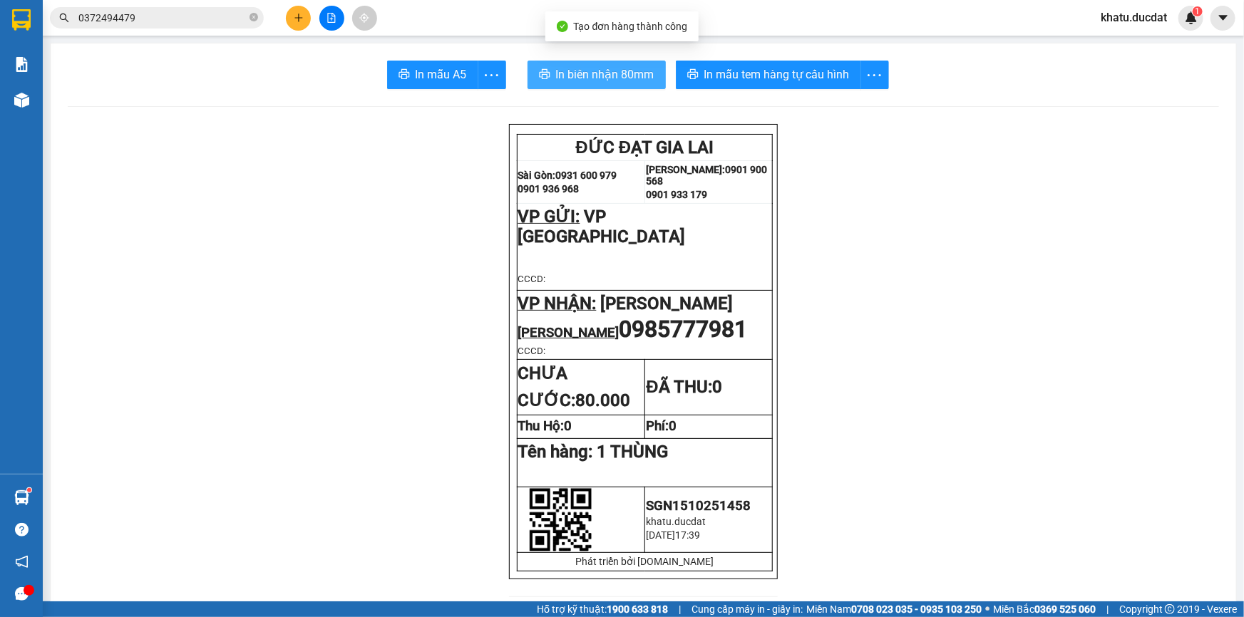
click at [632, 78] on span "In biên nhận 80mm" at bounding box center [605, 75] width 98 height 18
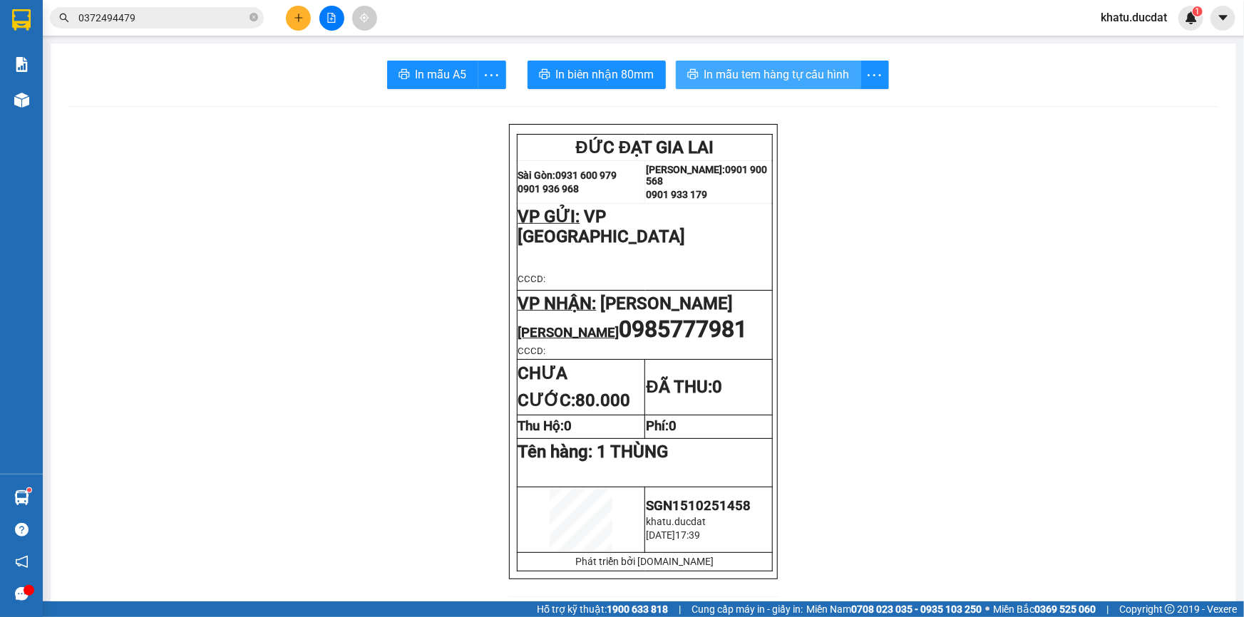
click at [790, 71] on span "In mẫu tem hàng tự cấu hình" at bounding box center [776, 75] width 145 height 18
click at [300, 9] on button at bounding box center [298, 18] width 25 height 25
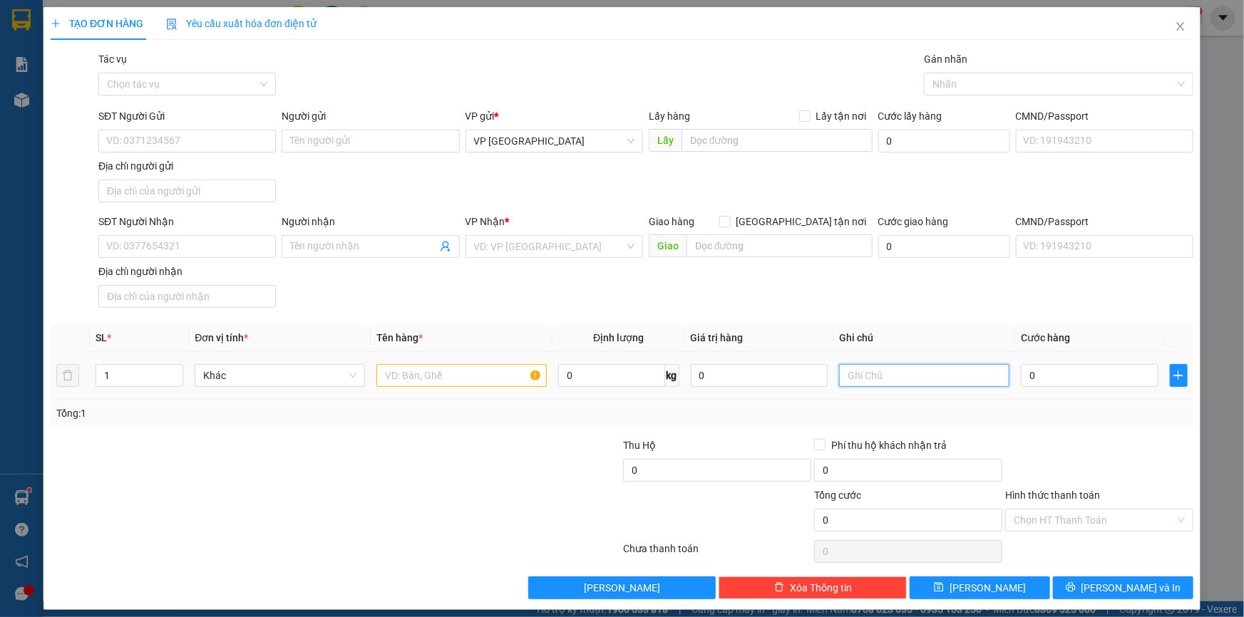
click at [928, 371] on input "text" at bounding box center [924, 375] width 170 height 23
click at [918, 375] on input "KHÔNG BAO TRẦ XƯỚC" at bounding box center [924, 375] width 170 height 23
click at [481, 378] on input "text" at bounding box center [461, 375] width 170 height 23
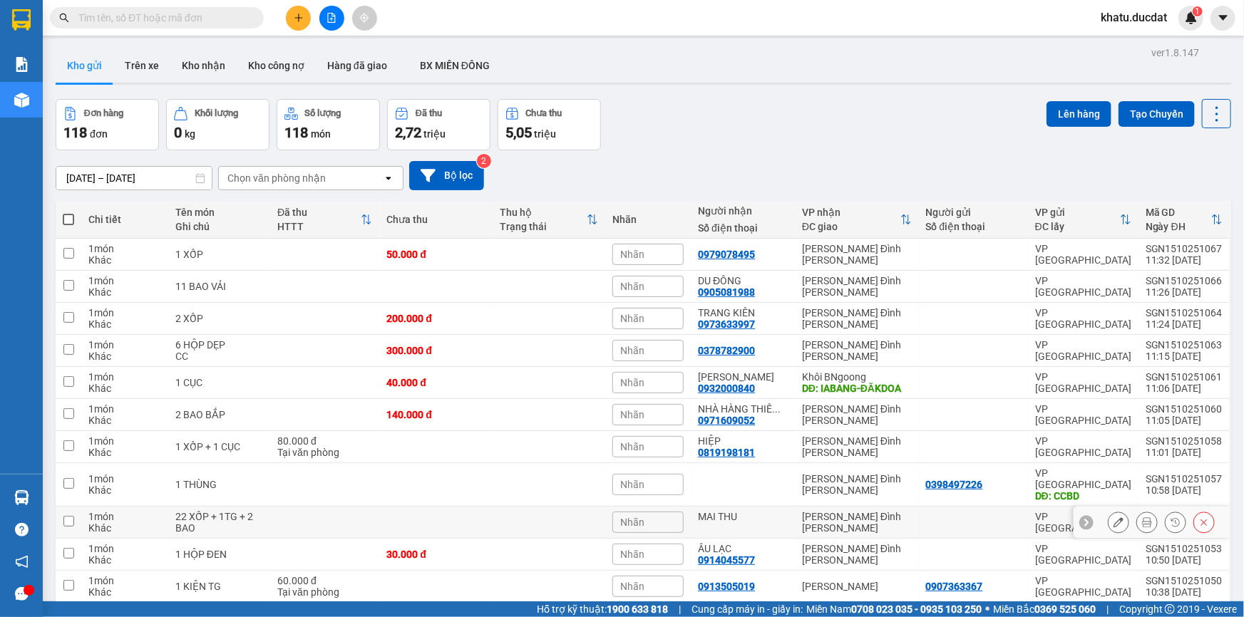
scroll to position [271, 0]
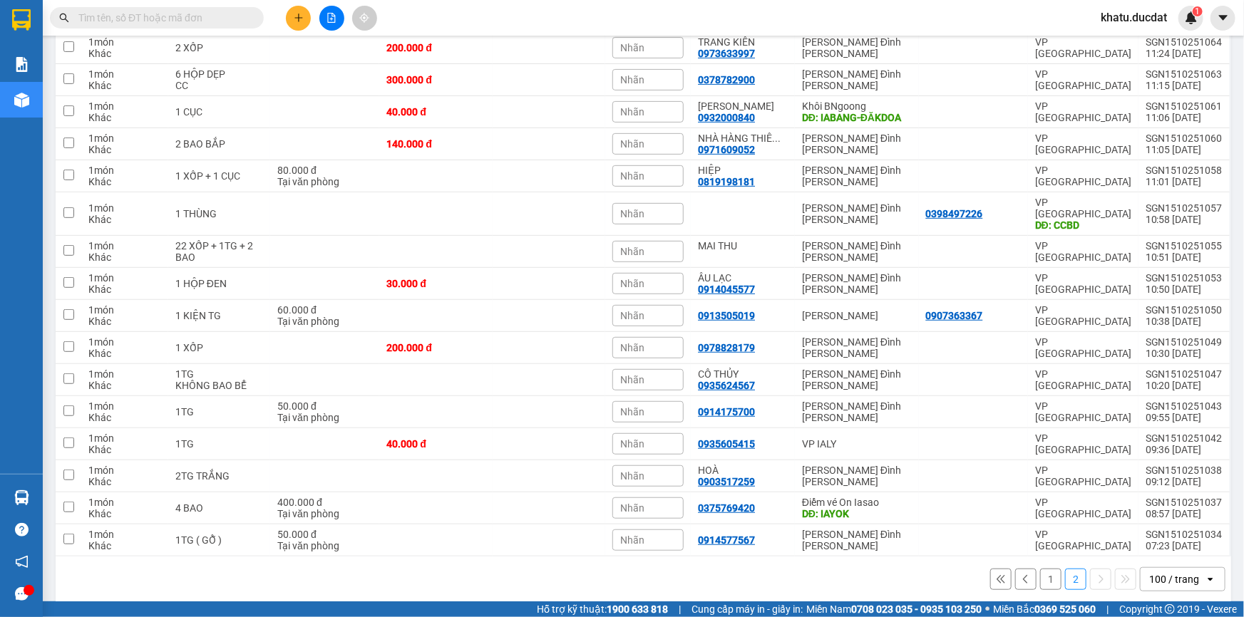
click at [1041, 569] on button "1" at bounding box center [1050, 579] width 21 height 21
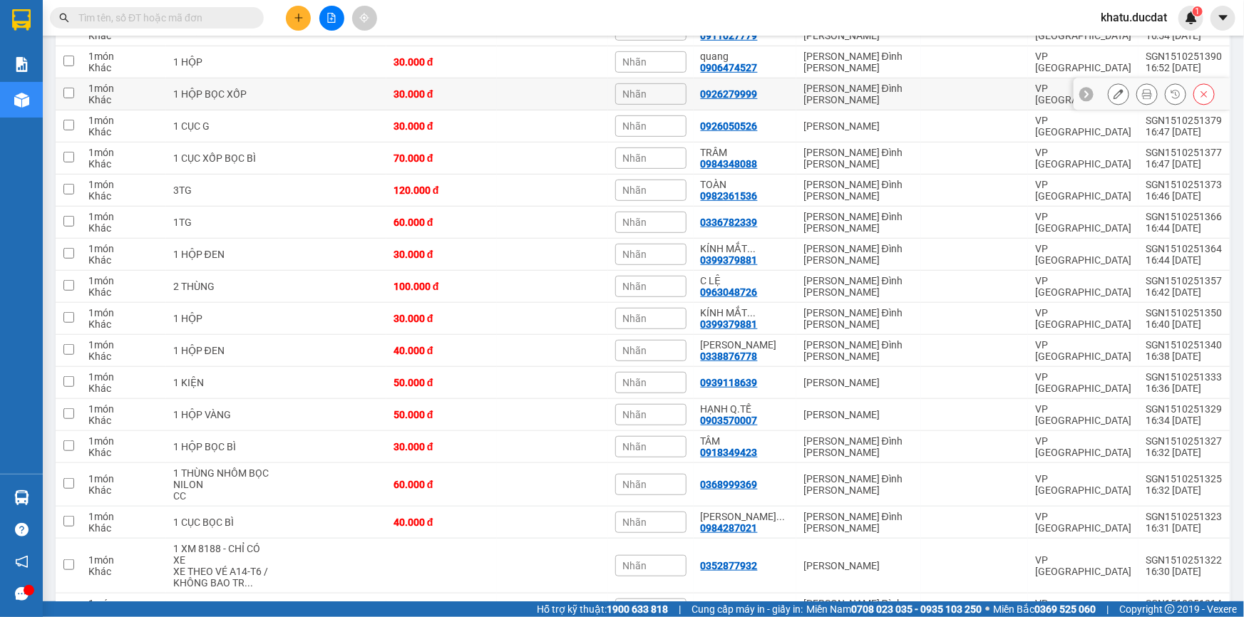
scroll to position [0, 0]
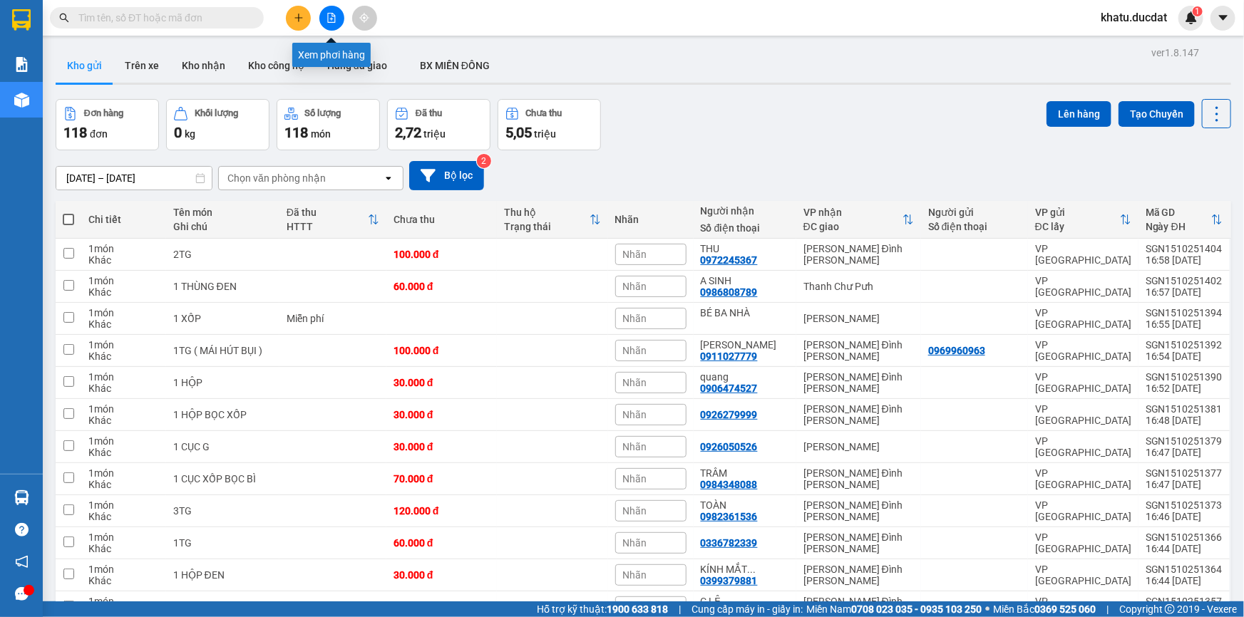
click at [334, 11] on button at bounding box center [331, 18] width 25 height 25
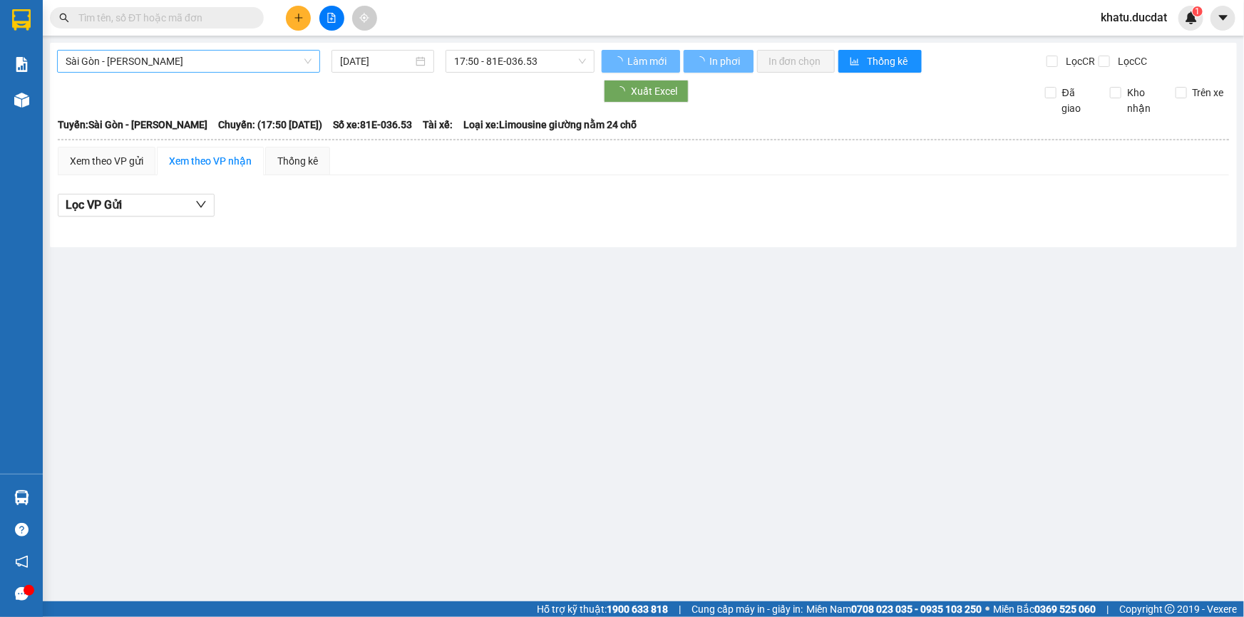
click at [263, 68] on span "Sài Gòn - [PERSON_NAME]" at bounding box center [189, 61] width 246 height 21
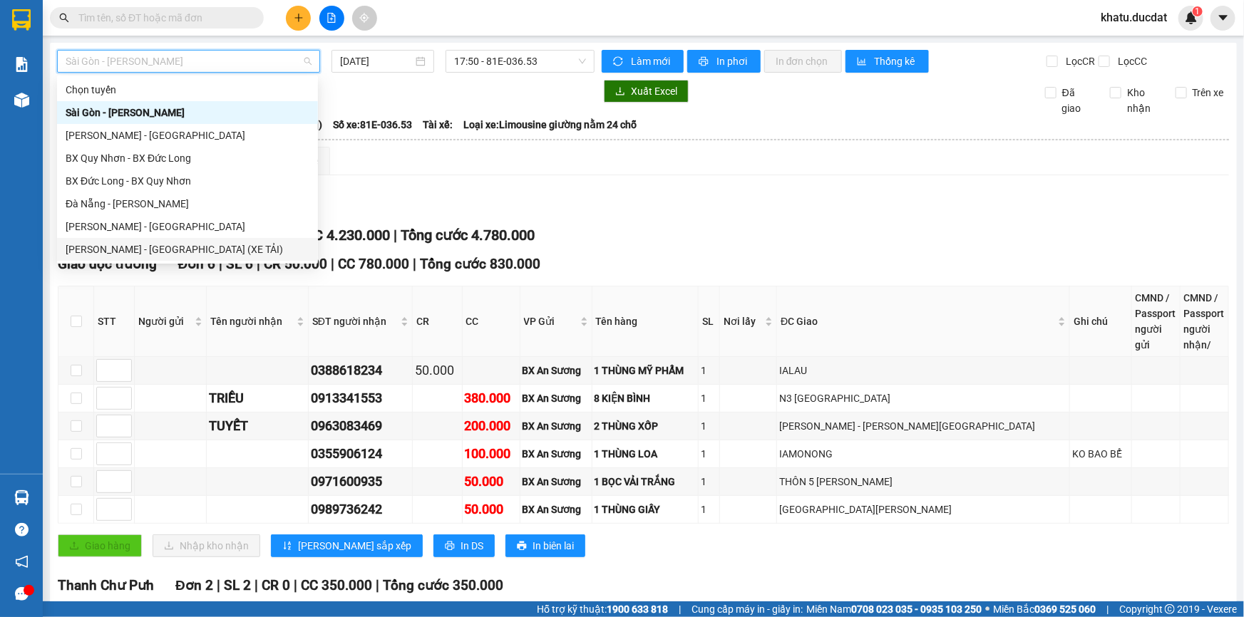
scroll to position [22, 0]
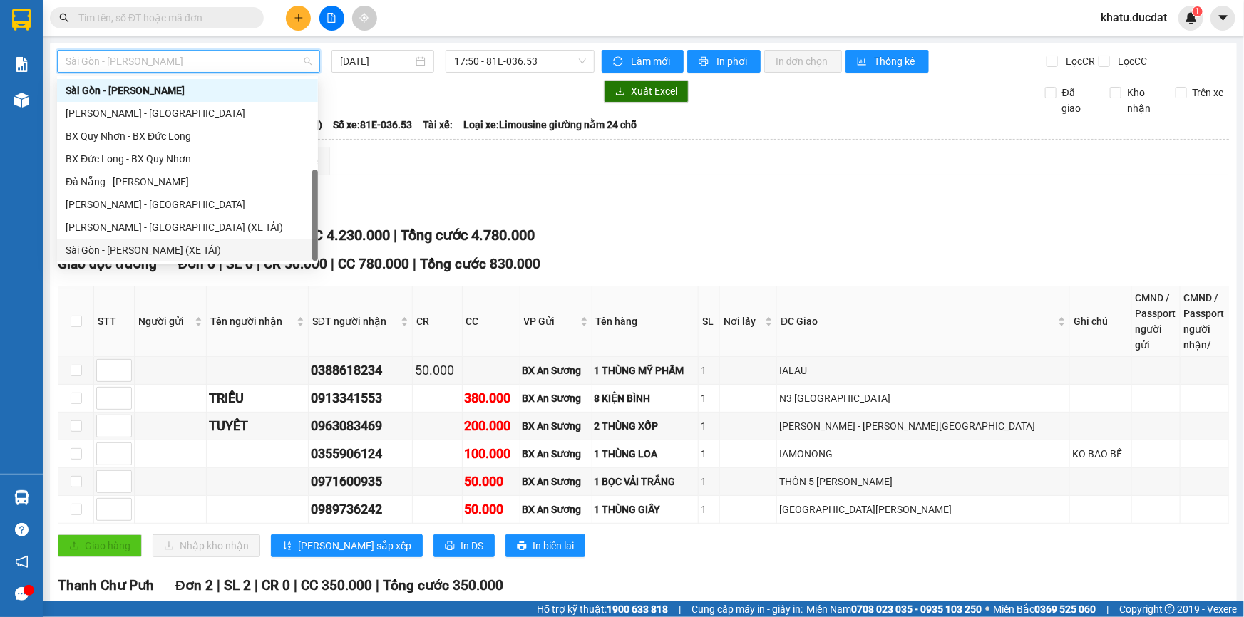
click at [212, 249] on div "Sài Gòn - [PERSON_NAME] (XE TẢI)" at bounding box center [188, 250] width 244 height 16
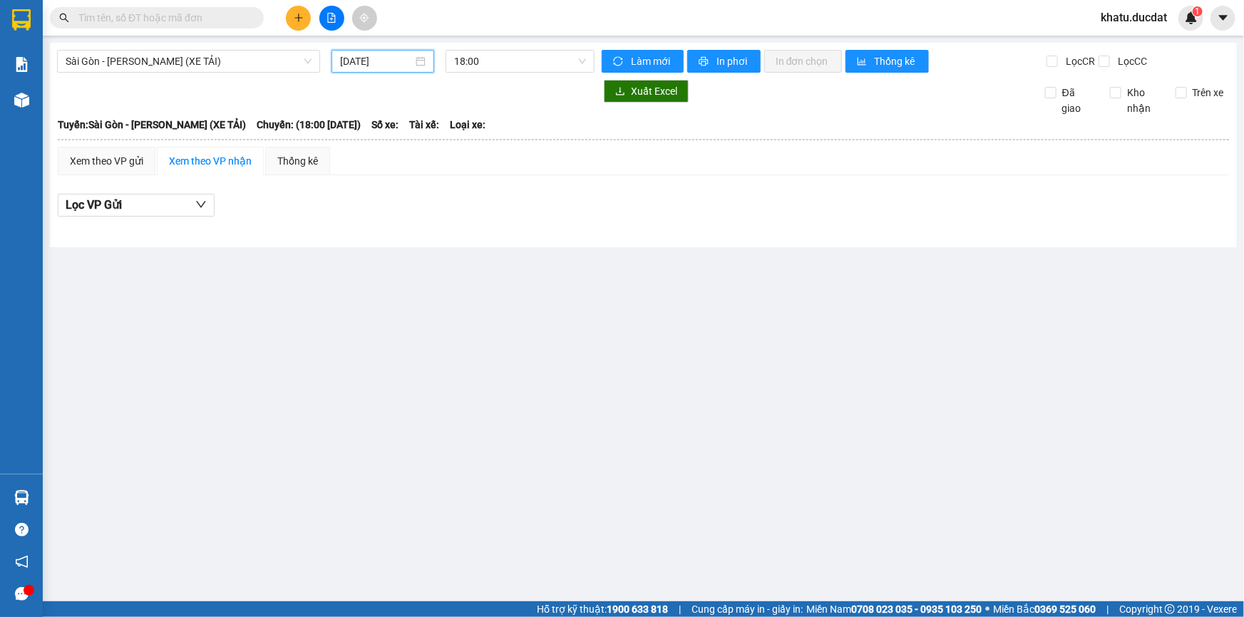
click at [357, 62] on input "[DATE]" at bounding box center [376, 61] width 73 height 16
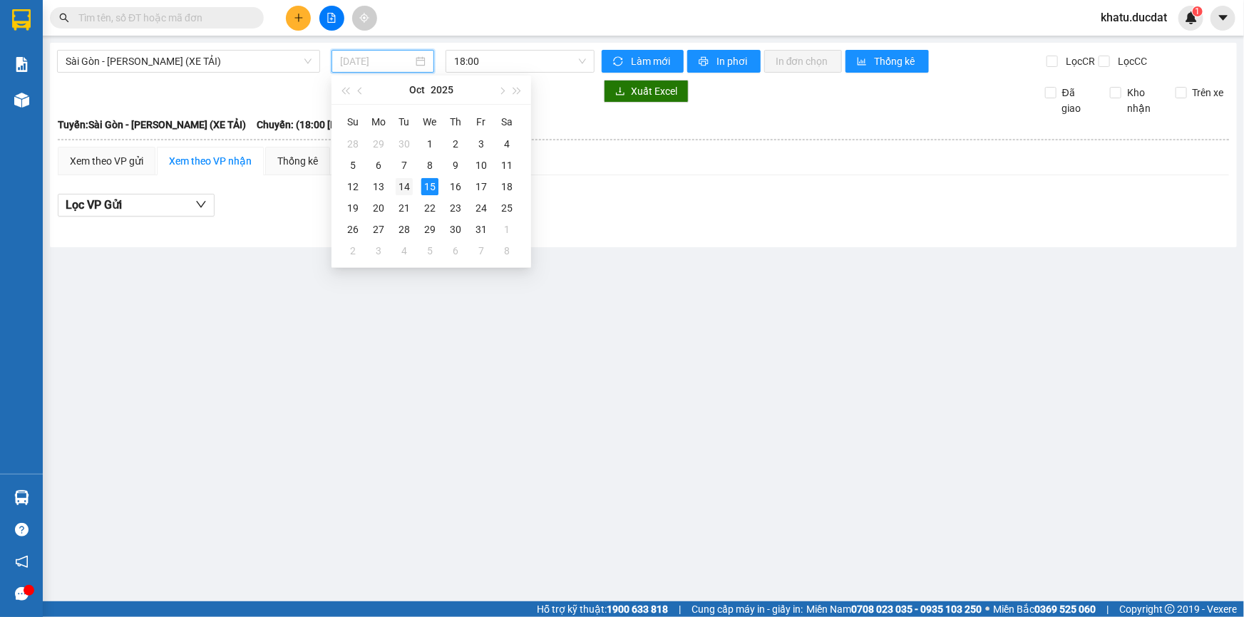
click at [411, 182] on div "14" at bounding box center [404, 186] width 17 height 17
type input "[DATE]"
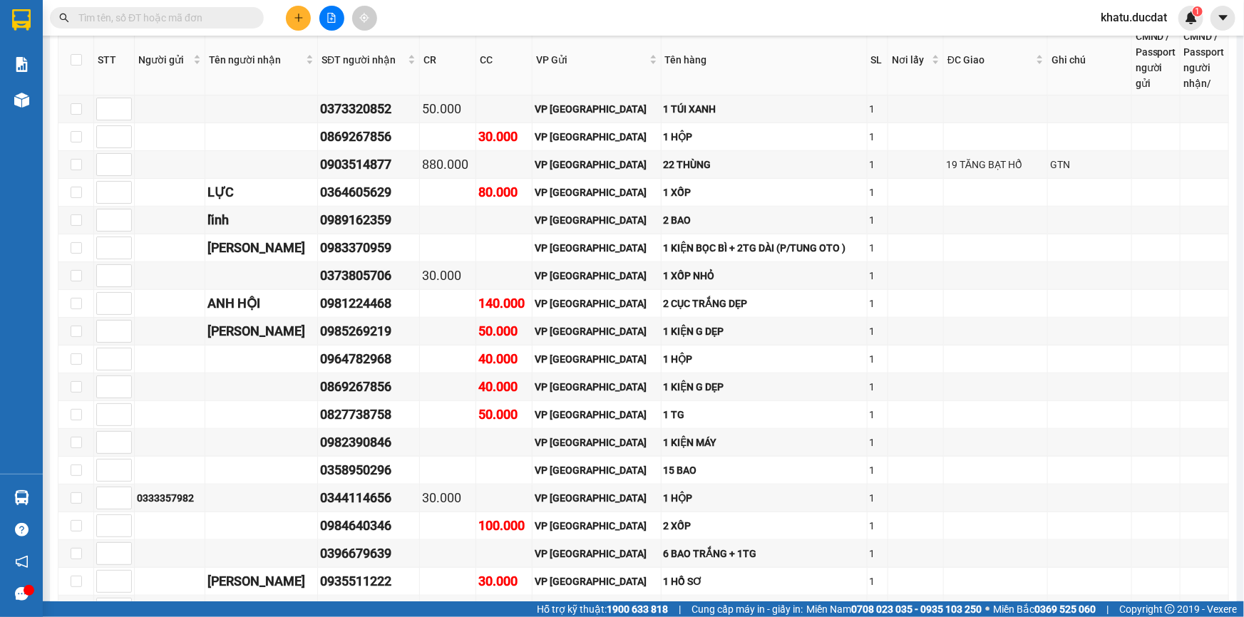
scroll to position [3680, 0]
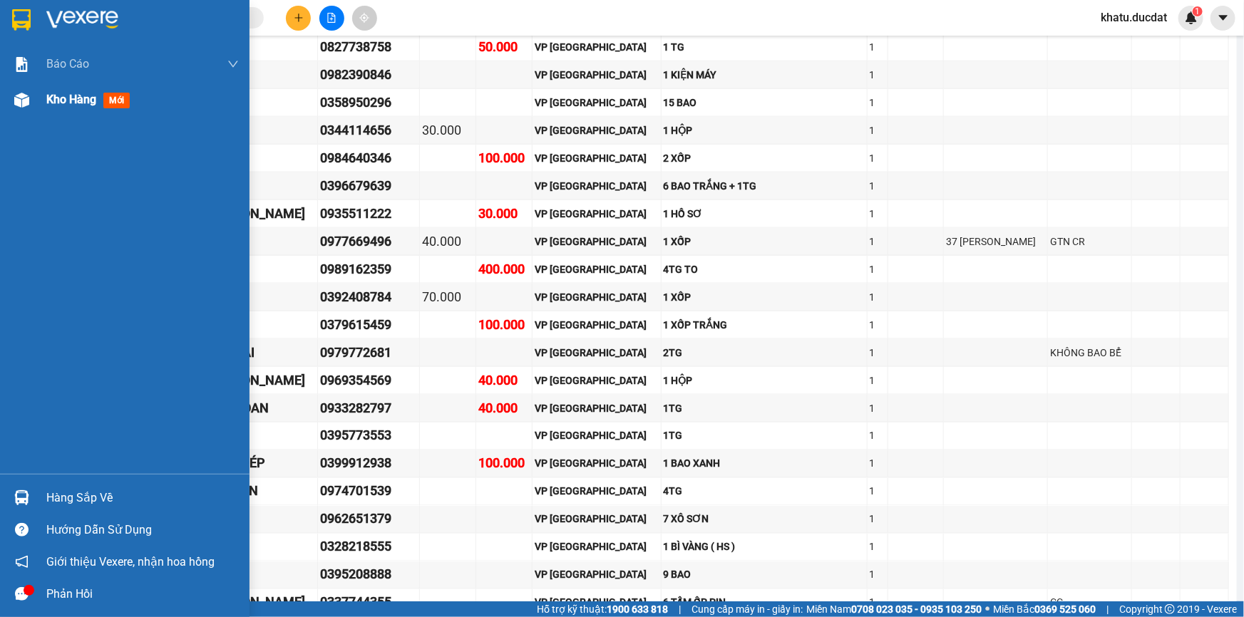
click at [104, 98] on span "mới" at bounding box center [116, 101] width 26 height 16
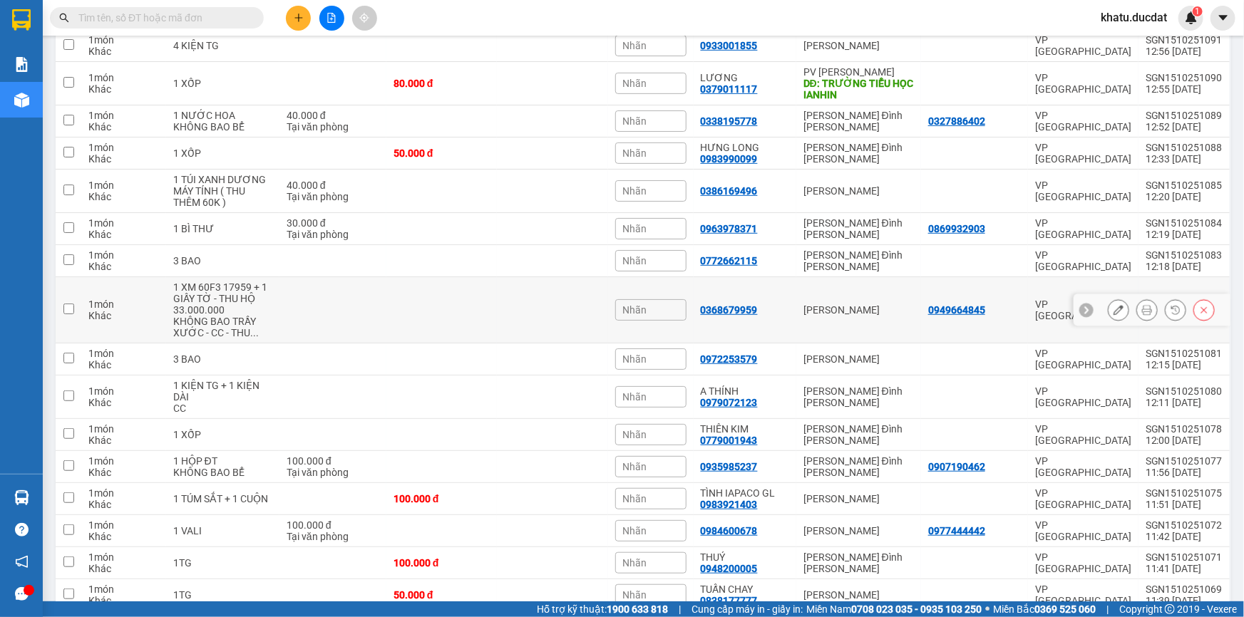
scroll to position [3043, 0]
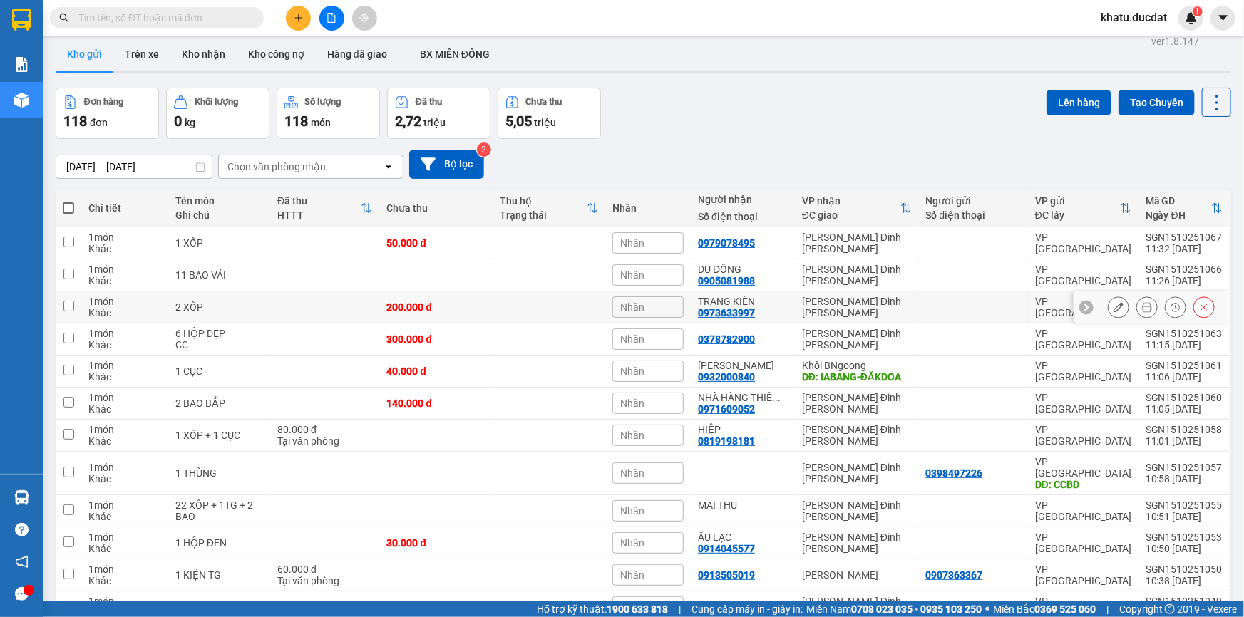
scroll to position [271, 0]
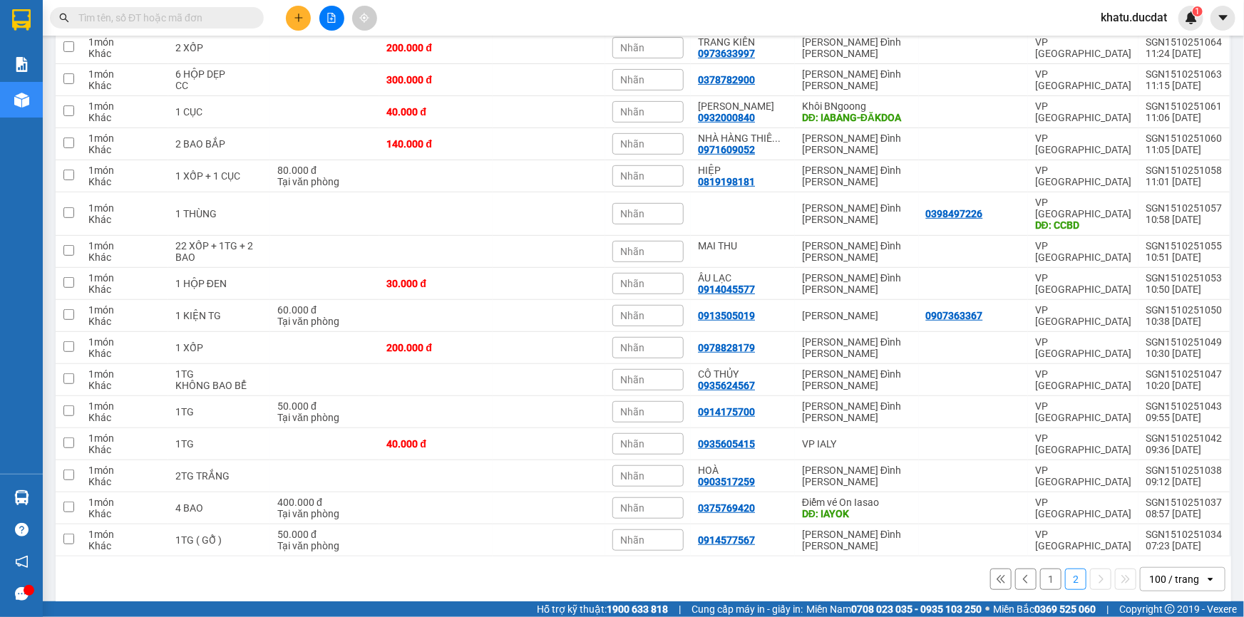
click at [1041, 569] on button "1" at bounding box center [1050, 579] width 21 height 21
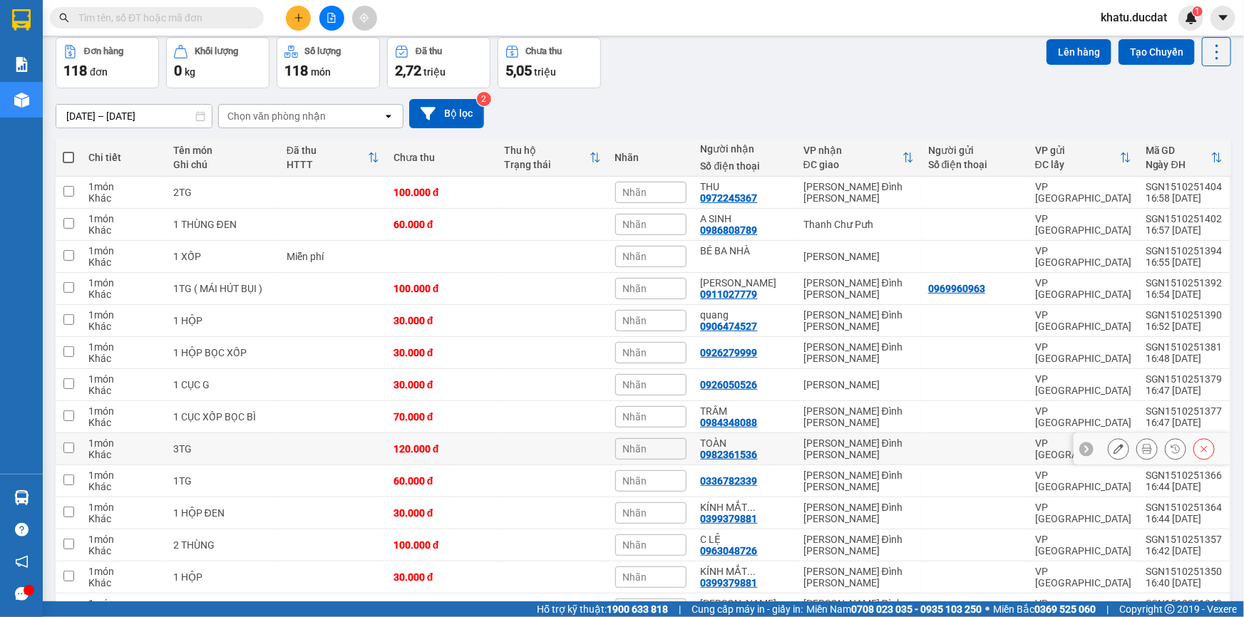
scroll to position [0, 0]
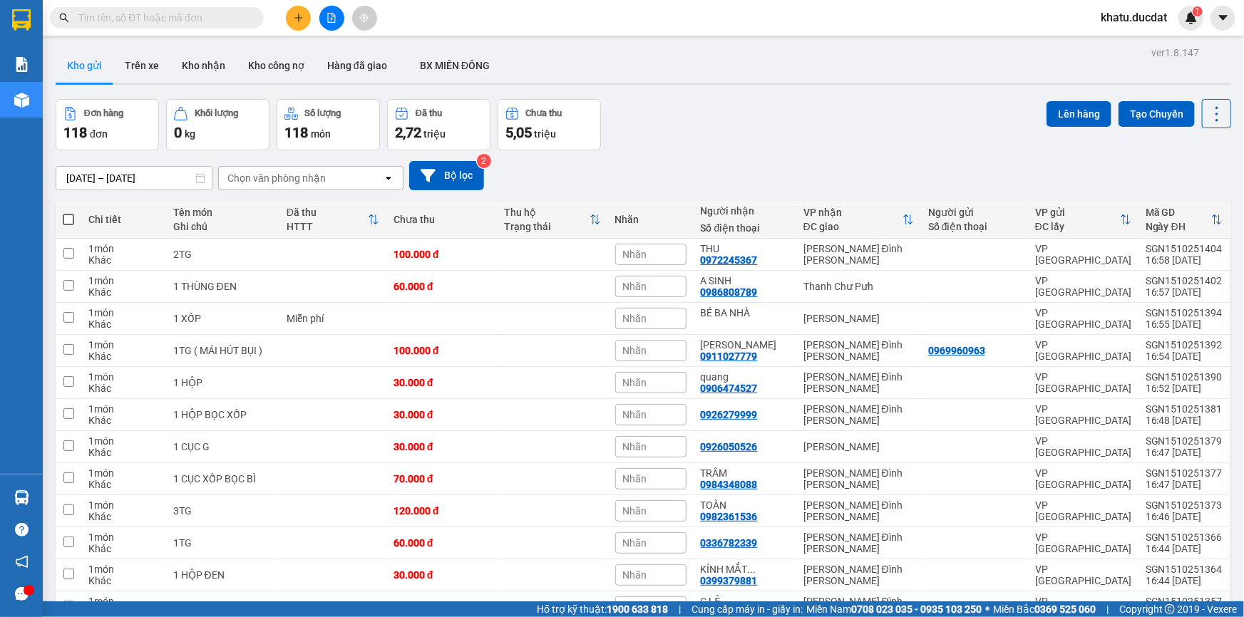
click at [144, 180] on input "[DATE] – [DATE]" at bounding box center [133, 178] width 155 height 23
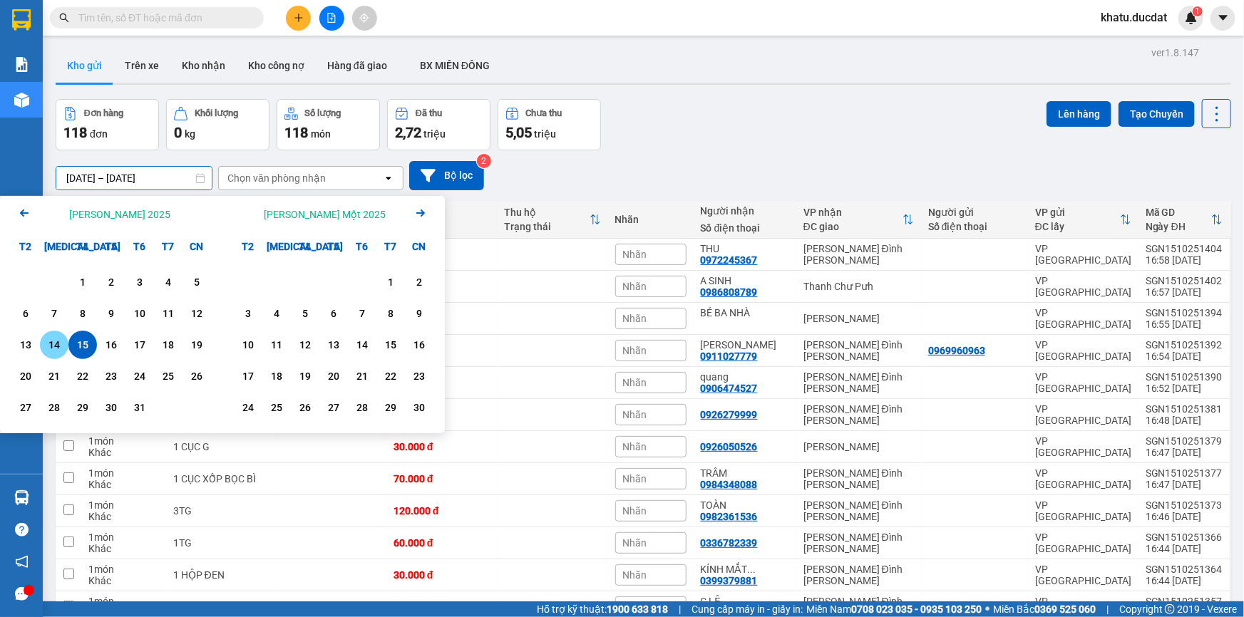
click at [56, 346] on div "14" at bounding box center [54, 344] width 20 height 17
click at [83, 346] on div "15" at bounding box center [83, 344] width 20 height 17
type input "[DATE] – [DATE]"
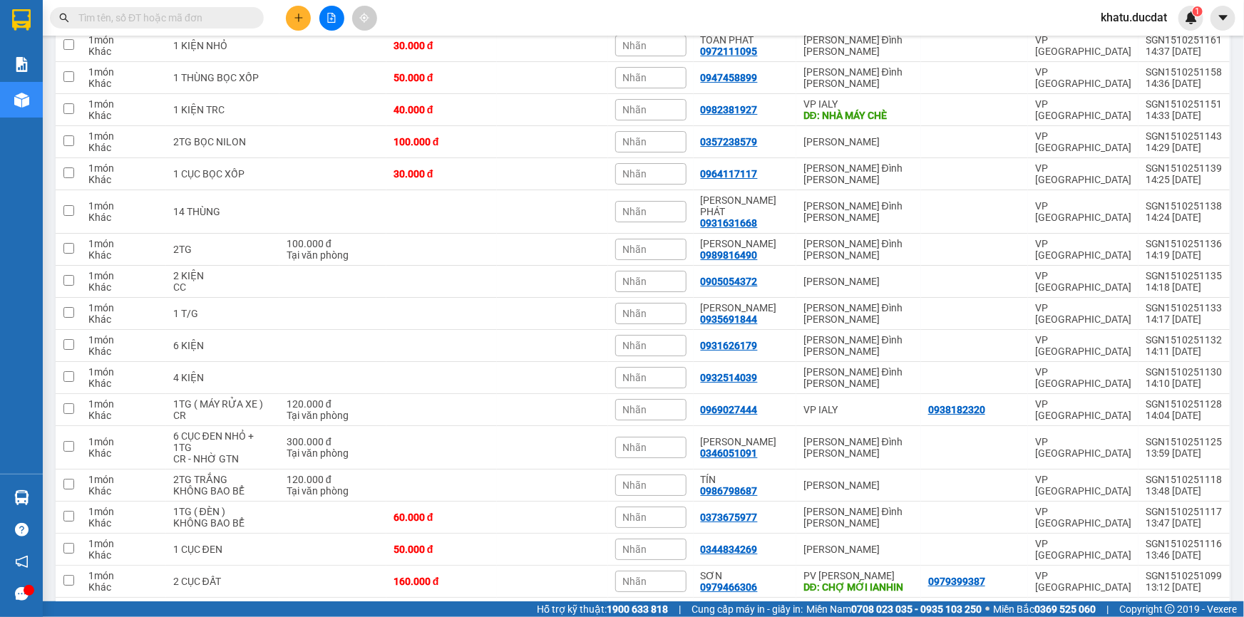
scroll to position [3043, 0]
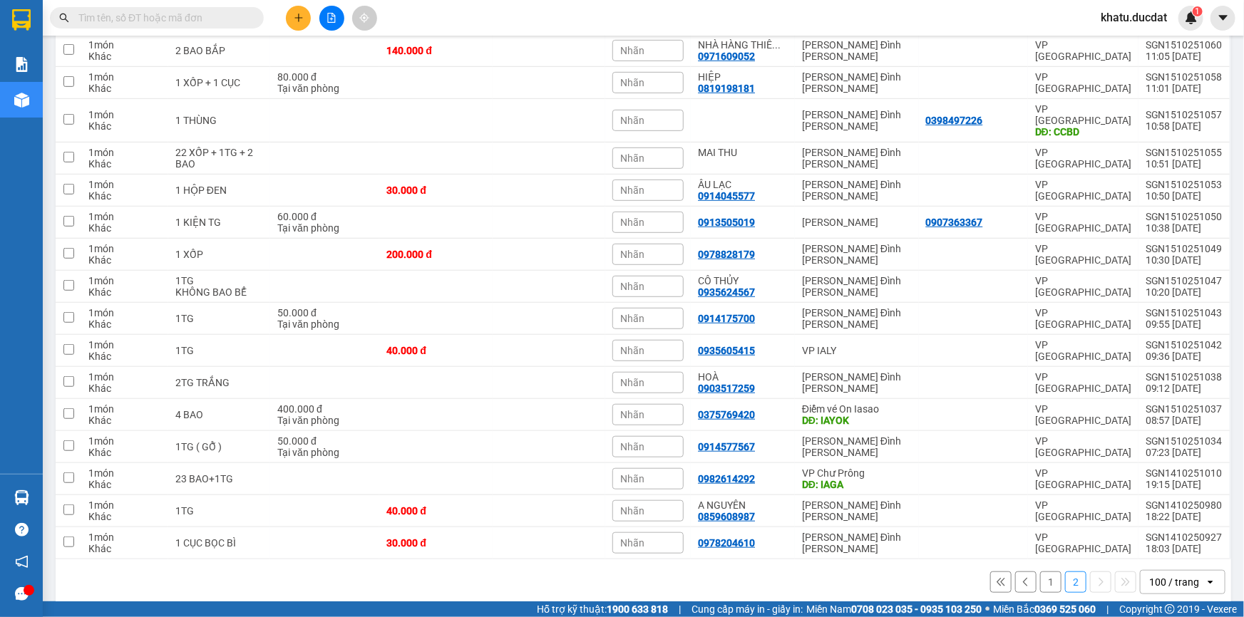
scroll to position [366, 0]
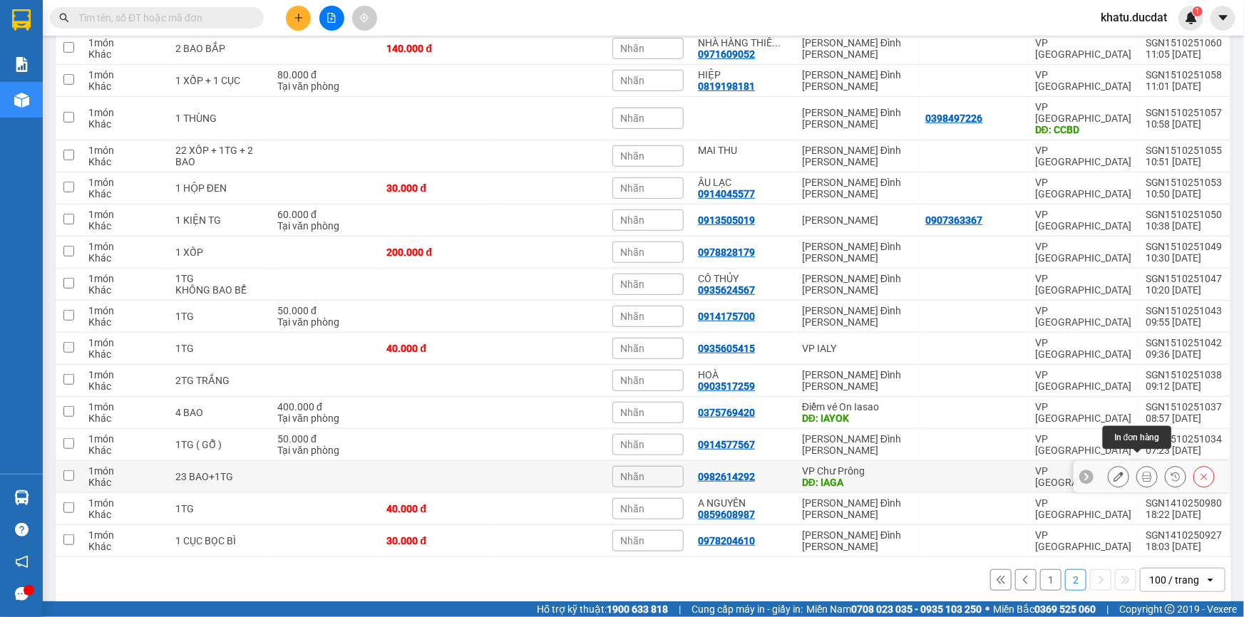
click at [1142, 472] on icon at bounding box center [1147, 477] width 10 height 10
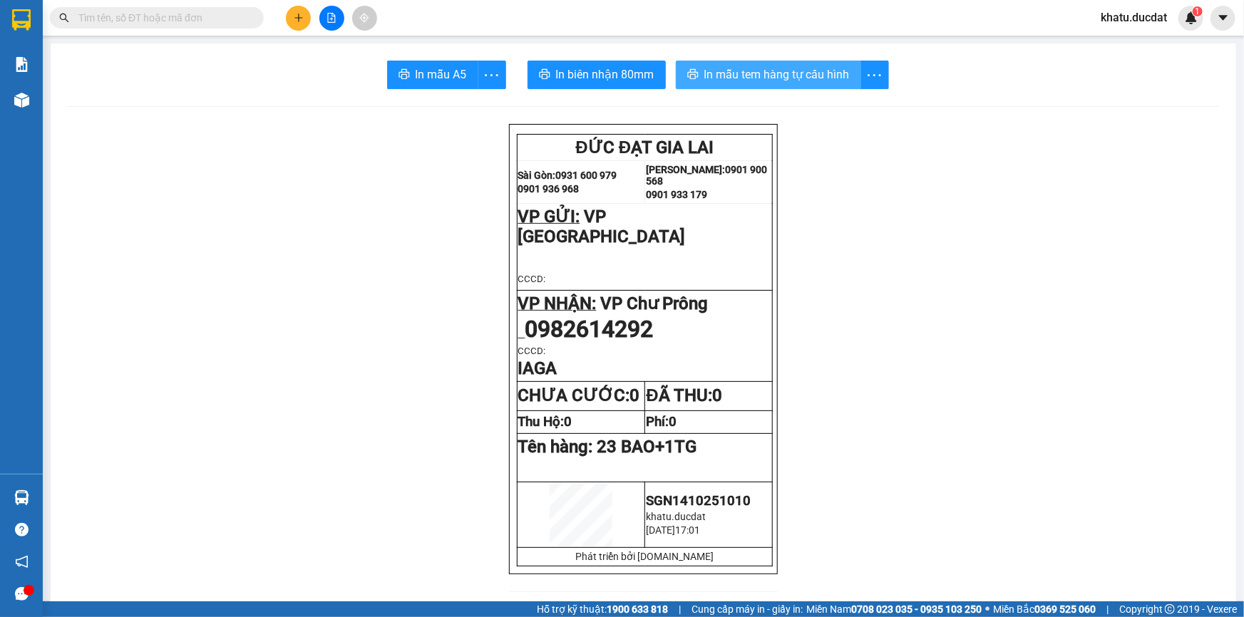
click at [827, 78] on span "In mẫu tem hàng tự cấu hình" at bounding box center [776, 75] width 145 height 18
click at [294, 24] on button at bounding box center [298, 18] width 25 height 25
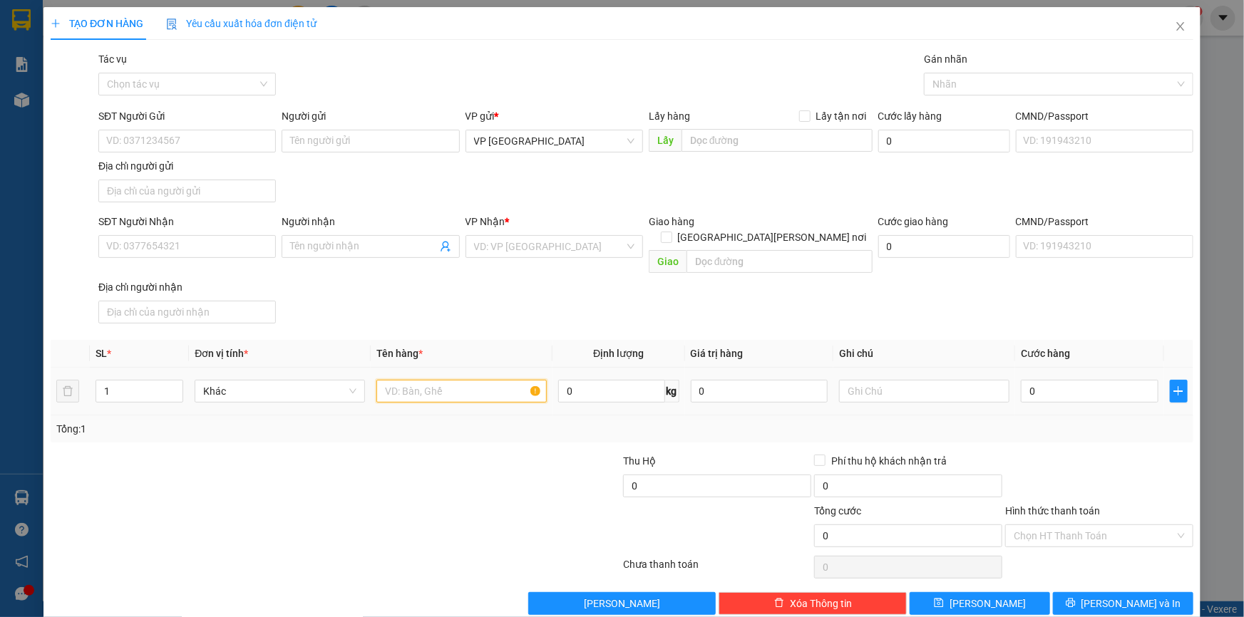
click at [445, 380] on input "text" at bounding box center [461, 391] width 170 height 23
type input "6TG"
click at [250, 249] on input "SĐT Người Nhận" at bounding box center [186, 246] width 177 height 23
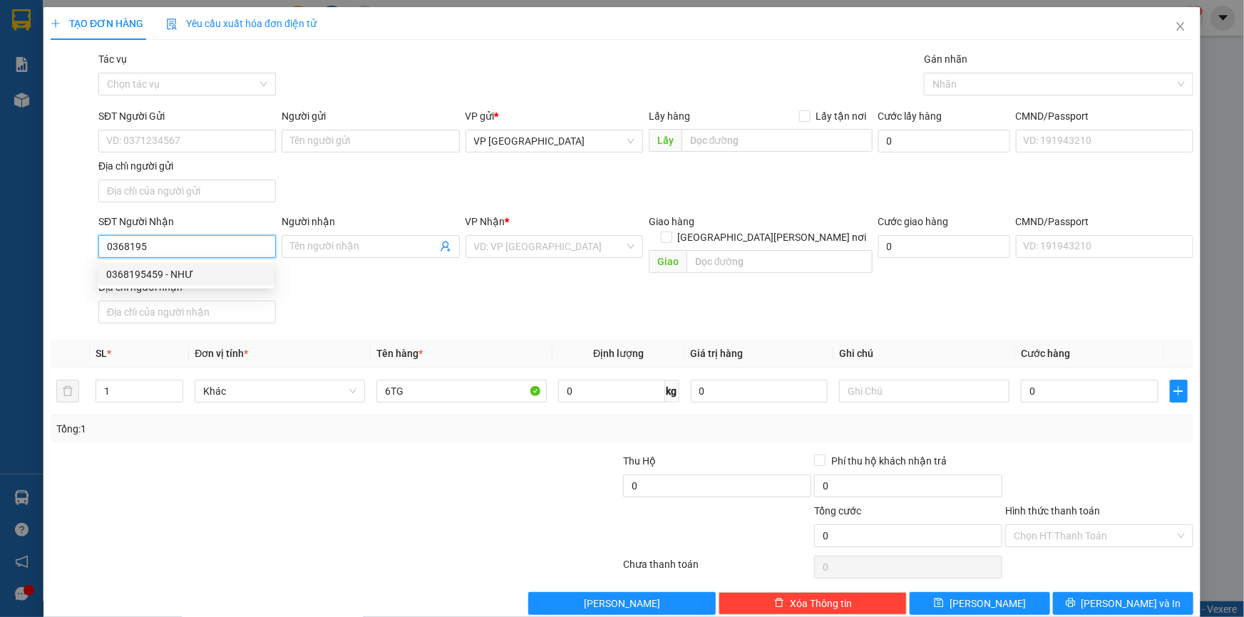
type input "0368195459"
type input "NHƯ"
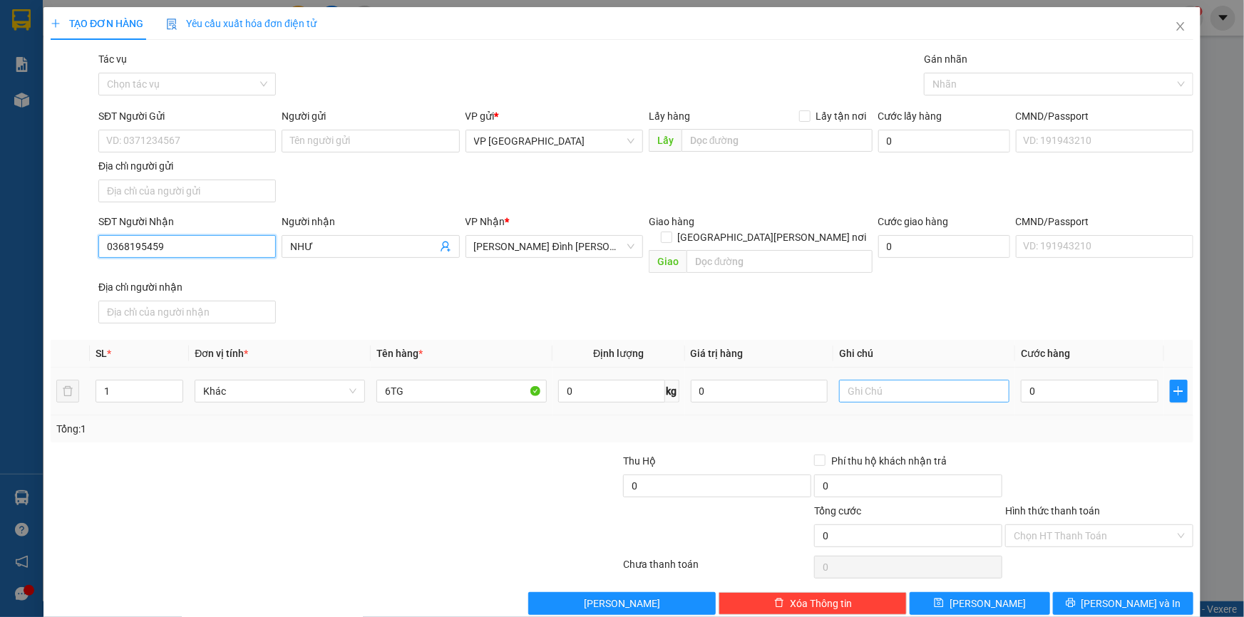
type input "0368195459"
click at [882, 380] on input "text" at bounding box center [924, 391] width 170 height 23
type input "CC"
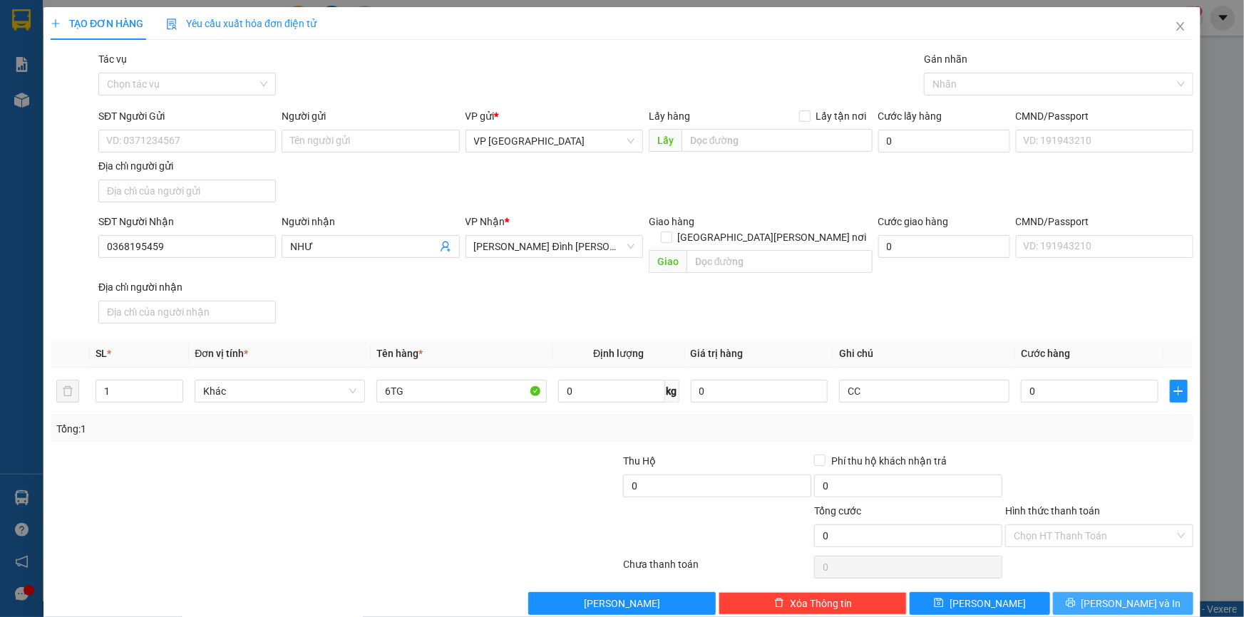
click at [1174, 592] on button "[PERSON_NAME] và In" at bounding box center [1123, 603] width 140 height 23
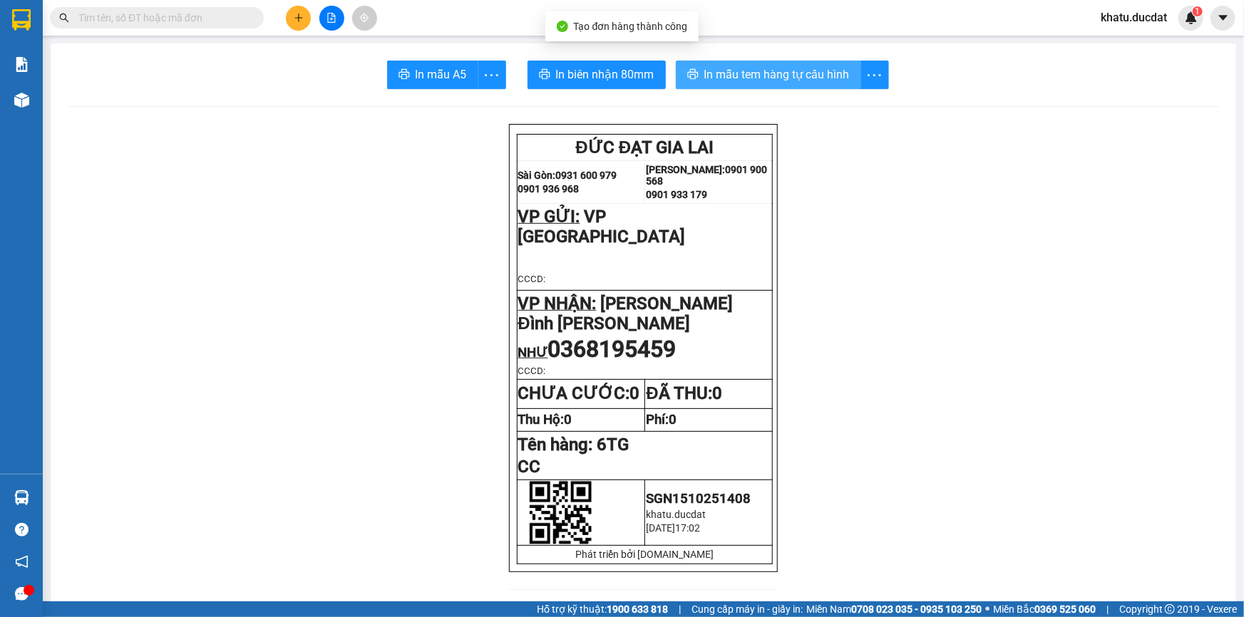
click at [791, 67] on span "In mẫu tem hàng tự cấu hình" at bounding box center [776, 75] width 145 height 18
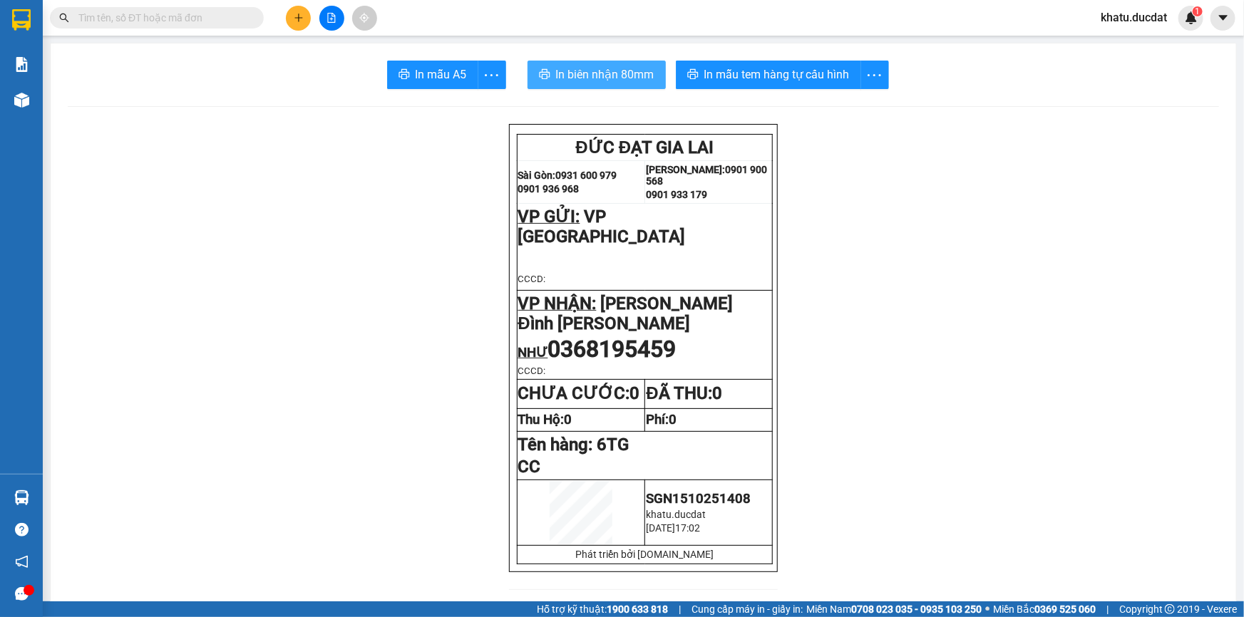
click at [633, 80] on span "In biên nhận 80mm" at bounding box center [605, 75] width 98 height 18
click at [290, 20] on button at bounding box center [298, 18] width 25 height 25
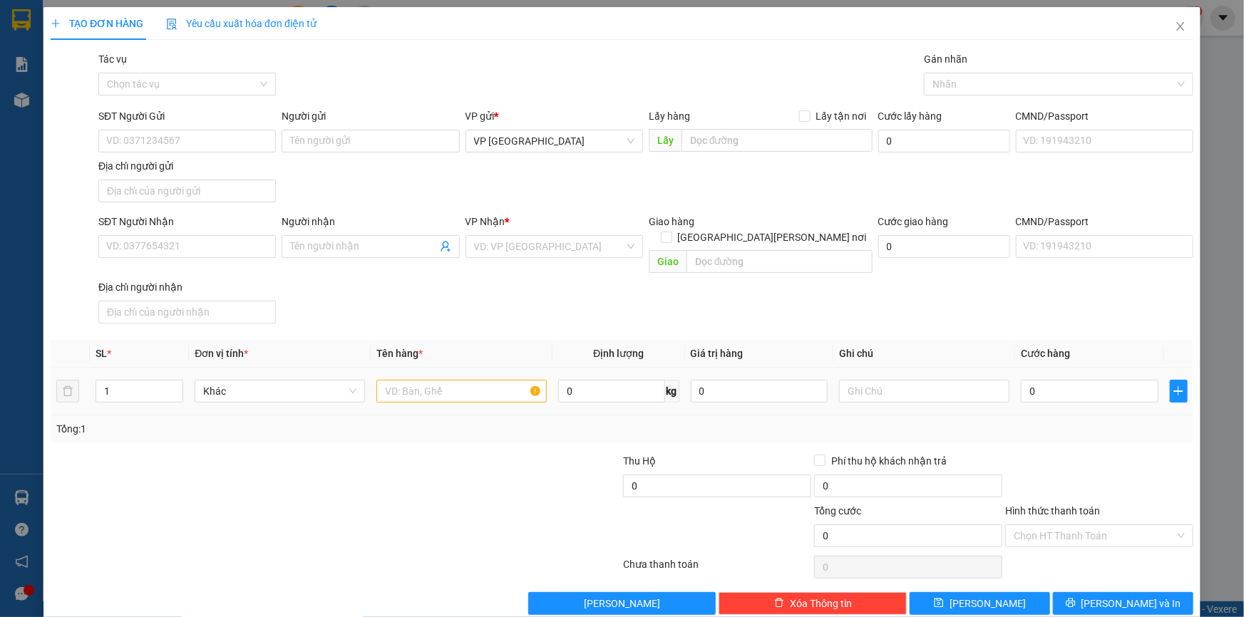
click at [471, 377] on div at bounding box center [461, 391] width 170 height 29
click at [474, 380] on input "text" at bounding box center [461, 391] width 170 height 23
type input "1TG"
click at [185, 215] on div "SĐT Người Nhận" at bounding box center [186, 222] width 177 height 16
click at [185, 235] on input "SĐT Người Nhận" at bounding box center [186, 246] width 177 height 23
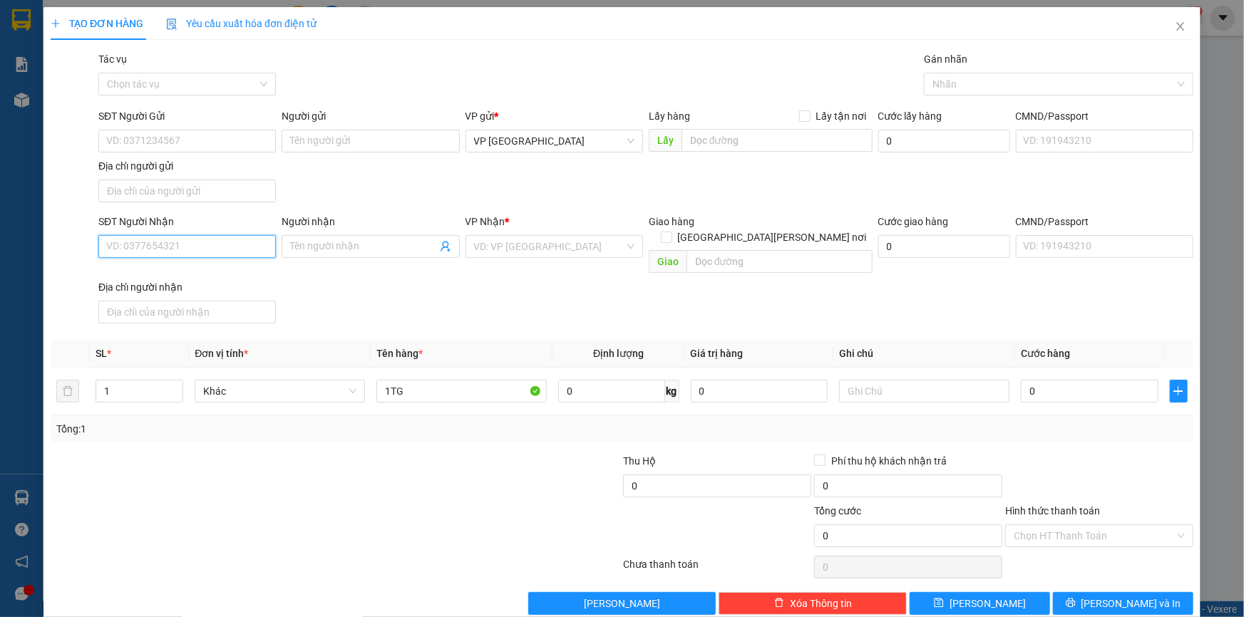
click at [201, 257] on input "SĐT Người Nhận" at bounding box center [186, 246] width 177 height 23
click at [137, 274] on div "0335918998" at bounding box center [185, 275] width 159 height 16
type input "0335918998"
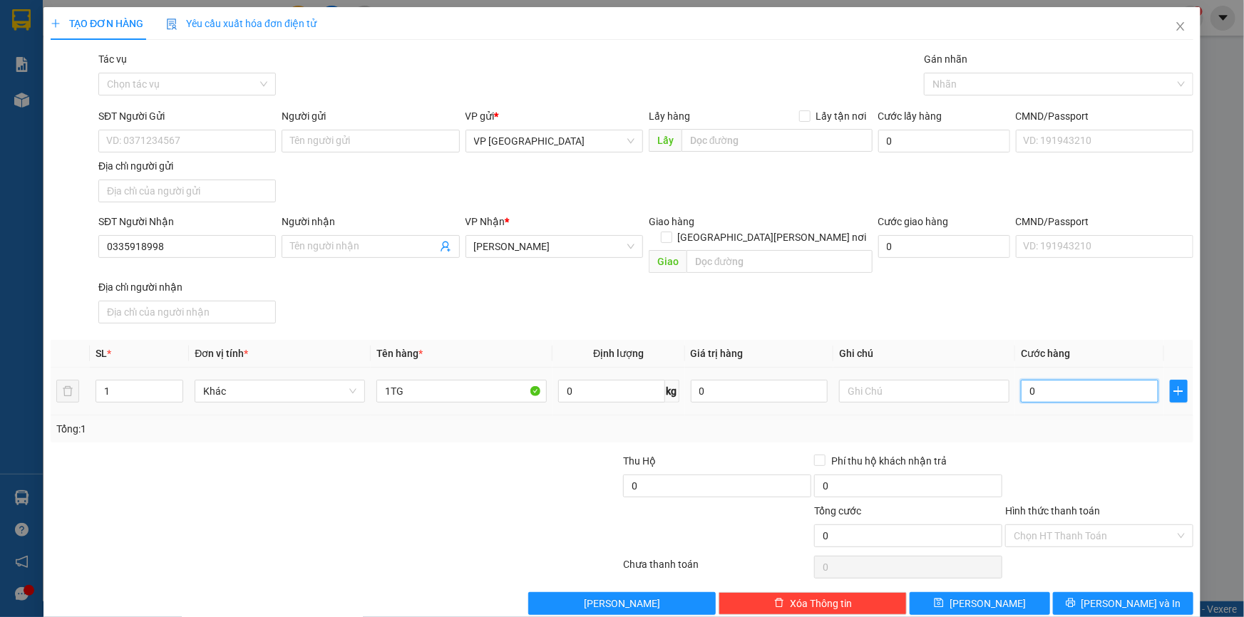
click at [1034, 380] on input "0" at bounding box center [1090, 391] width 138 height 23
type input "5"
type input "50"
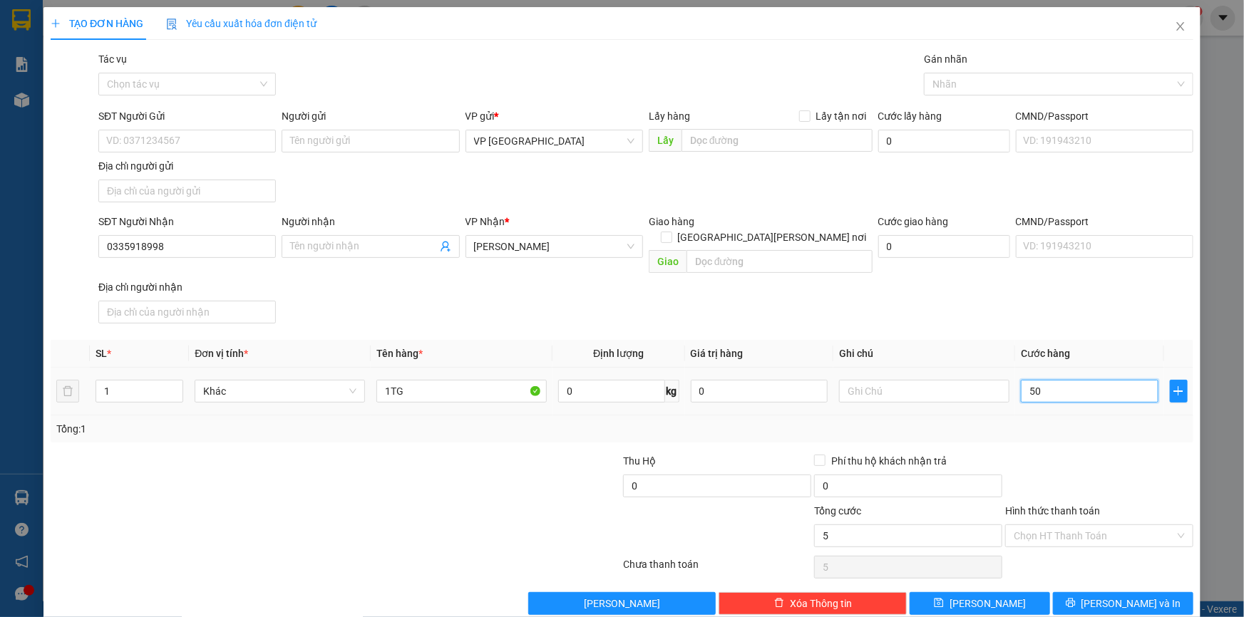
type input "50"
type input "50.000"
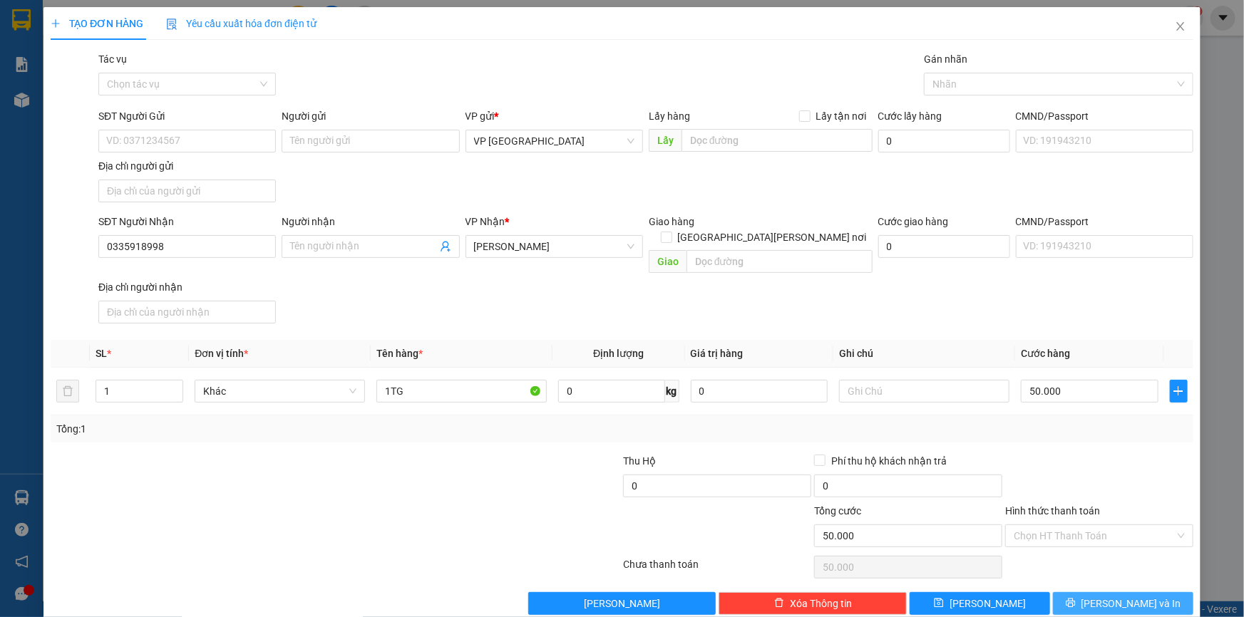
click at [1133, 596] on span "[PERSON_NAME] và In" at bounding box center [1131, 604] width 100 height 16
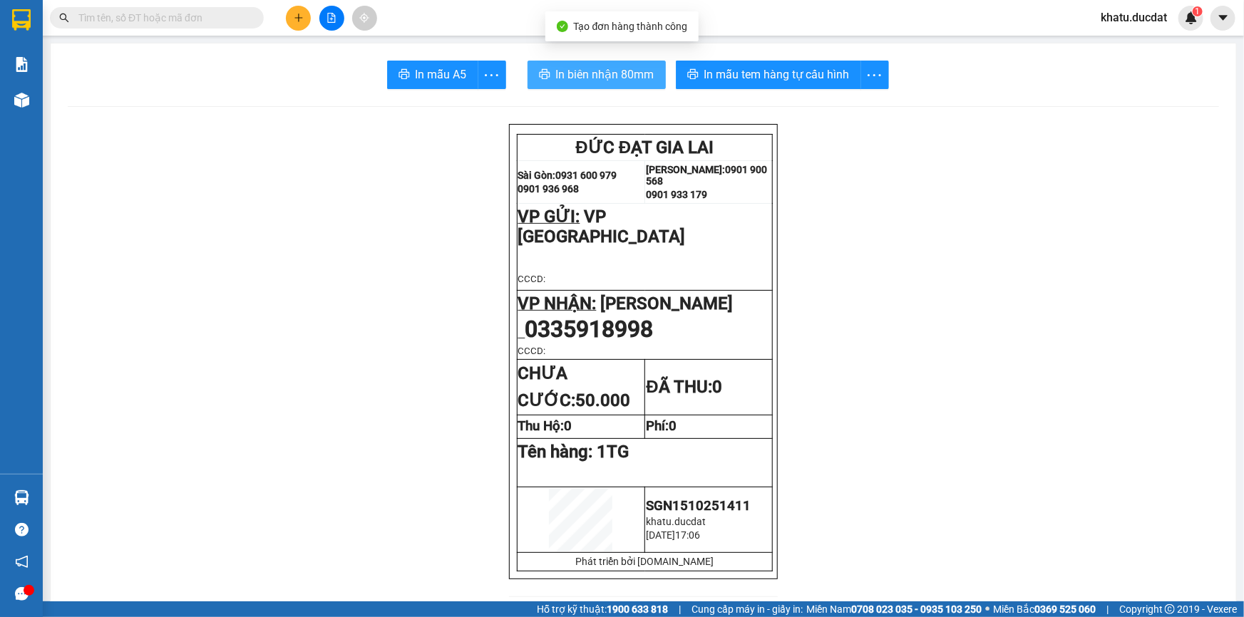
click at [638, 86] on button "In biên nhận 80mm" at bounding box center [596, 75] width 138 height 29
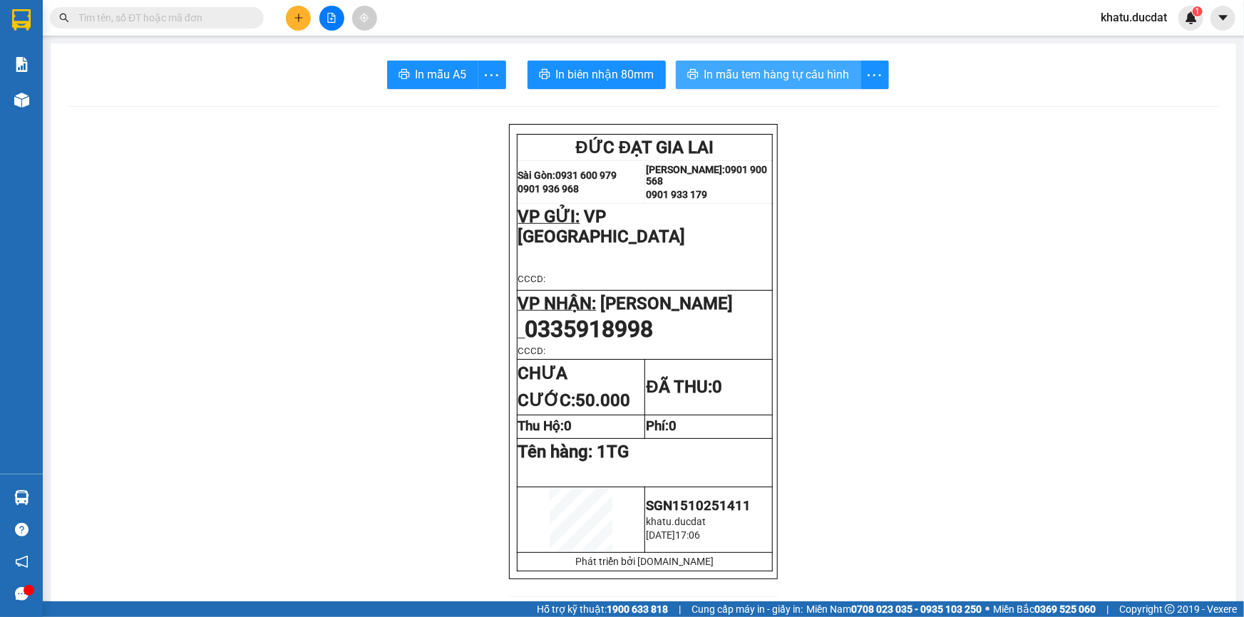
click at [824, 71] on span "In mẫu tem hàng tự cấu hình" at bounding box center [776, 75] width 145 height 18
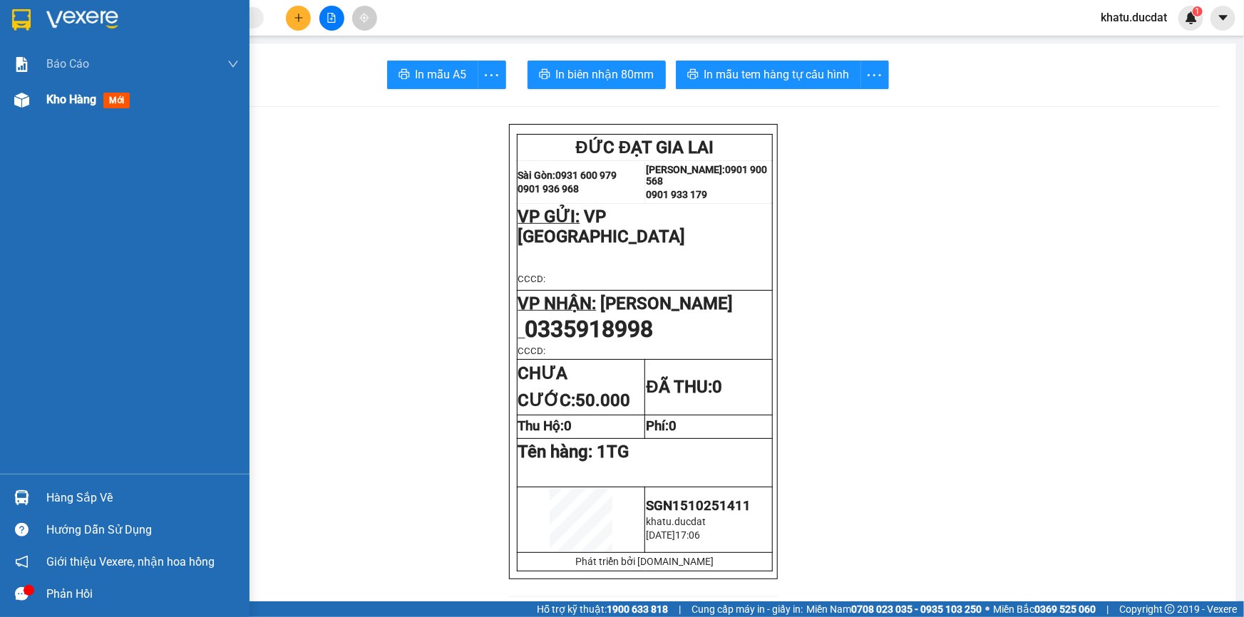
click at [105, 102] on span "mới" at bounding box center [116, 101] width 26 height 16
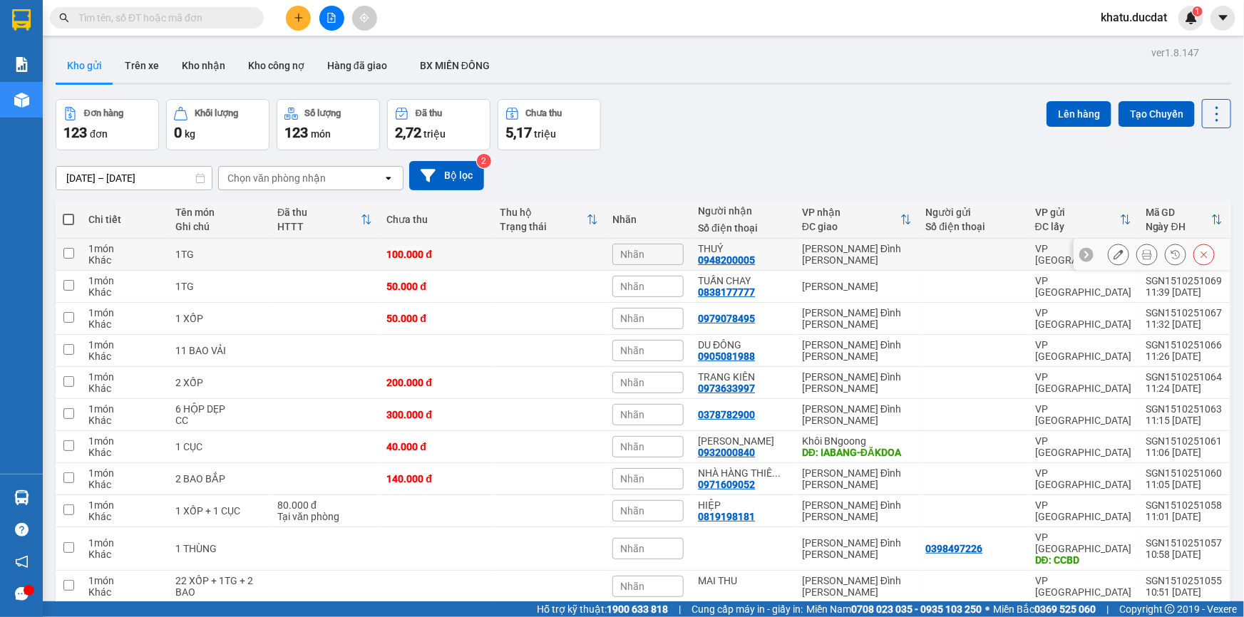
click at [1117, 256] on button at bounding box center [1118, 254] width 20 height 25
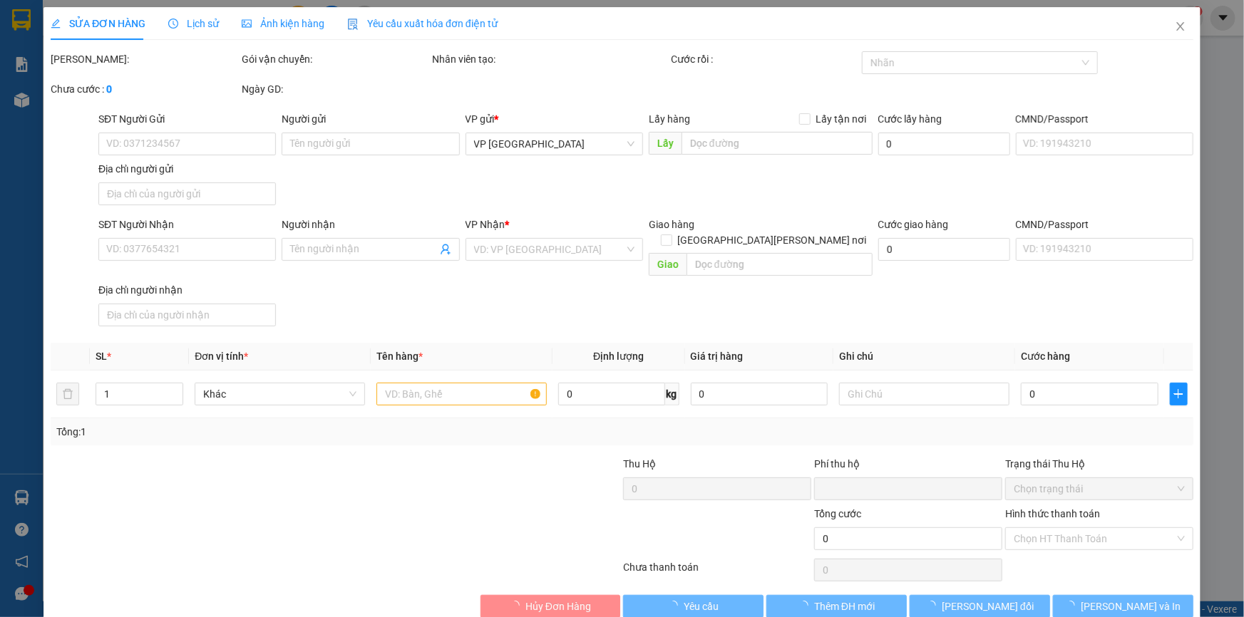
type input "0948200005"
type input "THUÝ"
type input "0"
type input "100.000"
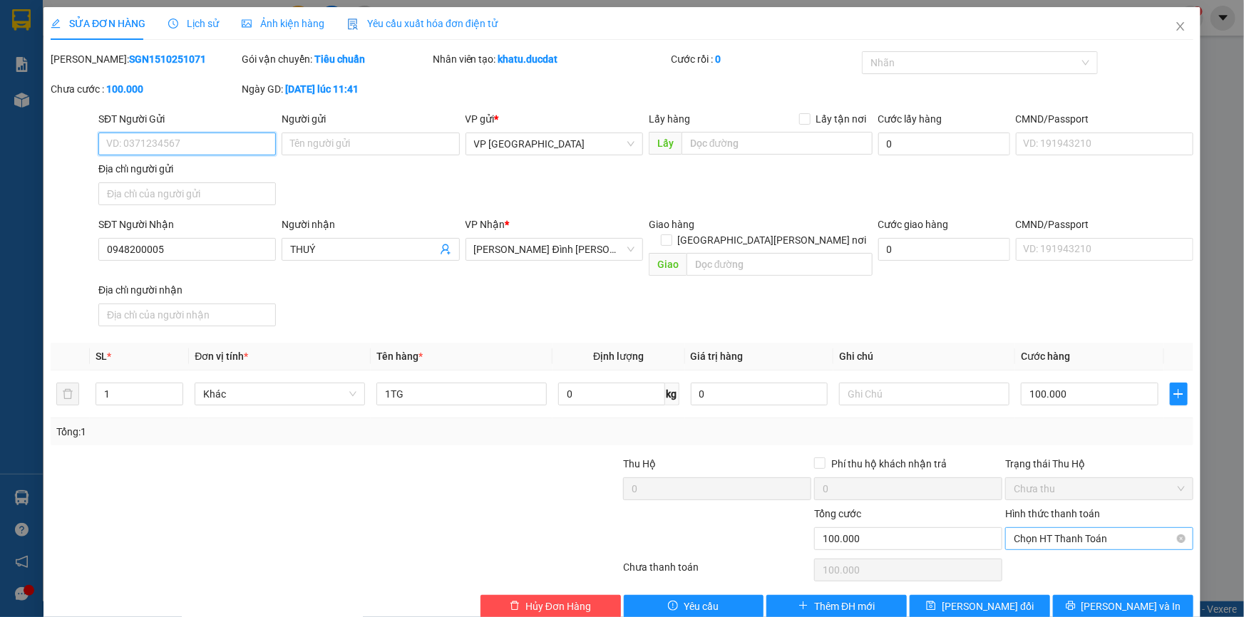
drag, startPoint x: 1083, startPoint y: 527, endPoint x: 1084, endPoint y: 515, distance: 12.2
click at [1084, 528] on span "Chọn HT Thanh Toán" at bounding box center [1098, 538] width 171 height 21
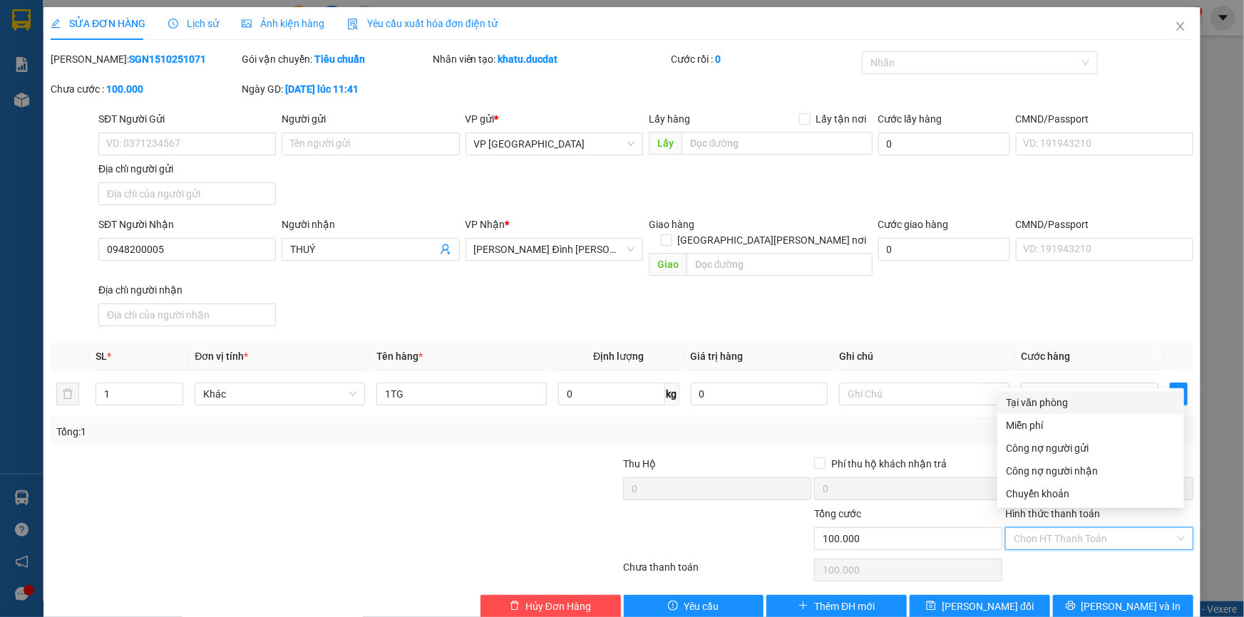
click at [1049, 408] on div "Tại văn phòng" at bounding box center [1091, 403] width 170 height 16
type input "0"
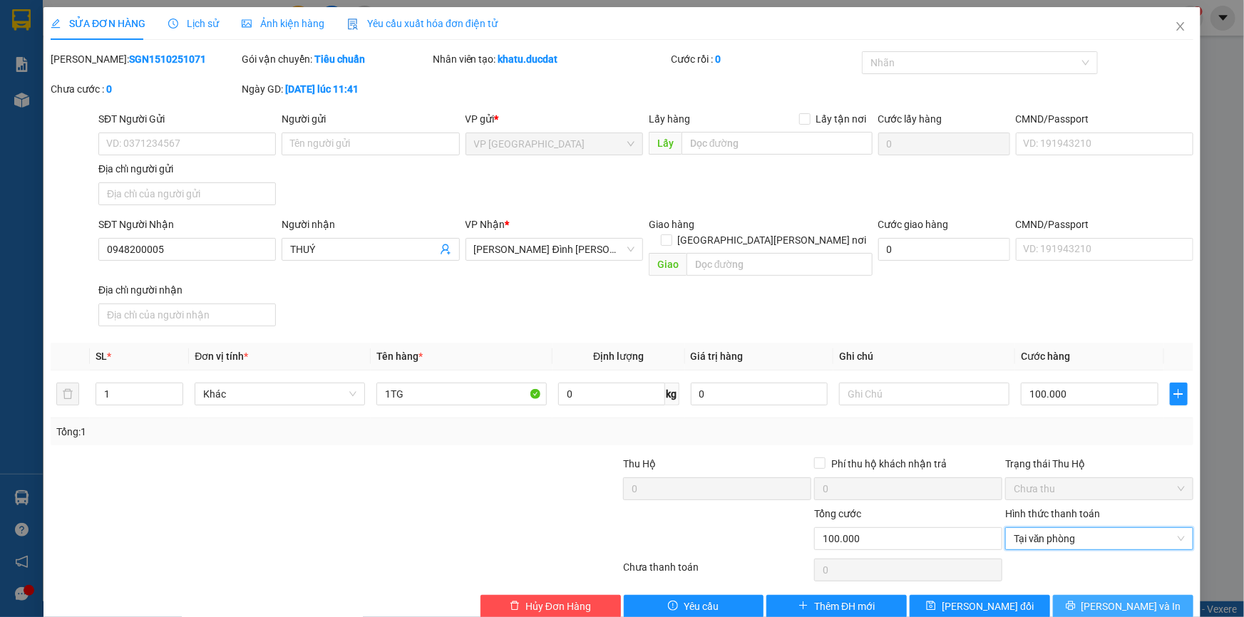
click at [1121, 599] on span "[PERSON_NAME] và In" at bounding box center [1131, 607] width 100 height 16
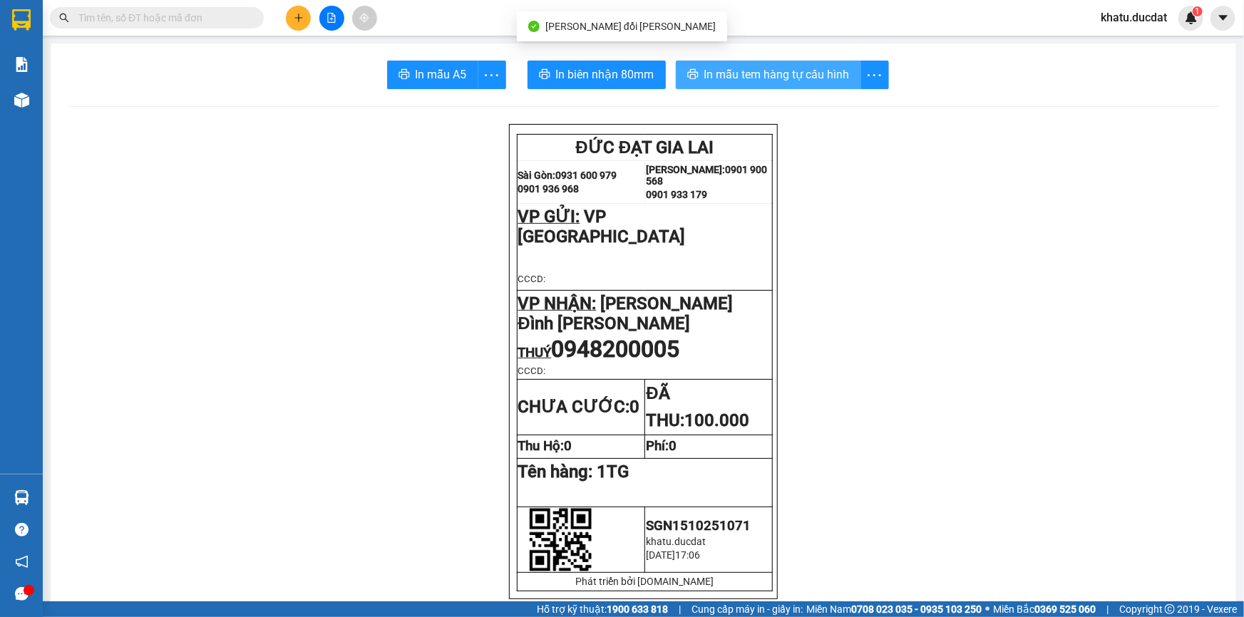
click at [823, 68] on span "In mẫu tem hàng tự cấu hình" at bounding box center [776, 75] width 145 height 18
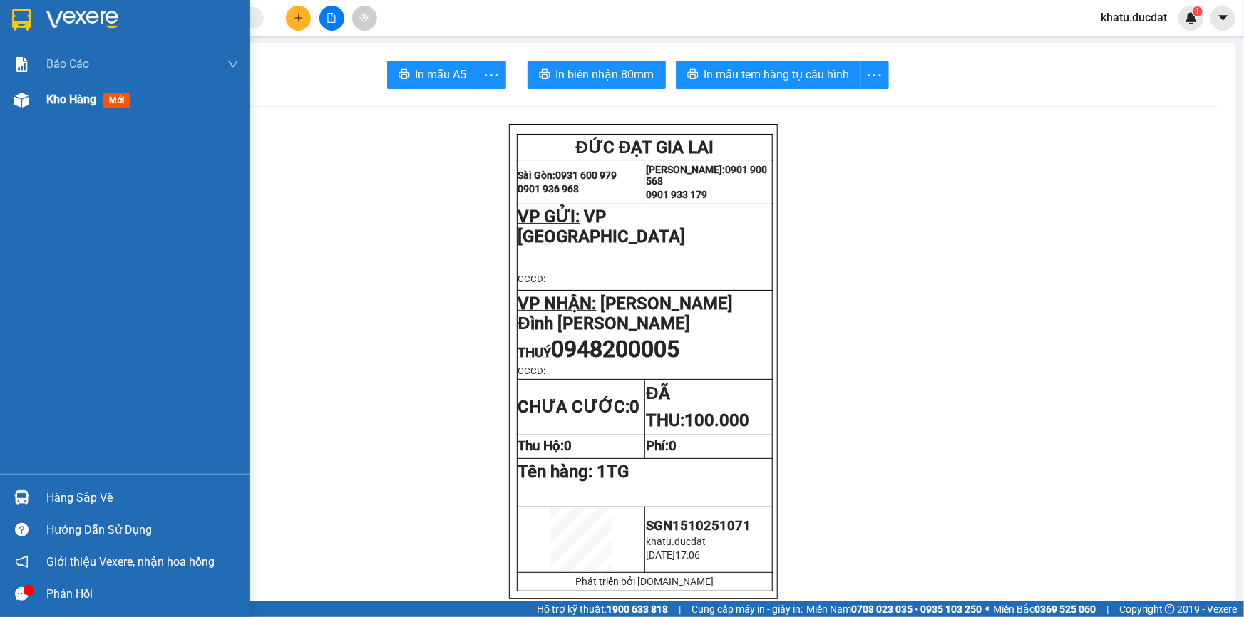
click at [26, 98] on img at bounding box center [21, 100] width 15 height 15
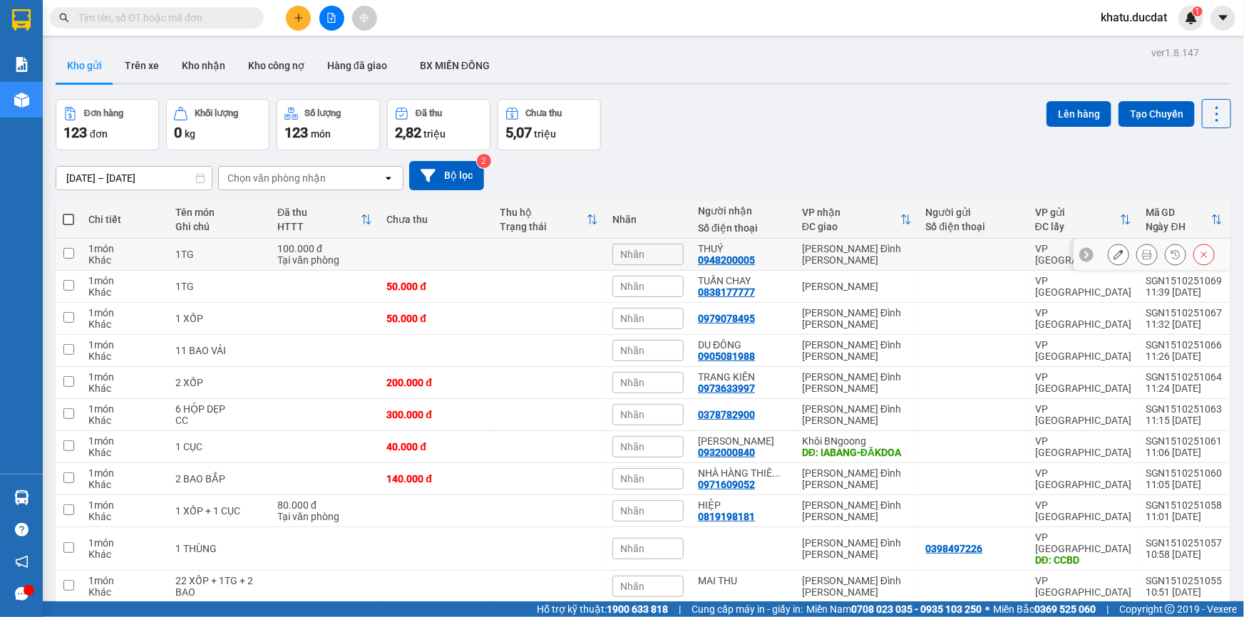
click at [1113, 255] on icon at bounding box center [1118, 254] width 10 height 10
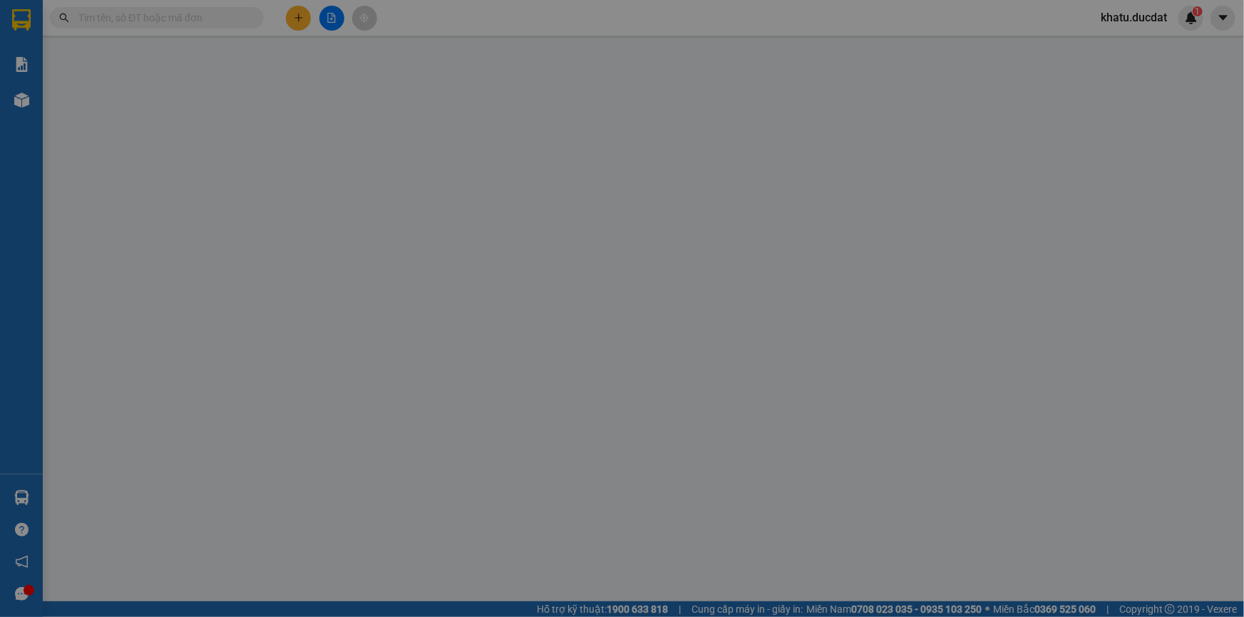
type input "0948200005"
type input "THUÝ"
type input "0"
type input "100.000"
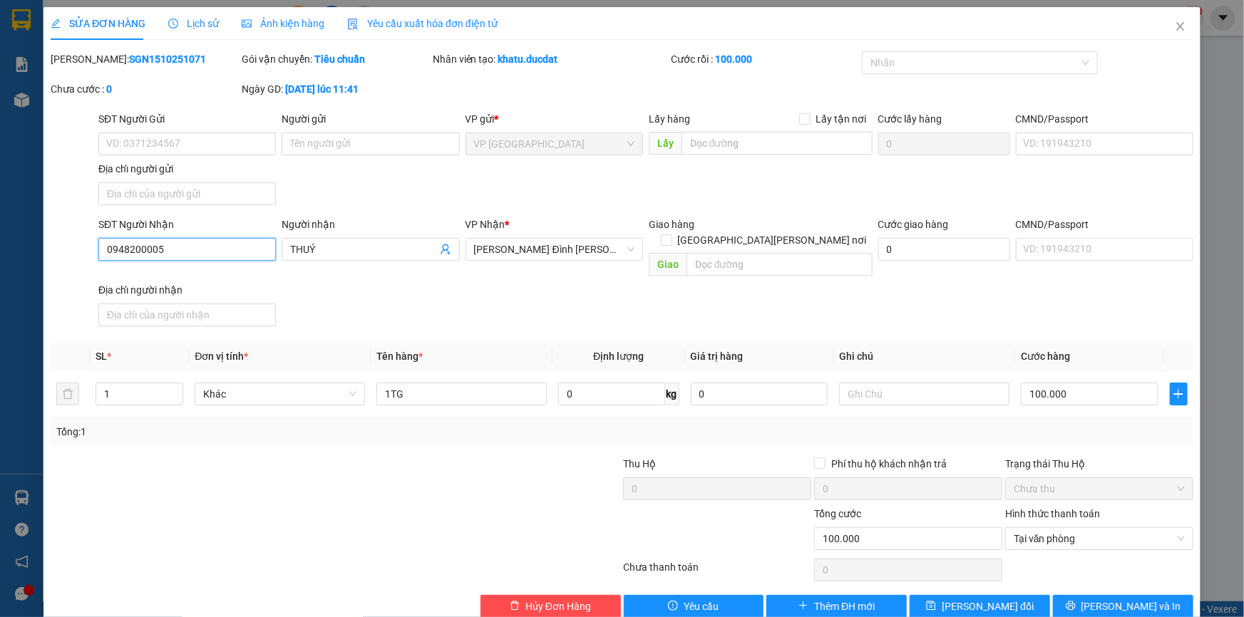
click at [221, 251] on input "0948200005" at bounding box center [186, 249] width 177 height 23
click at [168, 253] on input "0948200005" at bounding box center [186, 249] width 177 height 23
click at [1178, 29] on span "Close" at bounding box center [1180, 27] width 40 height 40
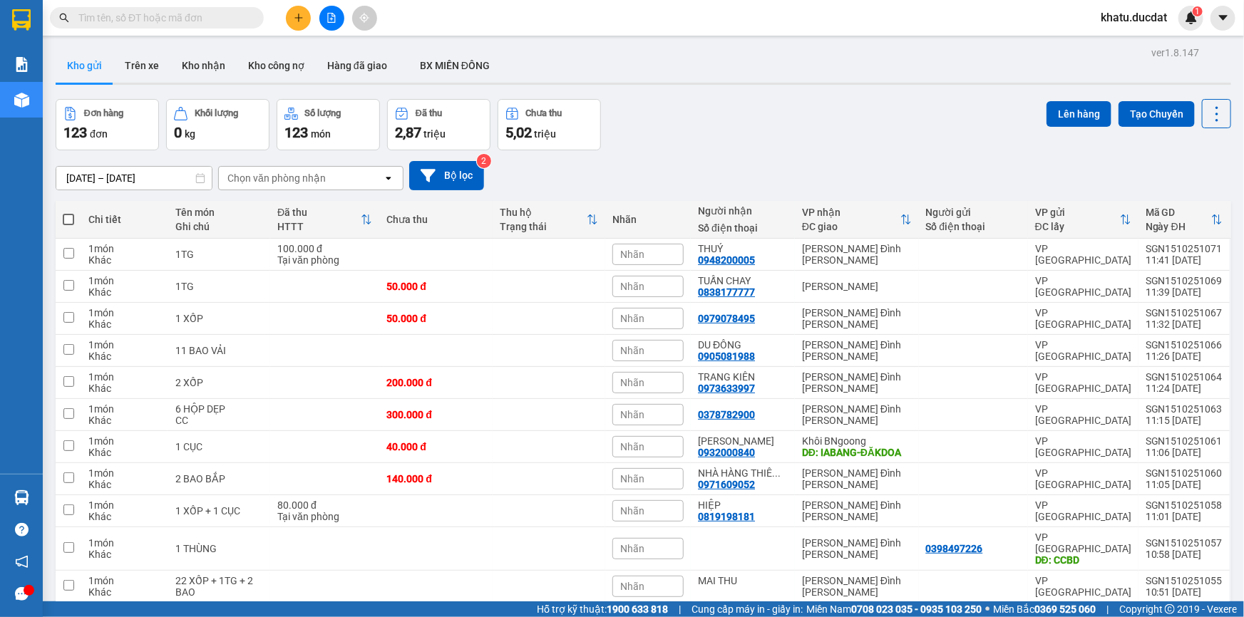
click at [1201, 6] on div "khatu.ducdat 1" at bounding box center [1146, 18] width 114 height 25
click at [1199, 7] on span "1" at bounding box center [1197, 11] width 5 height 10
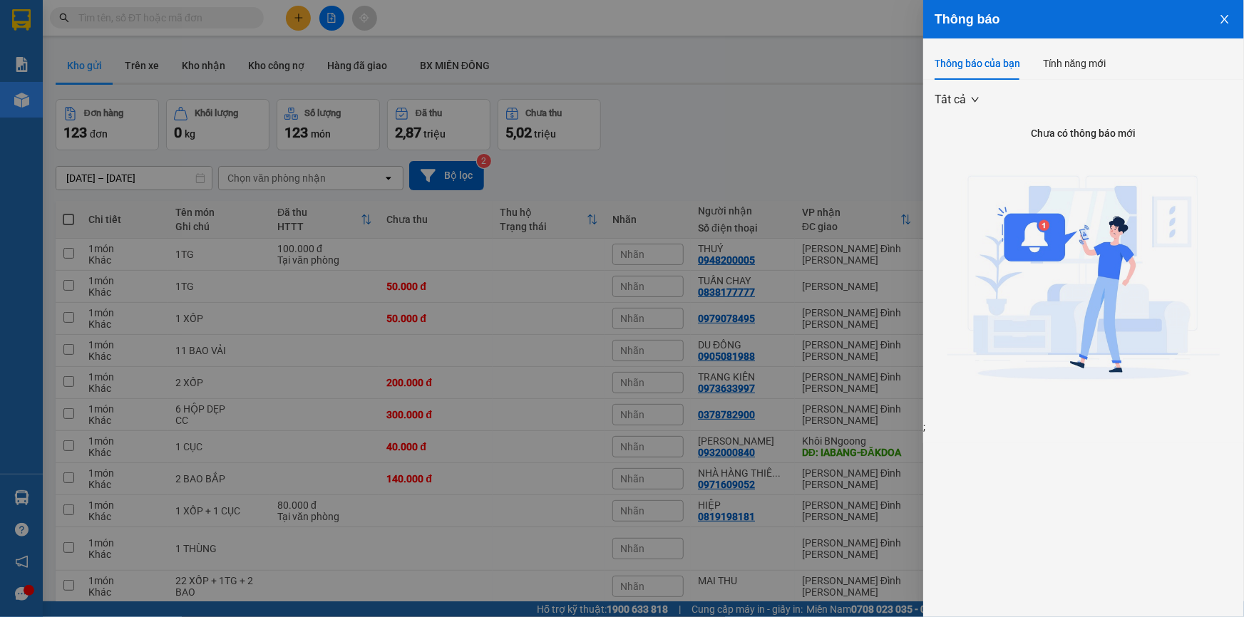
click at [1227, 19] on icon "close" at bounding box center [1224, 19] width 11 height 11
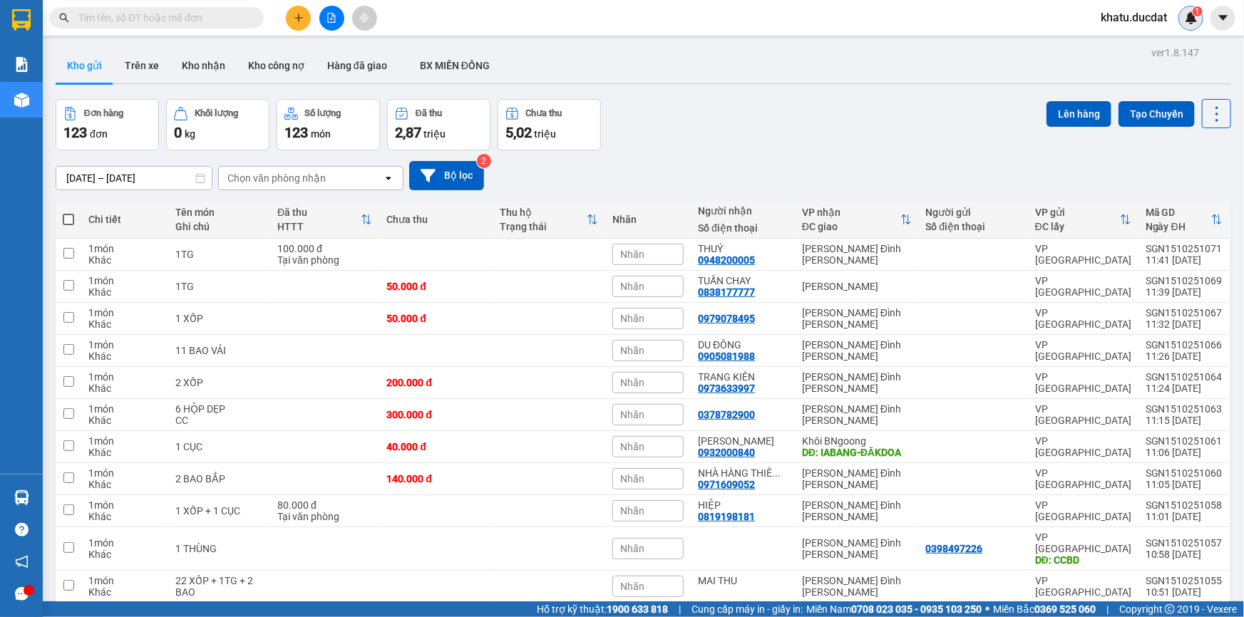
click at [1197, 22] on div "1" at bounding box center [1190, 18] width 25 height 25
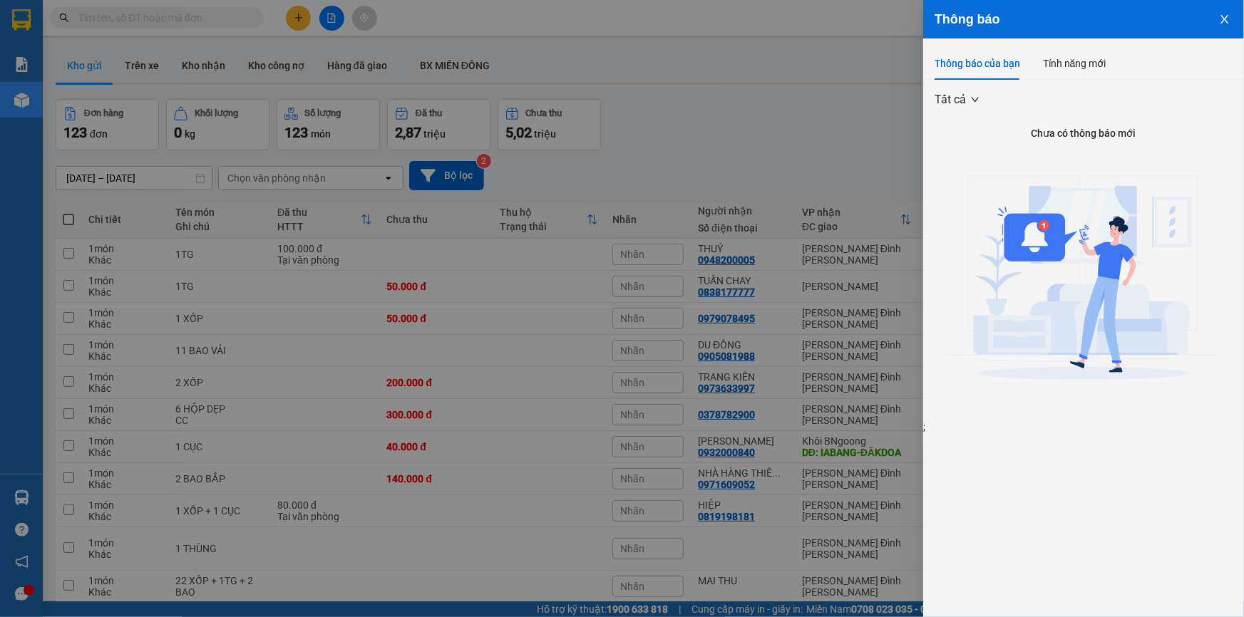
click at [1226, 18] on icon "close" at bounding box center [1224, 19] width 11 height 11
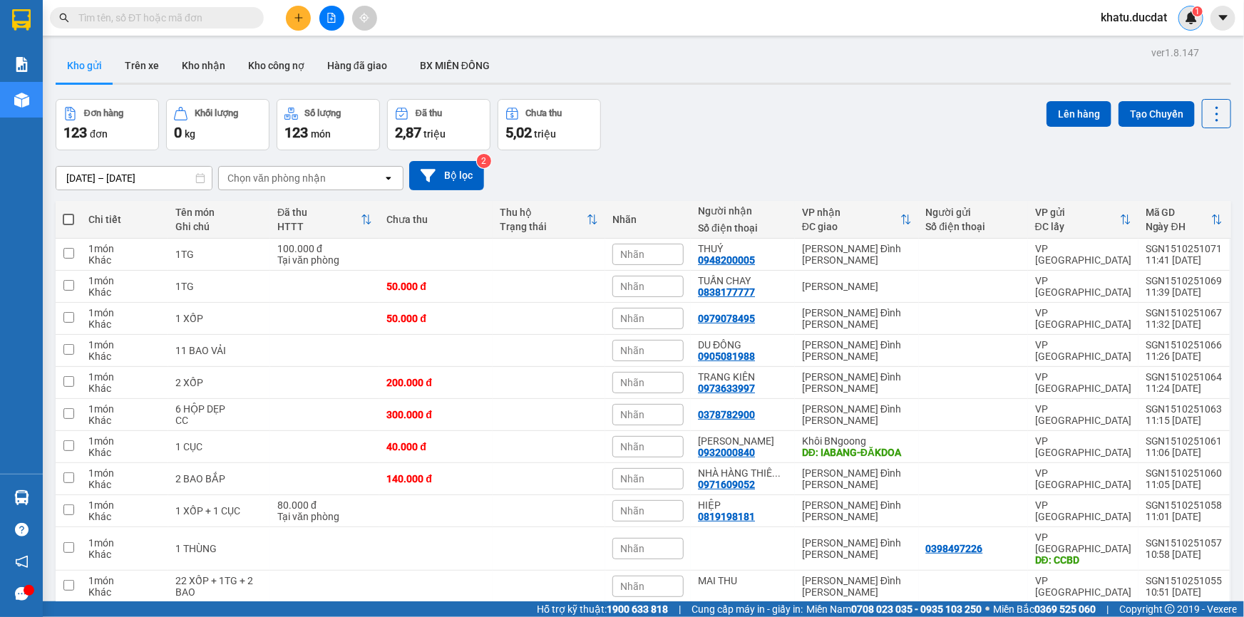
click at [1191, 17] on img at bounding box center [1191, 17] width 13 height 13
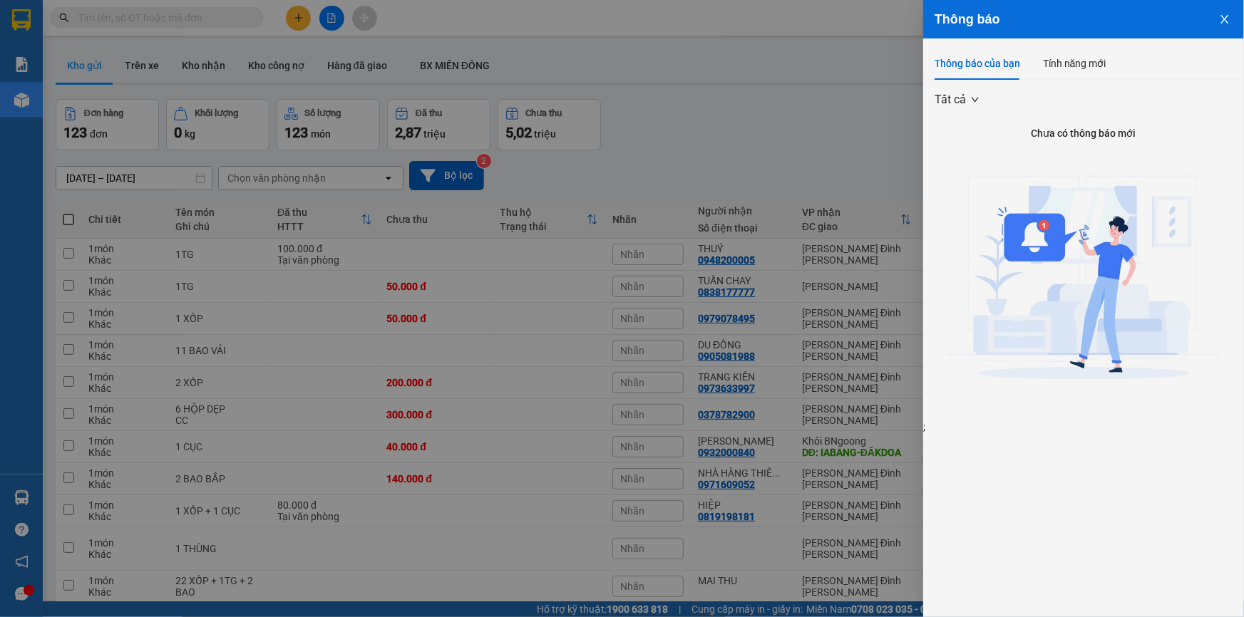
click at [1222, 21] on icon "close" at bounding box center [1224, 19] width 11 height 11
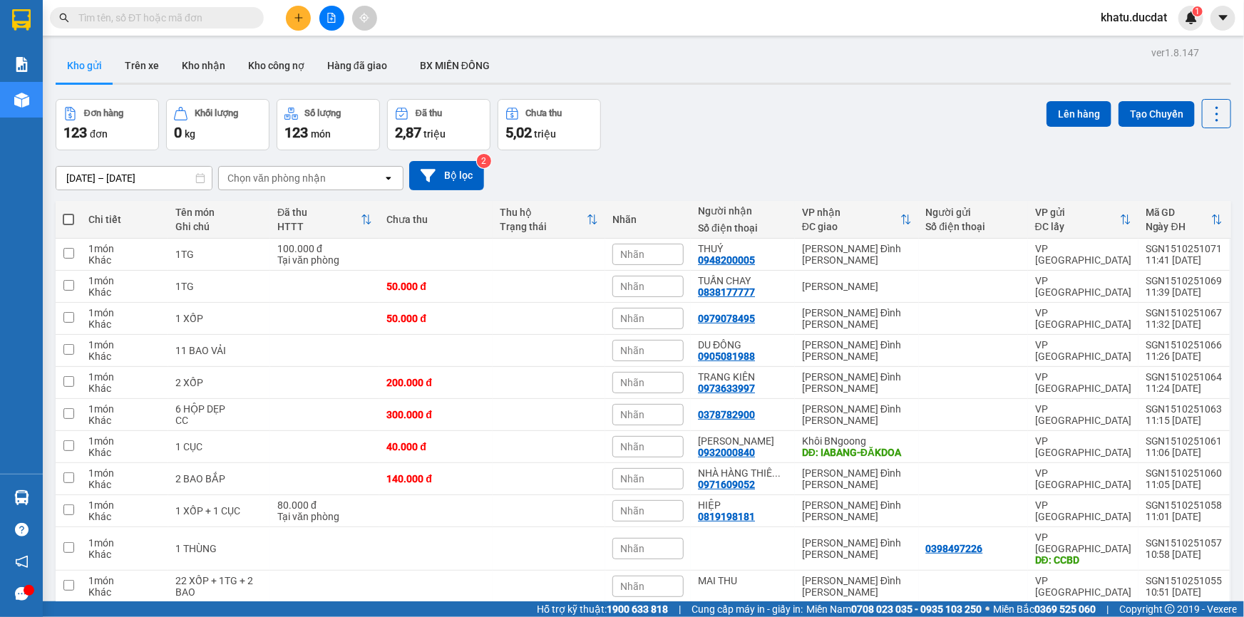
click at [71, 216] on span at bounding box center [68, 219] width 11 height 11
click at [68, 212] on input "checkbox" at bounding box center [68, 212] width 0 height 0
checkbox input "true"
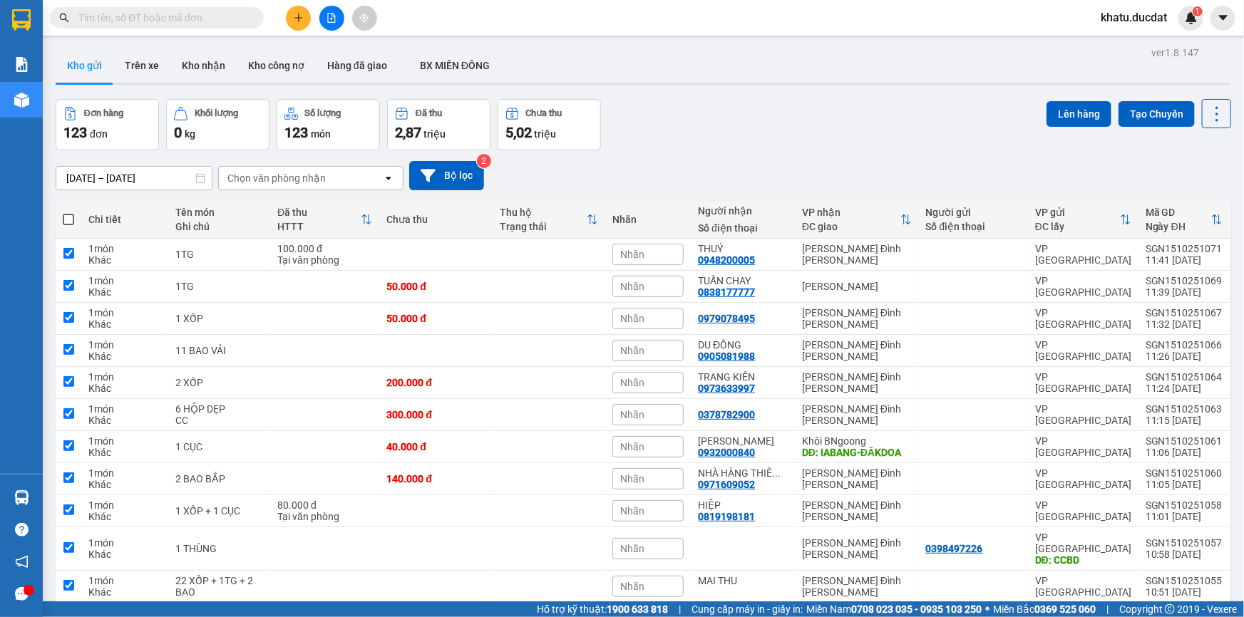
checkbox input "true"
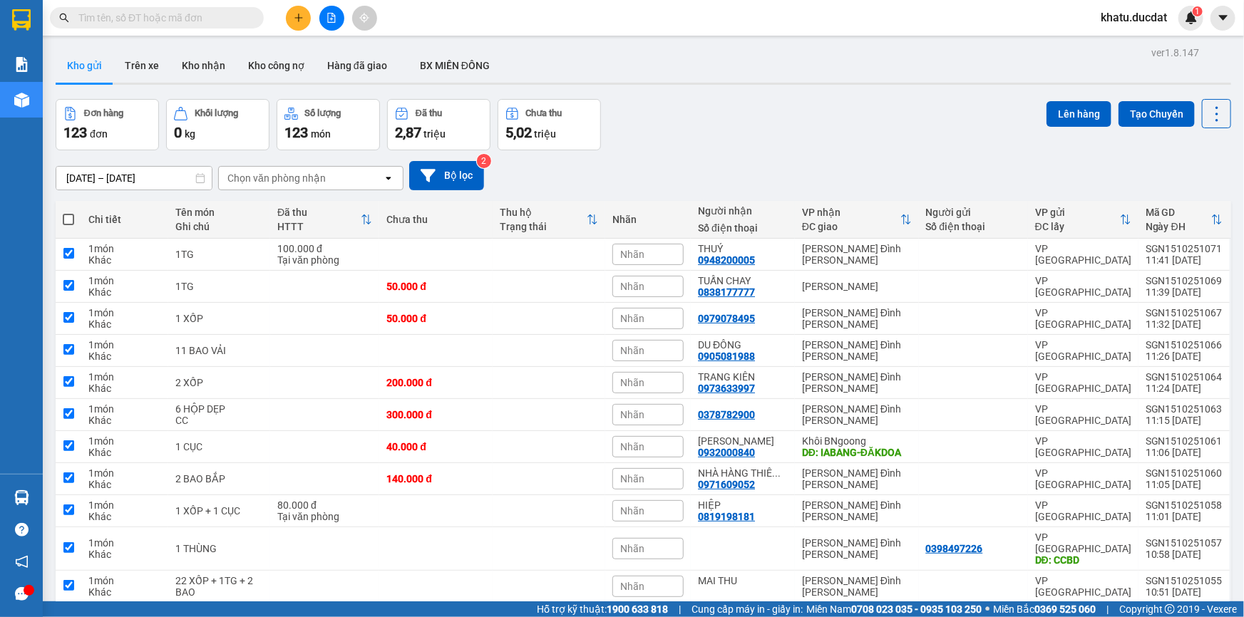
checkbox input "true"
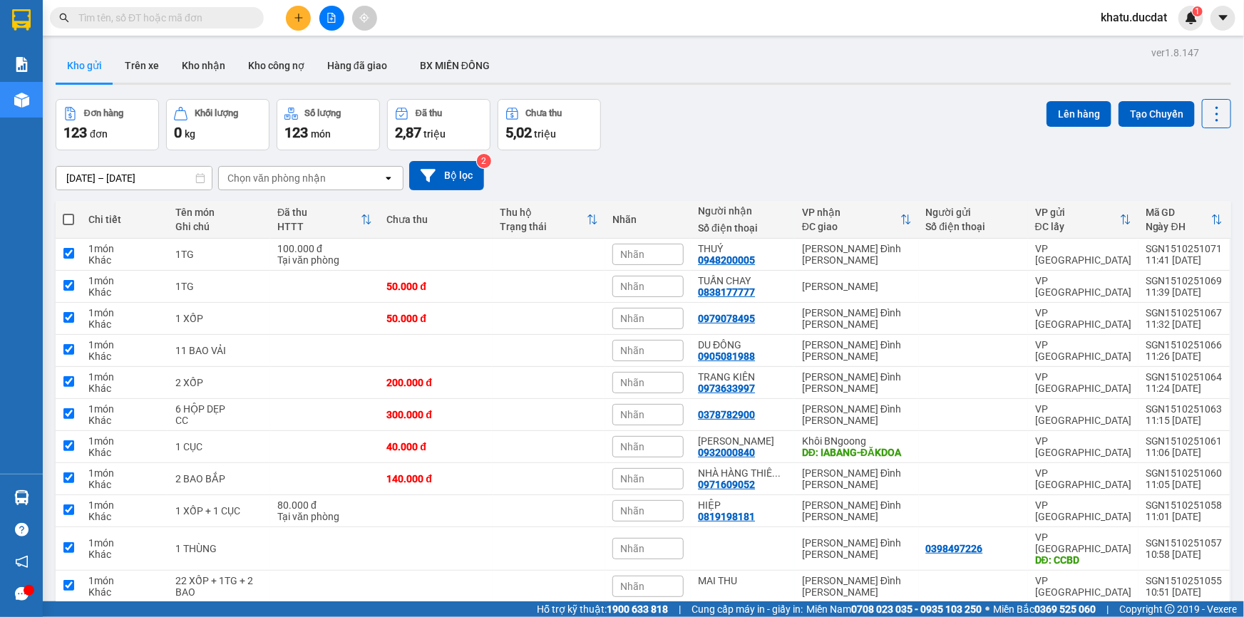
checkbox input "true"
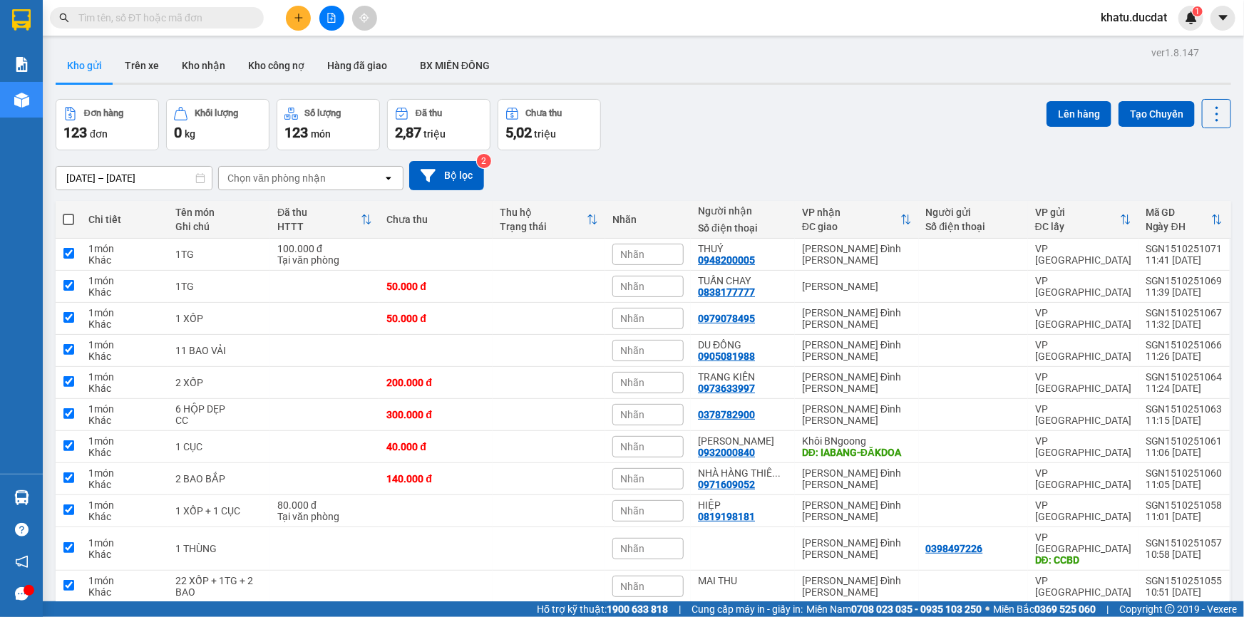
checkbox input "true"
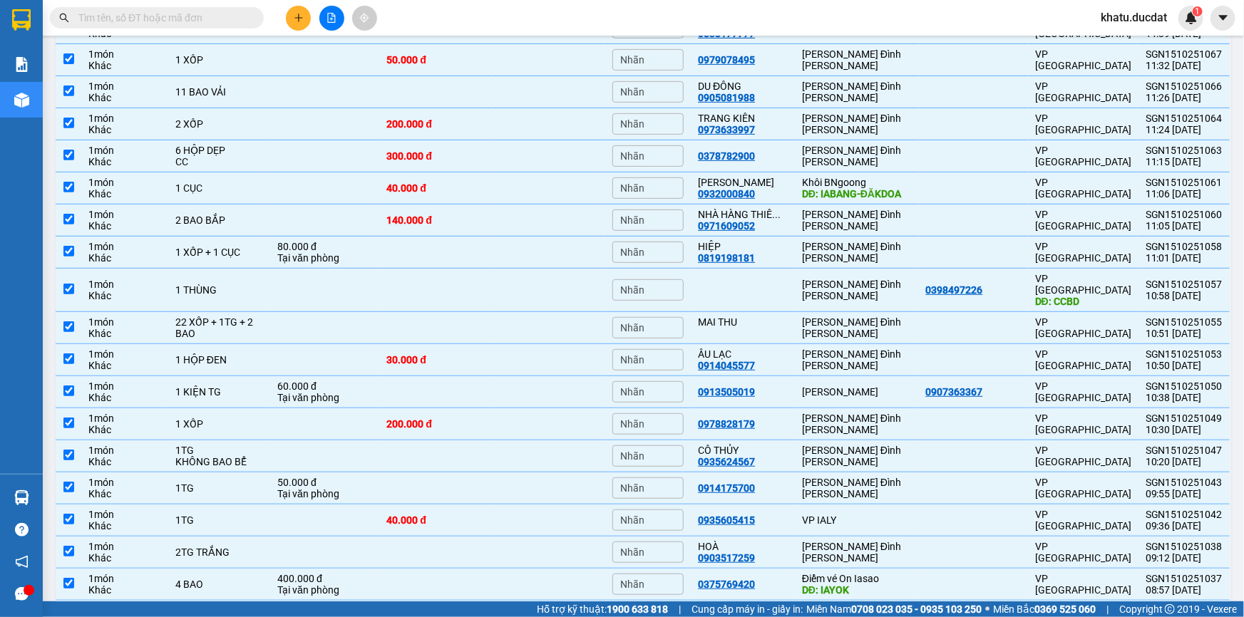
scroll to position [430, 0]
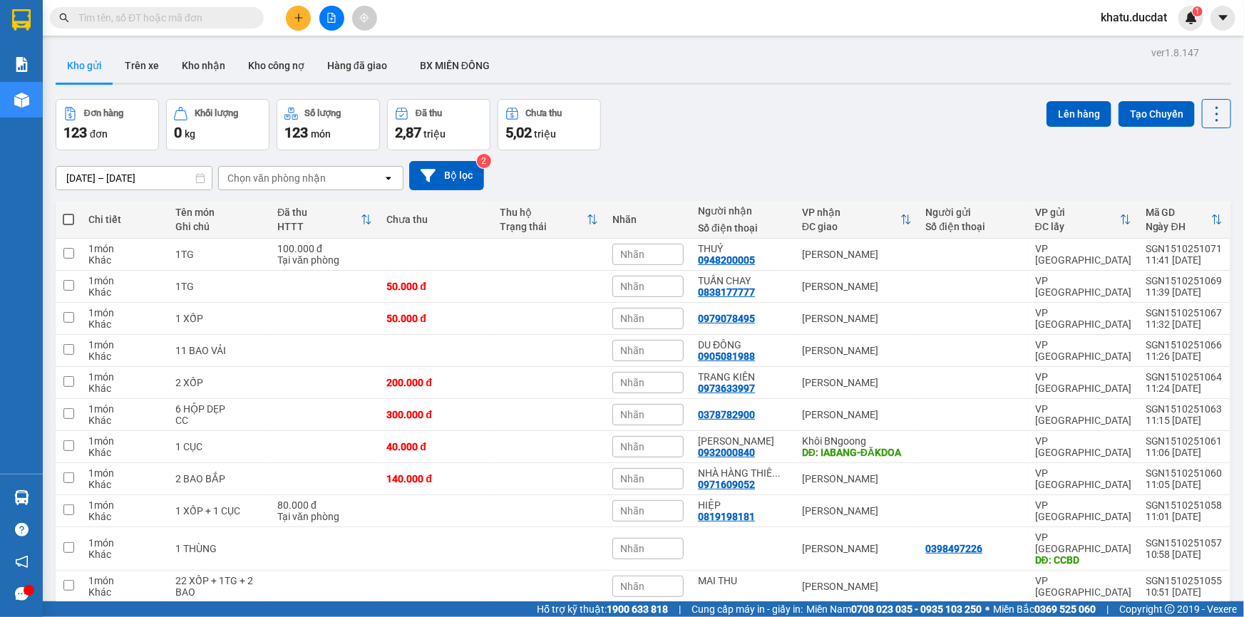
click at [68, 217] on span at bounding box center [68, 219] width 11 height 11
click at [68, 212] on input "checkbox" at bounding box center [68, 212] width 0 height 0
checkbox input "true"
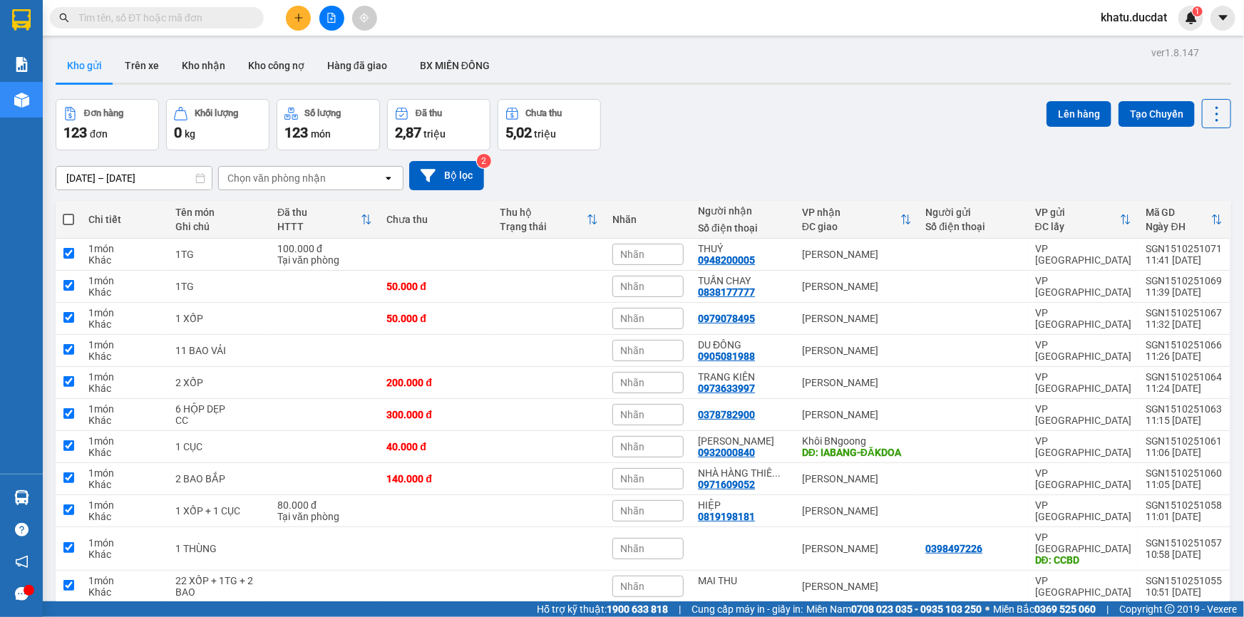
checkbox input "true"
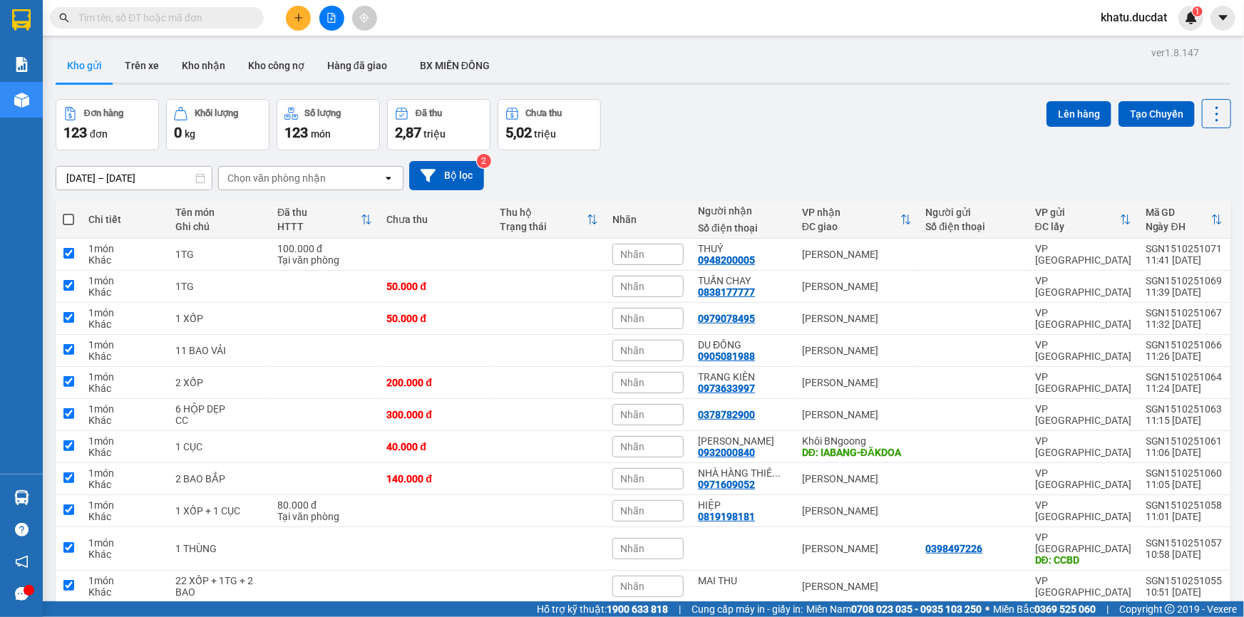
checkbox input "true"
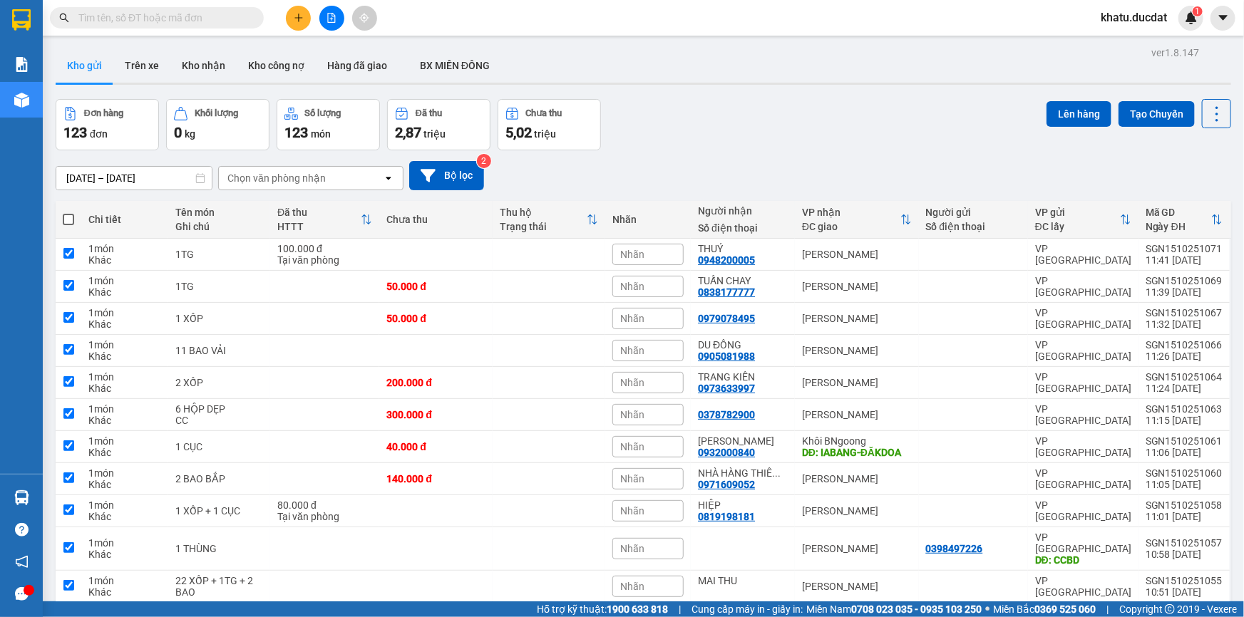
checkbox input "true"
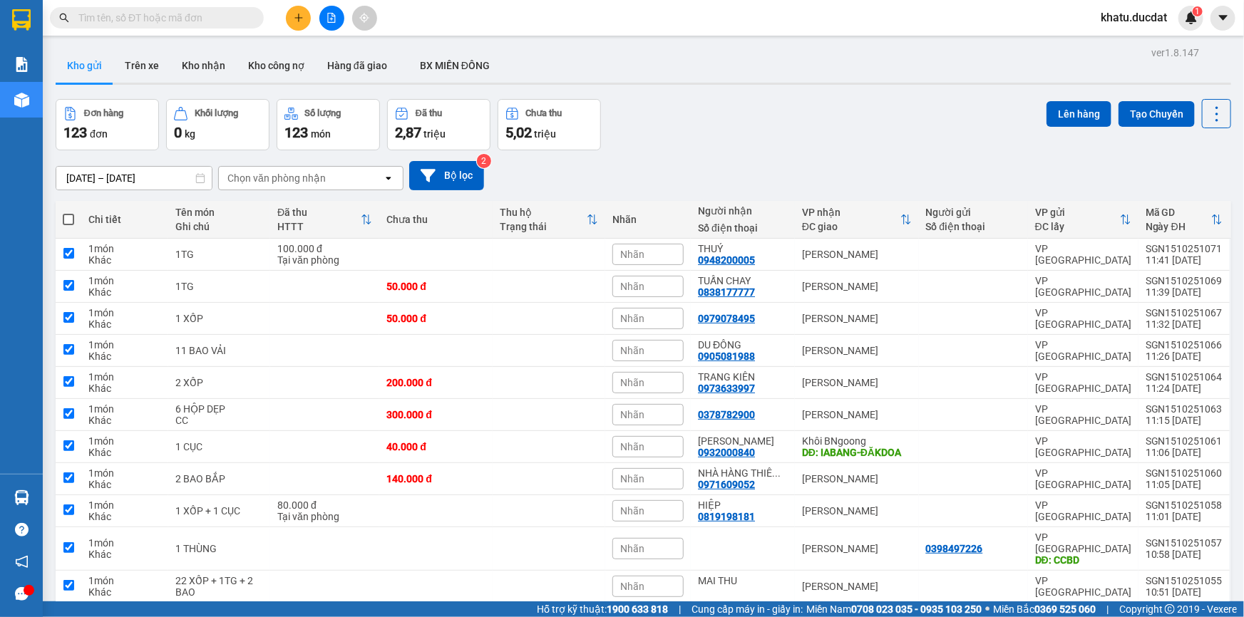
checkbox input "true"
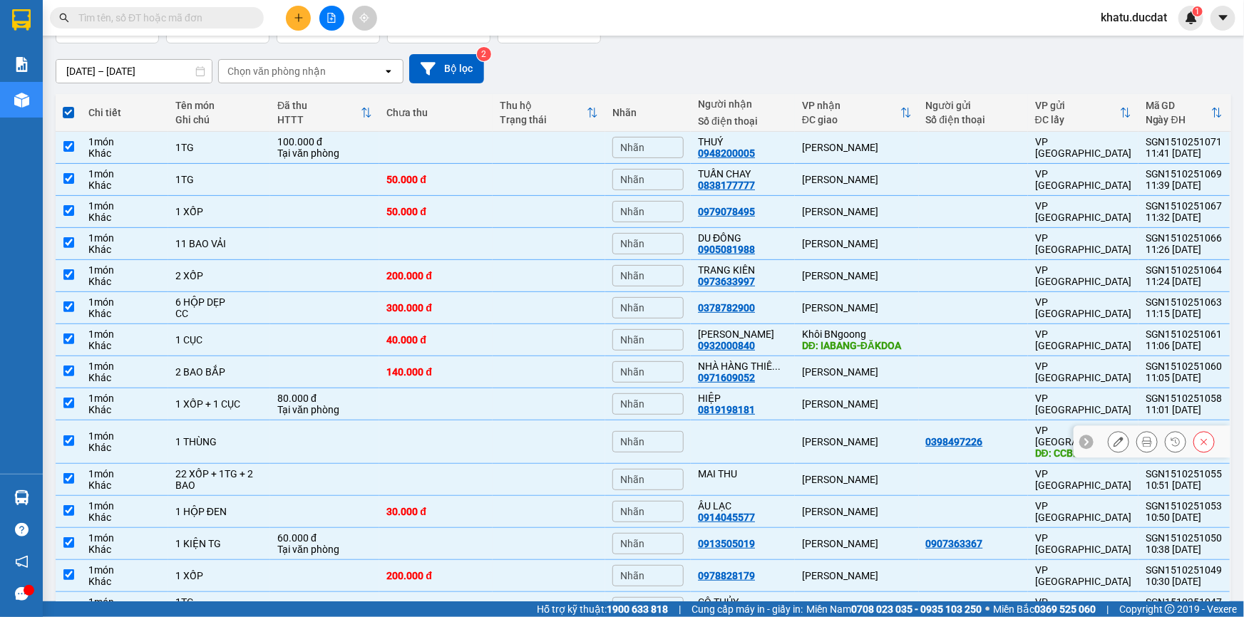
scroll to position [42, 0]
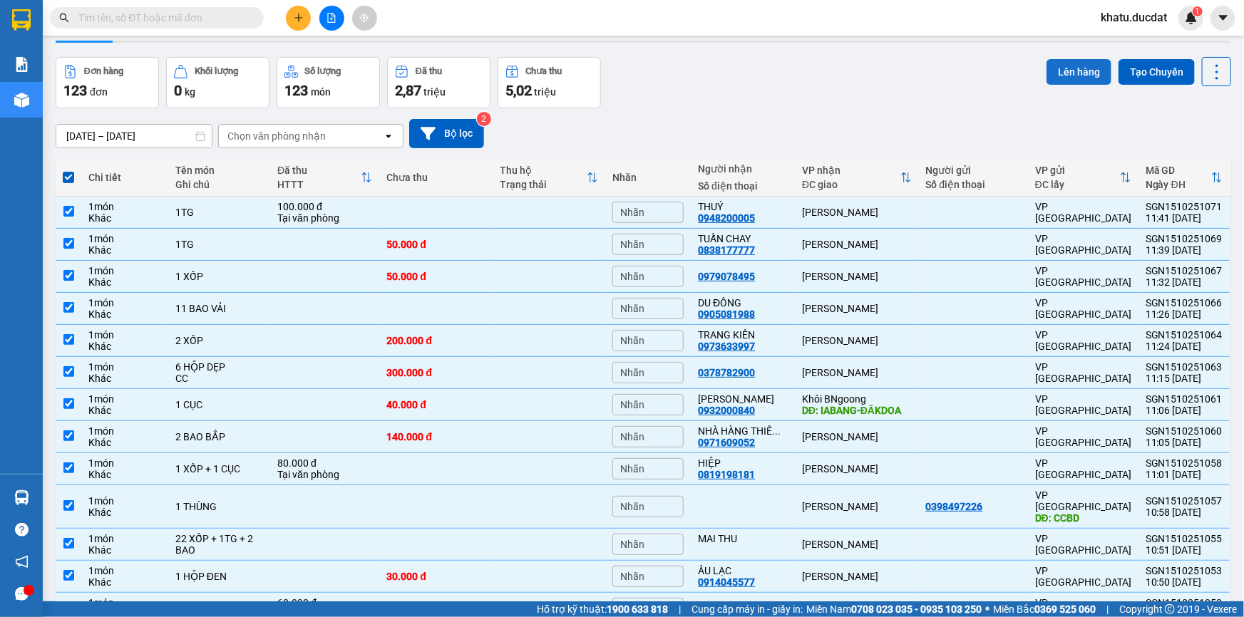
click at [1070, 73] on button "Lên hàng" at bounding box center [1078, 72] width 65 height 26
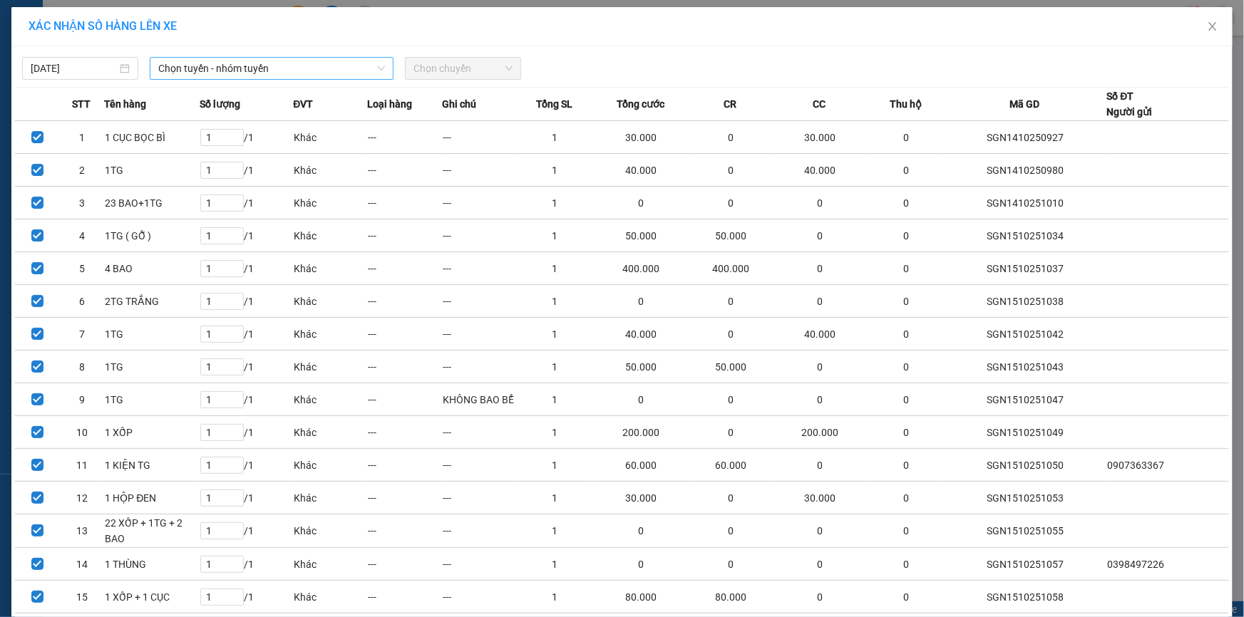
click at [173, 58] on span "Chọn tuyến - nhóm tuyến" at bounding box center [271, 68] width 227 height 21
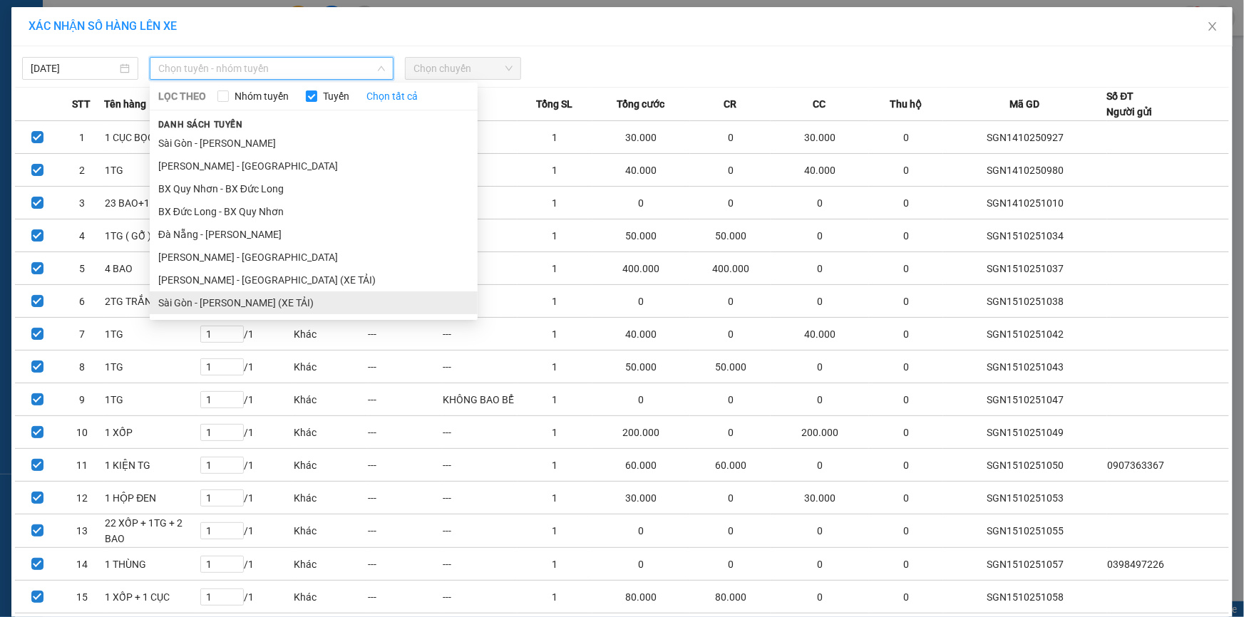
click at [245, 301] on li "Sài Gòn - [PERSON_NAME] (XE TẢI)" at bounding box center [314, 303] width 328 height 23
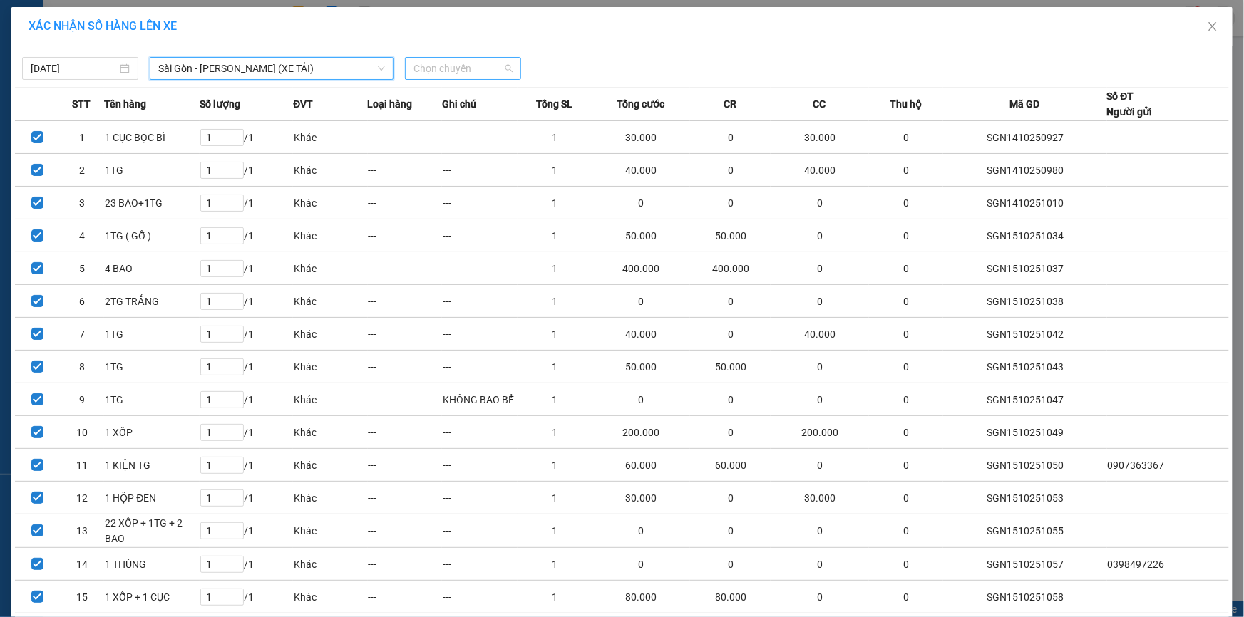
click at [478, 64] on span "Chọn chuyến" at bounding box center [462, 68] width 99 height 21
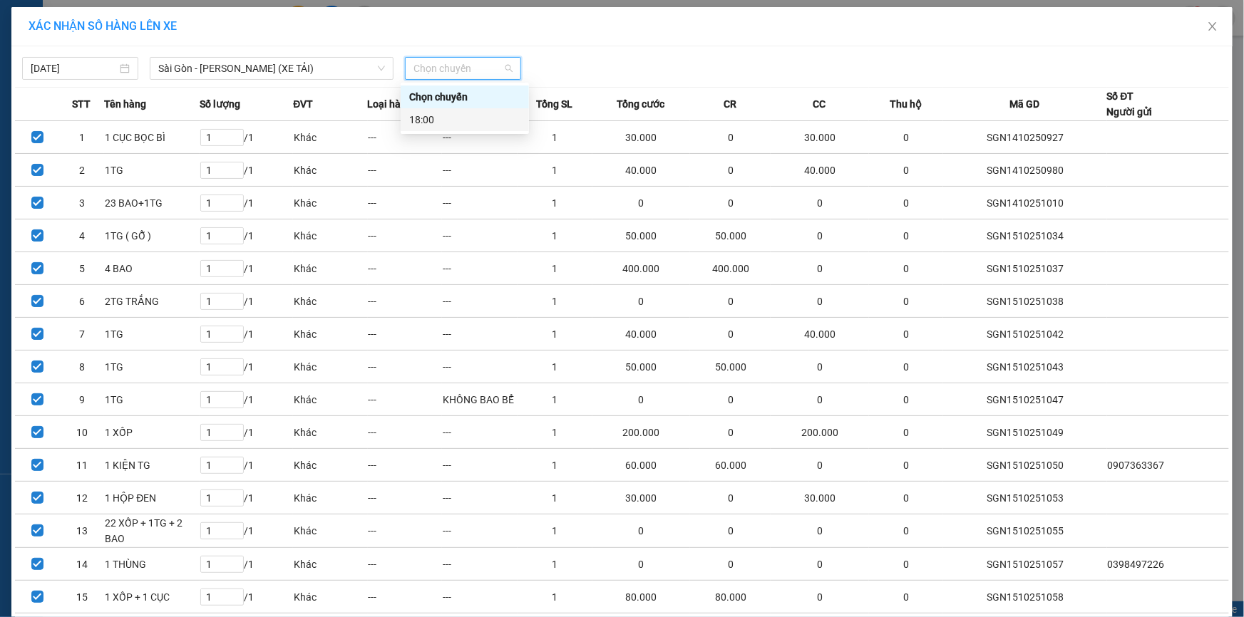
click at [465, 123] on div "18:00" at bounding box center [464, 120] width 111 height 16
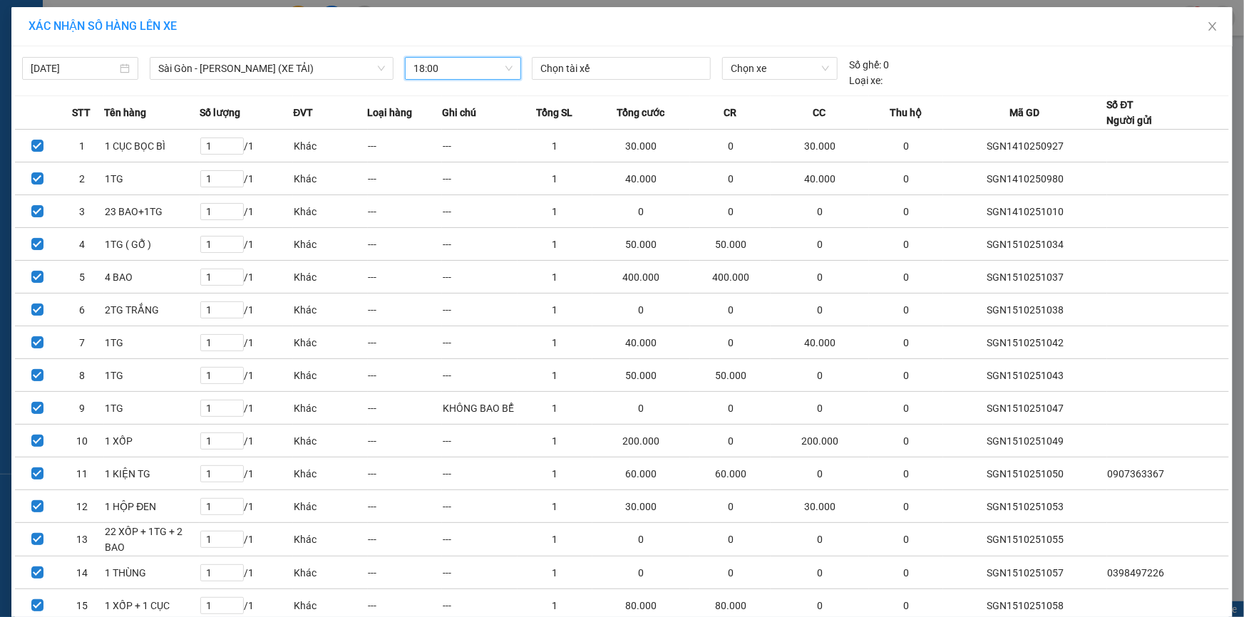
scroll to position [362, 0]
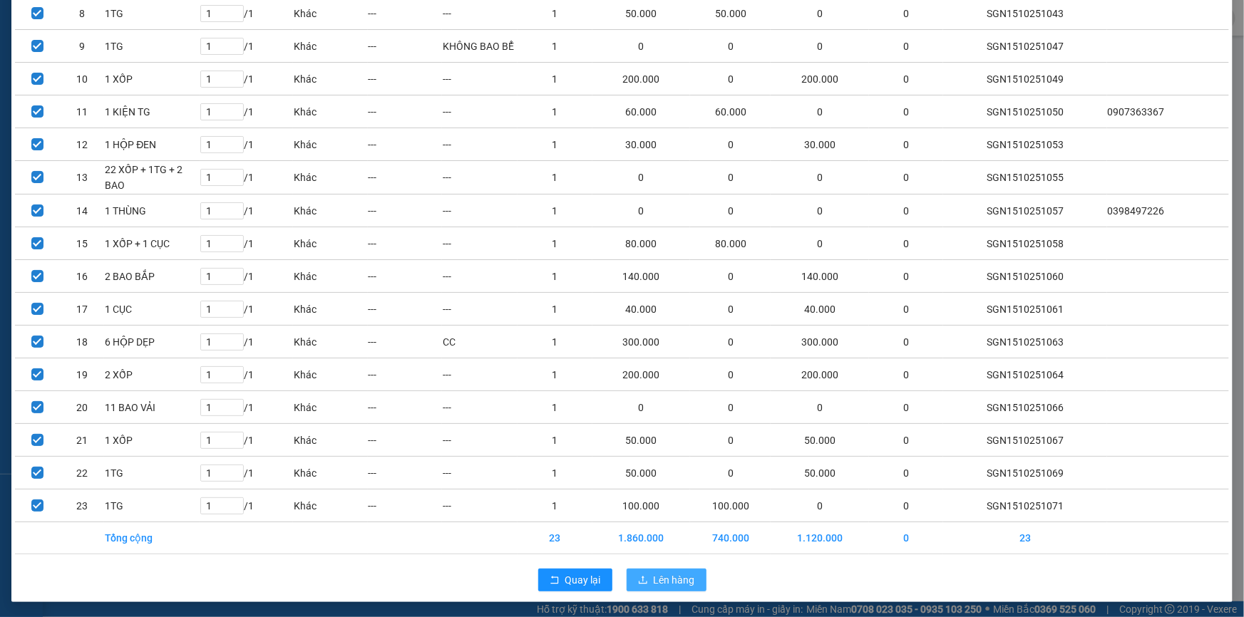
click at [675, 584] on span "Lên hàng" at bounding box center [674, 580] width 41 height 16
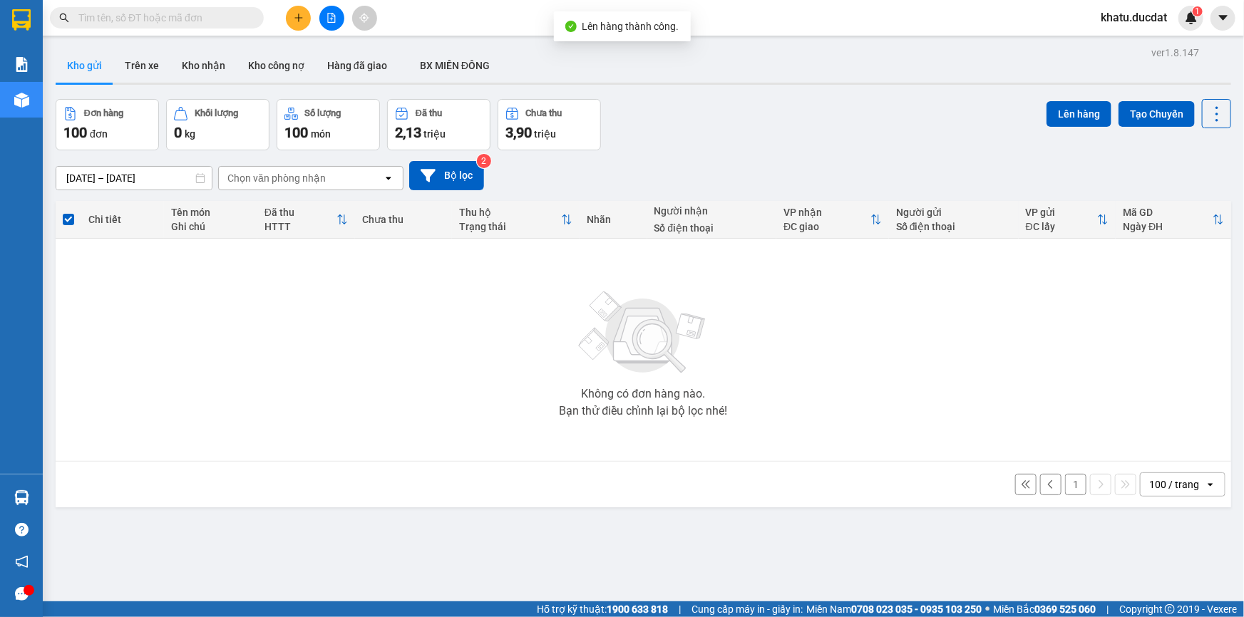
scroll to position [65, 0]
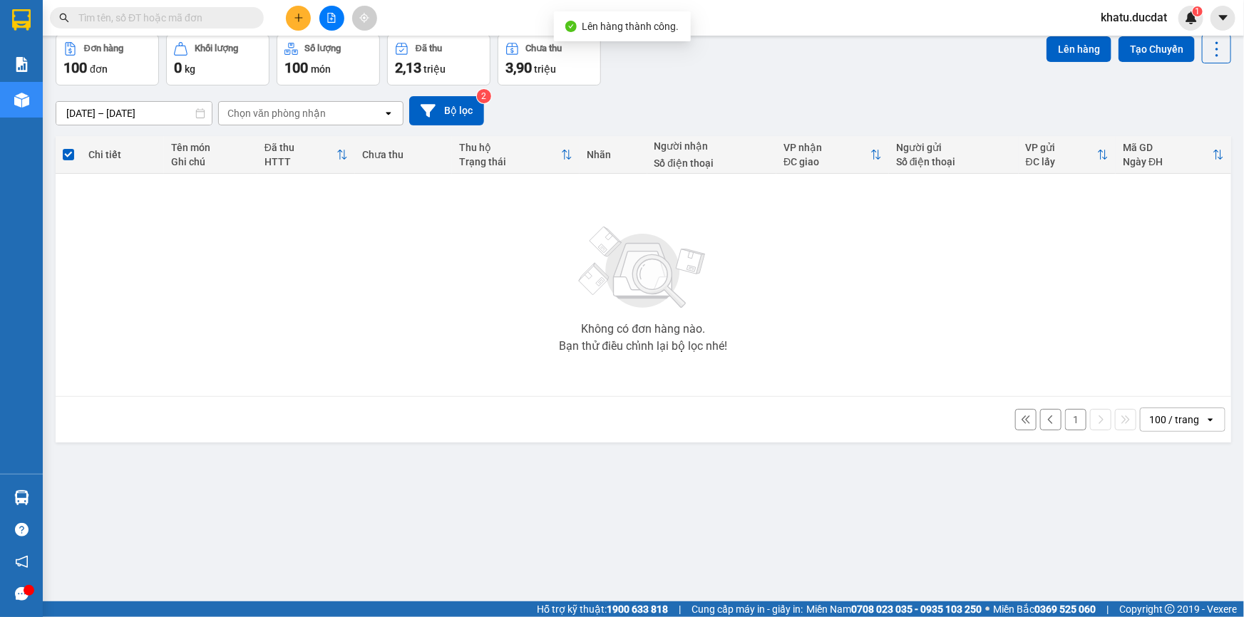
click at [1065, 418] on button "1" at bounding box center [1075, 419] width 21 height 21
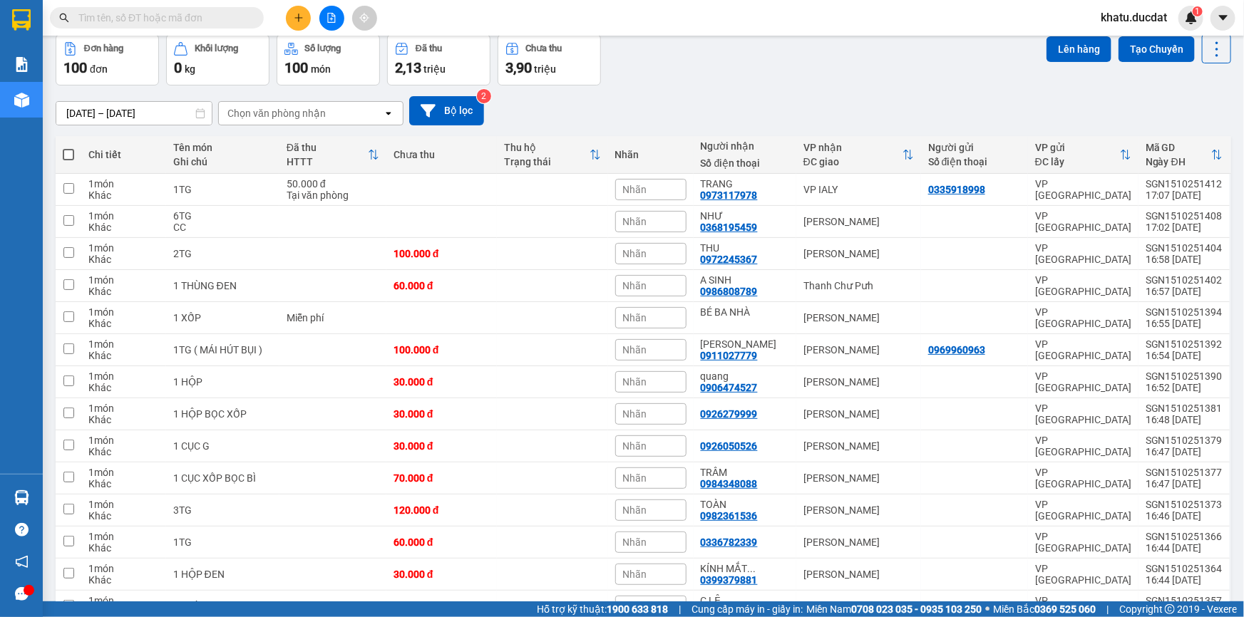
click at [70, 153] on span at bounding box center [68, 154] width 11 height 11
click at [68, 148] on input "checkbox" at bounding box center [68, 148] width 0 height 0
checkbox input "true"
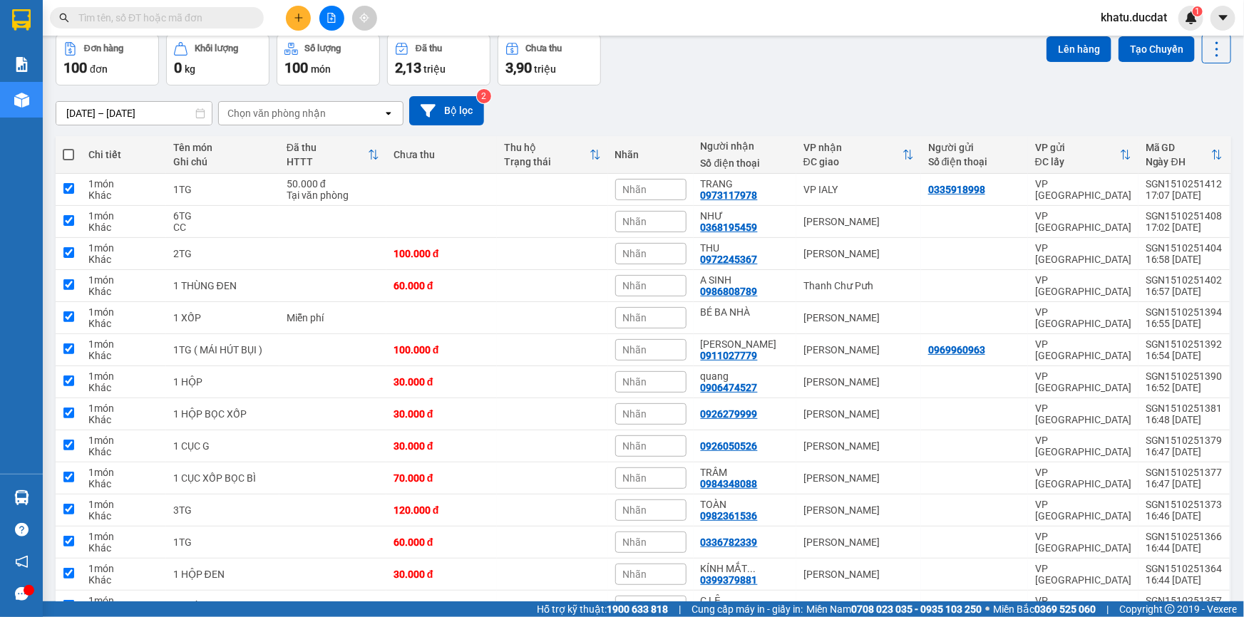
checkbox input "true"
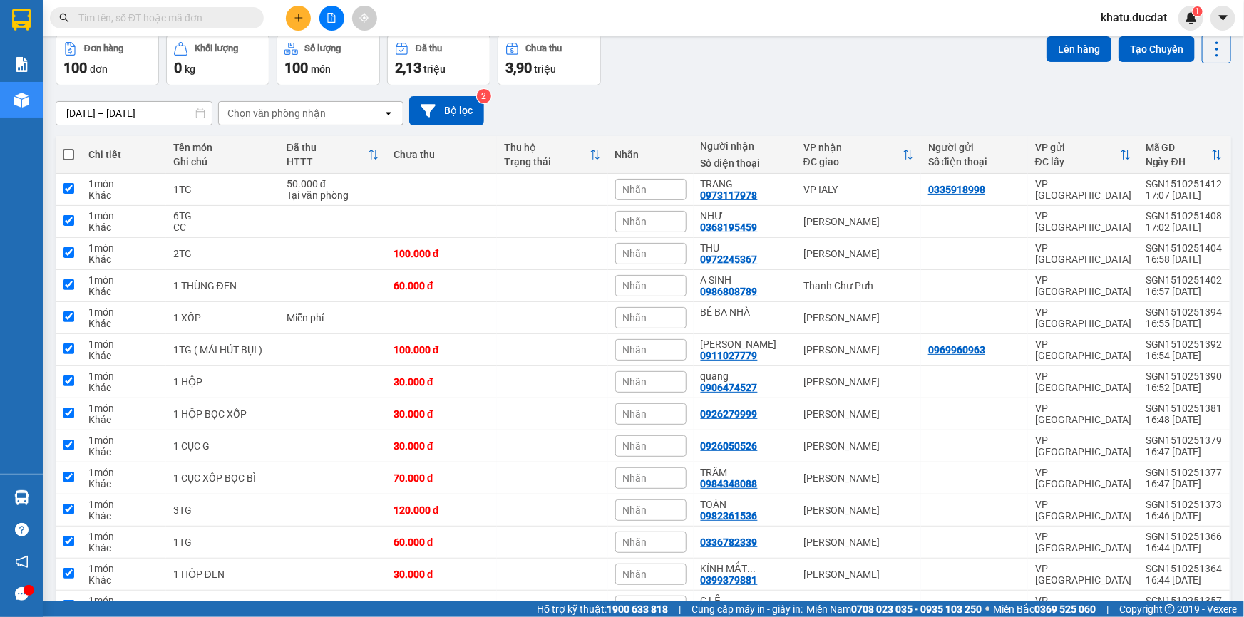
checkbox input "true"
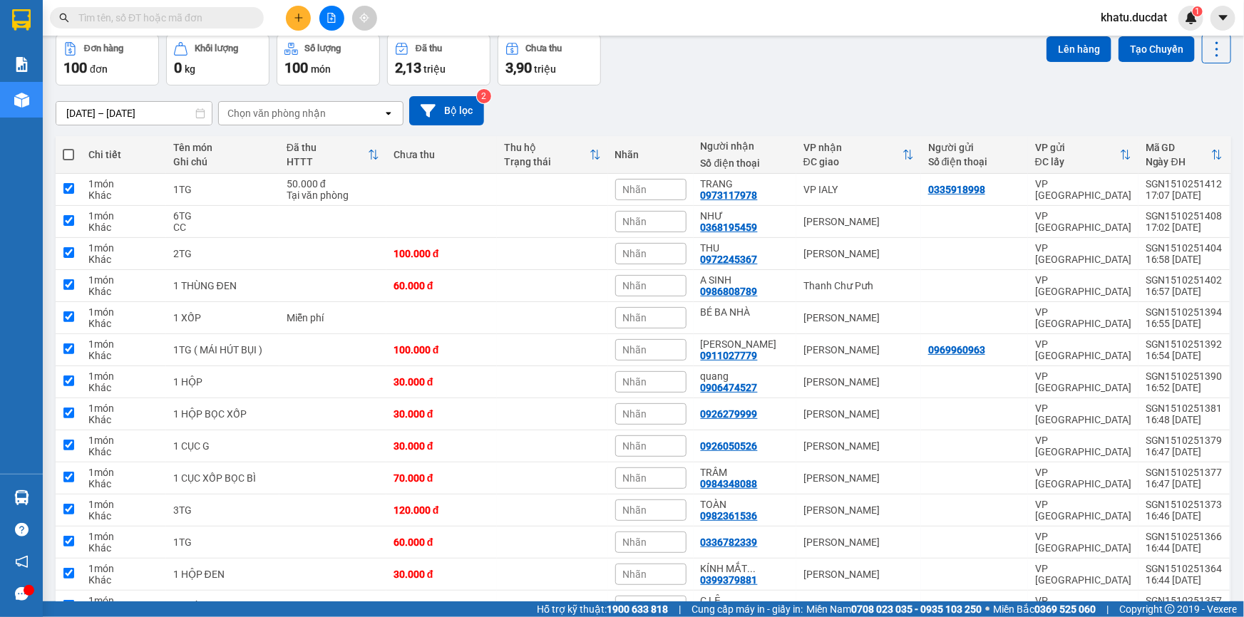
checkbox input "true"
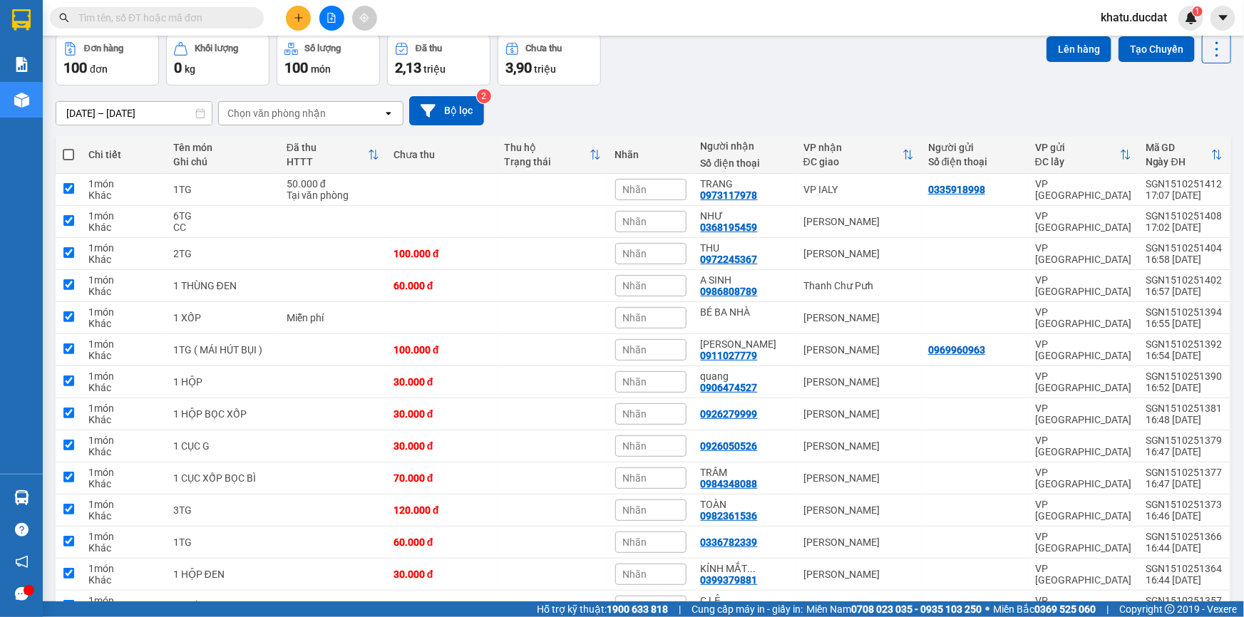
checkbox input "true"
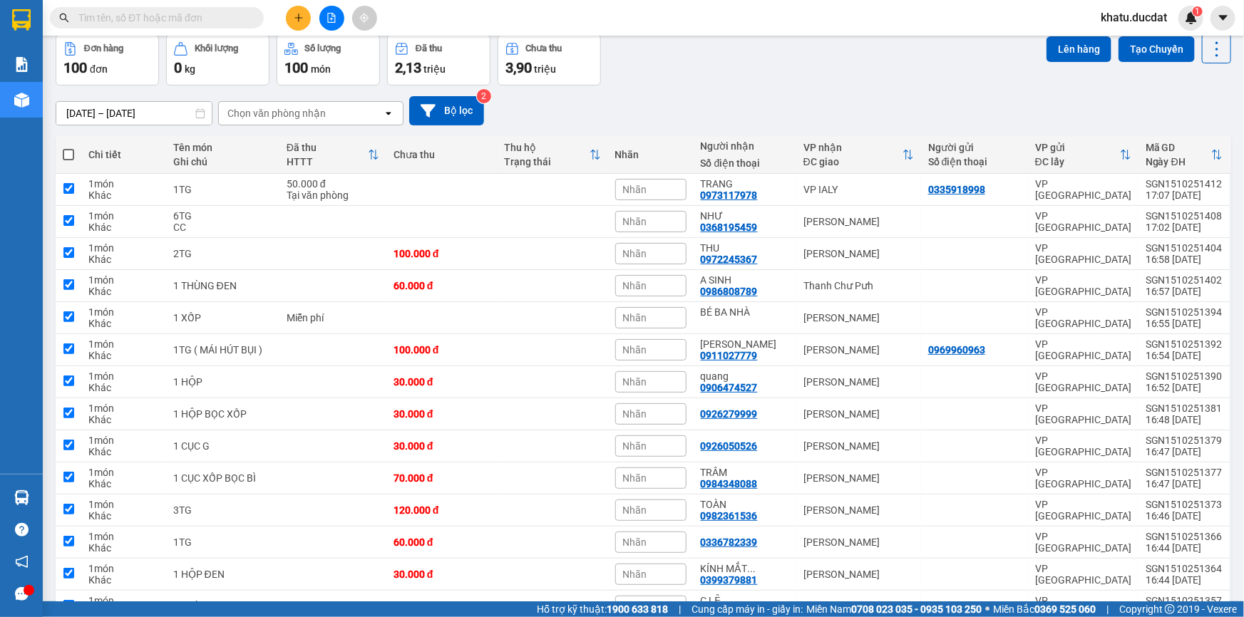
checkbox input "true"
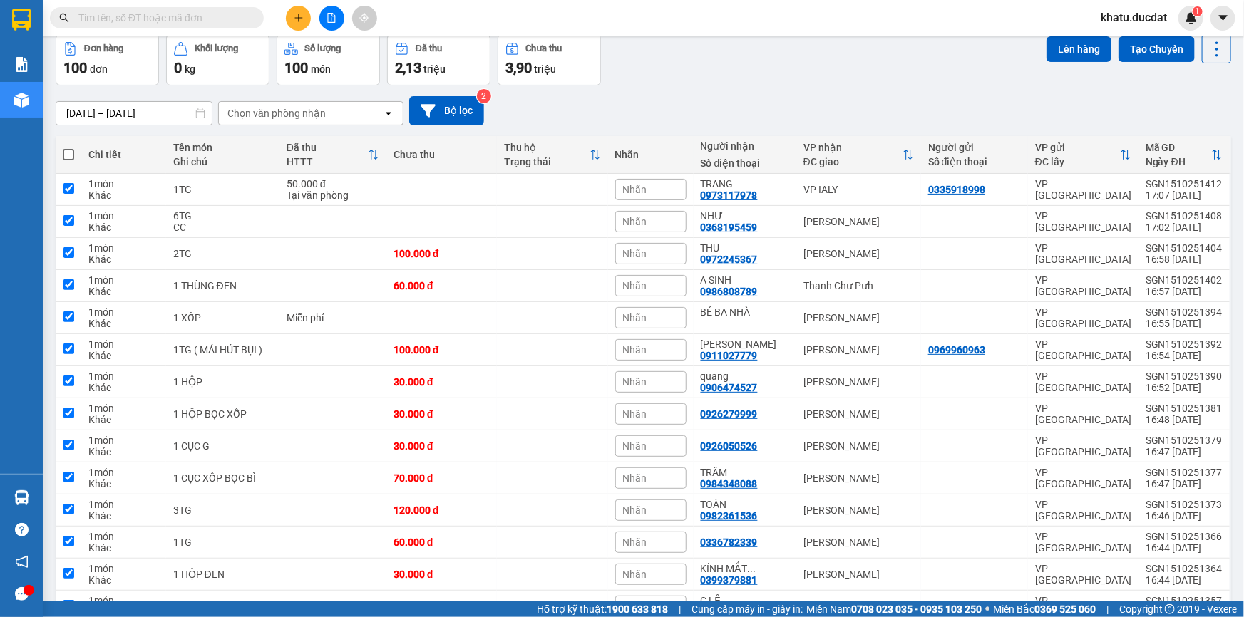
checkbox input "true"
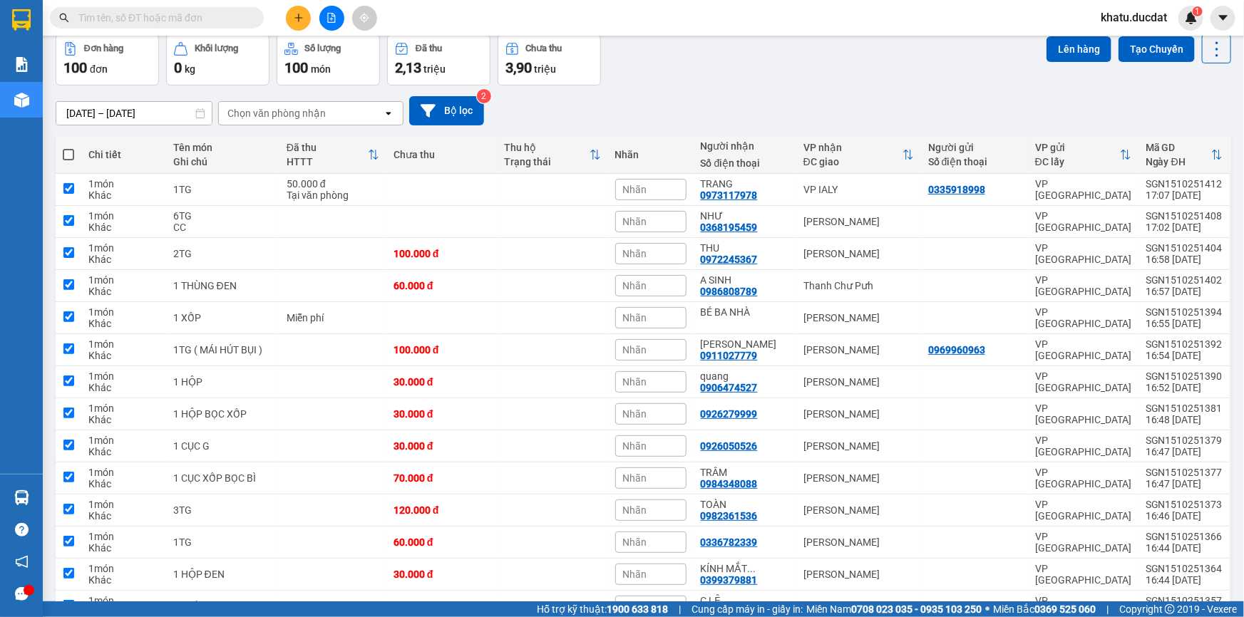
checkbox input "true"
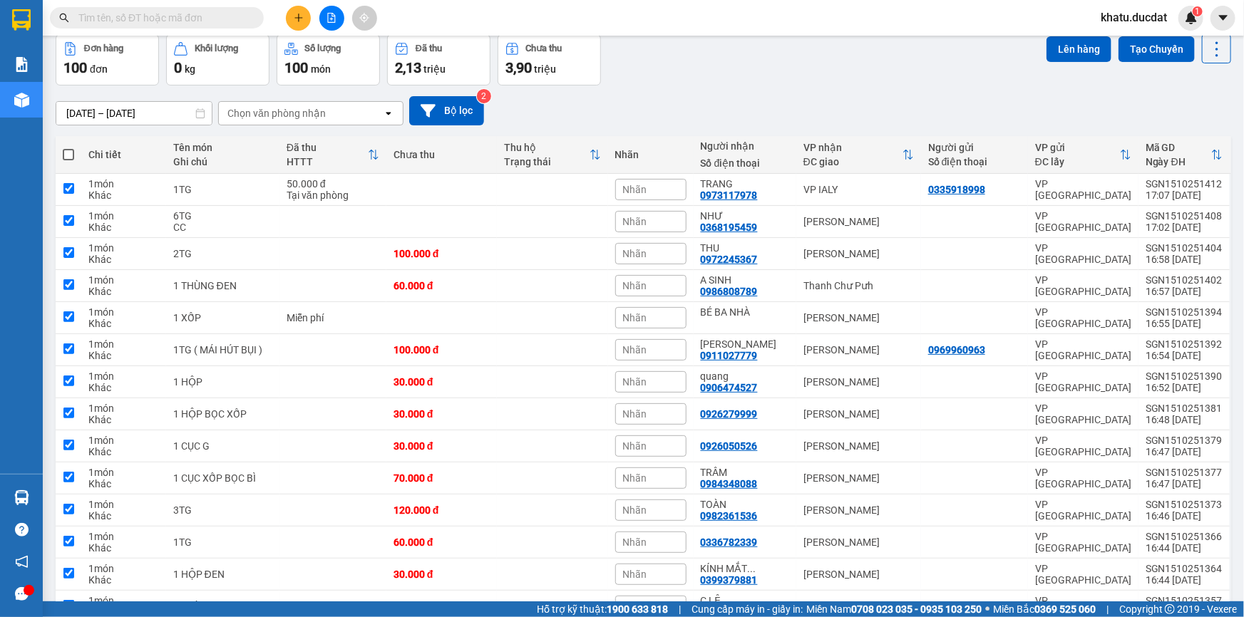
checkbox input "true"
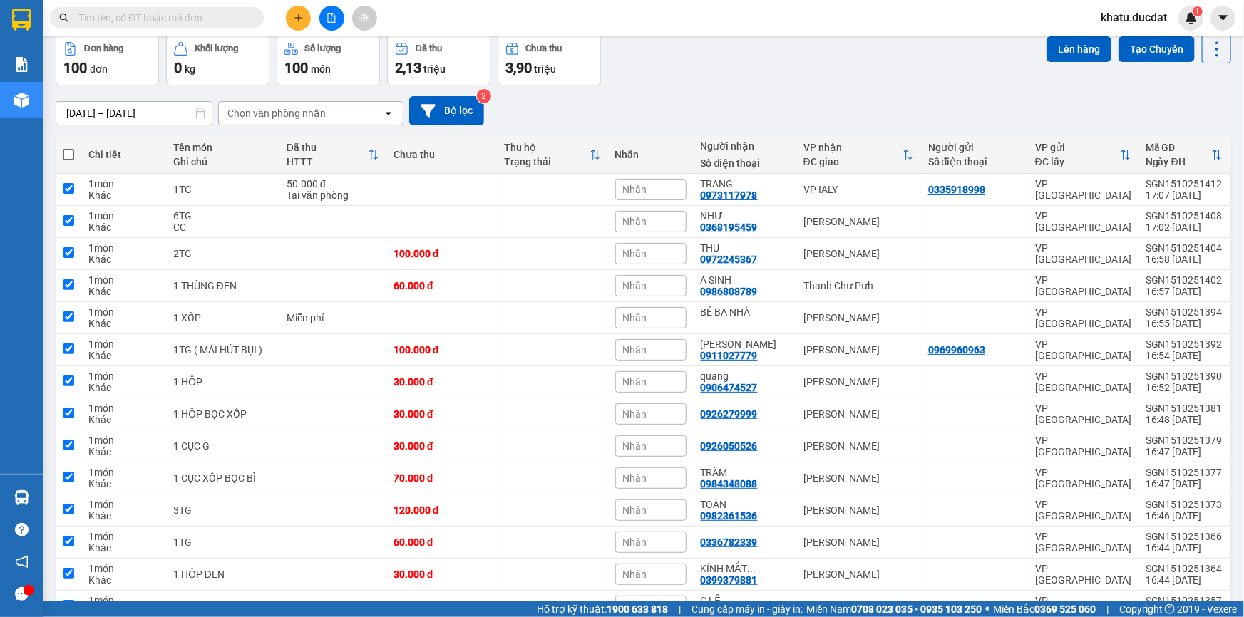
checkbox input "true"
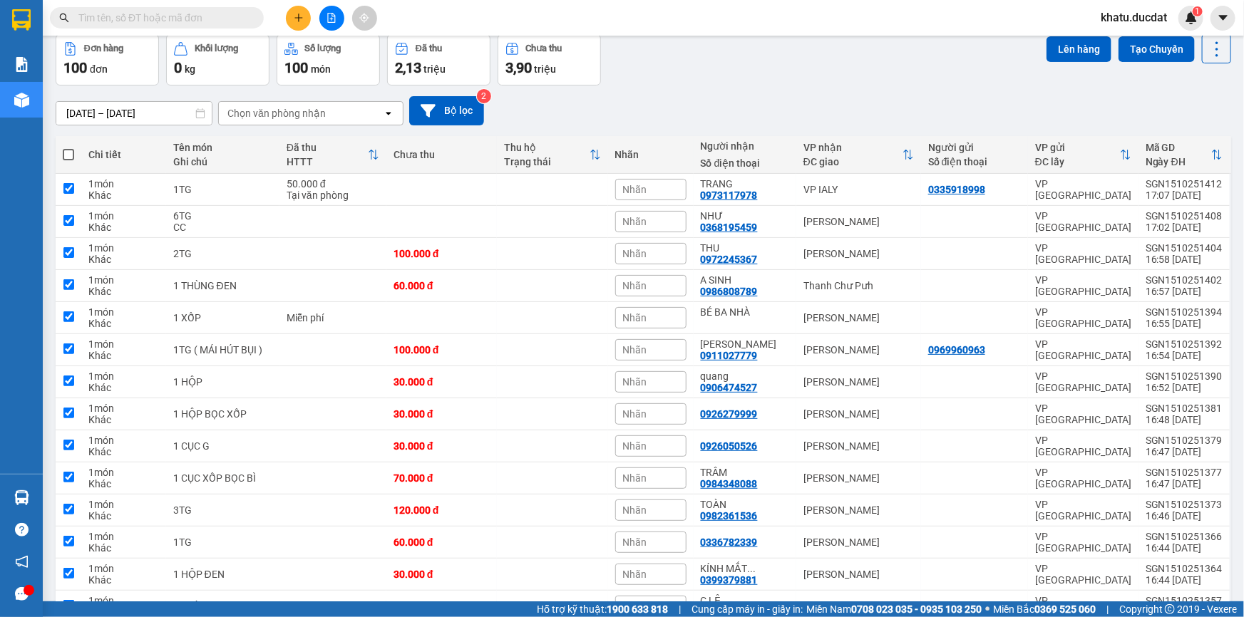
checkbox input "true"
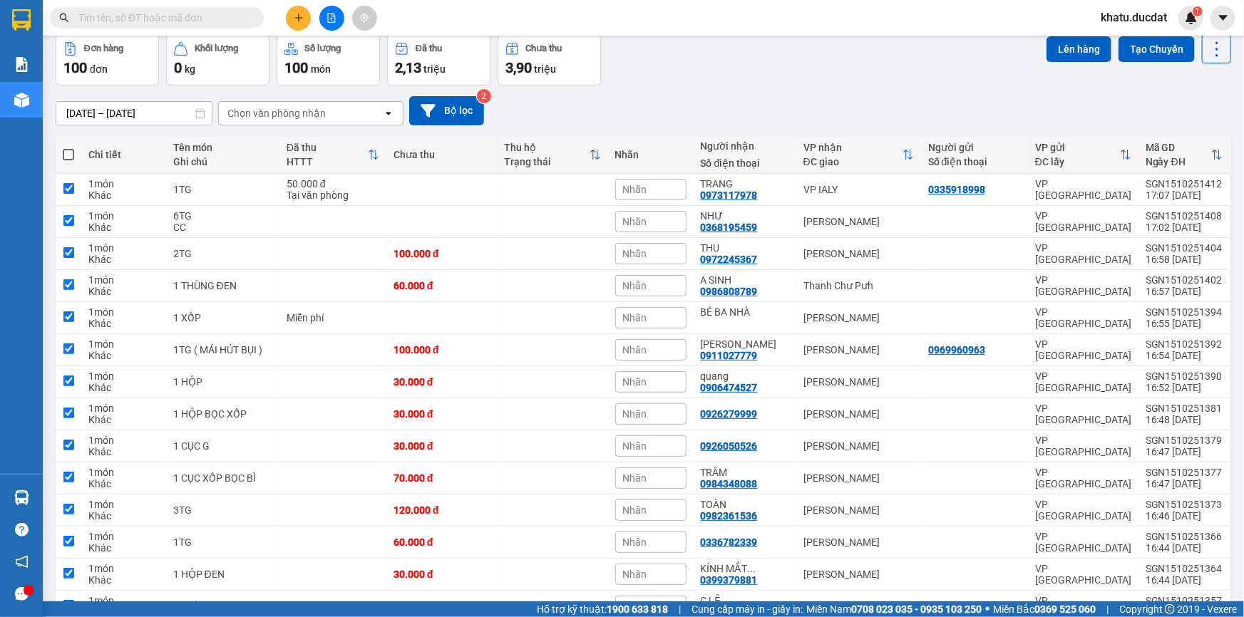
checkbox input "true"
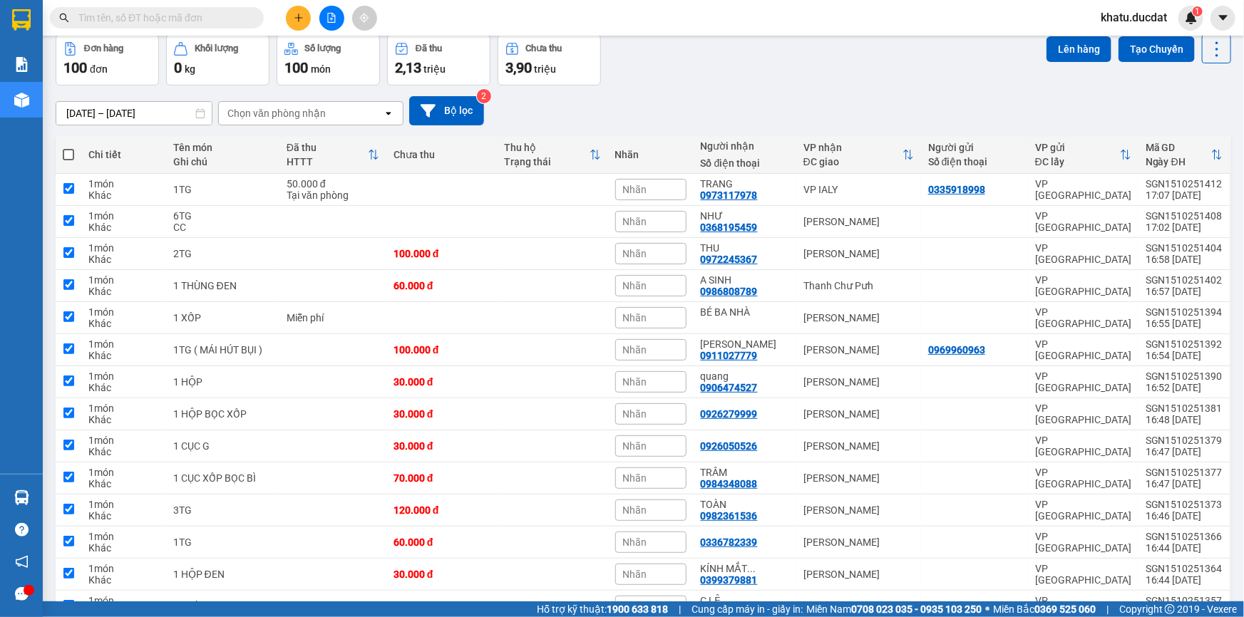
checkbox input "true"
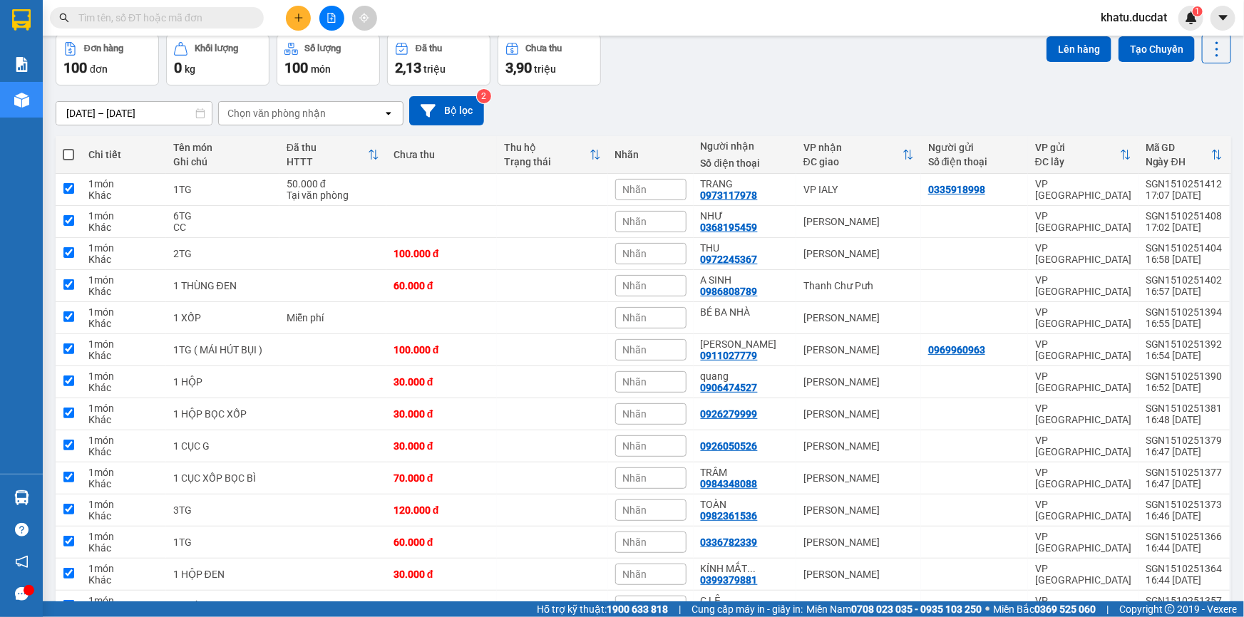
checkbox input "true"
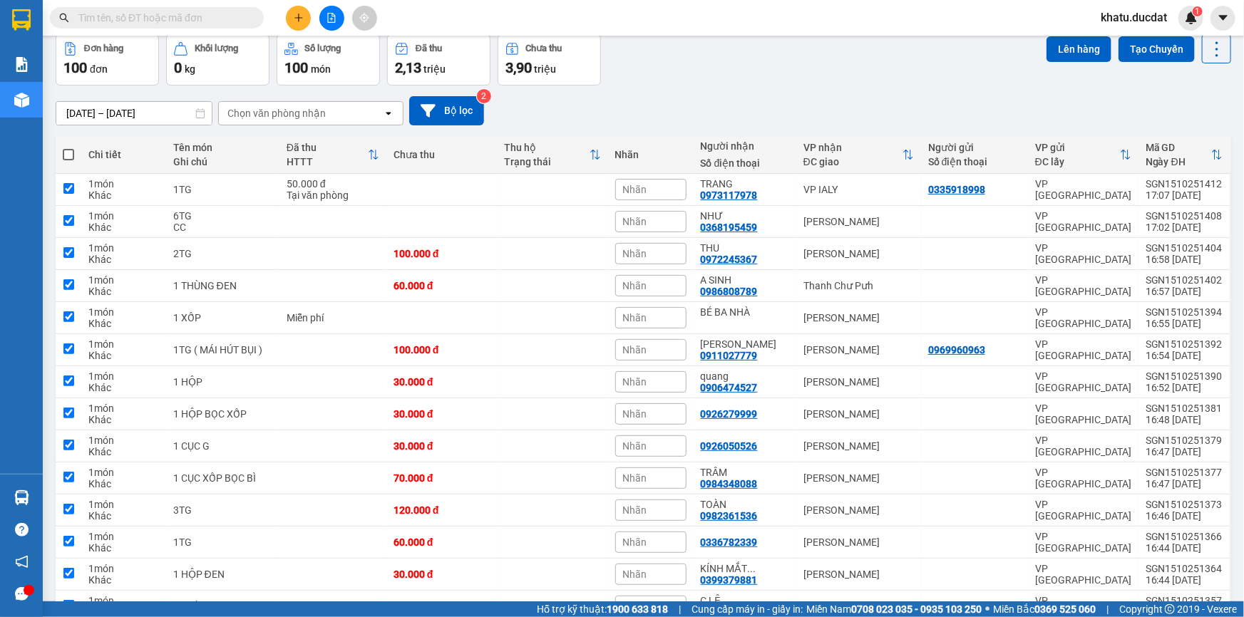
checkbox input "true"
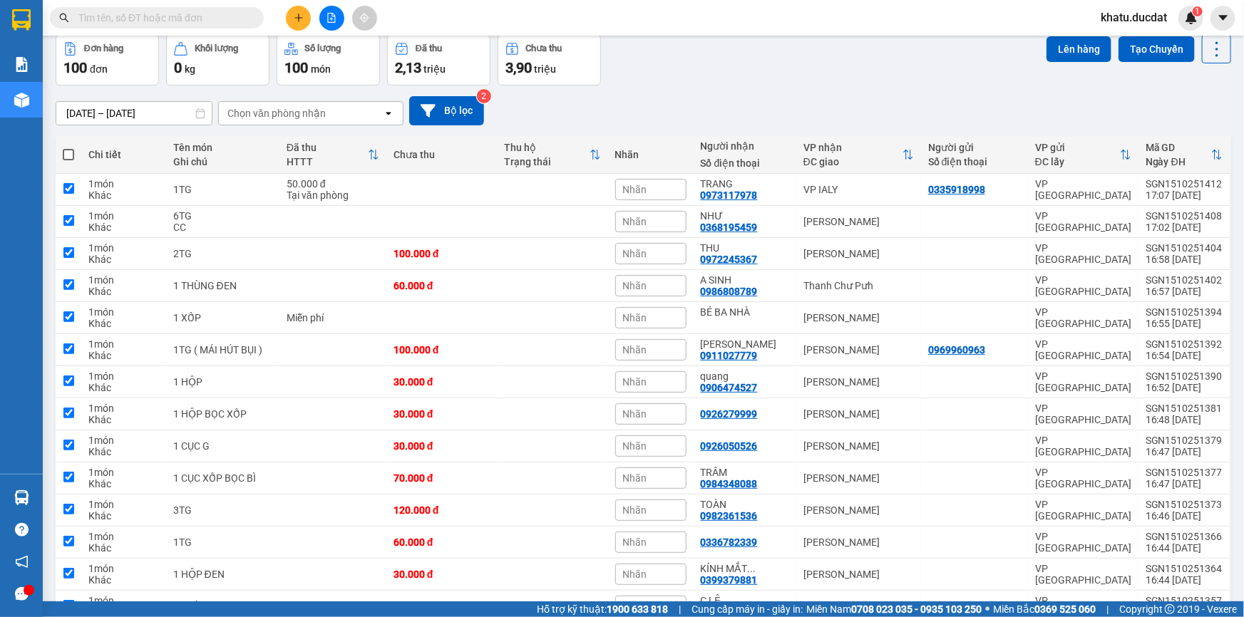
checkbox input "true"
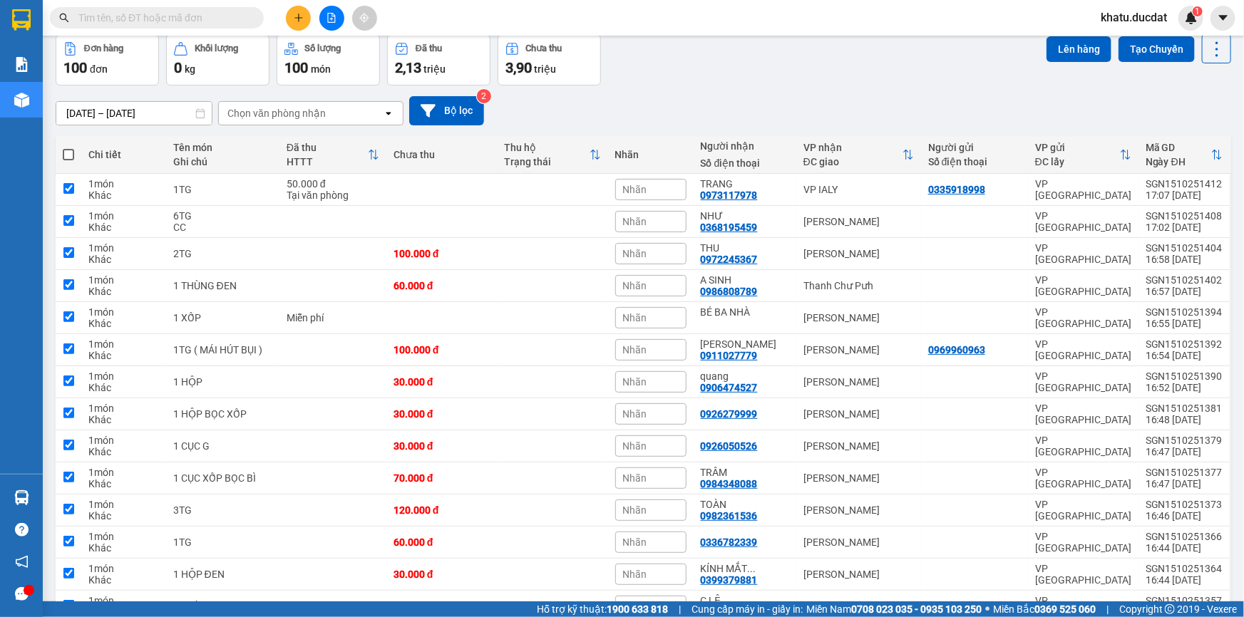
checkbox input "true"
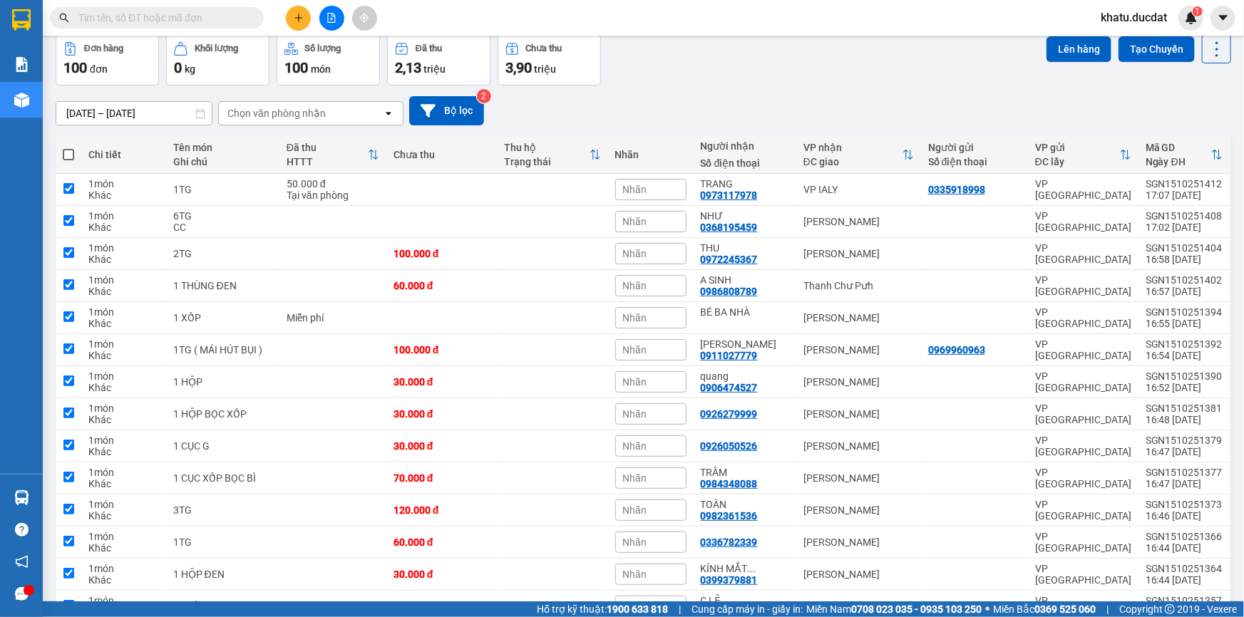
checkbox input "true"
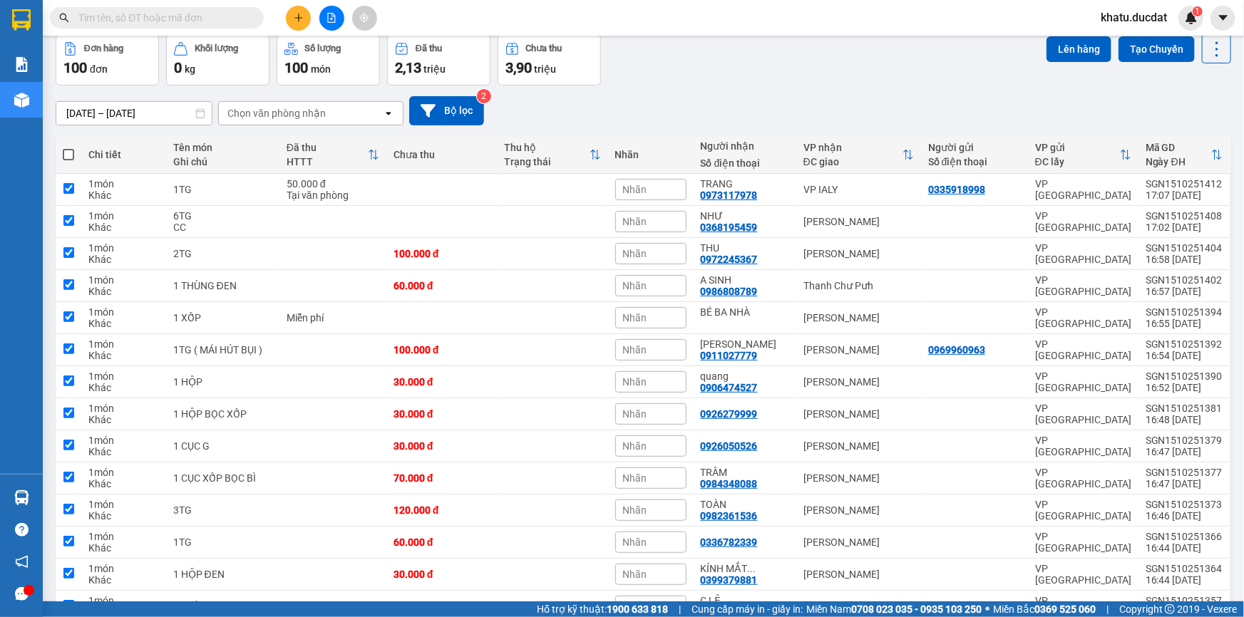
checkbox input "true"
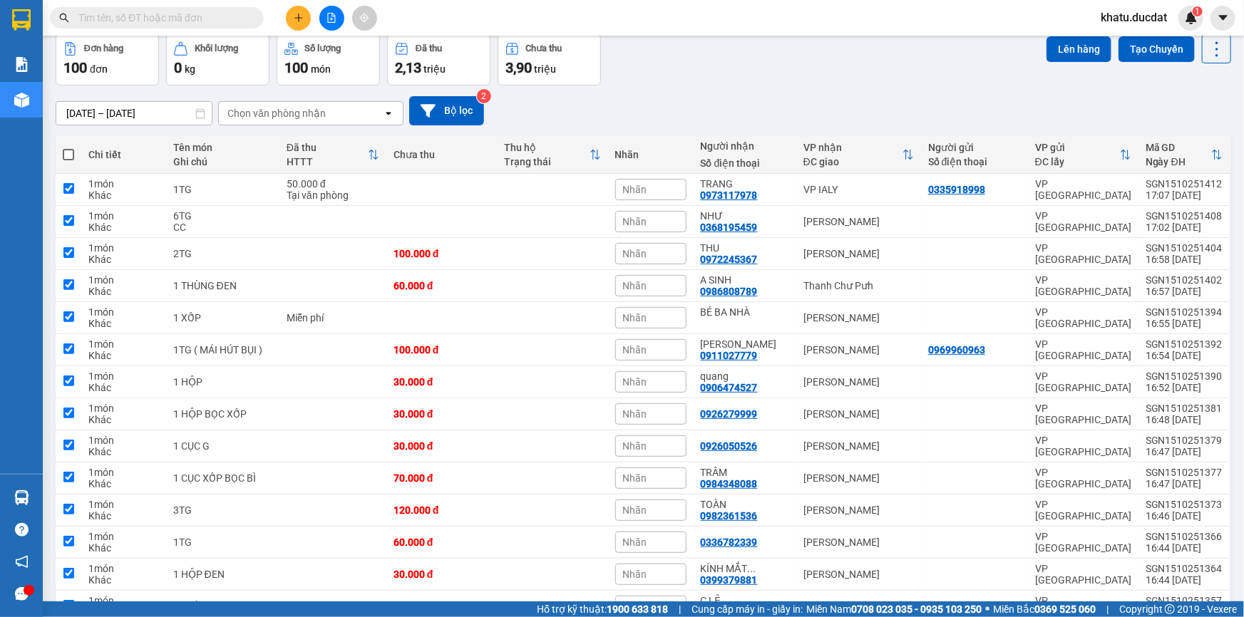
checkbox input "true"
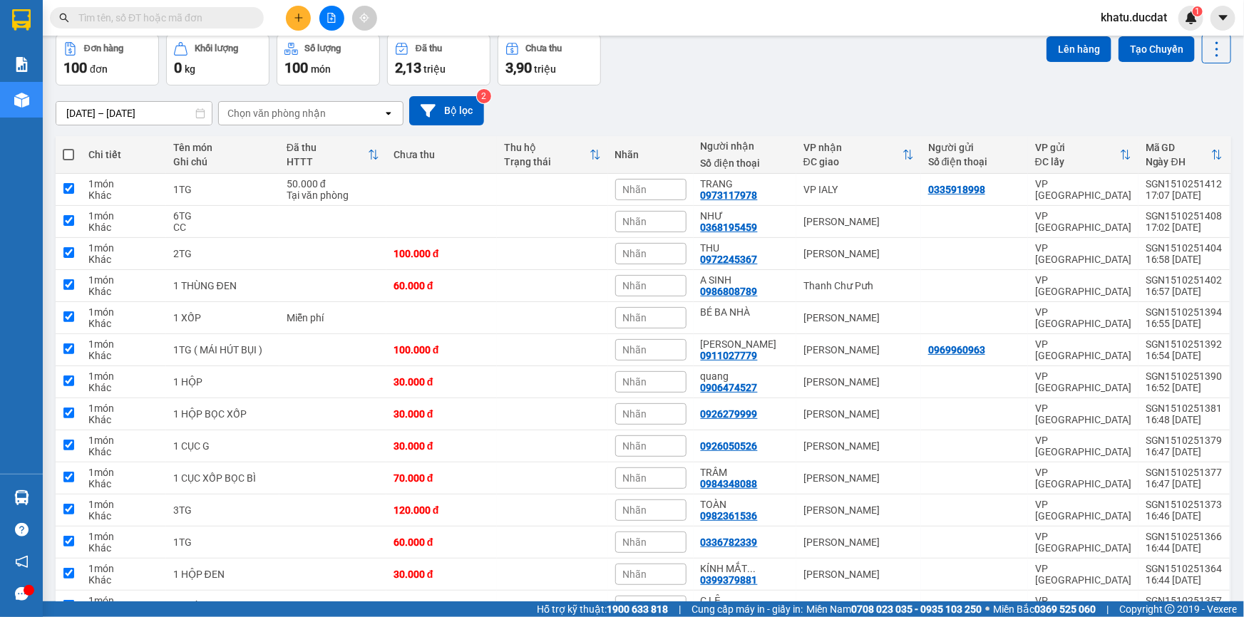
checkbox input "true"
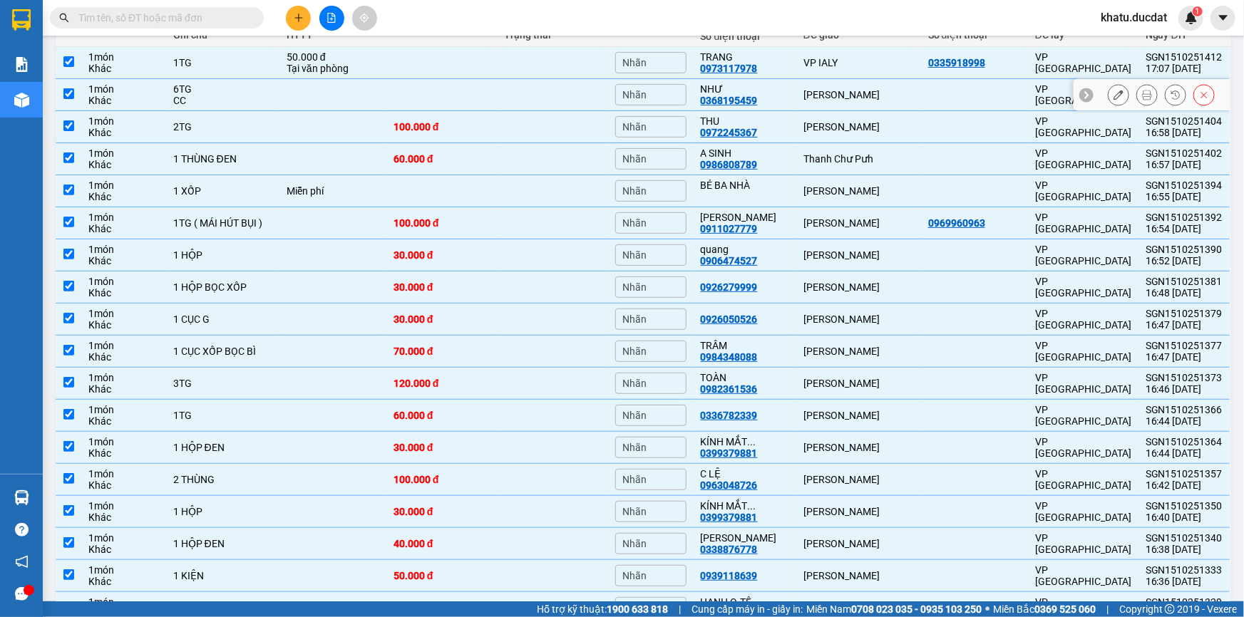
scroll to position [0, 0]
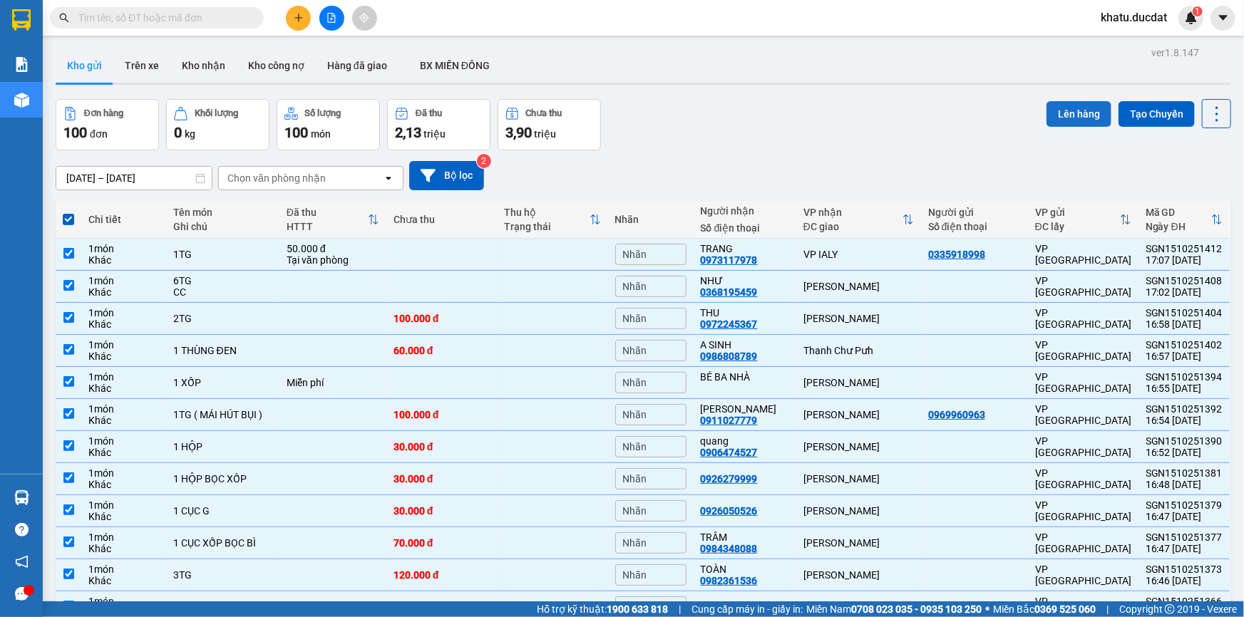
click at [1063, 116] on button "Lên hàng" at bounding box center [1078, 114] width 65 height 26
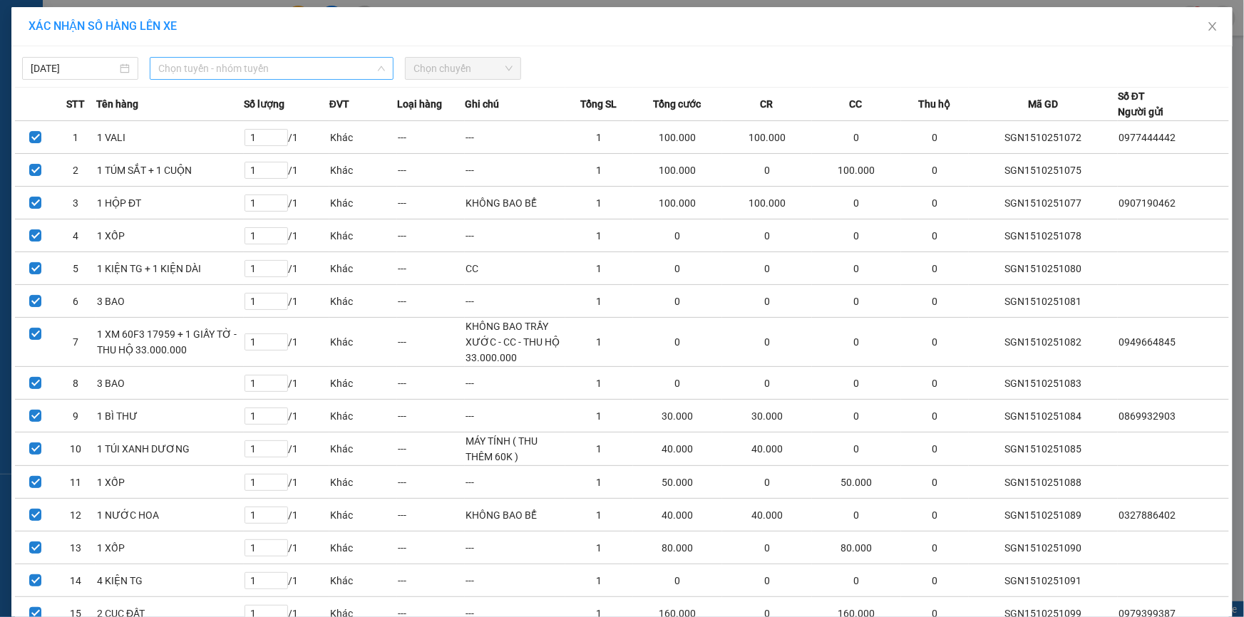
click at [258, 70] on span "Chọn tuyến - nhóm tuyến" at bounding box center [271, 68] width 227 height 21
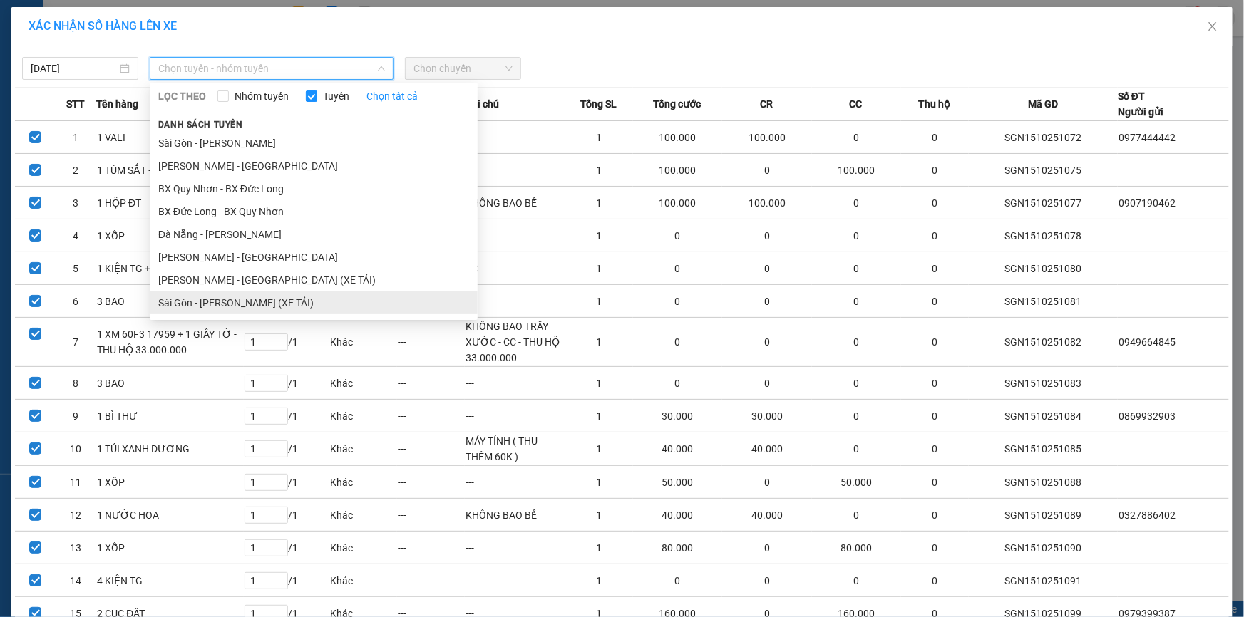
click at [260, 303] on li "Sài Gòn - [PERSON_NAME] (XE TẢI)" at bounding box center [314, 303] width 328 height 23
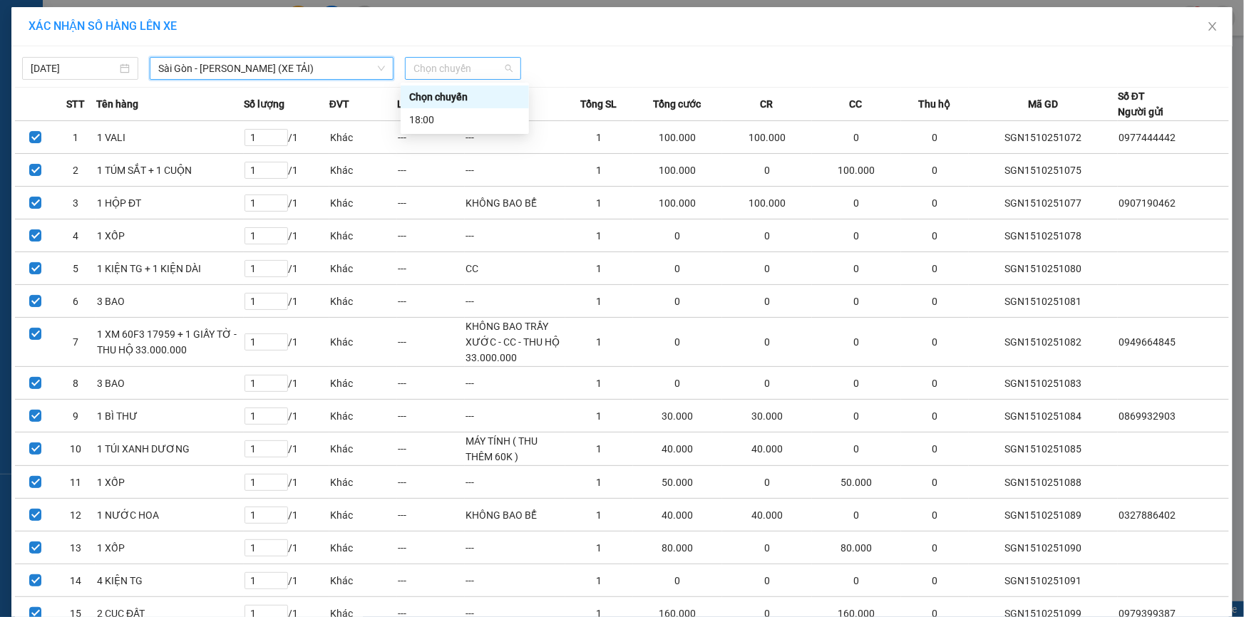
click at [425, 65] on span "Chọn chuyến" at bounding box center [462, 68] width 99 height 21
click at [440, 123] on div "18:00" at bounding box center [464, 120] width 111 height 16
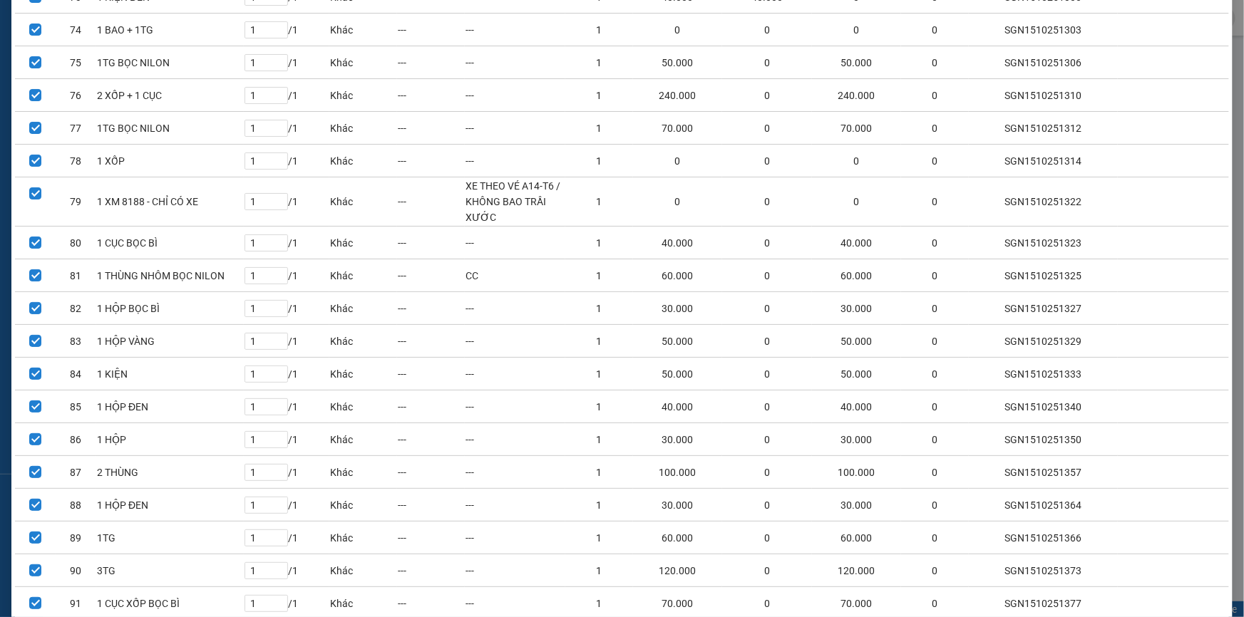
scroll to position [2916, 0]
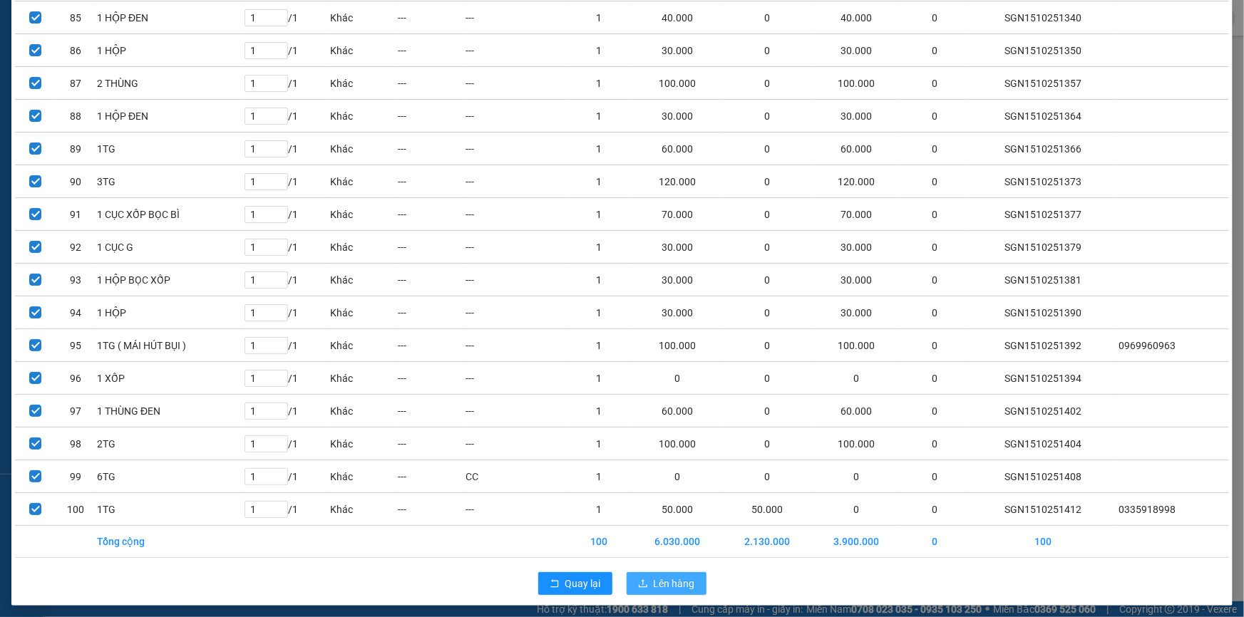
click at [693, 580] on button "Lên hàng" at bounding box center [666, 583] width 80 height 23
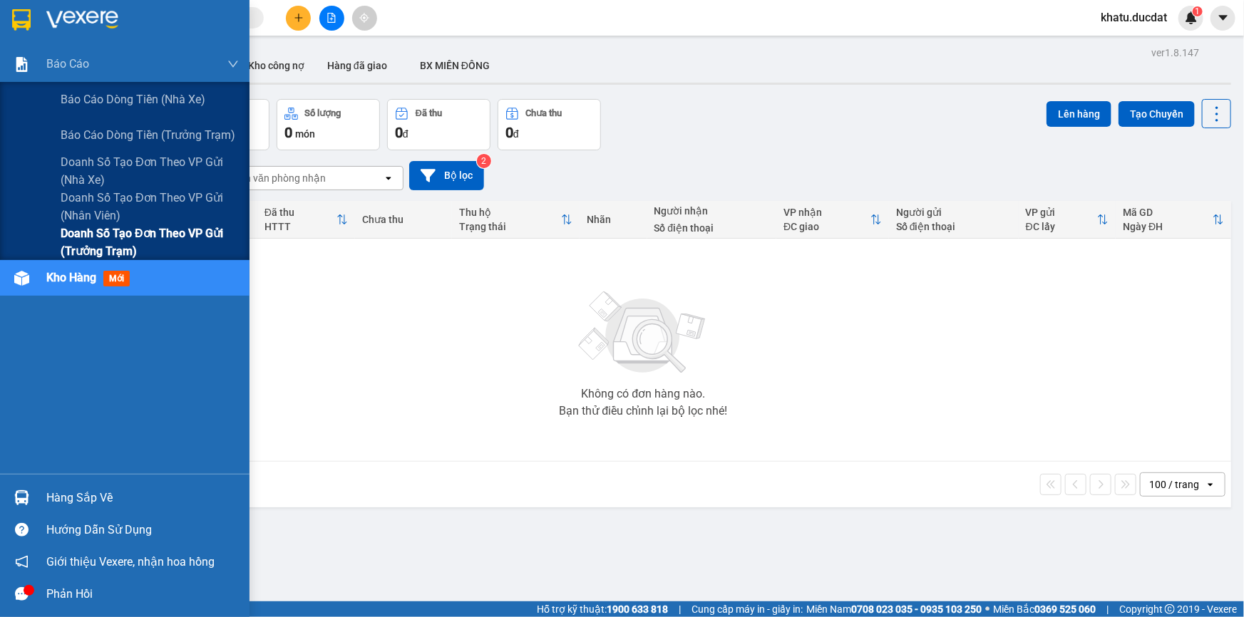
click at [108, 247] on span "Doanh số tạo đơn theo VP gửi (trưởng trạm)" at bounding box center [150, 243] width 178 height 36
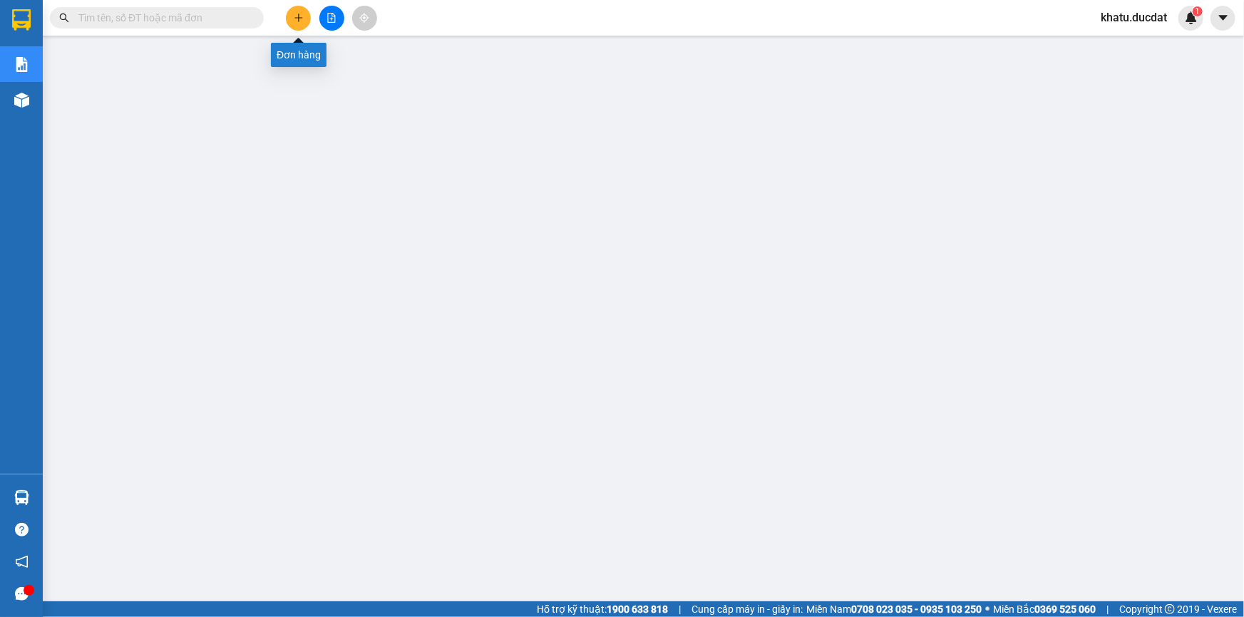
click at [306, 19] on button at bounding box center [298, 18] width 25 height 25
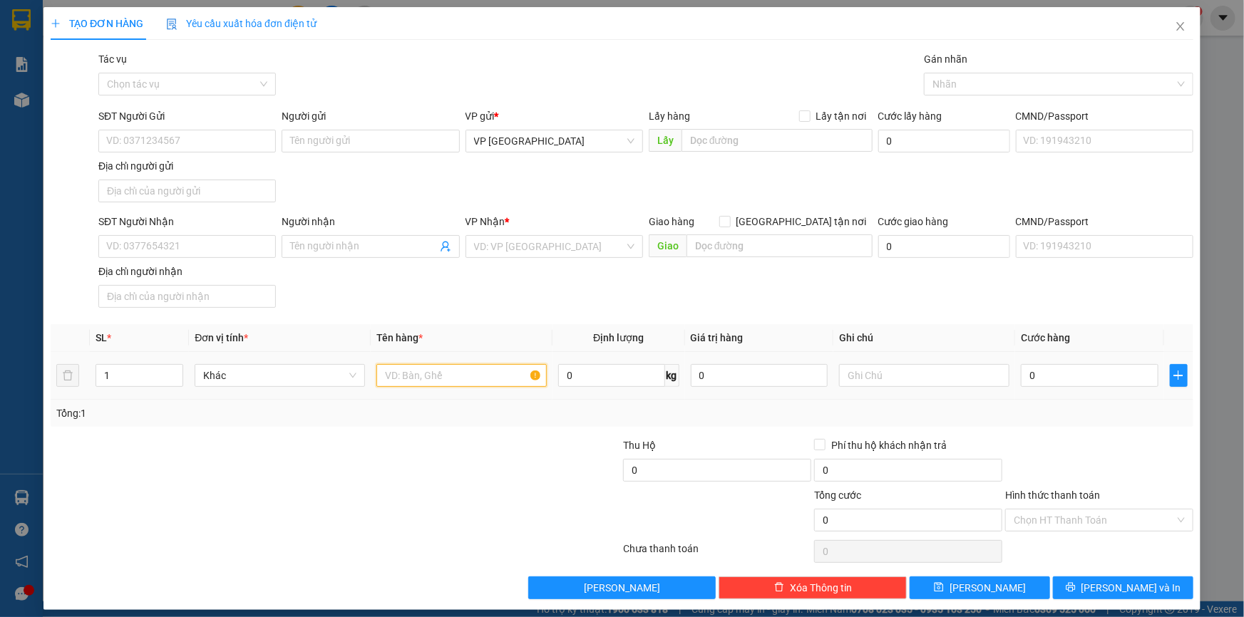
click at [421, 371] on input "text" at bounding box center [461, 375] width 170 height 23
type input "1TG"
click at [119, 220] on div "SĐT Người Nhận" at bounding box center [186, 222] width 177 height 16
click at [119, 235] on input "SĐT Người Nhận" at bounding box center [186, 246] width 177 height 23
click at [128, 230] on div "SĐT Người Nhận" at bounding box center [186, 224] width 177 height 21
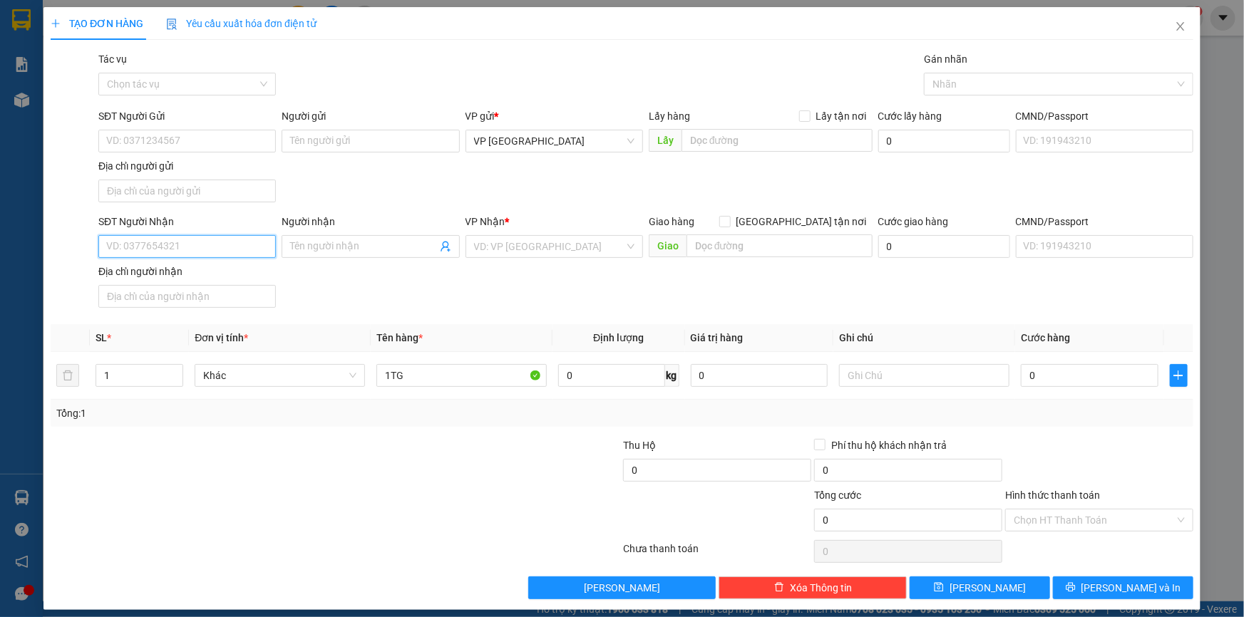
click at [129, 247] on input "SĐT Người Nhận" at bounding box center [186, 246] width 177 height 23
click at [163, 271] on div "0905327888 - ANH HÙNG" at bounding box center [185, 275] width 159 height 16
type input "0905327888"
type input "ANH HÙNG"
type input "0905327888"
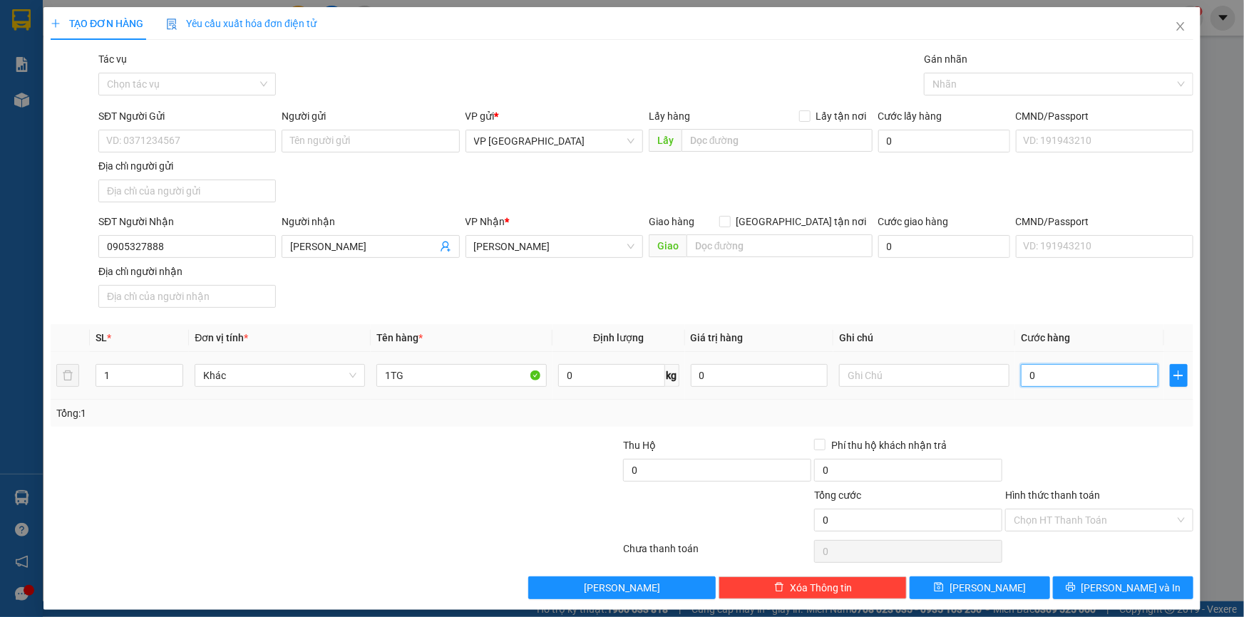
click at [1035, 383] on input "0" at bounding box center [1090, 375] width 138 height 23
type input "4"
type input "40"
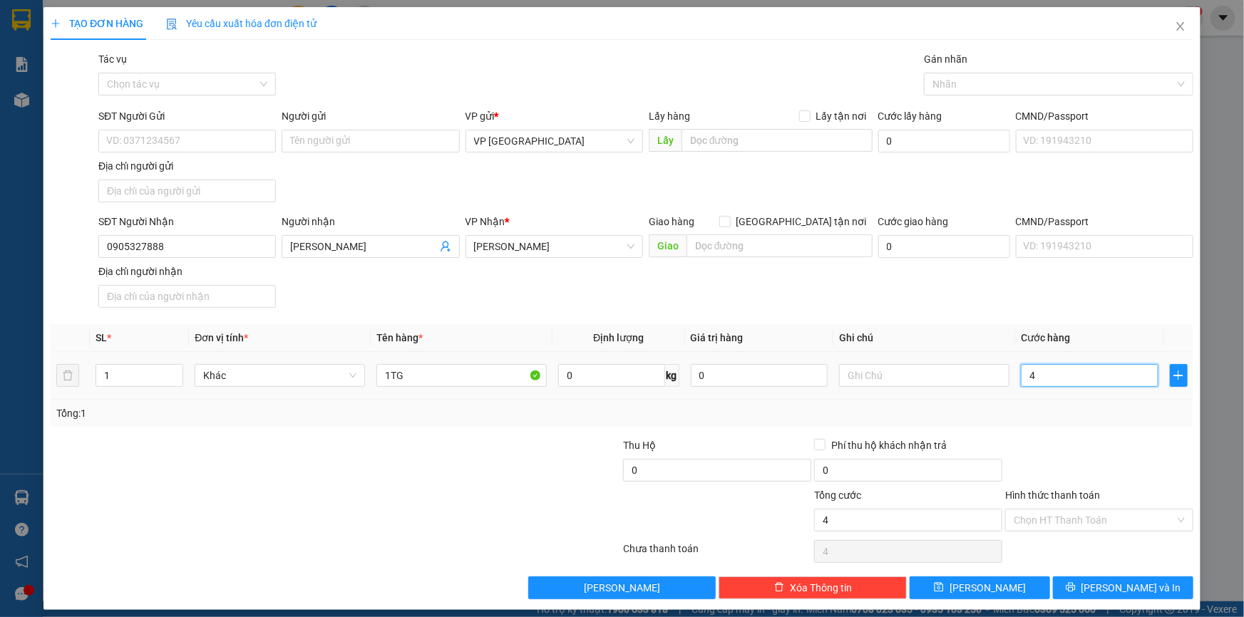
type input "40"
type input "40.000"
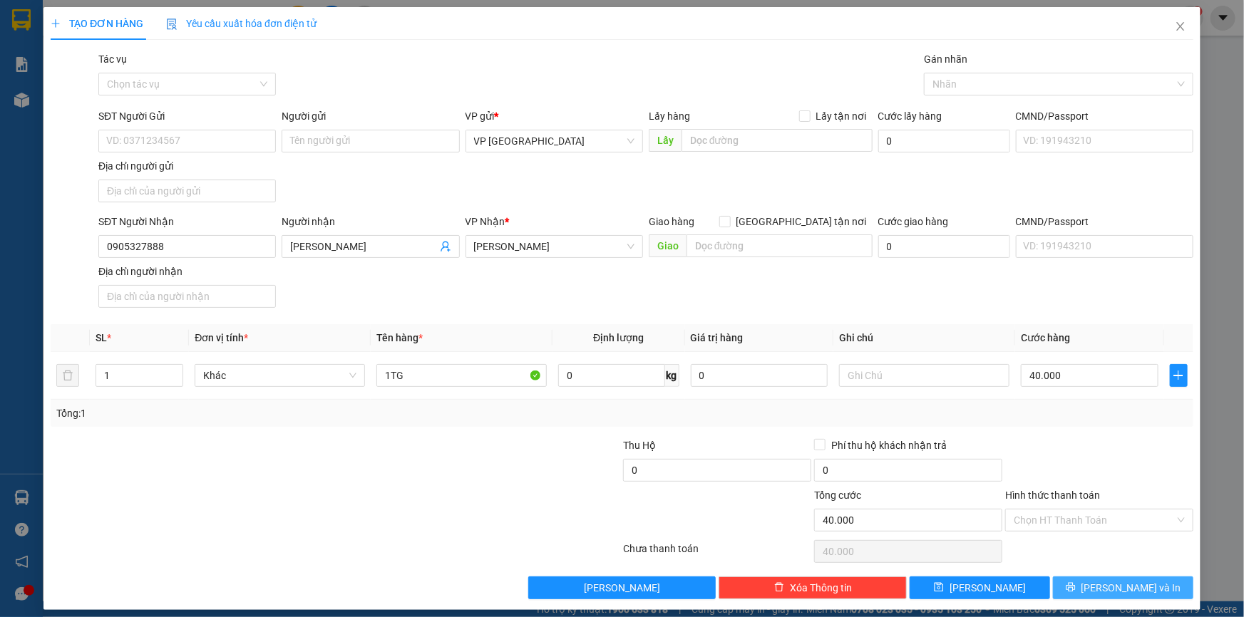
click at [1082, 585] on button "[PERSON_NAME] và In" at bounding box center [1123, 588] width 140 height 23
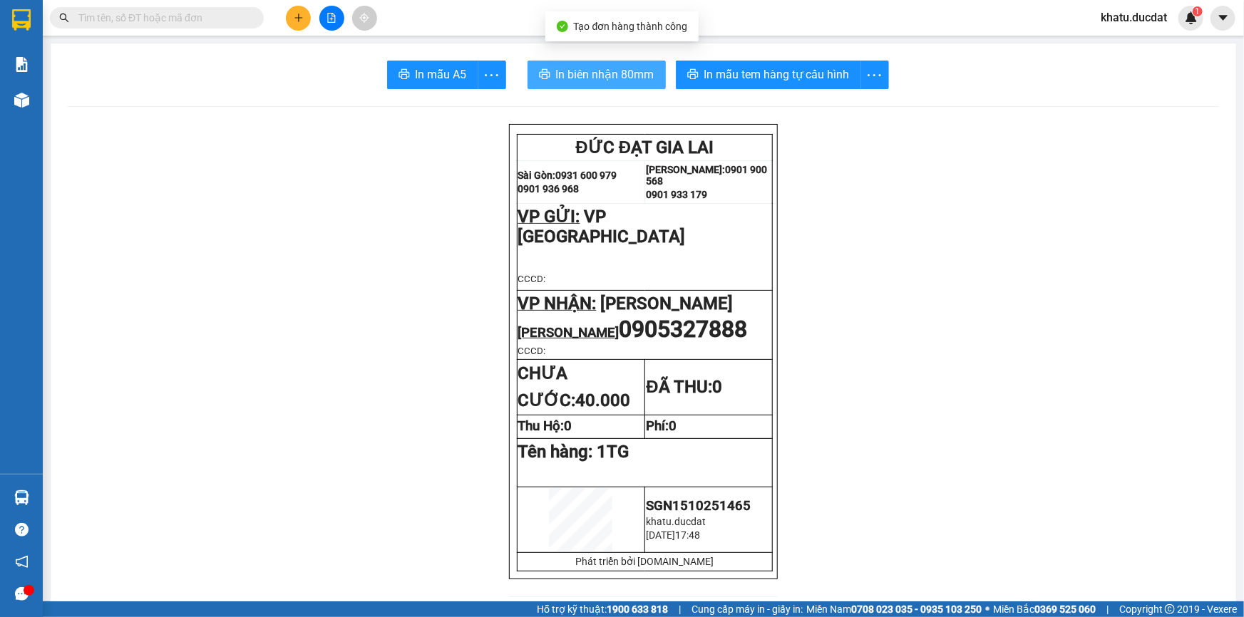
click at [649, 64] on button "In biên nhận 80mm" at bounding box center [596, 75] width 138 height 29
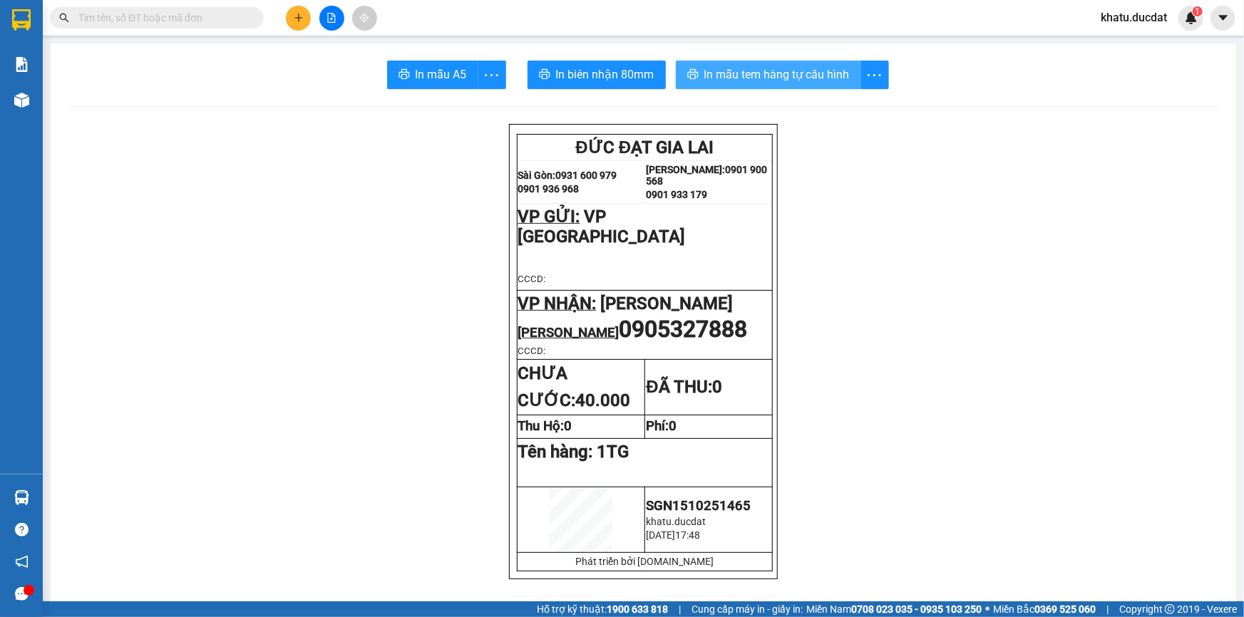
click at [756, 69] on span "In mẫu tem hàng tự cấu hình" at bounding box center [776, 75] width 145 height 18
click at [202, 11] on input "text" at bounding box center [162, 18] width 168 height 16
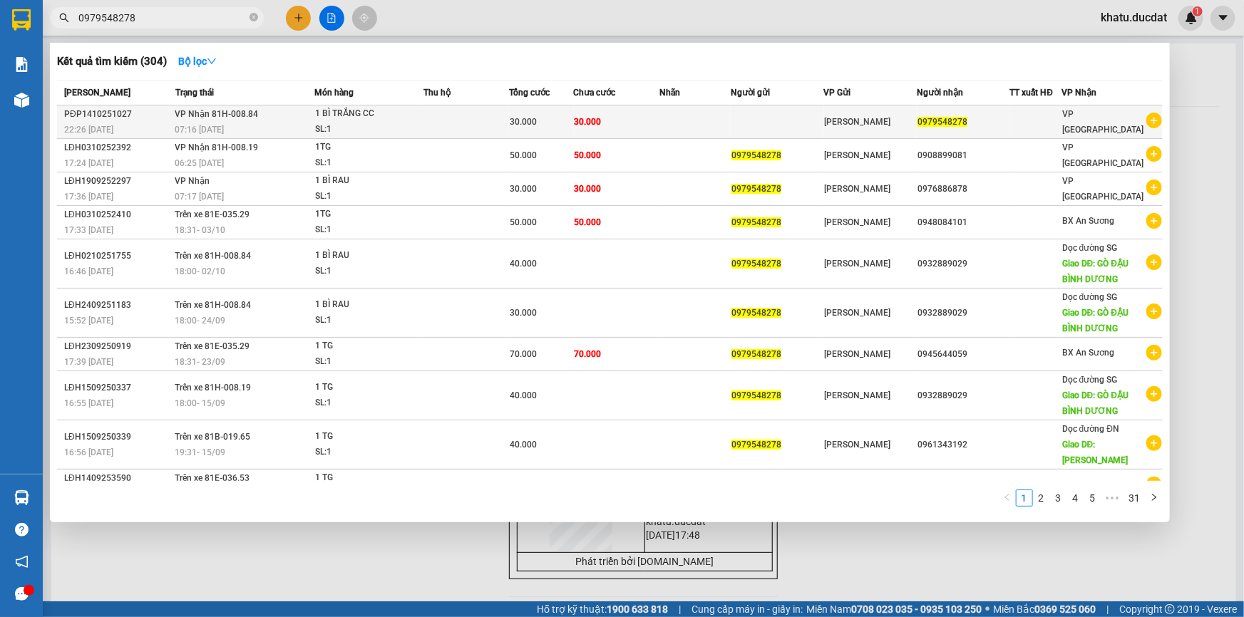
type input "0979548278"
click at [392, 110] on div "1 BÌ TRẮNG CC" at bounding box center [368, 114] width 107 height 16
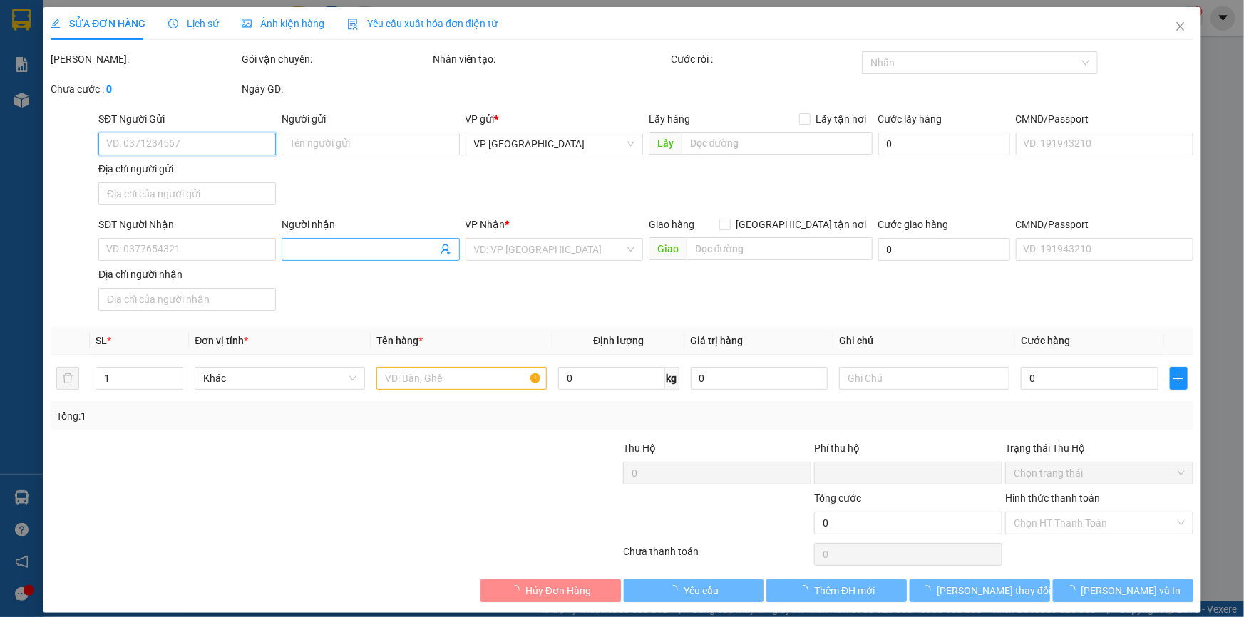
type input "0979548278"
type input "0"
type input "30.000"
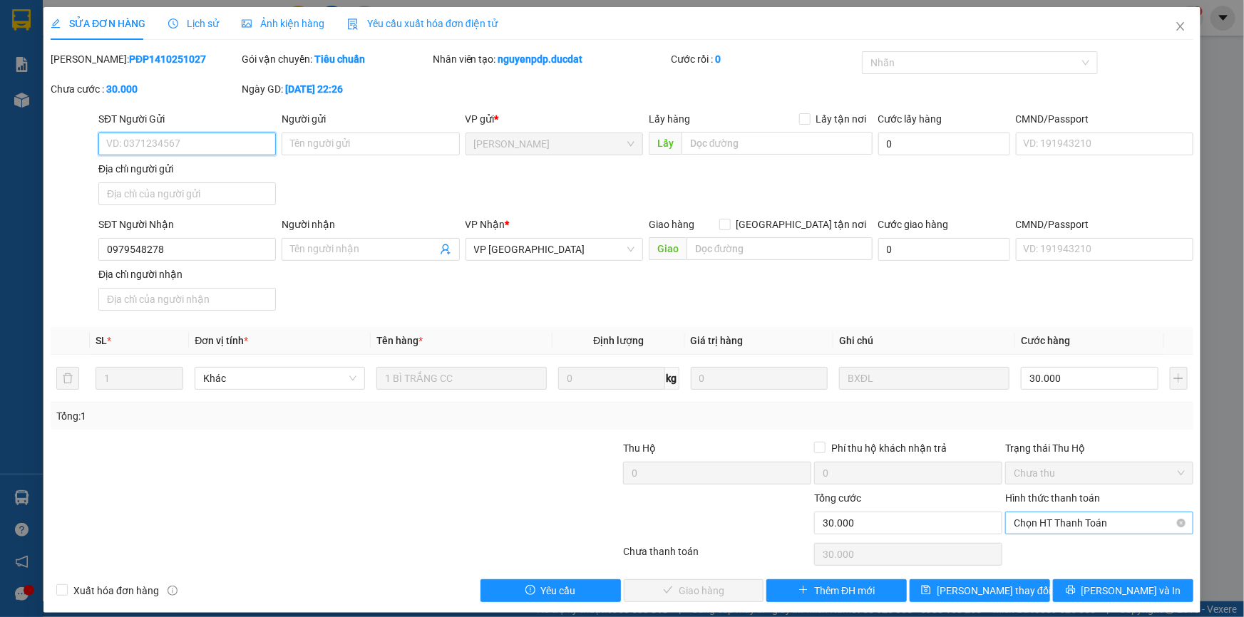
click at [1051, 529] on span "Chọn HT Thanh Toán" at bounding box center [1098, 522] width 171 height 21
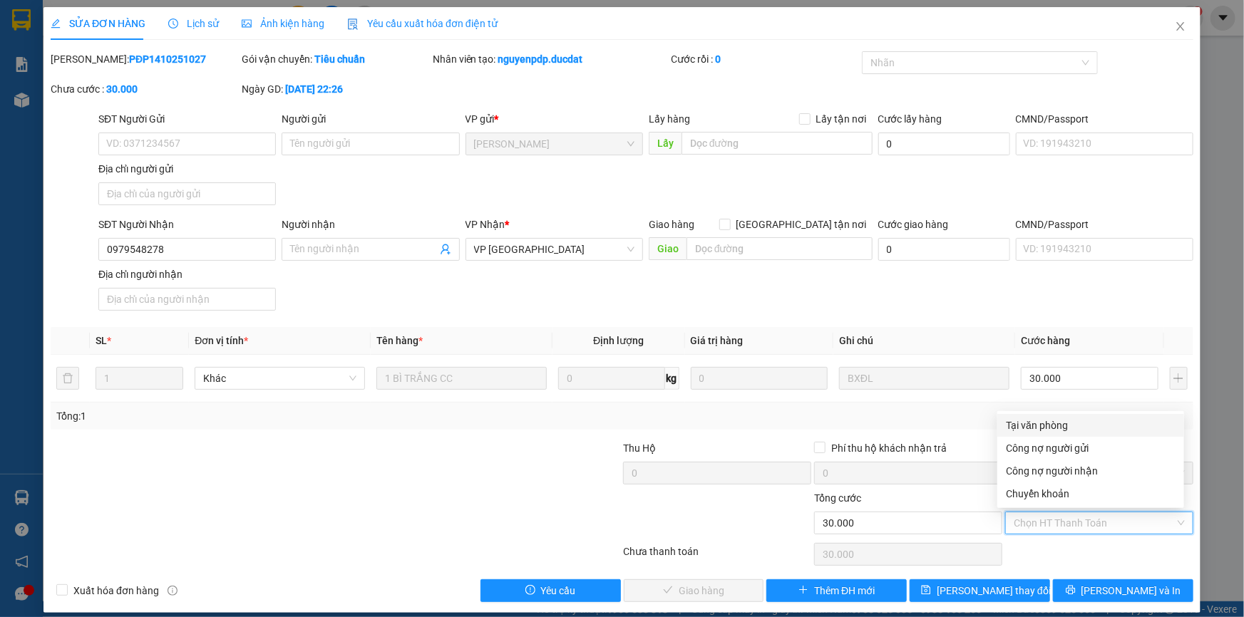
click at [1064, 435] on div "Tại văn phòng" at bounding box center [1090, 425] width 187 height 23
type input "0"
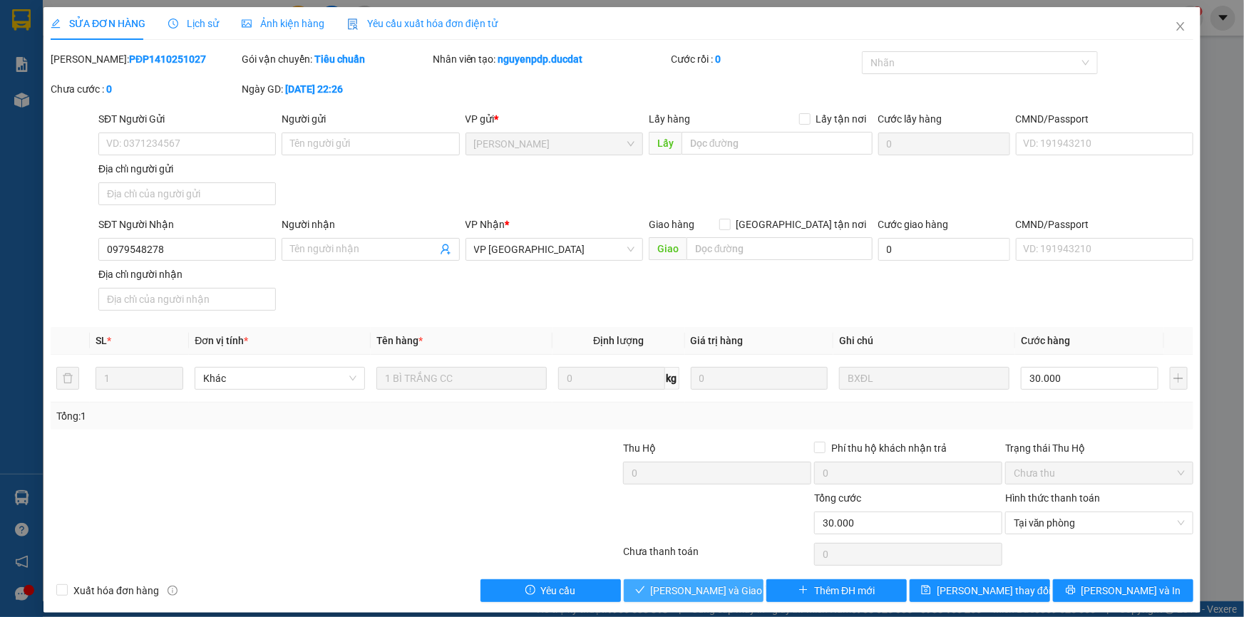
click at [715, 587] on span "[PERSON_NAME] và Giao hàng" at bounding box center [719, 591] width 137 height 16
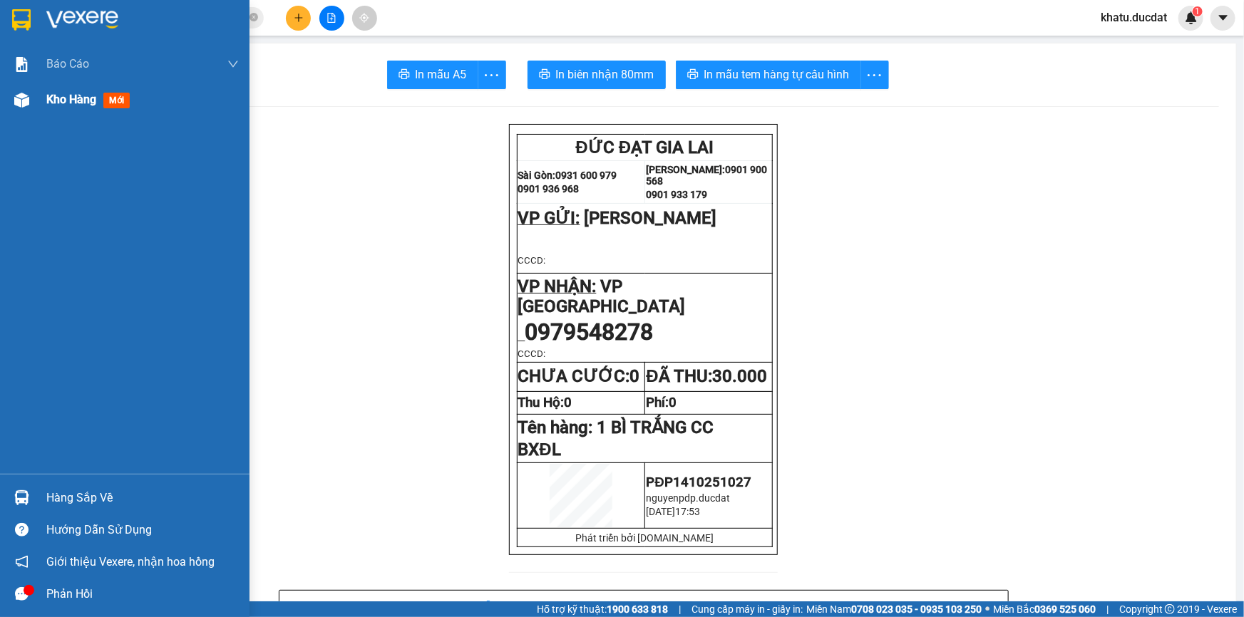
click at [50, 106] on span "Kho hàng" at bounding box center [71, 100] width 50 height 14
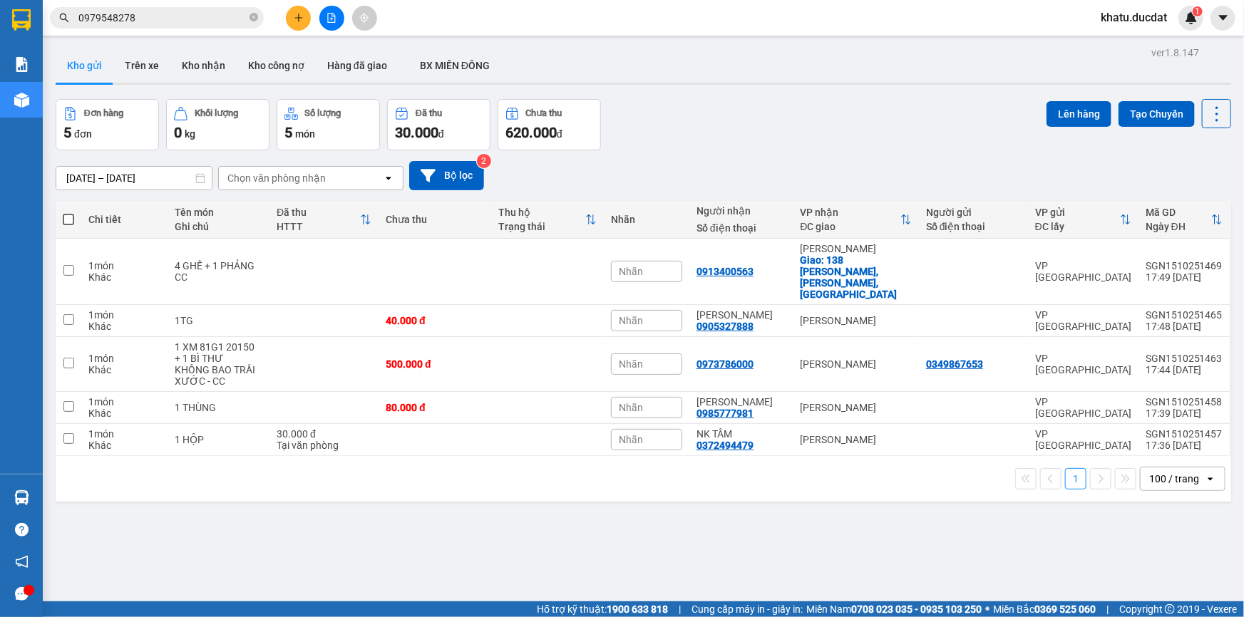
click at [63, 214] on span at bounding box center [68, 219] width 11 height 11
click at [68, 212] on input "checkbox" at bounding box center [68, 212] width 0 height 0
checkbox input "true"
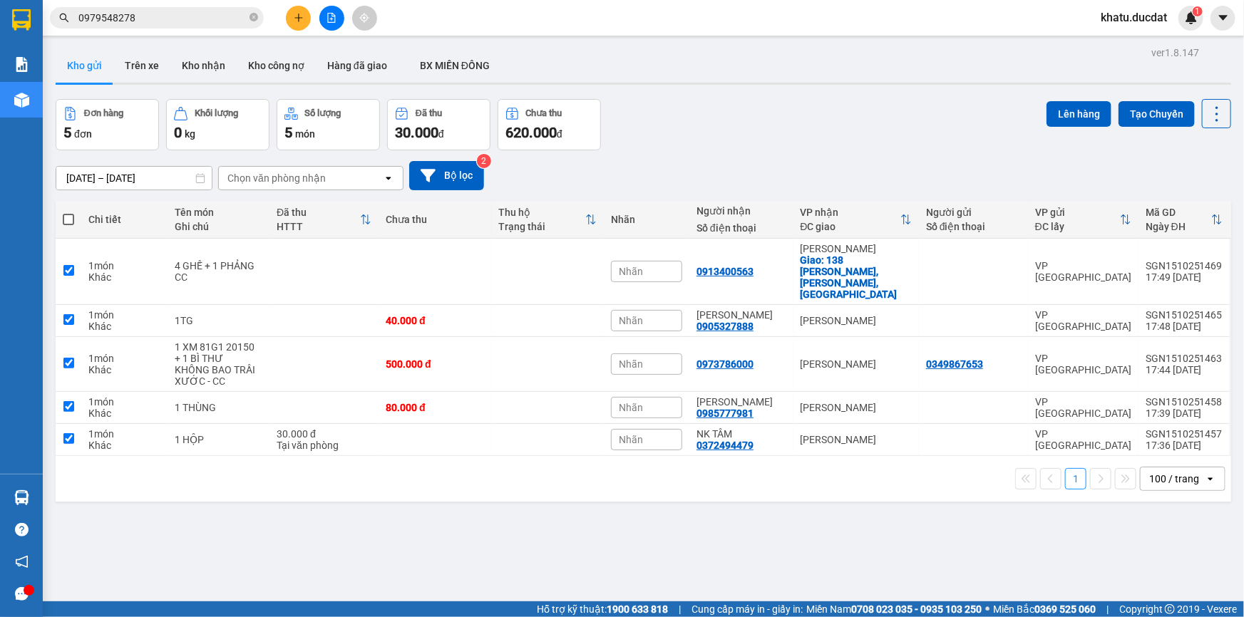
checkbox input "true"
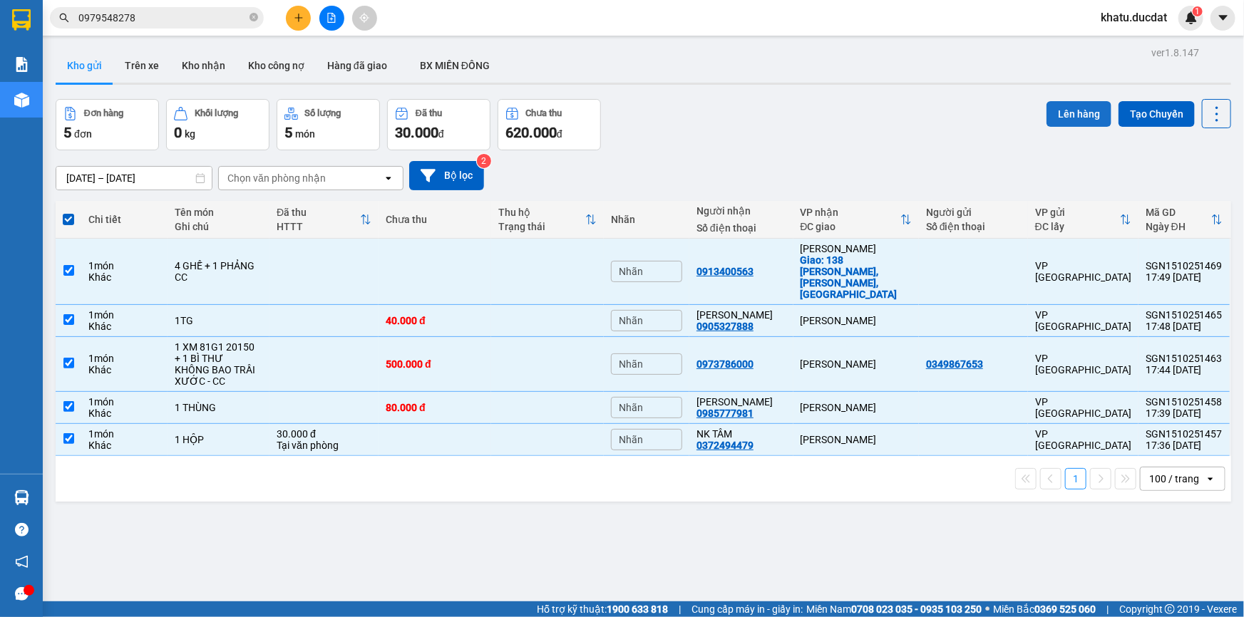
click at [1046, 115] on button "Lên hàng" at bounding box center [1078, 114] width 65 height 26
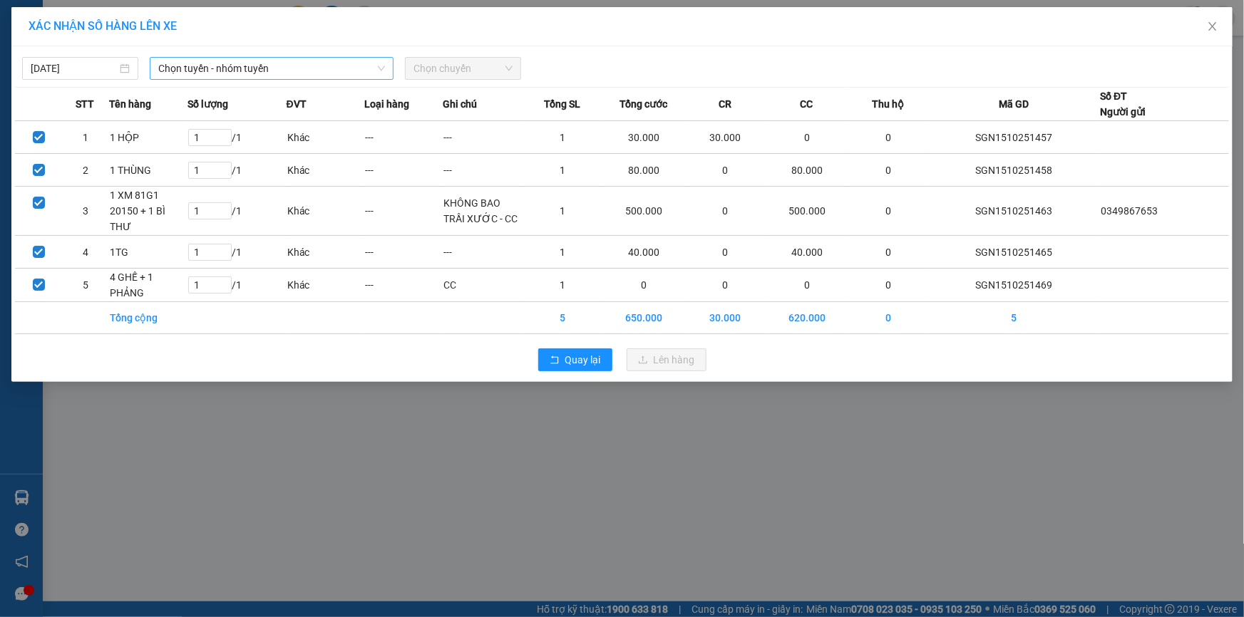
click at [249, 66] on span "Chọn tuyến - nhóm tuyến" at bounding box center [271, 68] width 227 height 21
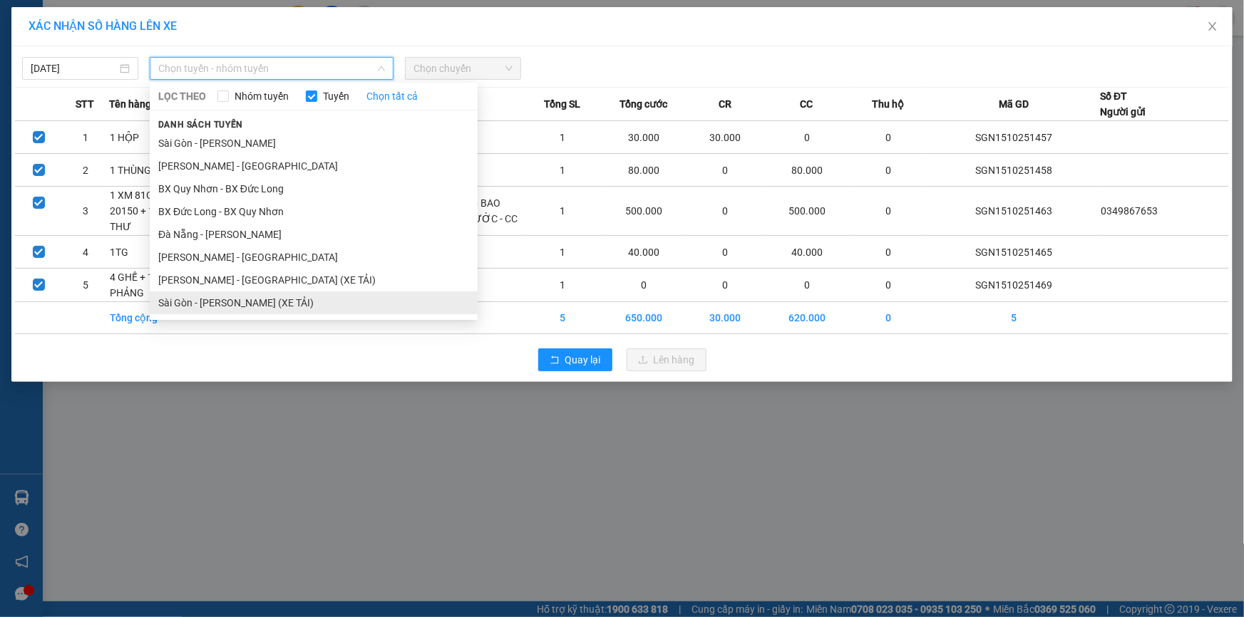
click at [235, 298] on li "Sài Gòn - [PERSON_NAME] (XE TẢI)" at bounding box center [314, 303] width 328 height 23
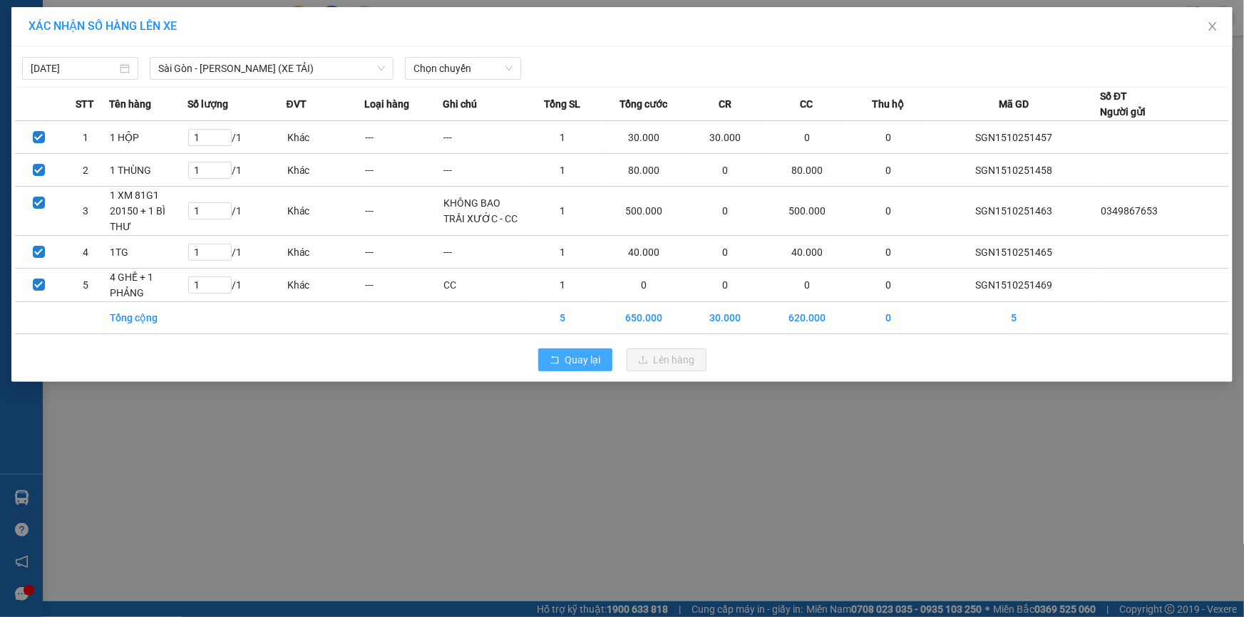
click at [589, 352] on span "Quay lại" at bounding box center [583, 360] width 36 height 16
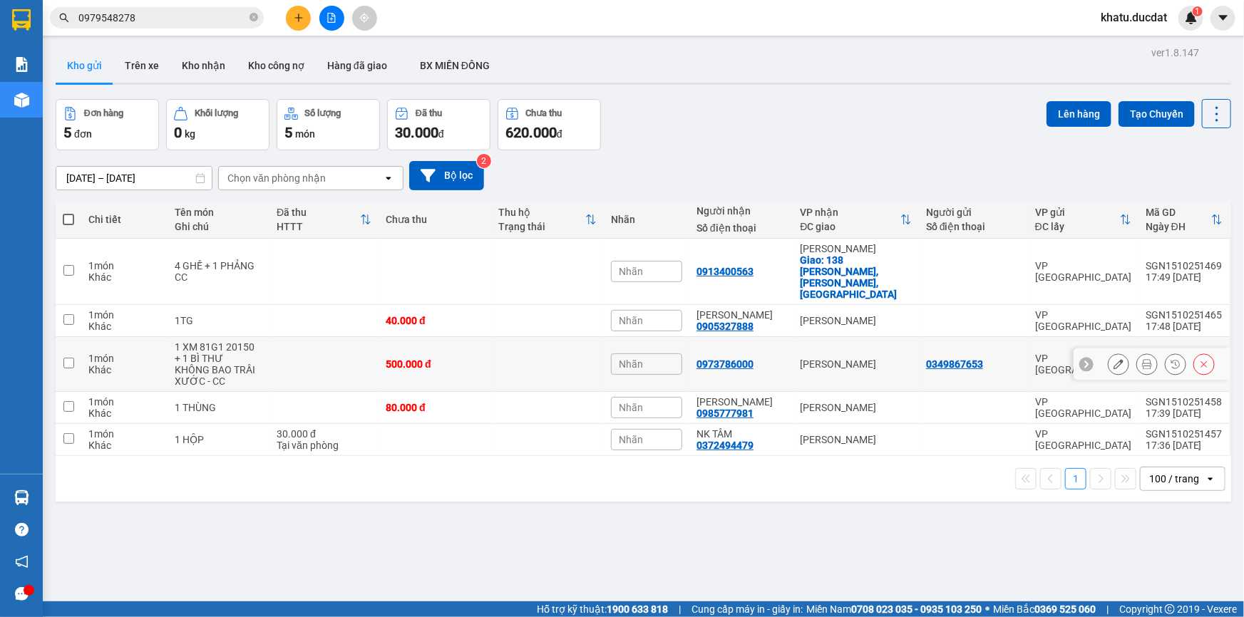
click at [1137, 352] on button at bounding box center [1147, 364] width 20 height 25
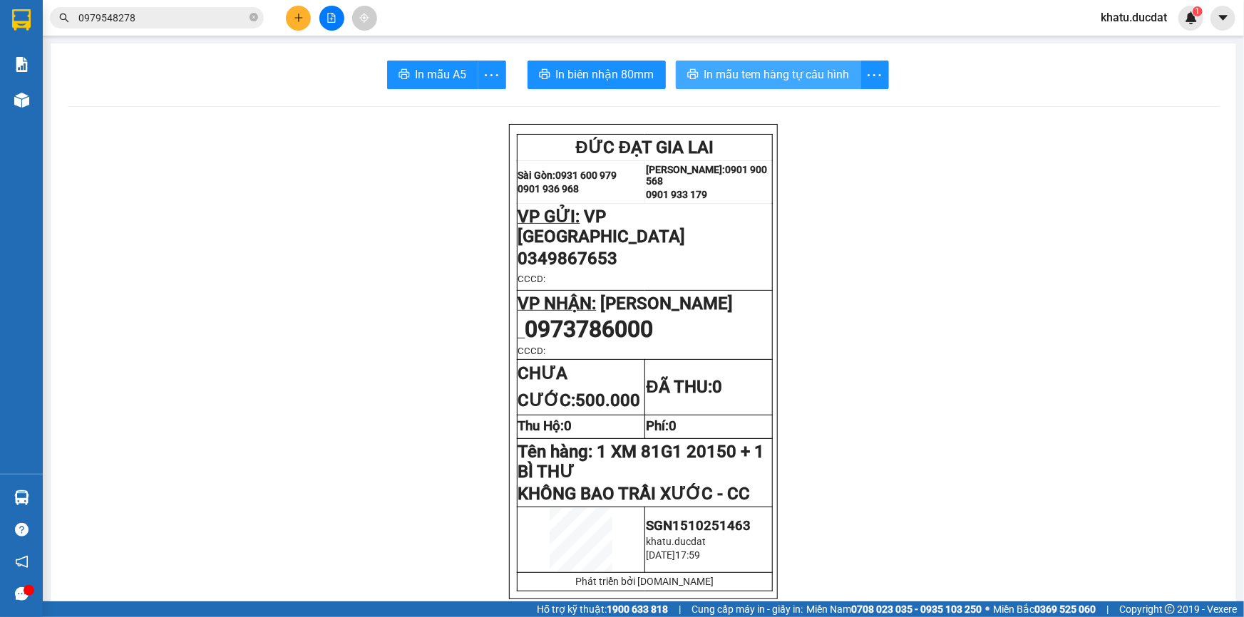
click at [819, 71] on span "In mẫu tem hàng tự cấu hình" at bounding box center [776, 75] width 145 height 18
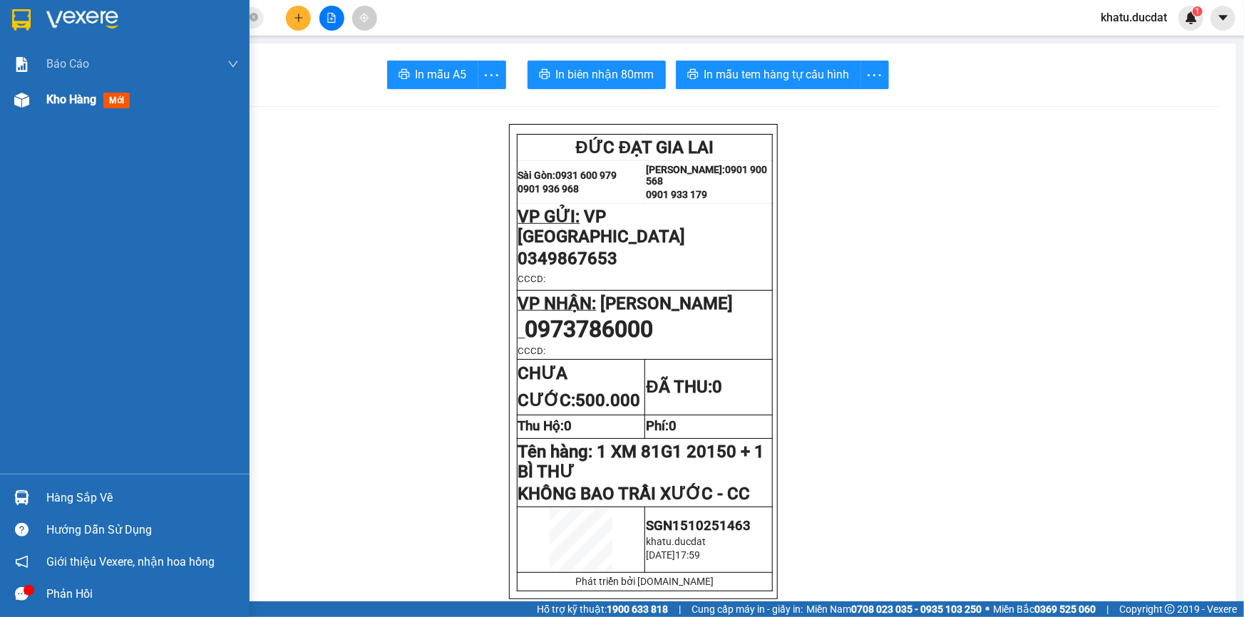
click at [25, 96] on img at bounding box center [21, 100] width 15 height 15
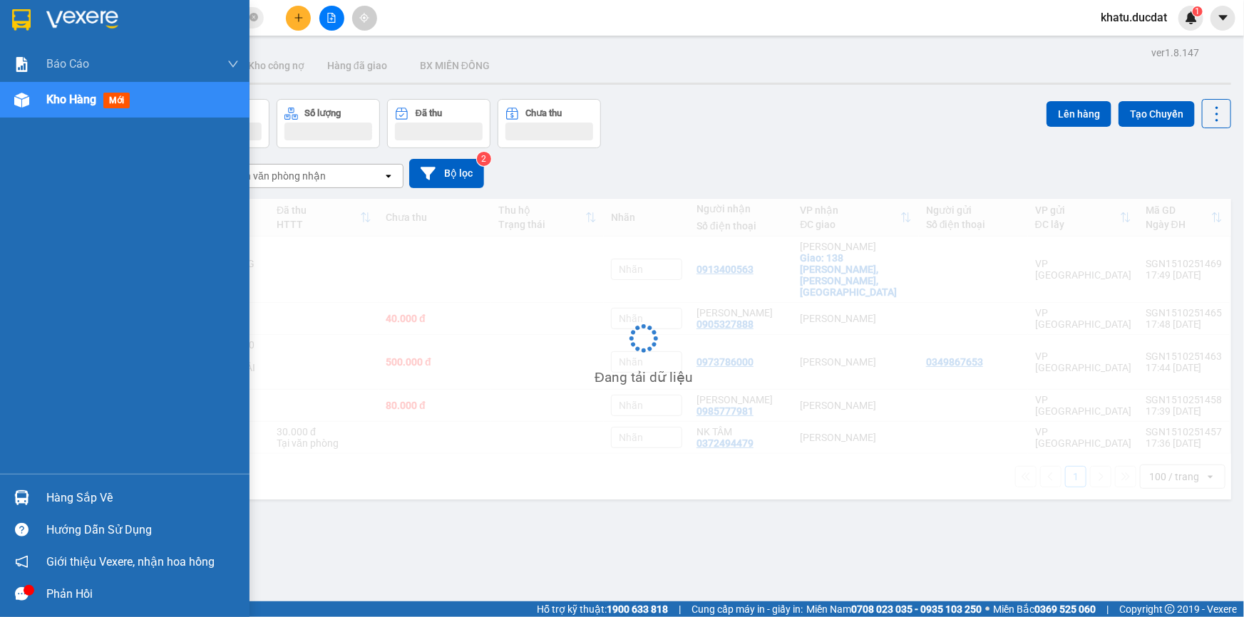
click at [25, 96] on img at bounding box center [21, 100] width 15 height 15
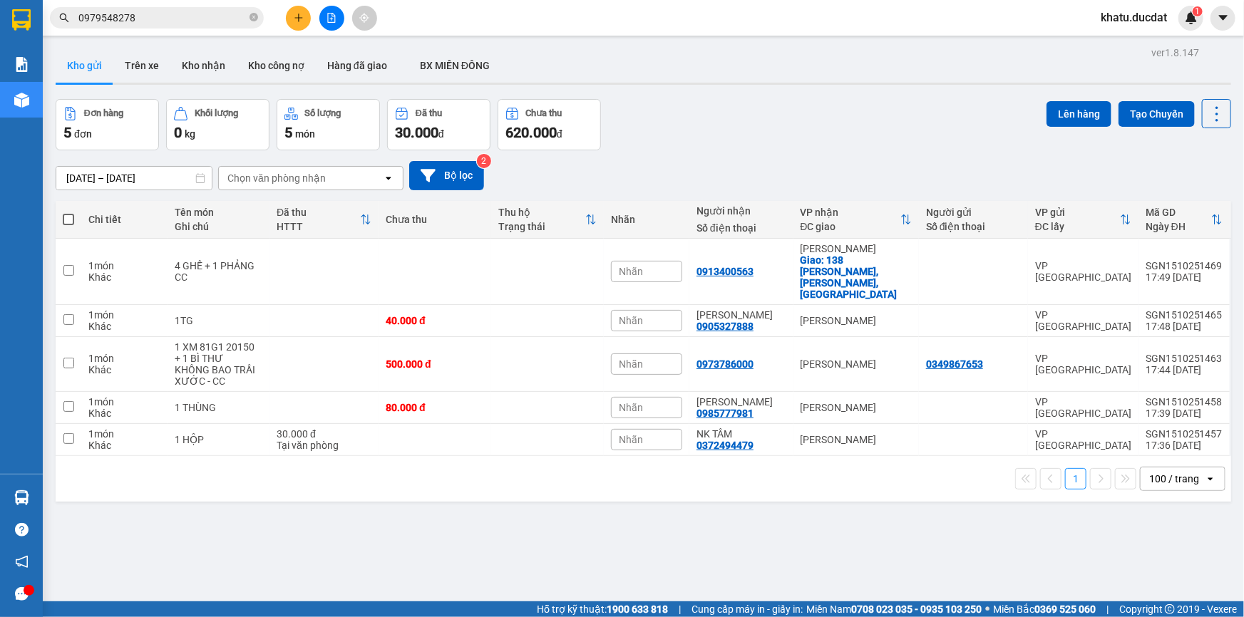
click at [61, 217] on th at bounding box center [69, 220] width 26 height 38
click at [68, 214] on span at bounding box center [68, 219] width 11 height 11
click at [68, 212] on input "checkbox" at bounding box center [68, 212] width 0 height 0
checkbox input "true"
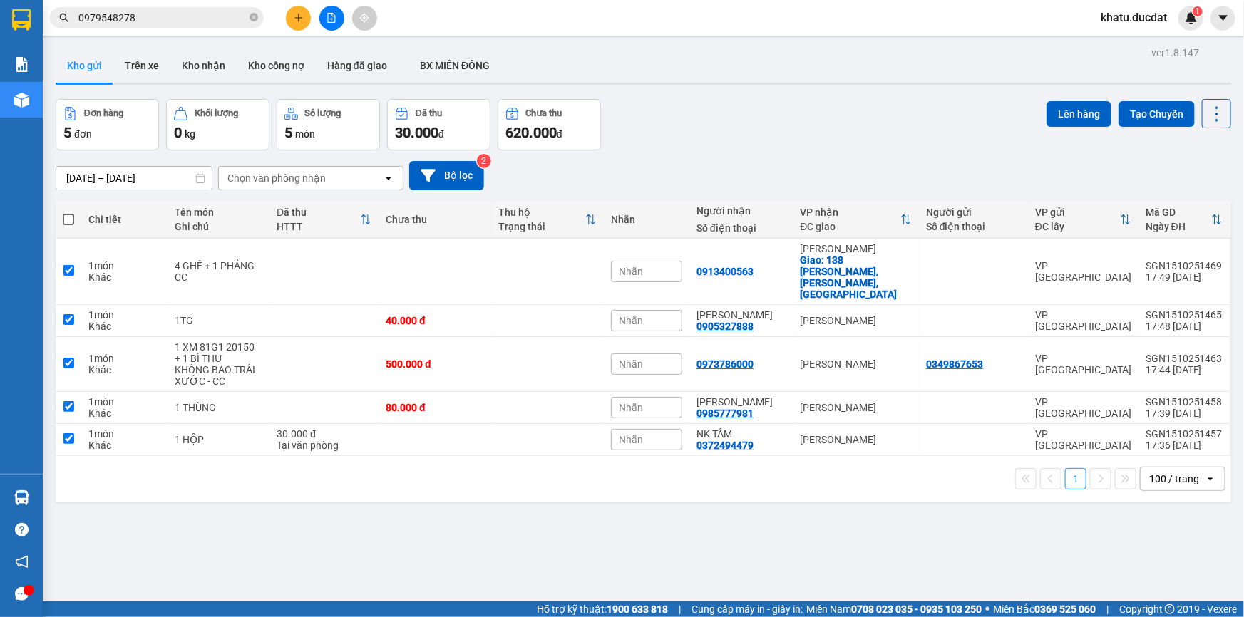
checkbox input "true"
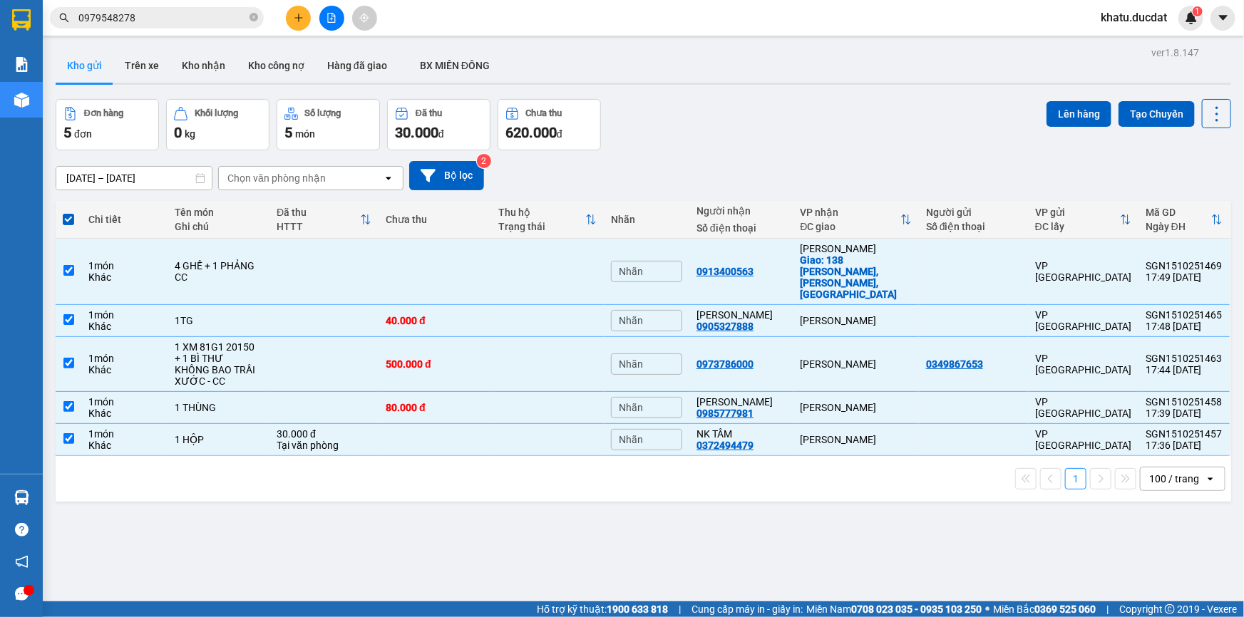
click at [1119, 95] on div "ver 1.8.147 Kho gửi Trên xe Kho nhận Kho công nợ Hàng đã giao BX MIỀN ĐÔNG Đơn …" at bounding box center [643, 351] width 1187 height 617
click at [1108, 103] on div "Lên hàng Tạo Chuyến" at bounding box center [1138, 113] width 185 height 29
click at [1100, 110] on button "Lên hàng" at bounding box center [1078, 114] width 65 height 26
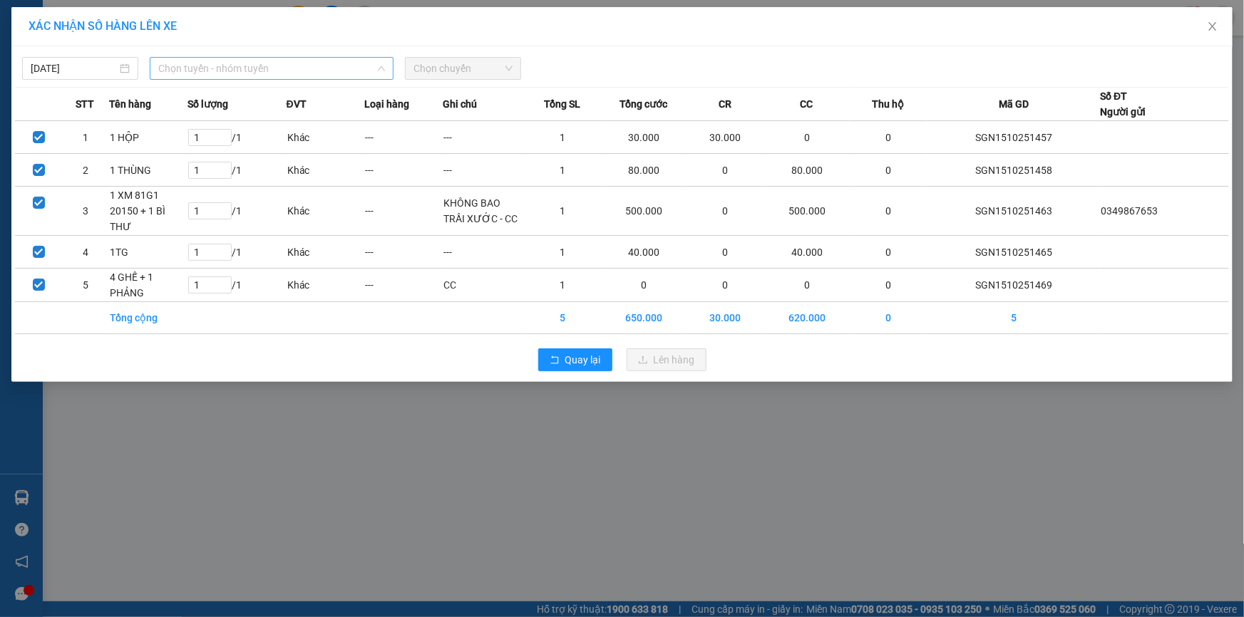
click at [262, 58] on span "Chọn tuyến - nhóm tuyến" at bounding box center [271, 68] width 227 height 21
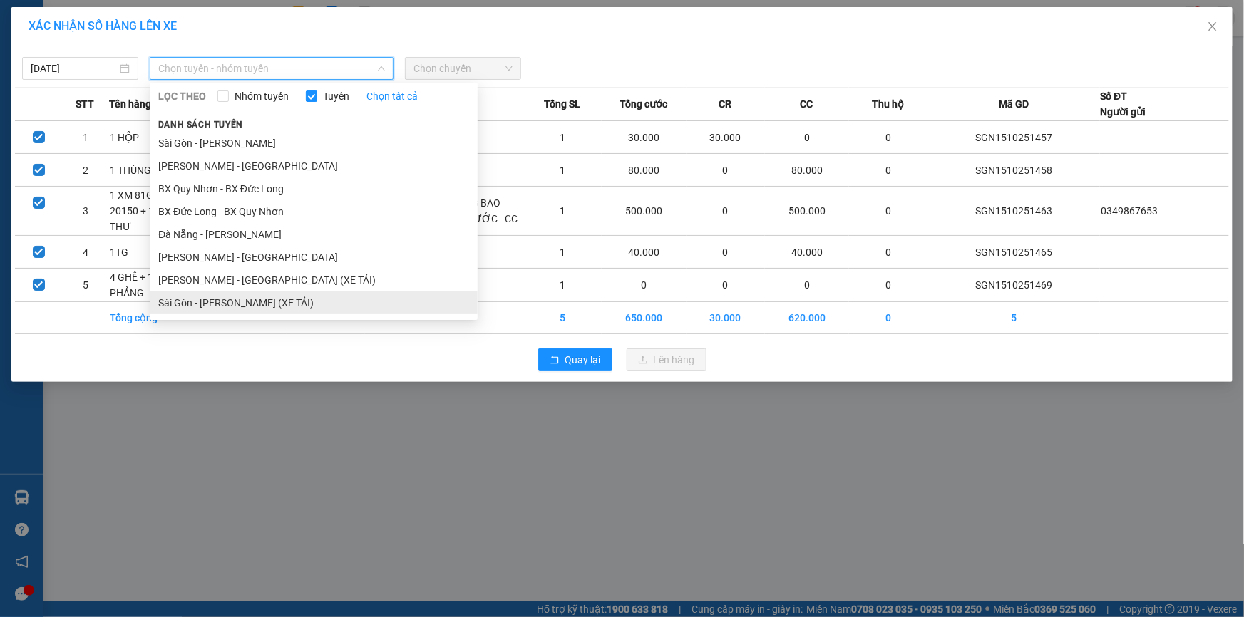
click at [246, 302] on li "Sài Gòn - [PERSON_NAME] (XE TẢI)" at bounding box center [314, 303] width 328 height 23
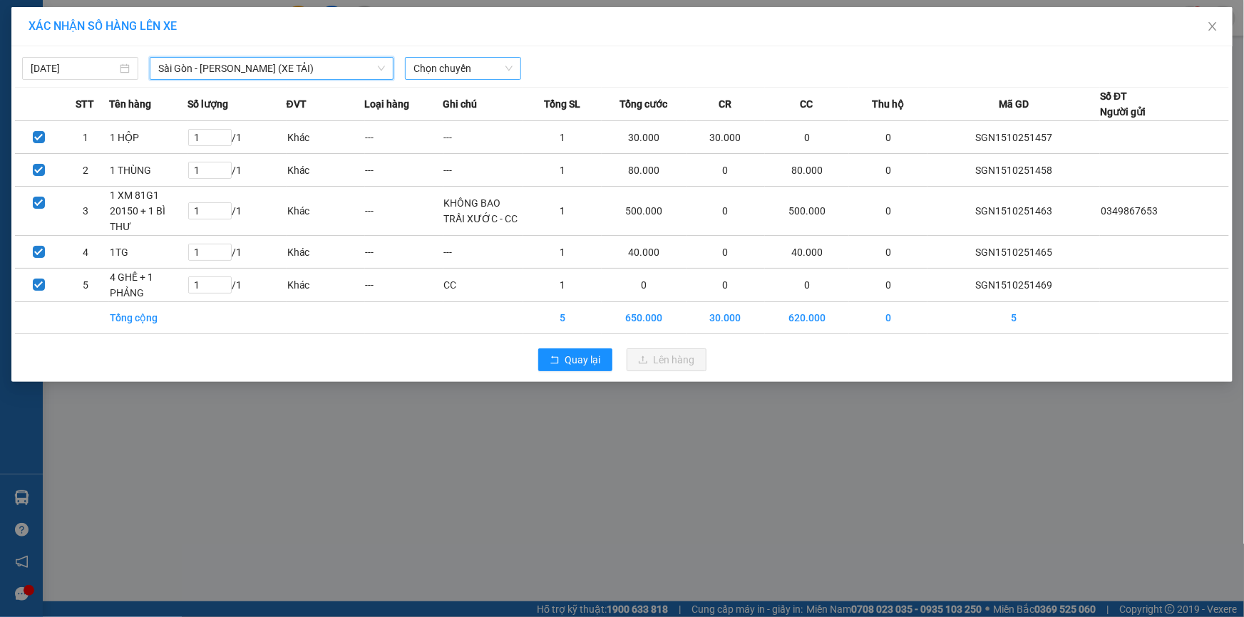
click at [422, 70] on span "Chọn chuyến" at bounding box center [462, 68] width 99 height 21
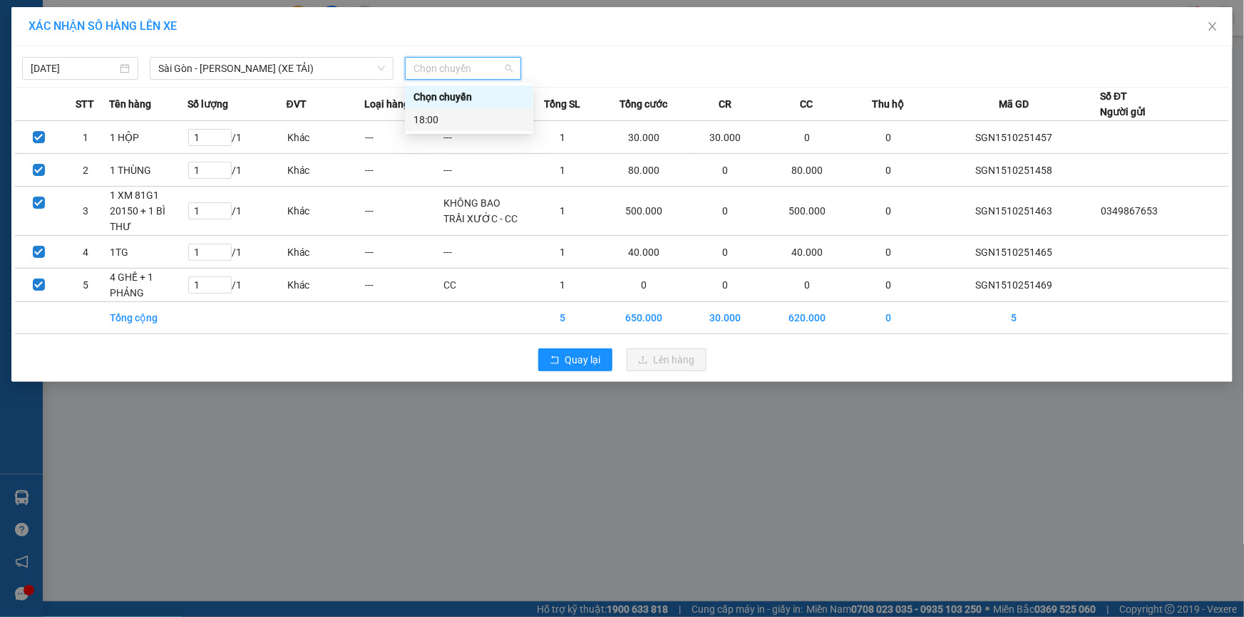
click at [467, 124] on div "18:00" at bounding box center [468, 120] width 111 height 16
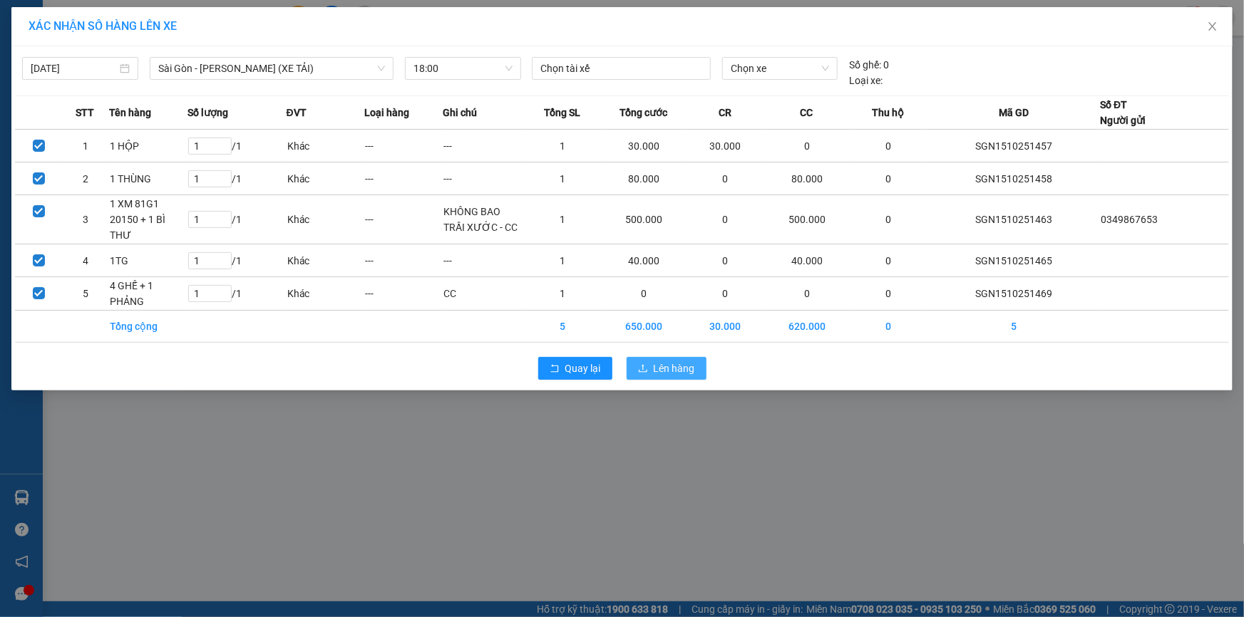
click at [656, 361] on span "Lên hàng" at bounding box center [674, 369] width 41 height 16
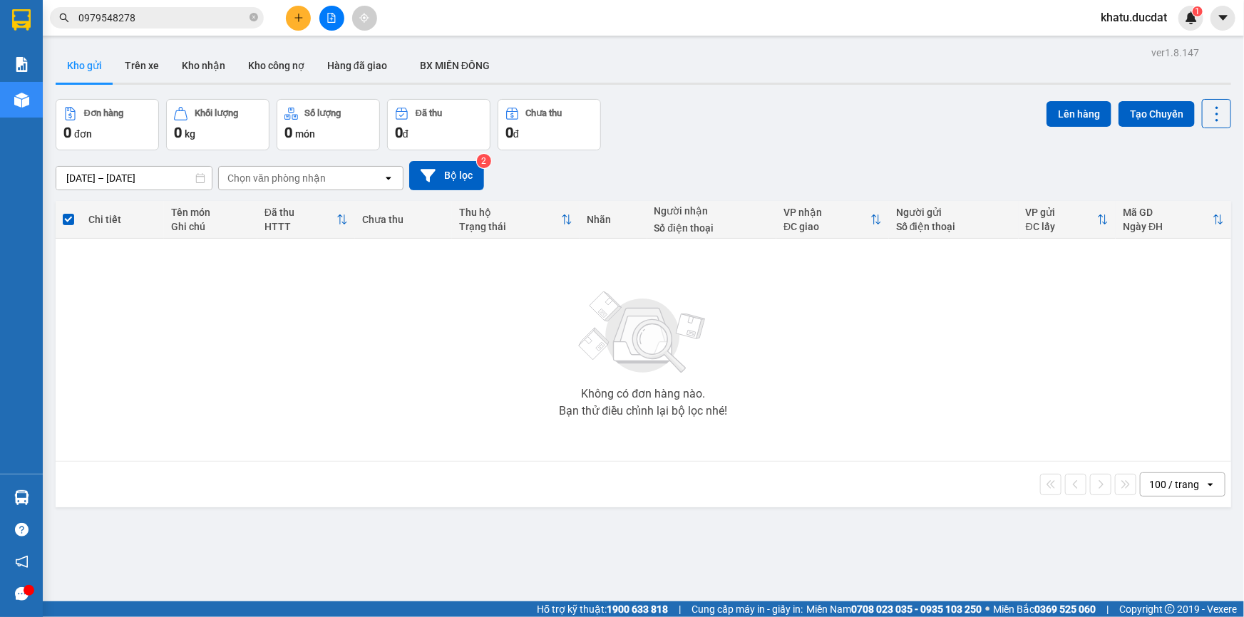
click at [304, 14] on button at bounding box center [298, 18] width 25 height 25
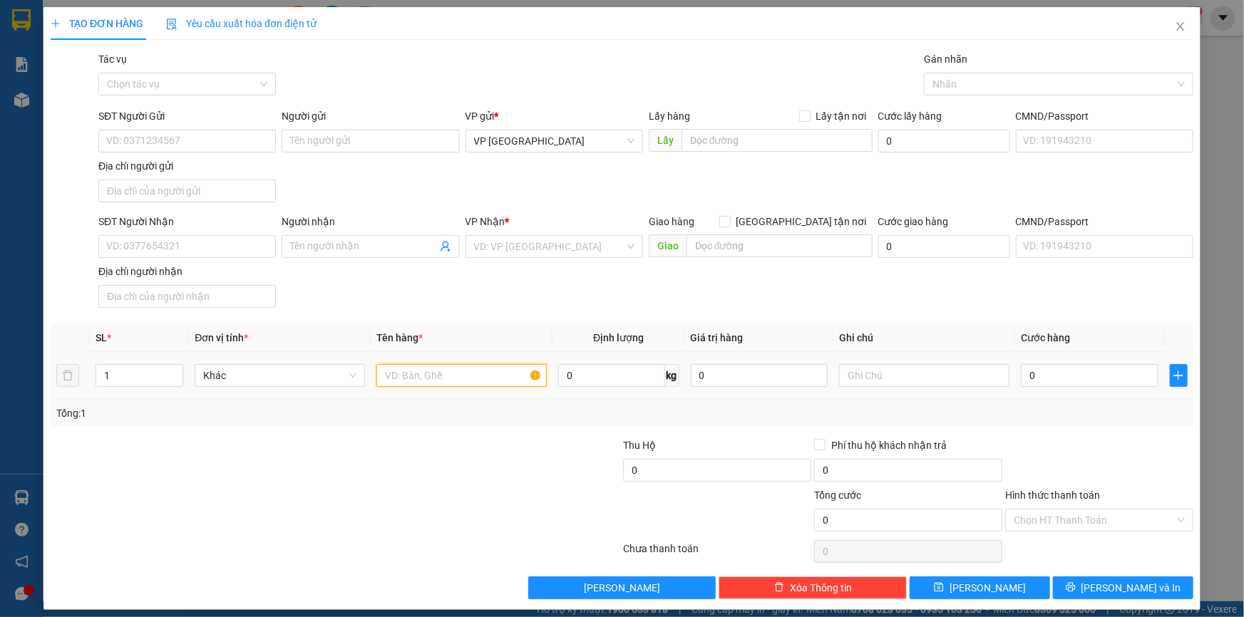
click at [402, 374] on input "text" at bounding box center [461, 375] width 170 height 23
type input "1TG NHỎ"
click at [295, 241] on input "Người nhận" at bounding box center [363, 247] width 146 height 16
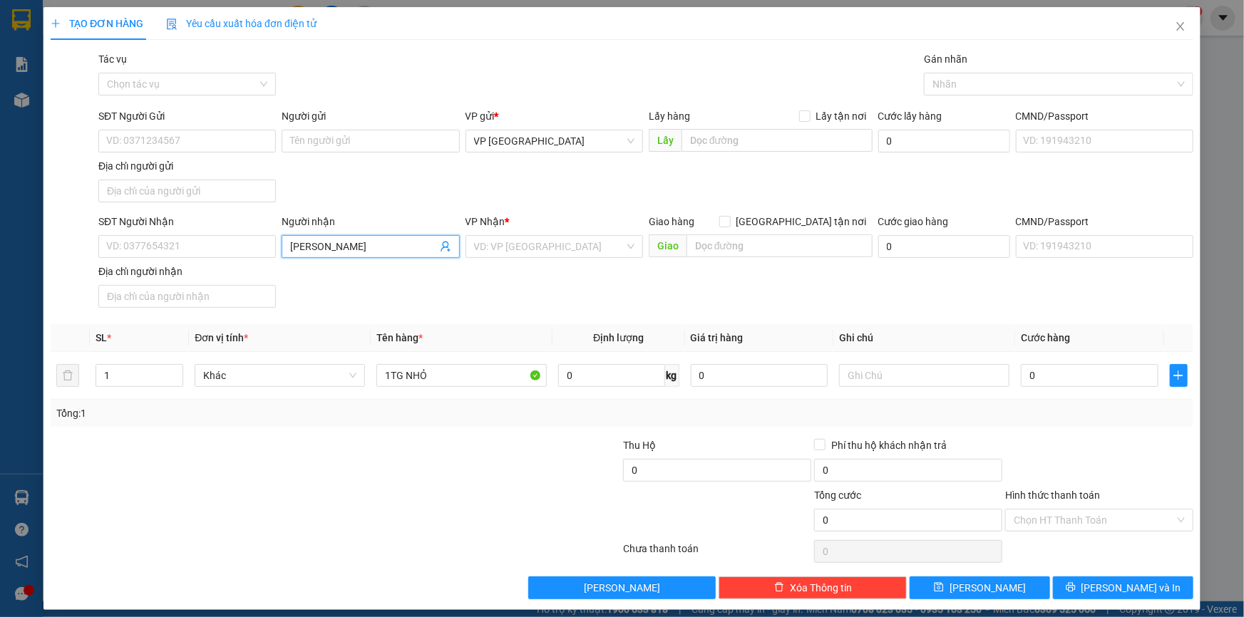
type input "PHẠM HƯNG"
click at [353, 306] on div "PHẠM HƯNG - 0989816490" at bounding box center [367, 298] width 176 height 23
type input "0989816490"
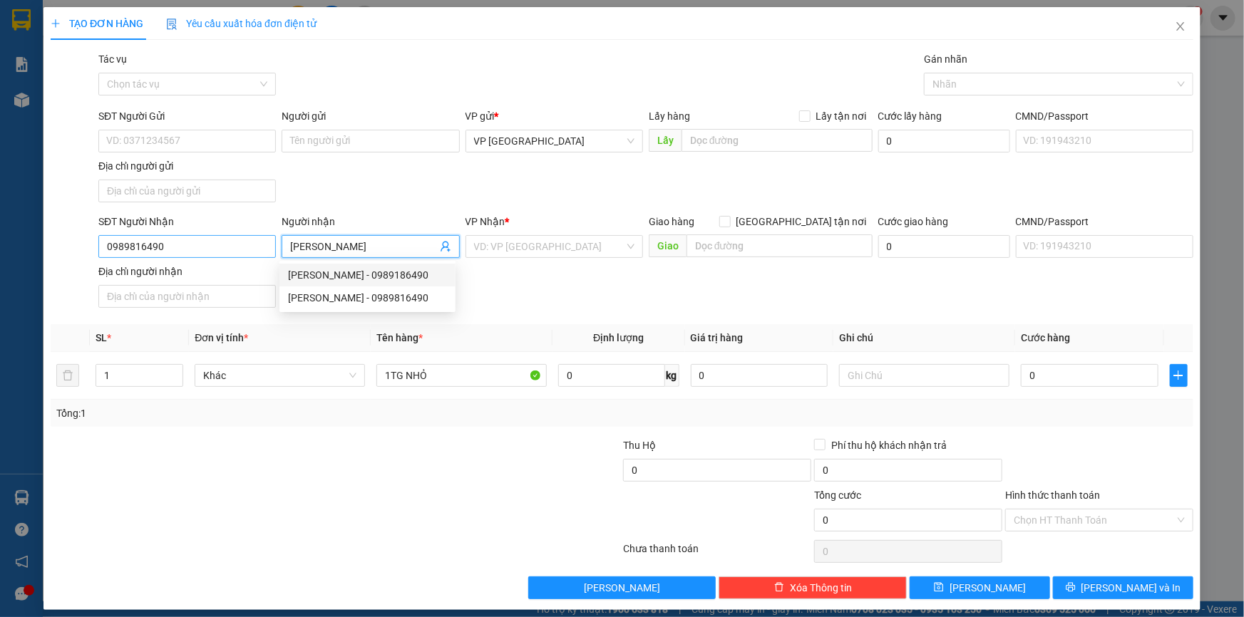
type input "PHẠM HƯNG"
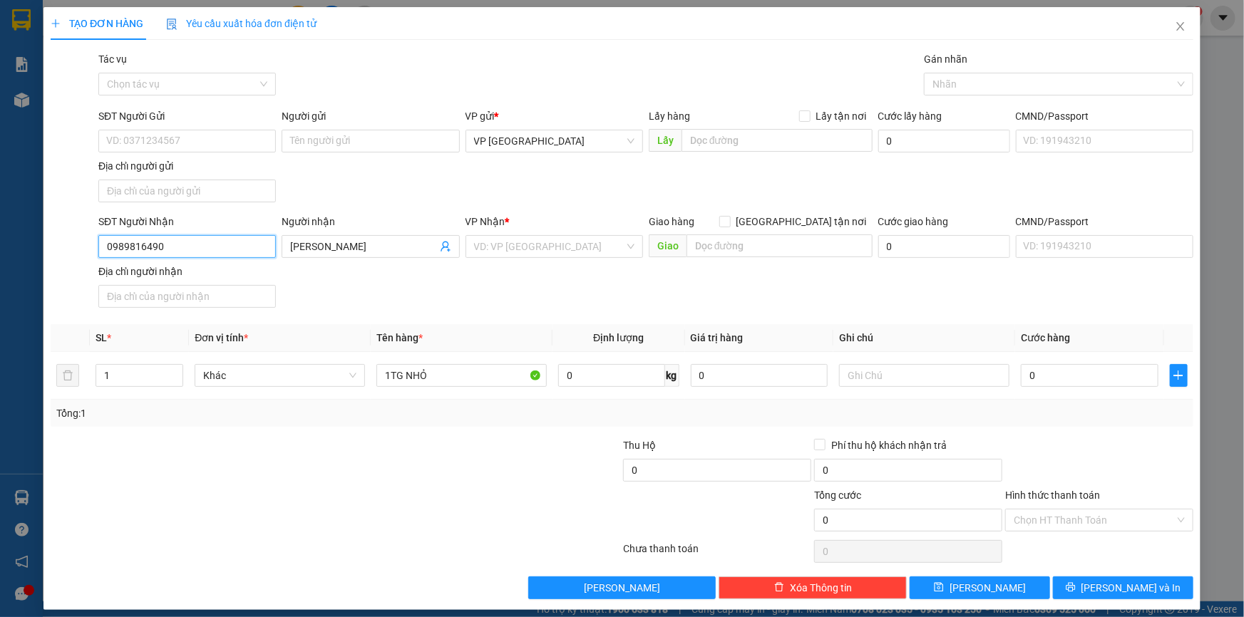
click at [241, 249] on input "0989816490" at bounding box center [186, 246] width 177 height 23
click at [236, 276] on div "0989816490 - PHẠM HƯNG" at bounding box center [185, 275] width 159 height 16
type input "0989816490"
type input "5"
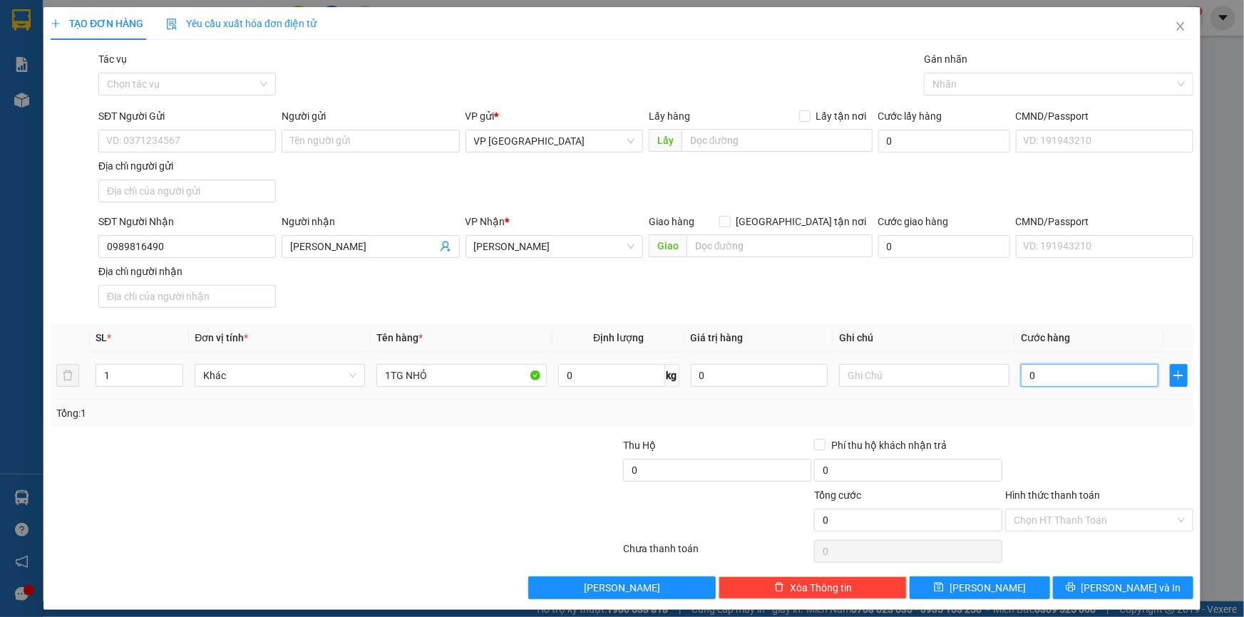
type input "5"
type input "50"
type input "50.000"
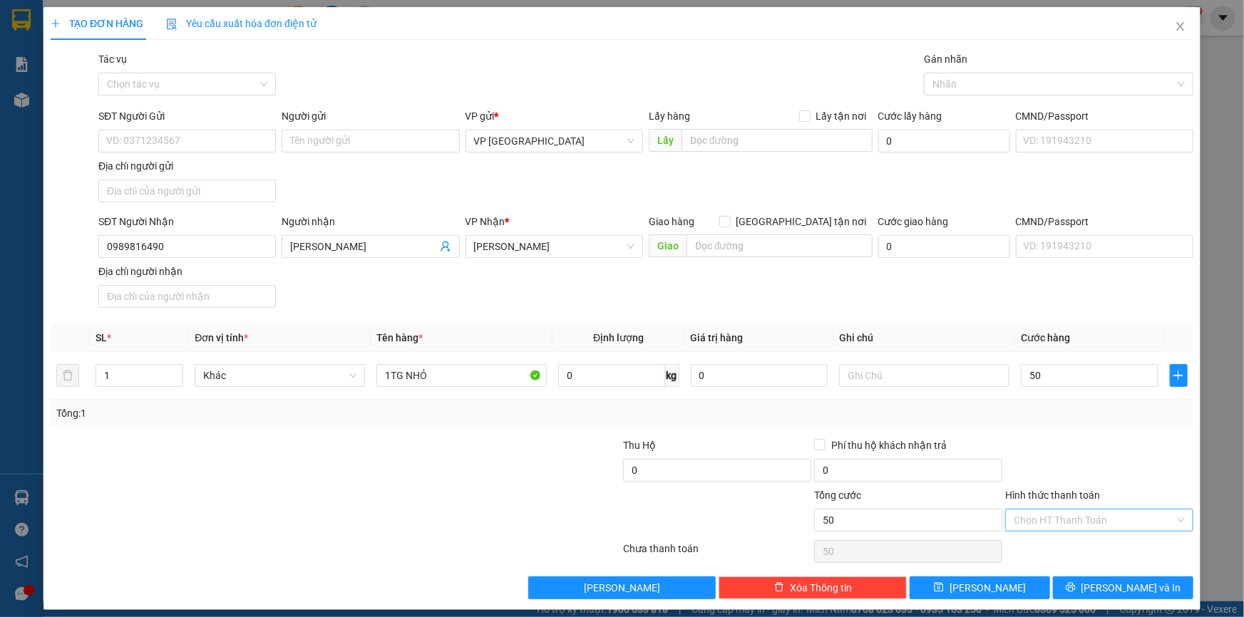
type input "50.000"
click at [1140, 510] on input "Hình thức thanh toán" at bounding box center [1093, 520] width 161 height 21
click at [1063, 398] on div "Tại văn phòng" at bounding box center [1091, 400] width 170 height 16
type input "0"
click at [1128, 574] on div "Transit Pickup Surcharge Ids Transit Deliver Surcharge Ids Transit Deliver Surc…" at bounding box center [622, 325] width 1142 height 548
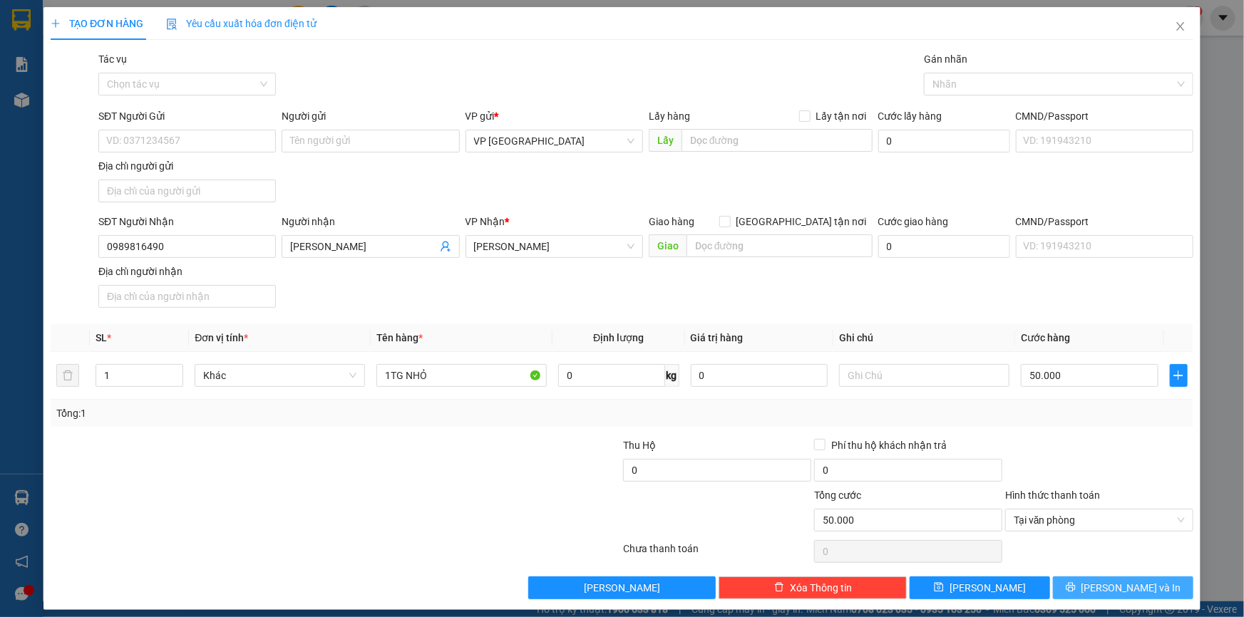
click at [1131, 584] on span "[PERSON_NAME] và In" at bounding box center [1131, 588] width 100 height 16
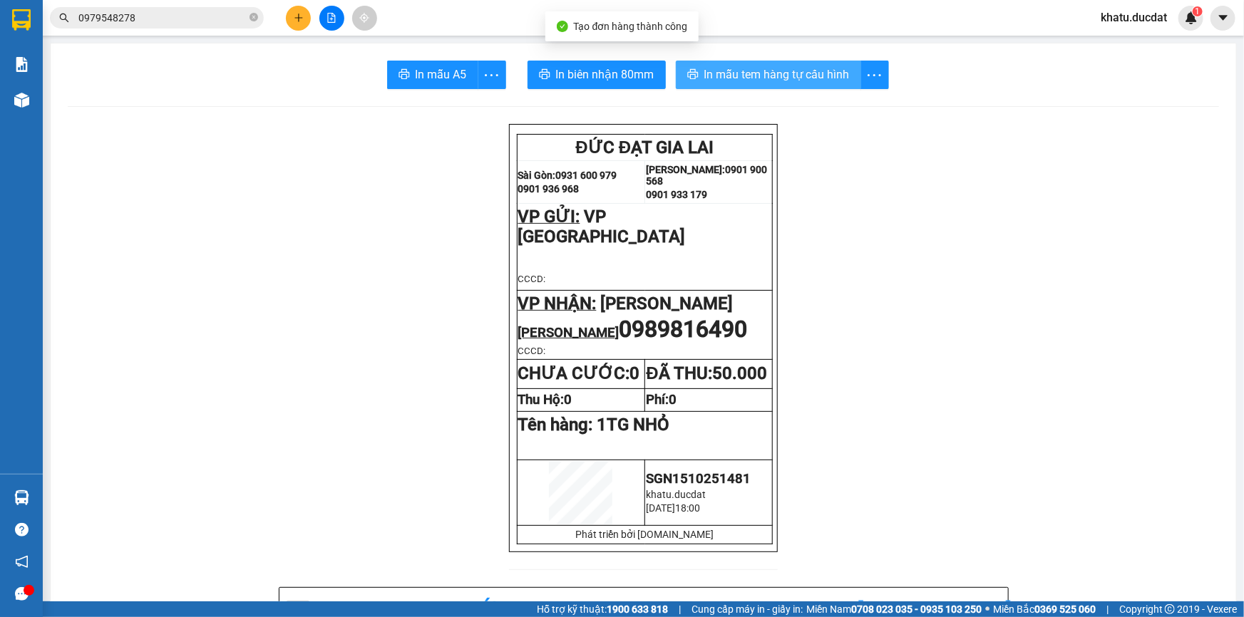
click at [733, 79] on span "In mẫu tem hàng tự cấu hình" at bounding box center [776, 75] width 145 height 18
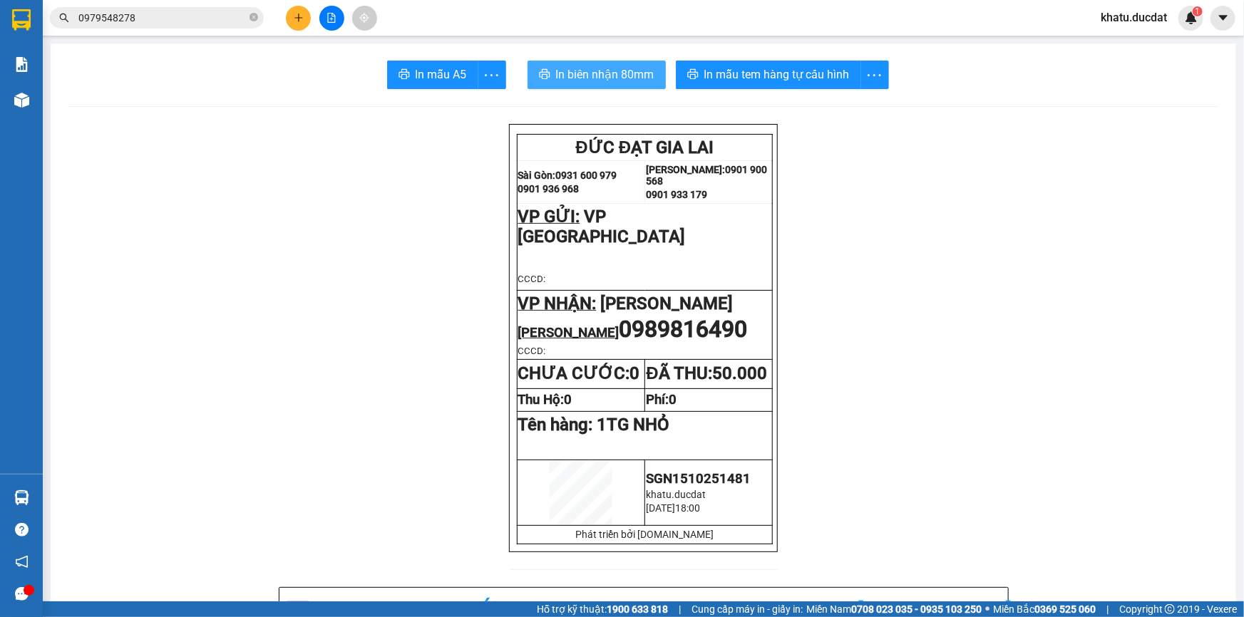
click at [619, 81] on span "In biên nhận 80mm" at bounding box center [605, 75] width 98 height 18
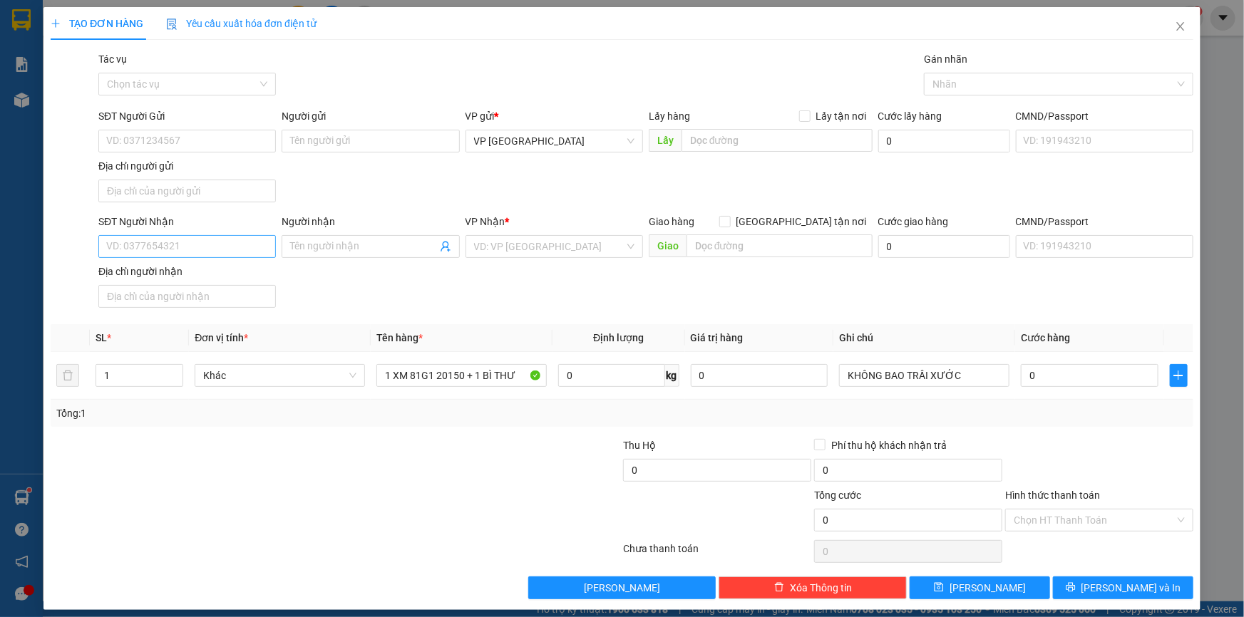
type input "1 XM 81G1 20150 + 1 BÌ THƯ"
click at [243, 236] on input "SĐT Người Nhận" at bounding box center [186, 246] width 177 height 23
type input "0973786000"
click at [189, 137] on input "SĐT Người Gửi" at bounding box center [186, 141] width 177 height 23
type input "0349867653"
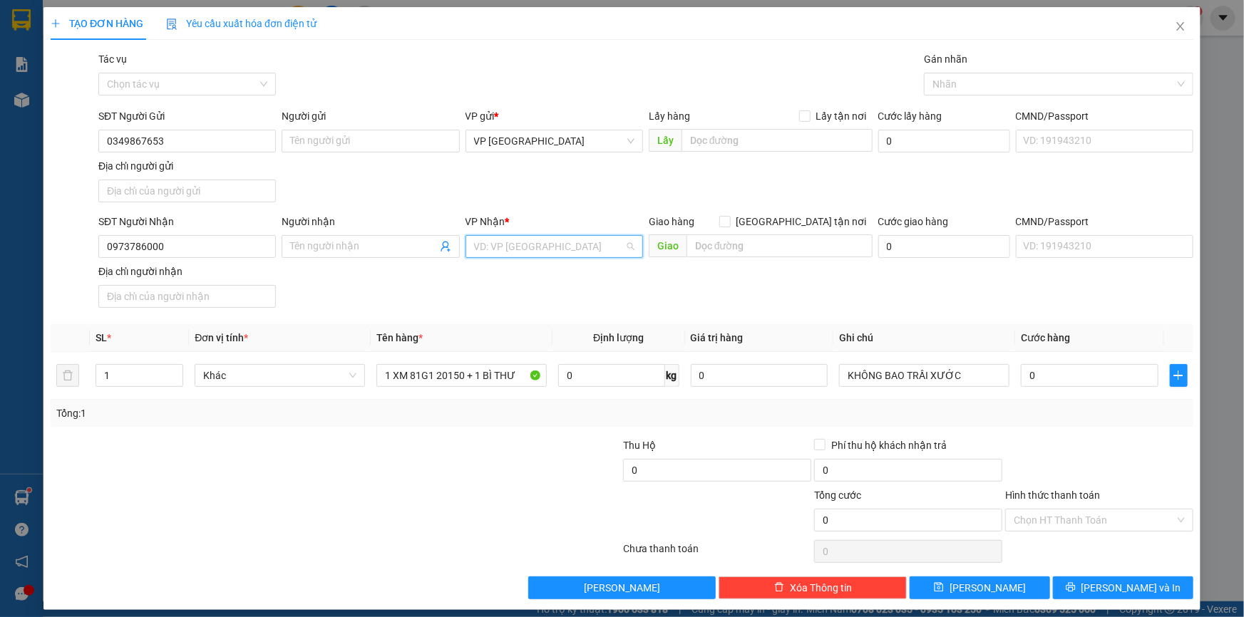
click at [522, 238] on input "search" at bounding box center [549, 246] width 150 height 21
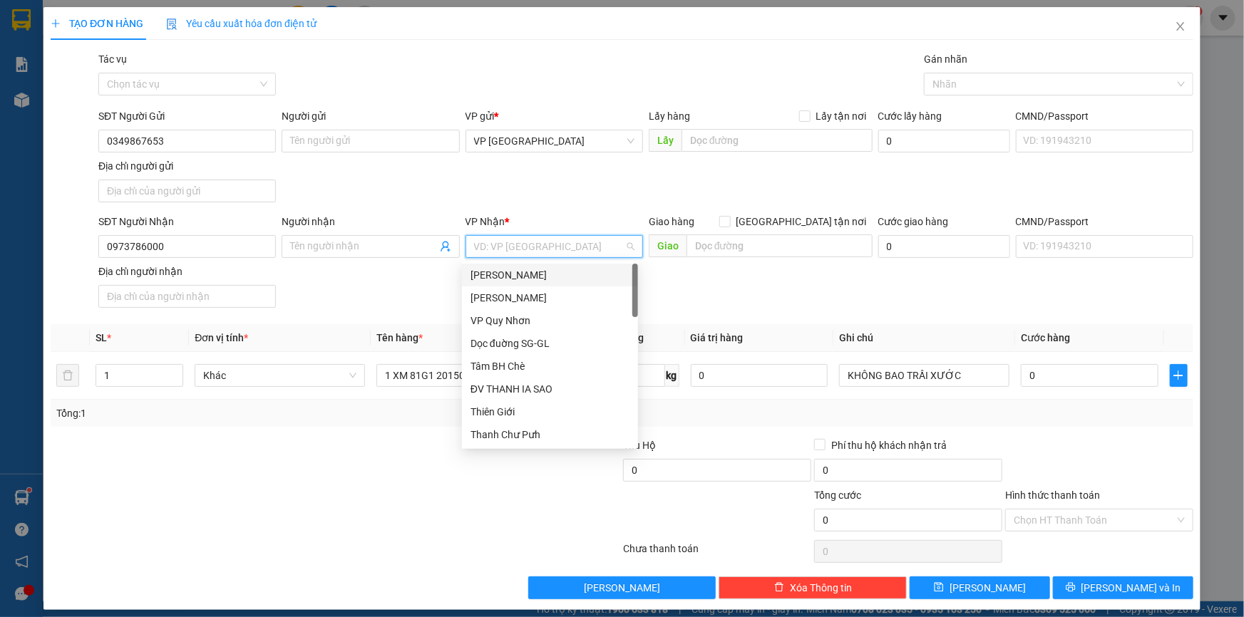
click at [536, 283] on div "[PERSON_NAME]" at bounding box center [550, 275] width 176 height 23
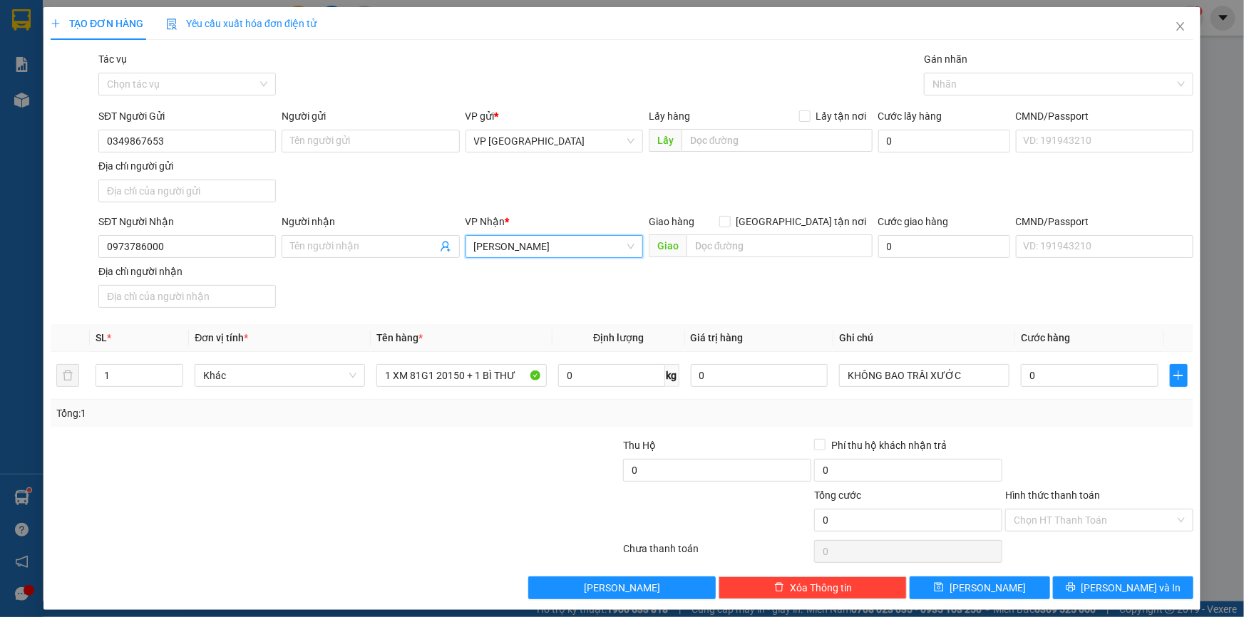
click at [616, 250] on span "[PERSON_NAME]" at bounding box center [554, 246] width 160 height 21
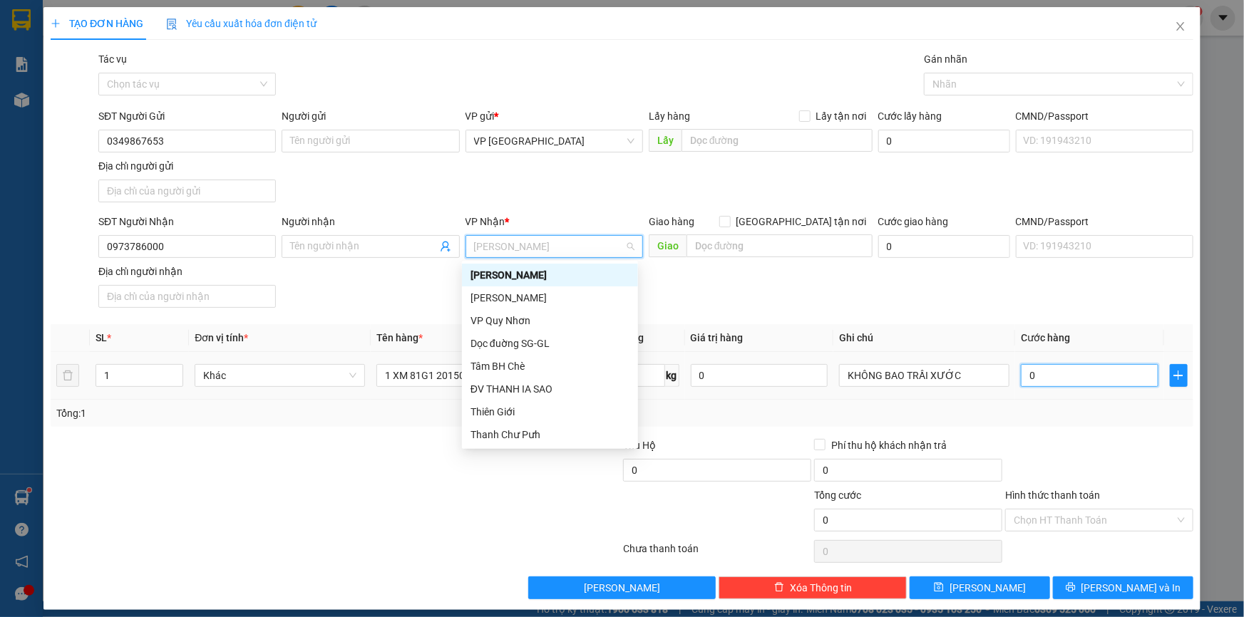
click at [1069, 377] on input "0" at bounding box center [1090, 375] width 138 height 23
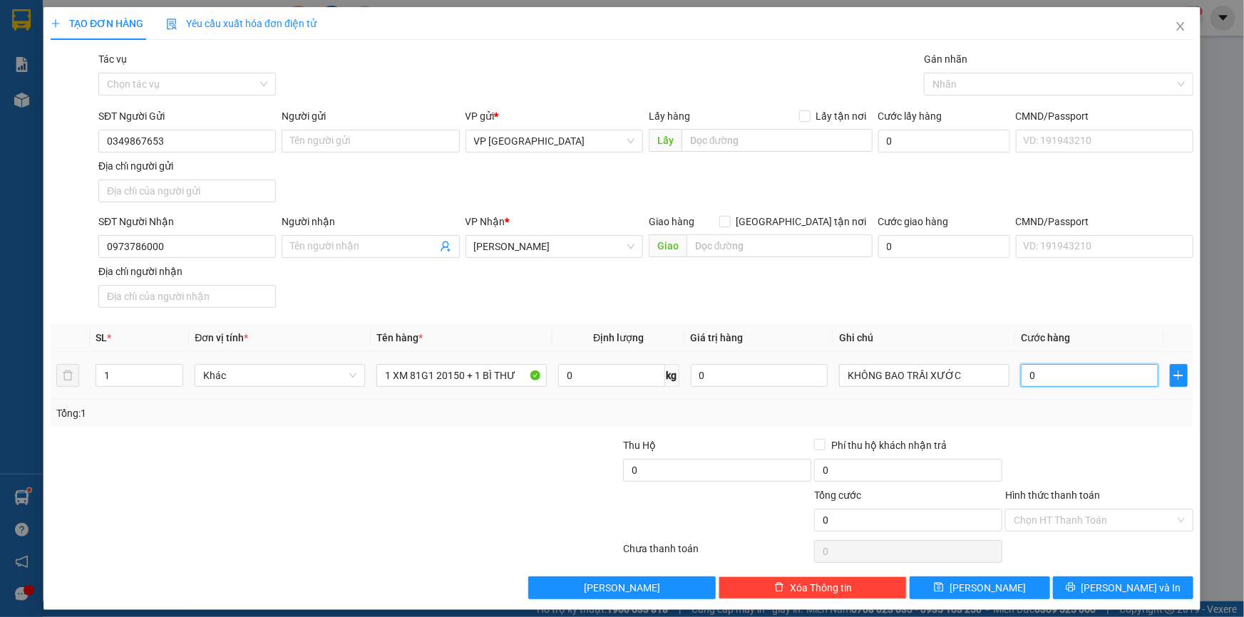
type input "5"
type input "50"
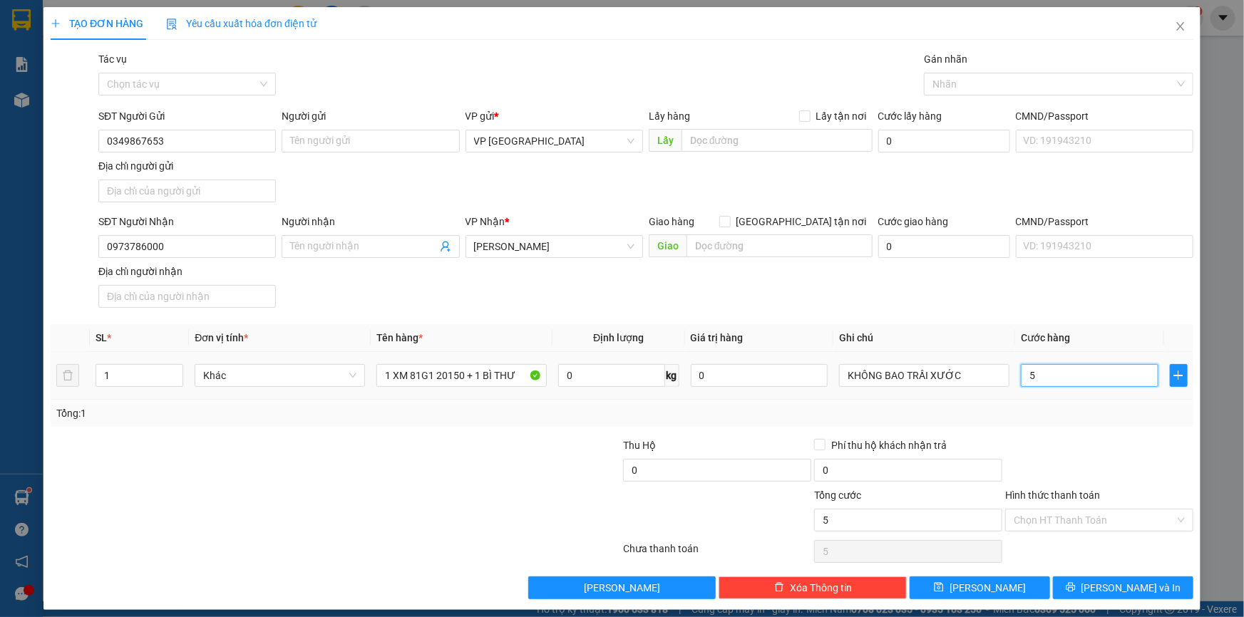
type input "50"
type input "500"
type input "500.000"
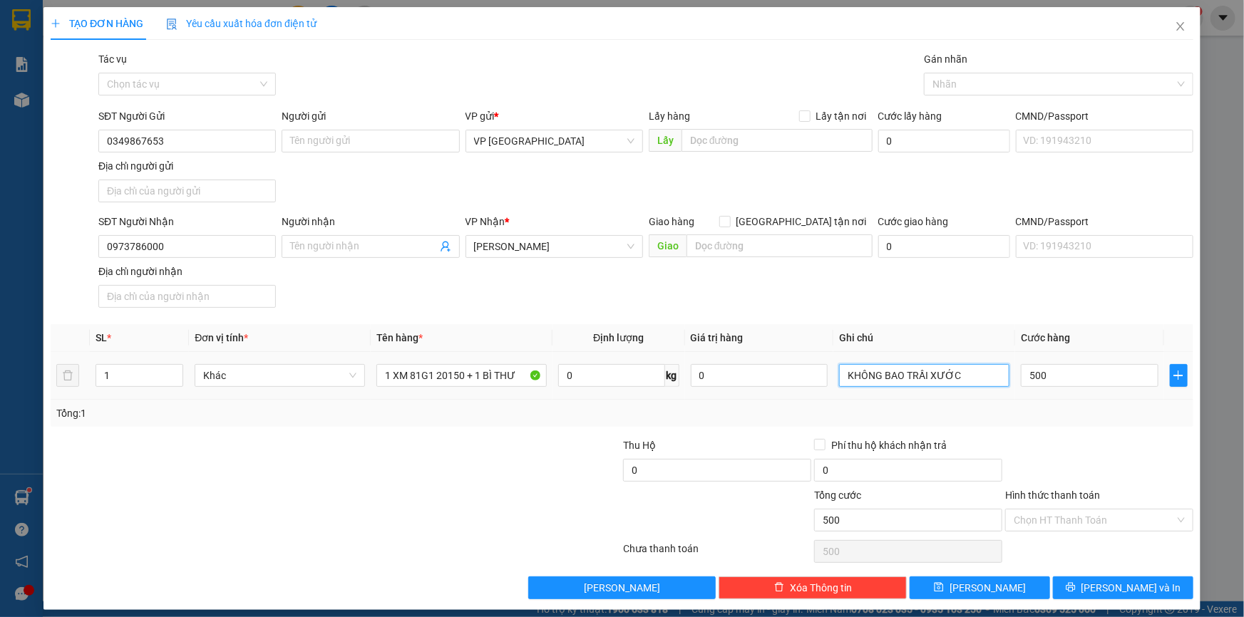
type input "500.000"
click at [967, 381] on input "KHÔNG BAO TRẦI XƯỚC" at bounding box center [924, 375] width 170 height 23
type input "KHÔNG BAO TRẦI XƯỚC - CC"
drag, startPoint x: 1143, startPoint y: 584, endPoint x: 1152, endPoint y: 593, distance: 13.1
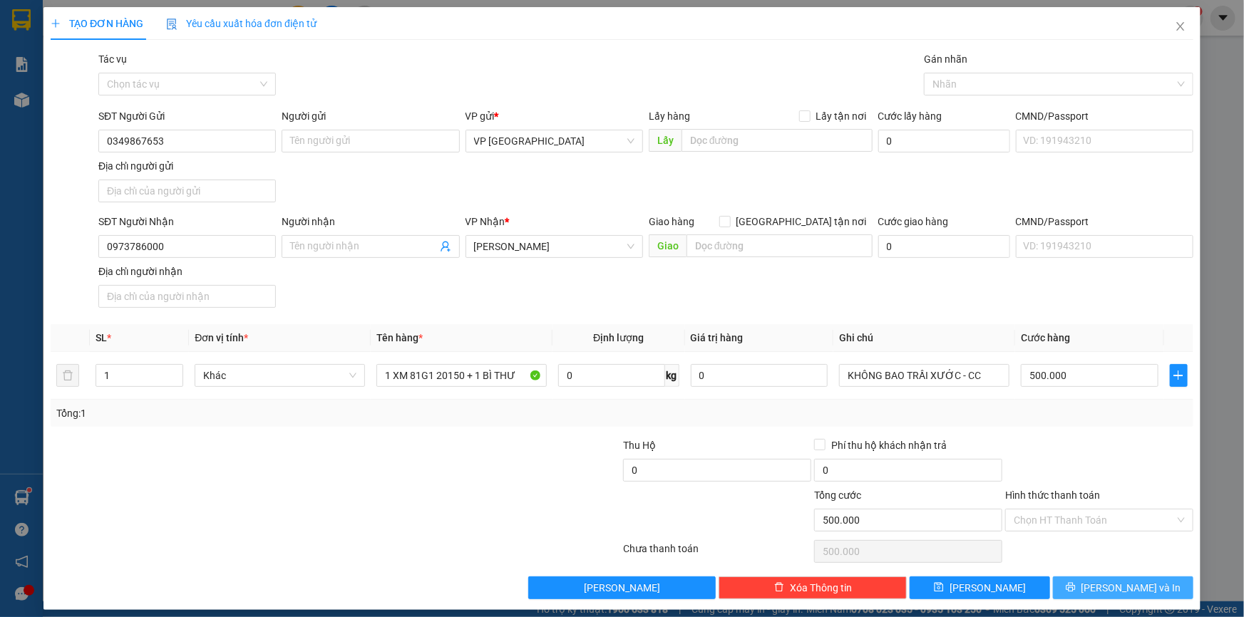
click at [1152, 593] on button "[PERSON_NAME] và In" at bounding box center [1123, 588] width 140 height 23
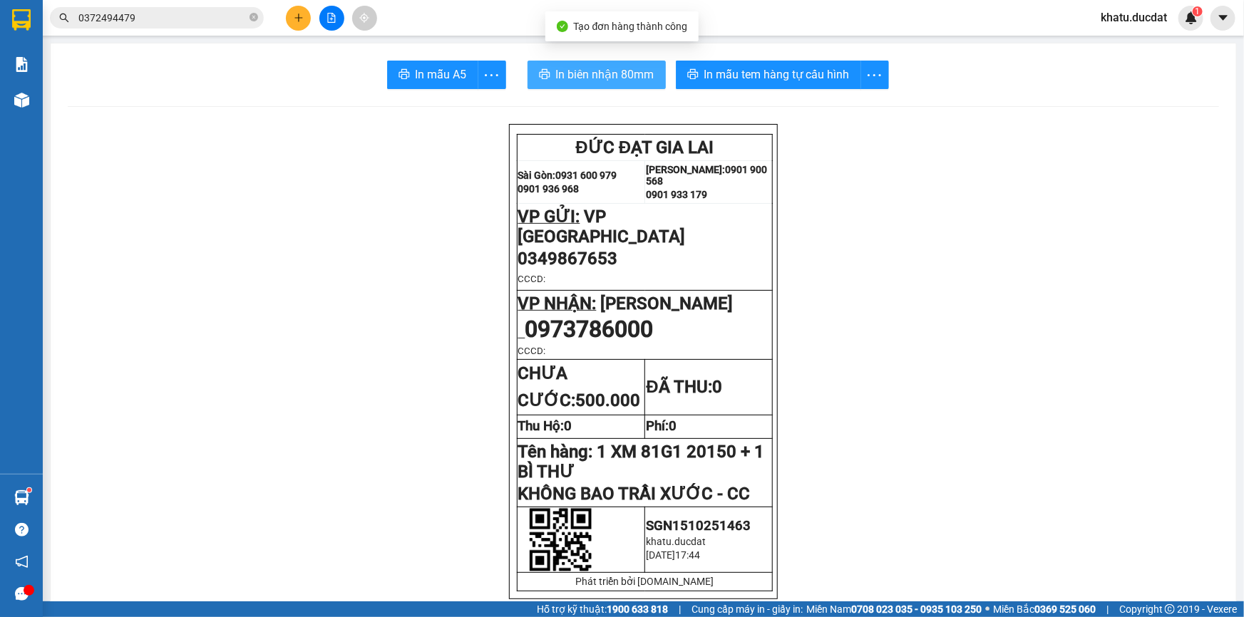
click at [609, 71] on span "In biên nhận 80mm" at bounding box center [605, 75] width 98 height 18
click at [584, 71] on span "In biên nhận 80mm" at bounding box center [605, 75] width 98 height 18
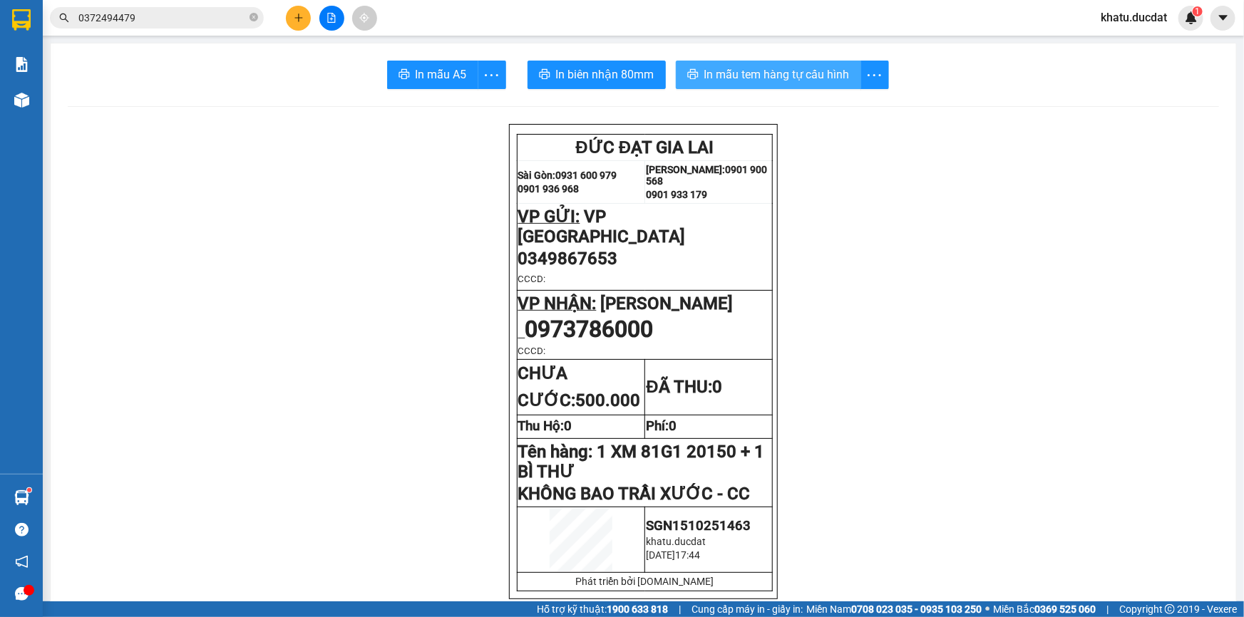
click at [783, 70] on span "In mẫu tem hàng tự cấu hình" at bounding box center [776, 75] width 145 height 18
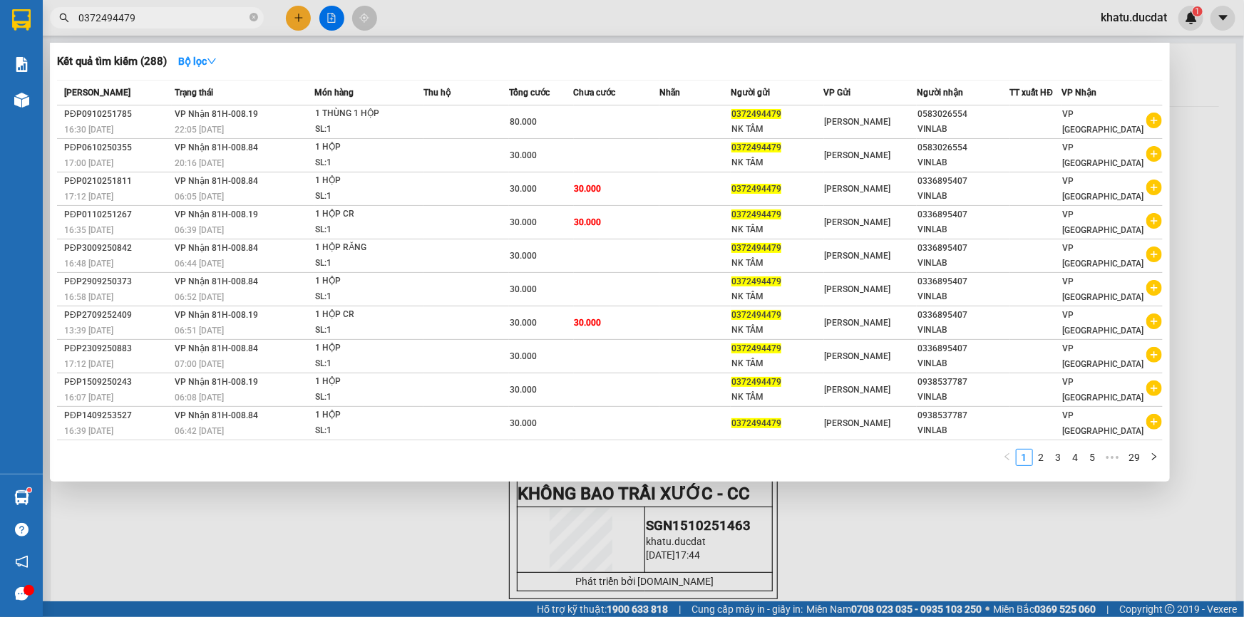
click at [183, 23] on input "0372494479" at bounding box center [162, 18] width 168 height 16
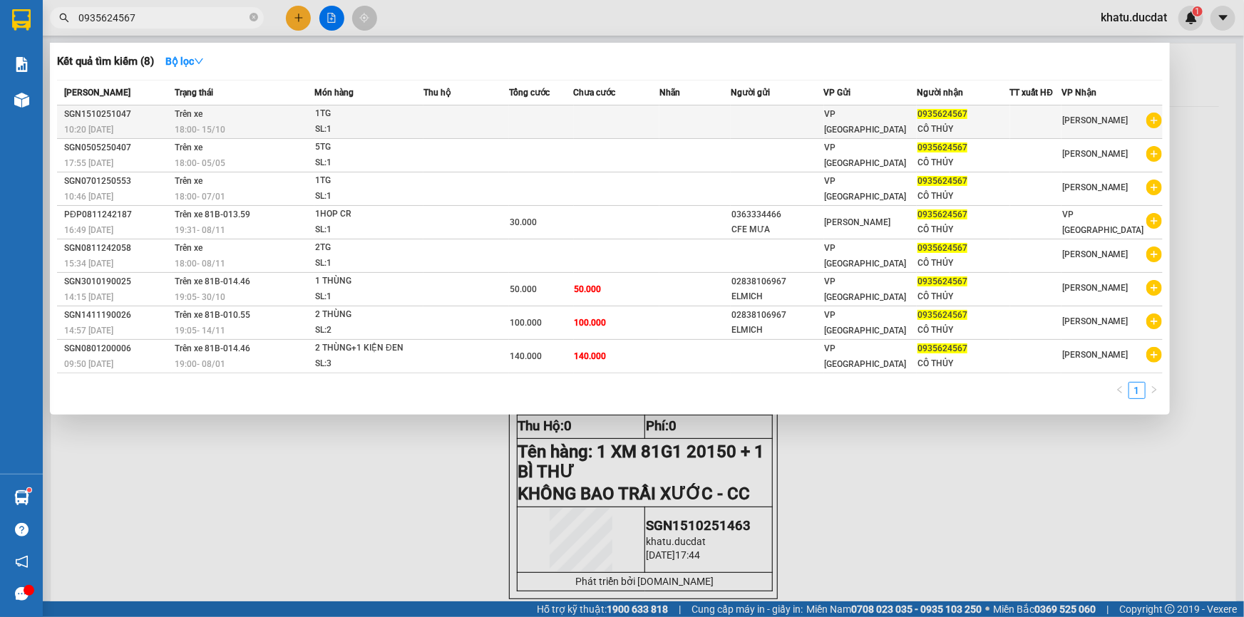
type input "0935624567"
click at [638, 130] on td at bounding box center [617, 121] width 86 height 33
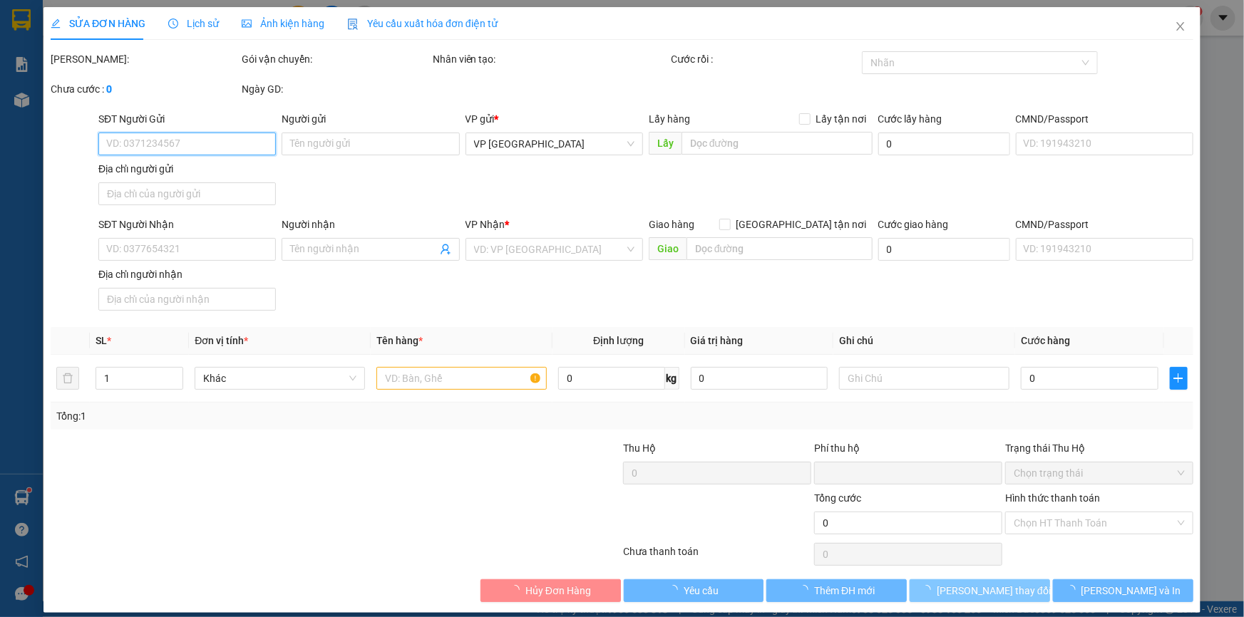
type input "0935624567"
type input "CÔ THỦY"
type input "0"
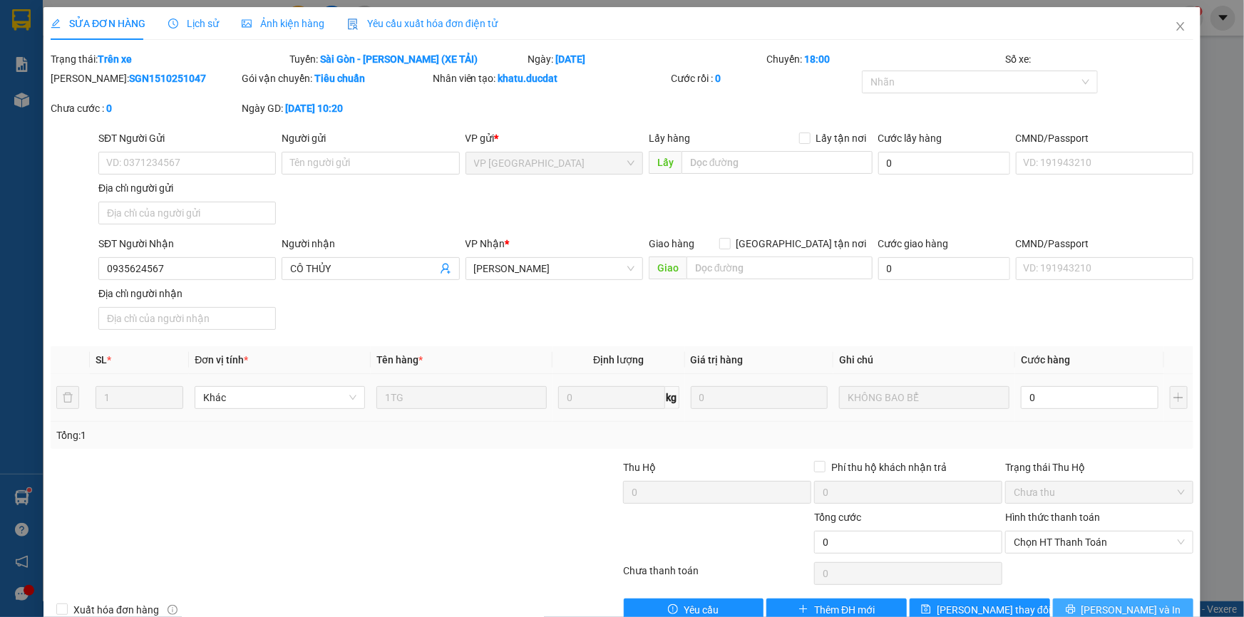
click at [1110, 602] on span "[PERSON_NAME] và In" at bounding box center [1131, 610] width 100 height 16
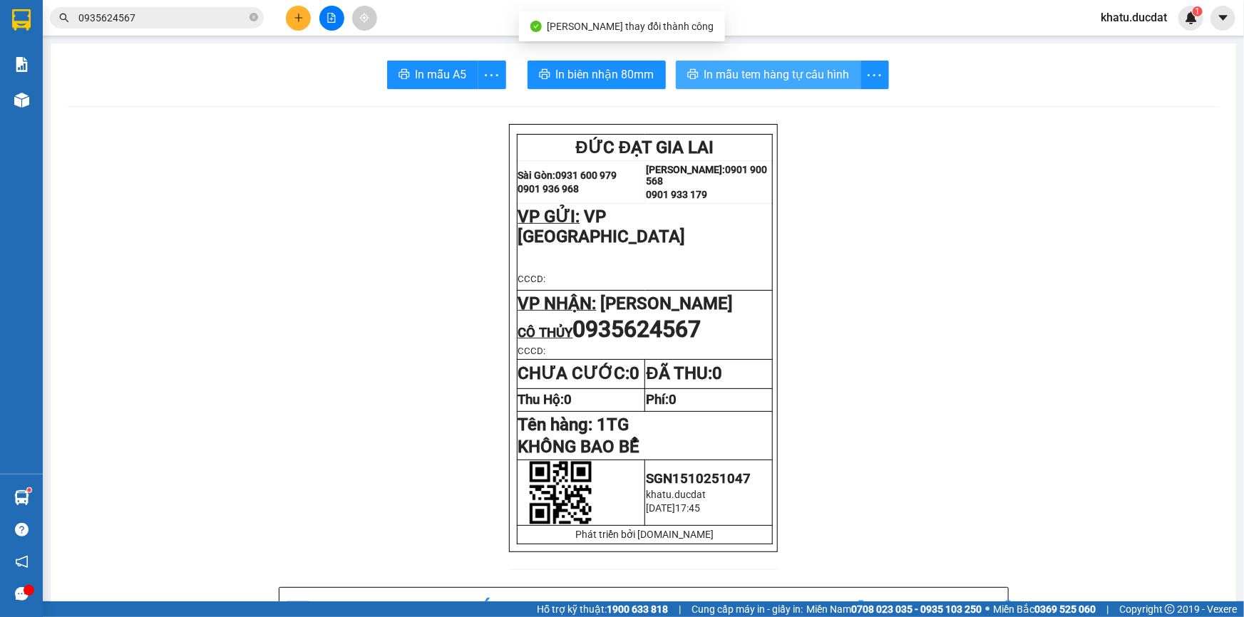
click at [739, 81] on span "In mẫu tem hàng tự cấu hình" at bounding box center [776, 75] width 145 height 18
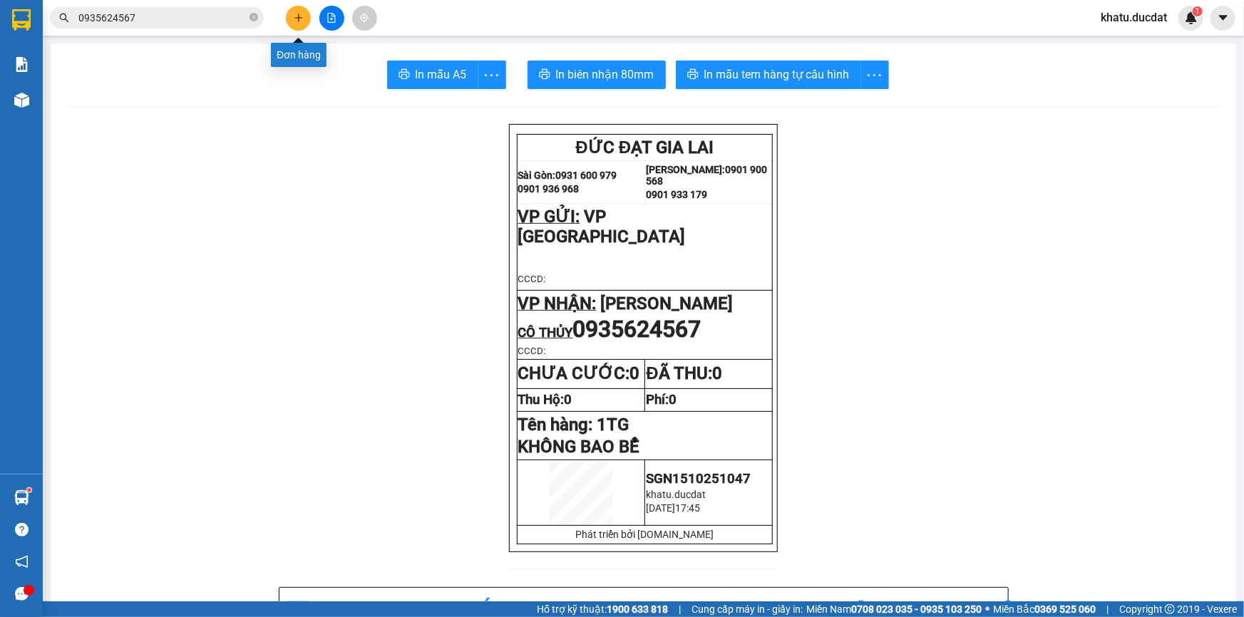
click at [297, 24] on button at bounding box center [298, 18] width 25 height 25
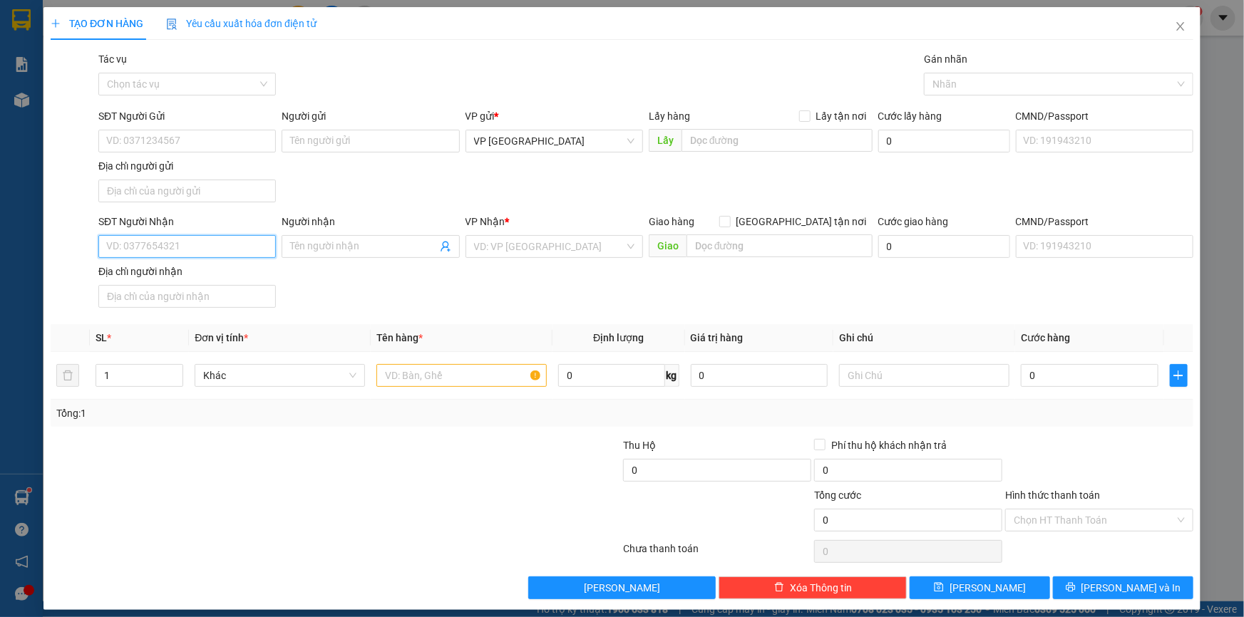
click at [224, 251] on input "SĐT Người Nhận" at bounding box center [186, 246] width 177 height 23
paste input "0913400563"
type input "0913400563"
click at [513, 255] on input "search" at bounding box center [549, 246] width 150 height 21
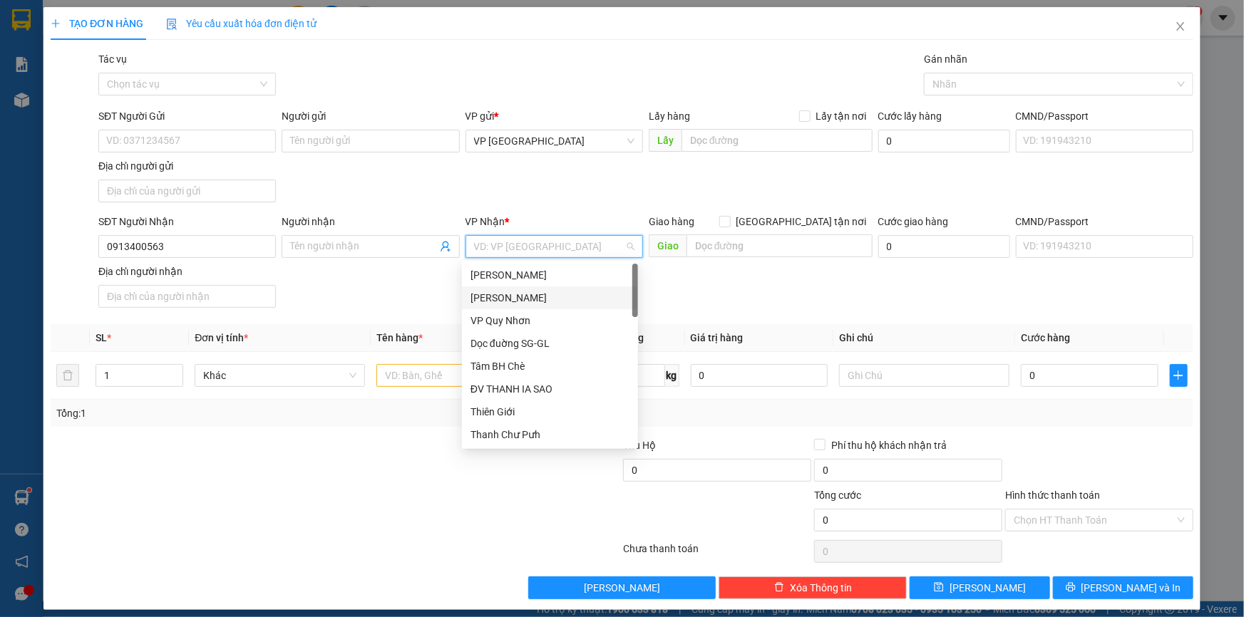
click at [507, 296] on div "[PERSON_NAME]" at bounding box center [549, 298] width 159 height 16
click at [520, 296] on div "[PERSON_NAME]" at bounding box center [549, 298] width 159 height 16
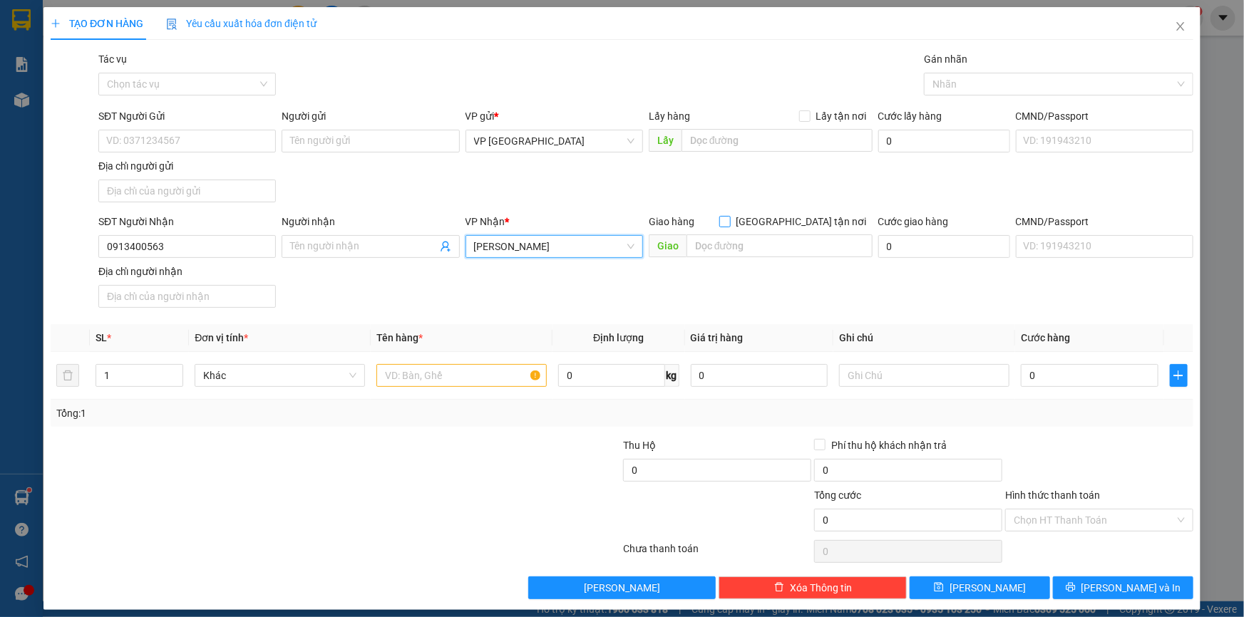
click at [729, 220] on input "[GEOGRAPHIC_DATA] tận nơi" at bounding box center [724, 221] width 10 height 10
checkbox input "true"
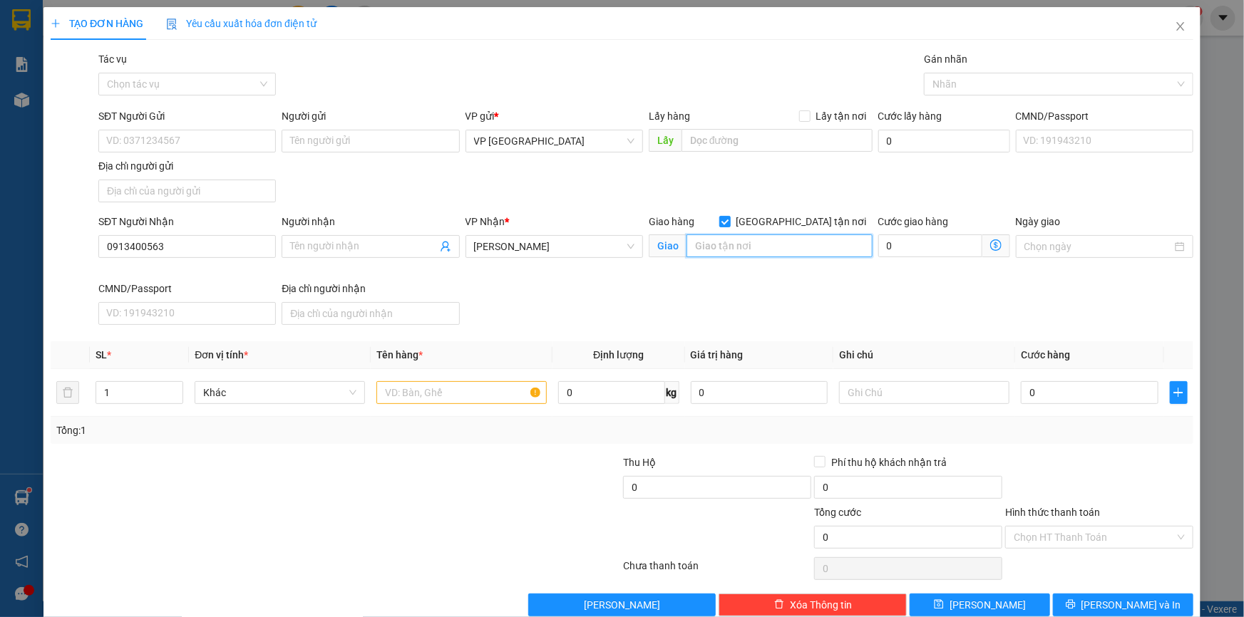
click at [803, 246] on input "text" at bounding box center [779, 245] width 186 height 23
paste input "138 [PERSON_NAME], [PERSON_NAME], [GEOGRAPHIC_DATA]"
type input "138 [PERSON_NAME], [PERSON_NAME], [GEOGRAPHIC_DATA]"
click at [420, 387] on input "text" at bounding box center [461, 392] width 170 height 23
type input "1"
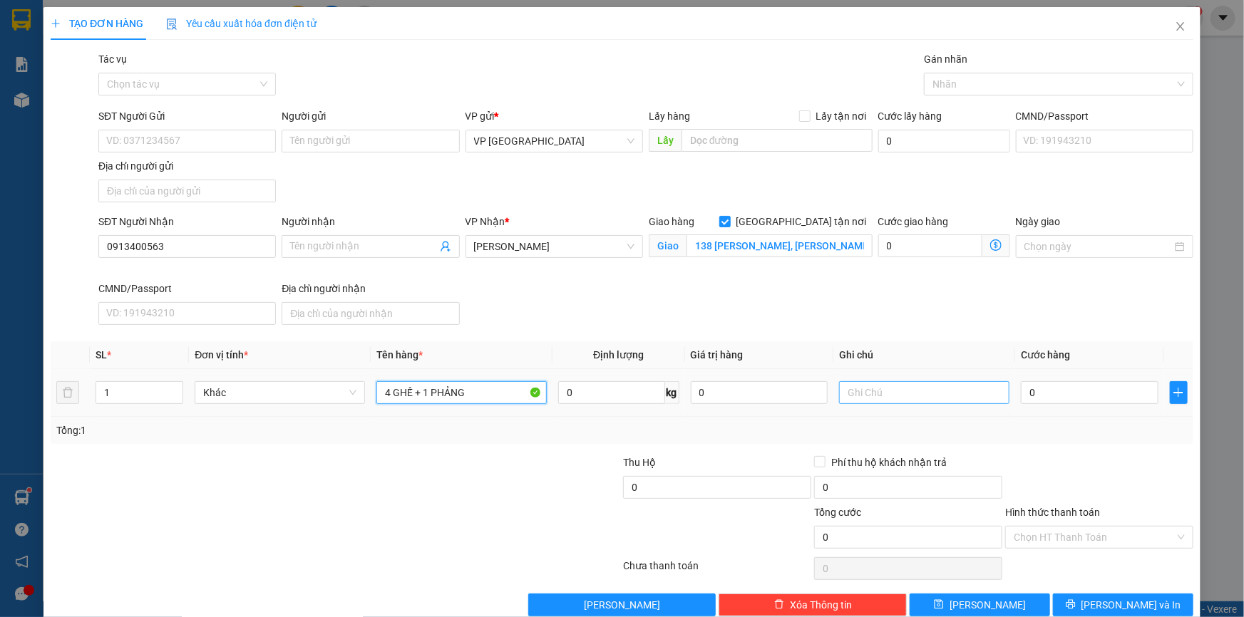
type input "4 GHẾ + 1 PHẢNG"
click at [860, 394] on input "text" at bounding box center [924, 392] width 170 height 23
type input "CC"
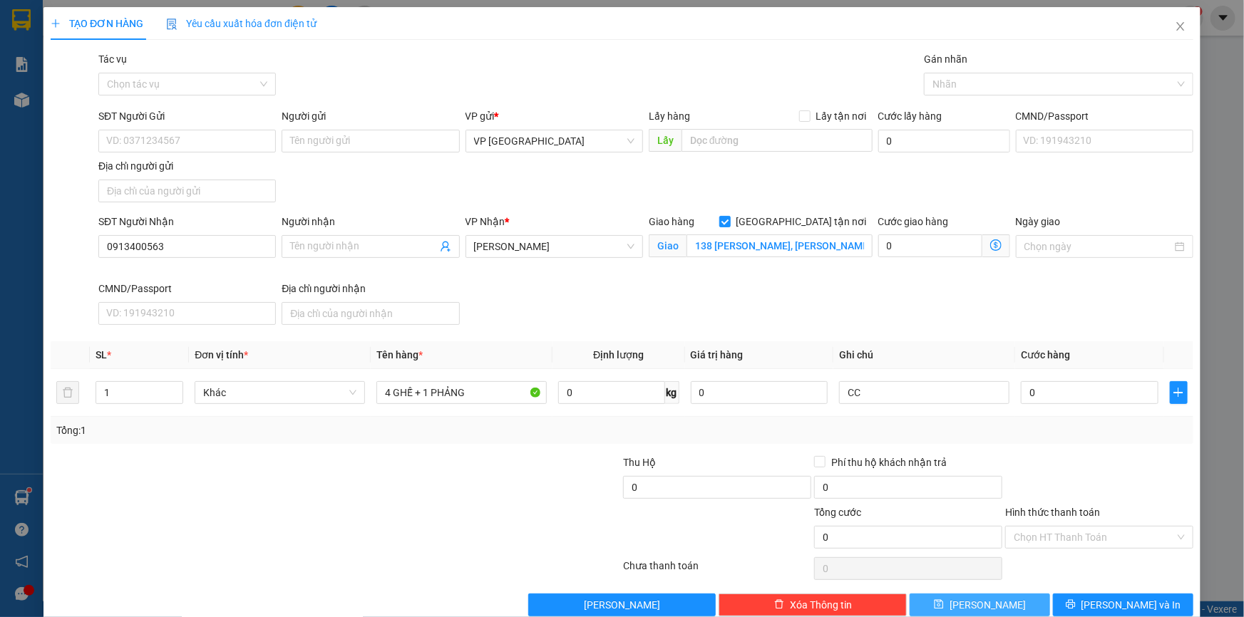
click at [973, 603] on span "[PERSON_NAME]" at bounding box center [987, 605] width 76 height 16
checkbox input "false"
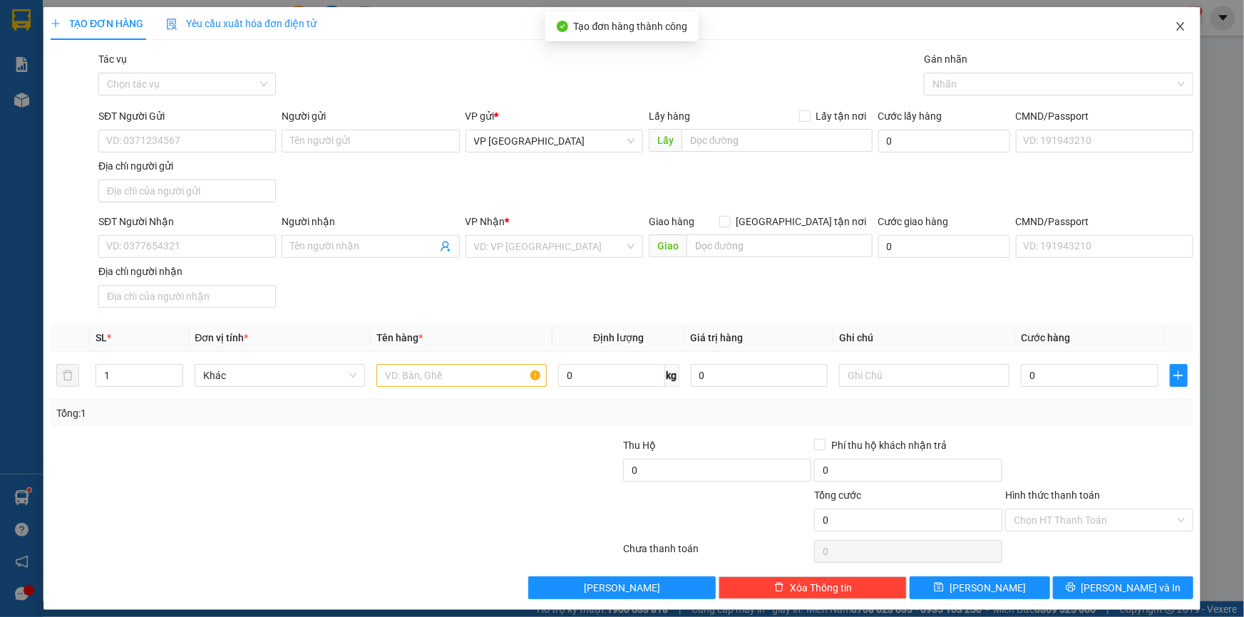
click at [1175, 29] on icon "close" at bounding box center [1180, 26] width 11 height 11
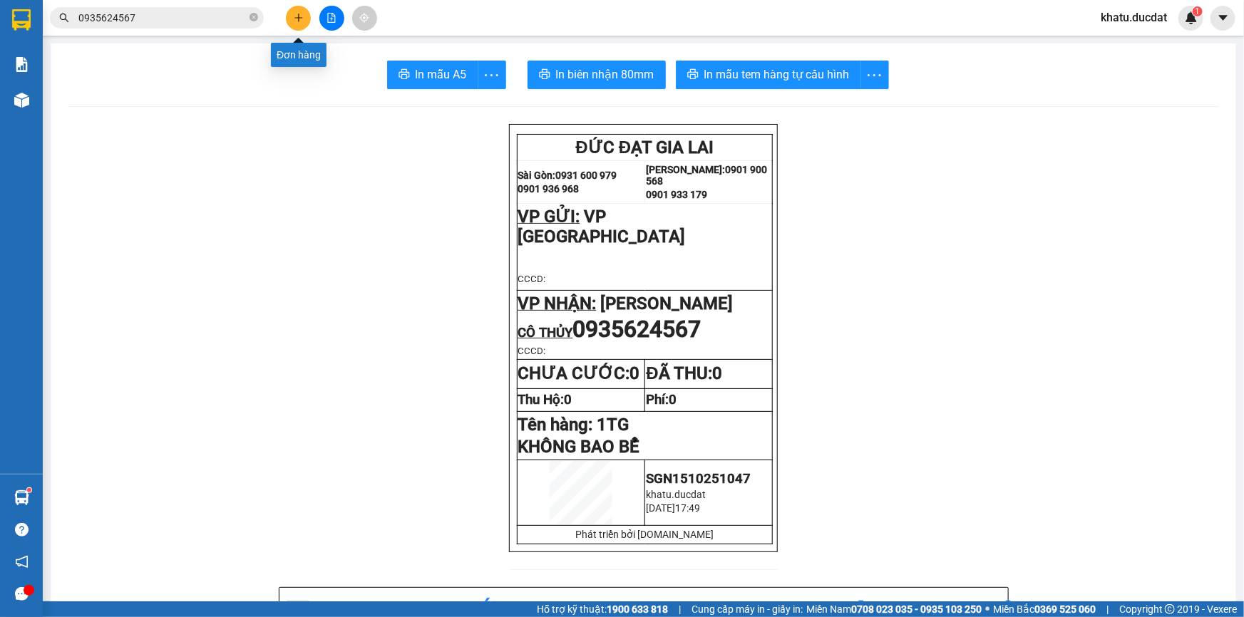
click at [289, 21] on button at bounding box center [298, 18] width 25 height 25
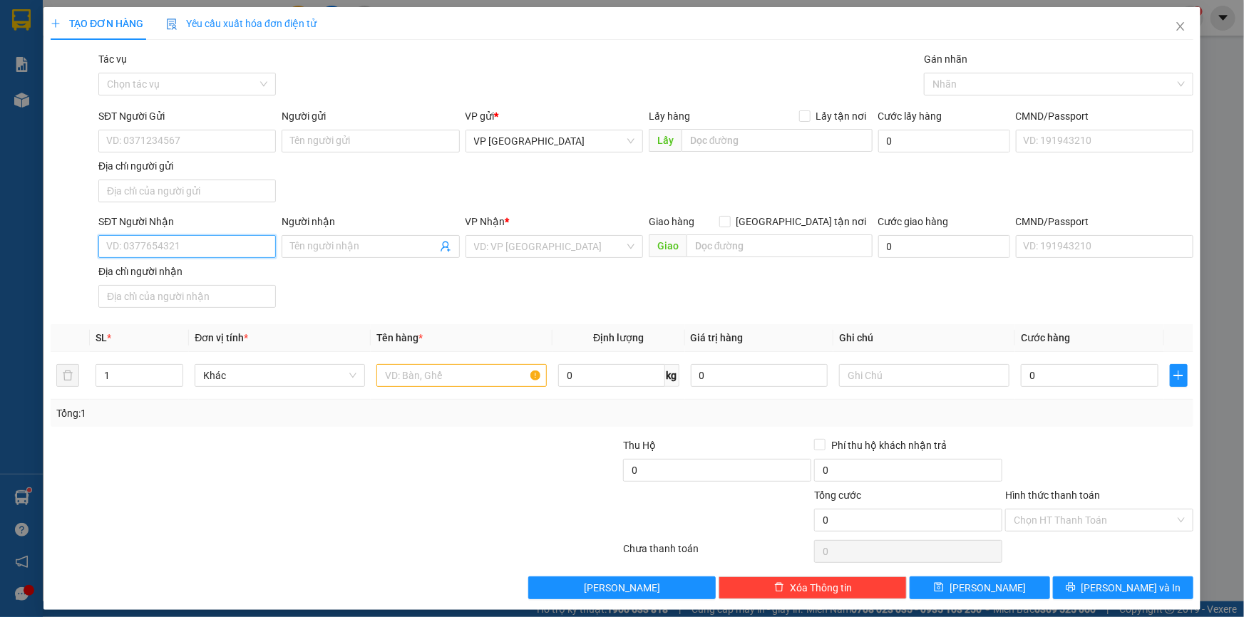
click at [222, 237] on input "SĐT Người Nhận" at bounding box center [186, 246] width 177 height 23
click at [182, 267] on div "0972111095 - TOÀN PHÁT" at bounding box center [185, 275] width 159 height 16
type input "0972111095"
type input "TOÀN PHÁT"
type input "0972111095"
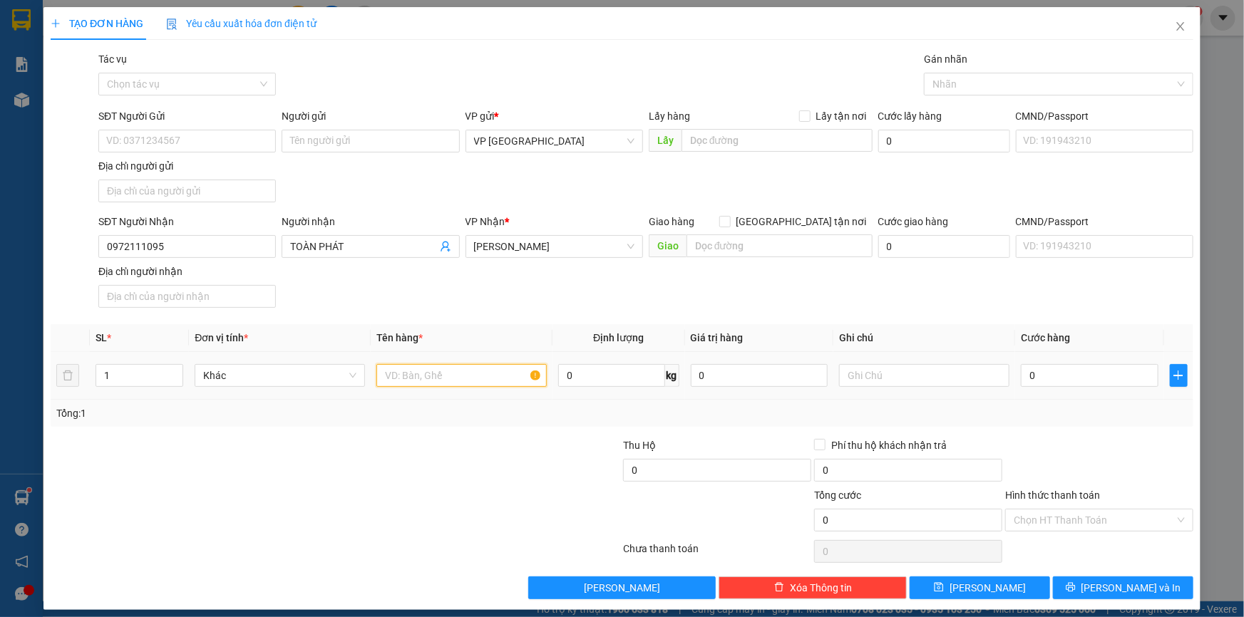
click at [416, 383] on input "text" at bounding box center [461, 375] width 170 height 23
type input "1 TG"
type input "47"
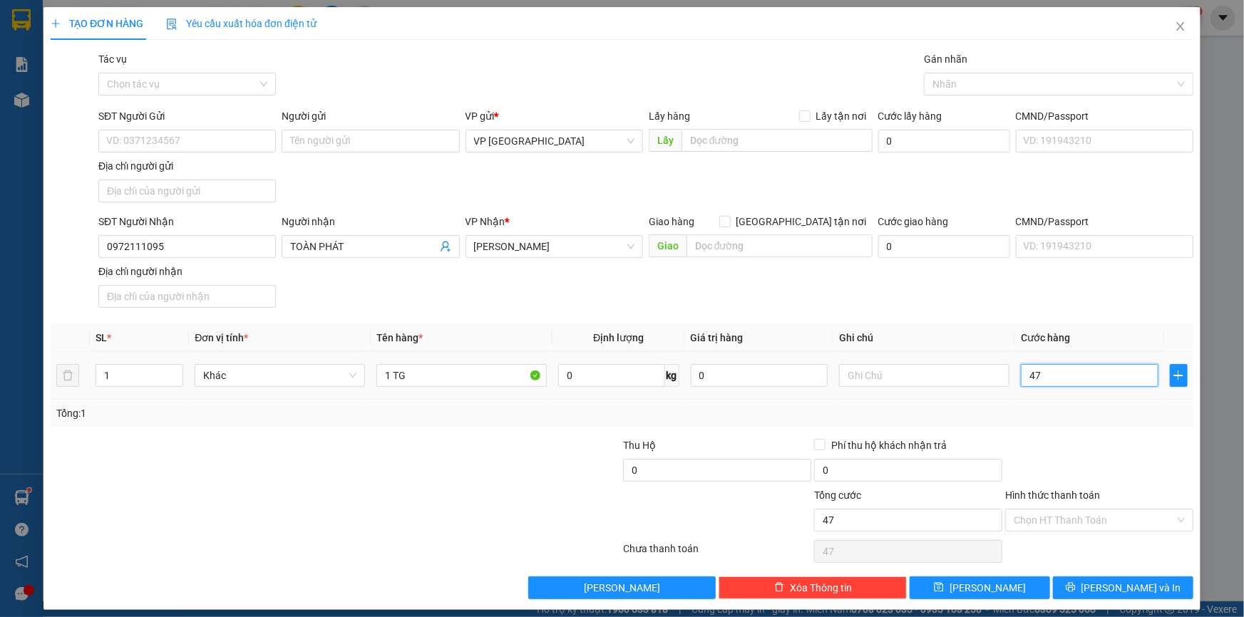
type input "470"
type input "47"
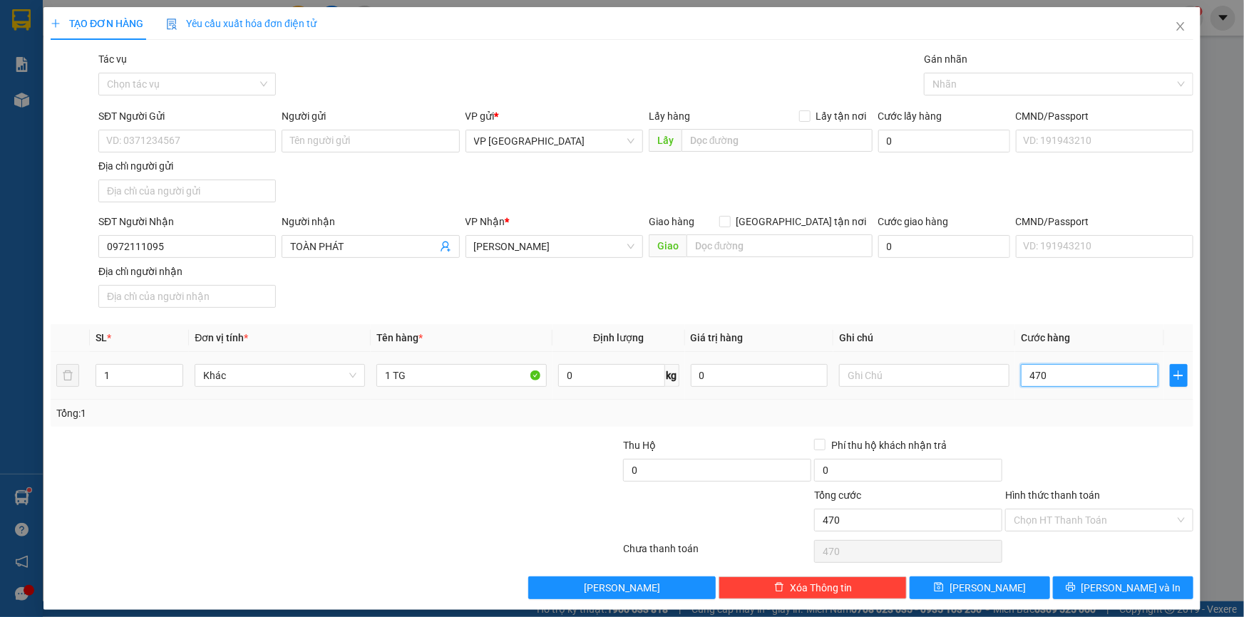
type input "47"
type input "4"
type input "40"
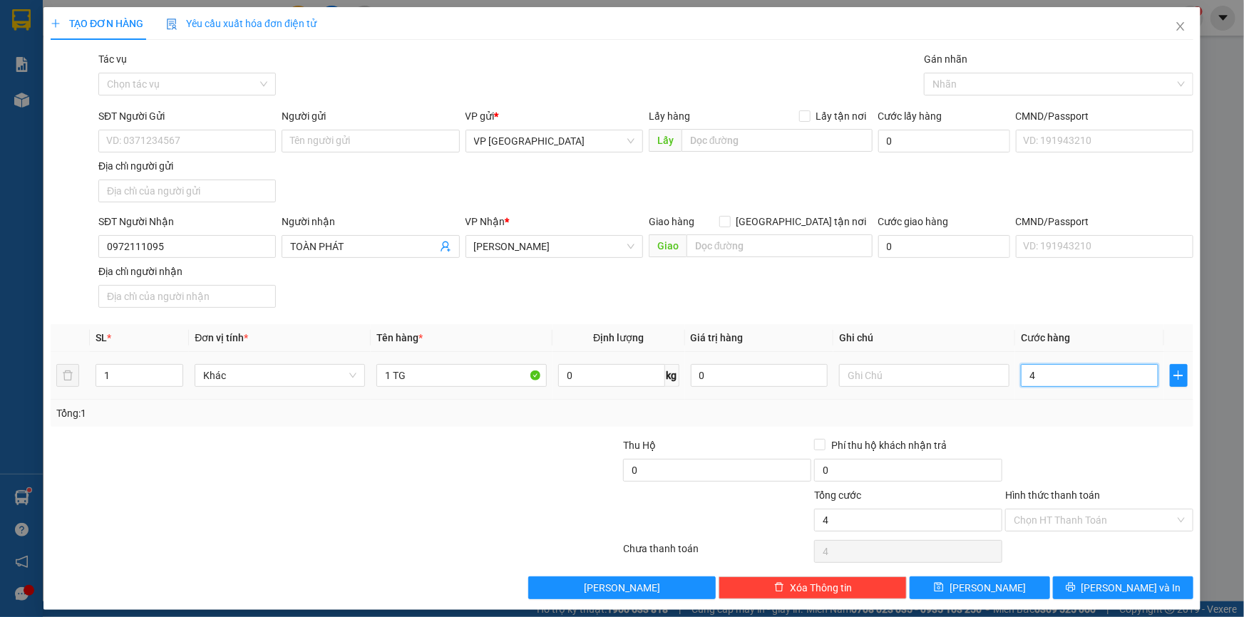
type input "40"
drag, startPoint x: 1076, startPoint y: 368, endPoint x: 1072, endPoint y: 443, distance: 75.0
click at [1072, 443] on div "Transit Pickup Surcharge Ids Transit Deliver Surcharge Ids Transit Deliver Surc…" at bounding box center [622, 325] width 1142 height 548
type input "40.000"
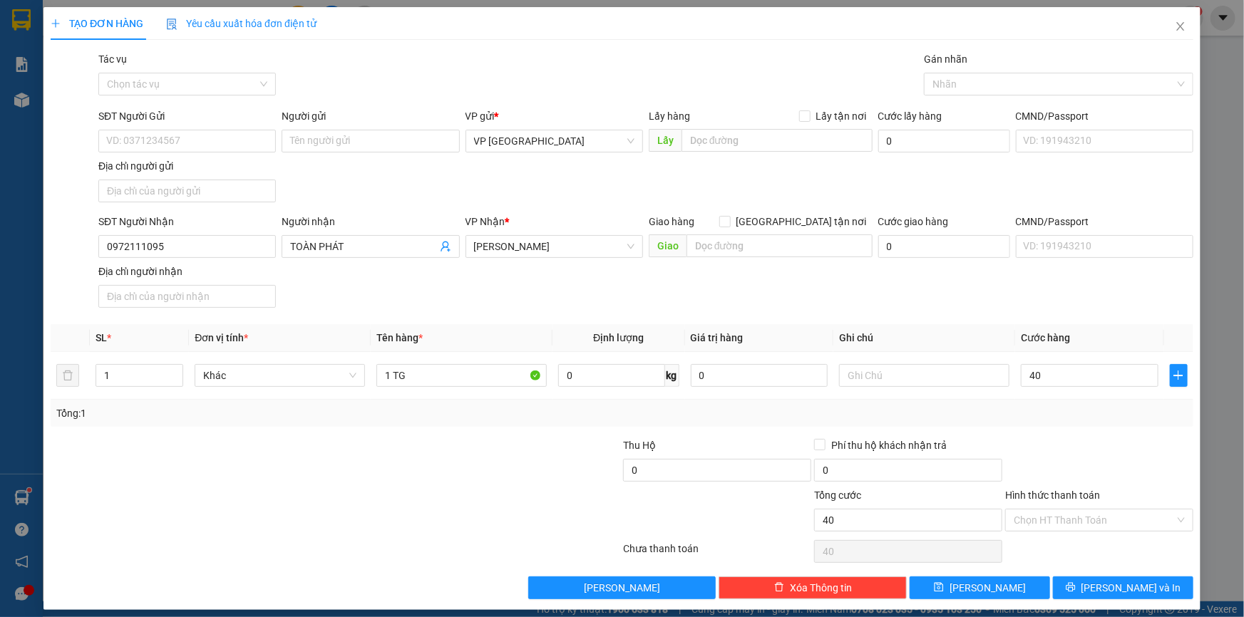
type input "40.000"
click at [1072, 443] on div at bounding box center [1099, 463] width 191 height 50
click at [1115, 589] on span "[PERSON_NAME] và In" at bounding box center [1131, 588] width 100 height 16
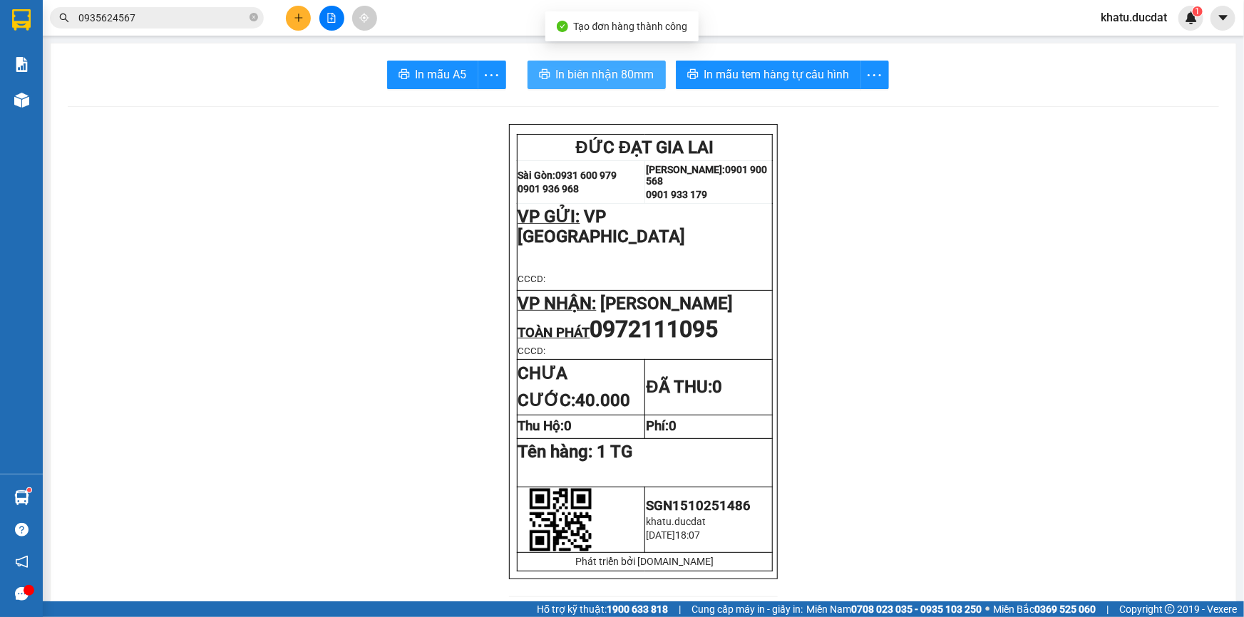
click at [640, 85] on button "In biên nhận 80mm" at bounding box center [596, 75] width 138 height 29
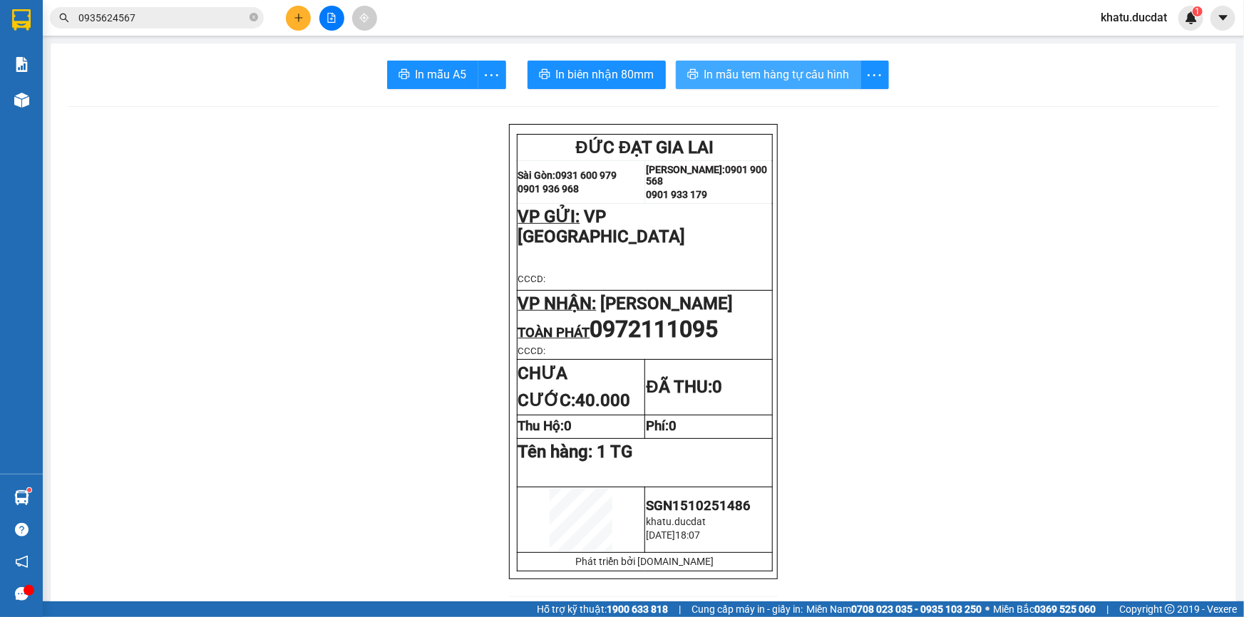
click at [770, 63] on button "In mẫu tem hàng tự cấu hình" at bounding box center [768, 75] width 185 height 29
click at [305, 11] on button at bounding box center [298, 18] width 25 height 25
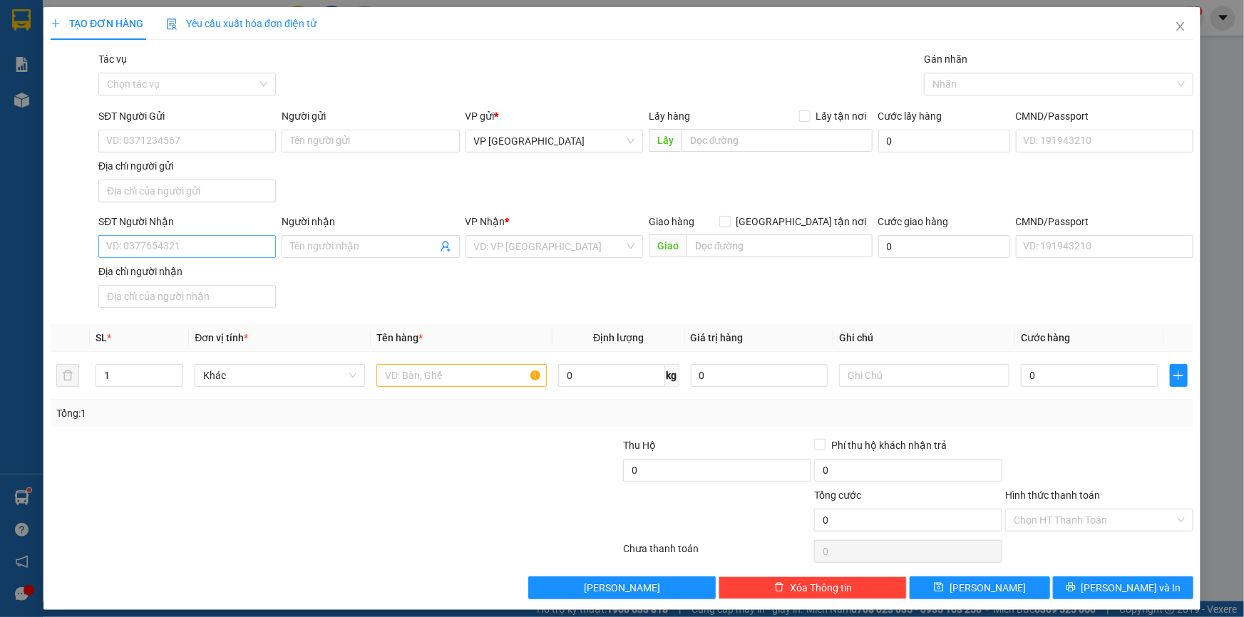
drag, startPoint x: 242, startPoint y: 259, endPoint x: 249, endPoint y: 238, distance: 21.9
click at [241, 253] on div "SĐT Người Nhận VD: 0377654321" at bounding box center [186, 239] width 177 height 50
click at [249, 238] on input "SĐT Người Nhận" at bounding box center [186, 246] width 177 height 23
click at [230, 282] on div "0824474676" at bounding box center [186, 274] width 176 height 23
type input "0824474676"
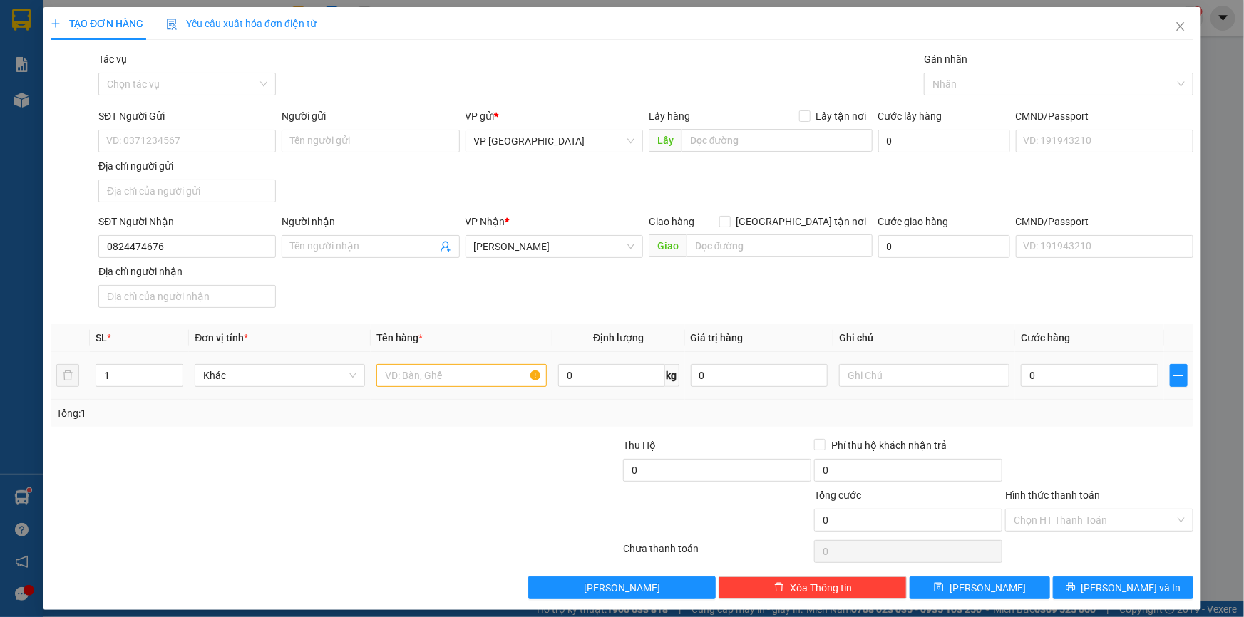
click at [446, 392] on td at bounding box center [462, 376] width 182 height 48
click at [451, 371] on input "text" at bounding box center [461, 375] width 170 height 23
type input "1 XỐP"
click at [1100, 375] on input "0" at bounding box center [1090, 375] width 138 height 23
type input "4"
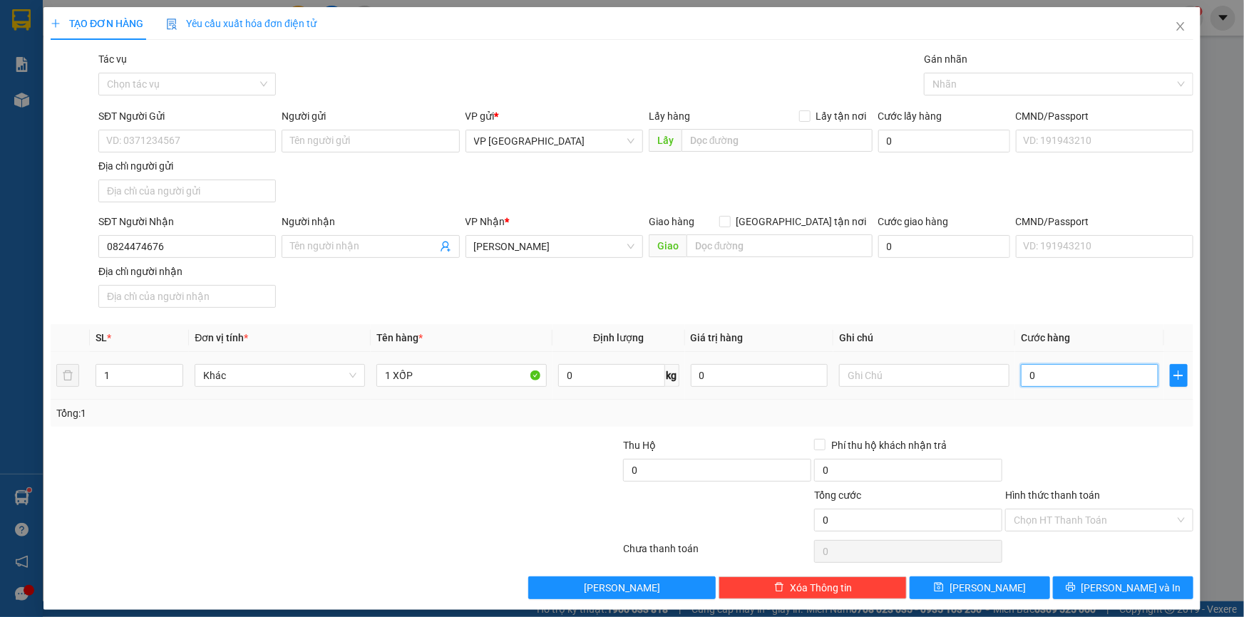
type input "4"
type input "40"
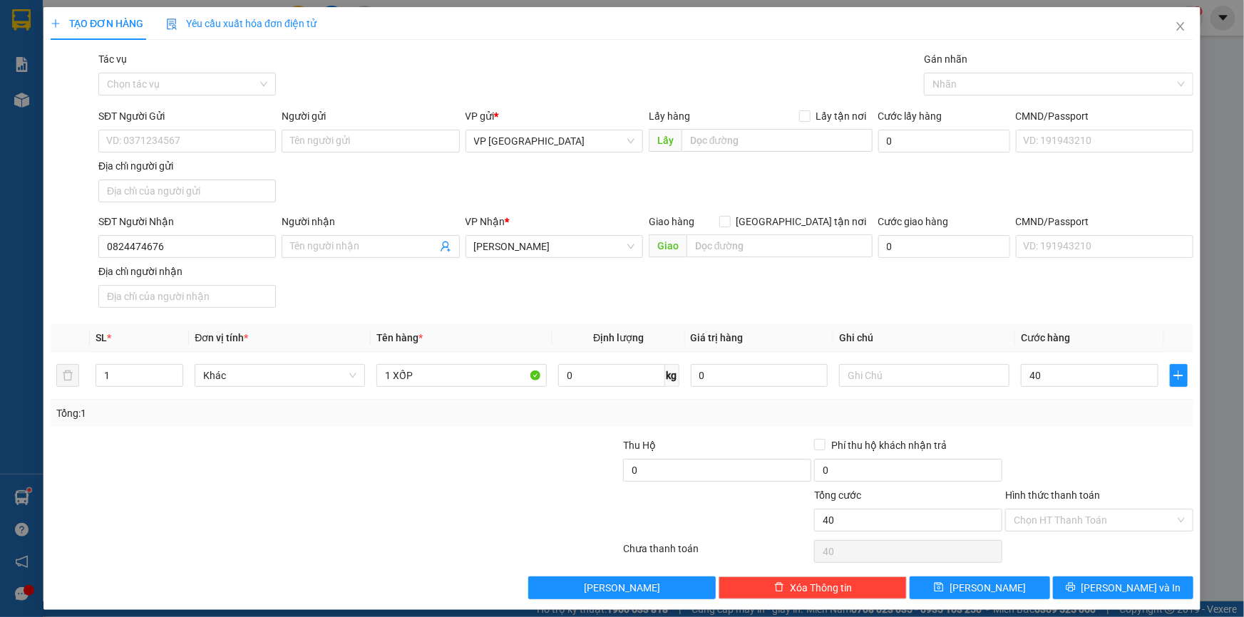
type input "40.000"
drag, startPoint x: 1145, startPoint y: 441, endPoint x: 1134, endPoint y: 467, distance: 28.1
click at [1143, 441] on div at bounding box center [1099, 463] width 191 height 50
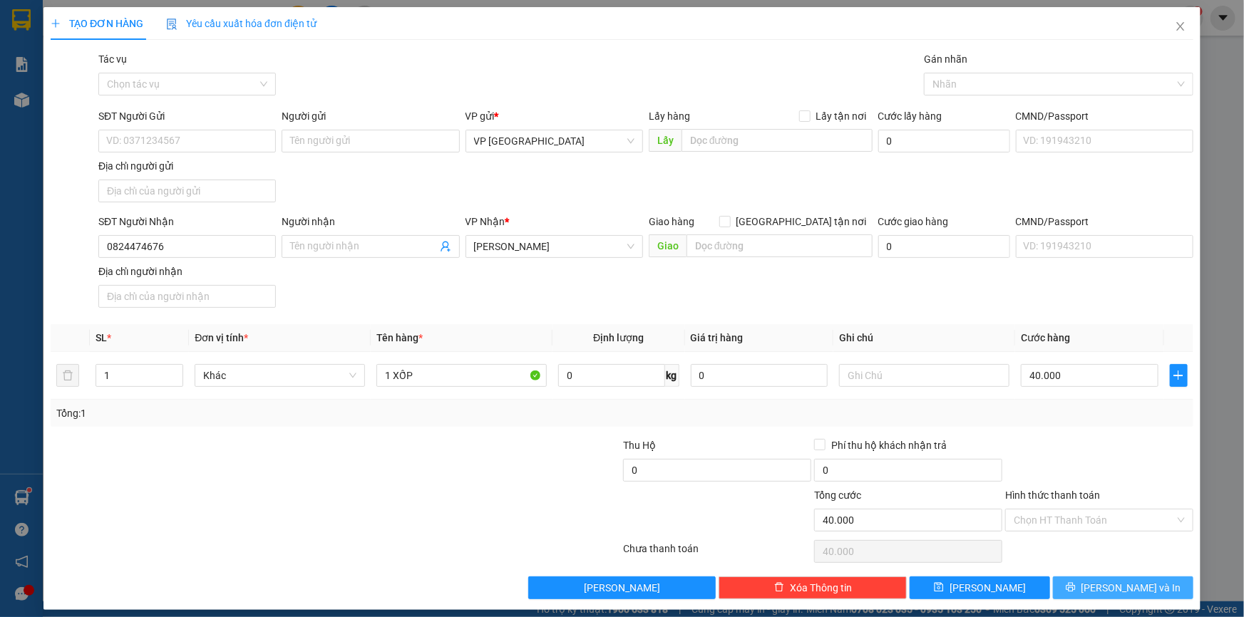
click at [1134, 587] on span "[PERSON_NAME] và In" at bounding box center [1131, 588] width 100 height 16
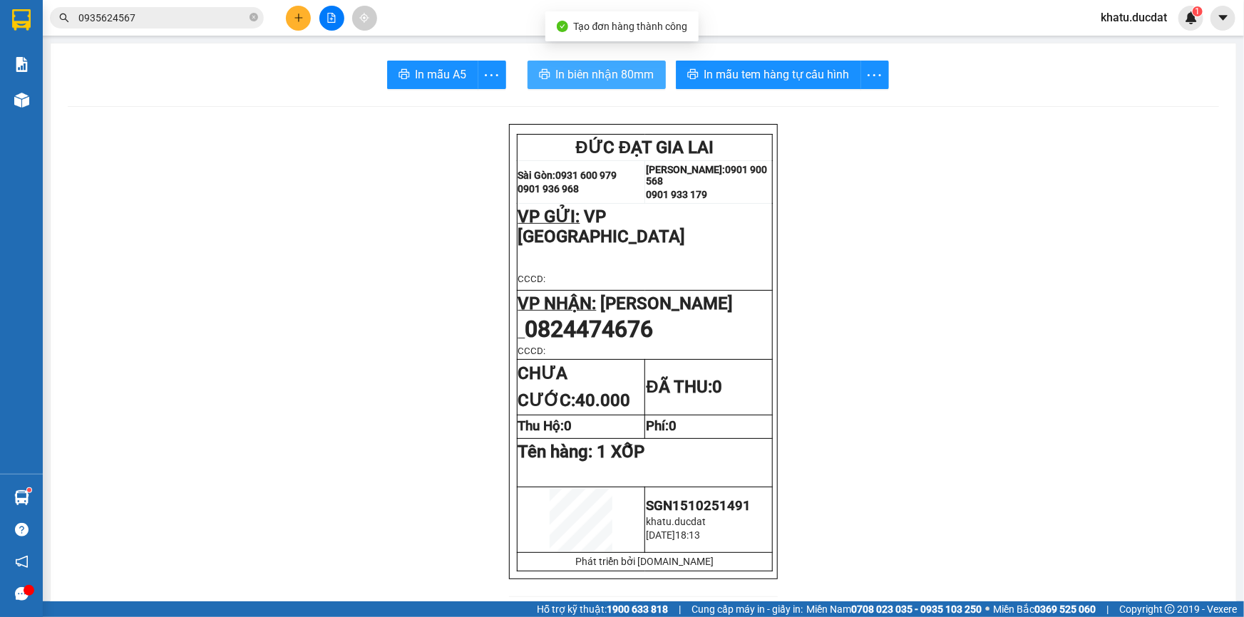
click at [592, 68] on span "In biên nhận 80mm" at bounding box center [605, 75] width 98 height 18
drag, startPoint x: 805, startPoint y: 89, endPoint x: 814, endPoint y: 78, distance: 14.1
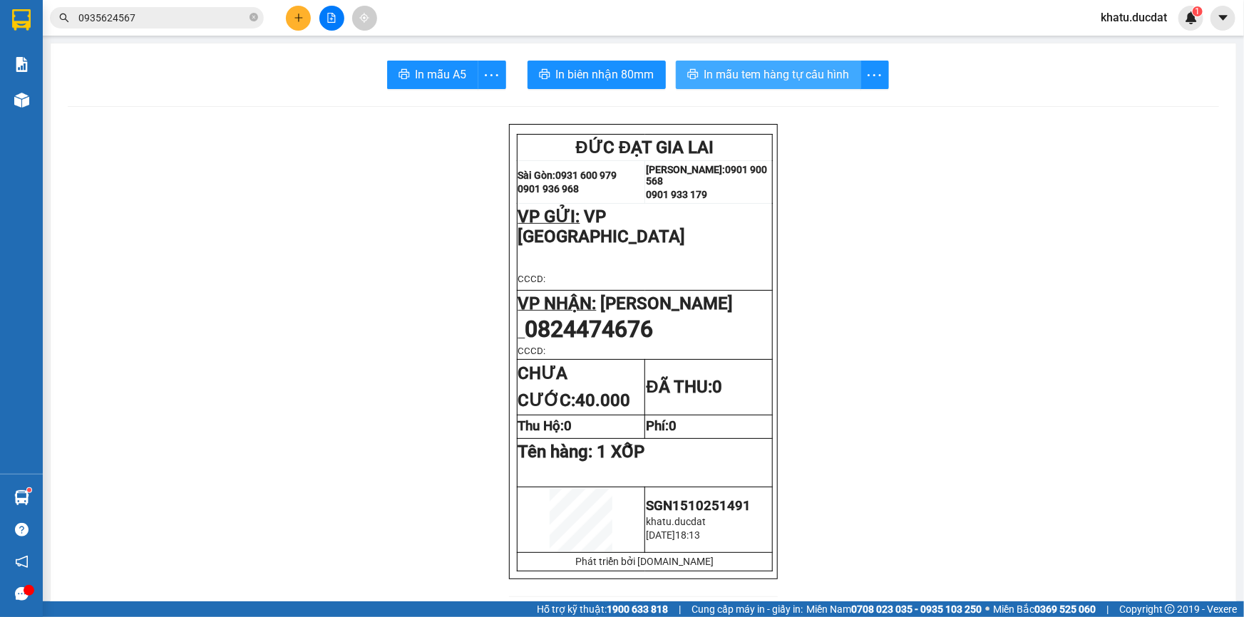
click at [815, 78] on span "In mẫu tem hàng tự cấu hình" at bounding box center [776, 75] width 145 height 18
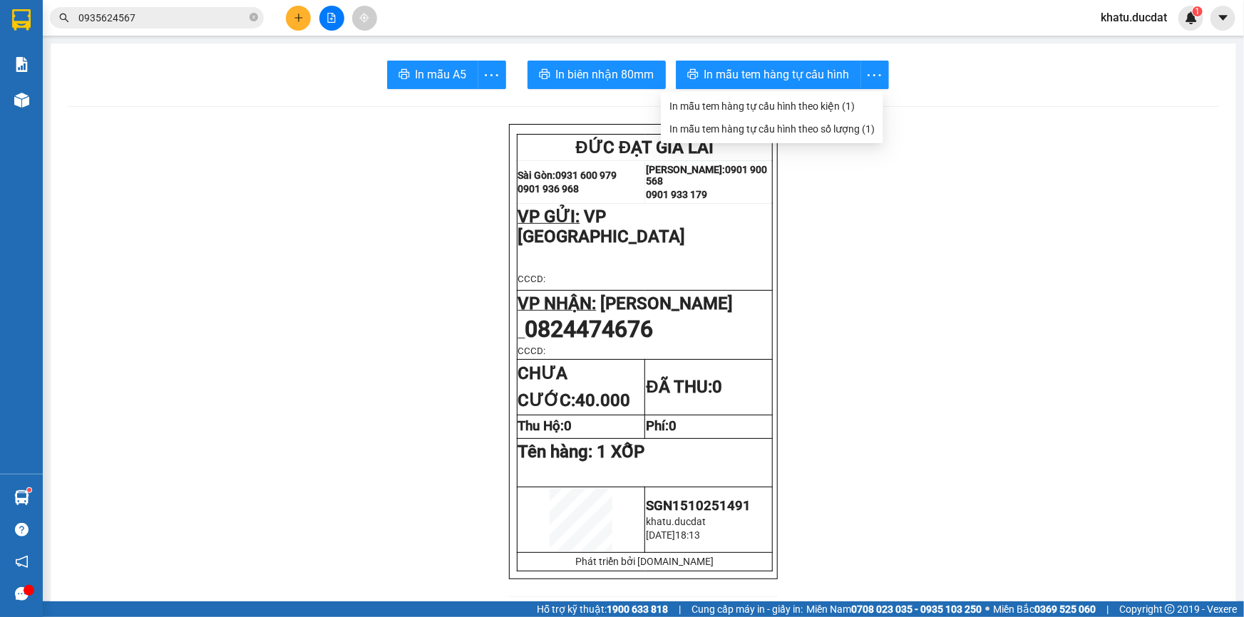
click at [225, 14] on input "0935624567" at bounding box center [162, 18] width 168 height 16
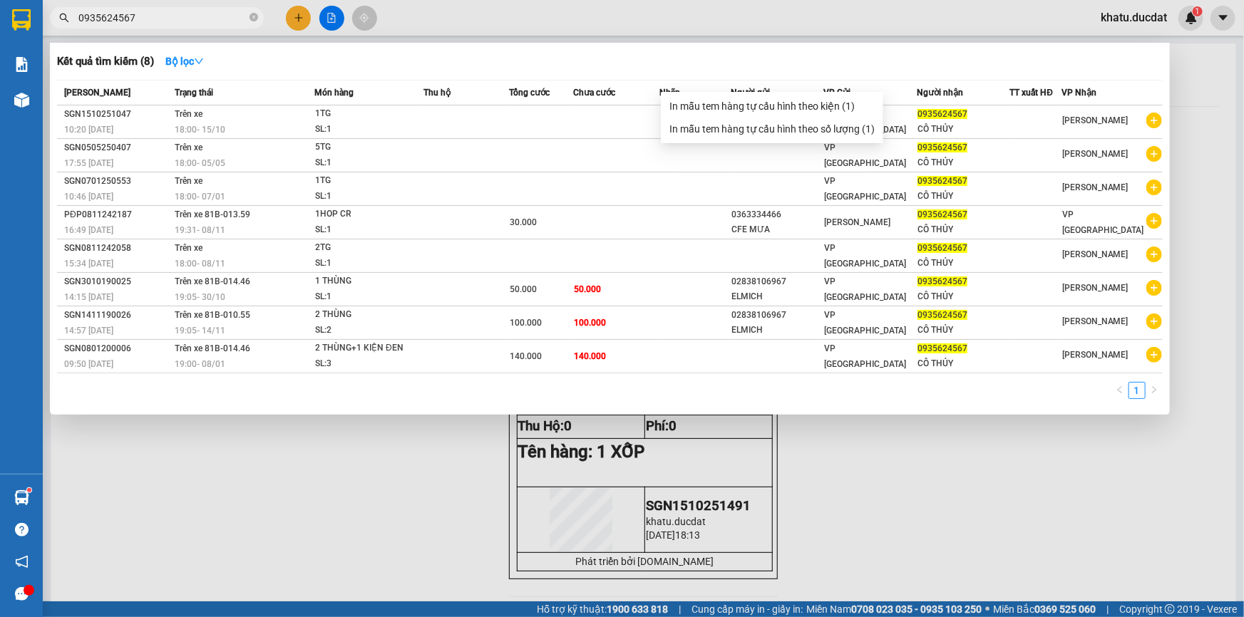
click at [225, 14] on input "0935624567" at bounding box center [162, 18] width 168 height 16
click at [222, 15] on input "0935624567" at bounding box center [162, 18] width 168 height 16
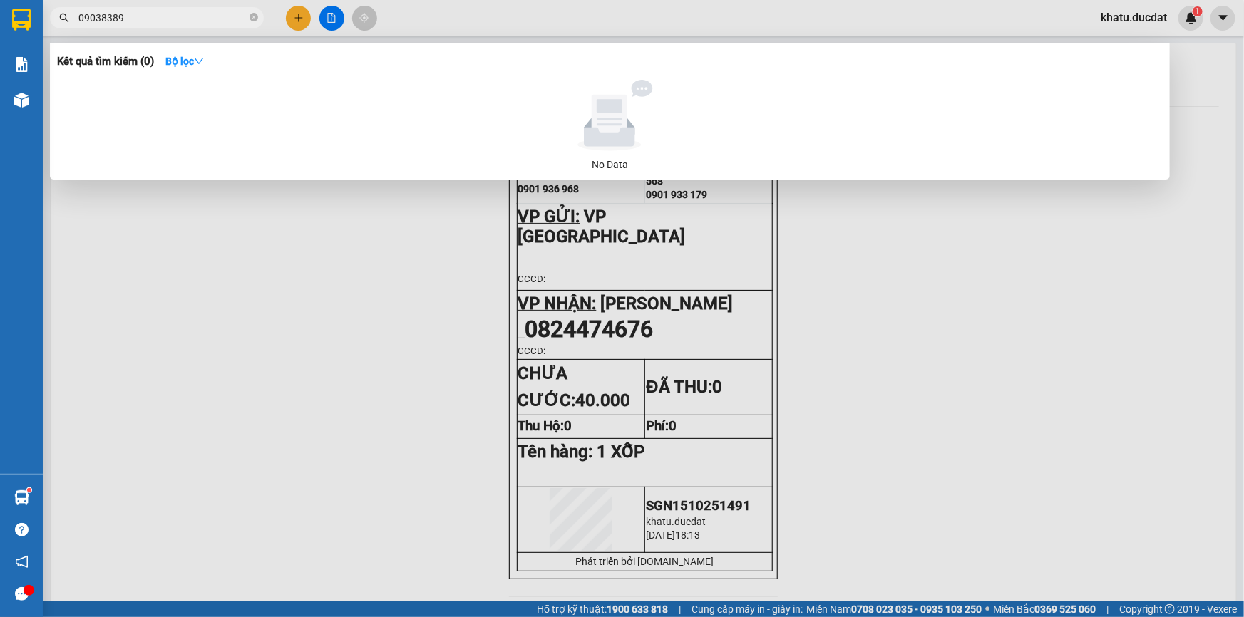
click at [98, 13] on input "09038389" at bounding box center [162, 18] width 168 height 16
click at [180, 18] on input "09098389" at bounding box center [162, 18] width 168 height 16
click at [100, 19] on input "09098389" at bounding box center [162, 18] width 168 height 16
drag, startPoint x: 120, startPoint y: 16, endPoint x: 128, endPoint y: 16, distance: 7.8
click at [123, 16] on input "09098389" at bounding box center [162, 18] width 168 height 16
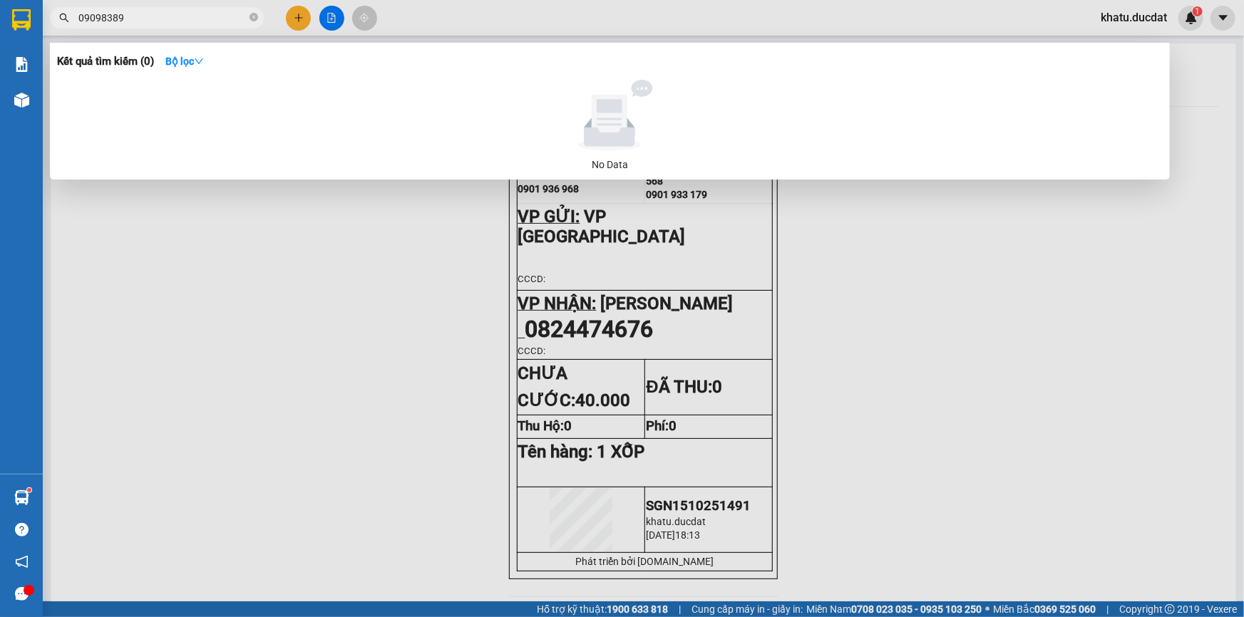
click at [128, 17] on input "09098389" at bounding box center [162, 18] width 168 height 16
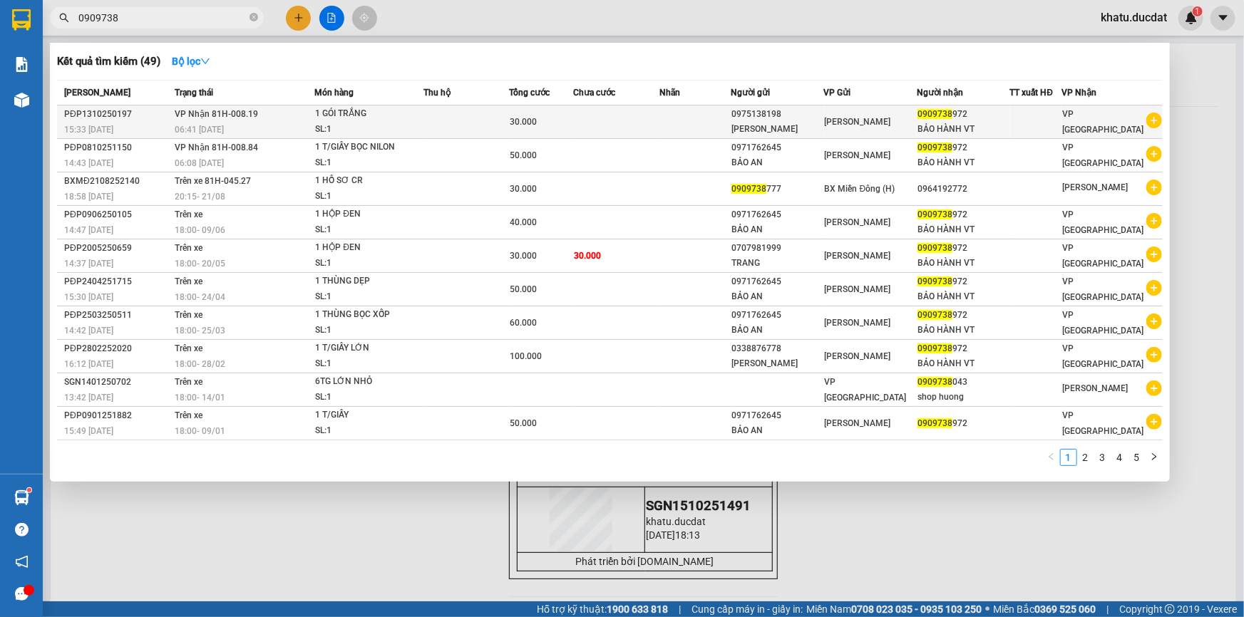
type input "0909738"
click at [841, 123] on span "[PERSON_NAME]" at bounding box center [858, 122] width 66 height 10
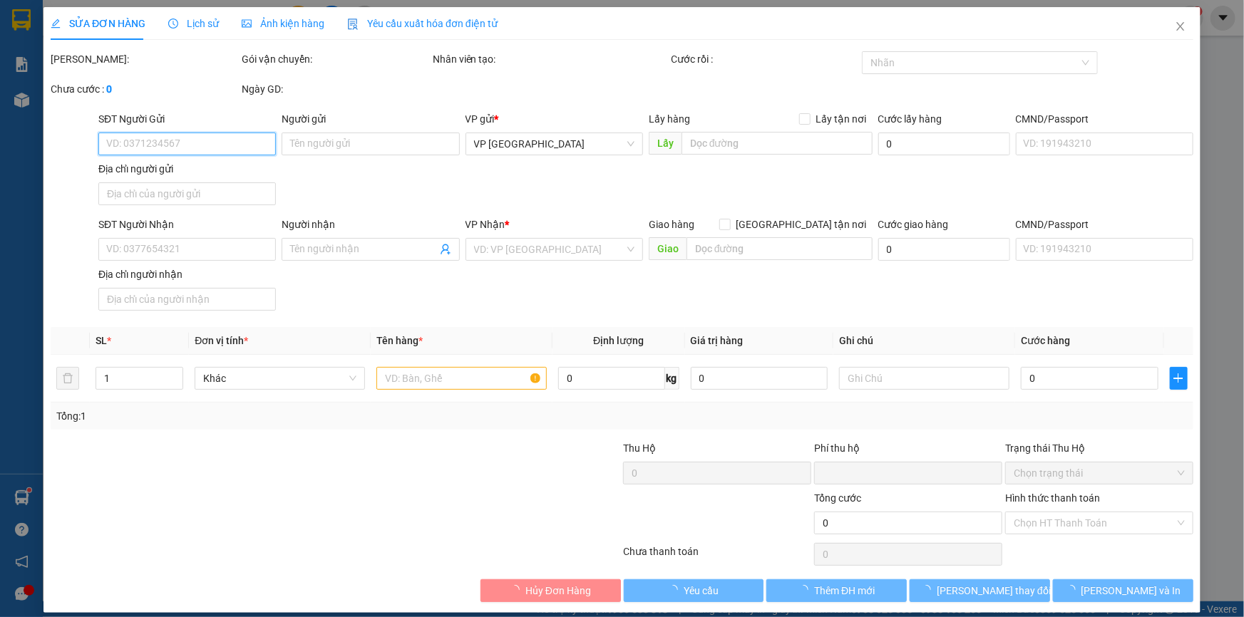
type input "0975138198"
type input "[PERSON_NAME]"
type input "0909738972"
type input "BẢO HÀNH VT"
type input "0"
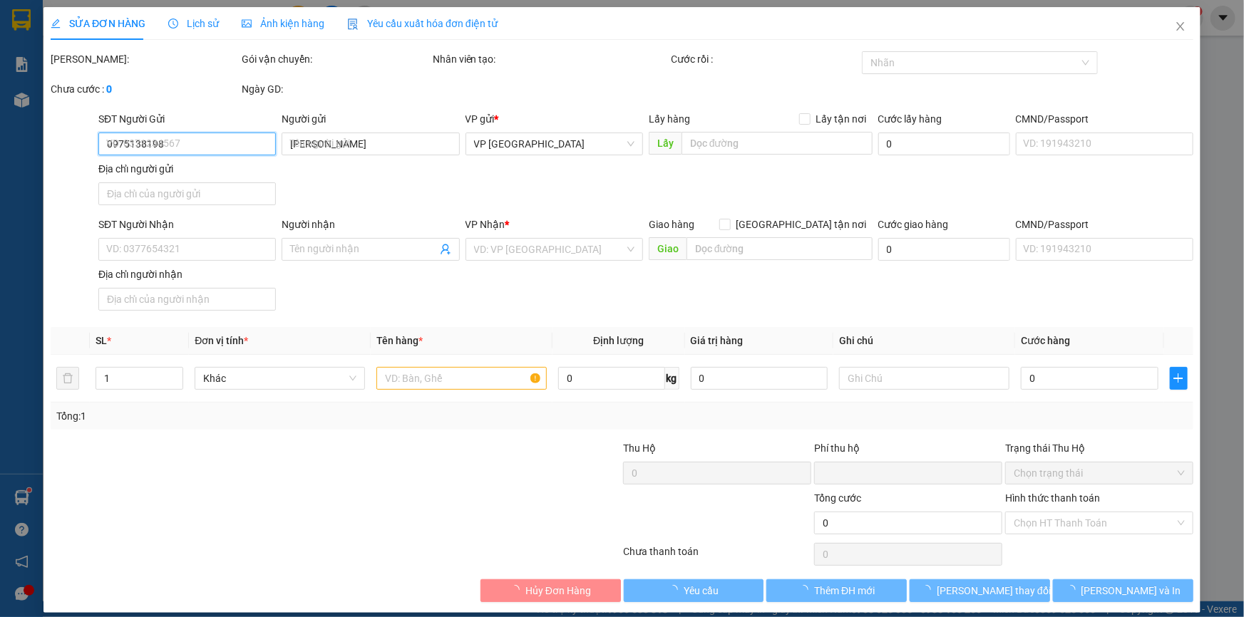
type input "30.000"
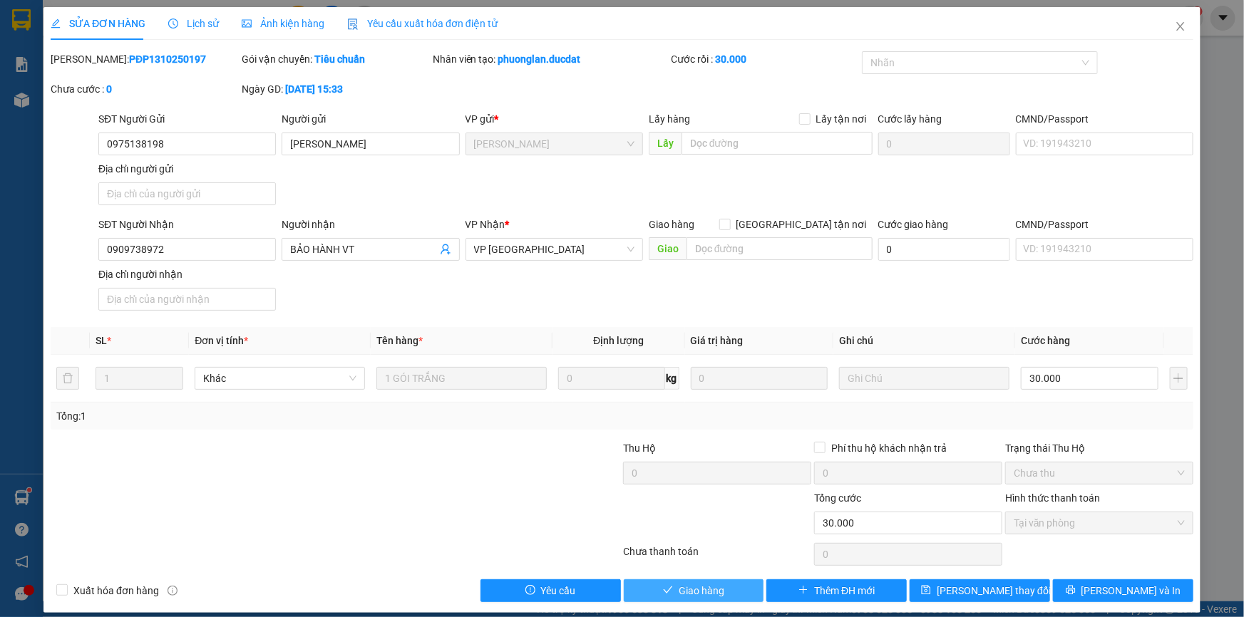
click at [708, 587] on span "Giao hàng" at bounding box center [702, 591] width 46 height 16
